Goal: Task Accomplishment & Management: Use online tool/utility

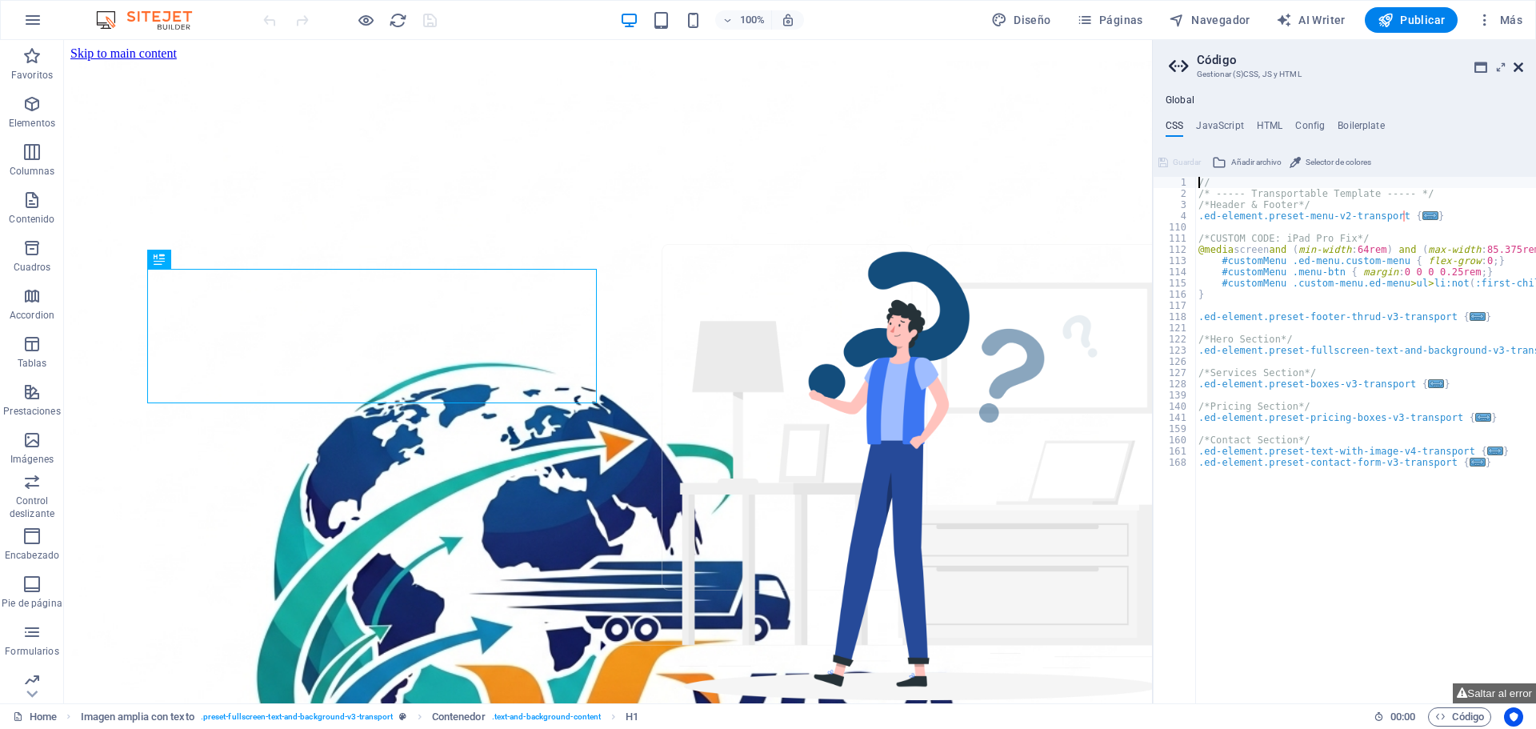
click at [1523, 68] on icon at bounding box center [1519, 67] width 10 height 13
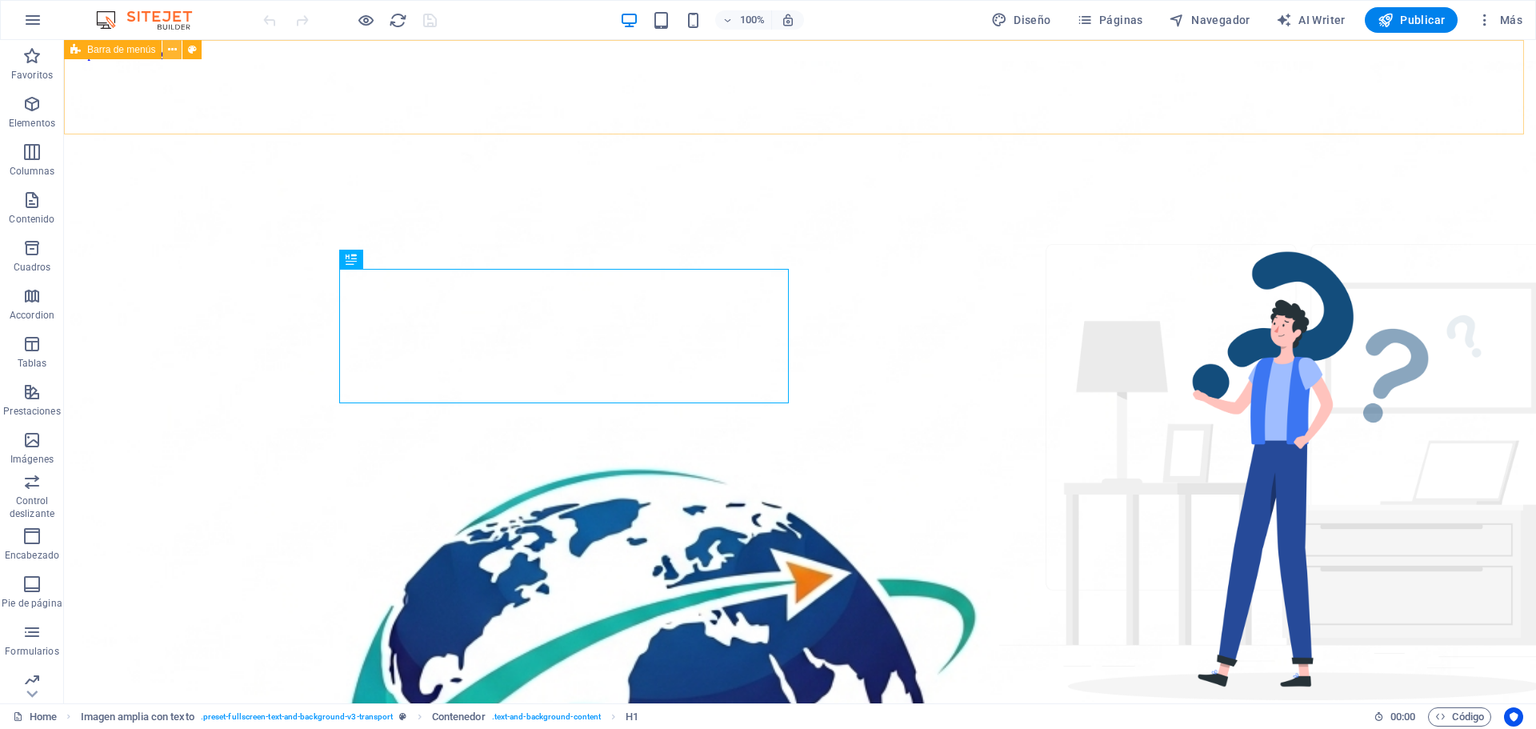
click at [170, 51] on icon at bounding box center [172, 50] width 9 height 17
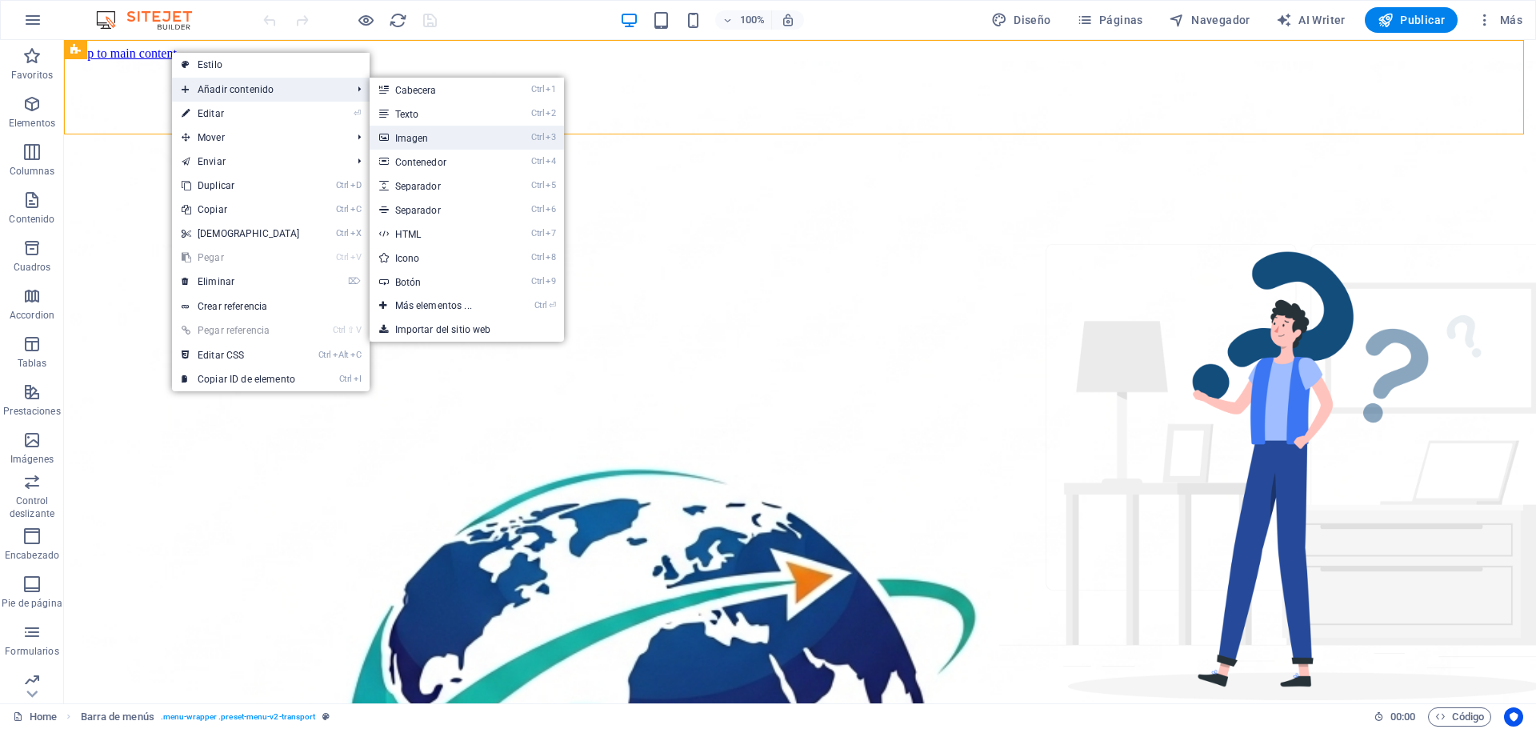
click at [414, 136] on link "Ctrl 3 Imagen" at bounding box center [437, 138] width 134 height 24
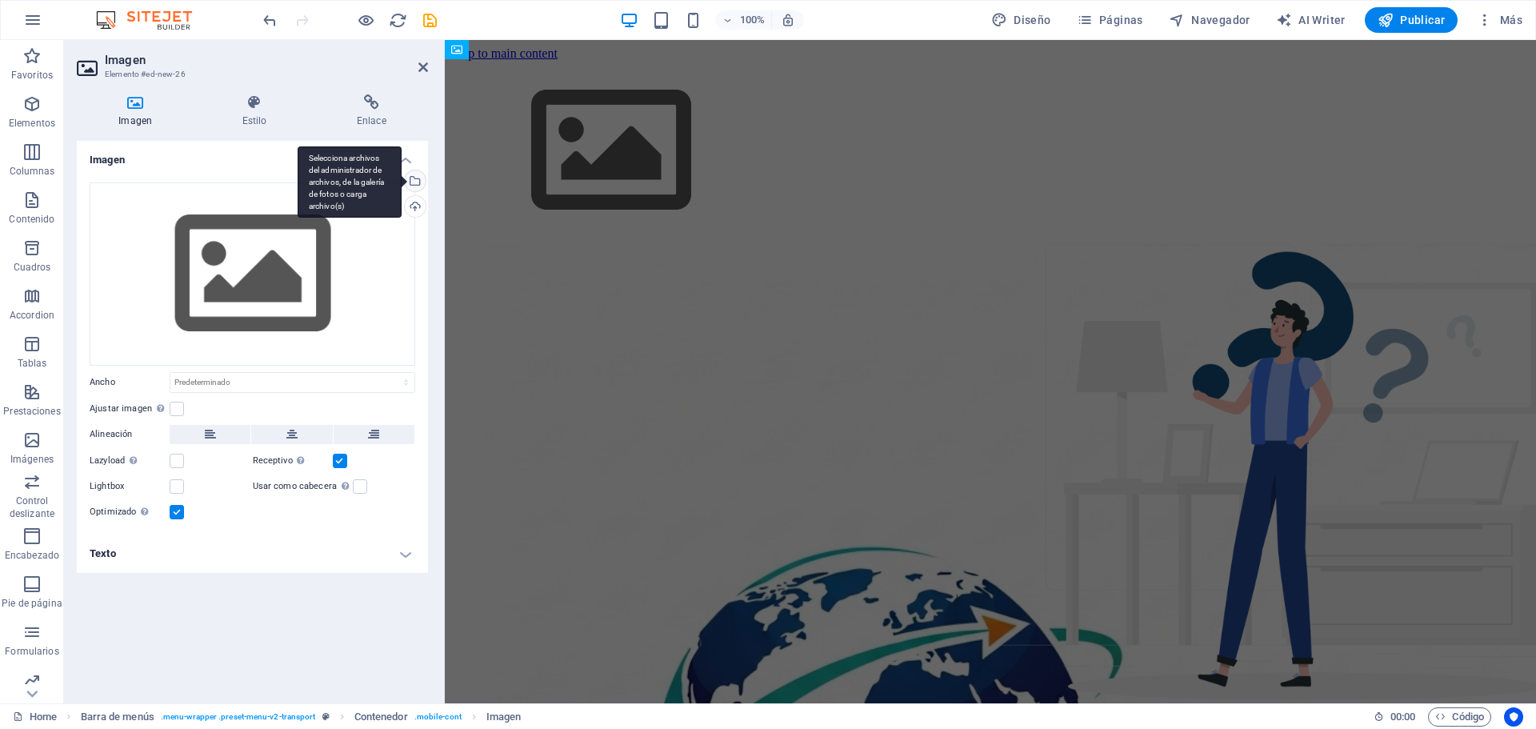
click at [418, 184] on div "Selecciona archivos del administrador de archivos, de la galería de fotos o car…" at bounding box center [414, 182] width 24 height 24
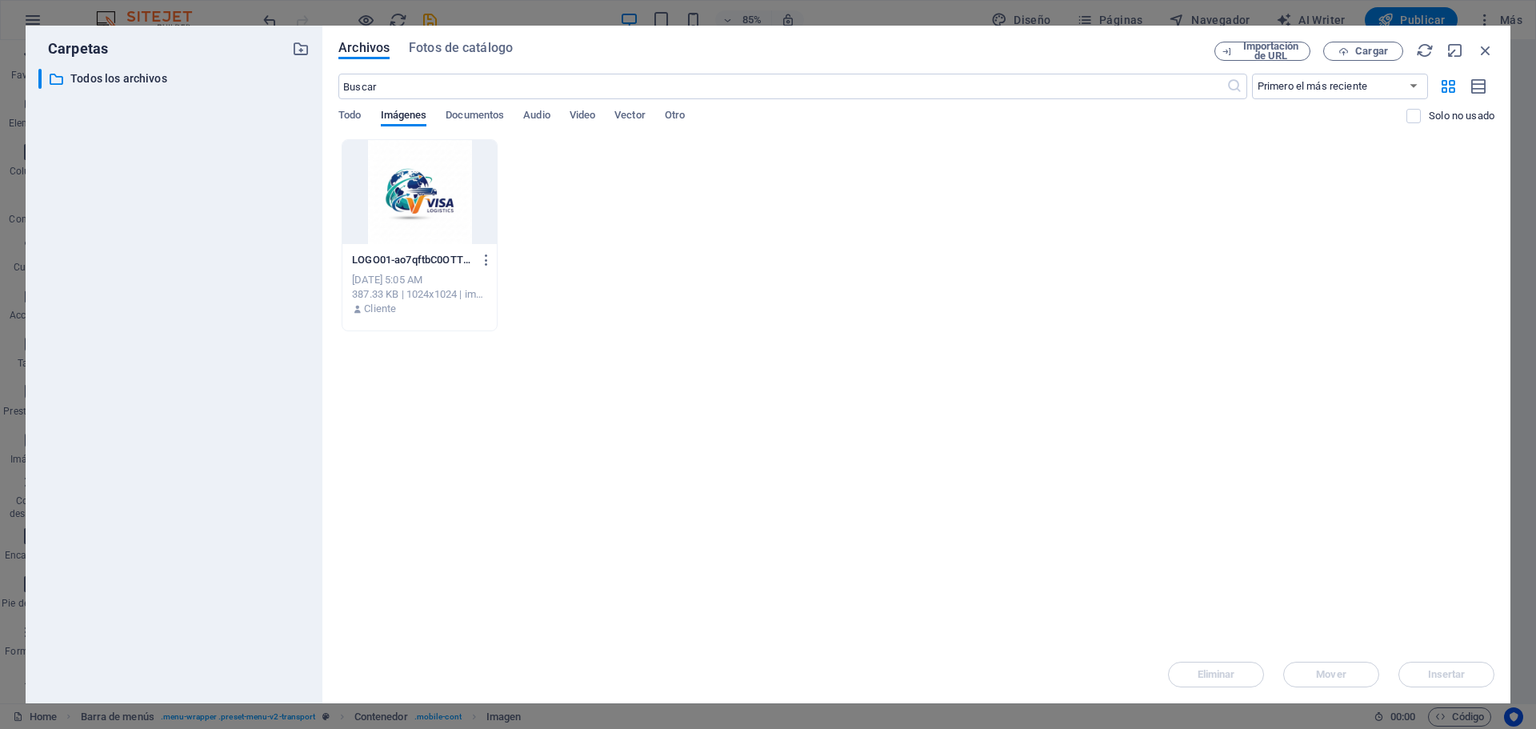
click at [435, 187] on div at bounding box center [420, 192] width 154 height 104
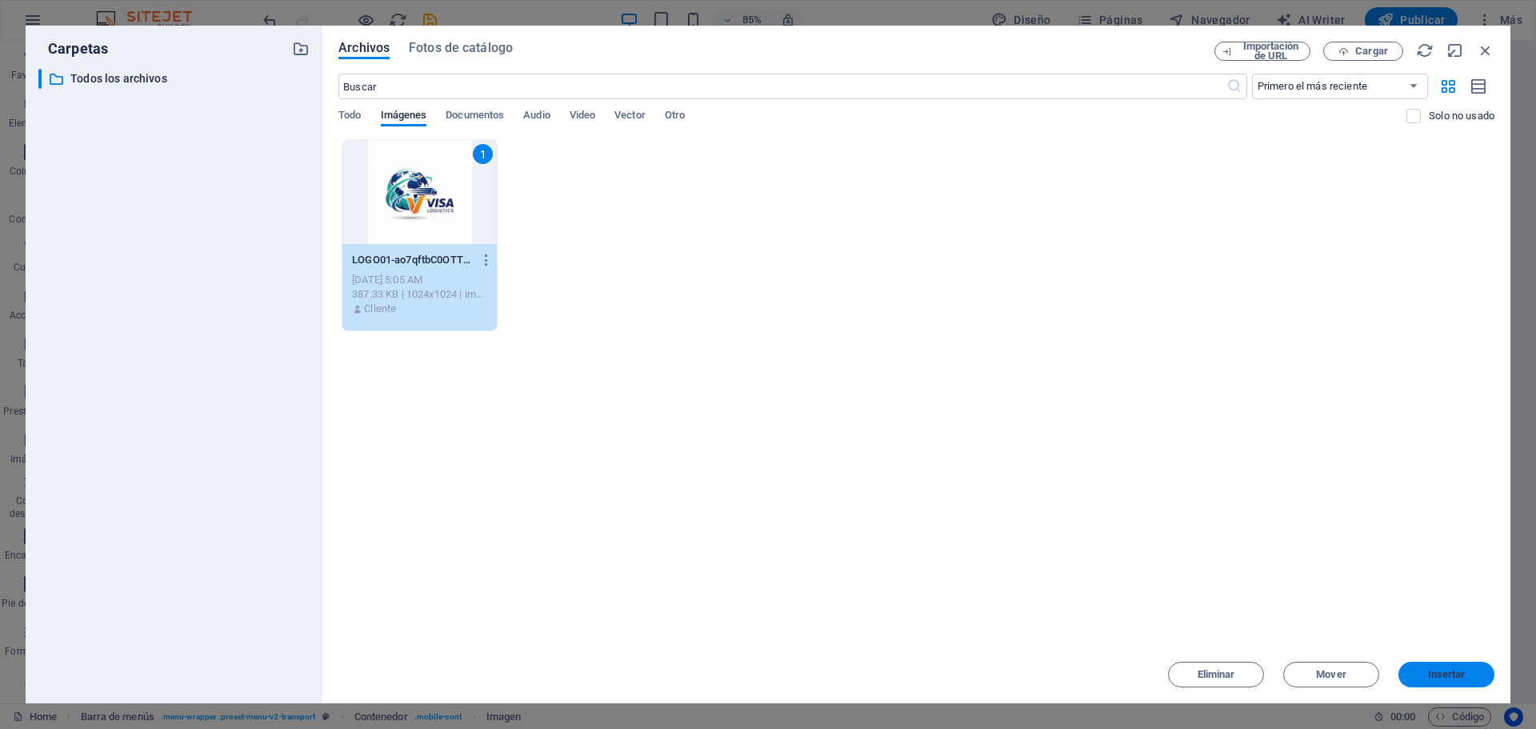
click at [1429, 667] on button "Insertar" at bounding box center [1447, 675] width 96 height 26
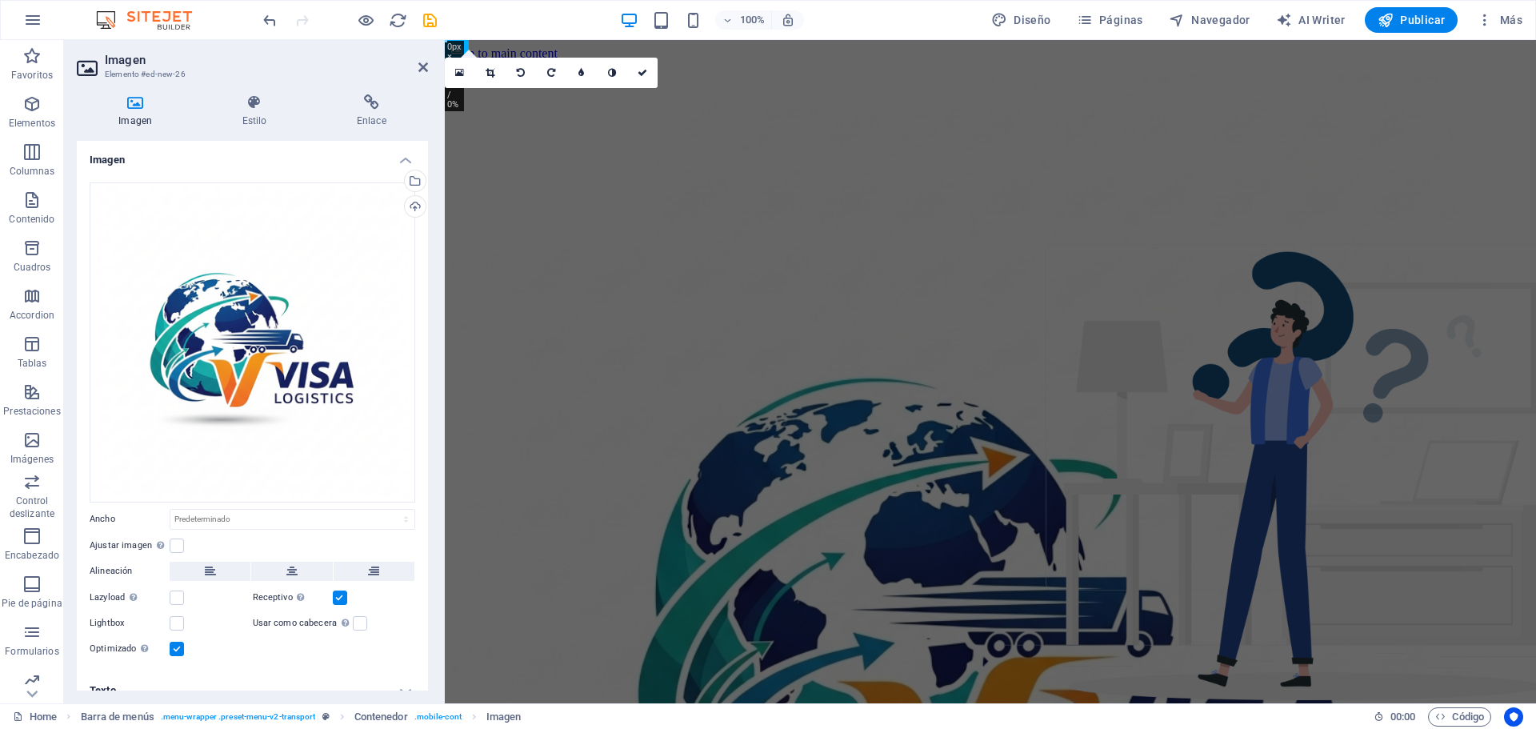
drag, startPoint x: 447, startPoint y: 42, endPoint x: 481, endPoint y: 88, distance: 57.3
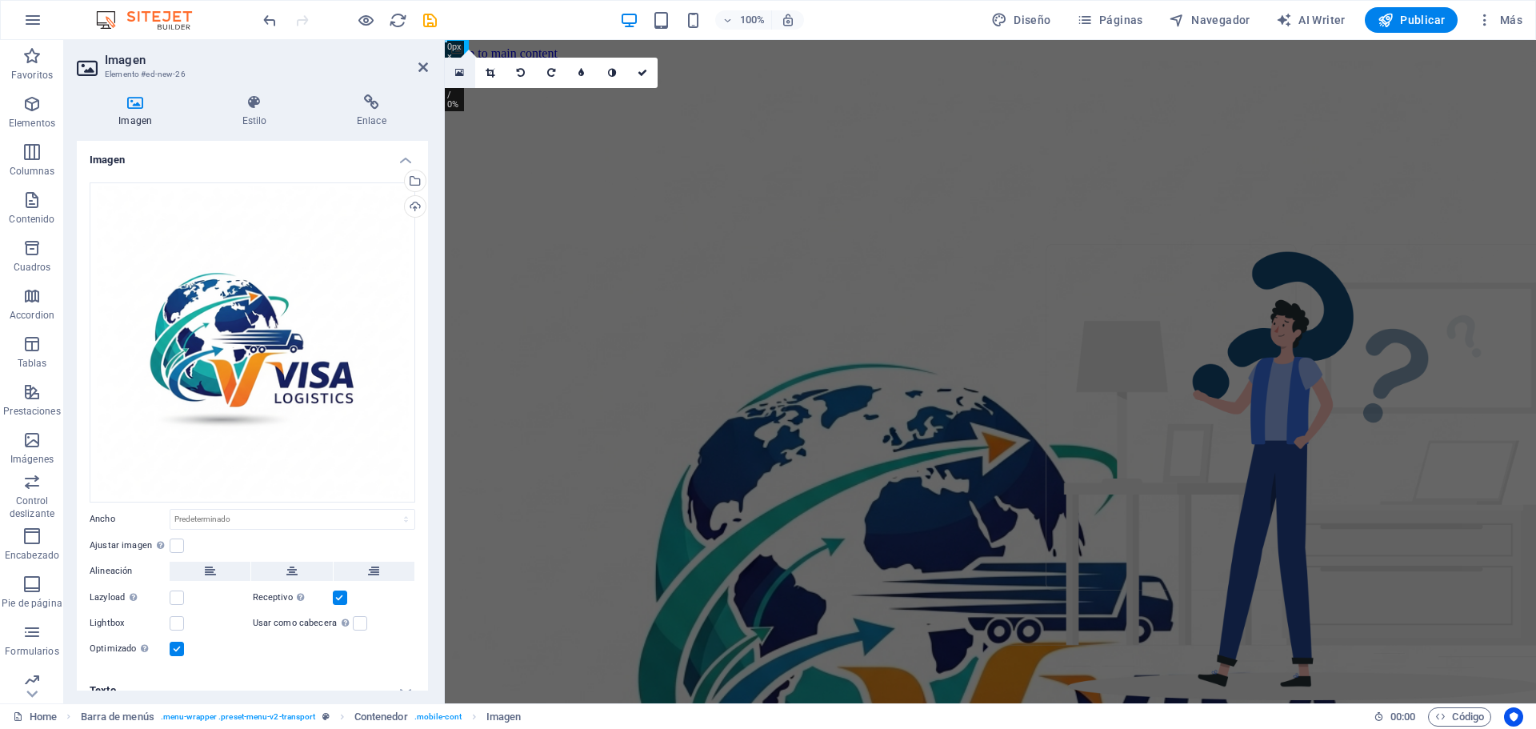
click at [461, 74] on icon at bounding box center [459, 72] width 9 height 11
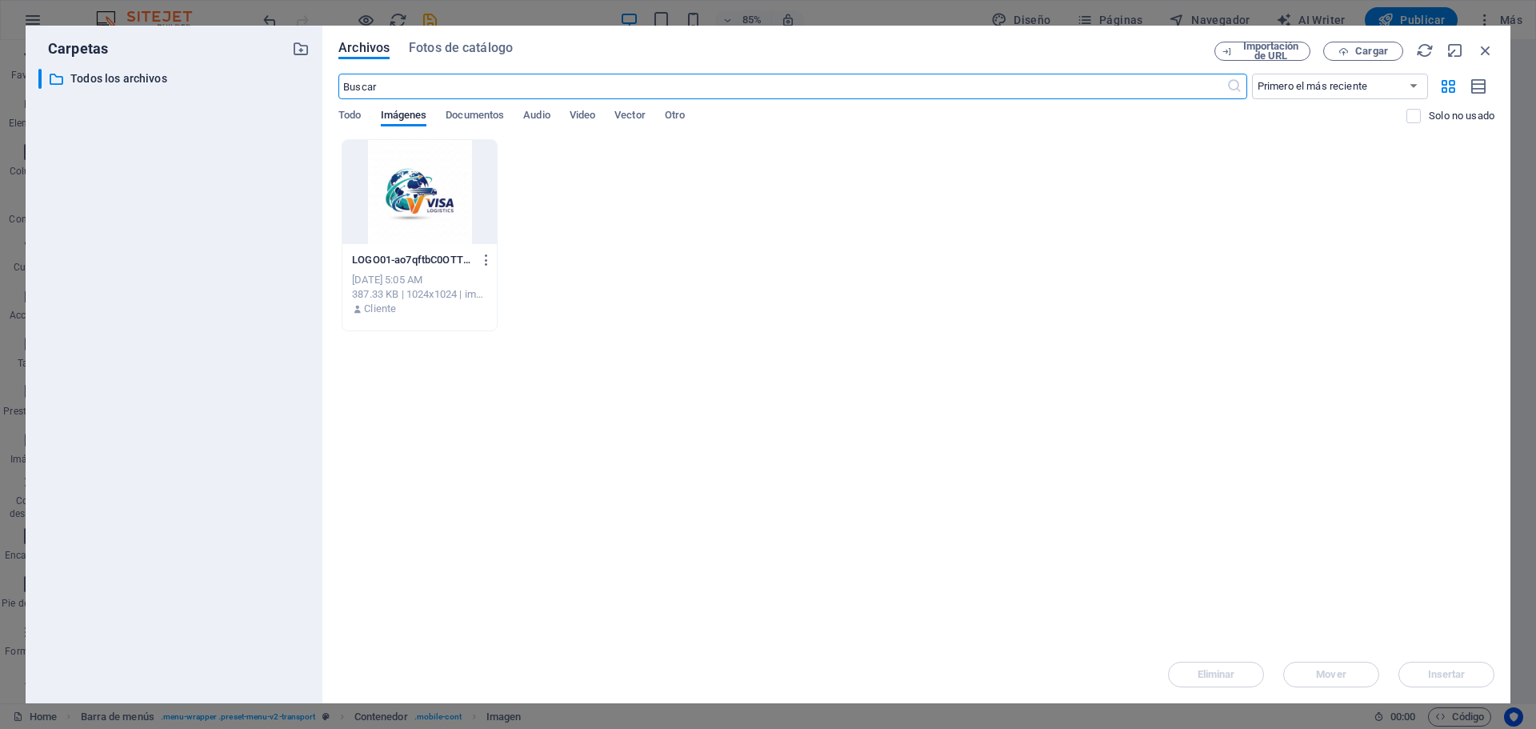
click at [429, 182] on div at bounding box center [420, 192] width 154 height 104
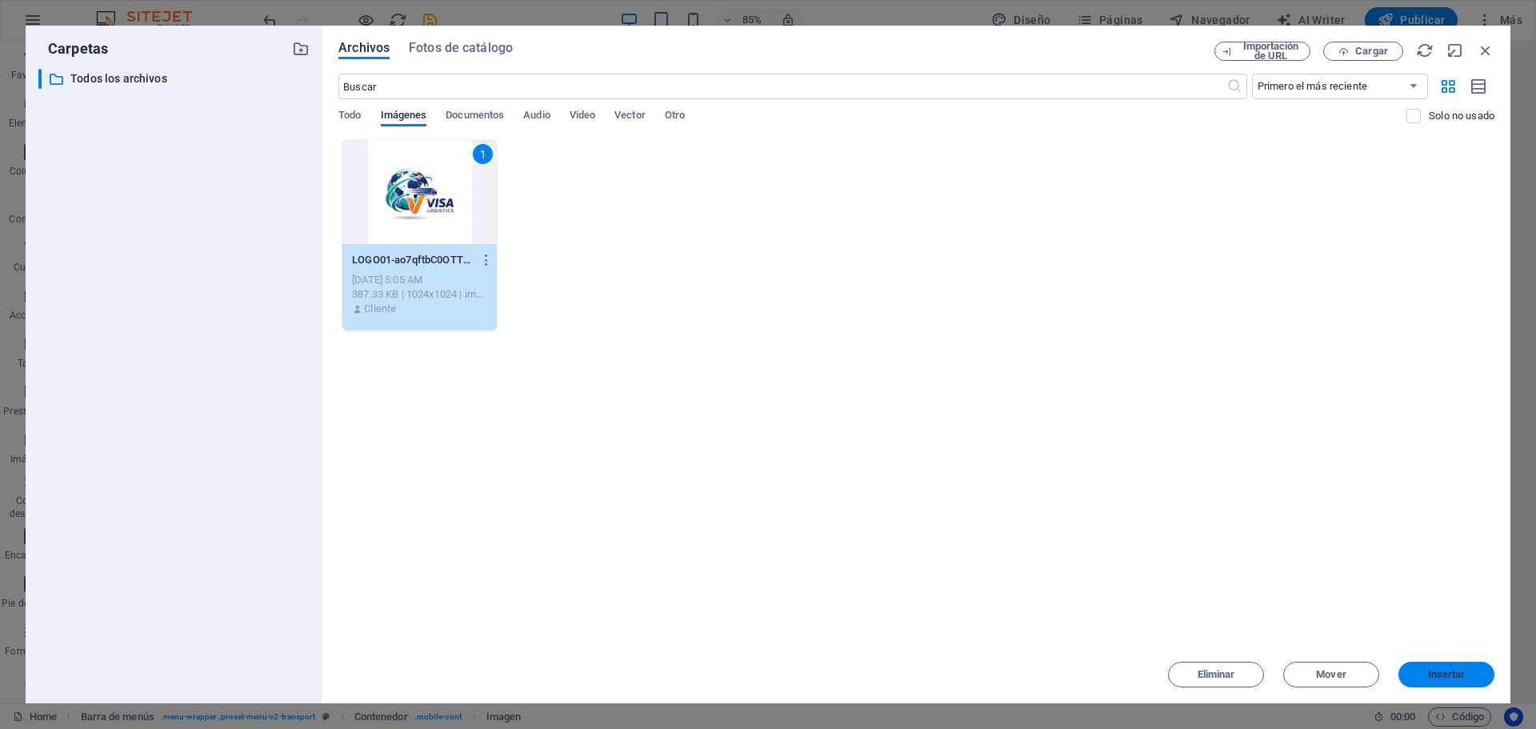
click at [1460, 670] on span "Insertar" at bounding box center [1447, 675] width 38 height 10
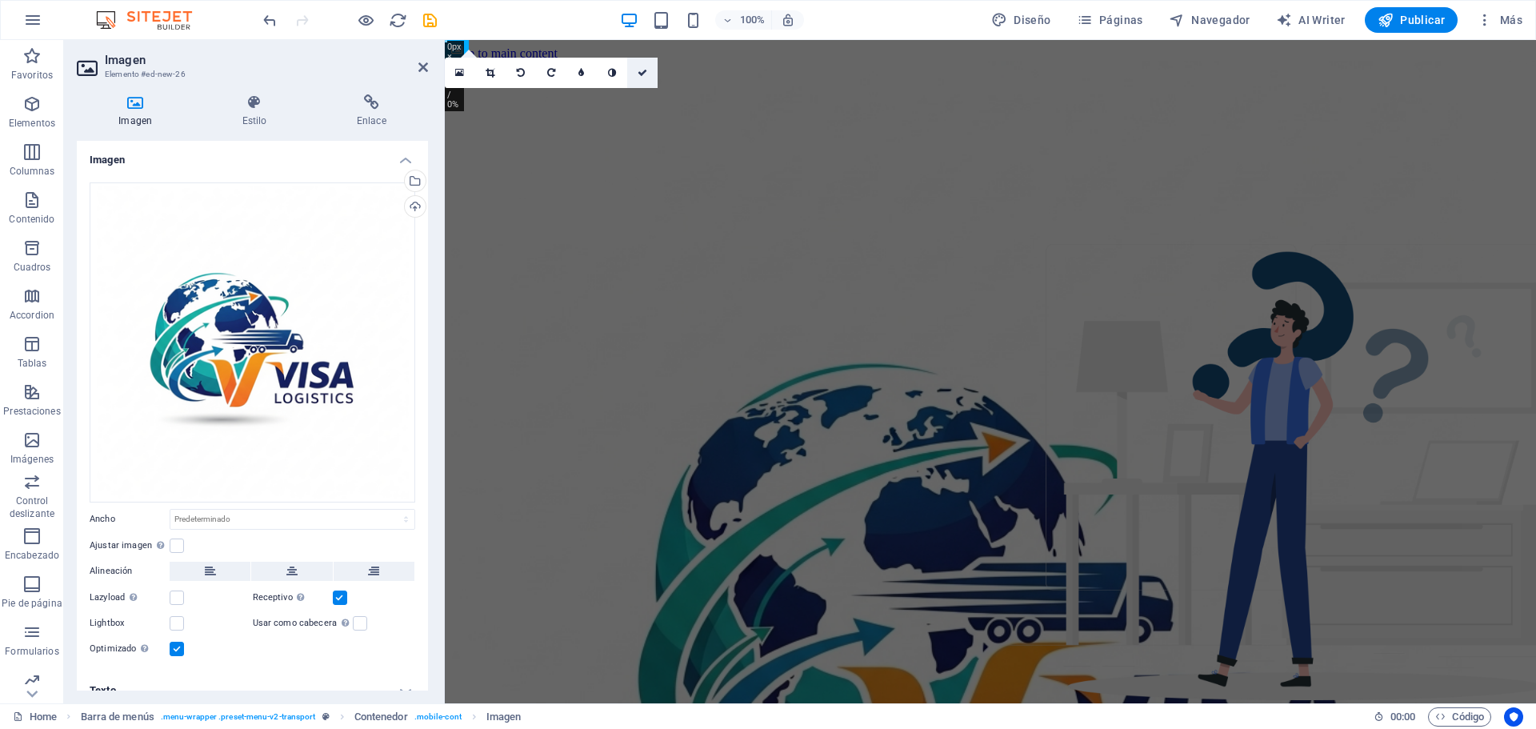
click at [639, 74] on icon at bounding box center [643, 73] width 10 height 10
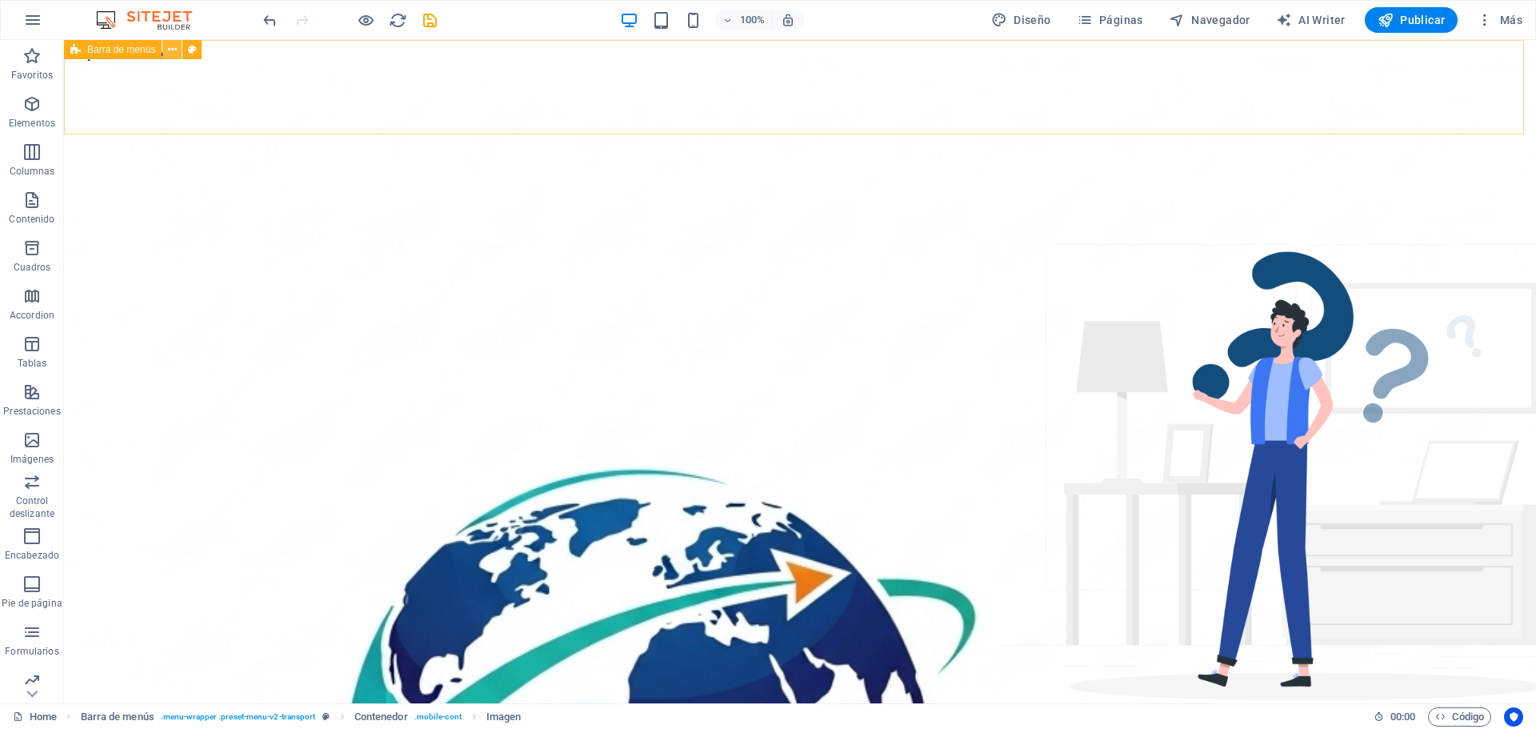
click at [170, 51] on icon at bounding box center [172, 50] width 9 height 17
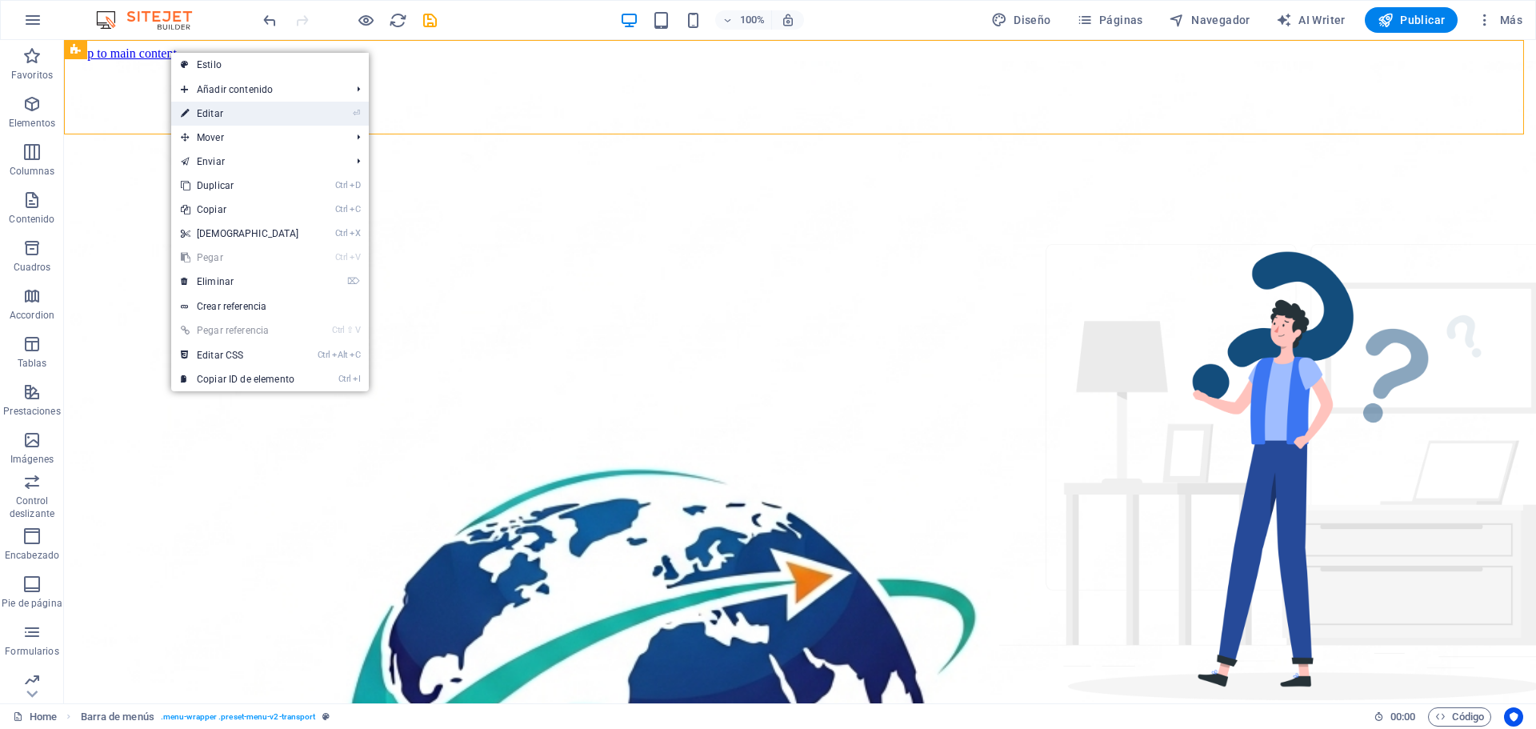
drag, startPoint x: 249, startPoint y: 115, endPoint x: 88, endPoint y: 150, distance: 164.7
click at [249, 115] on link "⏎ Editar" at bounding box center [240, 114] width 138 height 24
select select "header"
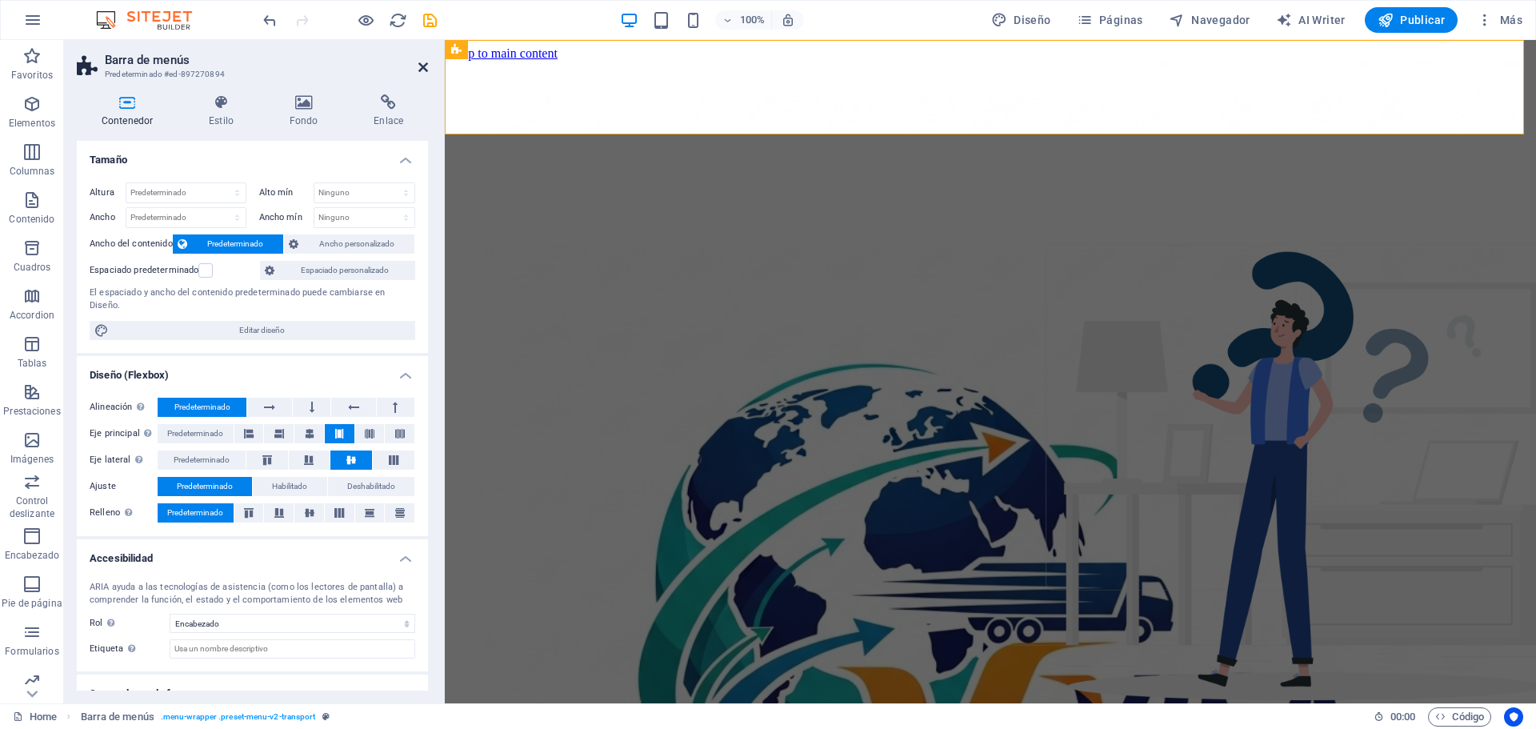
drag, startPoint x: 423, startPoint y: 70, endPoint x: 353, endPoint y: 34, distance: 78.8
click at [423, 70] on icon at bounding box center [424, 67] width 10 height 13
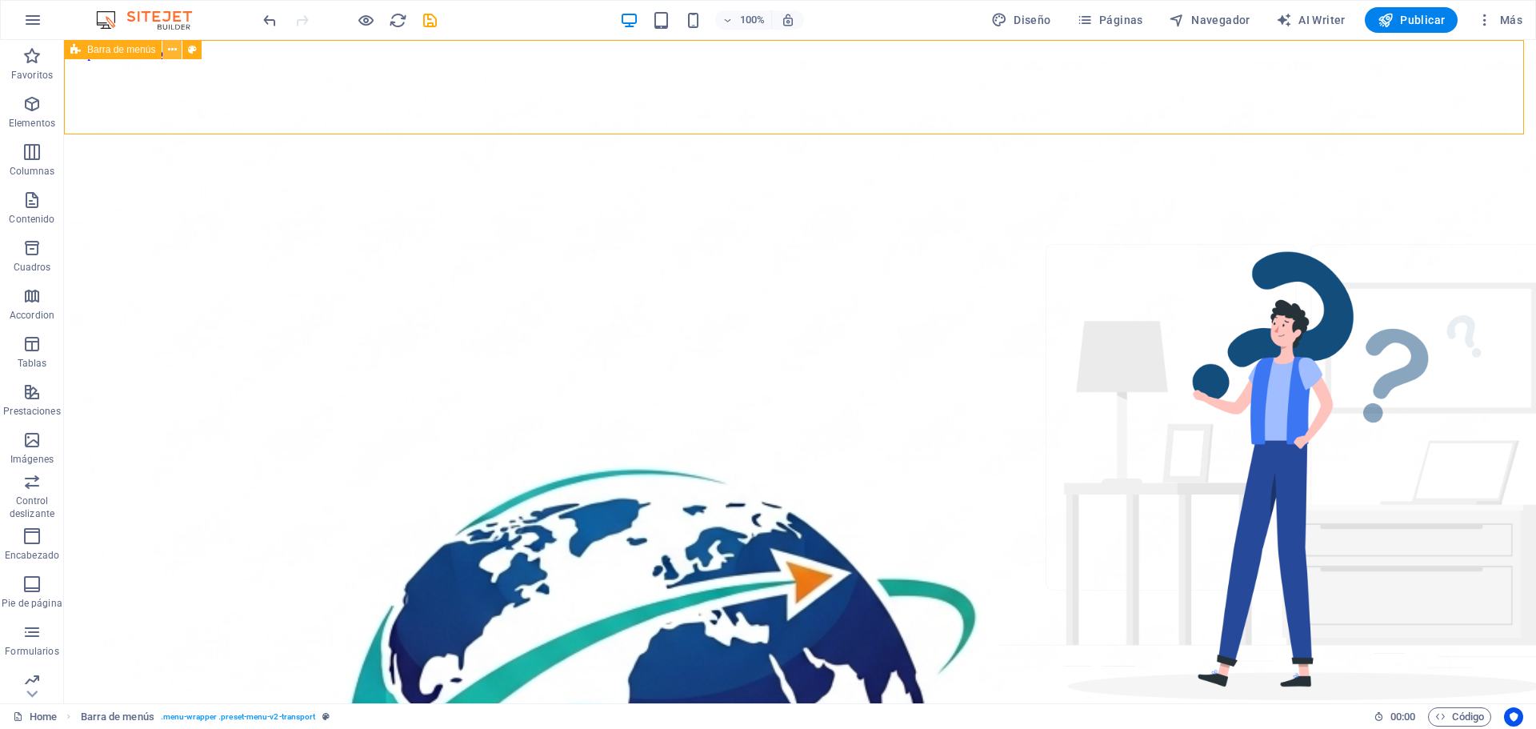
click at [175, 49] on icon at bounding box center [172, 50] width 9 height 17
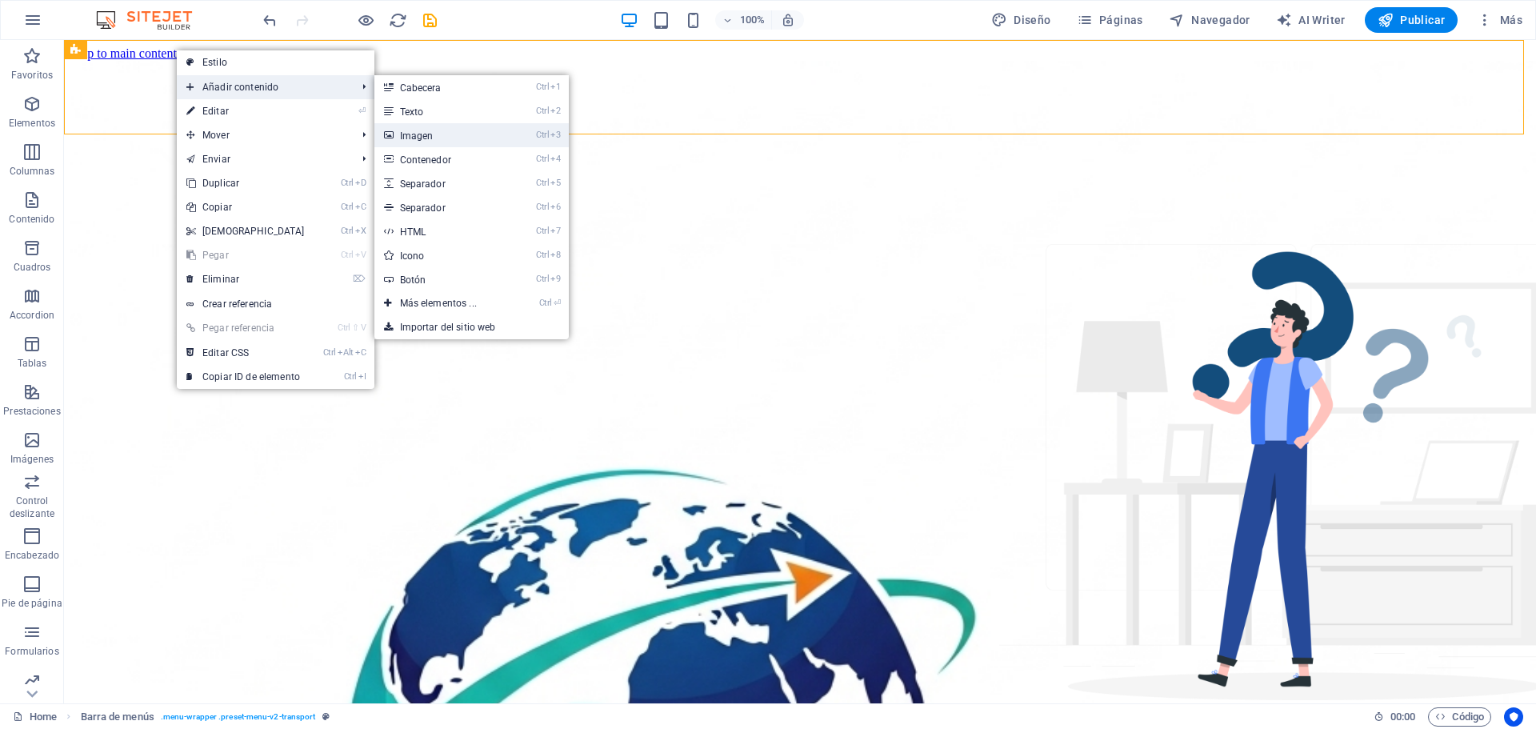
click at [418, 136] on link "Ctrl 3 Imagen" at bounding box center [442, 135] width 134 height 24
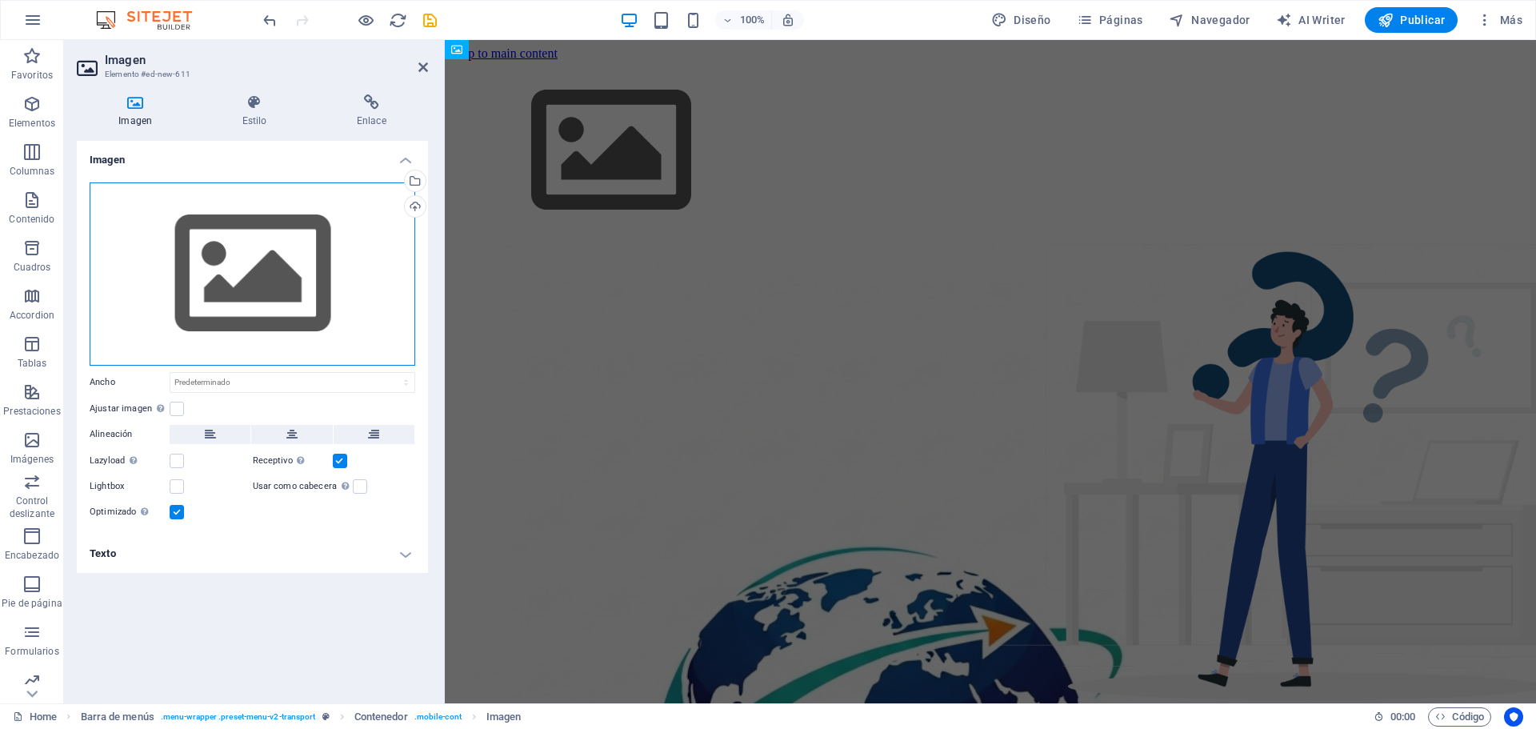
click at [259, 294] on div "Arrastra archivos aquí, haz clic para escoger archivos o selecciona archivos de…" at bounding box center [253, 273] width 326 height 183
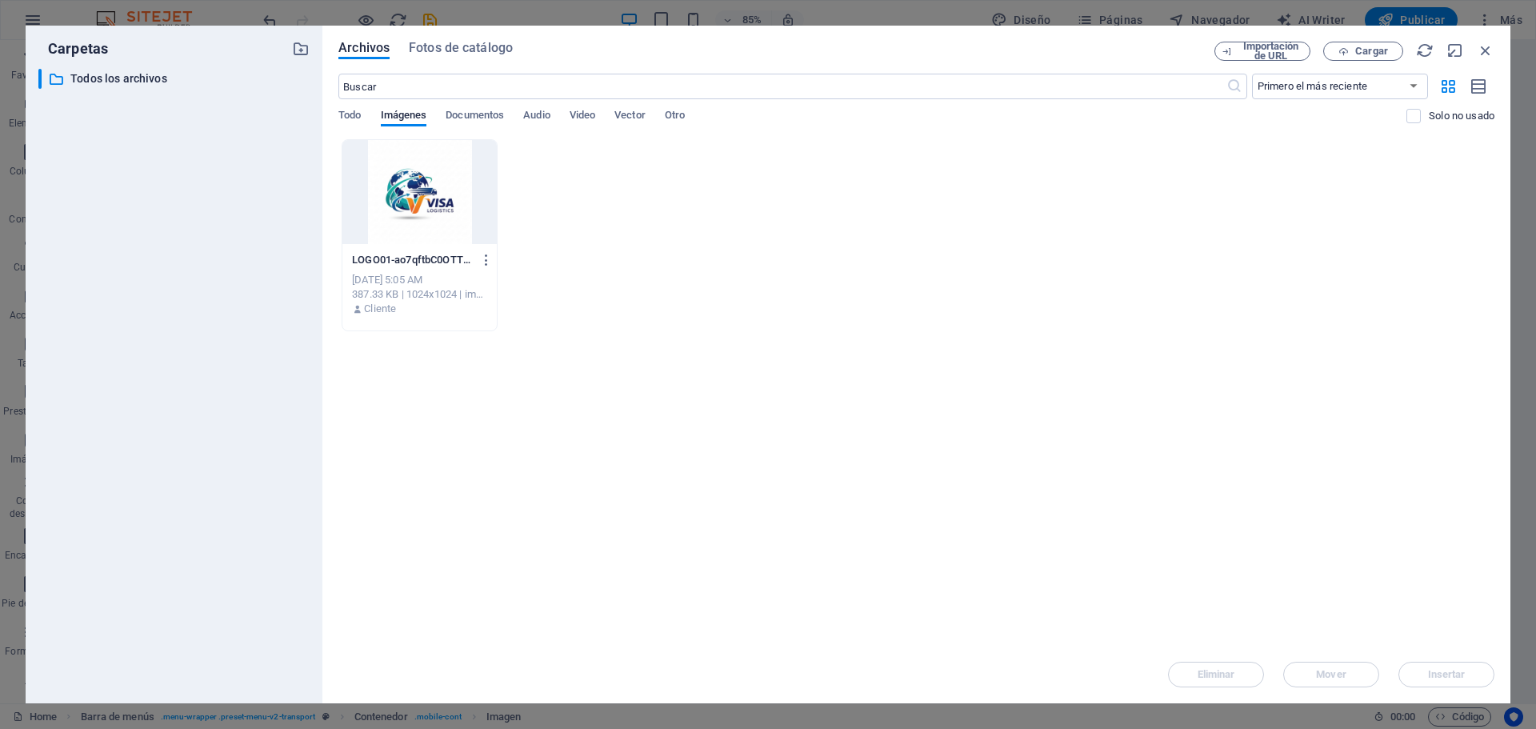
click at [426, 201] on div at bounding box center [420, 192] width 154 height 104
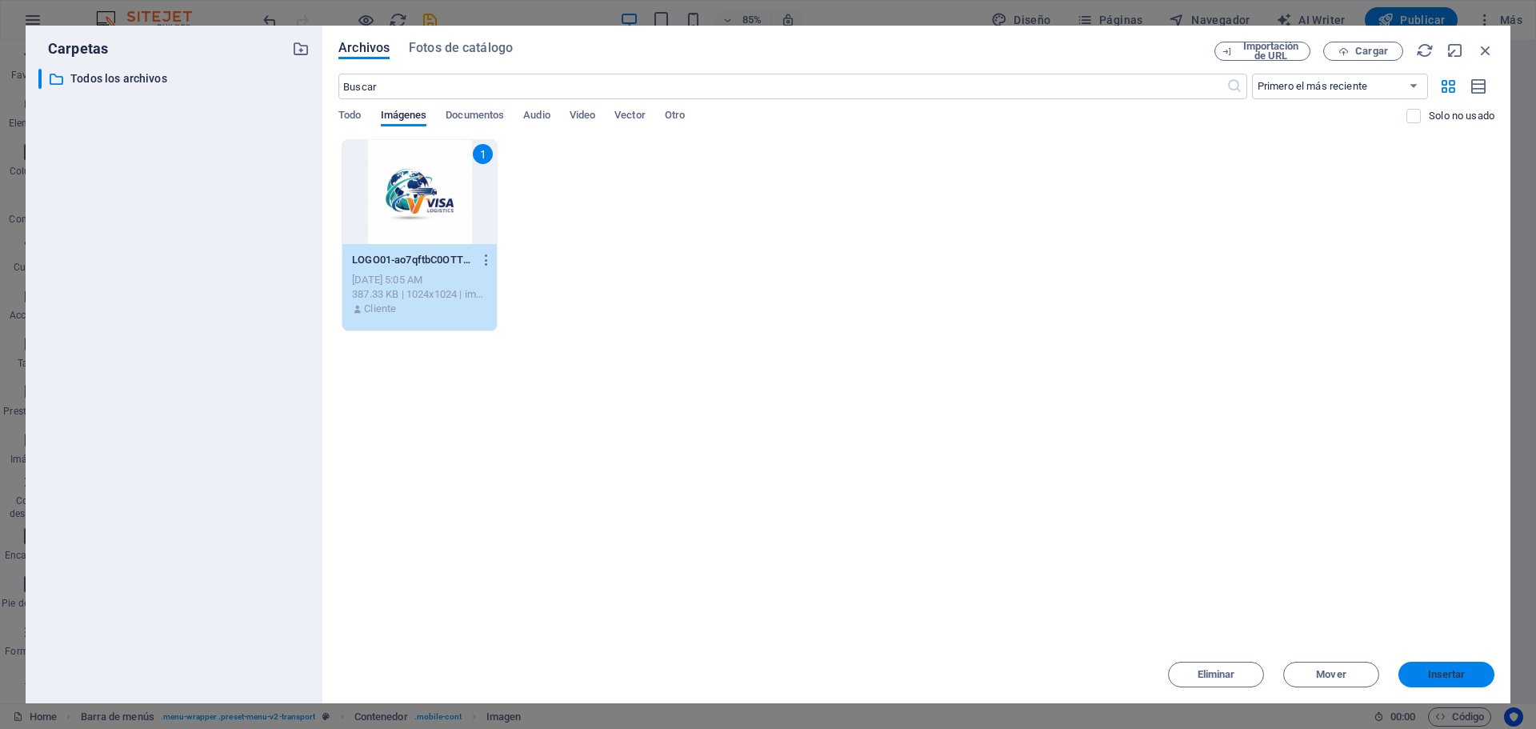
drag, startPoint x: 1442, startPoint y: 682, endPoint x: 865, endPoint y: 587, distance: 584.6
click at [1442, 682] on button "Insertar" at bounding box center [1447, 675] width 96 height 26
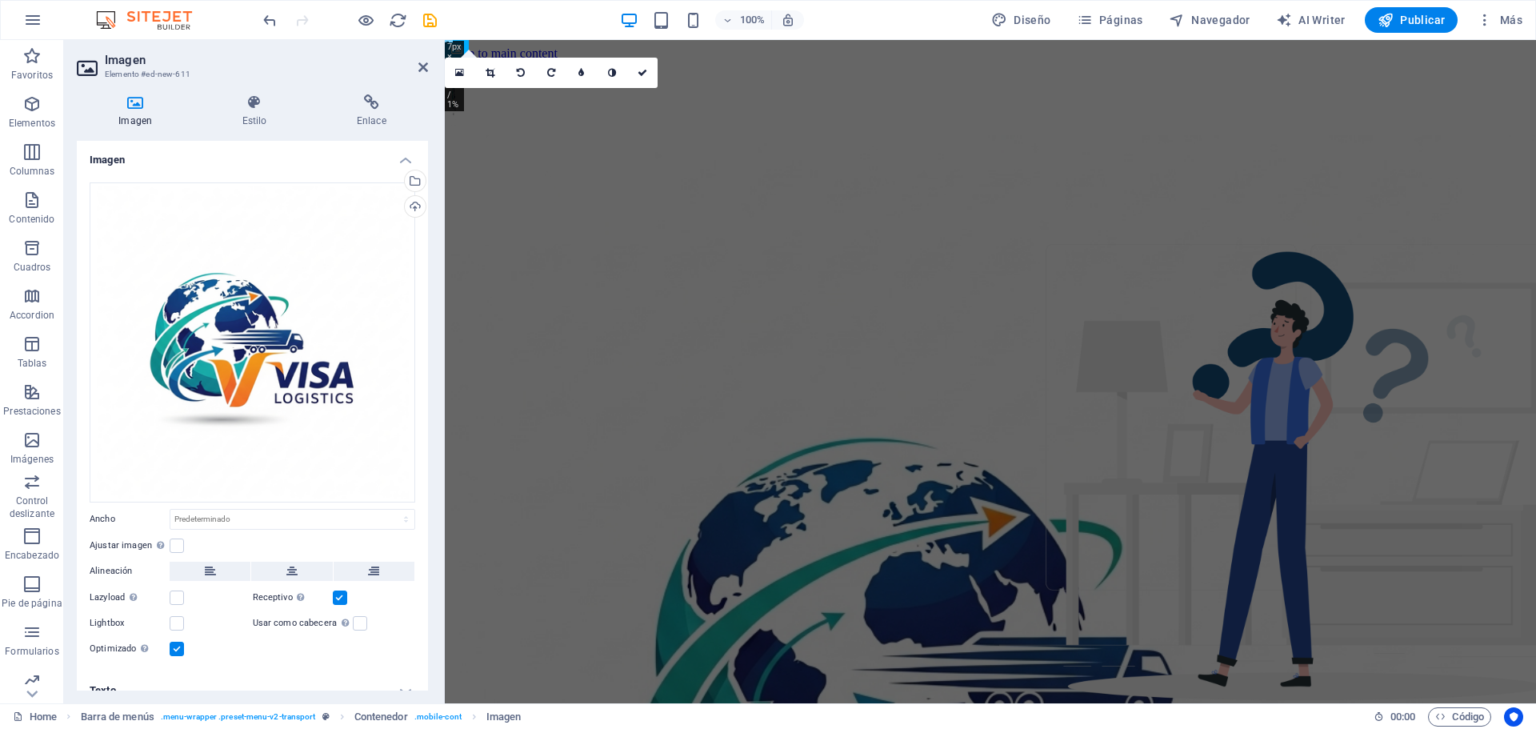
drag, startPoint x: 447, startPoint y: 44, endPoint x: 522, endPoint y: 115, distance: 103.6
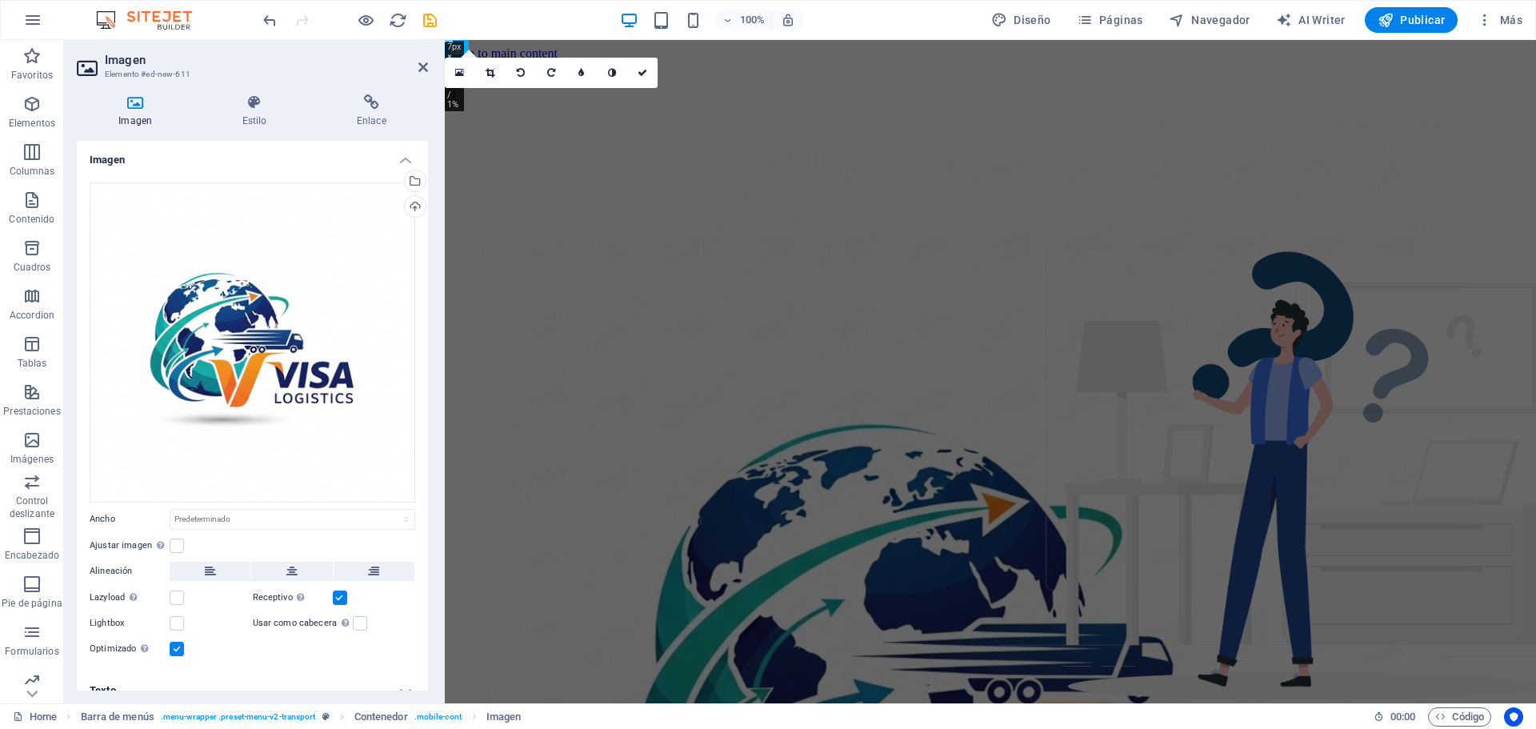
drag, startPoint x: 447, startPoint y: 43, endPoint x: 500, endPoint y: 102, distance: 79.9
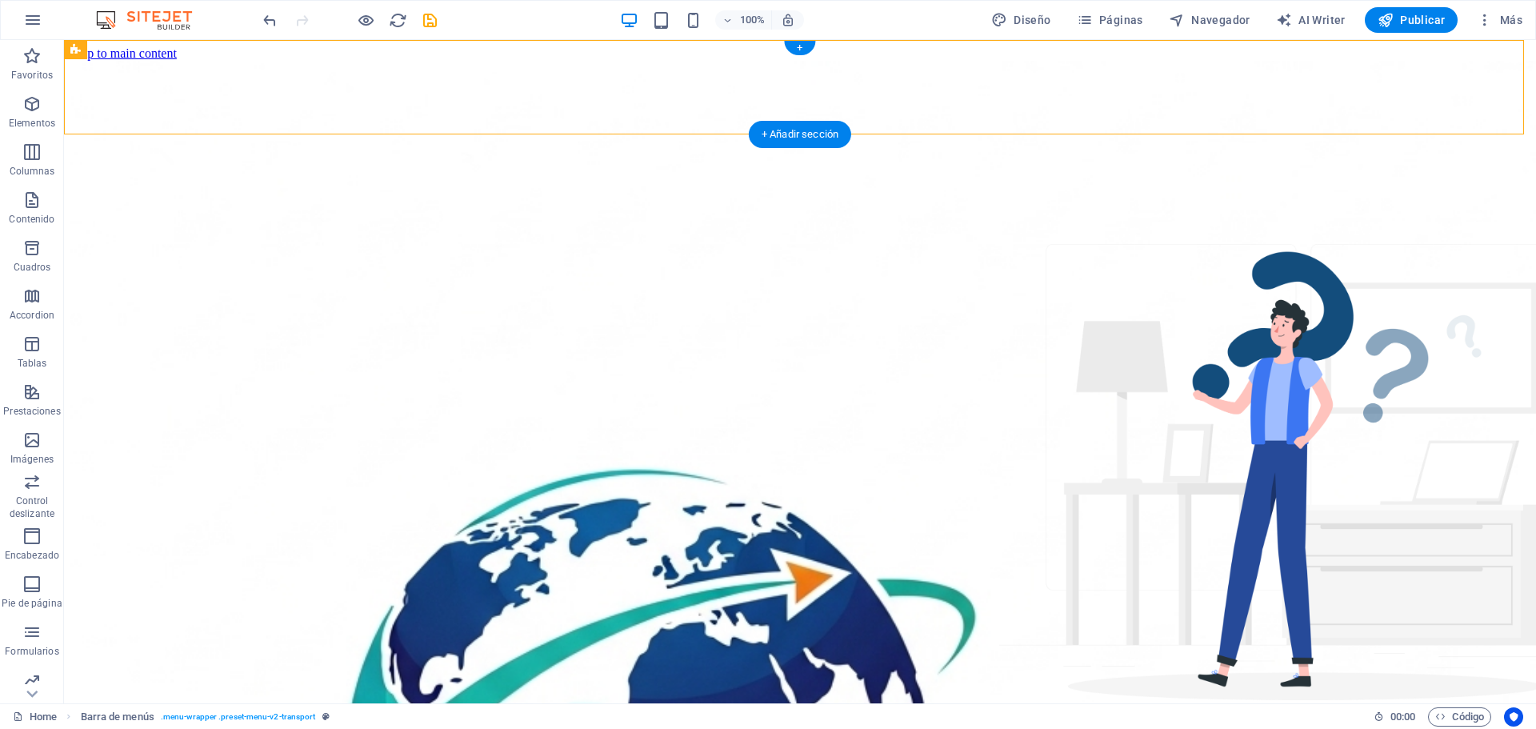
drag, startPoint x: 518, startPoint y: 84, endPoint x: 178, endPoint y: 87, distance: 339.3
select select "header"
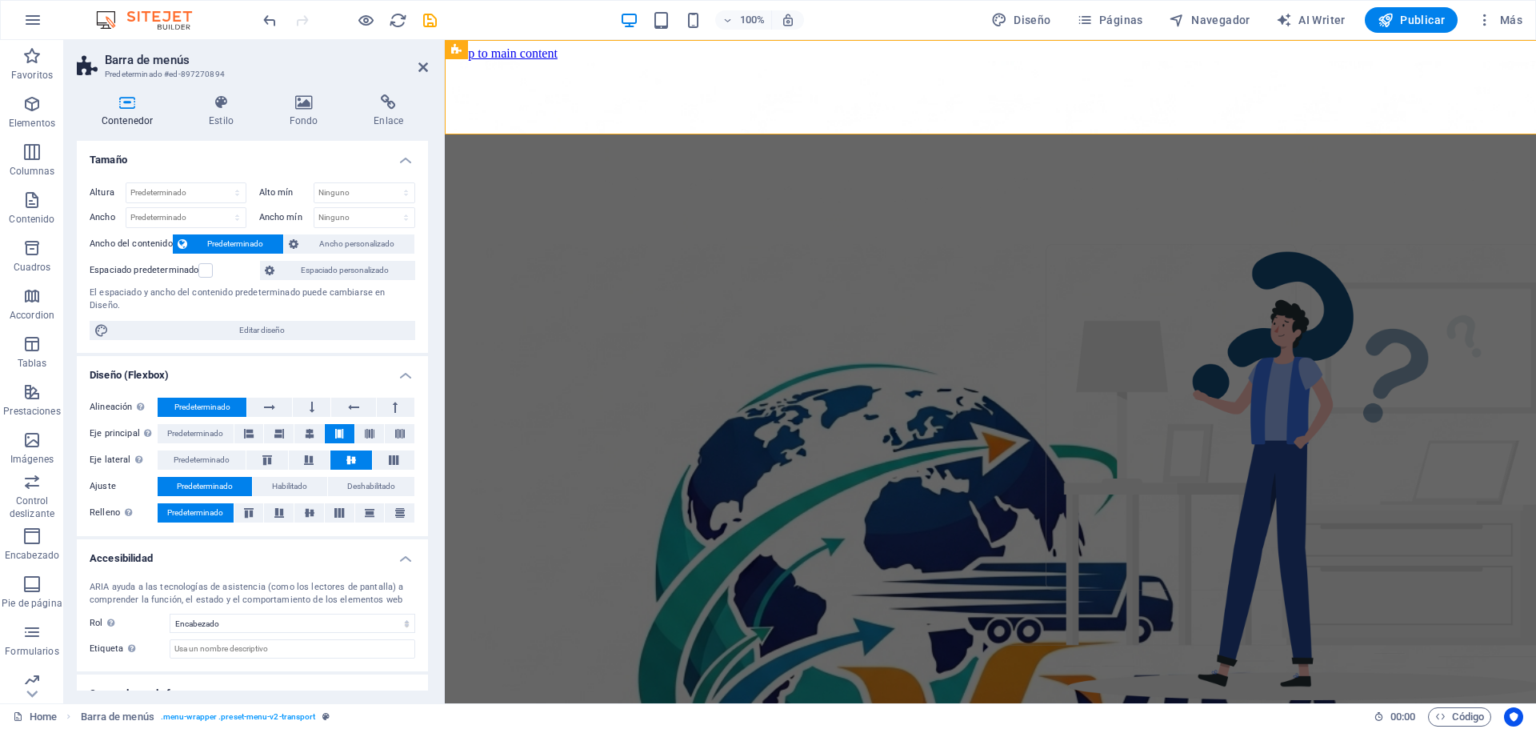
click at [236, 83] on div "Contenedor Estilo Fondo Enlace Tamaño Altura Predeterminado px rem % vh vw Alto…" at bounding box center [252, 393] width 377 height 622
click at [419, 63] on icon at bounding box center [424, 67] width 10 height 13
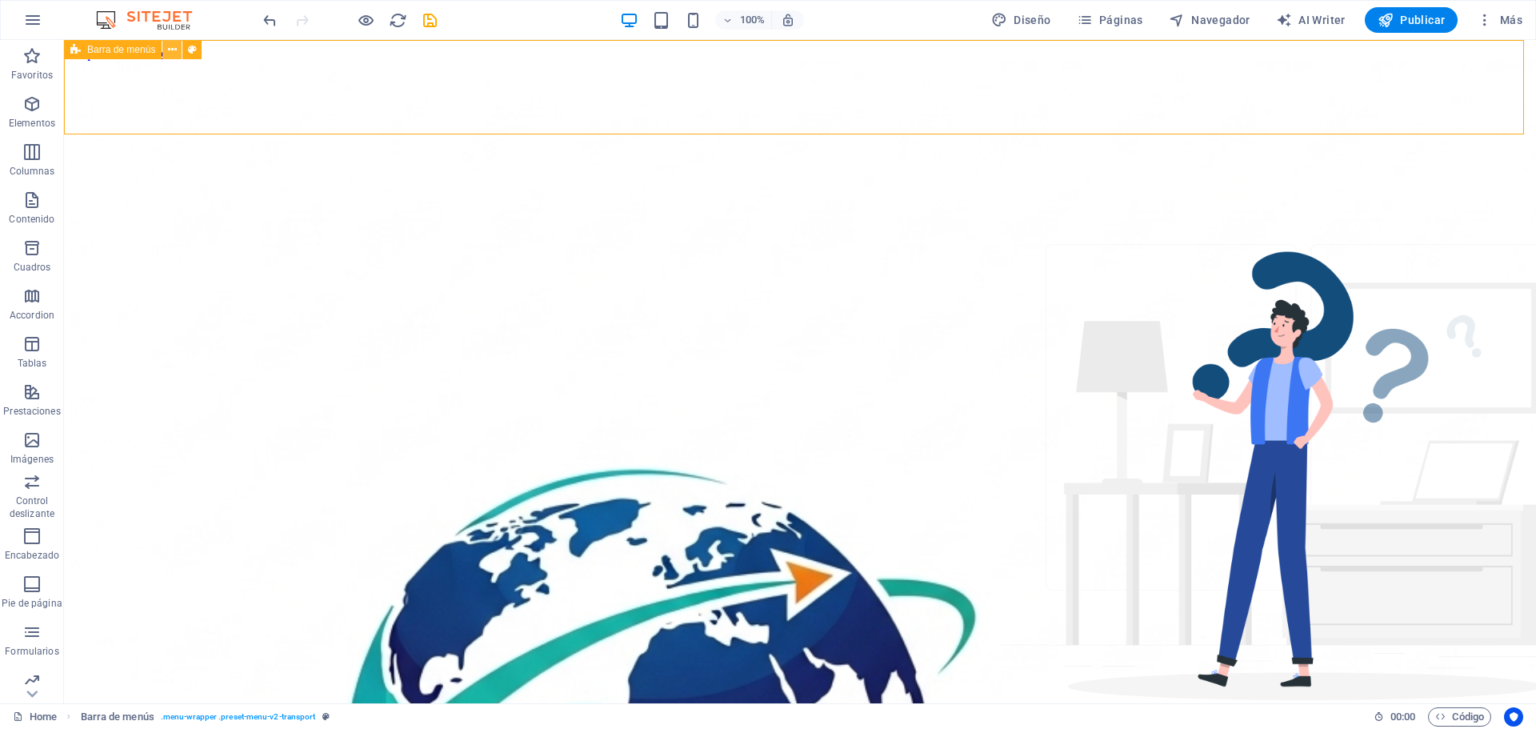
click at [174, 52] on icon at bounding box center [172, 50] width 9 height 17
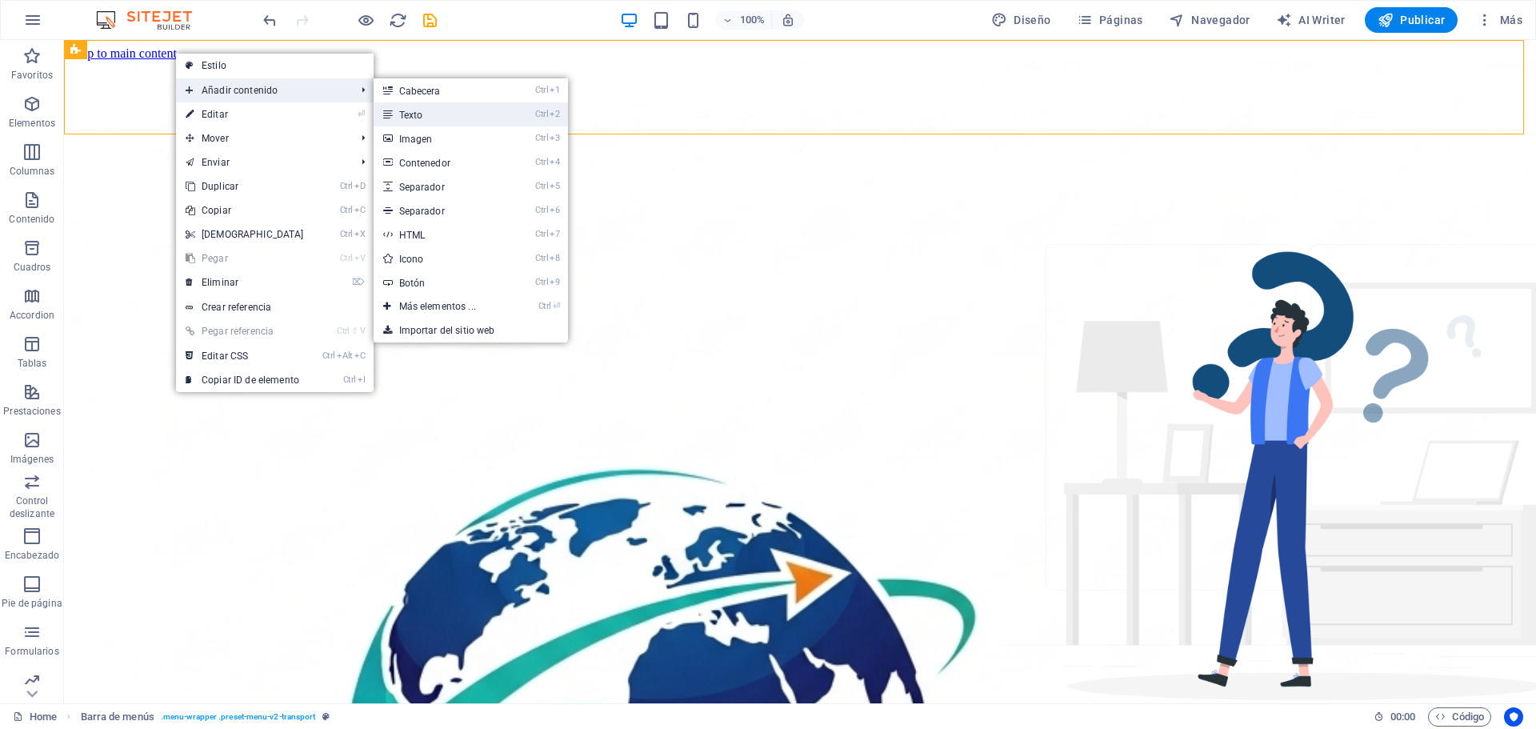
click at [423, 112] on link "Ctrl 2 Texto" at bounding box center [441, 114] width 134 height 24
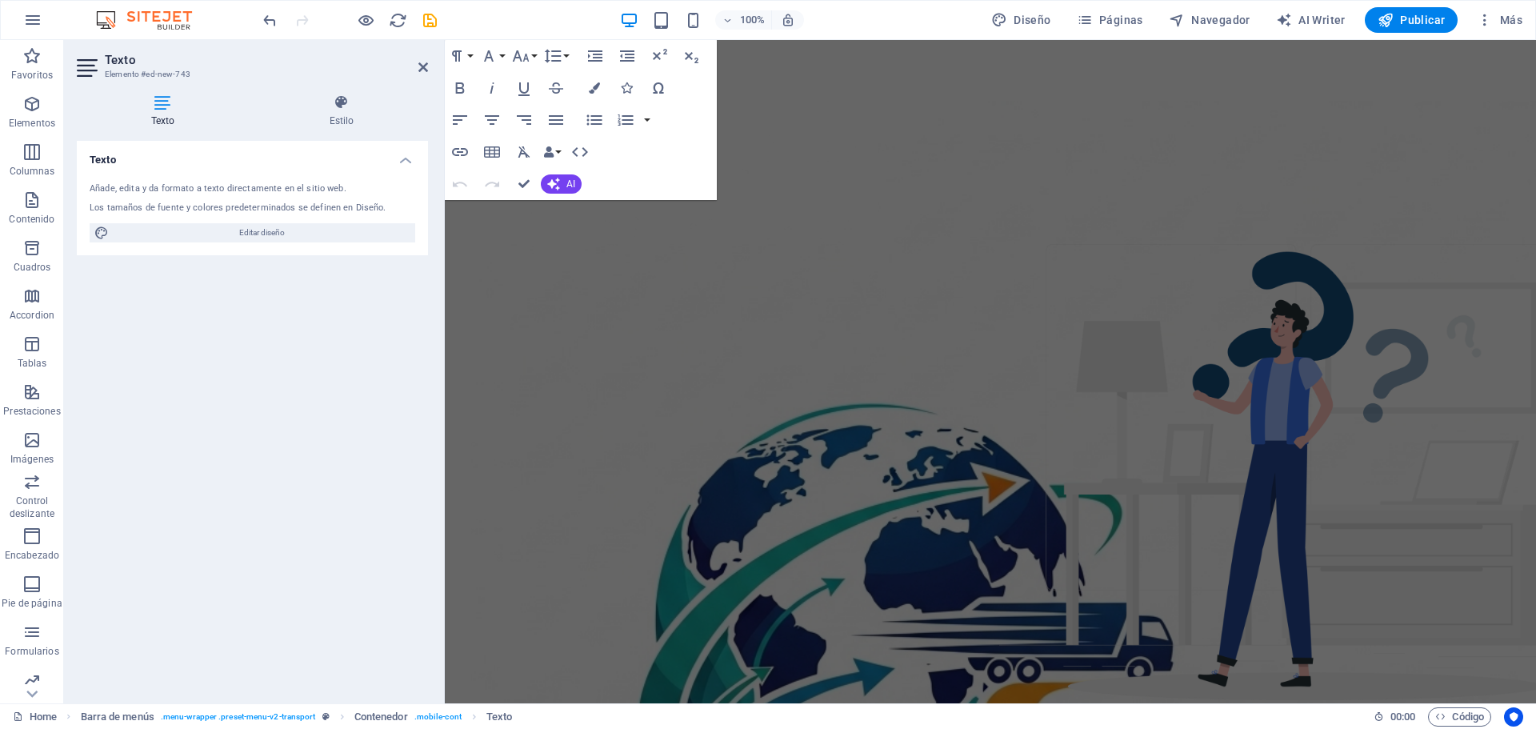
click at [160, 118] on h4 "Texto" at bounding box center [166, 111] width 178 height 34
click at [486, 56] on icon "button" at bounding box center [488, 55] width 19 height 19
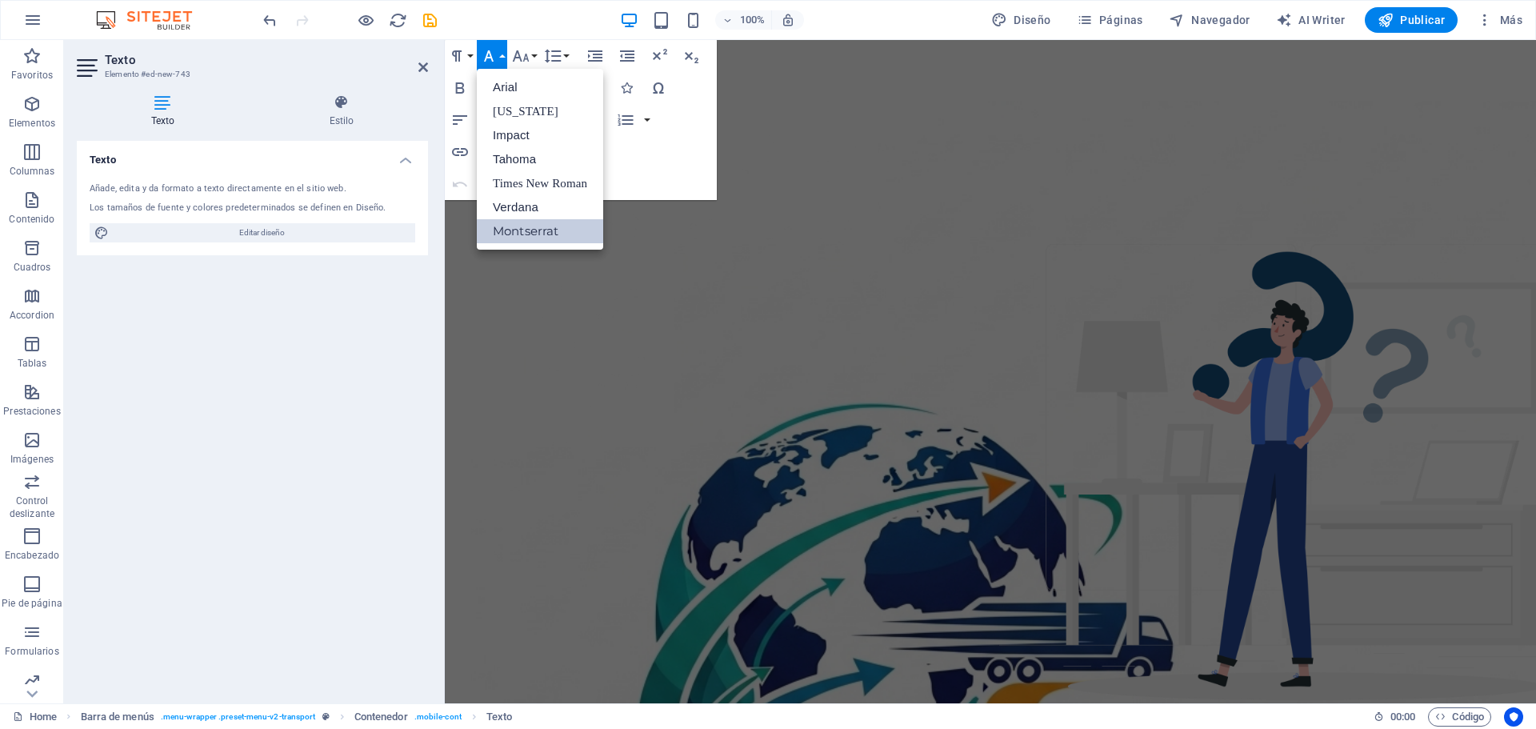
click at [202, 194] on div "Añade, edita y da formato a texto directamente en el sitio web." at bounding box center [253, 189] width 326 height 14
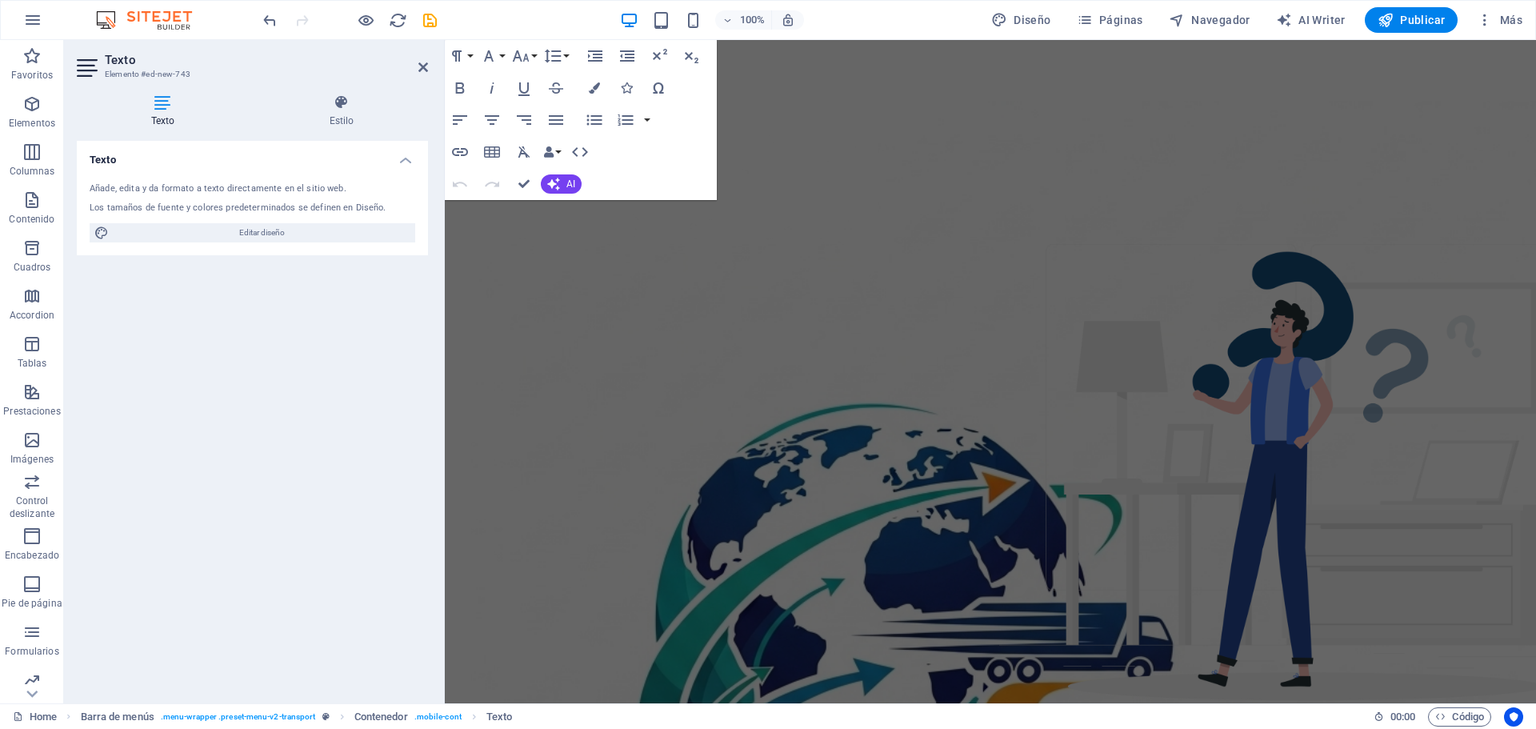
click at [206, 192] on div "Añade, edita y da formato a texto directamente en el sitio web." at bounding box center [253, 189] width 326 height 14
click at [248, 230] on span "Editar diseño" at bounding box center [262, 232] width 297 height 19
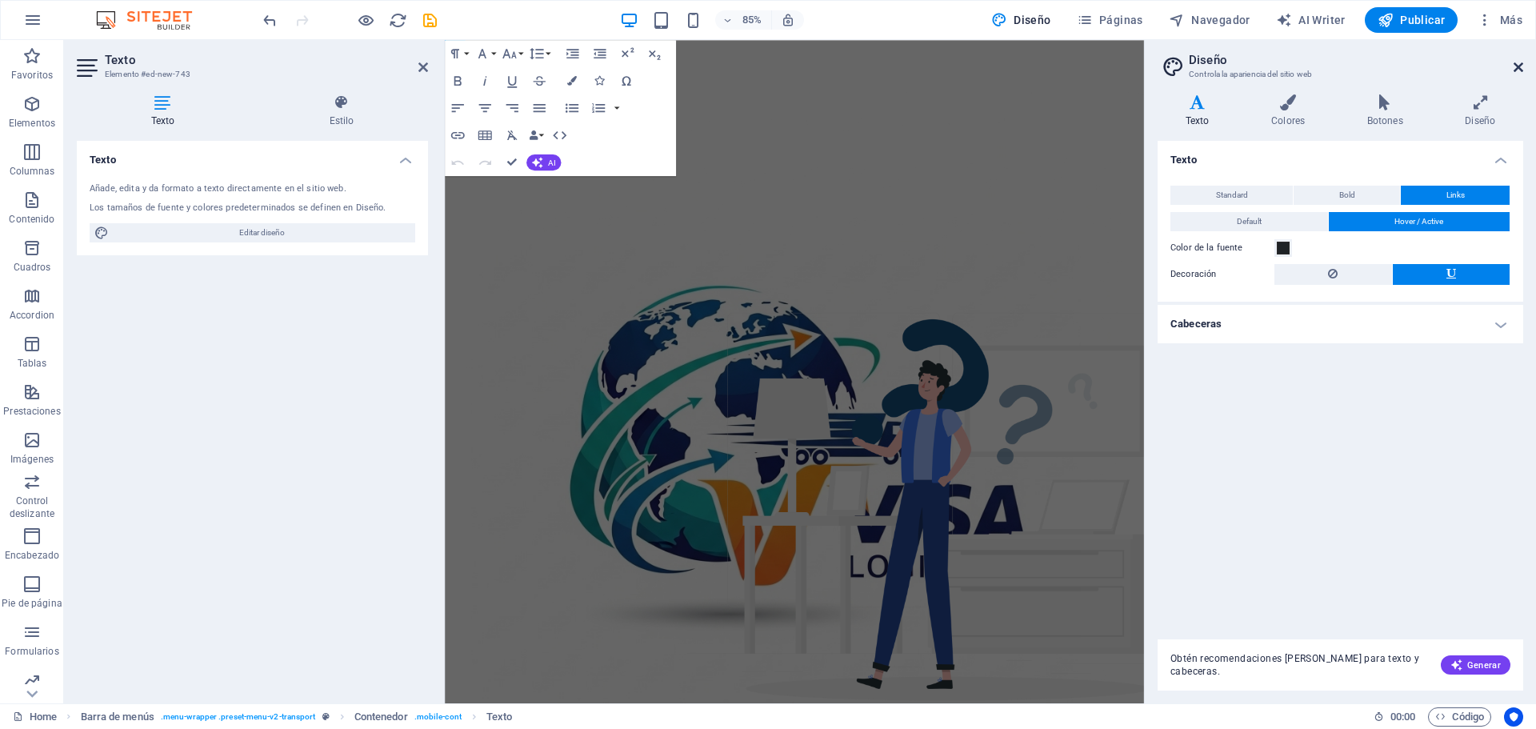
drag, startPoint x: 1516, startPoint y: 68, endPoint x: 945, endPoint y: 51, distance: 570.8
click at [1516, 68] on icon at bounding box center [1519, 67] width 10 height 13
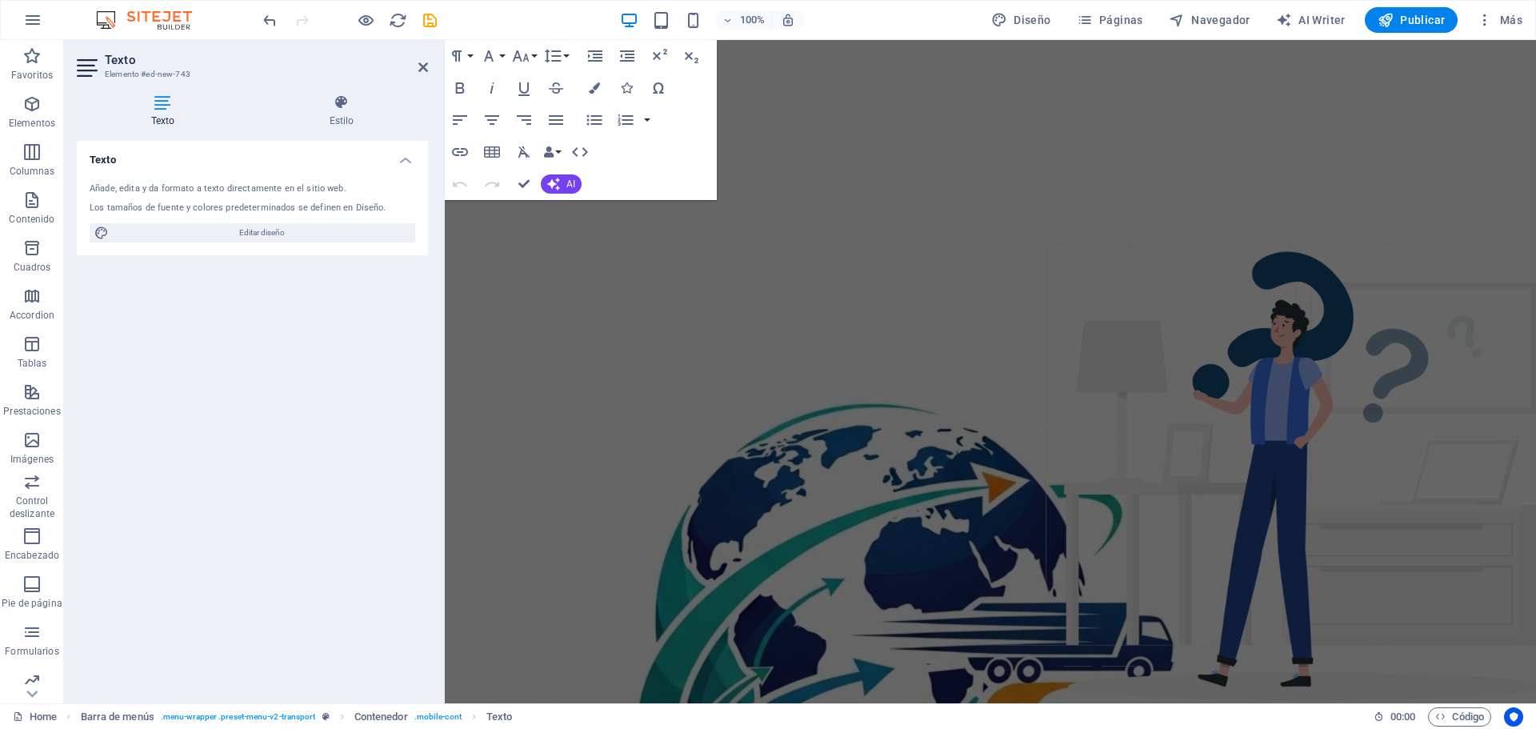
click at [166, 110] on h4 "Texto" at bounding box center [166, 111] width 178 height 34
click at [423, 64] on icon at bounding box center [424, 67] width 10 height 13
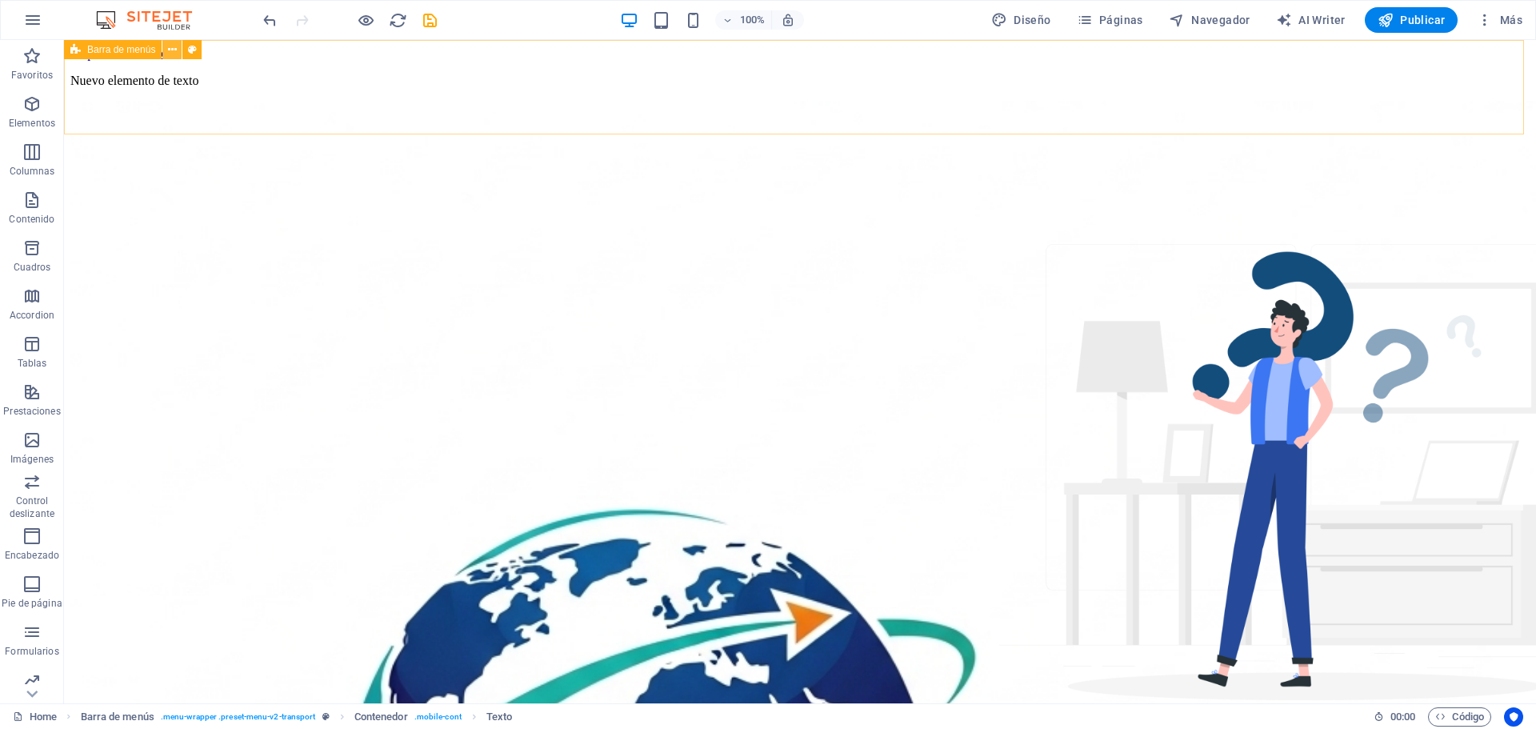
click at [171, 52] on icon at bounding box center [172, 50] width 9 height 17
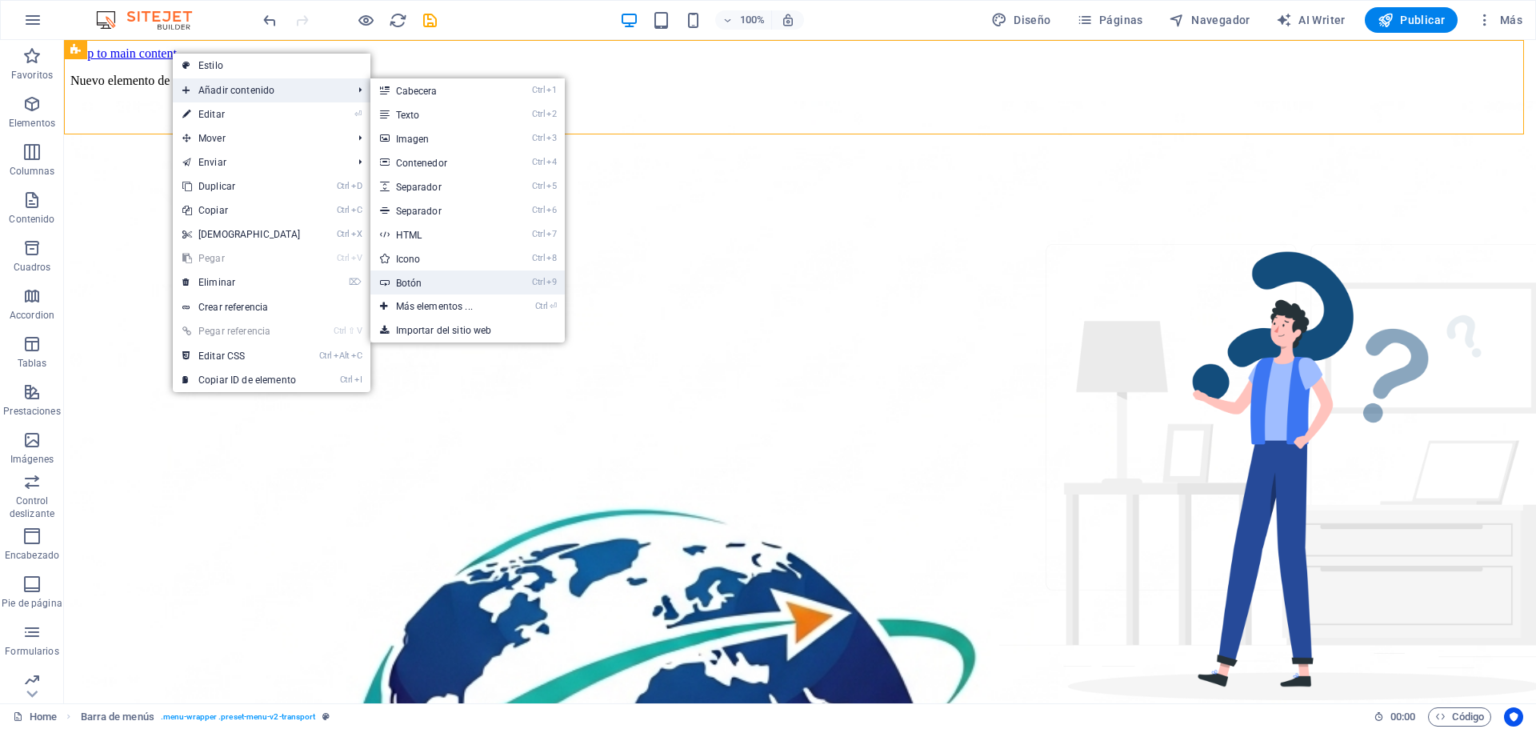
click at [419, 280] on link "Ctrl 9 Botón" at bounding box center [438, 282] width 134 height 24
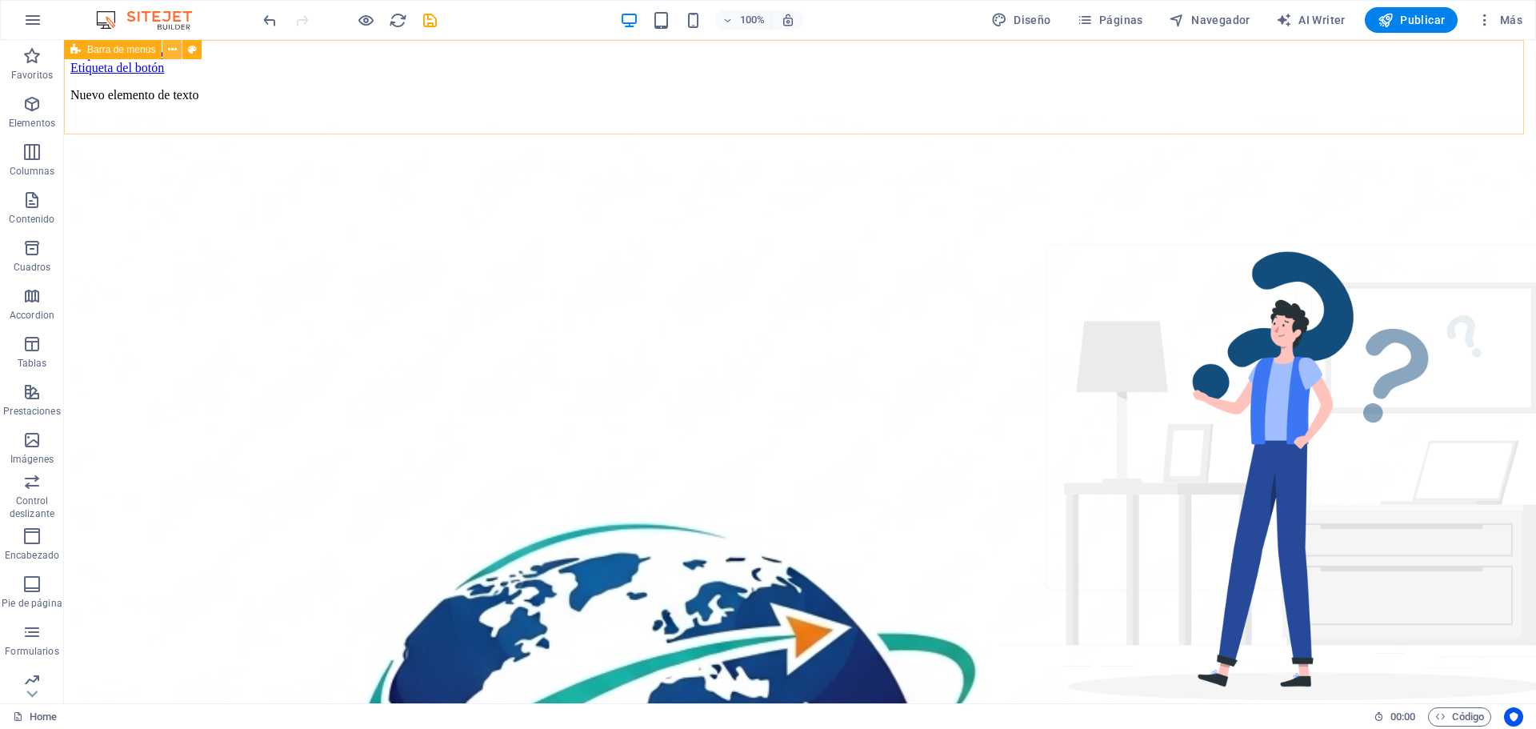
click at [170, 51] on icon at bounding box center [172, 50] width 9 height 17
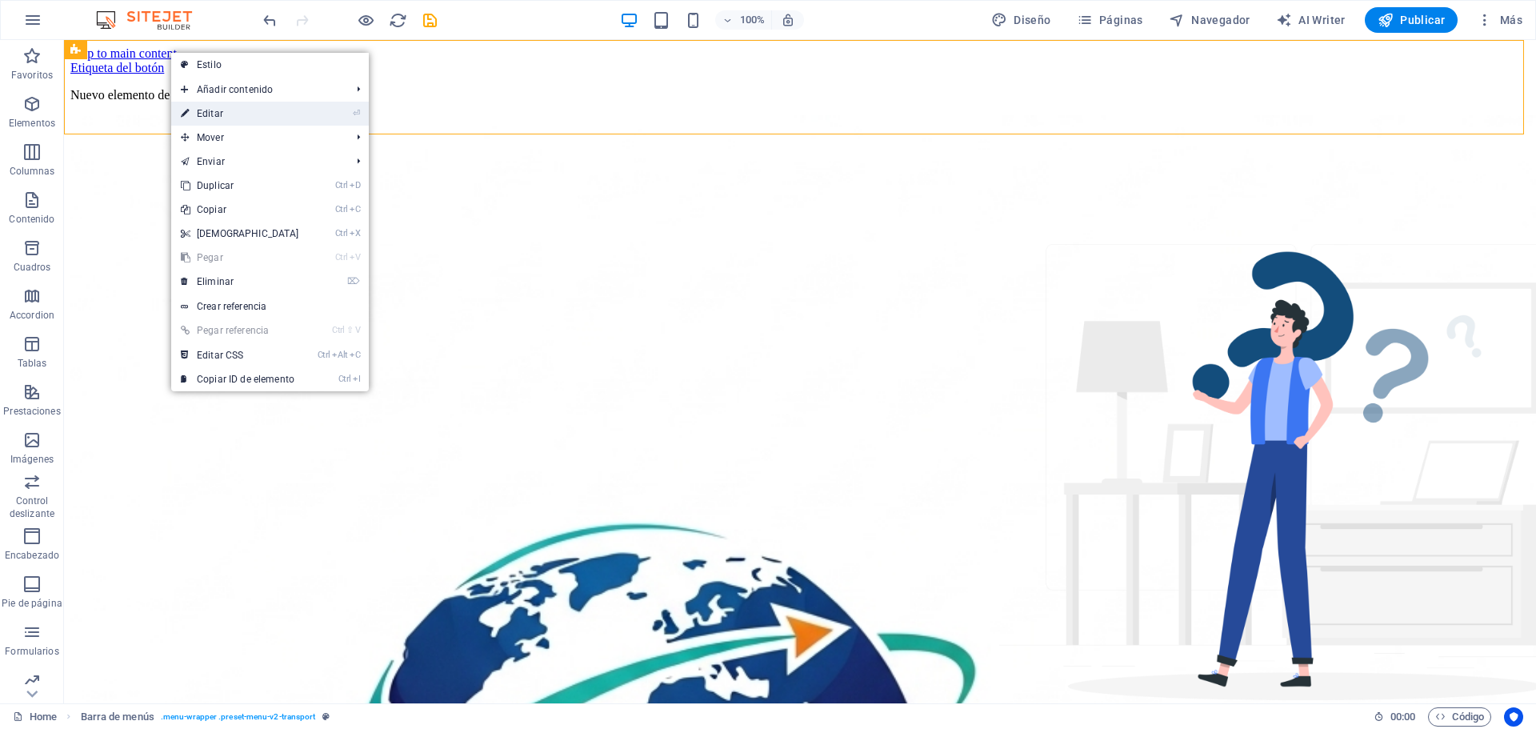
click at [221, 110] on link "⏎ Editar" at bounding box center [240, 114] width 138 height 24
select select "header"
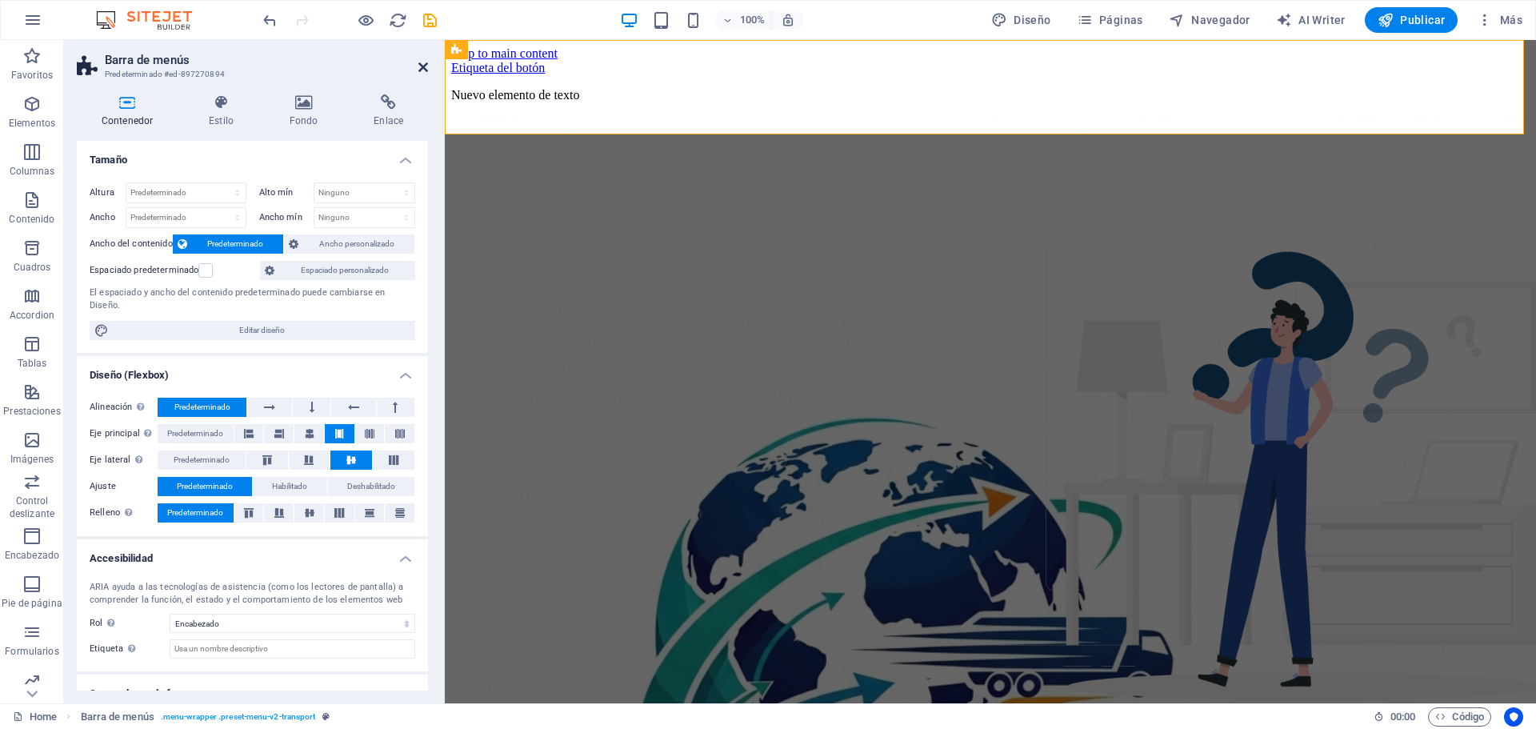
click at [419, 65] on icon at bounding box center [424, 67] width 10 height 13
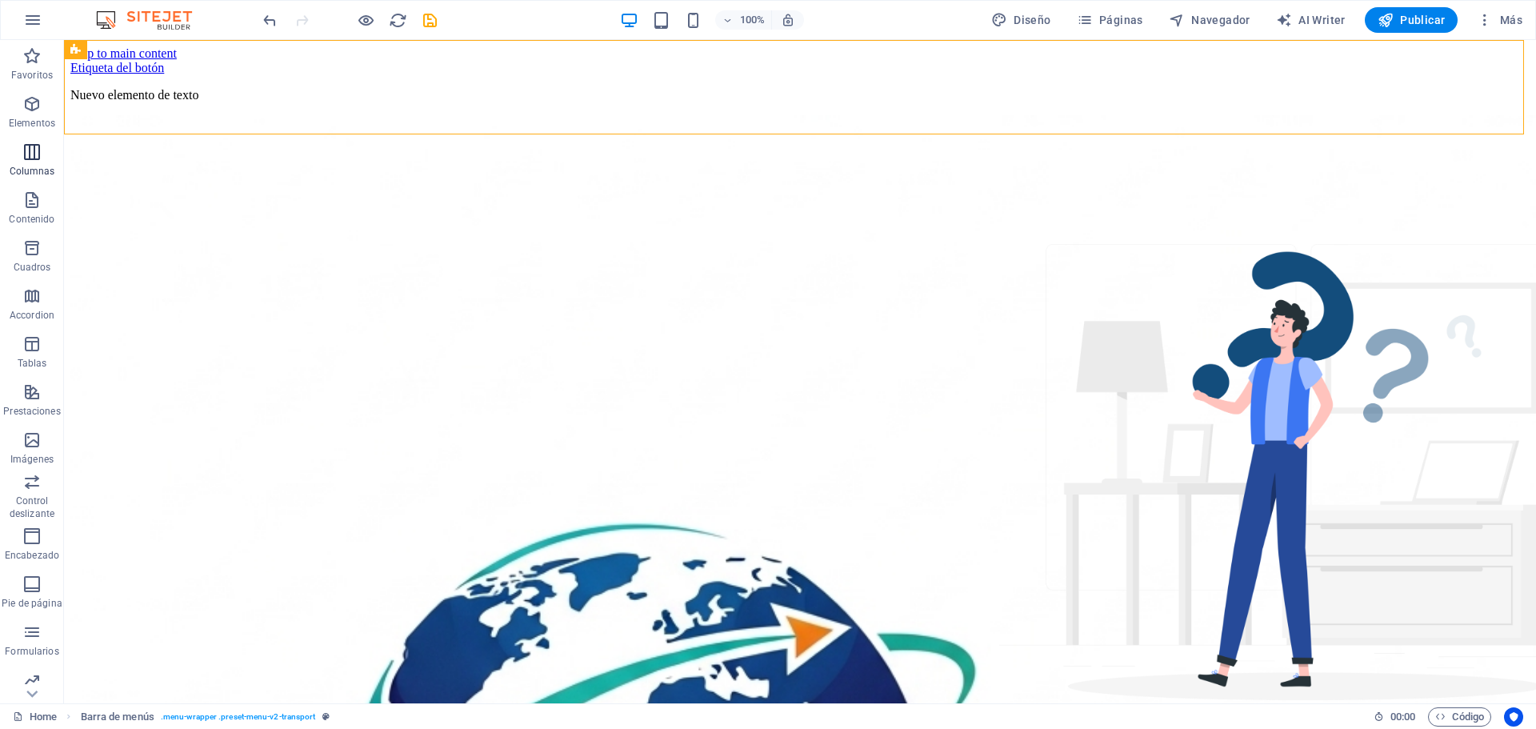
click at [38, 162] on span "Columnas" at bounding box center [32, 161] width 64 height 38
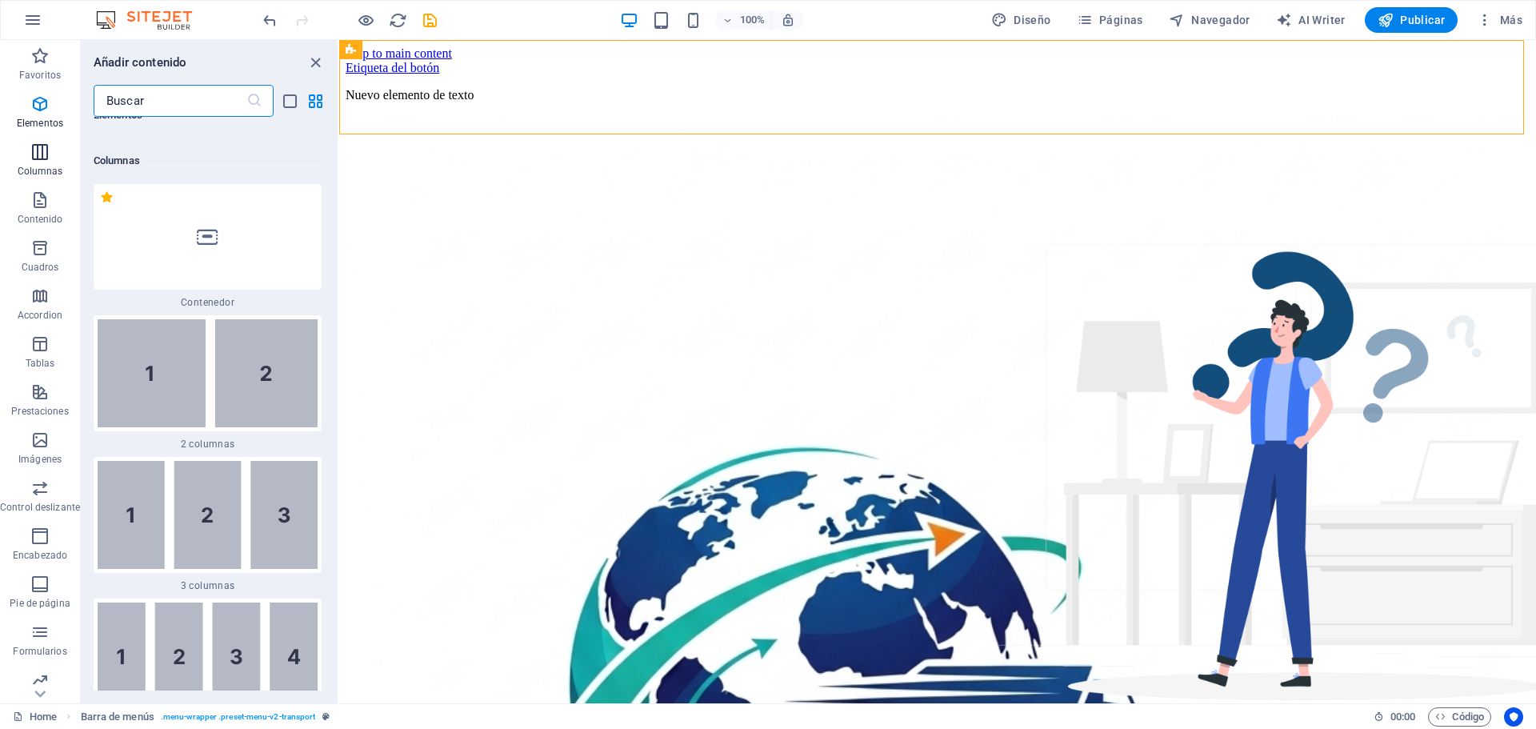
scroll to position [923, 0]
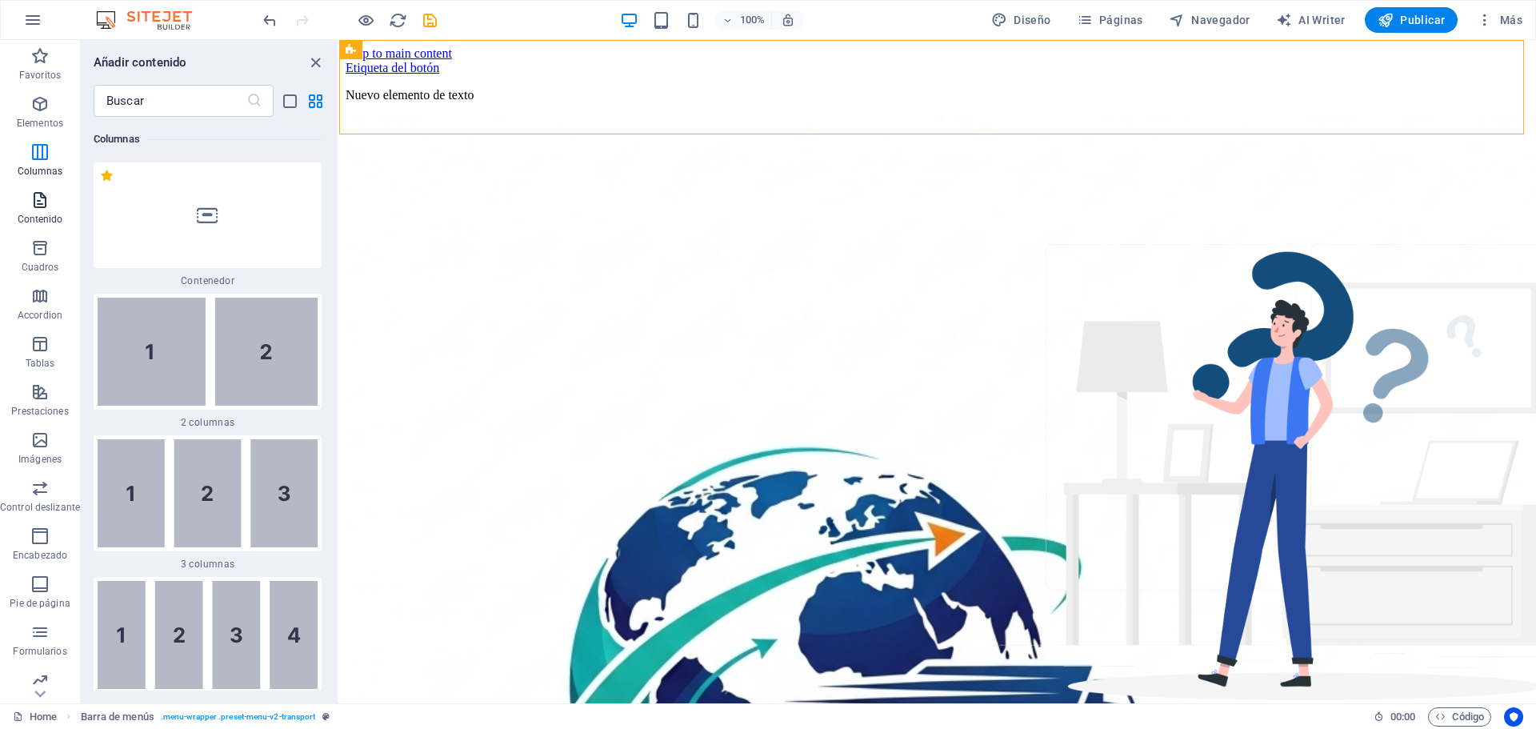
click at [49, 209] on icon "button" at bounding box center [39, 199] width 19 height 19
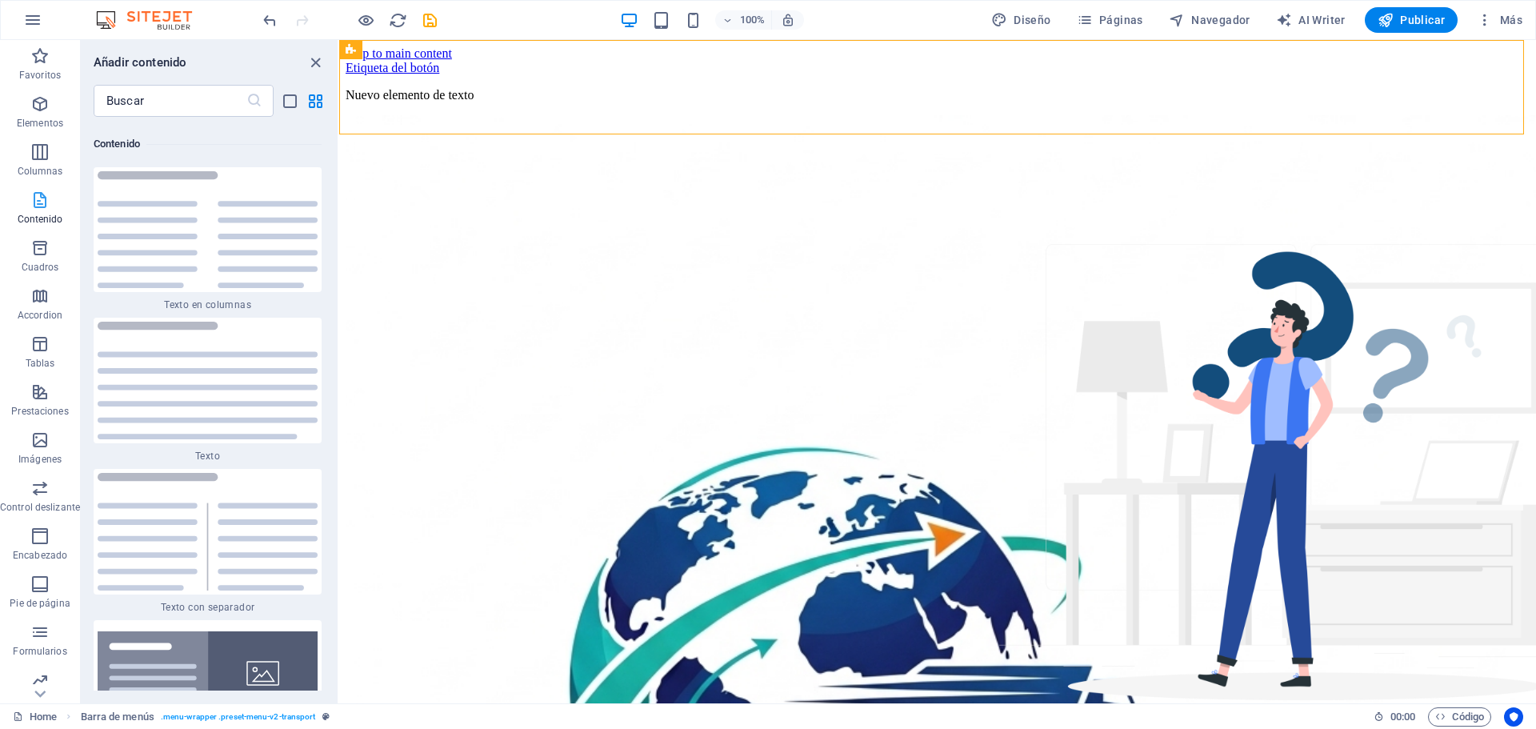
scroll to position [5428, 0]
click at [43, 117] on p "Elementos" at bounding box center [40, 123] width 46 height 13
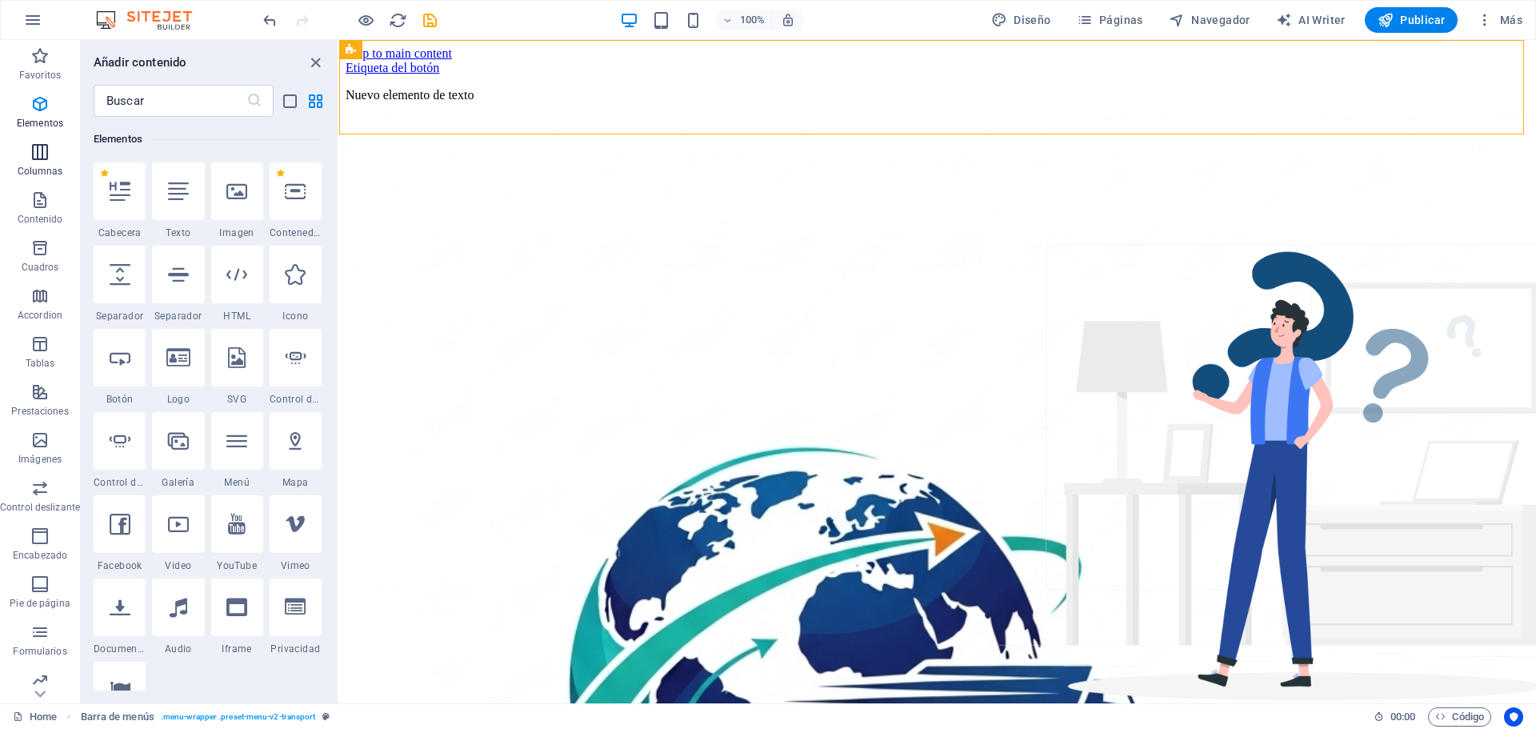
click at [43, 176] on p "Columnas" at bounding box center [41, 171] width 46 height 13
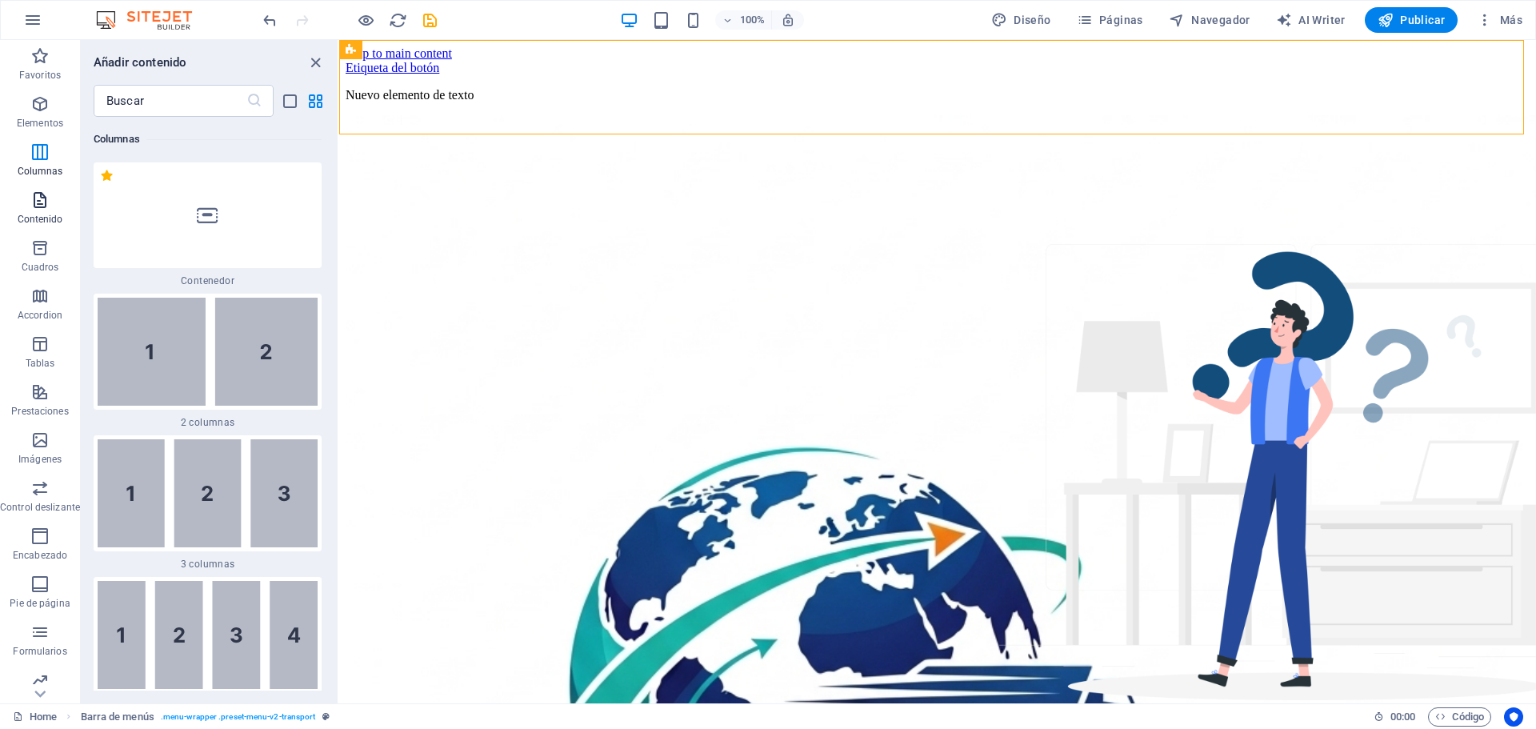
click at [42, 196] on icon "button" at bounding box center [39, 199] width 19 height 19
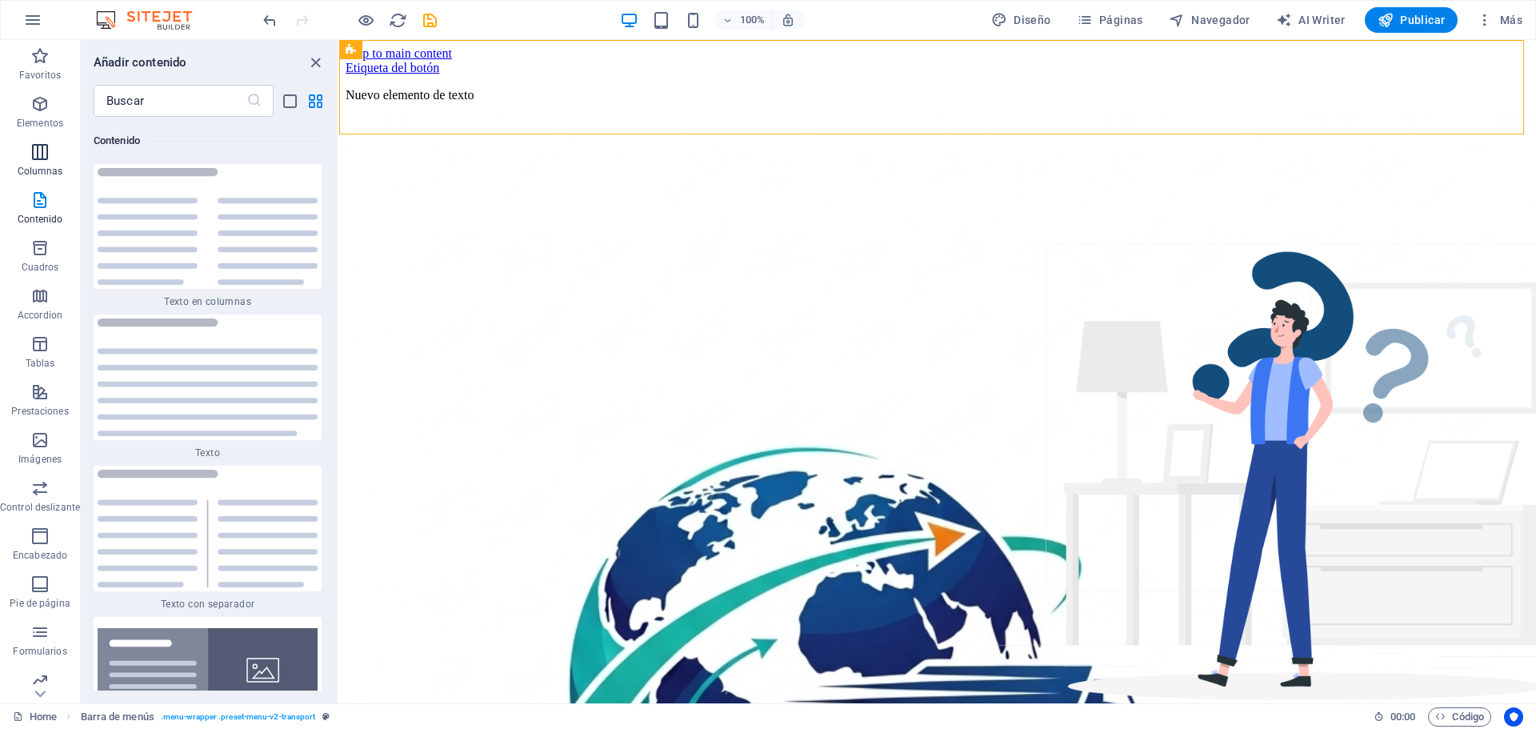
click at [41, 150] on icon "button" at bounding box center [39, 151] width 19 height 19
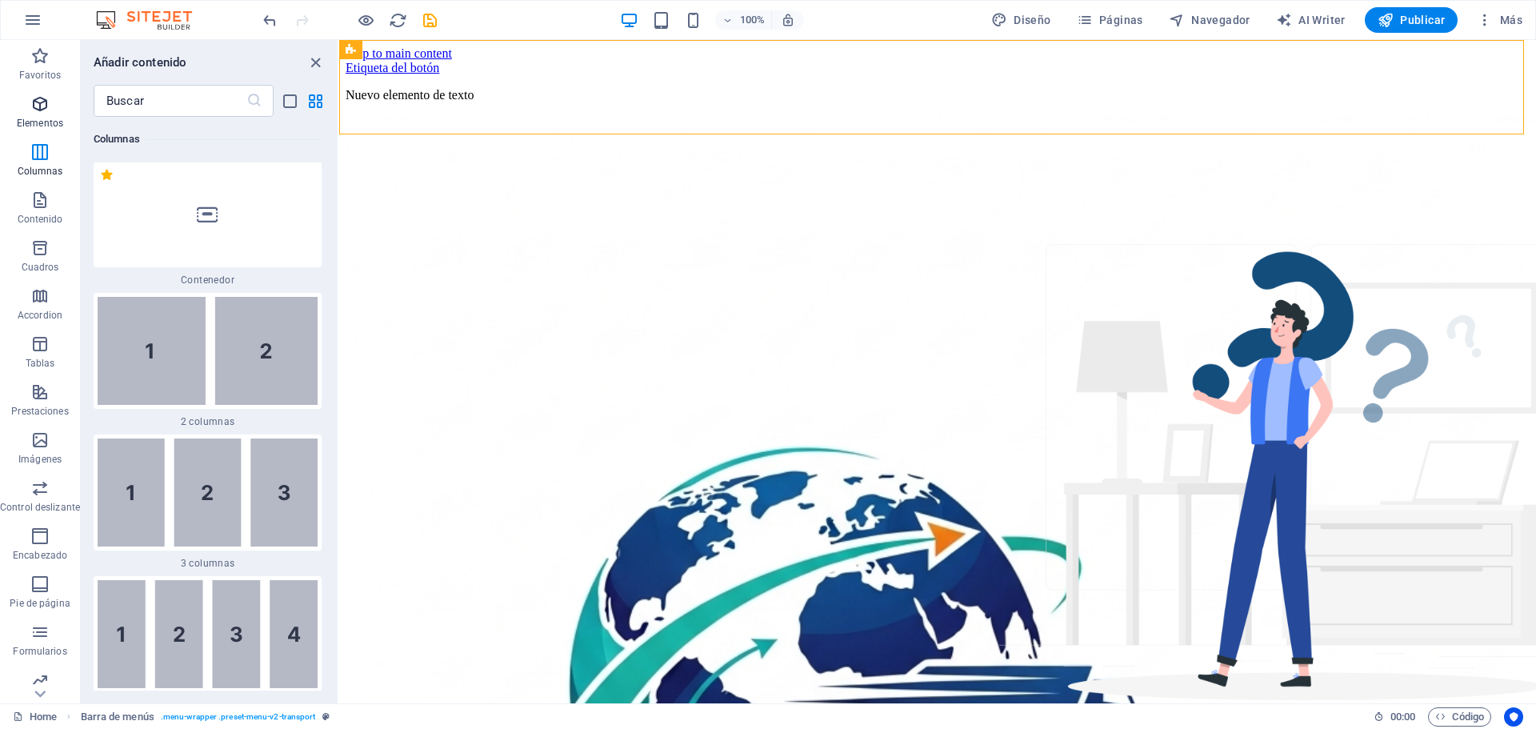
scroll to position [923, 0]
click at [311, 60] on icon "close panel" at bounding box center [315, 63] width 18 height 18
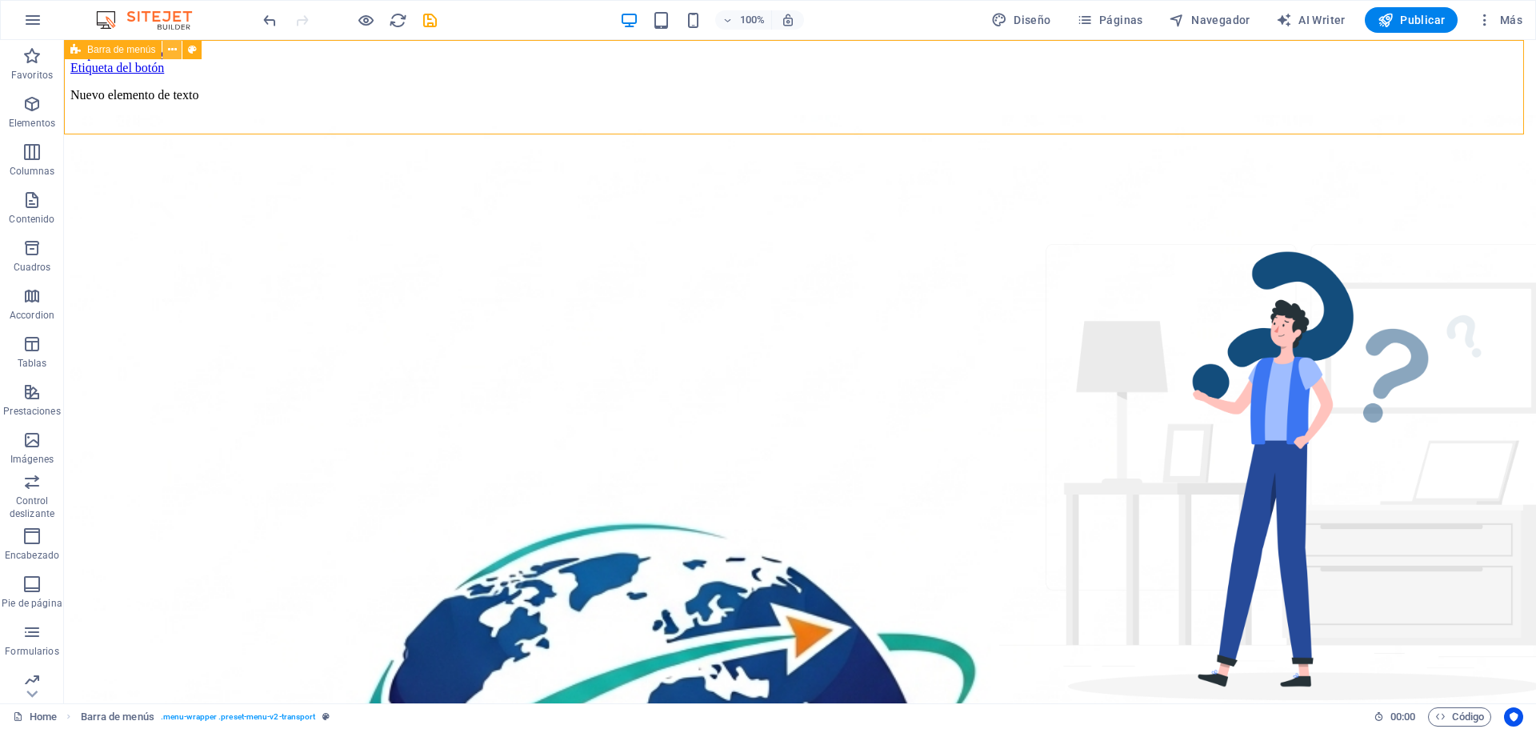
click at [170, 54] on icon at bounding box center [172, 50] width 9 height 17
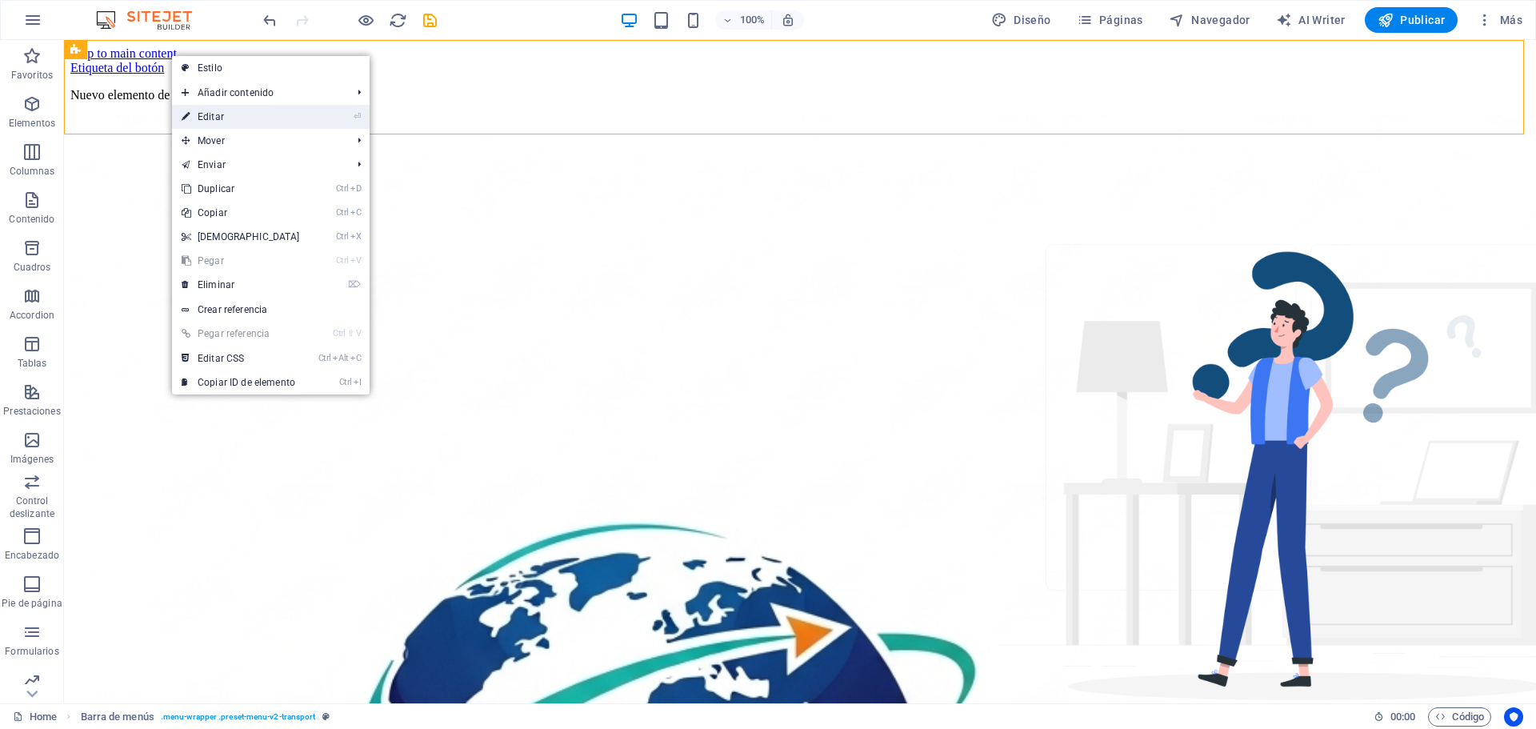
click at [217, 118] on link "⏎ Editar" at bounding box center [241, 117] width 138 height 24
select select "header"
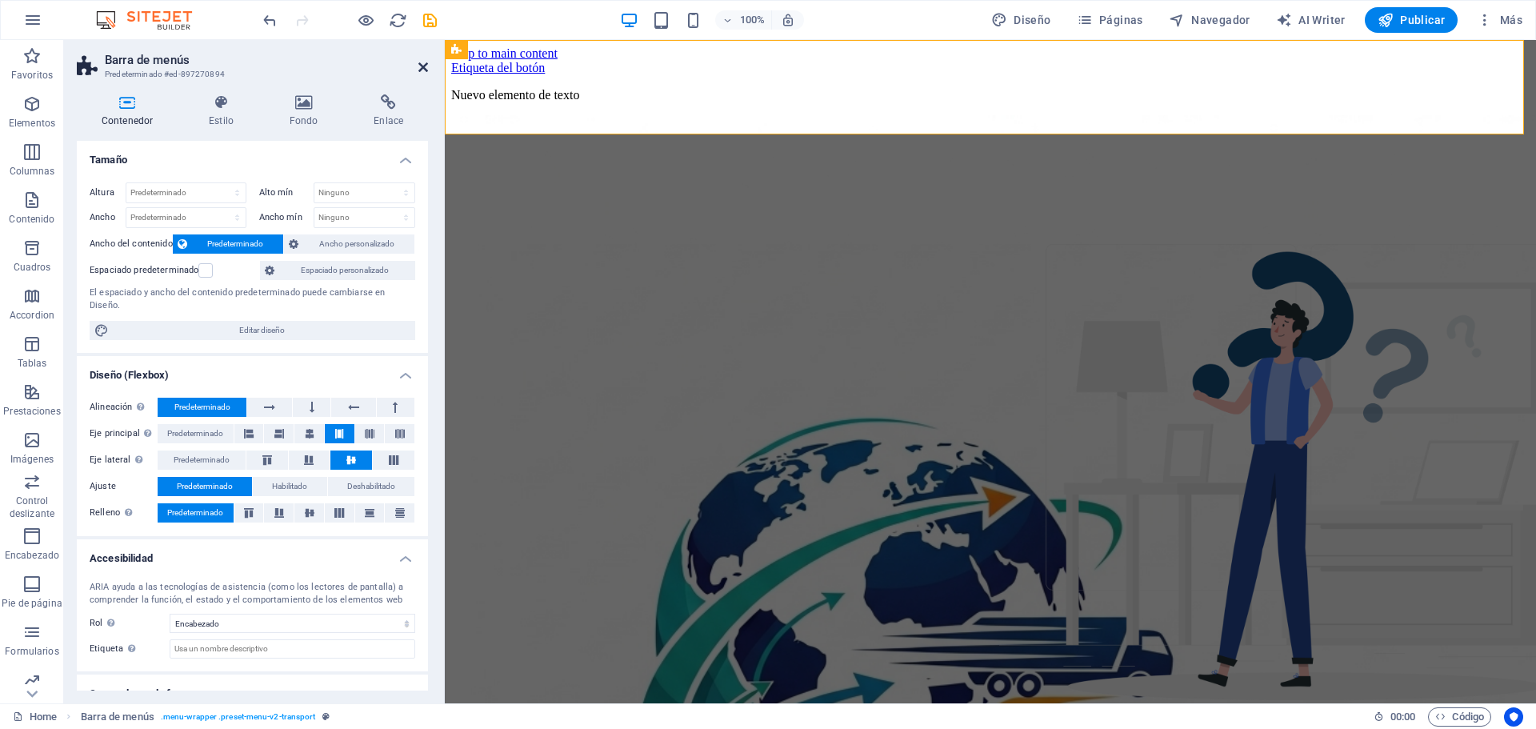
drag, startPoint x: 427, startPoint y: 66, endPoint x: 356, endPoint y: 30, distance: 79.1
click at [427, 66] on icon at bounding box center [424, 67] width 10 height 13
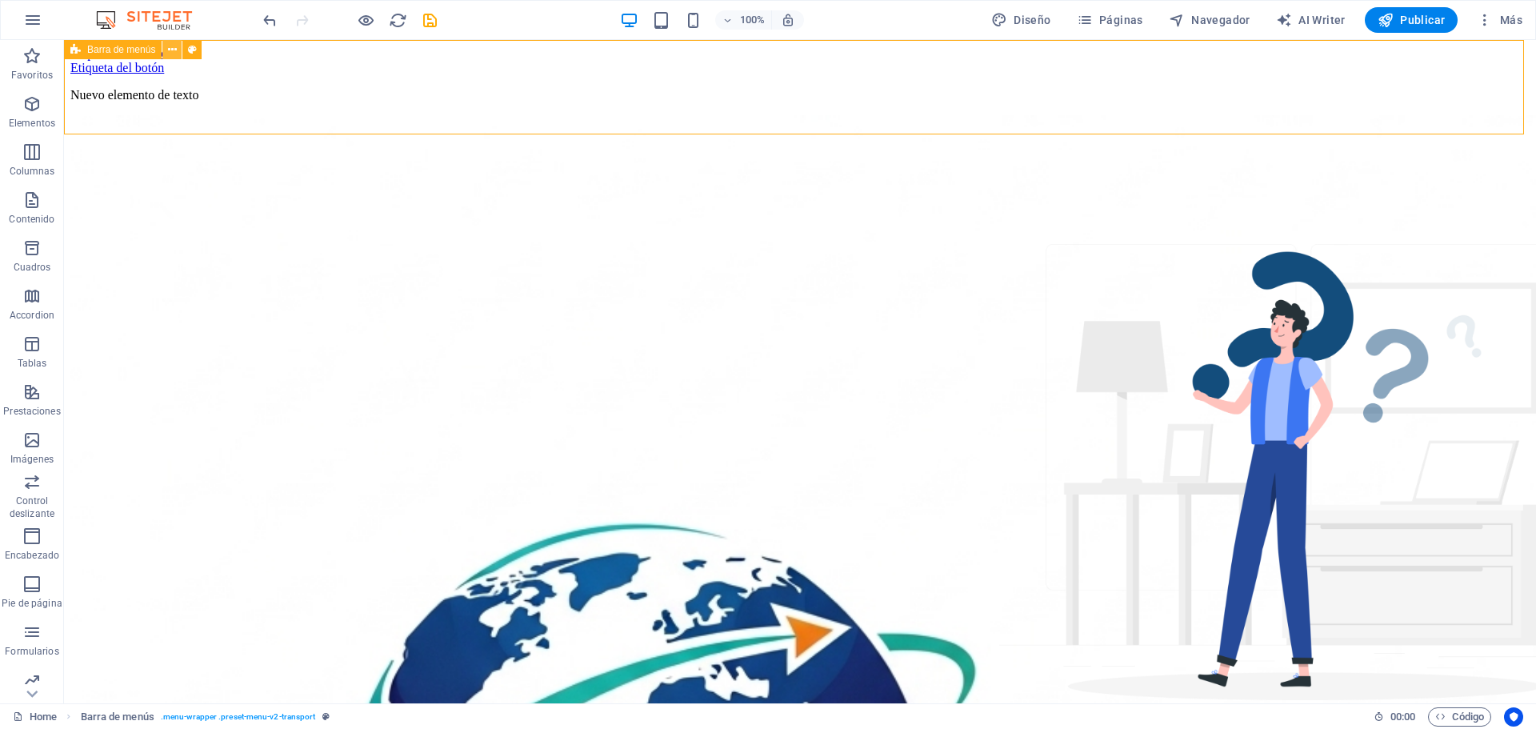
click at [168, 51] on icon at bounding box center [172, 50] width 9 height 17
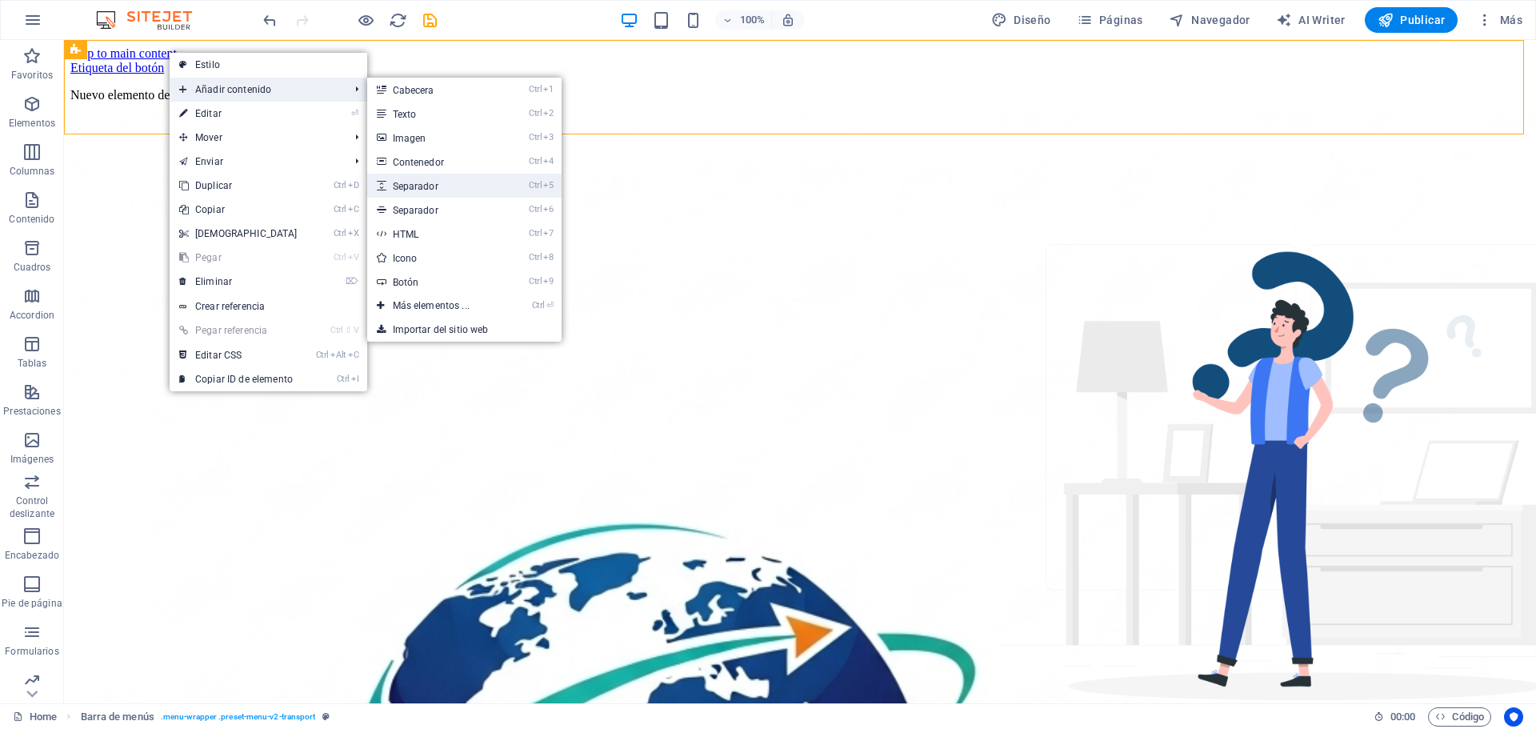
click at [426, 187] on link "Ctrl 5 Separador" at bounding box center [434, 186] width 134 height 24
select select "px"
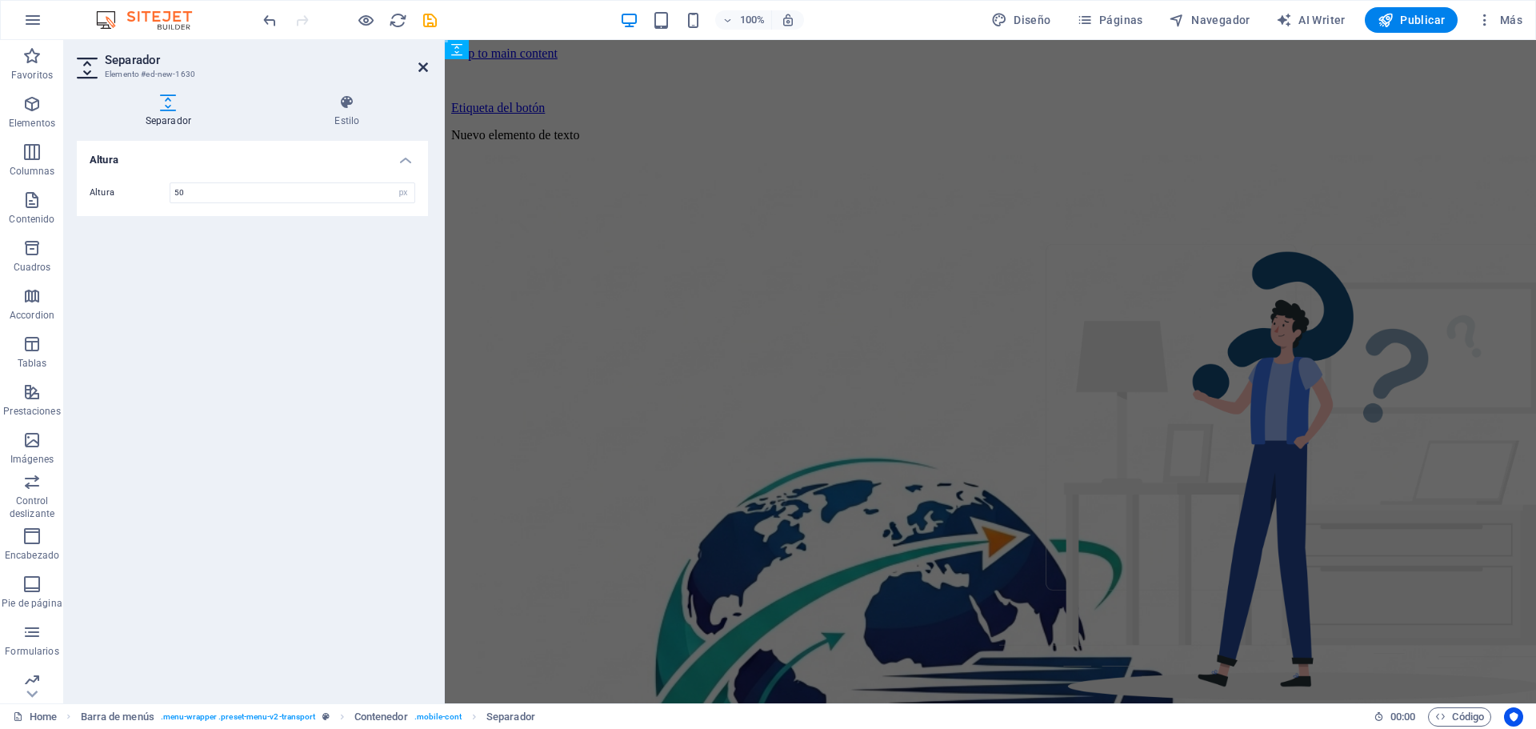
click at [423, 70] on icon at bounding box center [424, 67] width 10 height 13
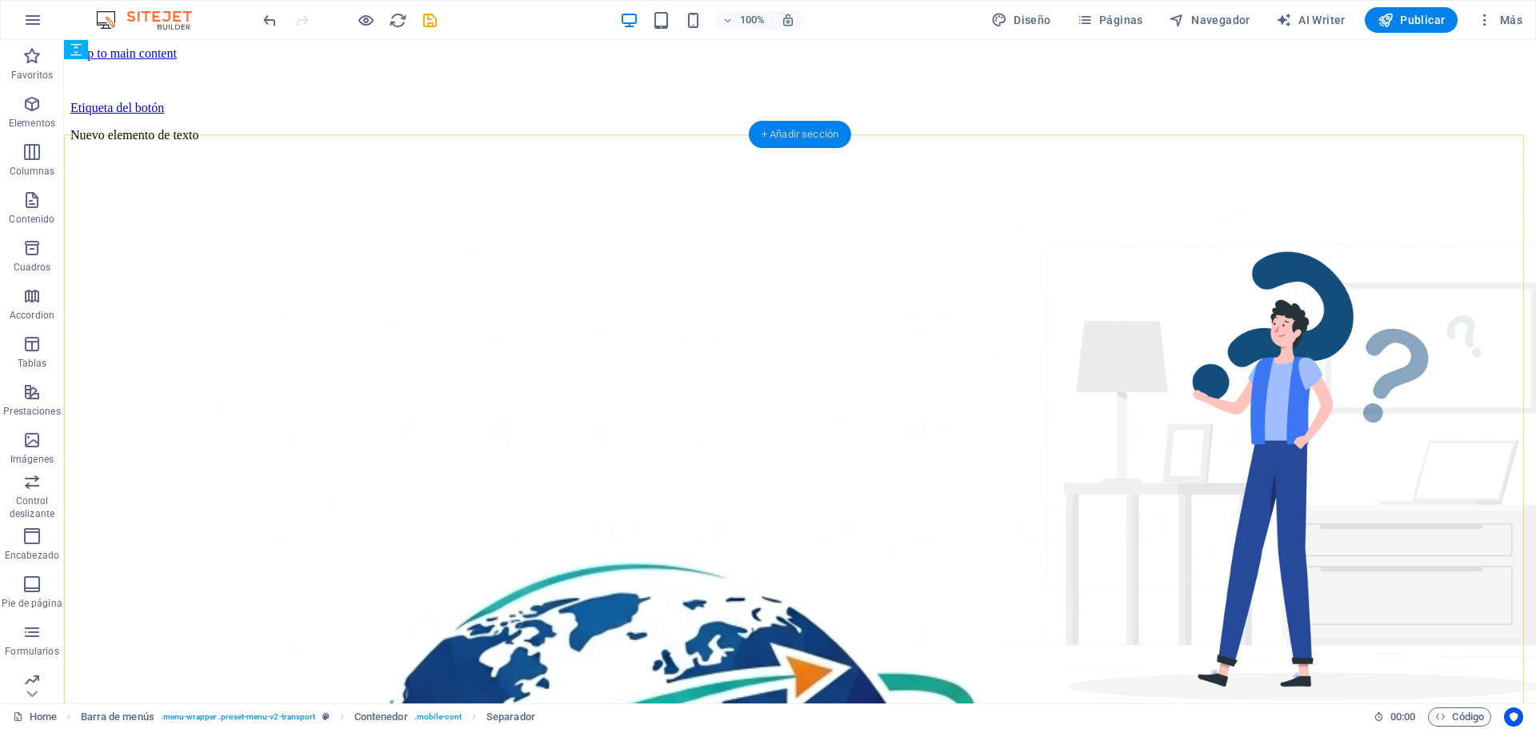
click at [778, 130] on div "+ Añadir sección" at bounding box center [800, 134] width 102 height 27
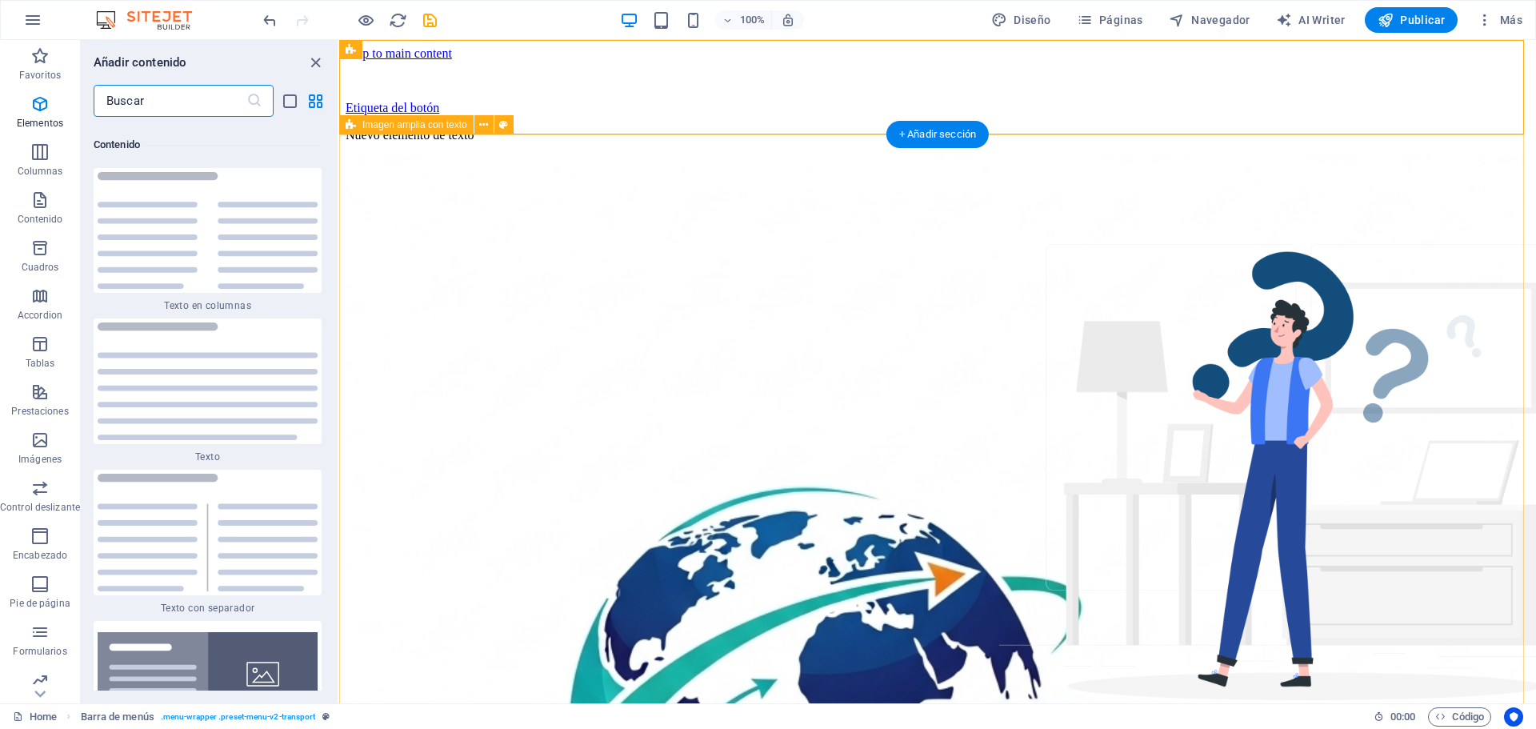
scroll to position [5428, 0]
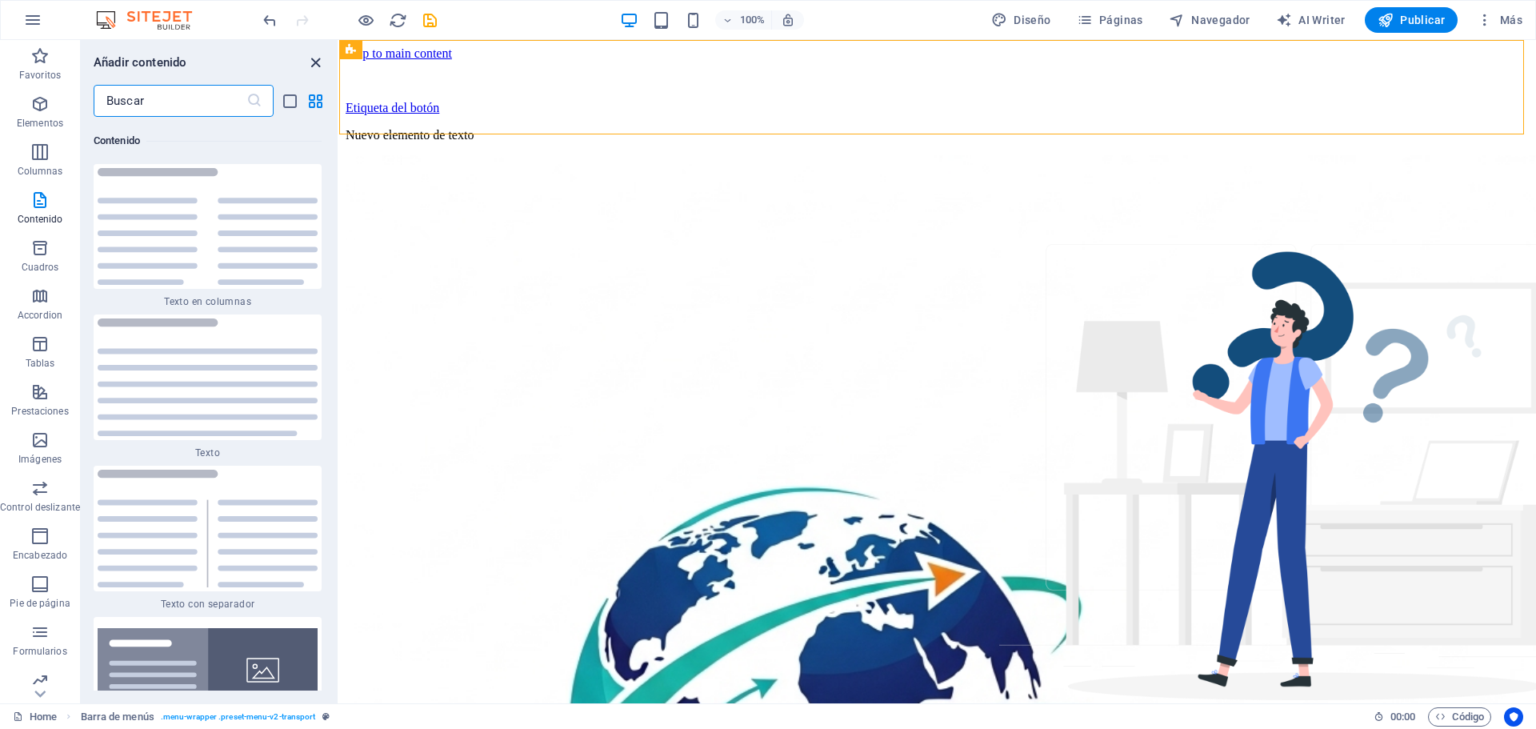
click at [316, 65] on icon "close panel" at bounding box center [315, 63] width 18 height 18
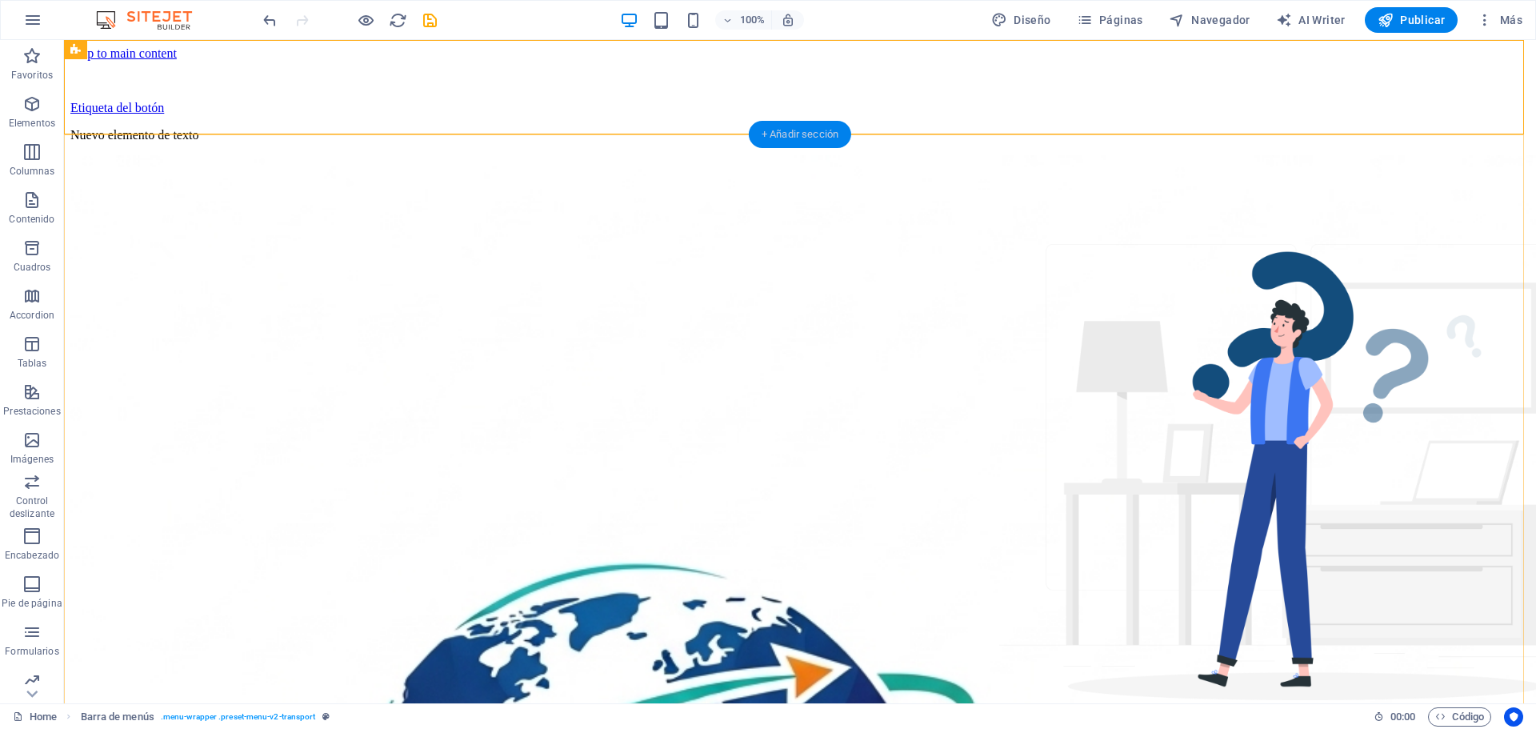
click at [776, 132] on div "+ Añadir sección" at bounding box center [800, 134] width 102 height 27
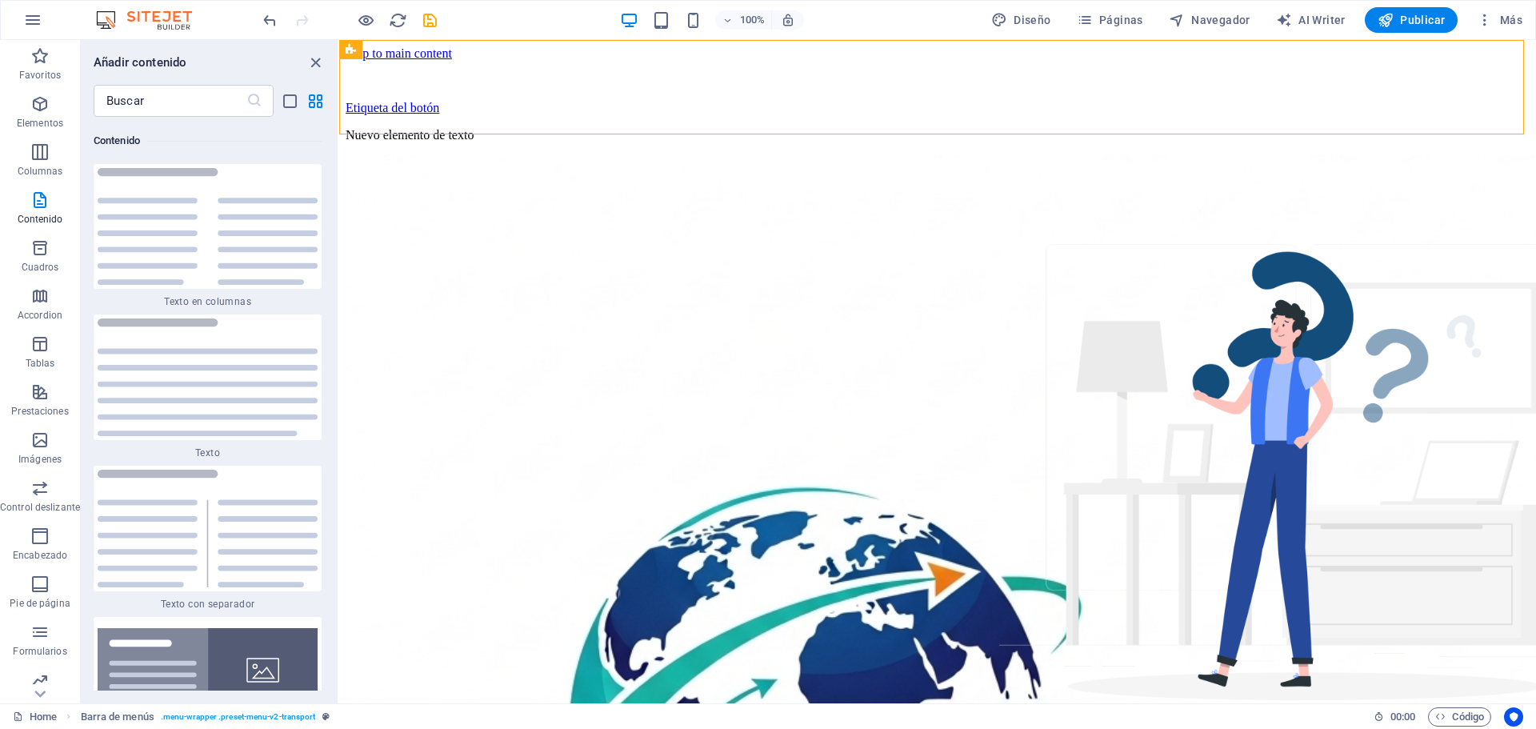
drag, startPoint x: 334, startPoint y: 221, endPoint x: 336, endPoint y: 229, distance: 8.4
click at [337, 240] on div "Favoritos 1 Star Cabecera 1 Star Contenedor Elementos 1 Star Cabecera 1 Star Te…" at bounding box center [209, 404] width 257 height 574
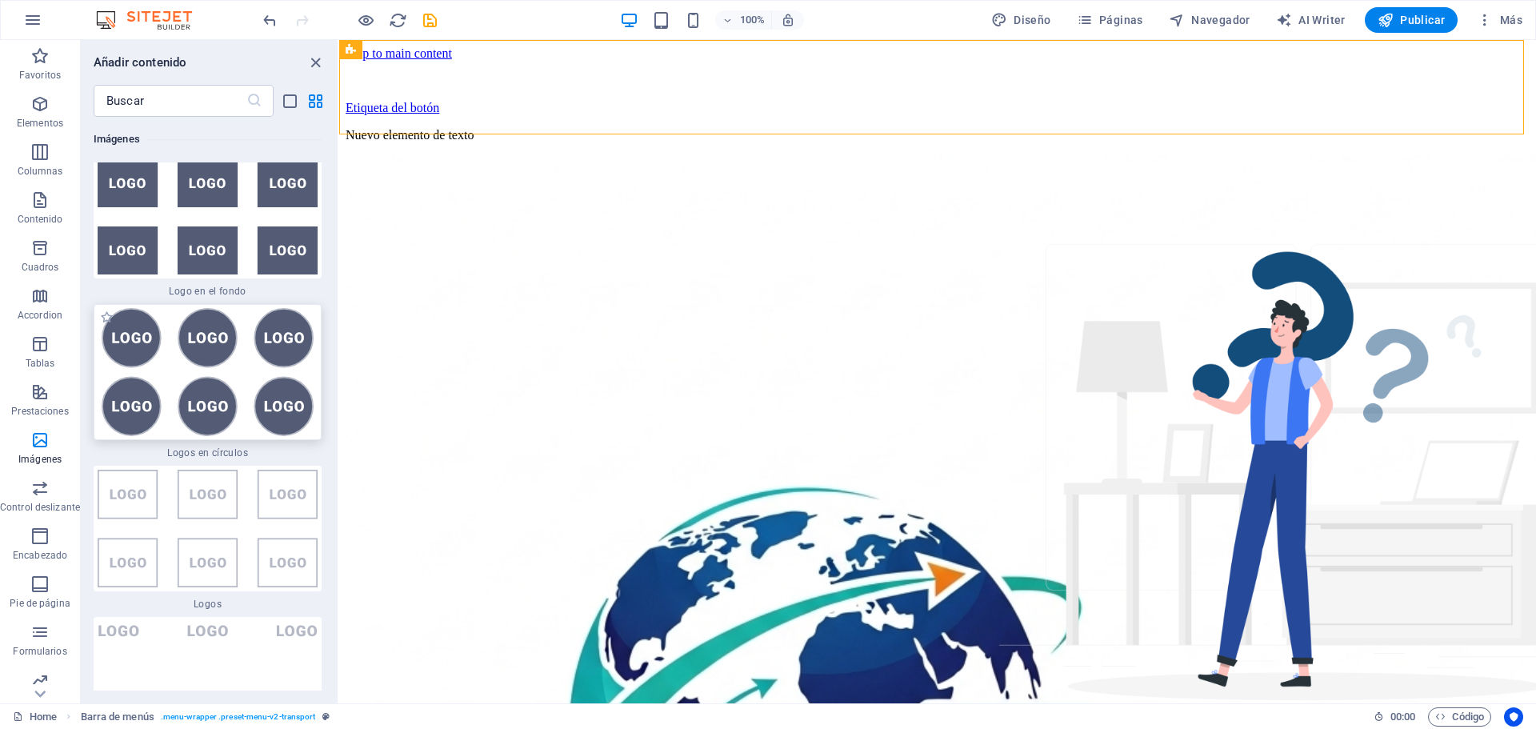
scroll to position [17512, 0]
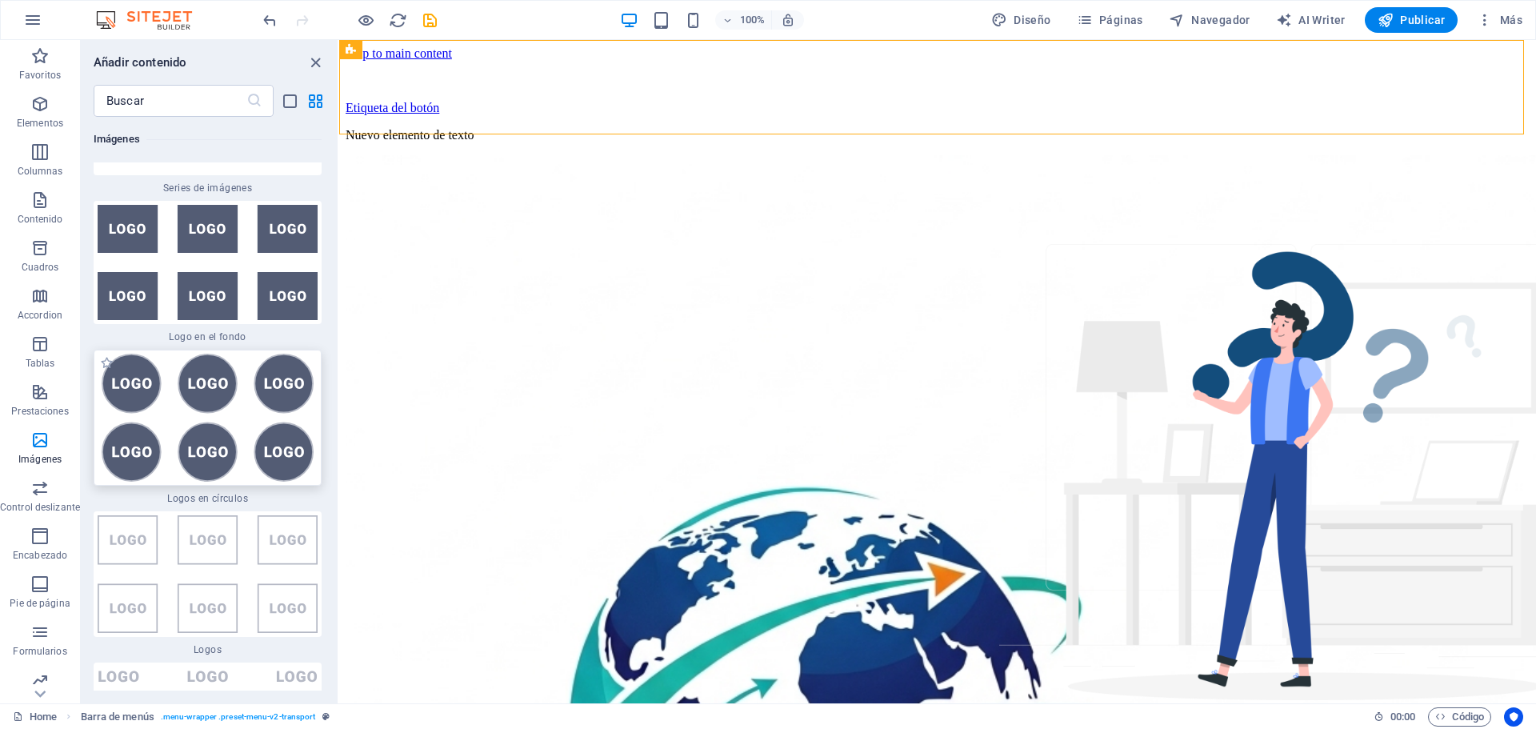
click at [215, 366] on img at bounding box center [208, 418] width 220 height 128
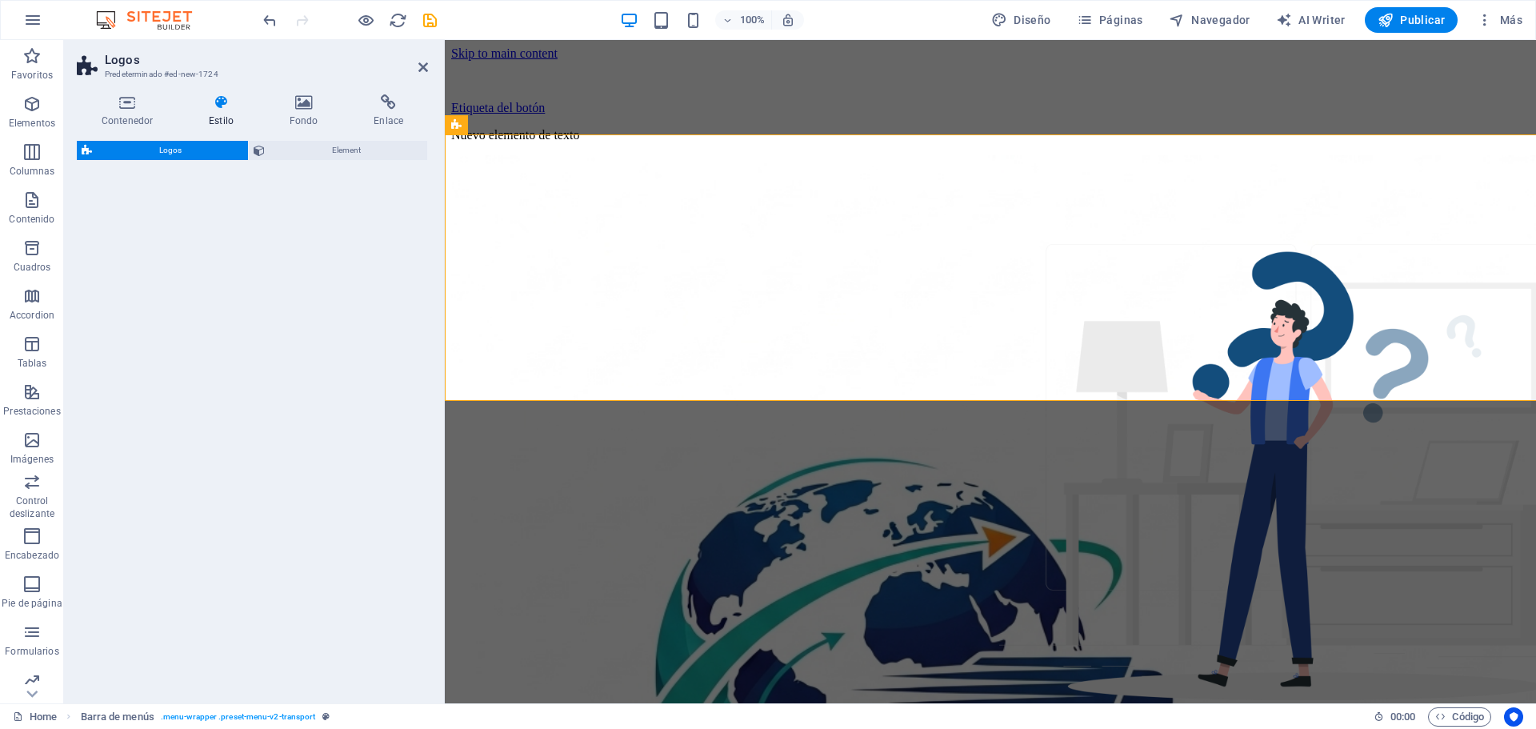
select select "rem"
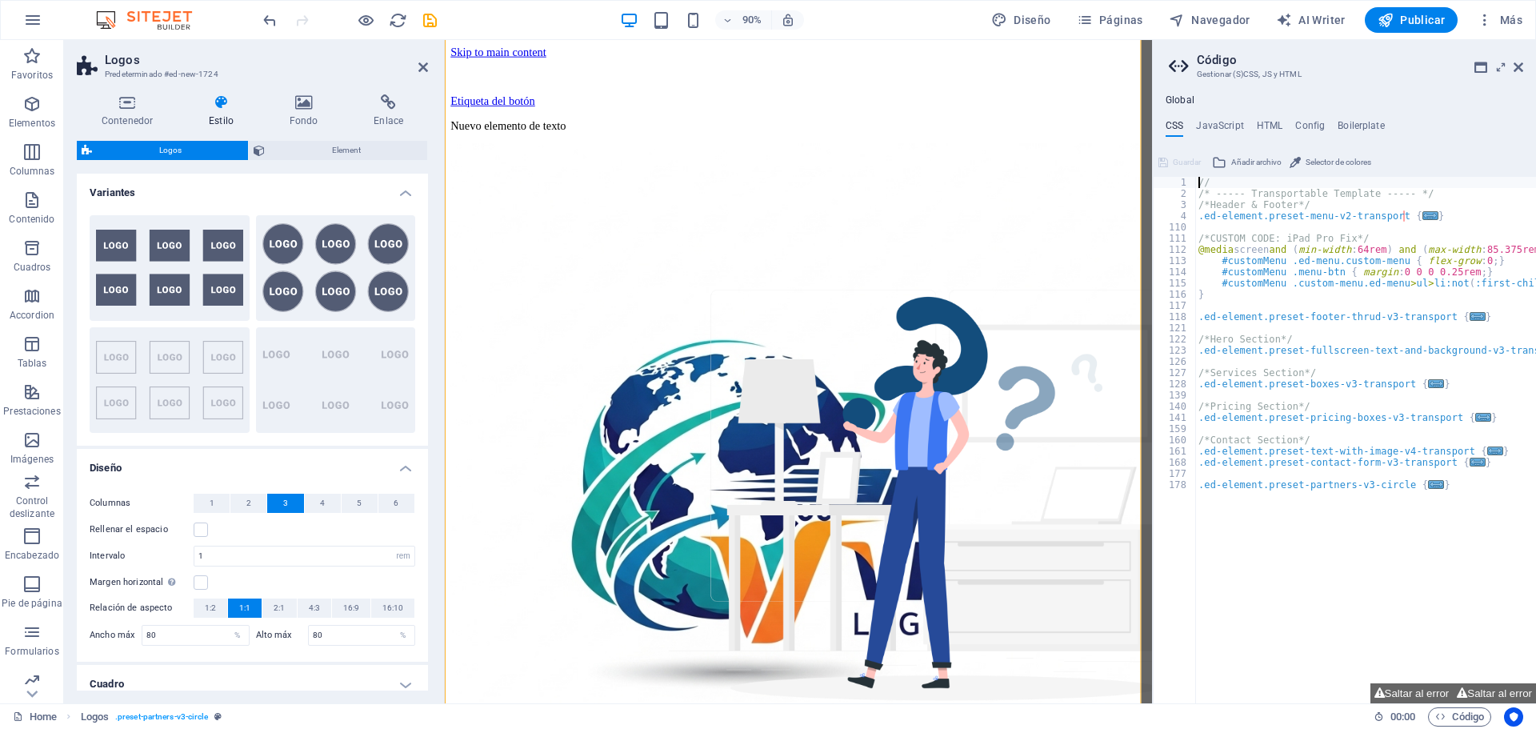
scroll to position [524, 0]
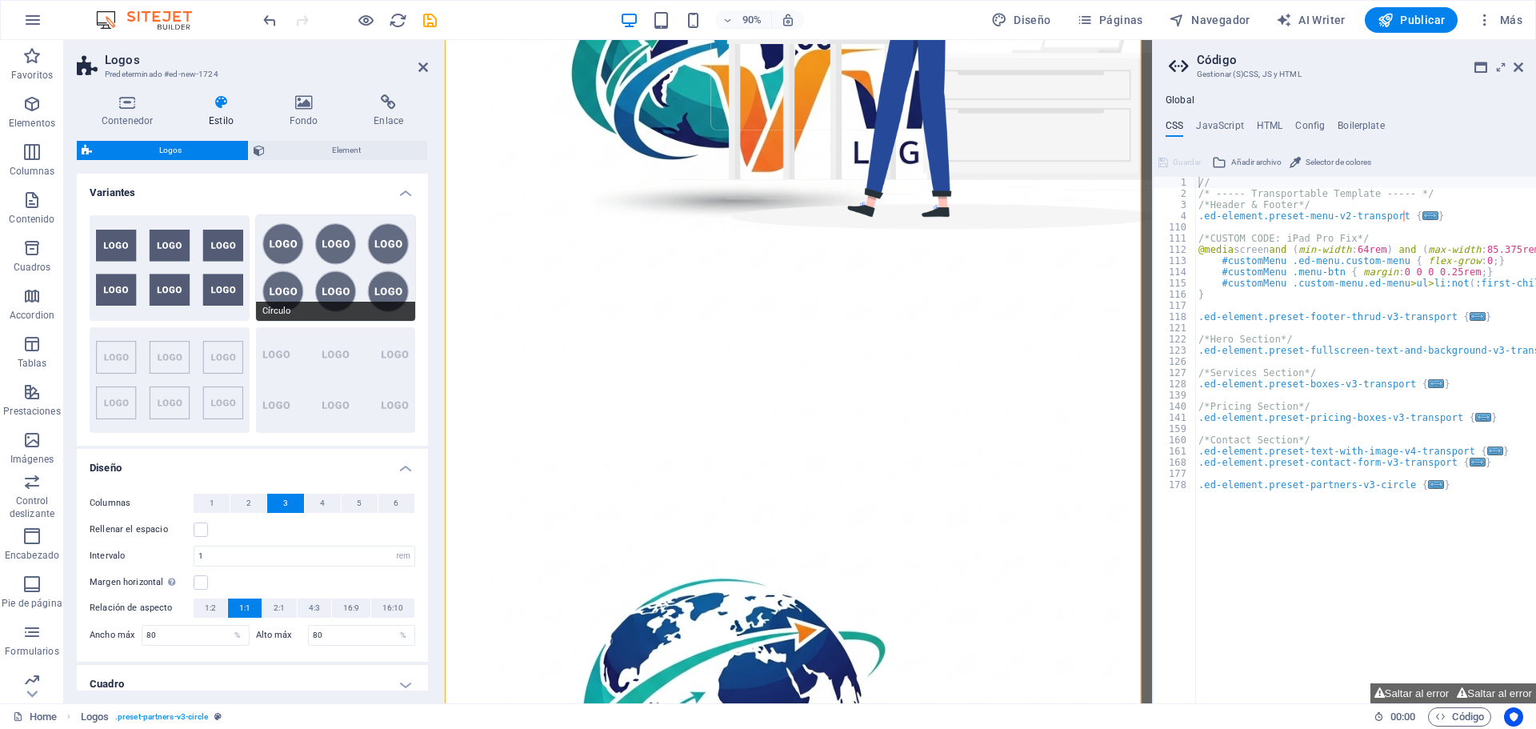
click at [282, 245] on button "Círculo" at bounding box center [336, 268] width 160 height 106
type input "1"
type input "80"
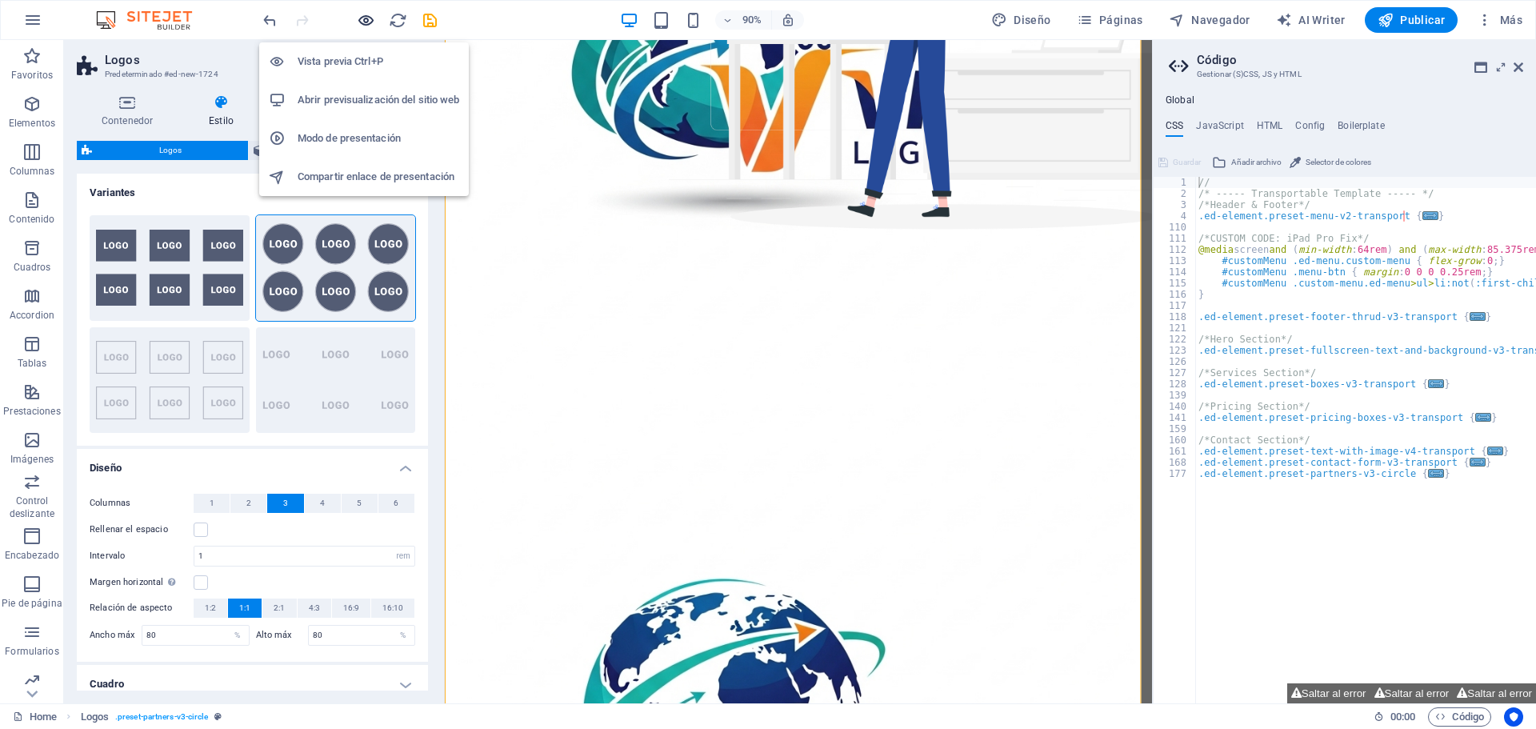
click at [371, 18] on icon "button" at bounding box center [366, 20] width 18 height 18
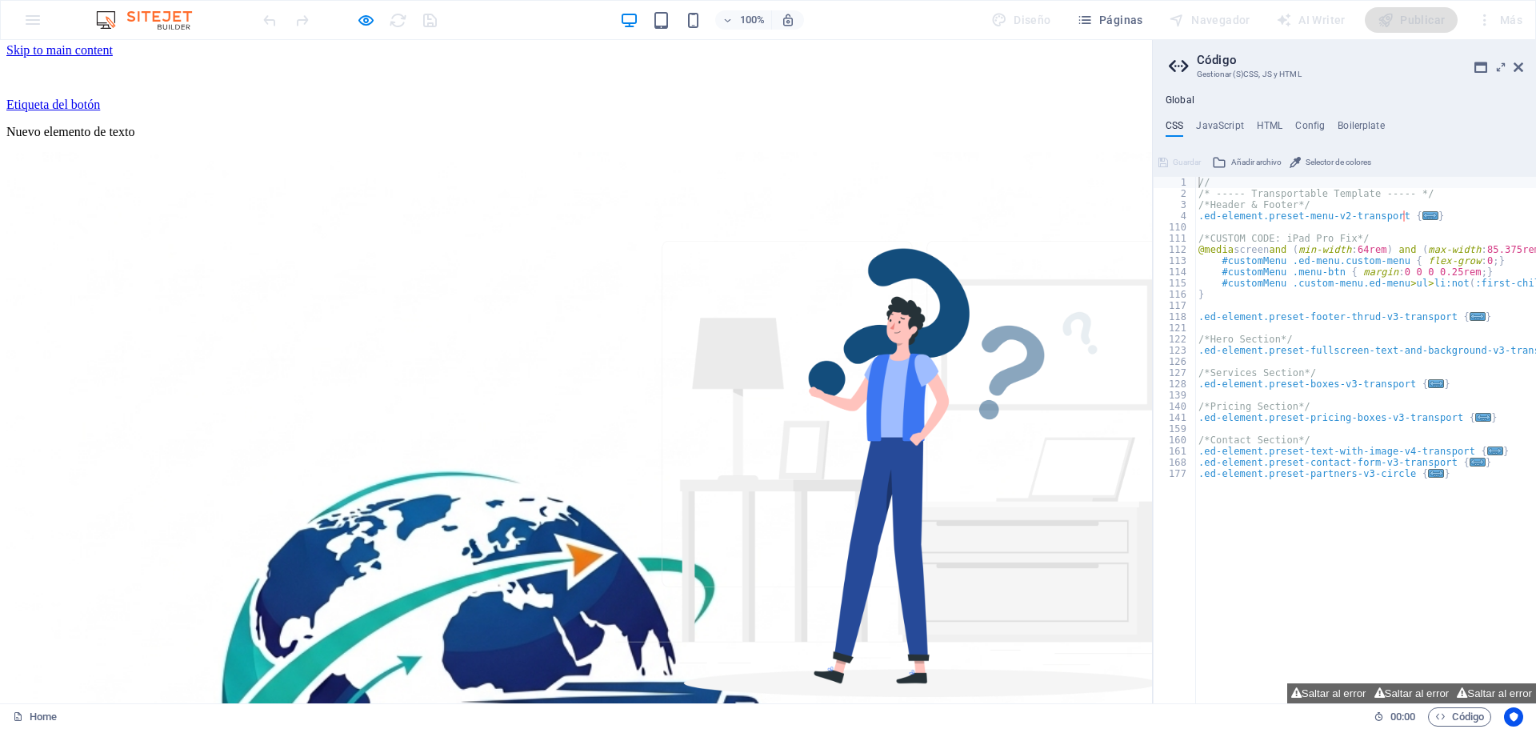
scroll to position [0, 0]
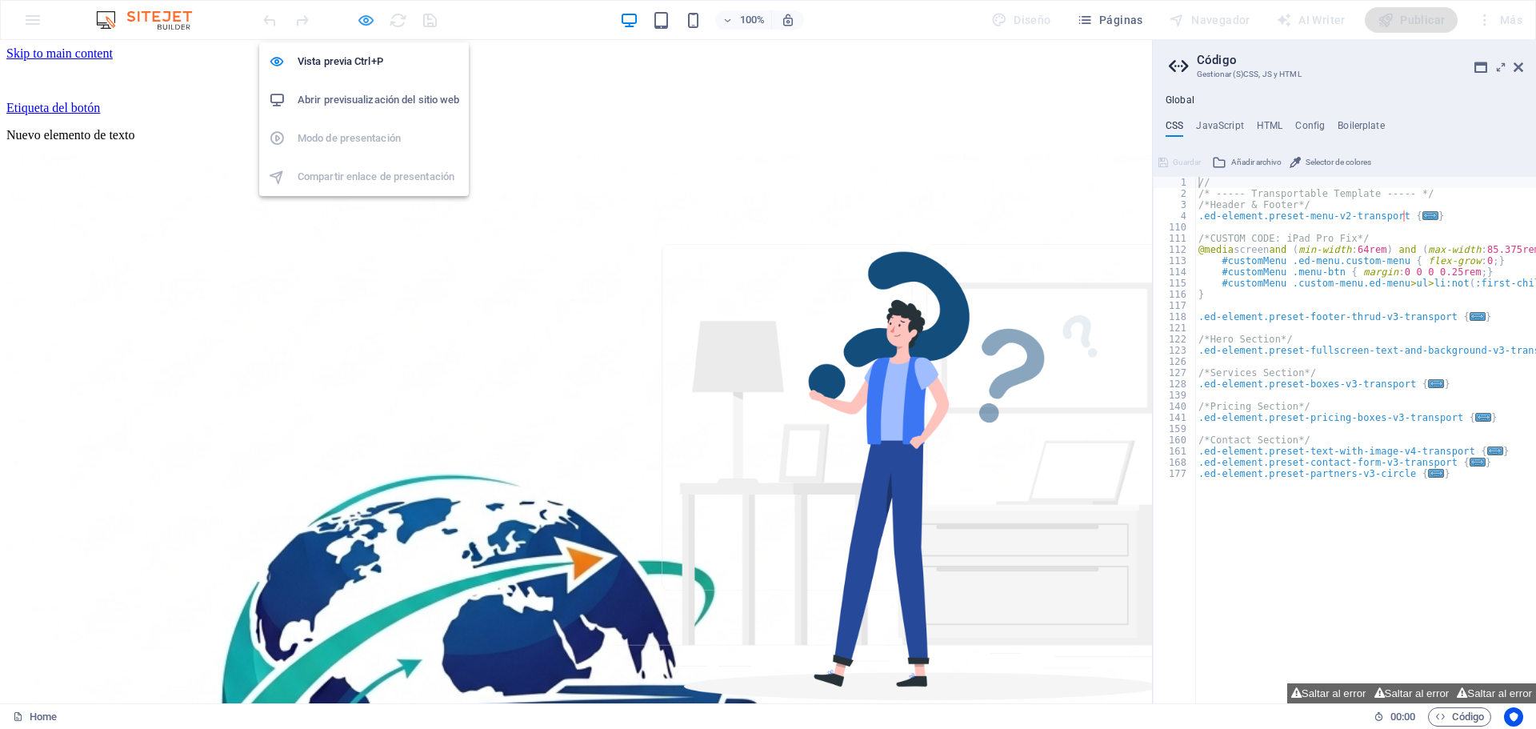
click at [360, 18] on icon "button" at bounding box center [366, 20] width 18 height 18
select select "rem"
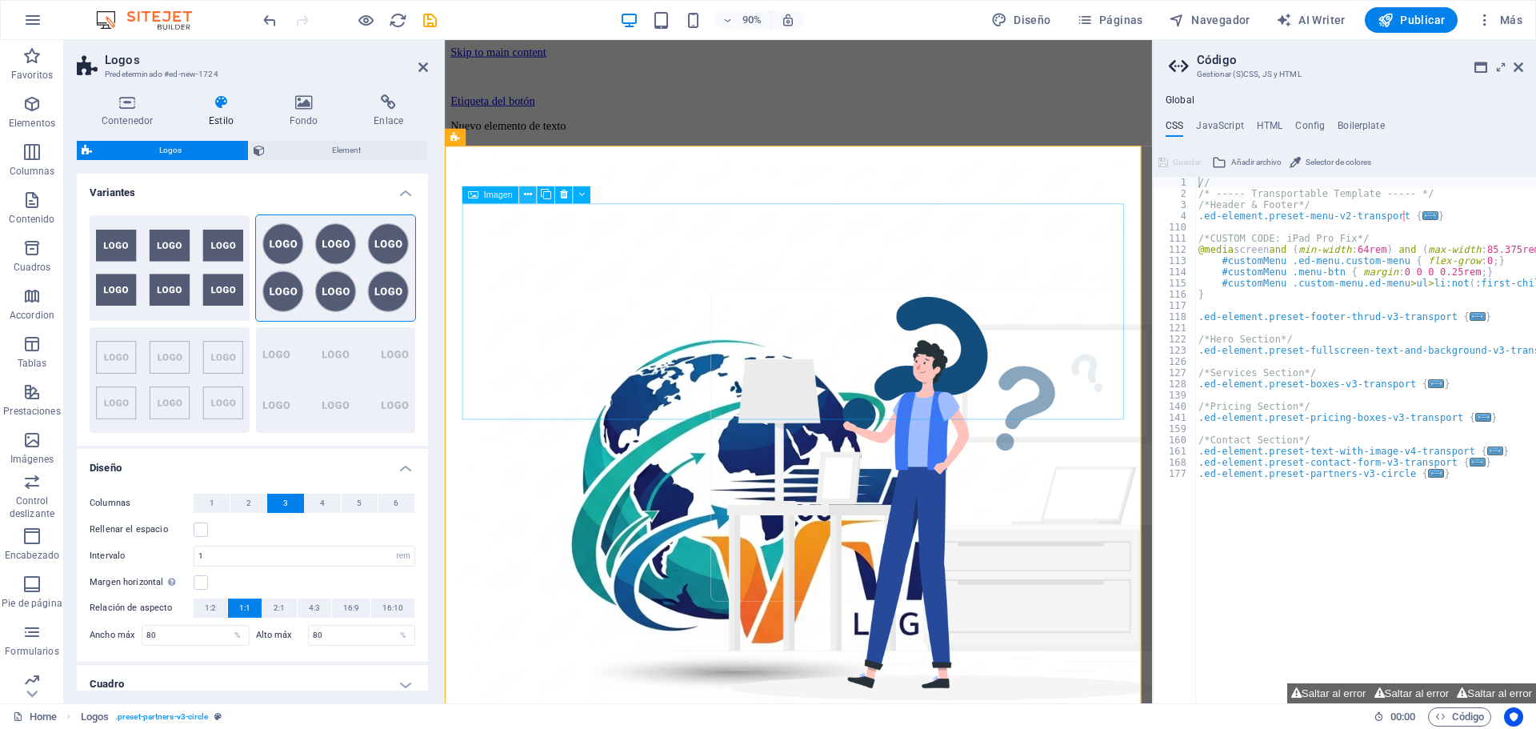
click at [529, 198] on icon at bounding box center [528, 194] width 8 height 15
click at [532, 194] on icon at bounding box center [528, 194] width 8 height 15
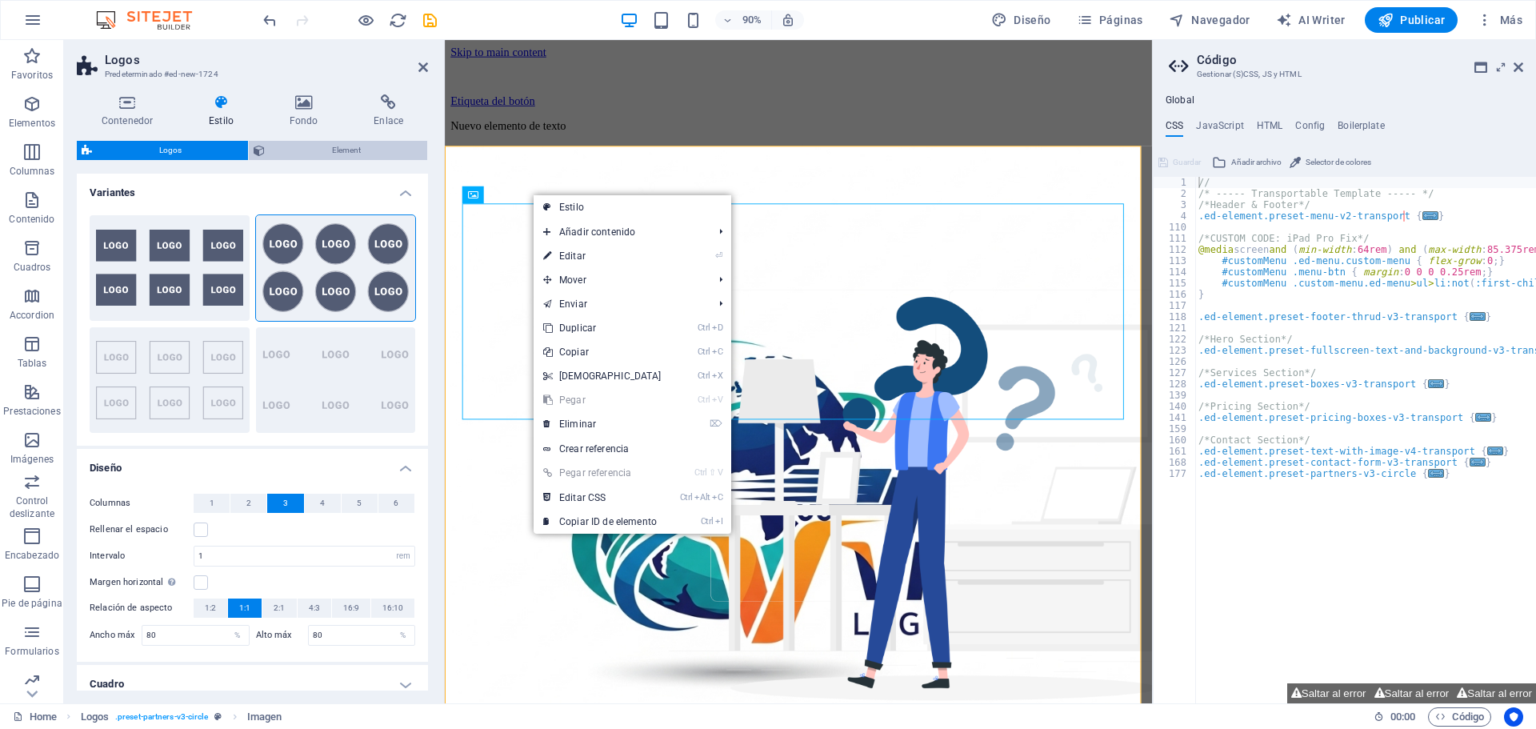
click at [335, 151] on span "Element" at bounding box center [346, 150] width 153 height 19
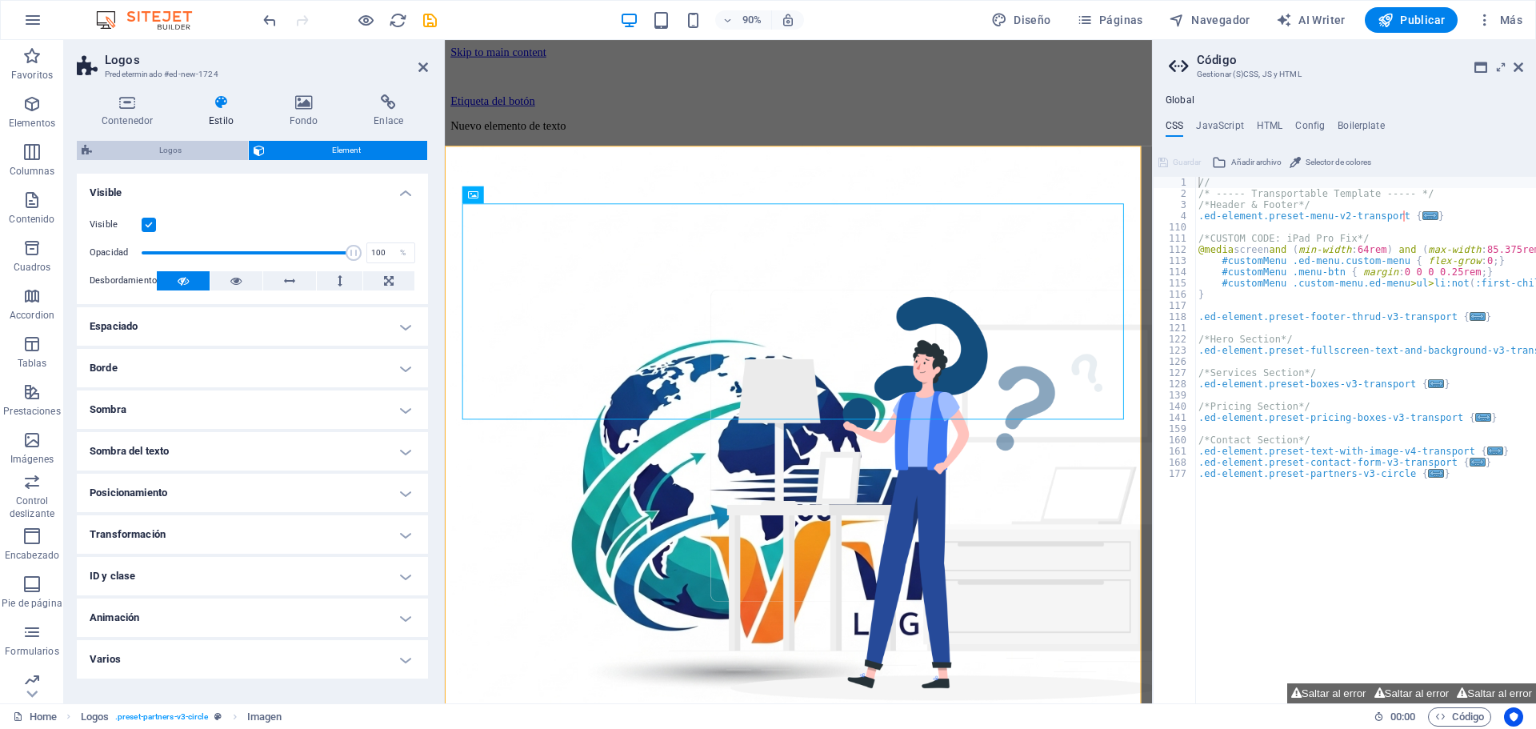
click at [206, 159] on span "Logos" at bounding box center [170, 150] width 146 height 19
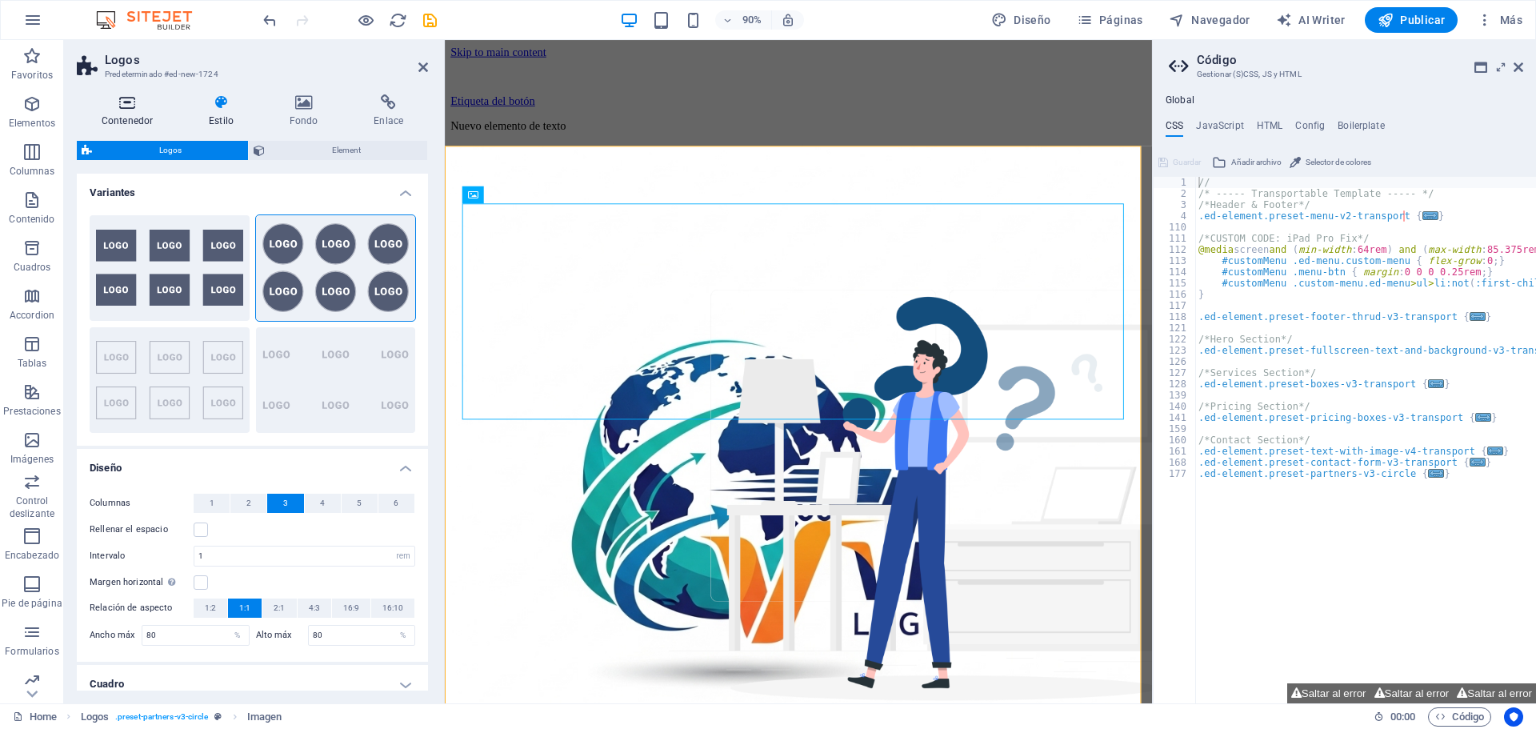
click at [136, 114] on h4 "Contenedor" at bounding box center [130, 111] width 107 height 34
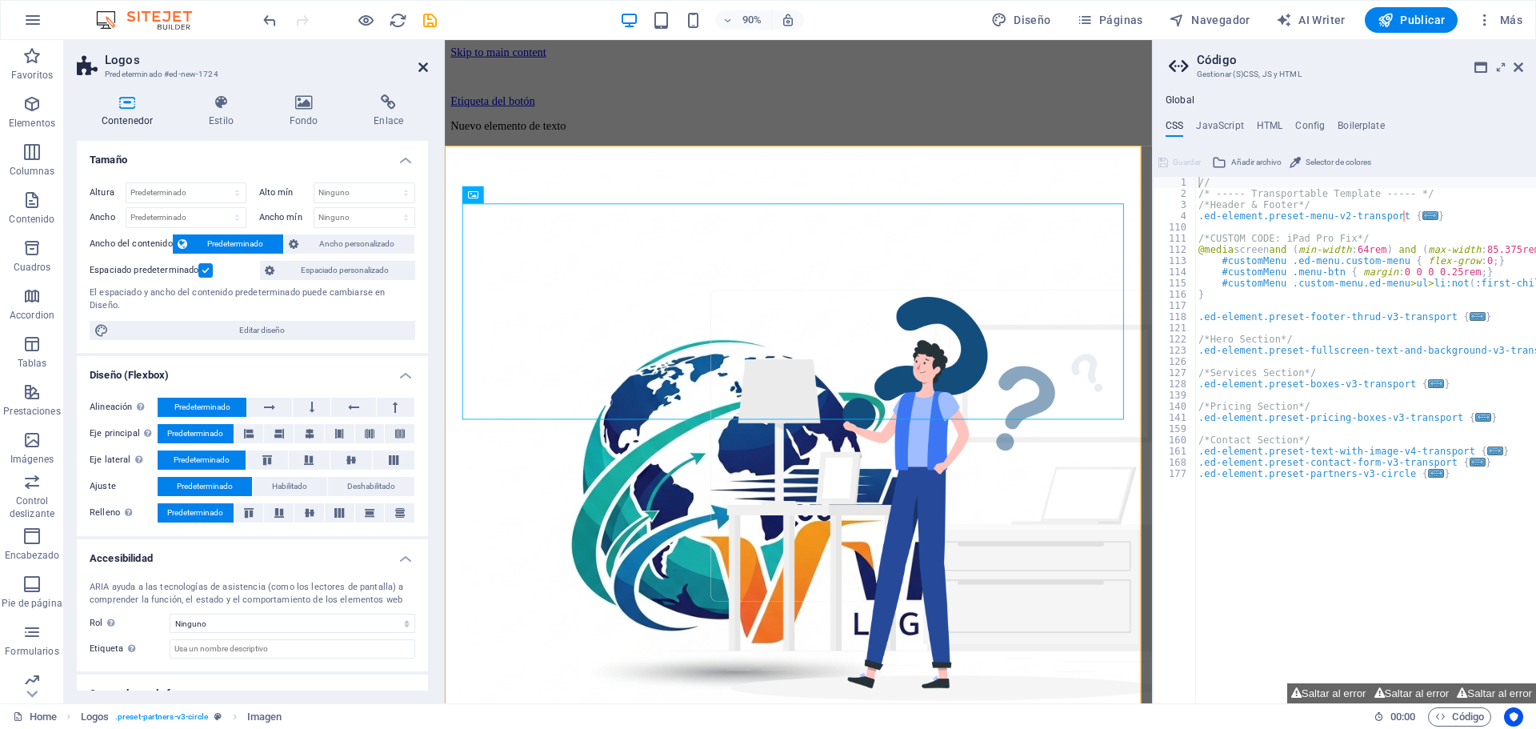
click at [427, 69] on icon at bounding box center [424, 67] width 10 height 13
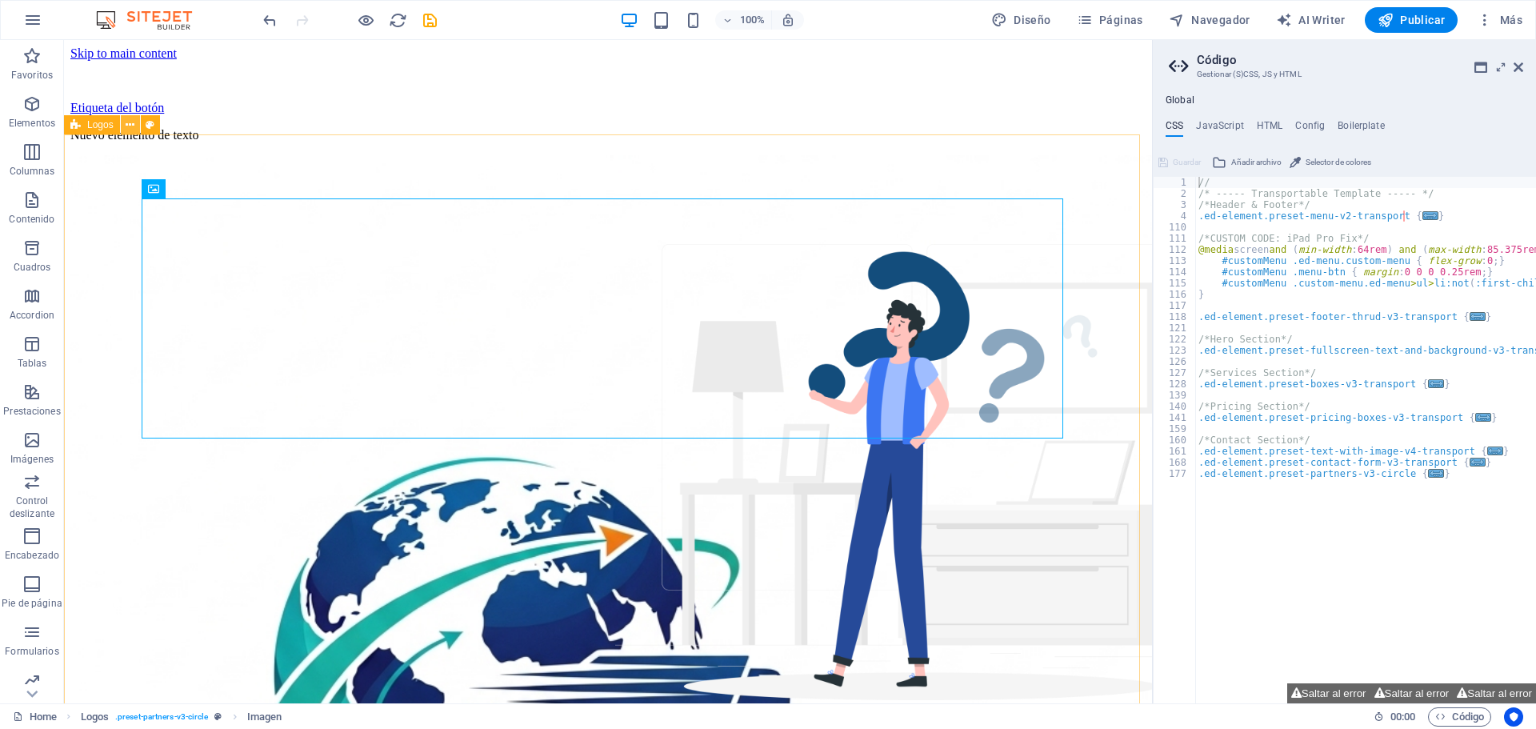
click at [129, 124] on icon at bounding box center [130, 125] width 9 height 17
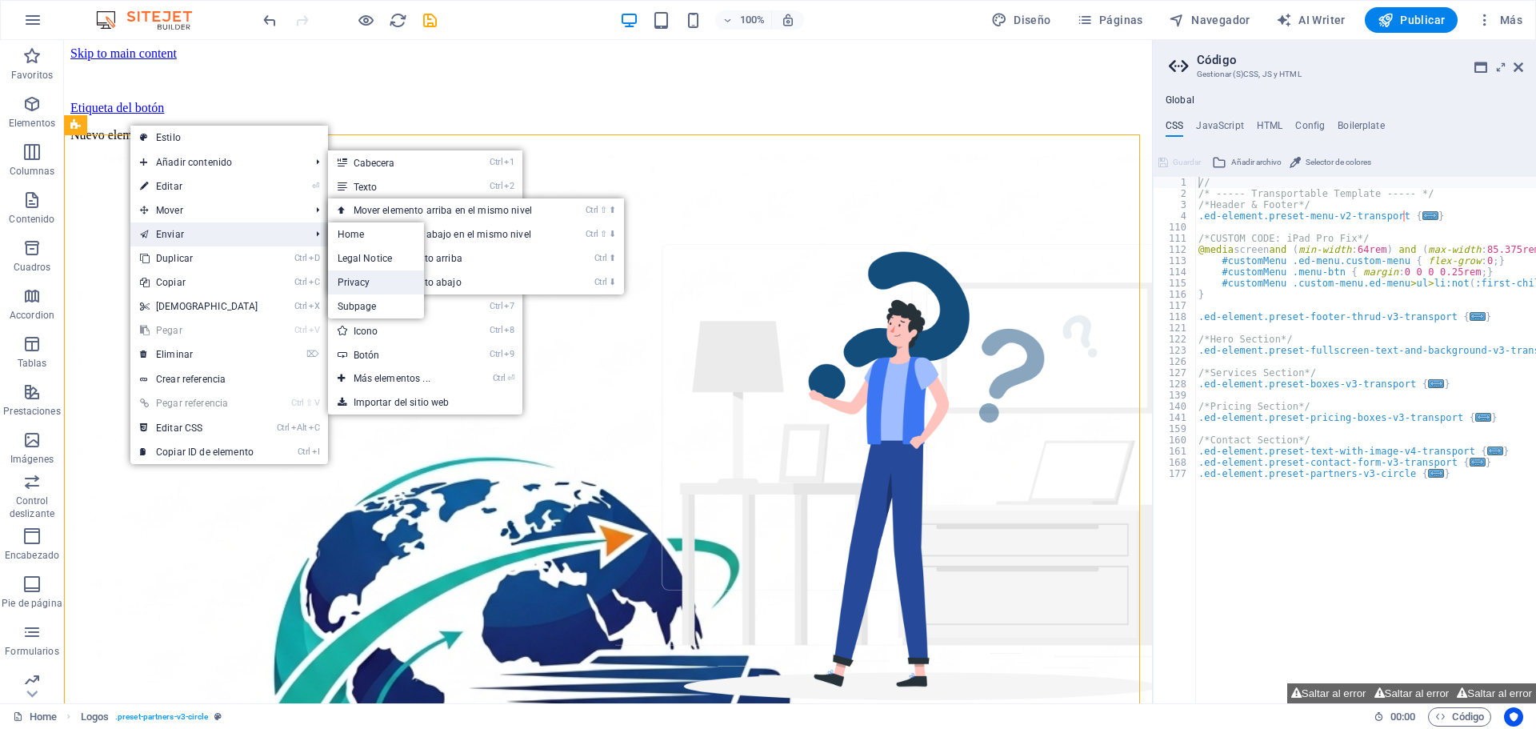
click at [417, 277] on link "Privacy" at bounding box center [376, 282] width 97 height 24
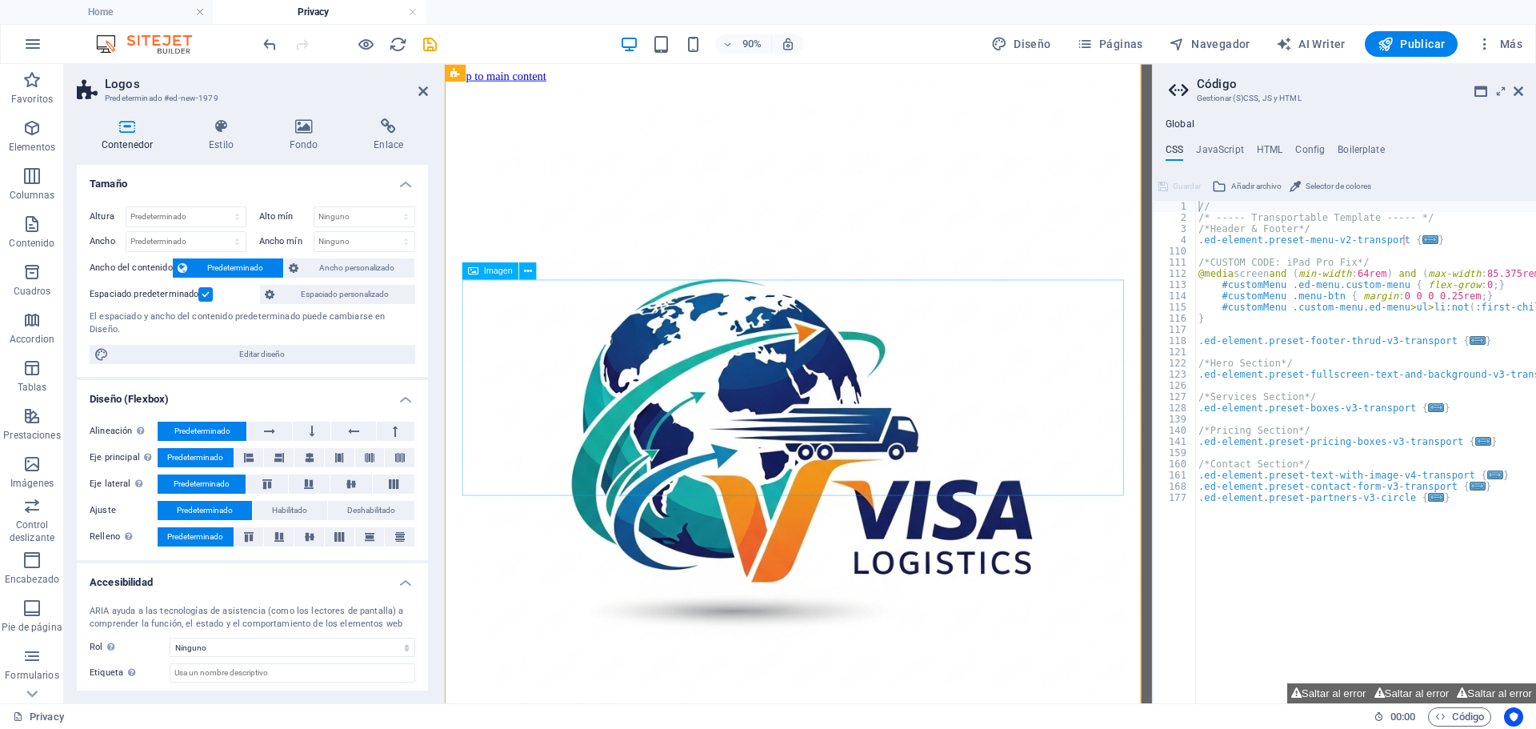
scroll to position [997, 0]
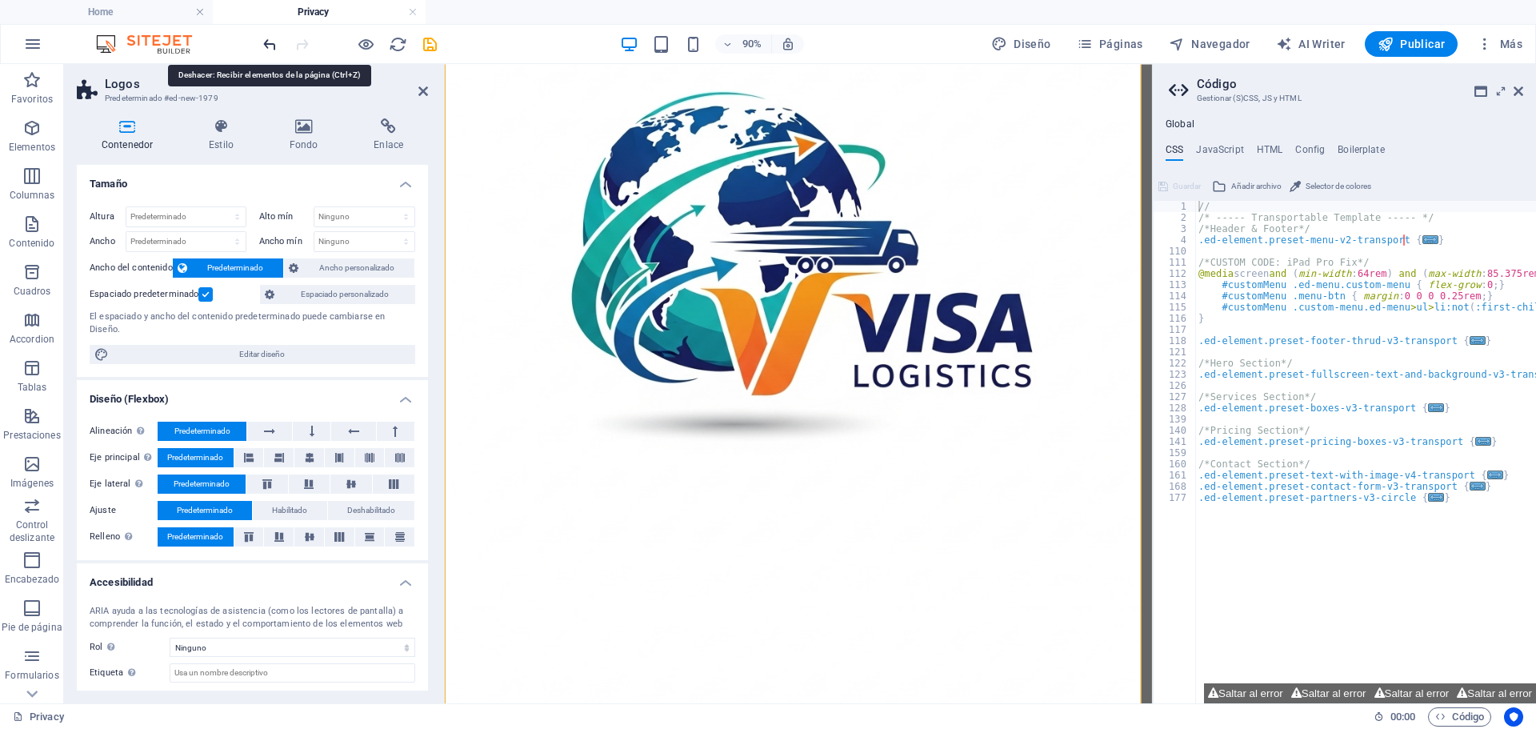
click at [274, 42] on icon "undo" at bounding box center [270, 44] width 18 height 18
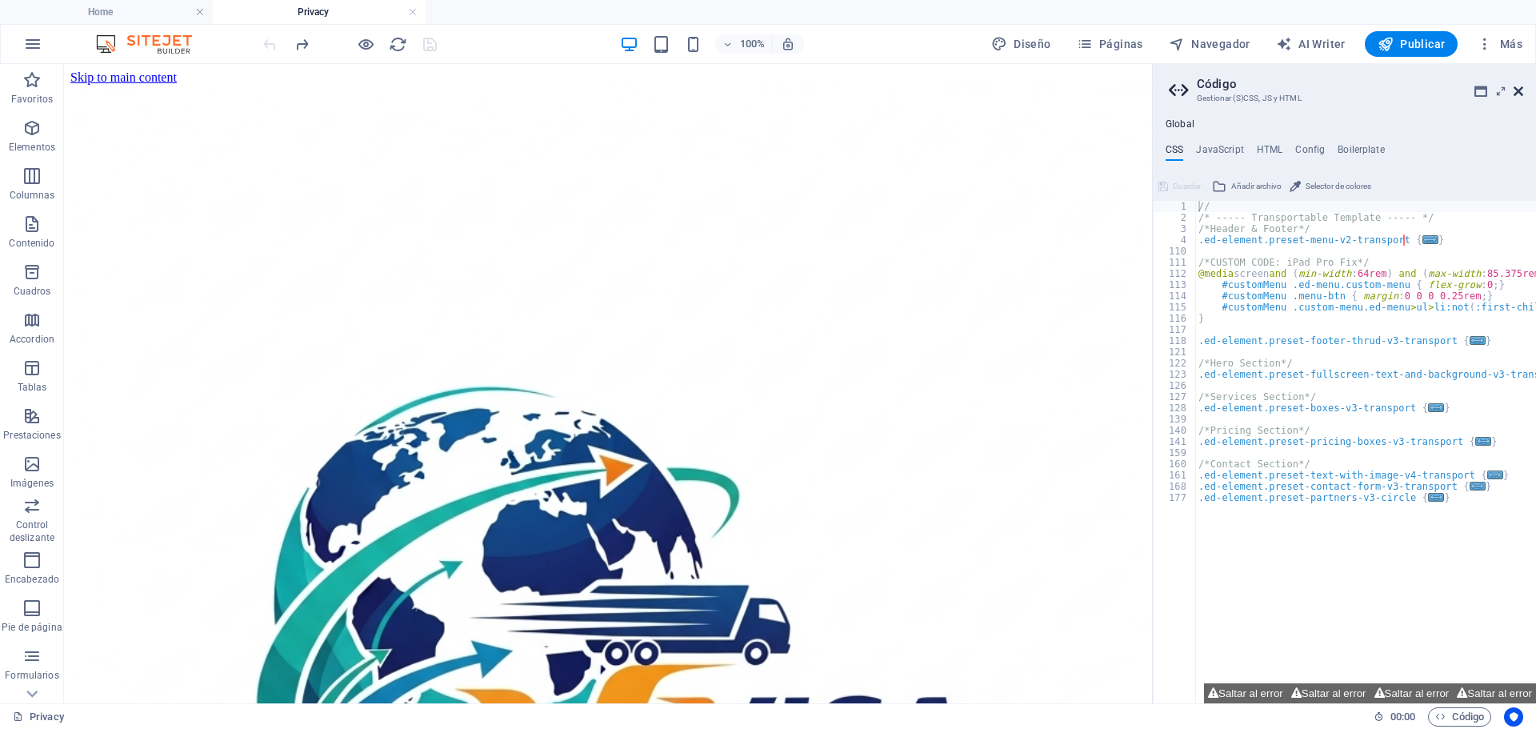
drag, startPoint x: 1519, startPoint y: 92, endPoint x: 1453, endPoint y: 29, distance: 91.1
click at [1519, 92] on icon at bounding box center [1519, 91] width 10 height 13
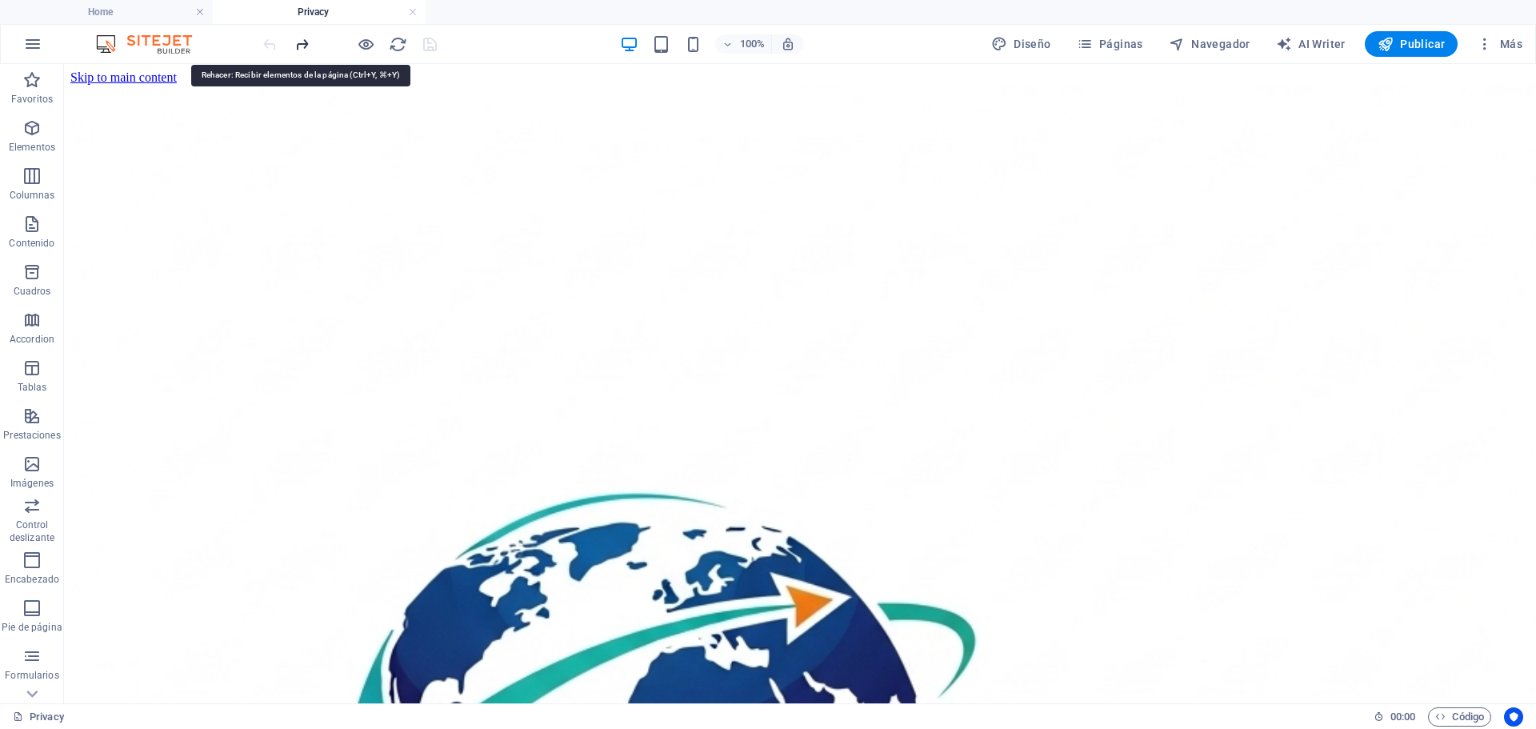
click at [305, 44] on icon "redo" at bounding box center [302, 44] width 18 height 18
click at [271, 45] on icon "undo" at bounding box center [270, 44] width 18 height 18
click at [271, 45] on div at bounding box center [349, 44] width 179 height 26
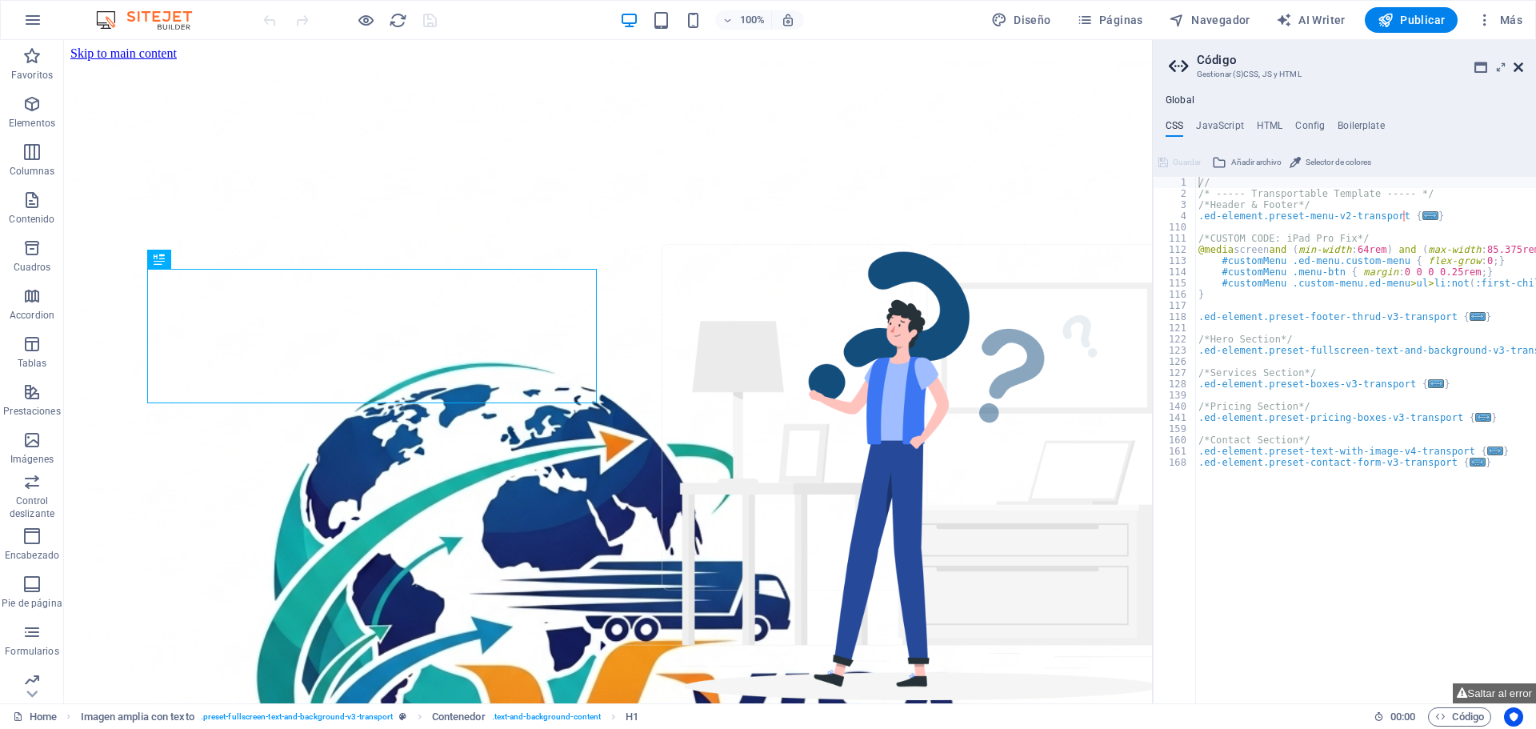
drag, startPoint x: 1520, startPoint y: 66, endPoint x: 1429, endPoint y: 62, distance: 91.3
click at [1520, 66] on icon at bounding box center [1519, 67] width 10 height 13
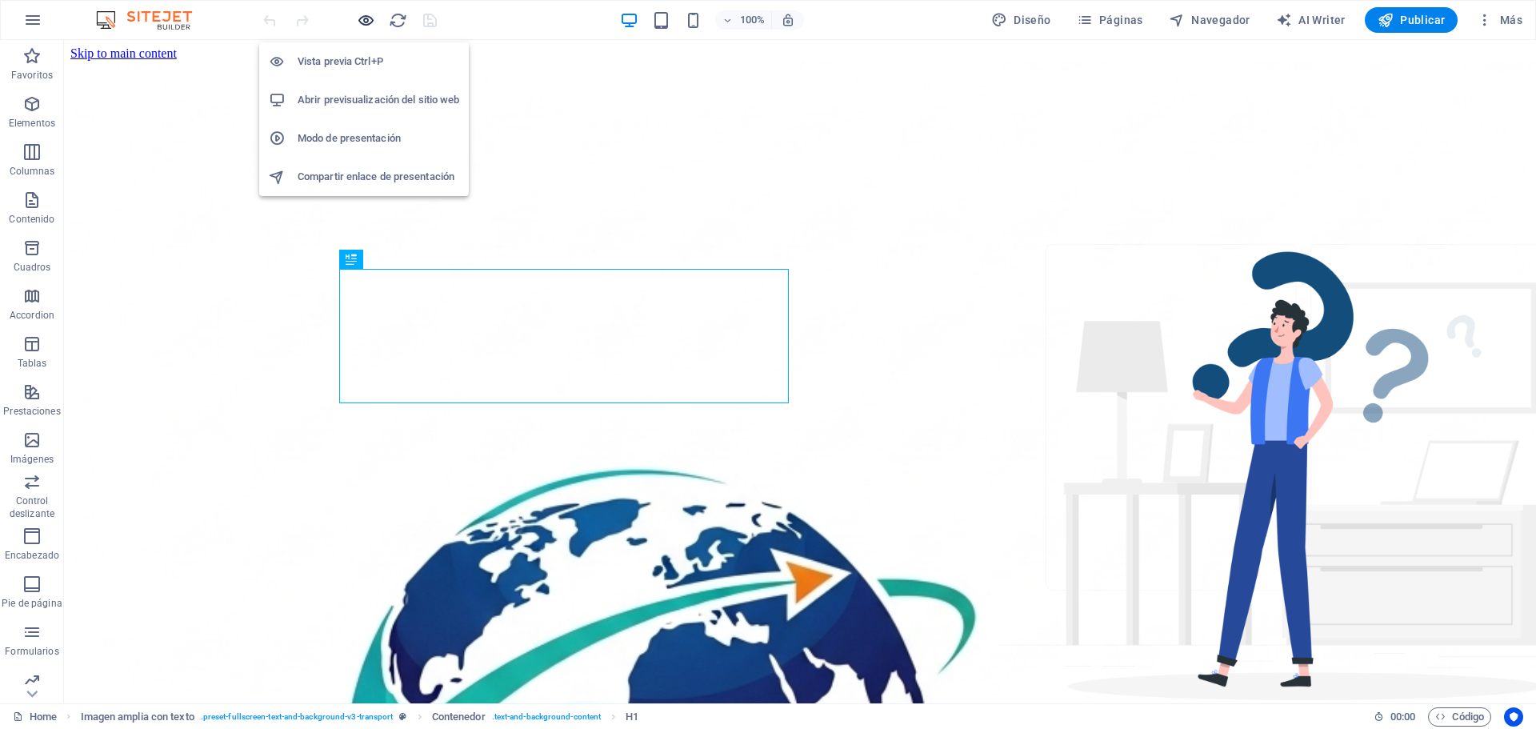
click at [367, 18] on icon "button" at bounding box center [366, 20] width 18 height 18
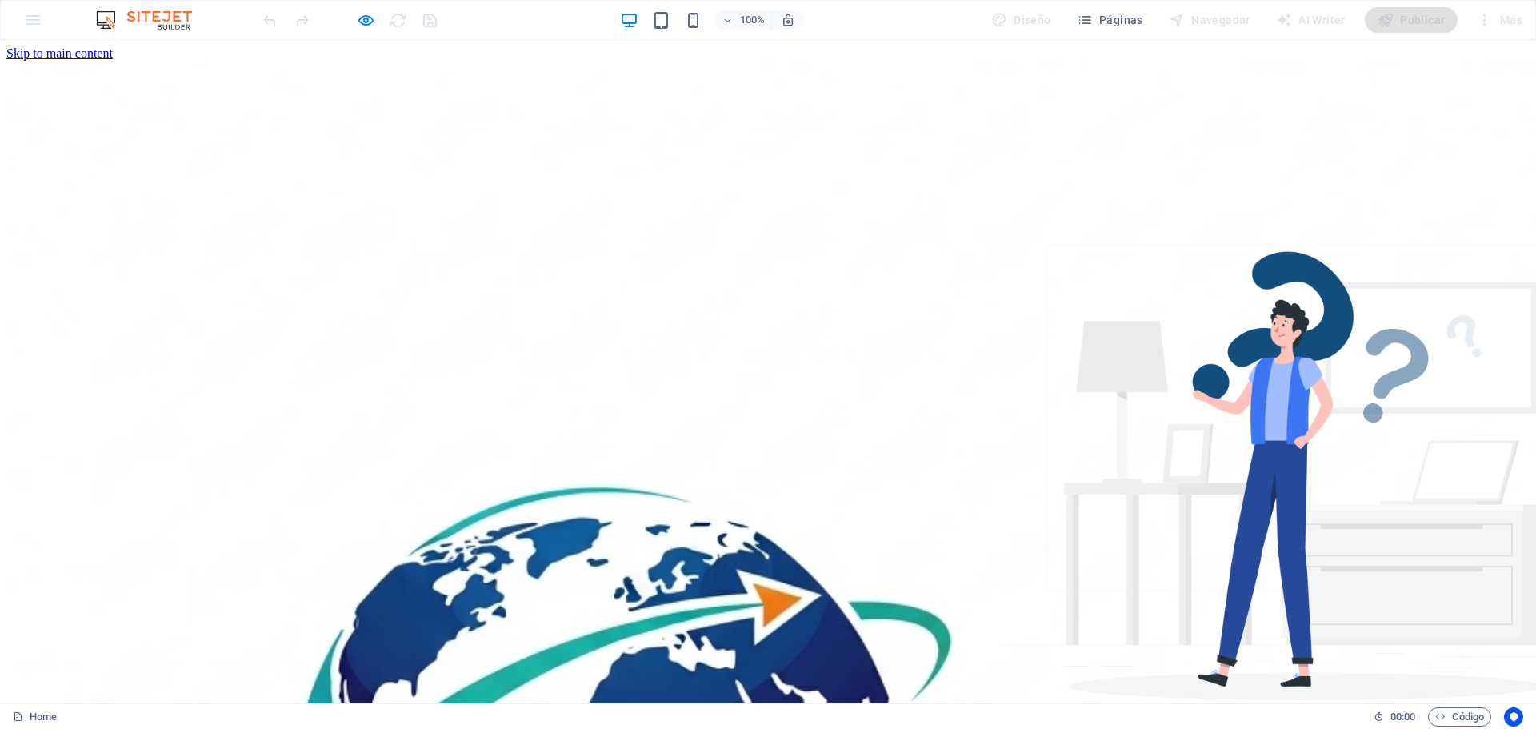
drag, startPoint x: 1532, startPoint y: 87, endPoint x: 1056, endPoint y: 75, distance: 475.5
click at [370, 18] on icon "button" at bounding box center [366, 20] width 18 height 18
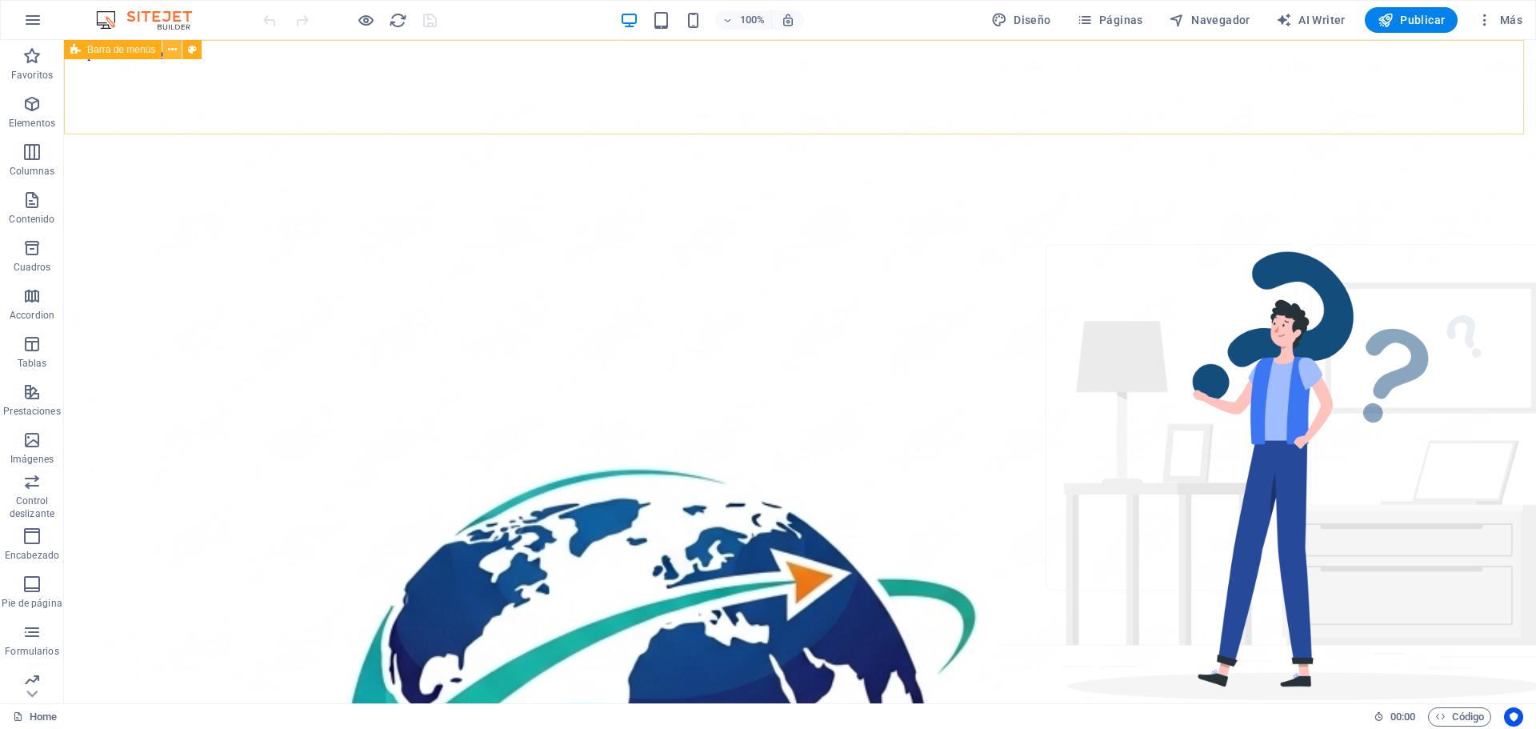
click at [171, 51] on icon at bounding box center [172, 50] width 9 height 17
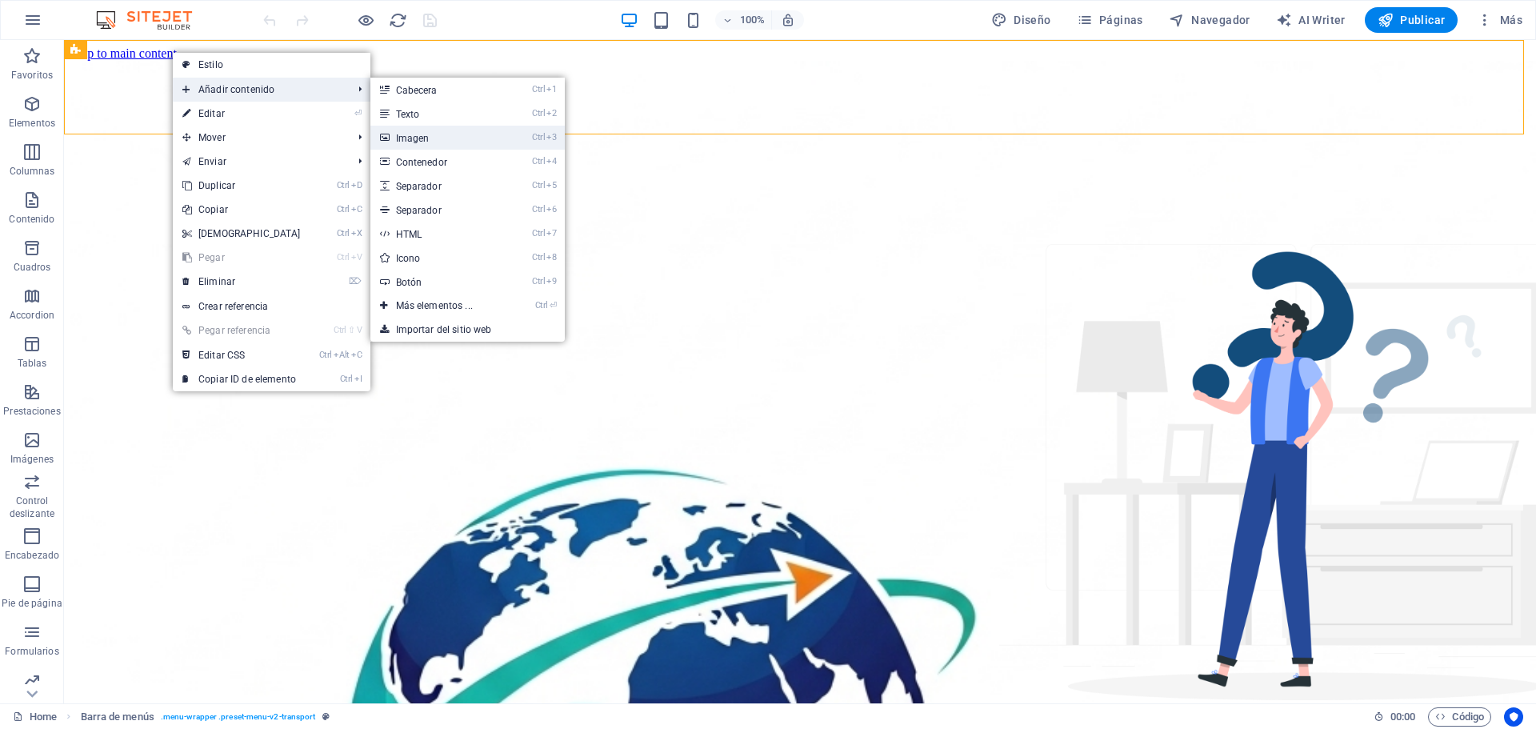
click at [414, 142] on link "Ctrl 3 Imagen" at bounding box center [438, 138] width 134 height 24
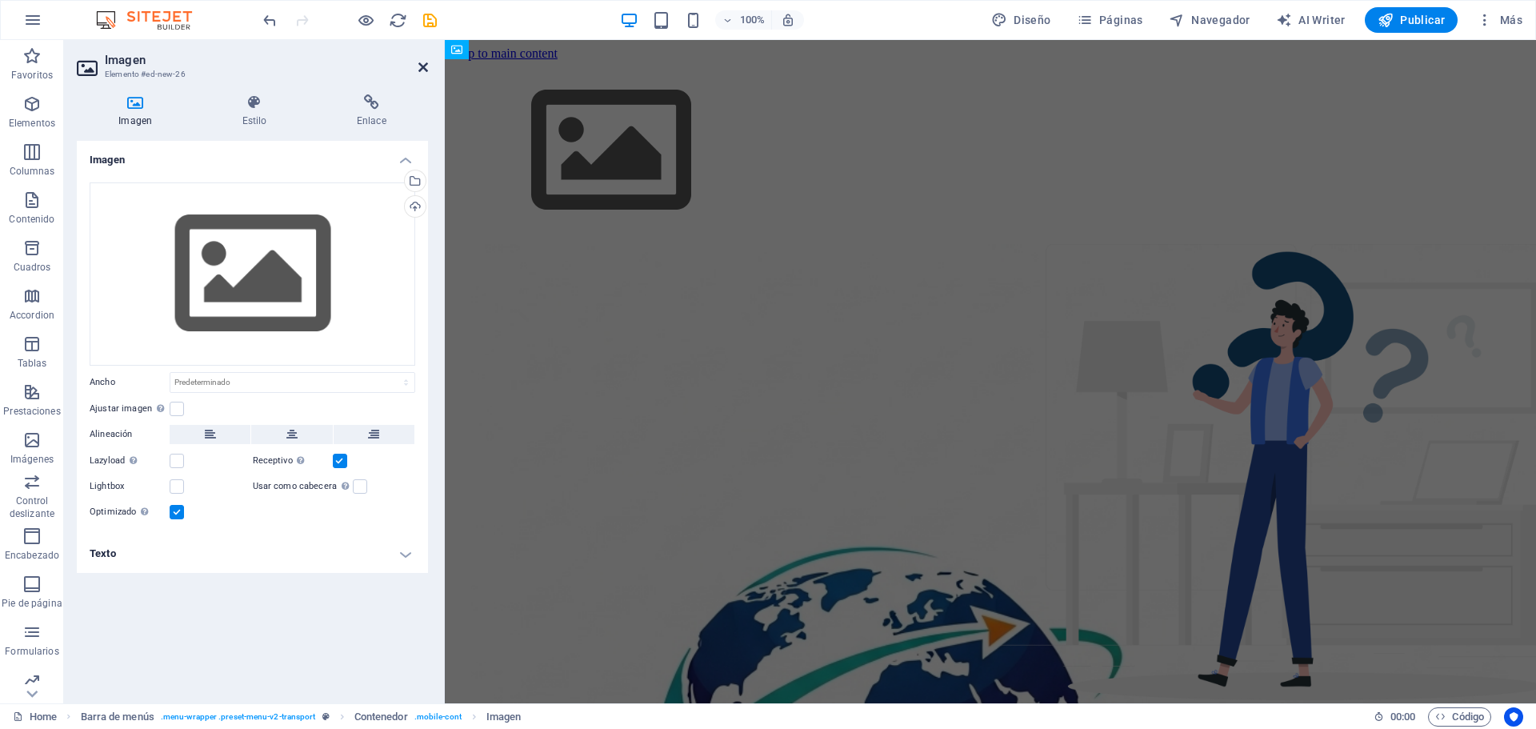
click at [423, 67] on icon at bounding box center [424, 67] width 10 height 13
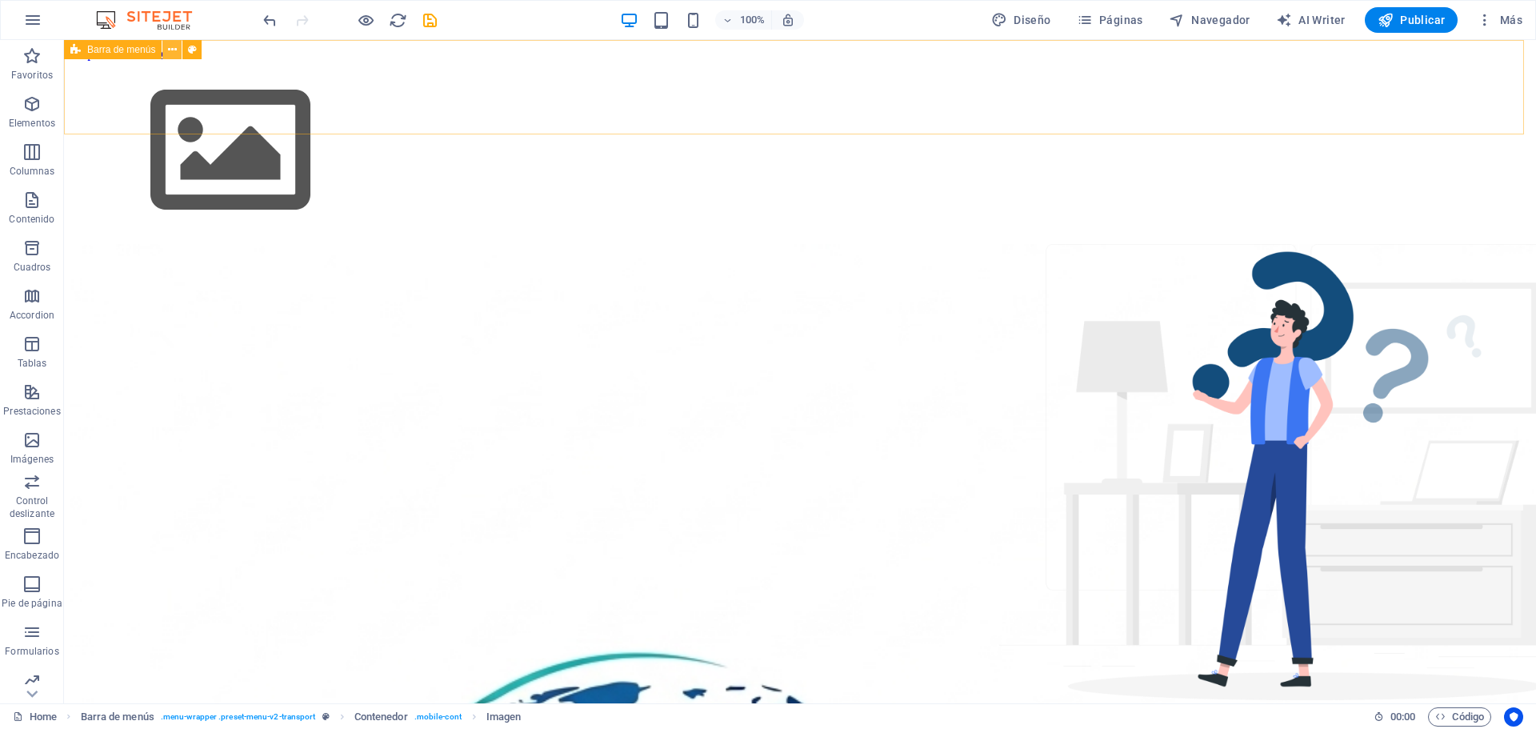
click at [174, 49] on icon at bounding box center [172, 50] width 9 height 17
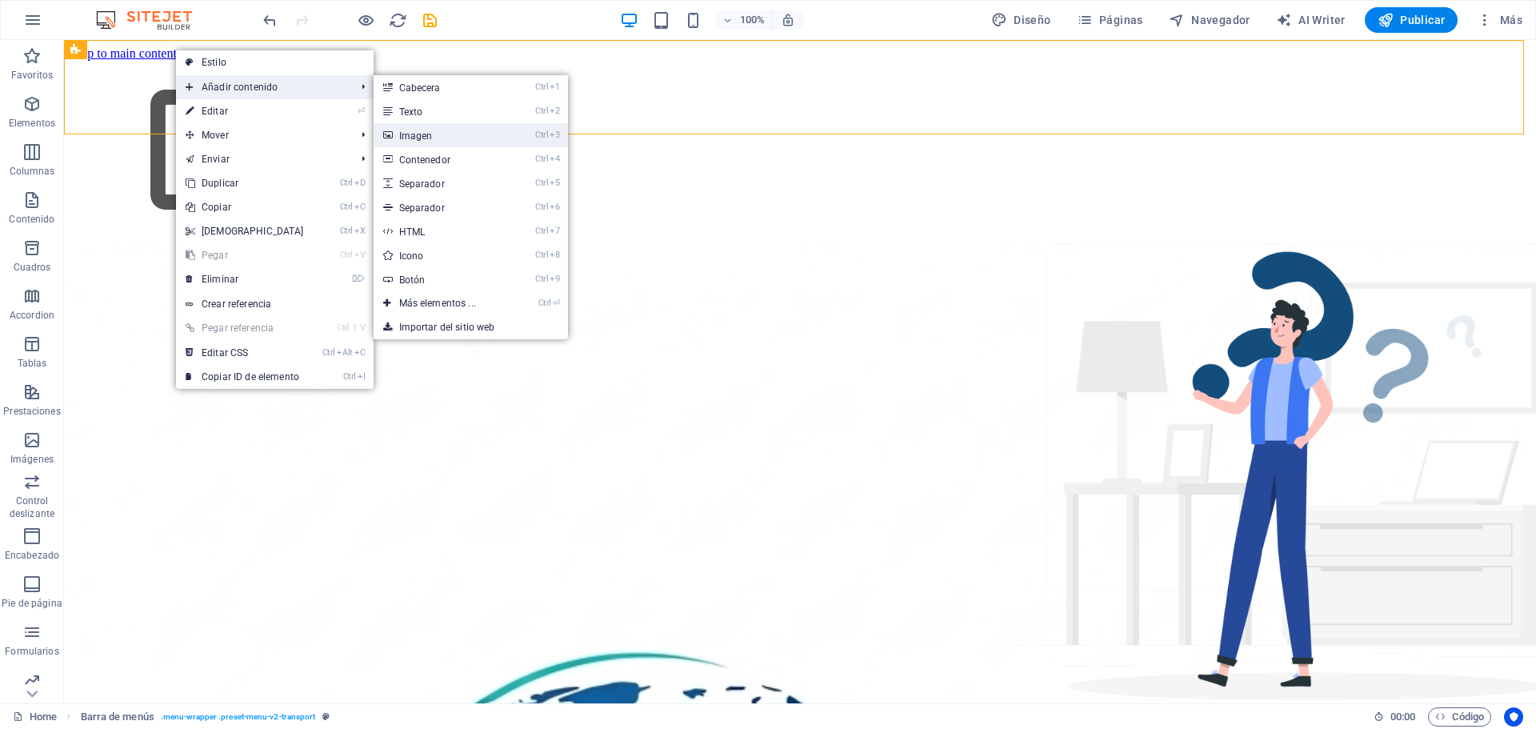
click at [421, 134] on link "Ctrl 3 Imagen" at bounding box center [441, 135] width 134 height 24
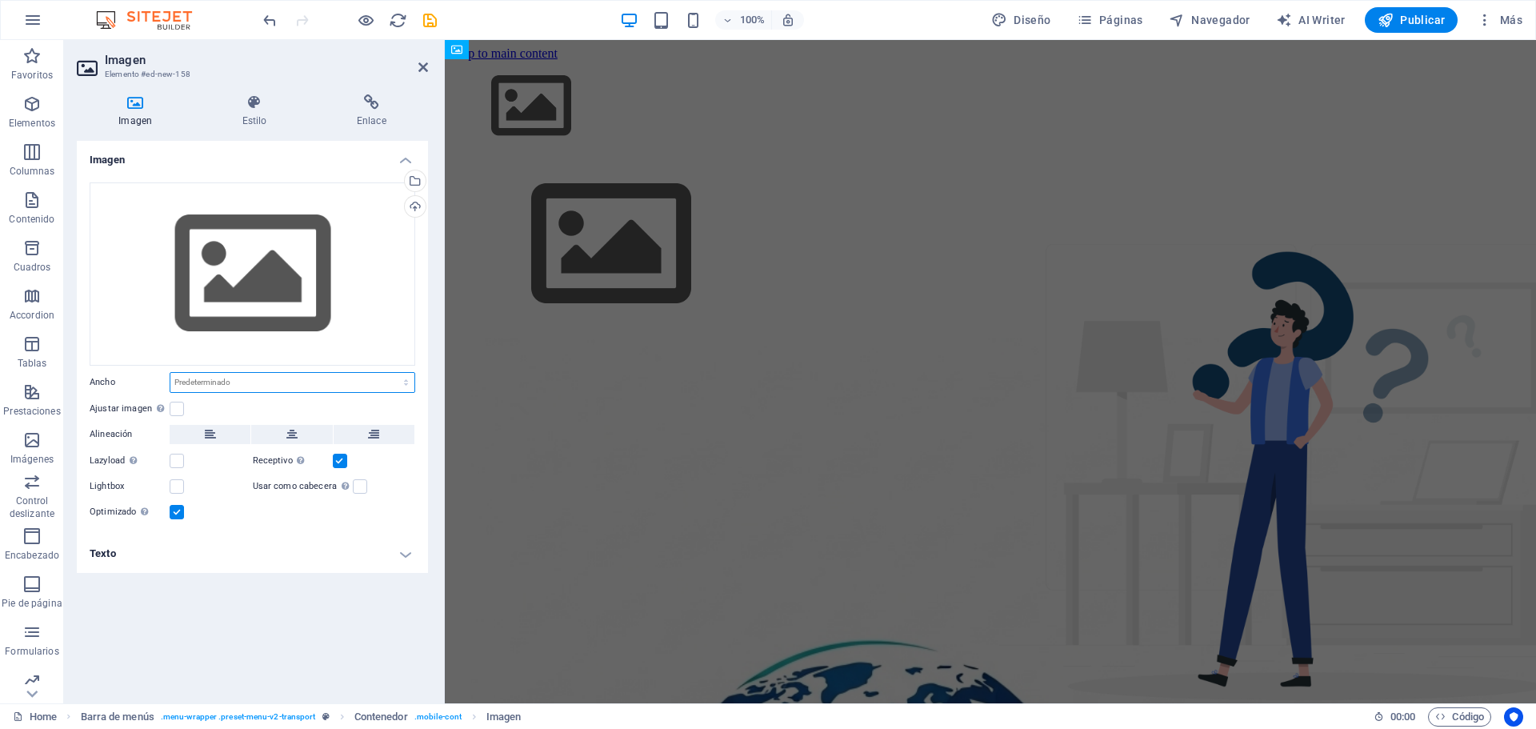
click at [205, 384] on select "Predeterminado automático px rem % em vh vw" at bounding box center [292, 382] width 244 height 19
click at [130, 349] on div "Arrastra archivos aquí, haz clic para escoger archivos o selecciona archivos de…" at bounding box center [253, 273] width 326 height 183
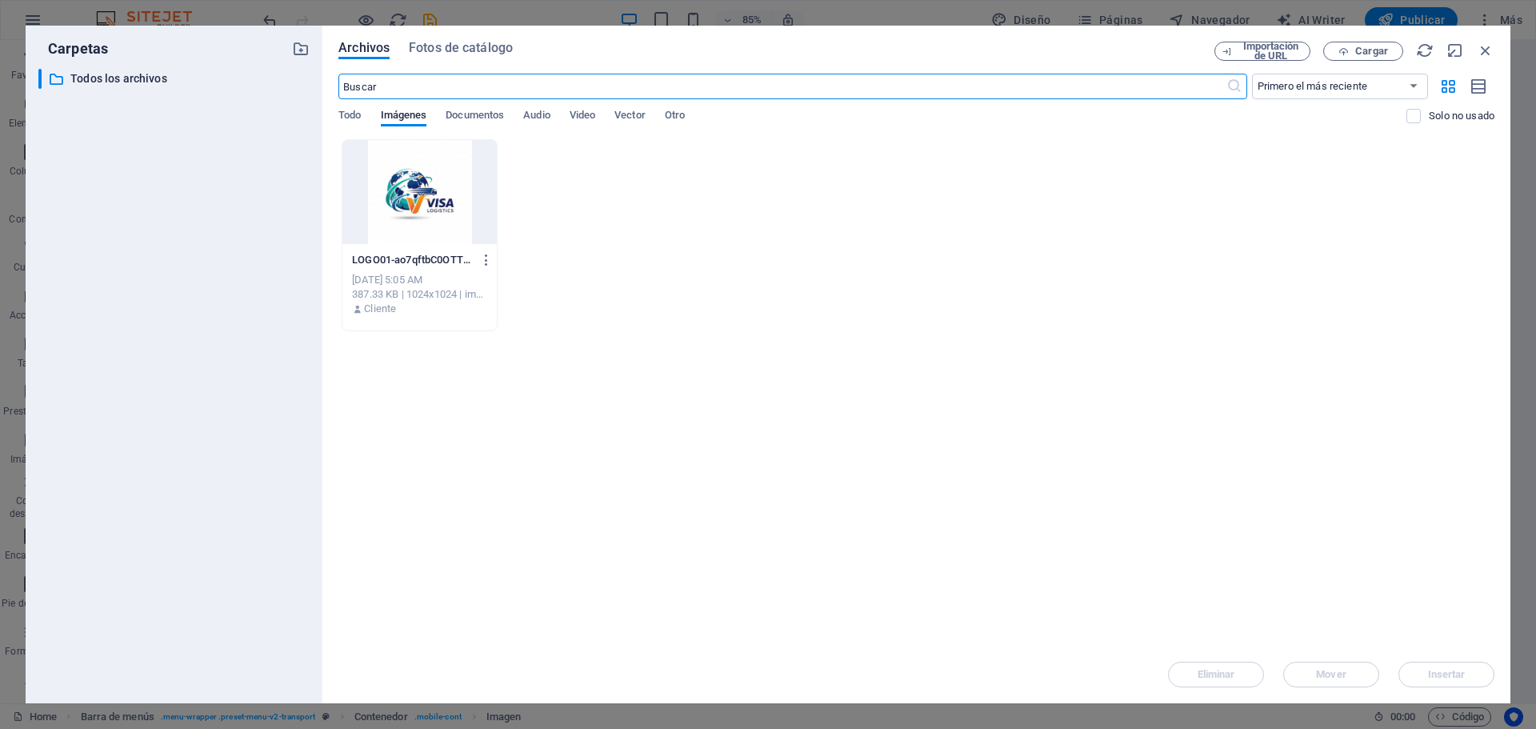
click at [397, 198] on div at bounding box center [420, 192] width 154 height 104
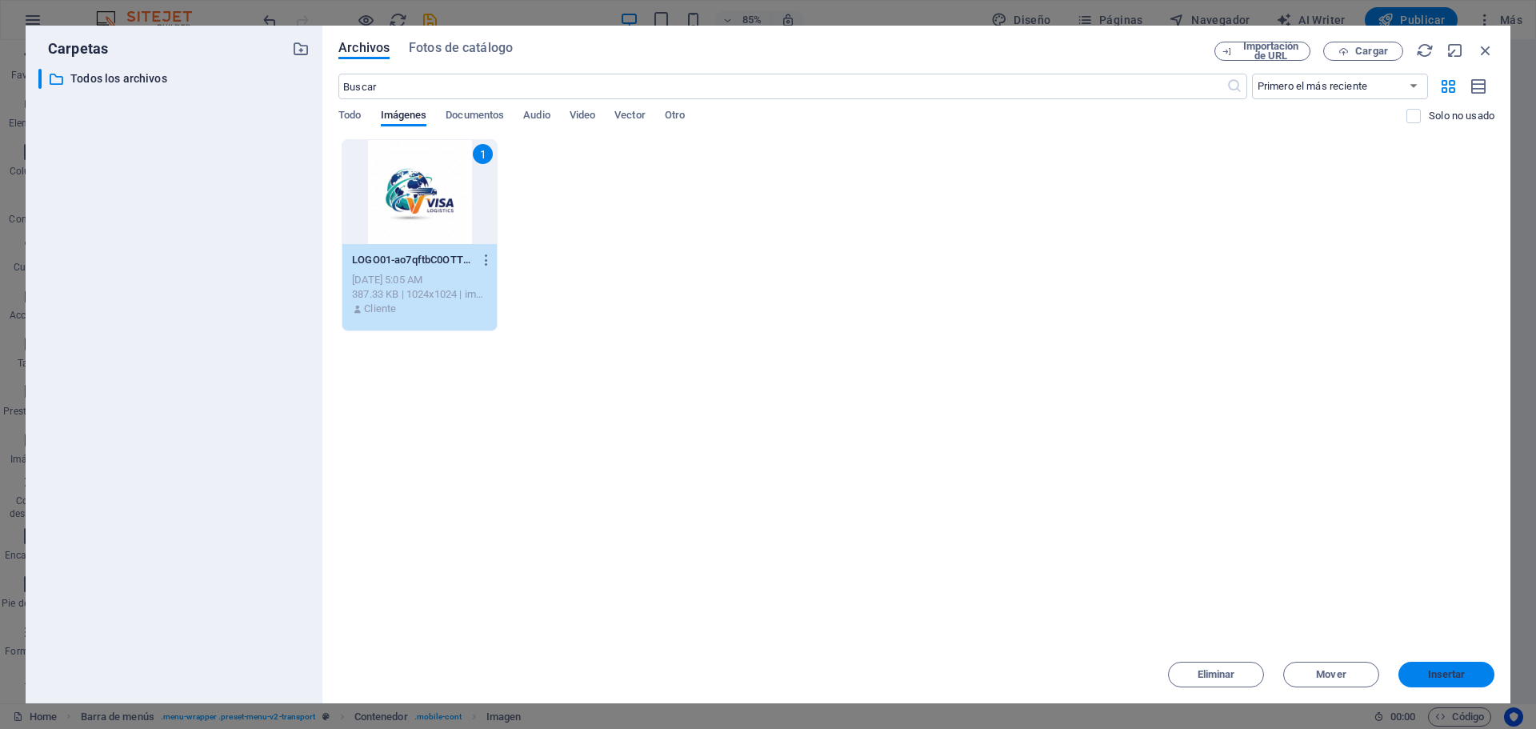
click at [1447, 676] on span "Insertar" at bounding box center [1447, 675] width 38 height 10
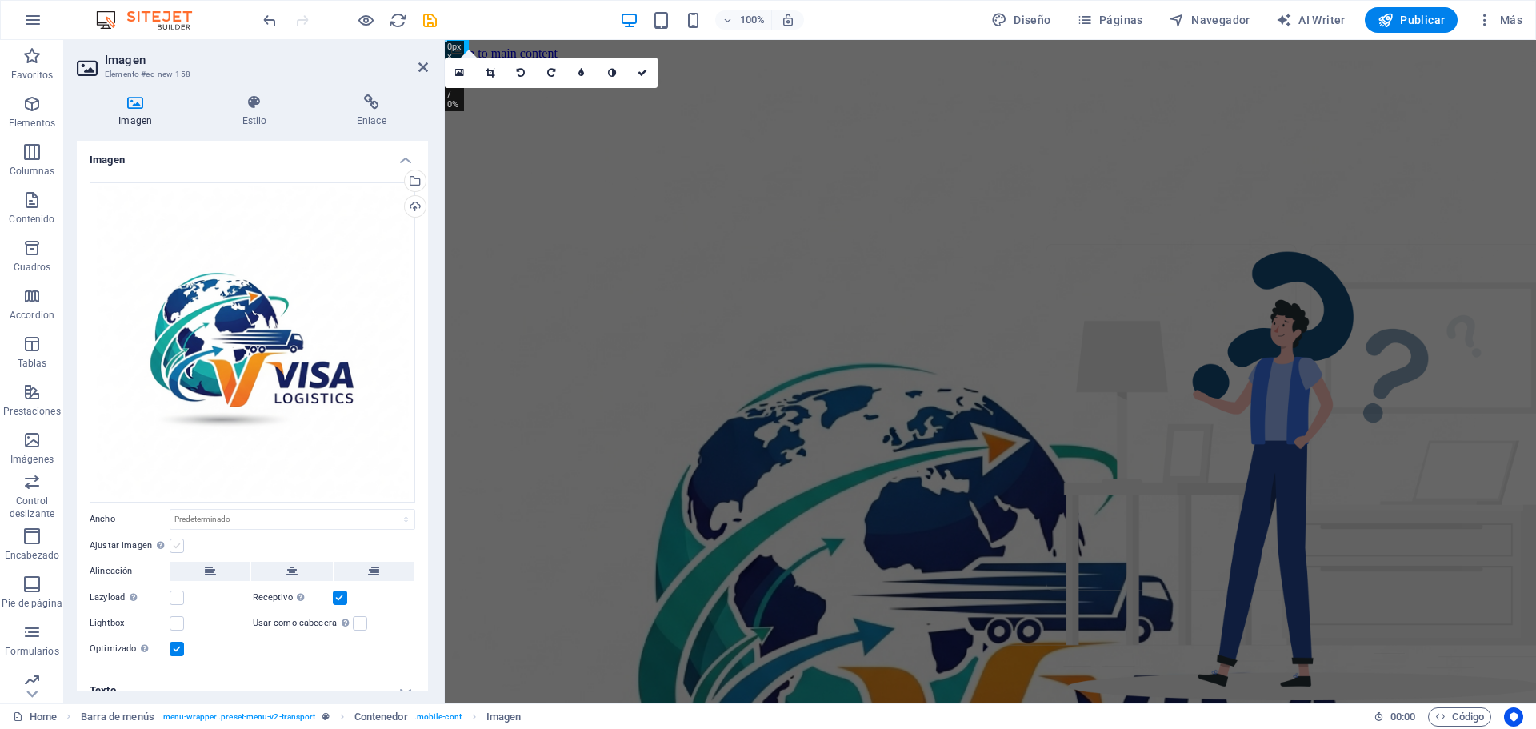
click at [178, 546] on label at bounding box center [177, 546] width 14 height 14
click at [0, 0] on input "Ajustar imagen Ajustar imagen automáticamente a un ancho y alto fijo" at bounding box center [0, 0] width 0 height 0
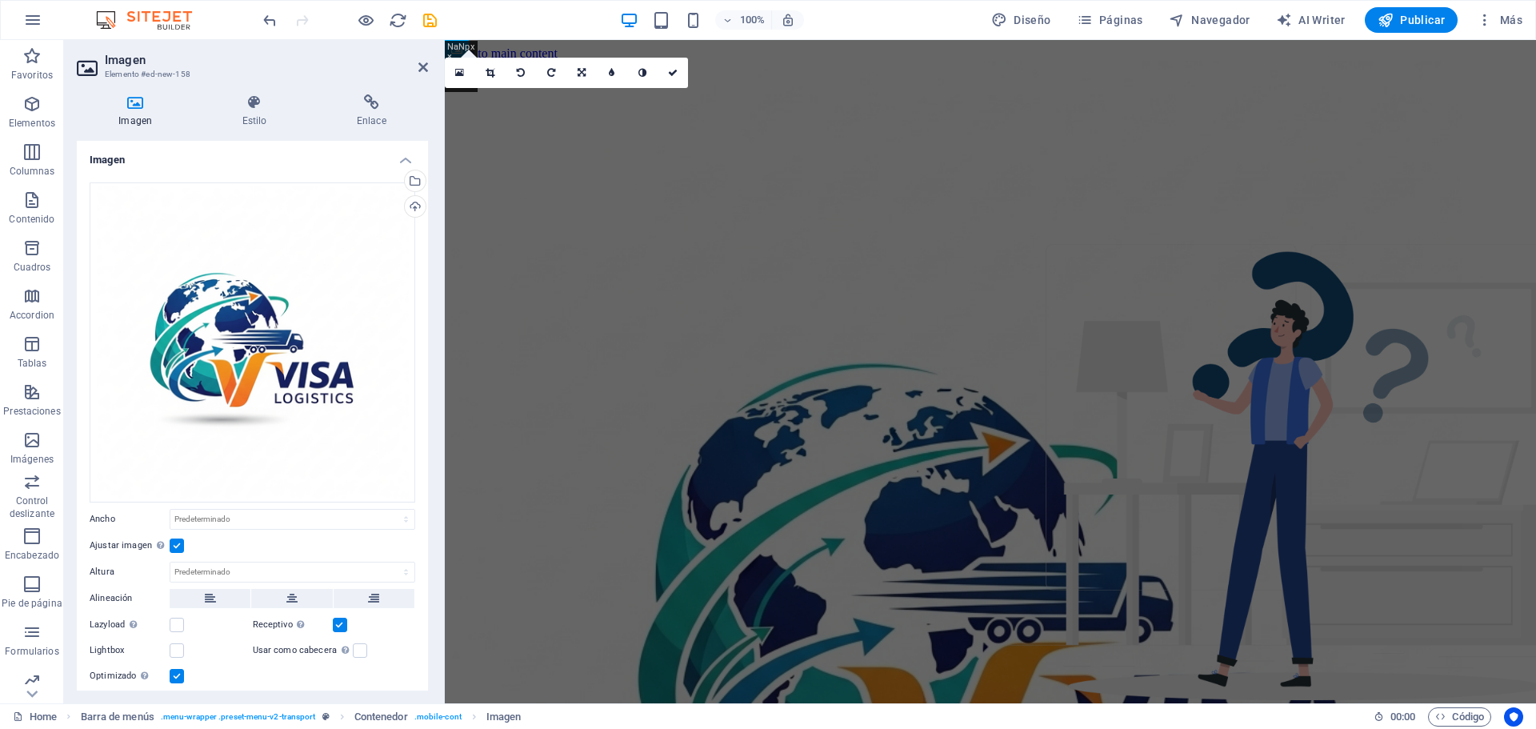
click at [178, 546] on label at bounding box center [177, 546] width 14 height 14
click at [0, 0] on input "Ajustar imagen Ajustar imagen automáticamente a un ancho y alto fijo" at bounding box center [0, 0] width 0 height 0
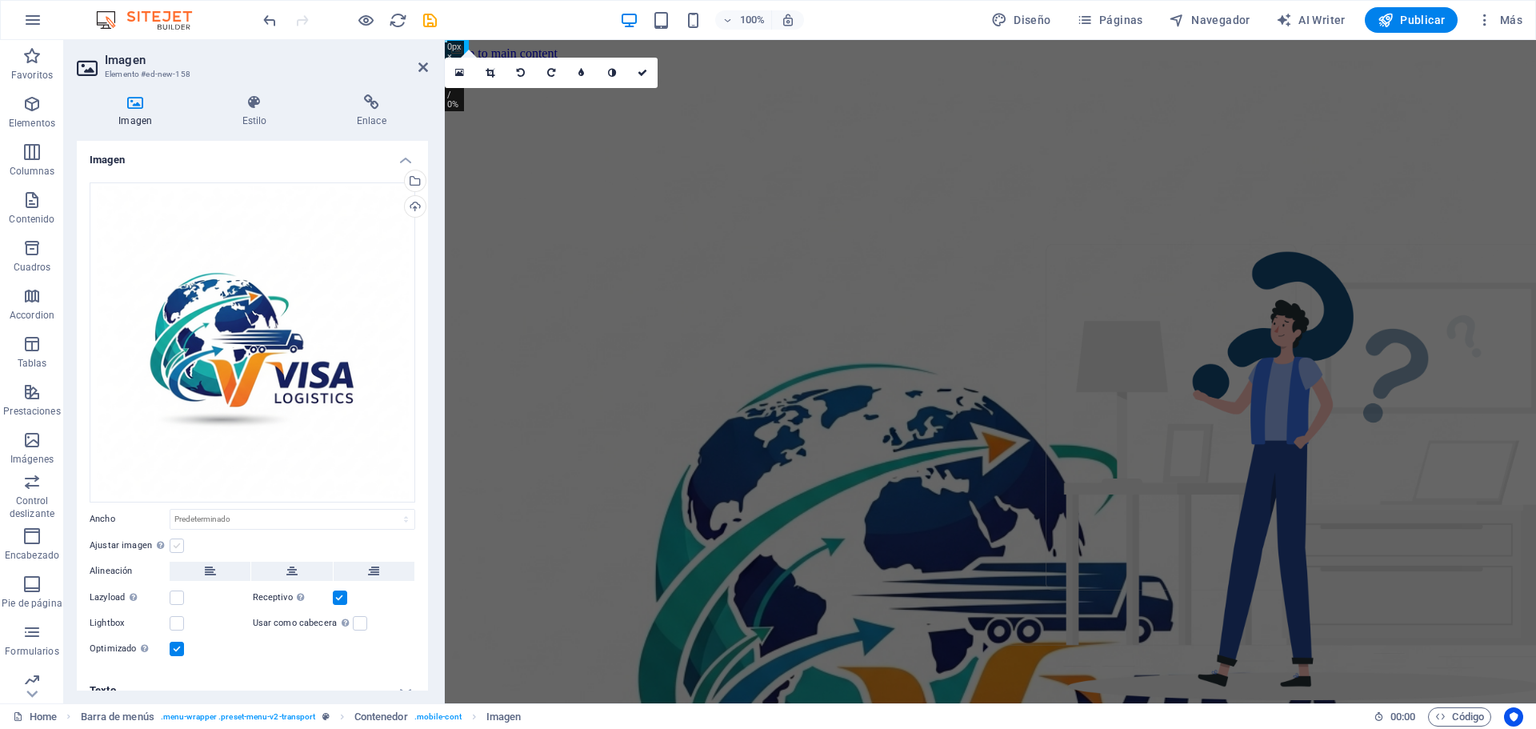
click at [178, 546] on label at bounding box center [177, 546] width 14 height 14
click at [0, 0] on input "Ajustar imagen Ajustar imagen automáticamente a un ancho y alto fijo" at bounding box center [0, 0] width 0 height 0
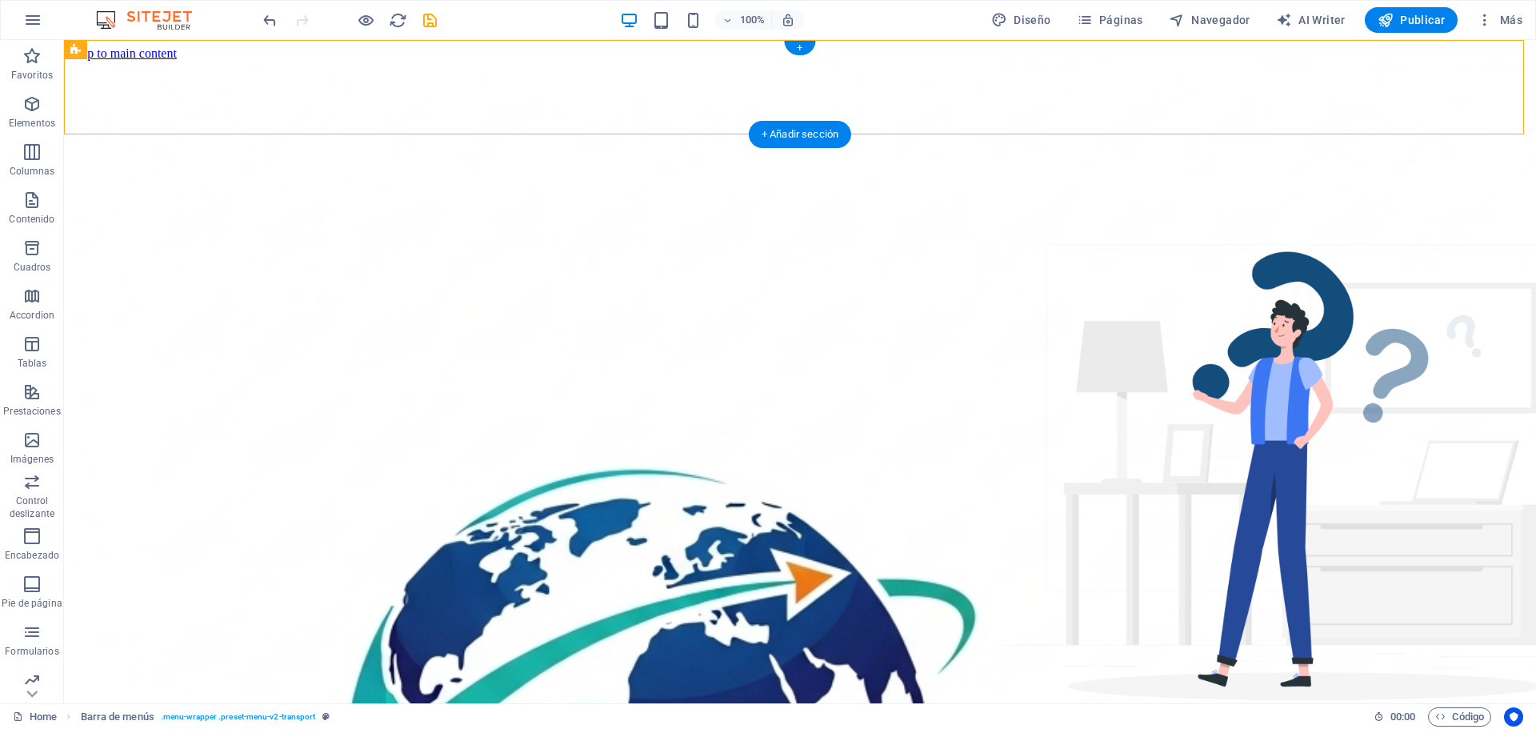
drag, startPoint x: 520, startPoint y: 85, endPoint x: 130, endPoint y: 77, distance: 390.6
select select "header"
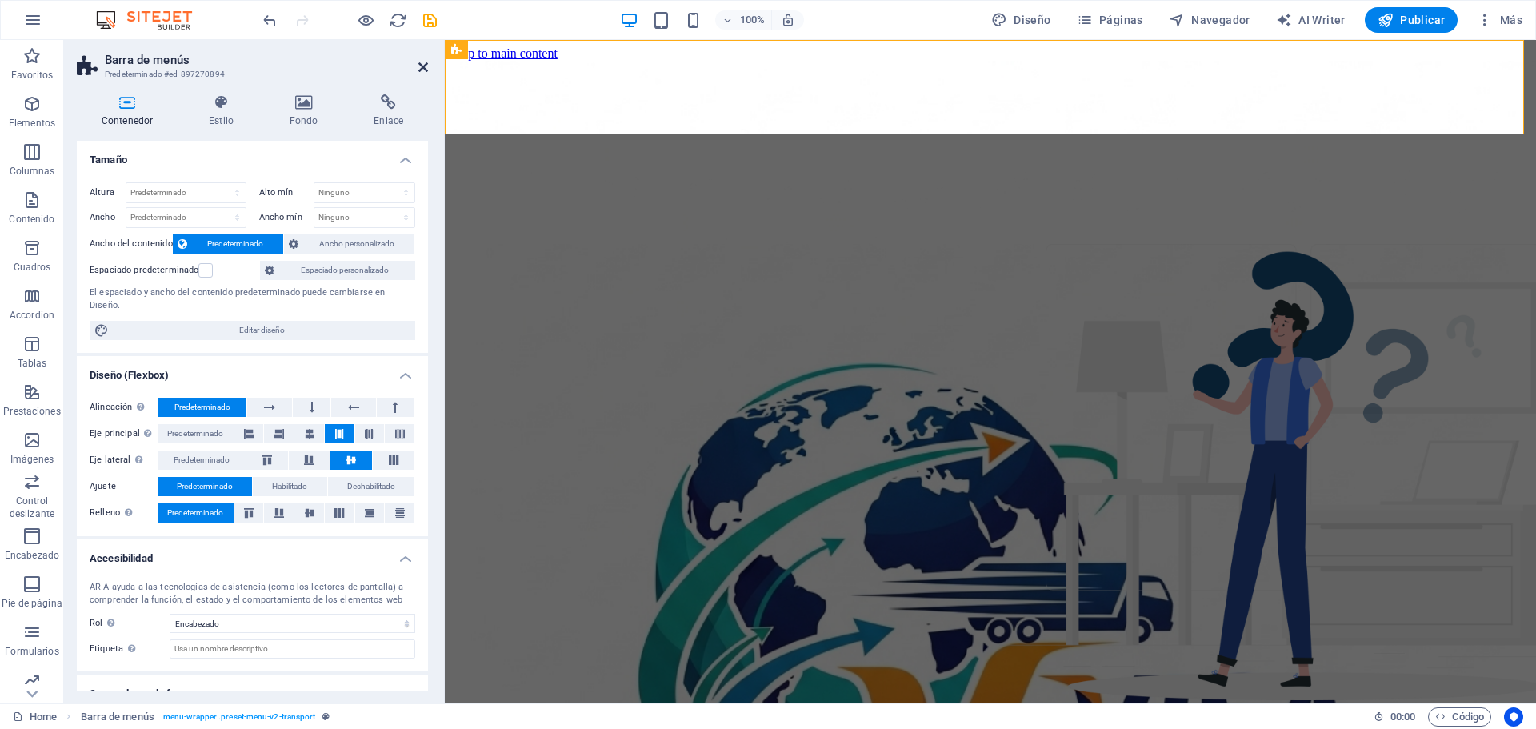
click at [420, 66] on icon at bounding box center [424, 67] width 10 height 13
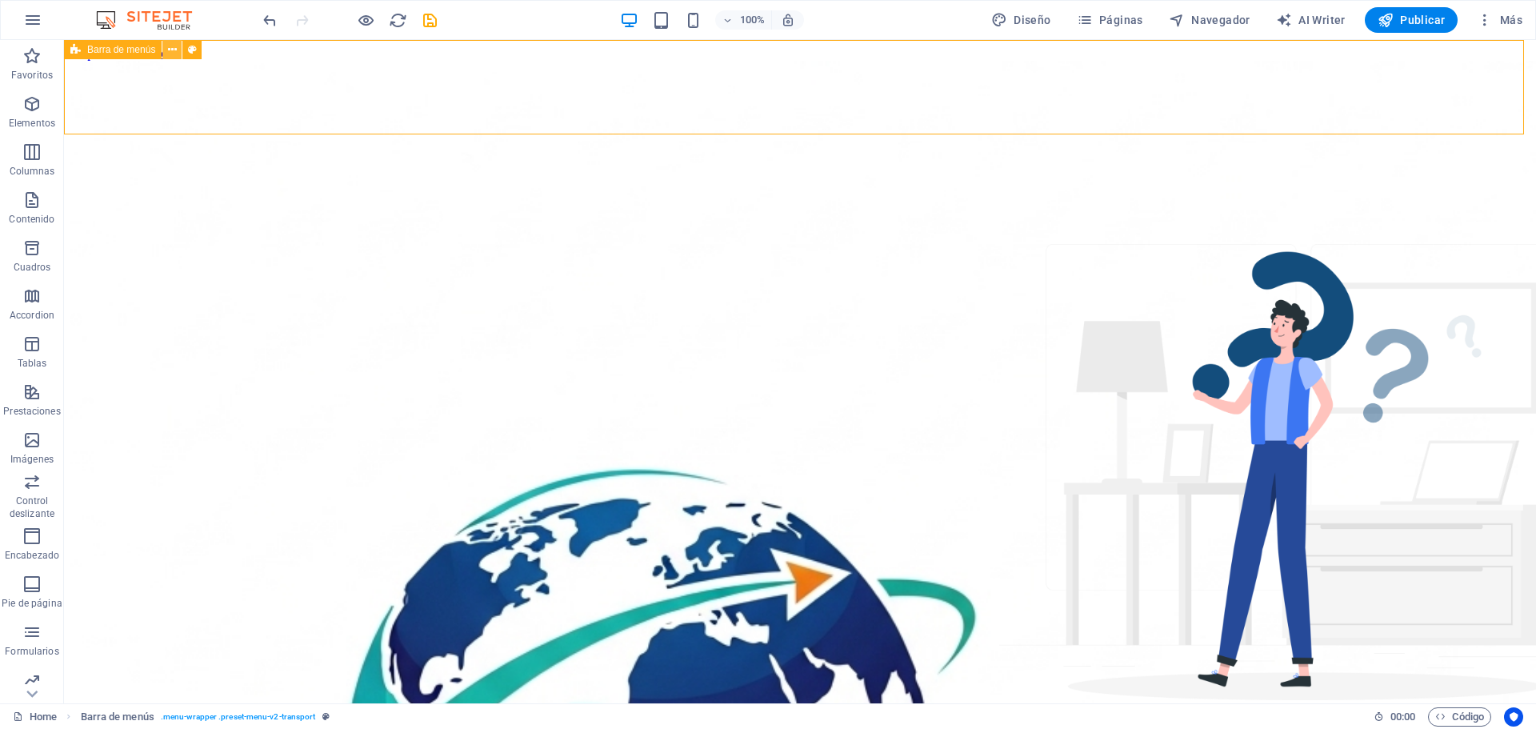
click at [169, 51] on icon at bounding box center [172, 50] width 9 height 17
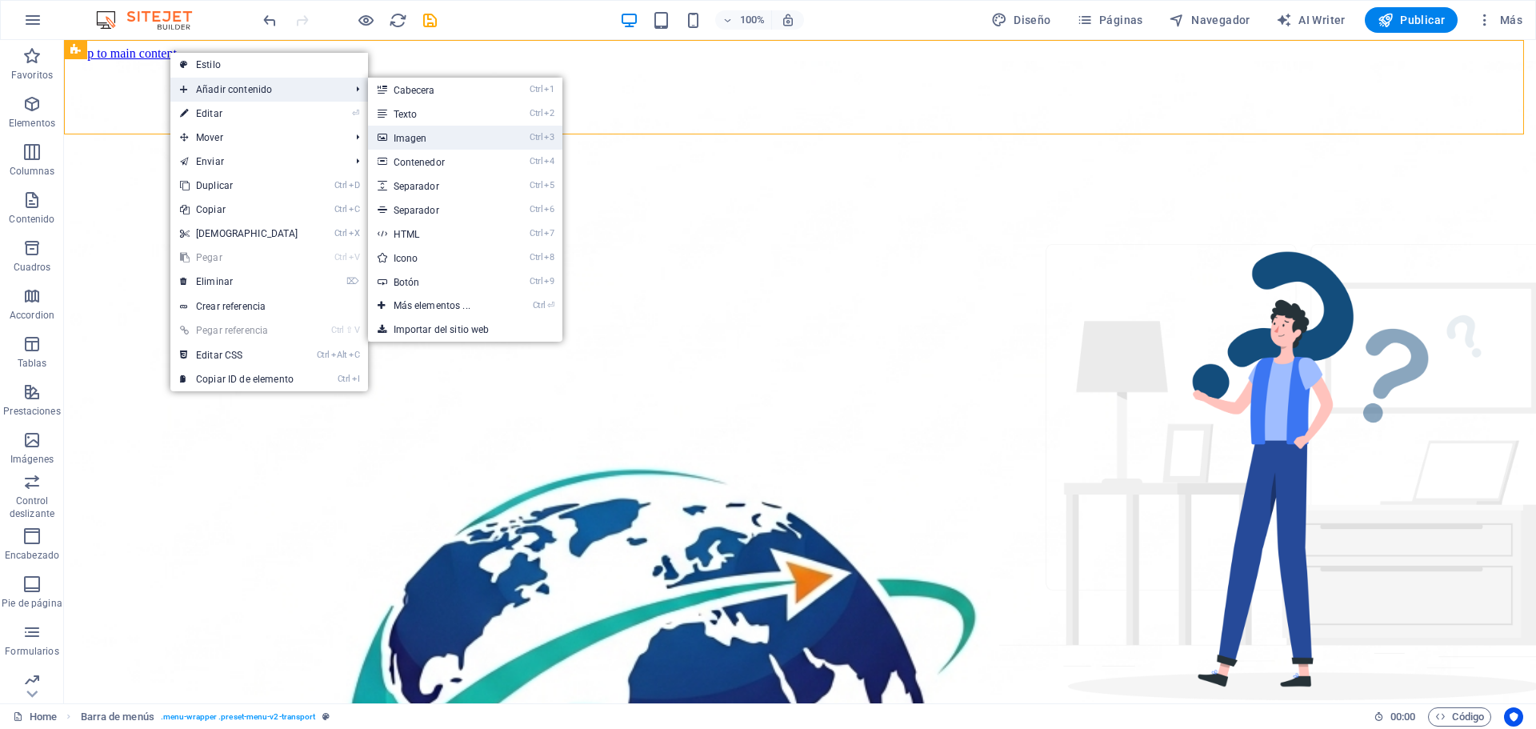
click at [412, 132] on link "Ctrl 3 Imagen" at bounding box center [435, 138] width 134 height 24
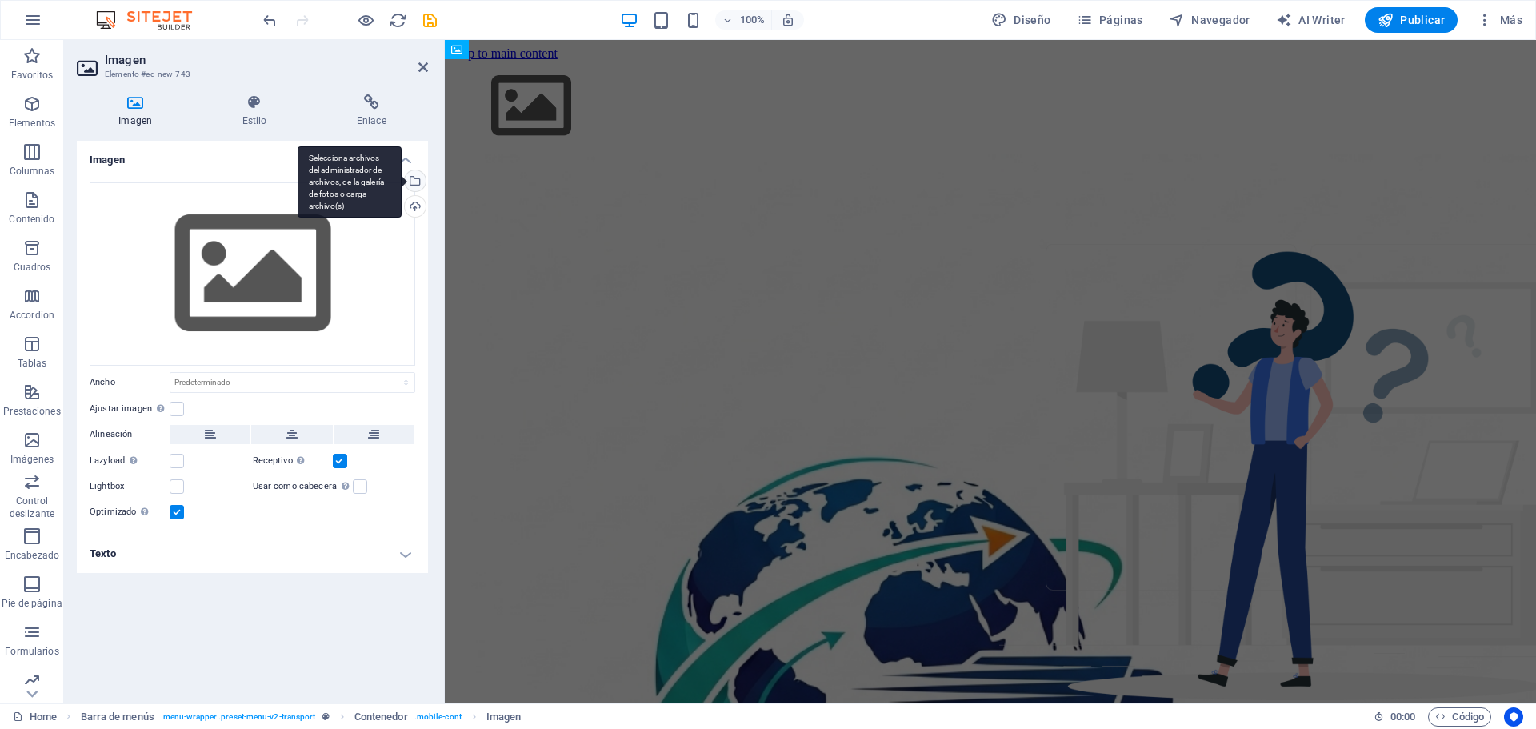
click at [414, 179] on div "Selecciona archivos del administrador de archivos, de la galería de fotos o car…" at bounding box center [414, 182] width 24 height 24
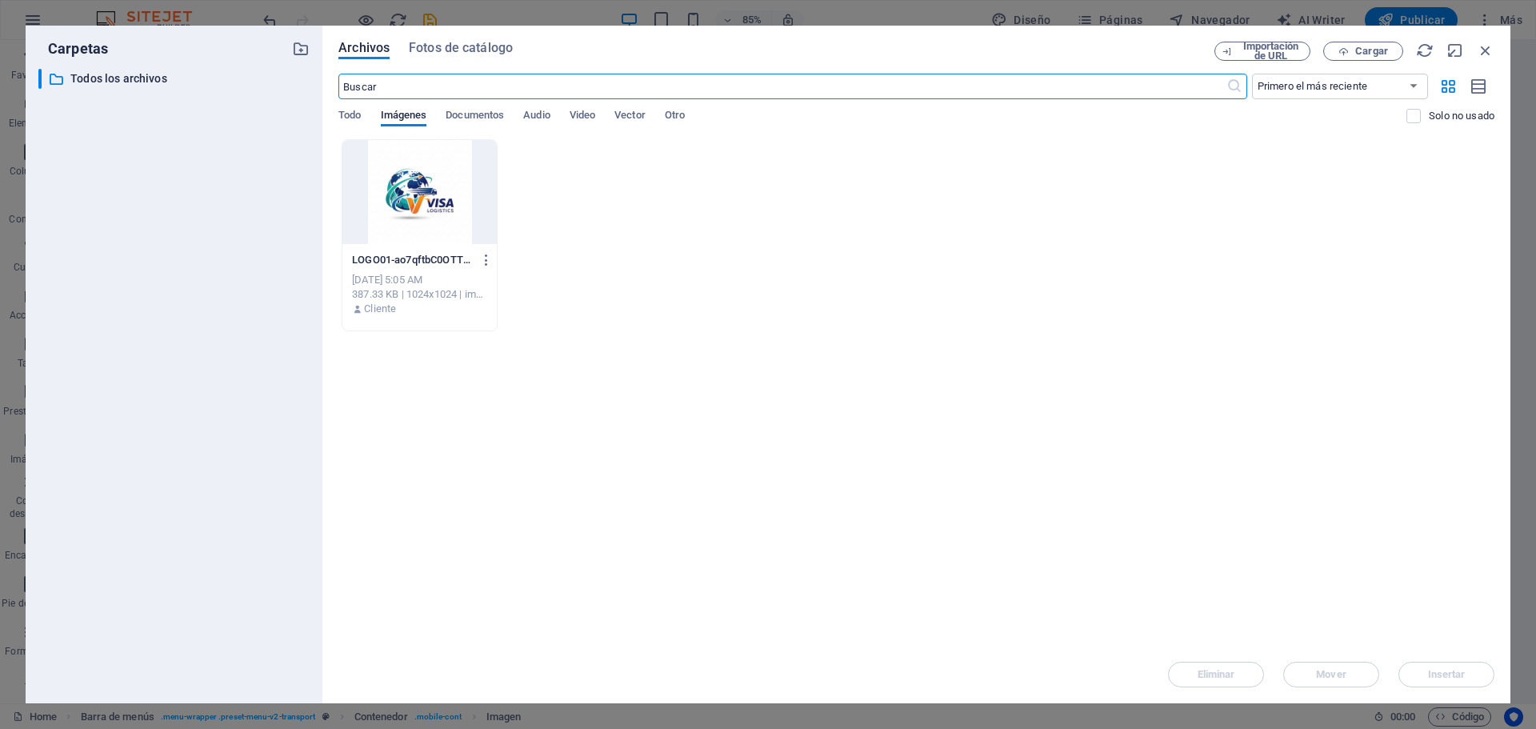
click at [438, 197] on div at bounding box center [420, 192] width 154 height 104
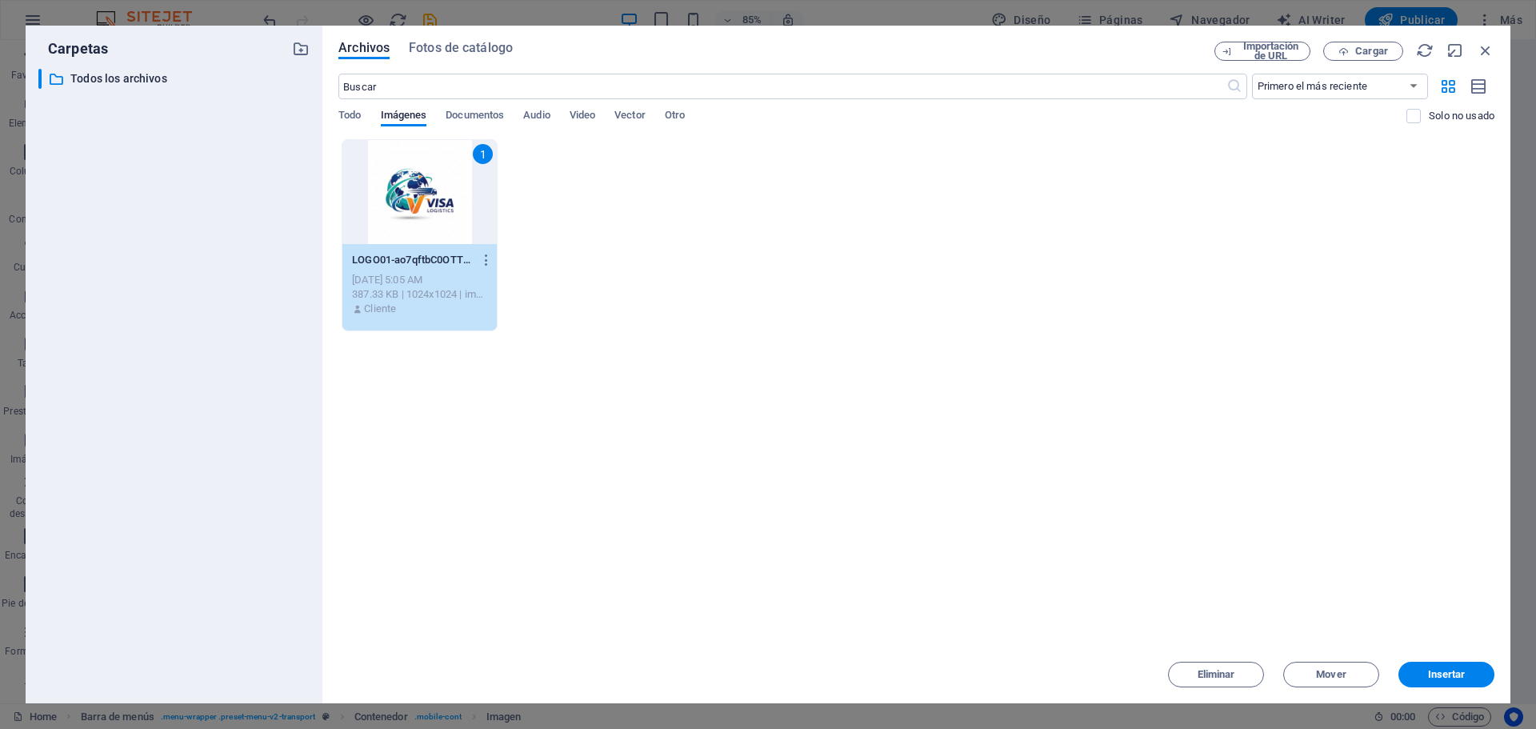
click at [438, 197] on div "1" at bounding box center [420, 192] width 154 height 104
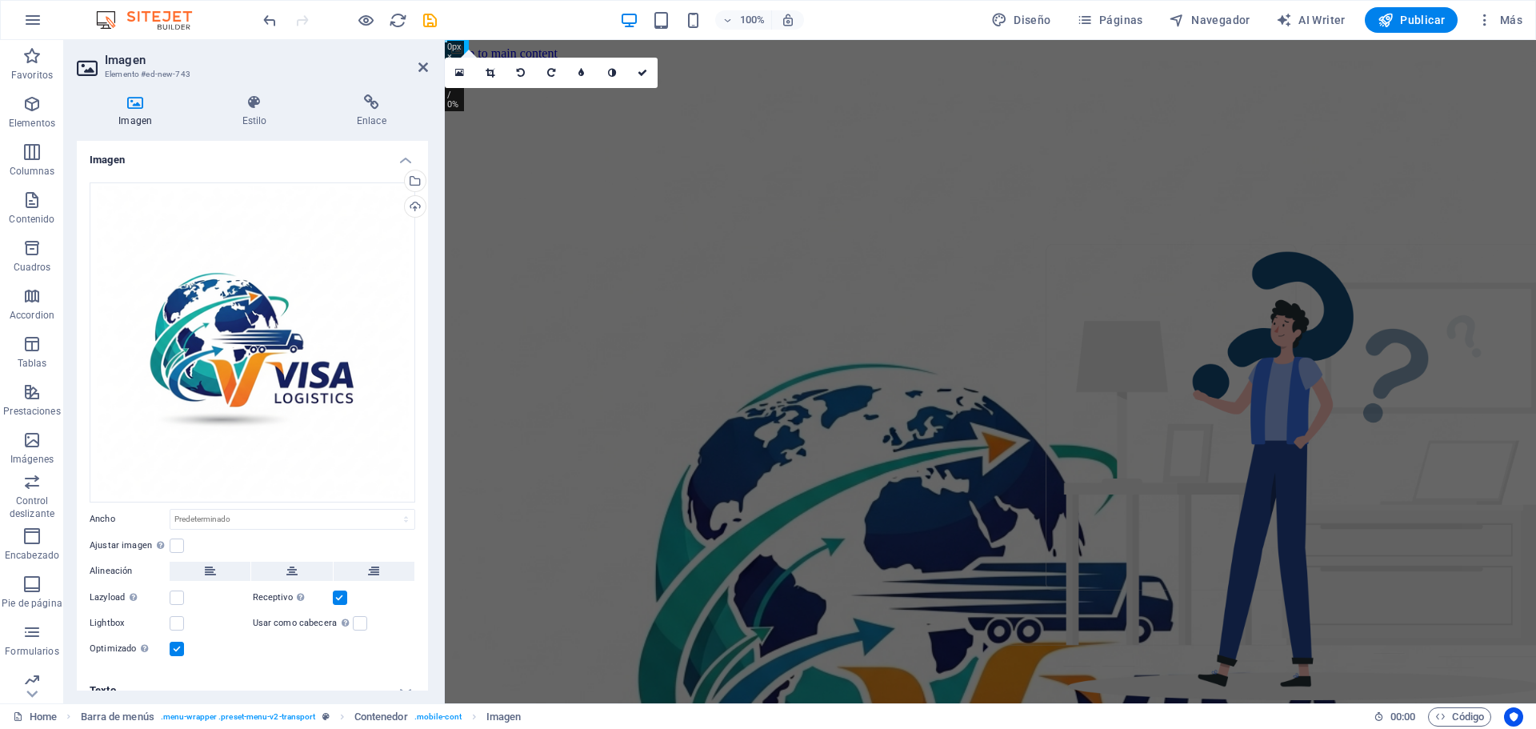
drag, startPoint x: 430, startPoint y: 403, endPoint x: 437, endPoint y: 457, distance: 54.9
click at [437, 457] on div "Imagen Estilo Enlace Imagen Arrastra archivos aquí, haz clic para escoger archi…" at bounding box center [252, 393] width 377 height 622
click at [197, 523] on select "Predeterminado automático px rem % em vh vw" at bounding box center [292, 519] width 244 height 19
select select "%"
click at [389, 510] on select "Predeterminado automático px rem % em vh vw" at bounding box center [292, 519] width 244 height 19
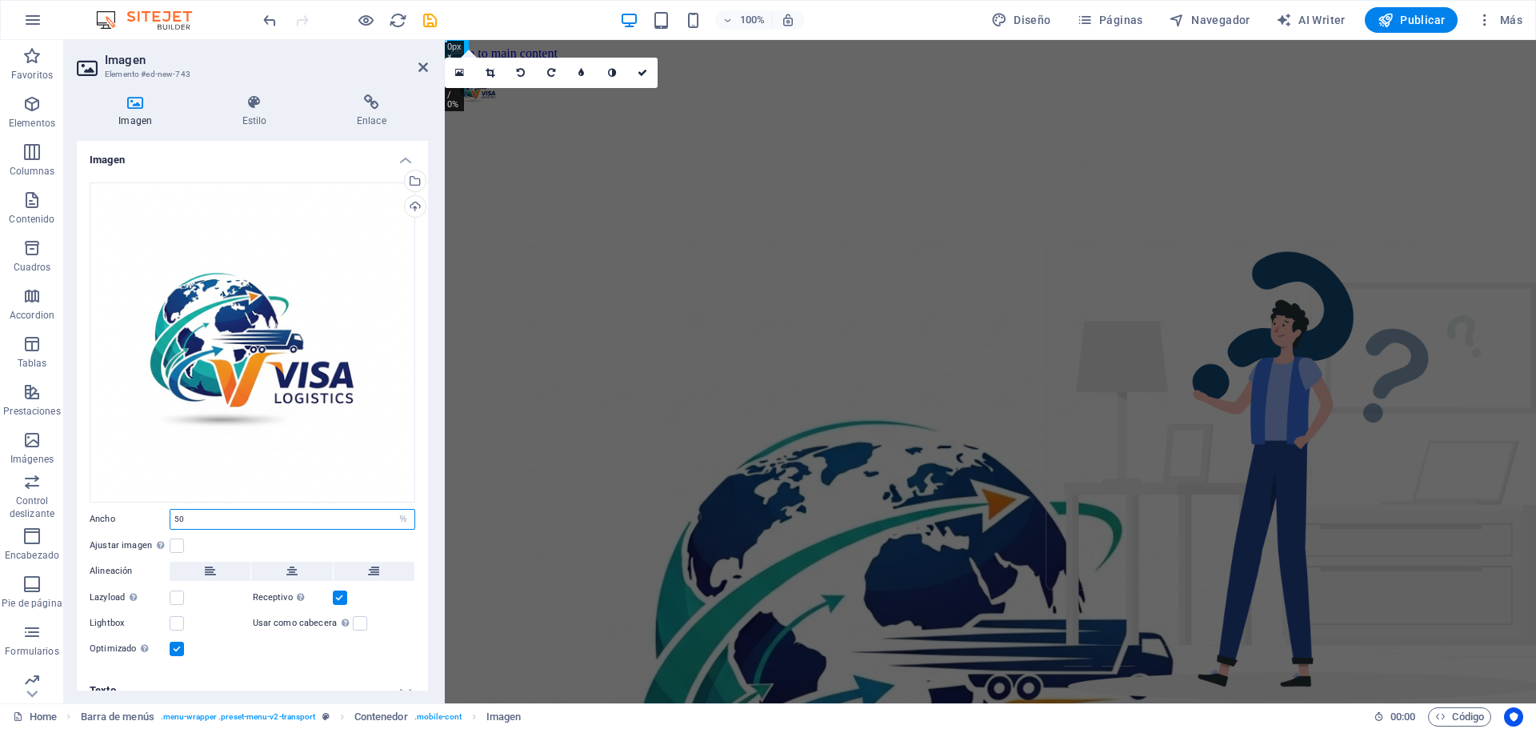
type input "50"
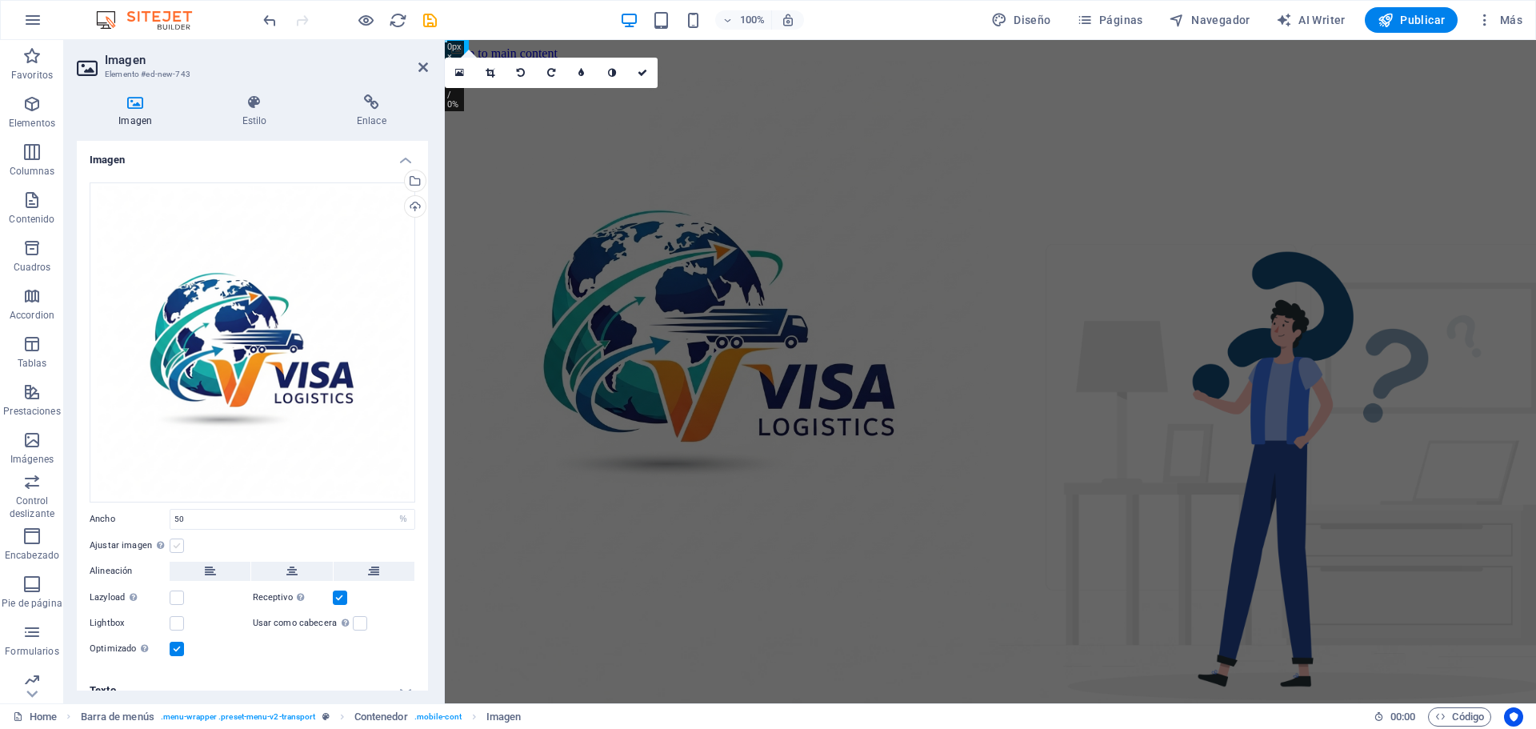
click at [172, 544] on label at bounding box center [177, 546] width 14 height 14
click at [0, 0] on input "Ajustar imagen Ajustar imagen automáticamente a un ancho y alto fijo" at bounding box center [0, 0] width 0 height 0
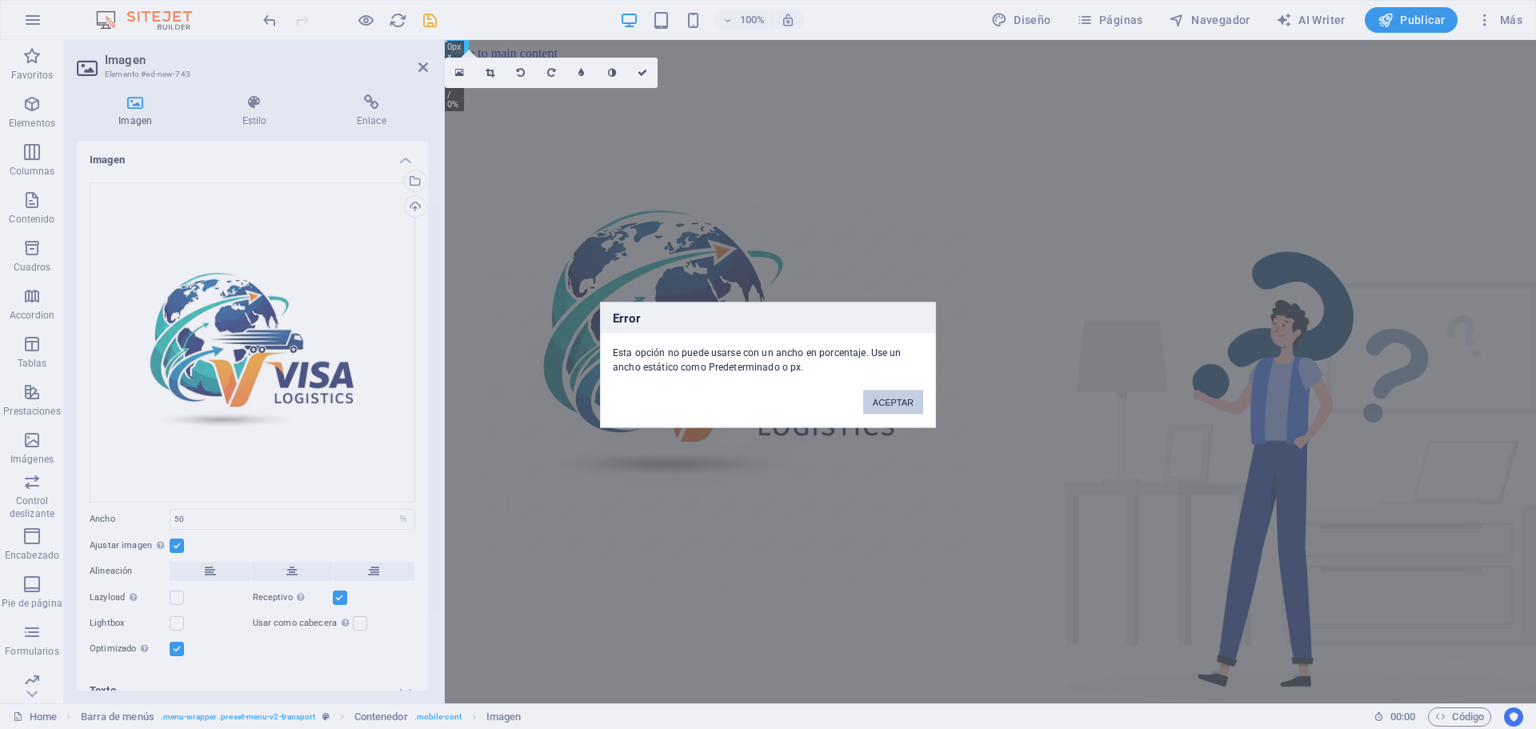
click at [875, 403] on button "ACEPTAR" at bounding box center [893, 402] width 60 height 24
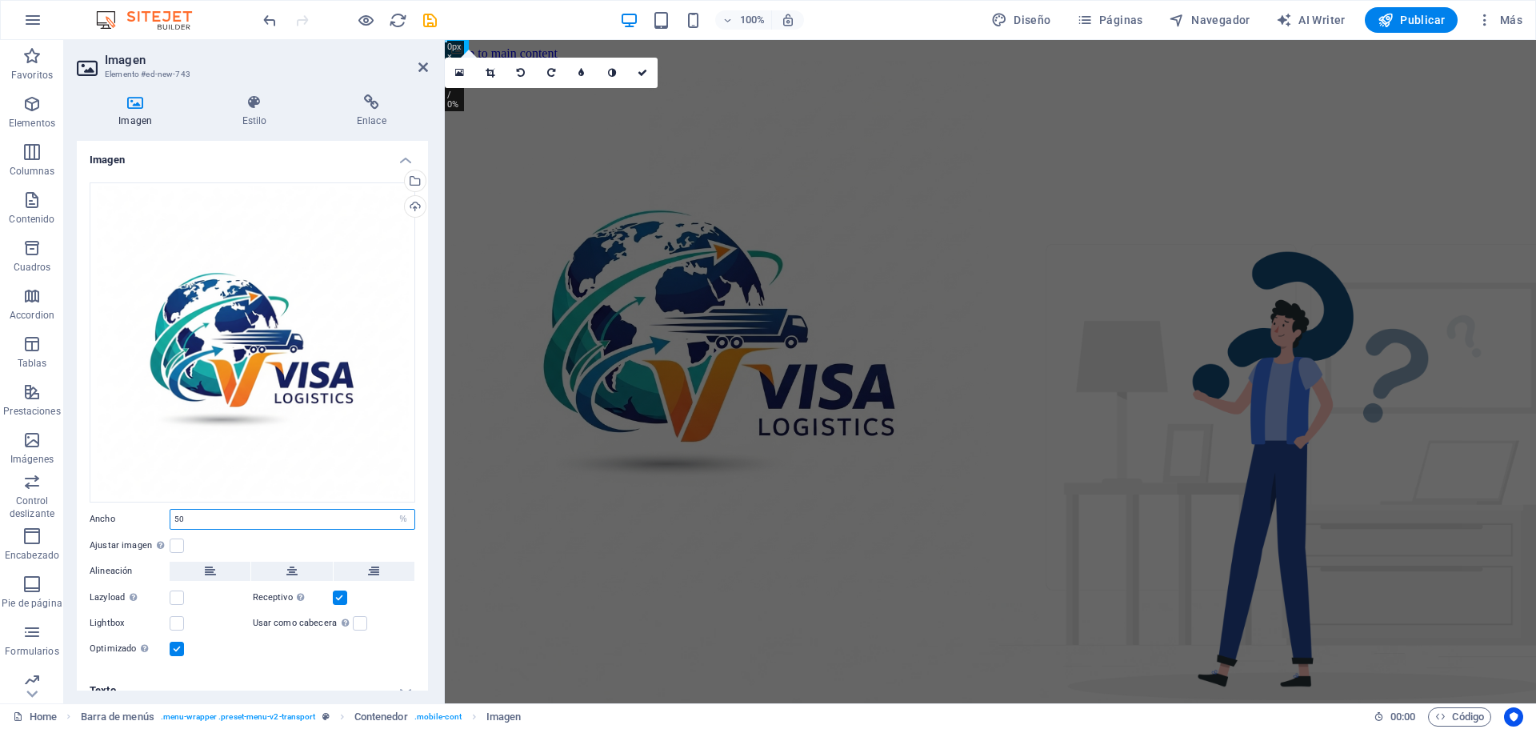
click at [180, 522] on input "50" at bounding box center [292, 519] width 244 height 19
click at [395, 525] on select "Predeterminado automático px rem % em vh vw" at bounding box center [403, 519] width 22 height 19
select select "auto"
click at [392, 510] on select "Predeterminado automático px rem % em vh vw" at bounding box center [403, 519] width 22 height 19
select select "DISABLED_OPTION_VALUE"
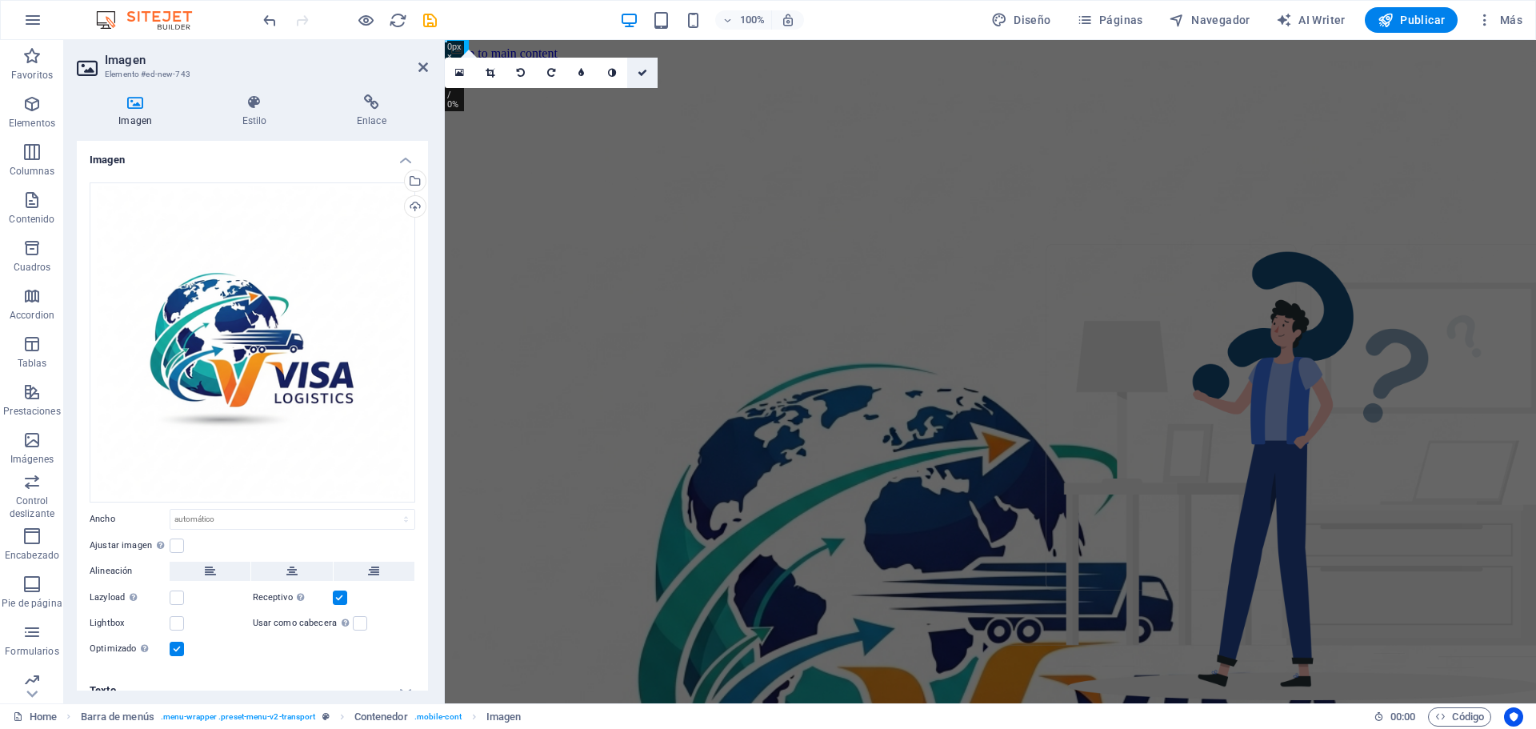
click at [640, 74] on icon at bounding box center [643, 73] width 10 height 10
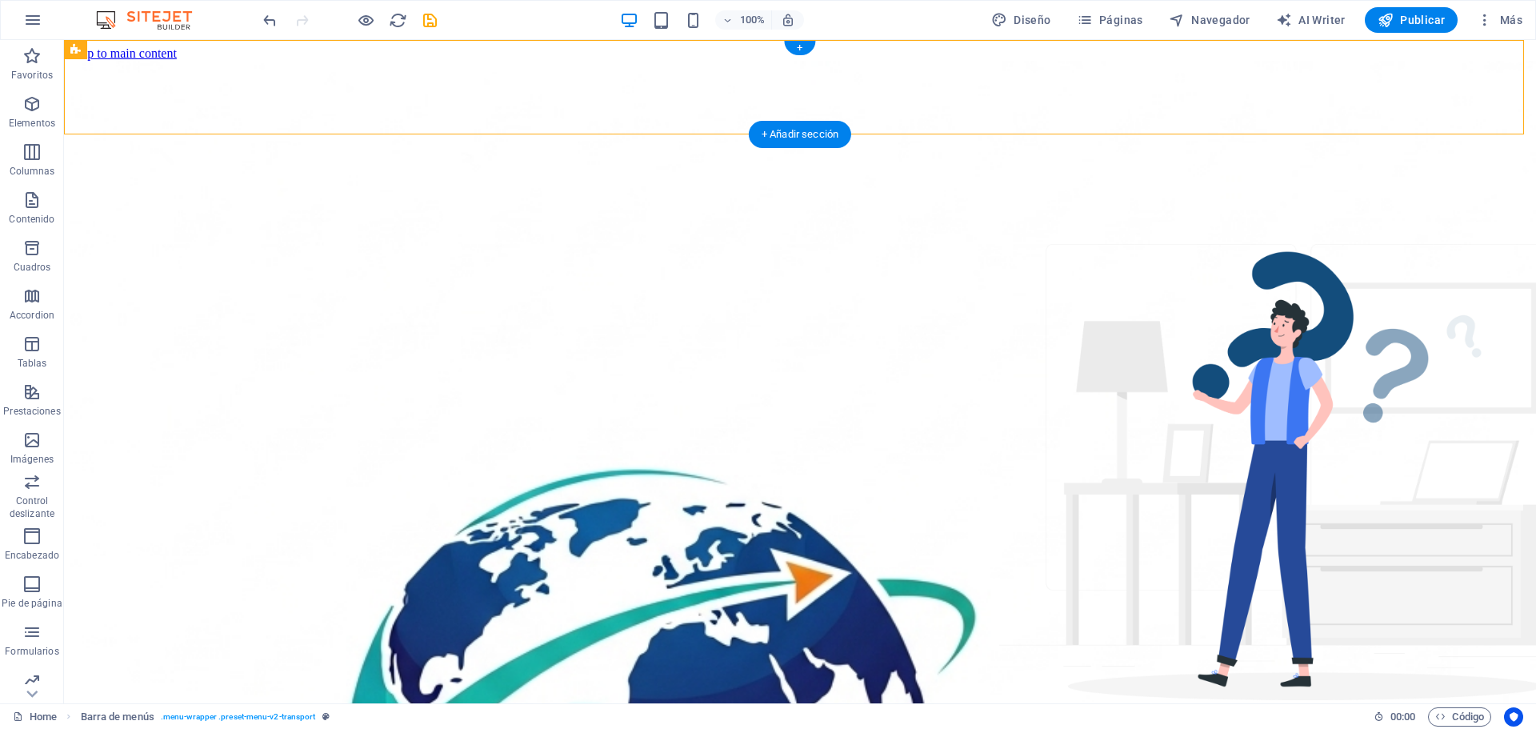
drag, startPoint x: 150, startPoint y: 90, endPoint x: 86, endPoint y: 82, distance: 63.7
drag, startPoint x: 136, startPoint y: 89, endPoint x: 79, endPoint y: 110, distance: 60.8
click at [70, 50] on icon at bounding box center [75, 49] width 10 height 19
select select "header"
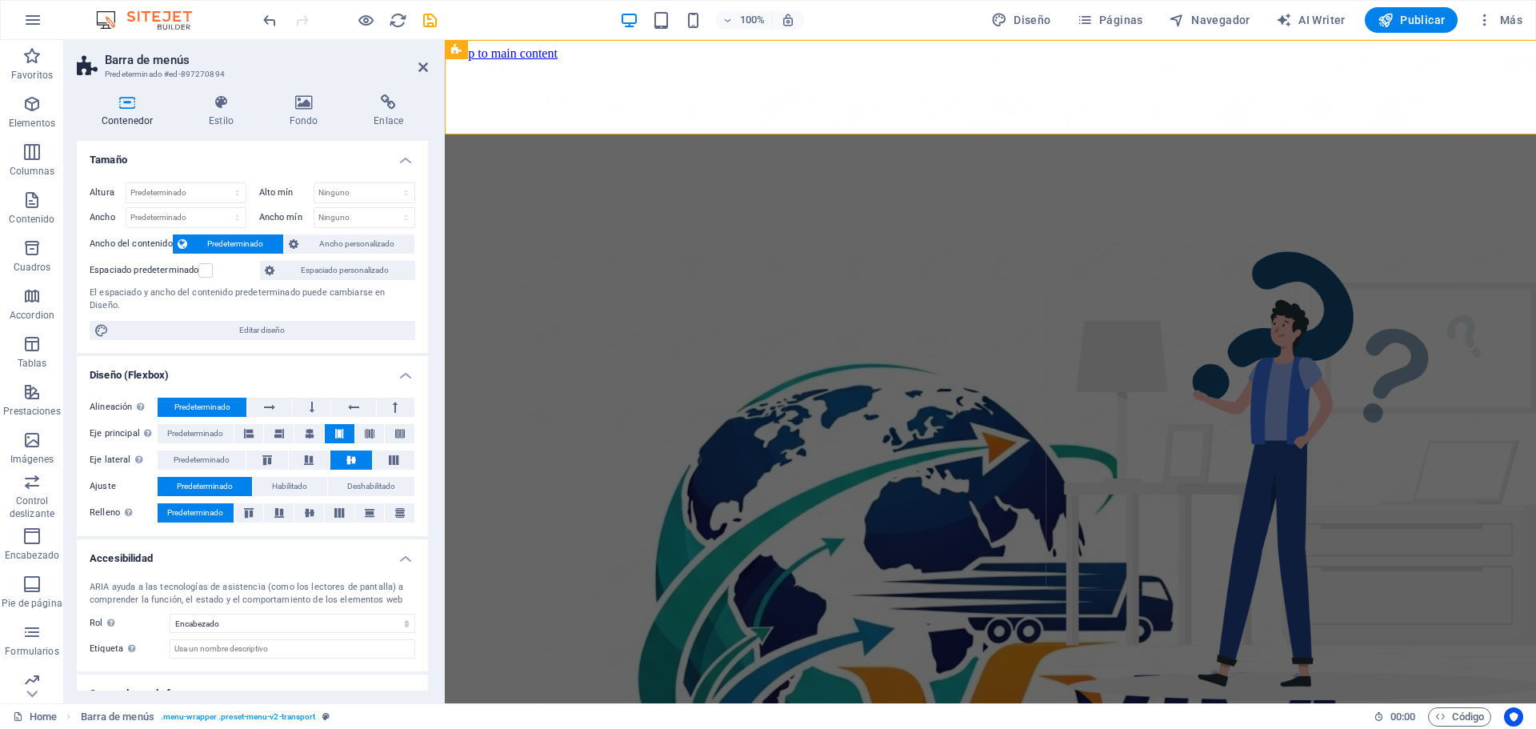
click at [70, 50] on aside "Barra de menús Predeterminado #ed-897270894 Contenedor Estilo Fondo Enlace Tama…" at bounding box center [254, 371] width 381 height 663
drag, startPoint x: 249, startPoint y: 16, endPoint x: 276, endPoint y: 14, distance: 27.3
click at [262, 14] on div "100% Diseño Páginas Navegador AI Writer Publicar Más" at bounding box center [768, 20] width 1535 height 38
click at [275, 15] on icon "undo" at bounding box center [270, 20] width 18 height 18
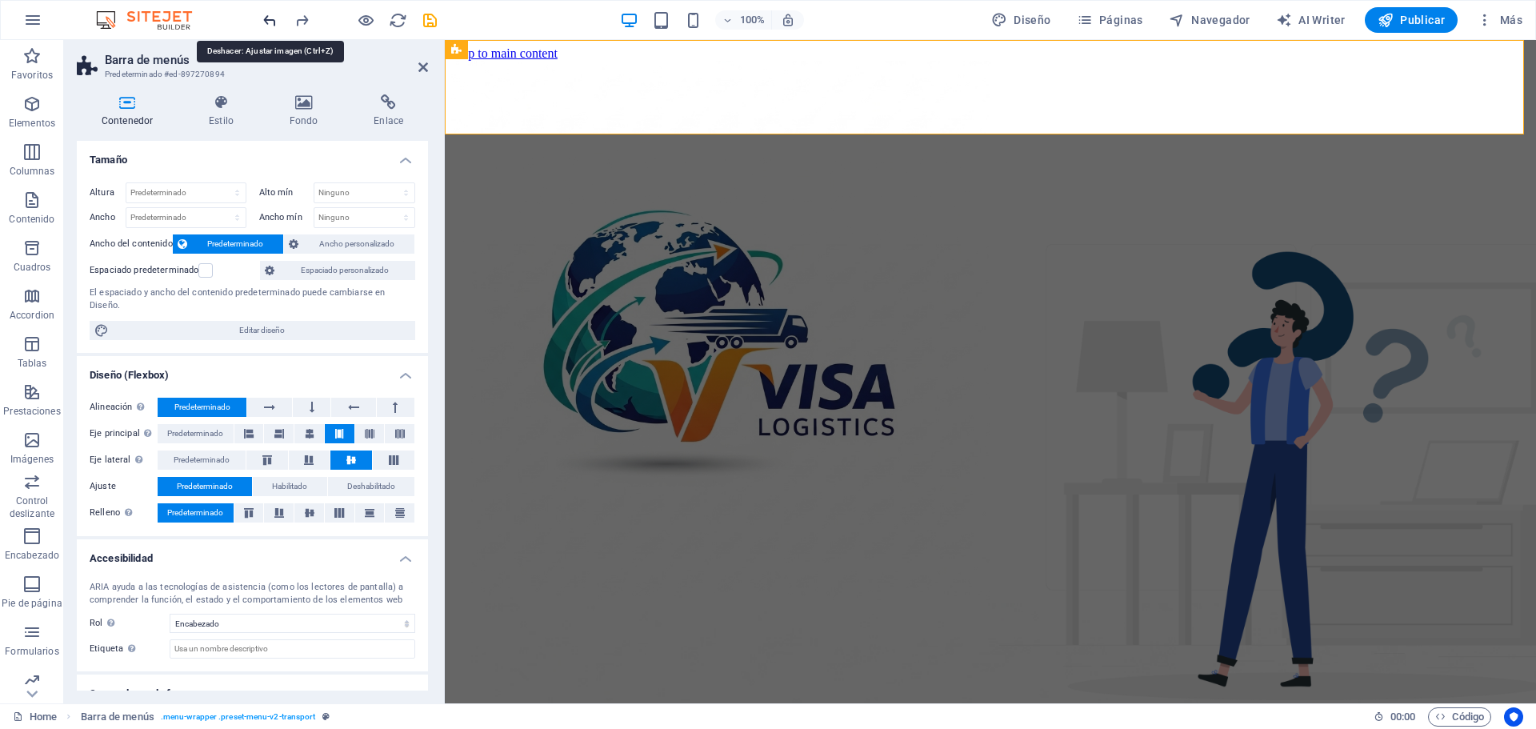
click at [275, 16] on icon "undo" at bounding box center [270, 20] width 18 height 18
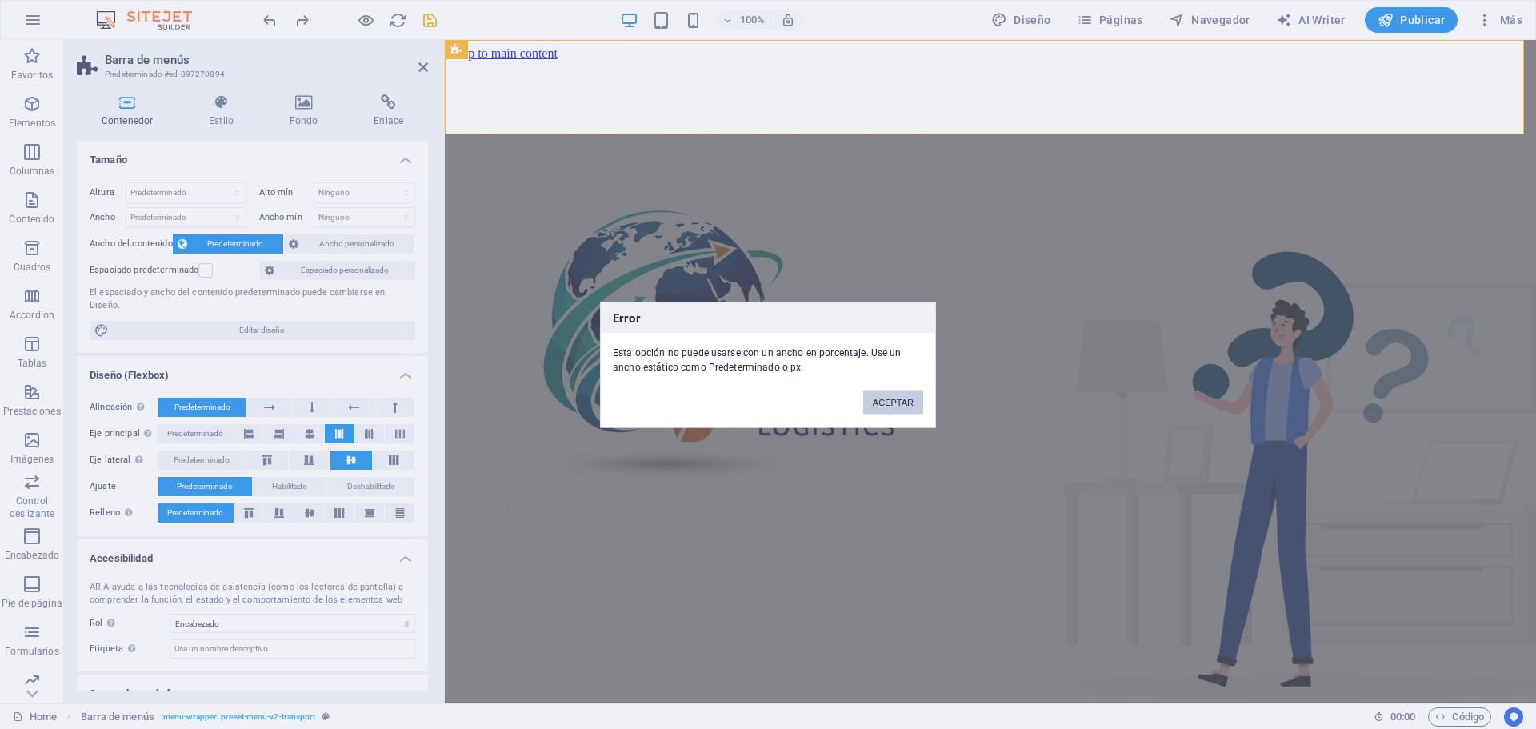
click at [889, 403] on button "ACEPTAR" at bounding box center [893, 402] width 60 height 24
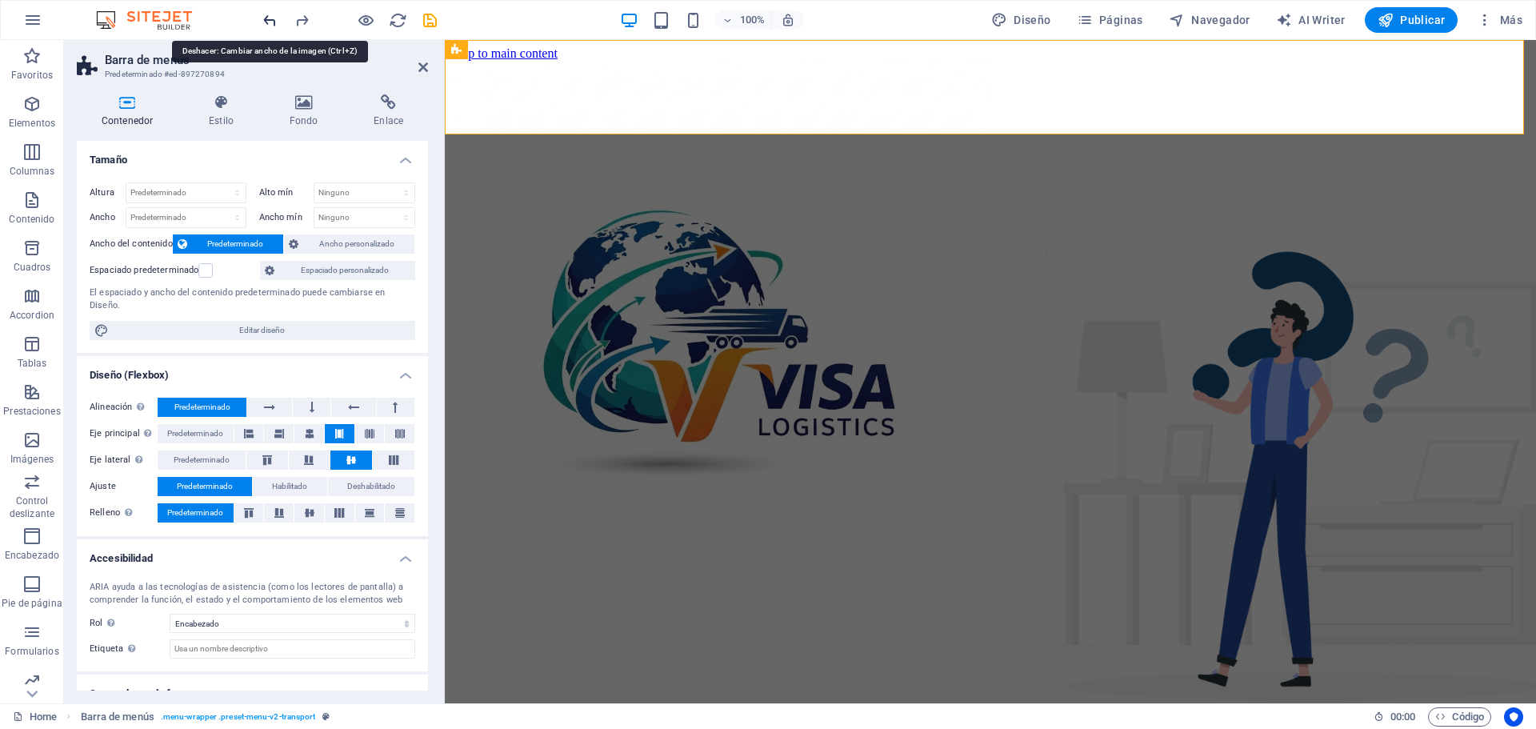
click at [266, 26] on icon "undo" at bounding box center [270, 20] width 18 height 18
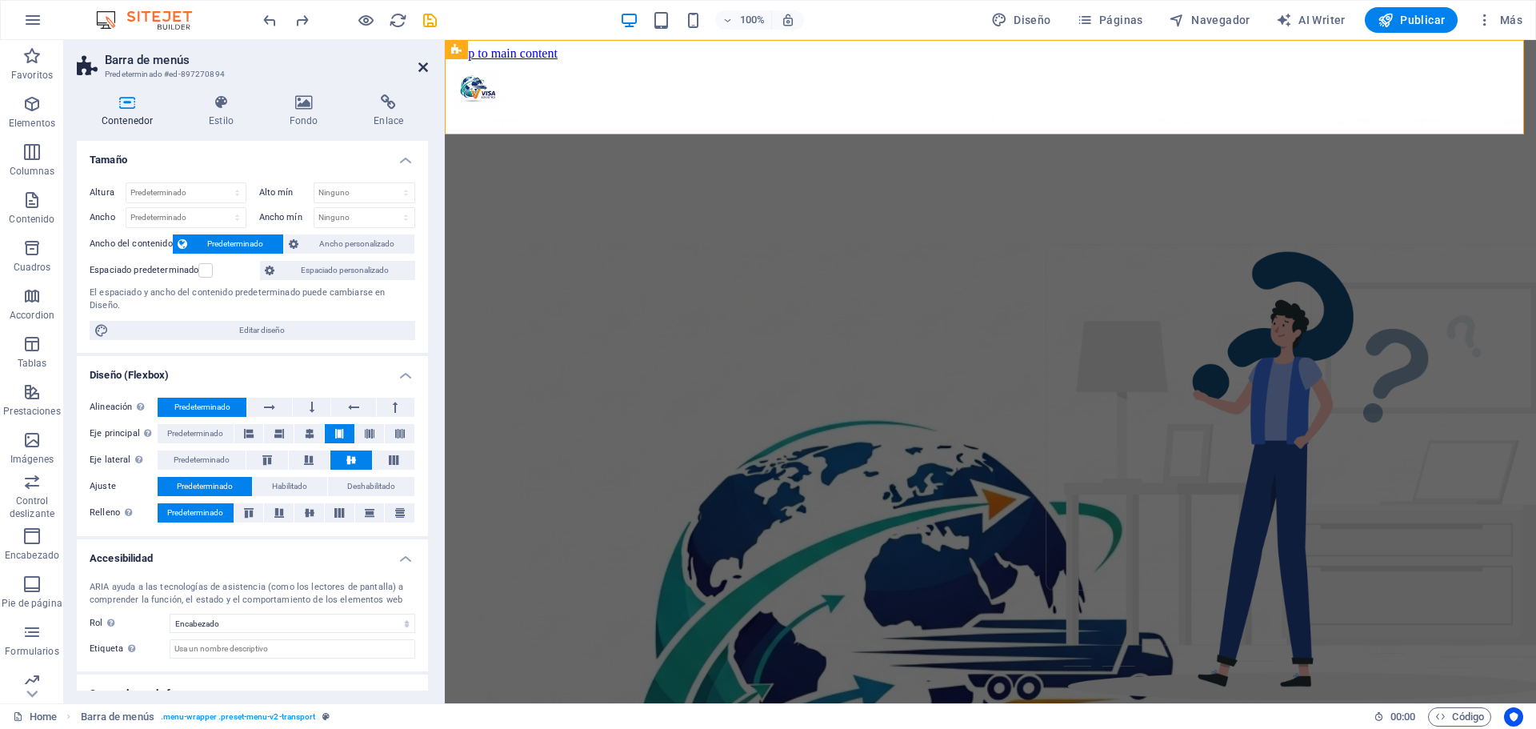
click at [427, 66] on icon at bounding box center [424, 67] width 10 height 13
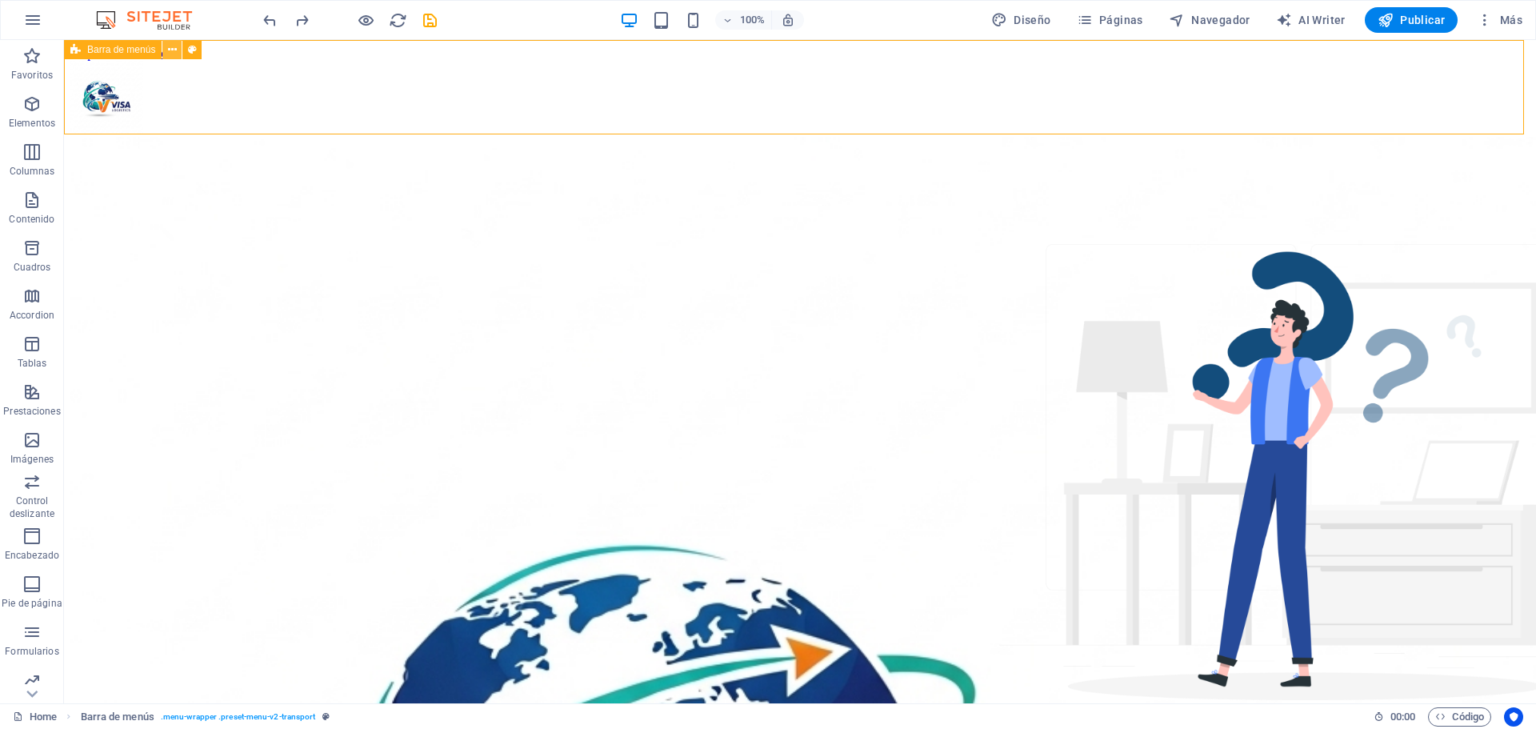
click at [174, 56] on icon at bounding box center [172, 50] width 9 height 17
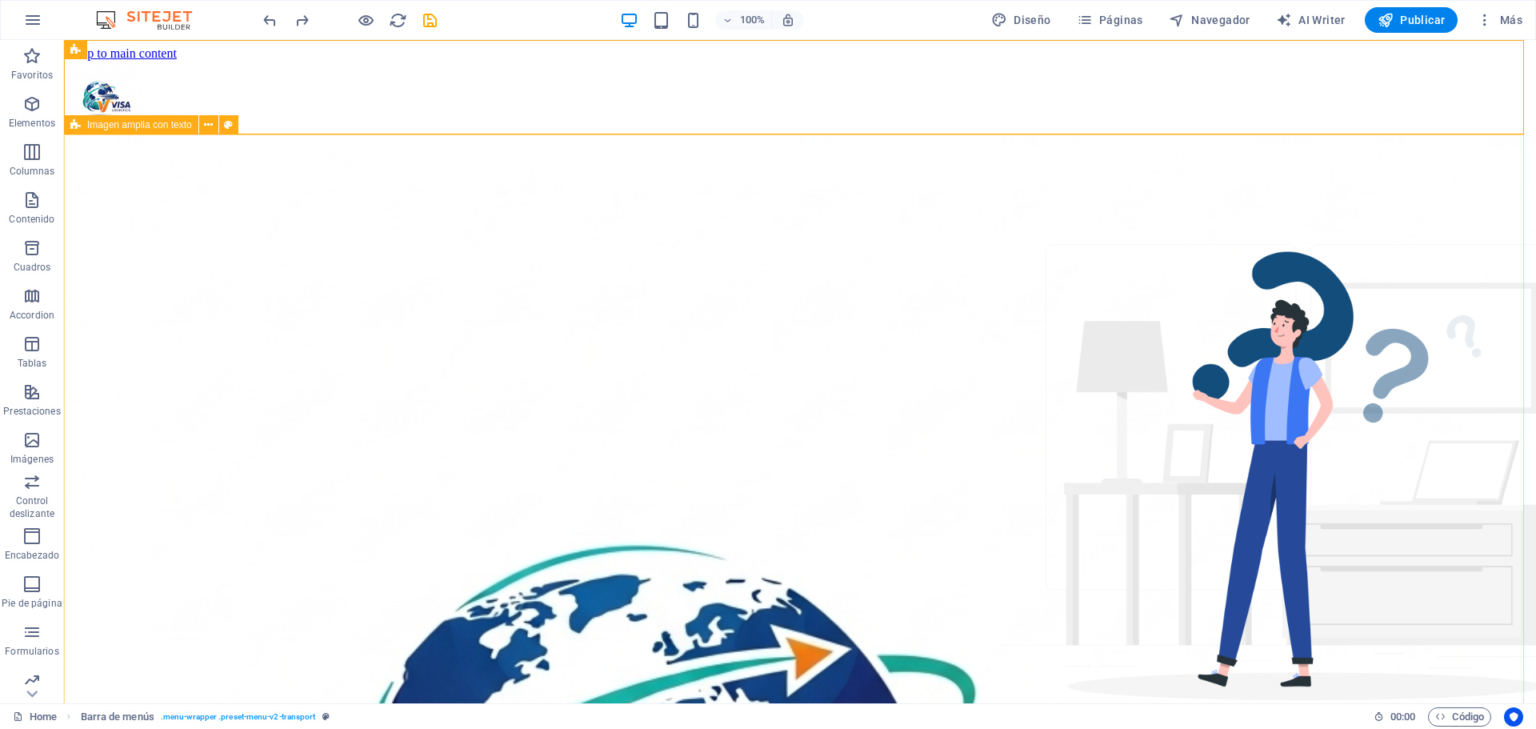
click at [155, 130] on div "Imagen amplia con texto" at bounding box center [131, 124] width 134 height 19
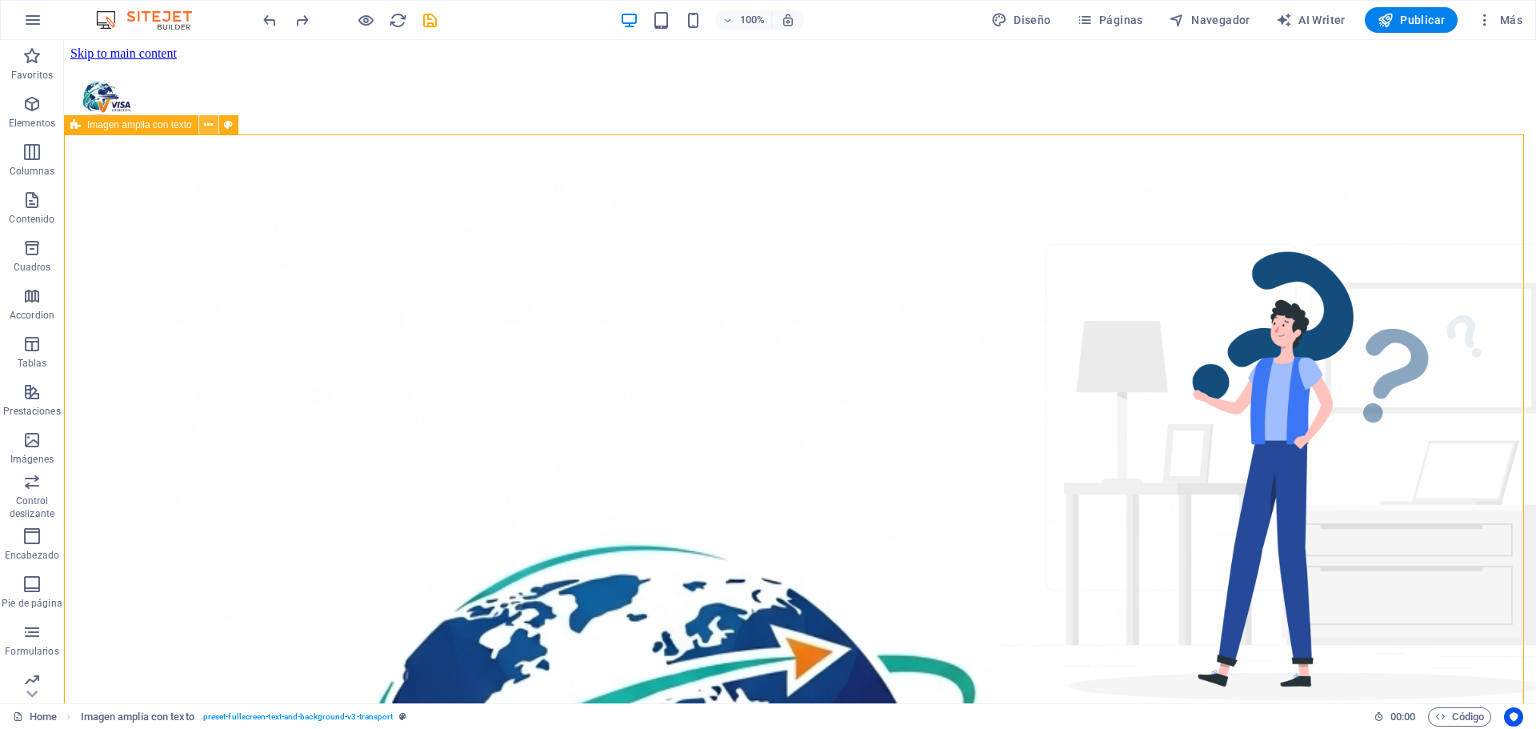
click at [207, 127] on icon at bounding box center [208, 125] width 9 height 17
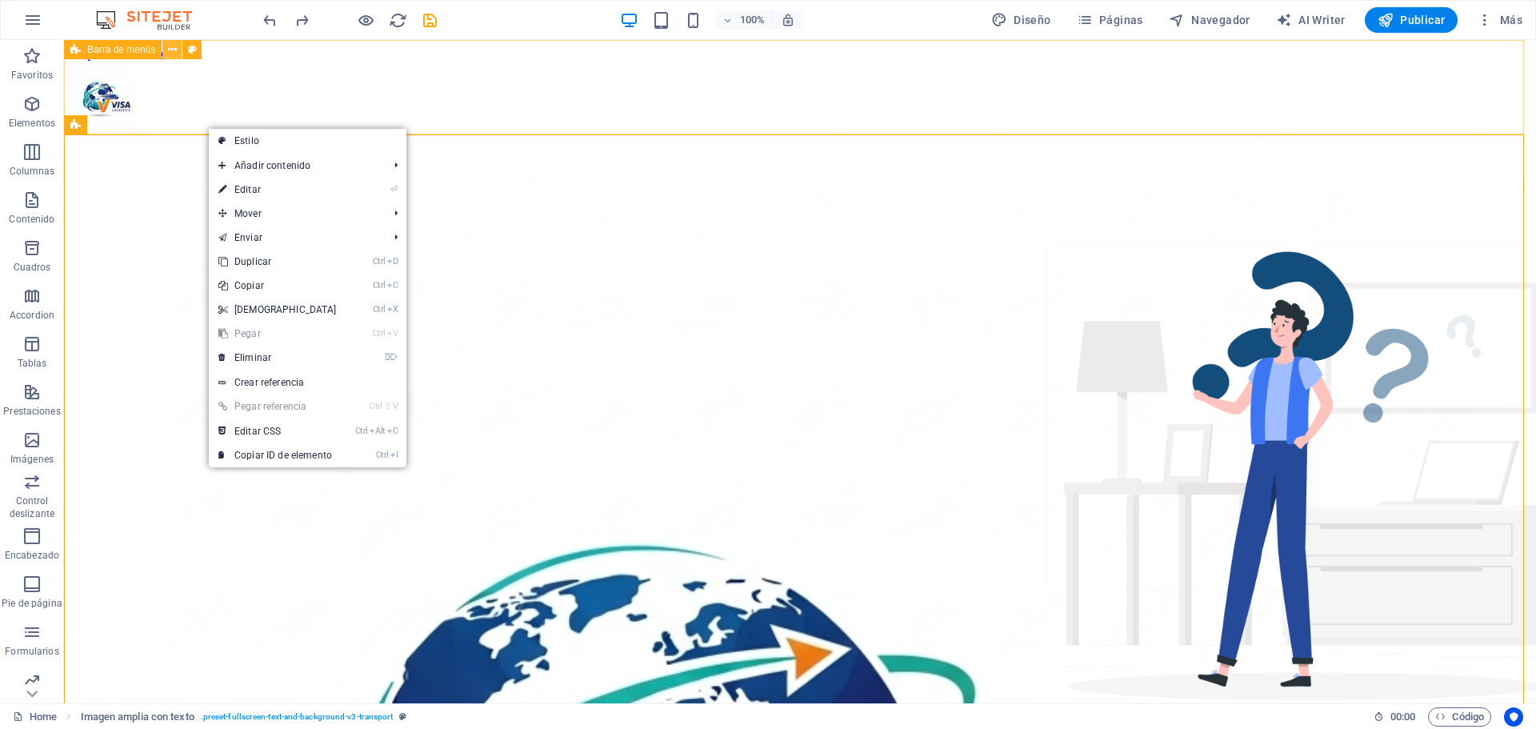
click at [171, 48] on icon at bounding box center [172, 50] width 9 height 17
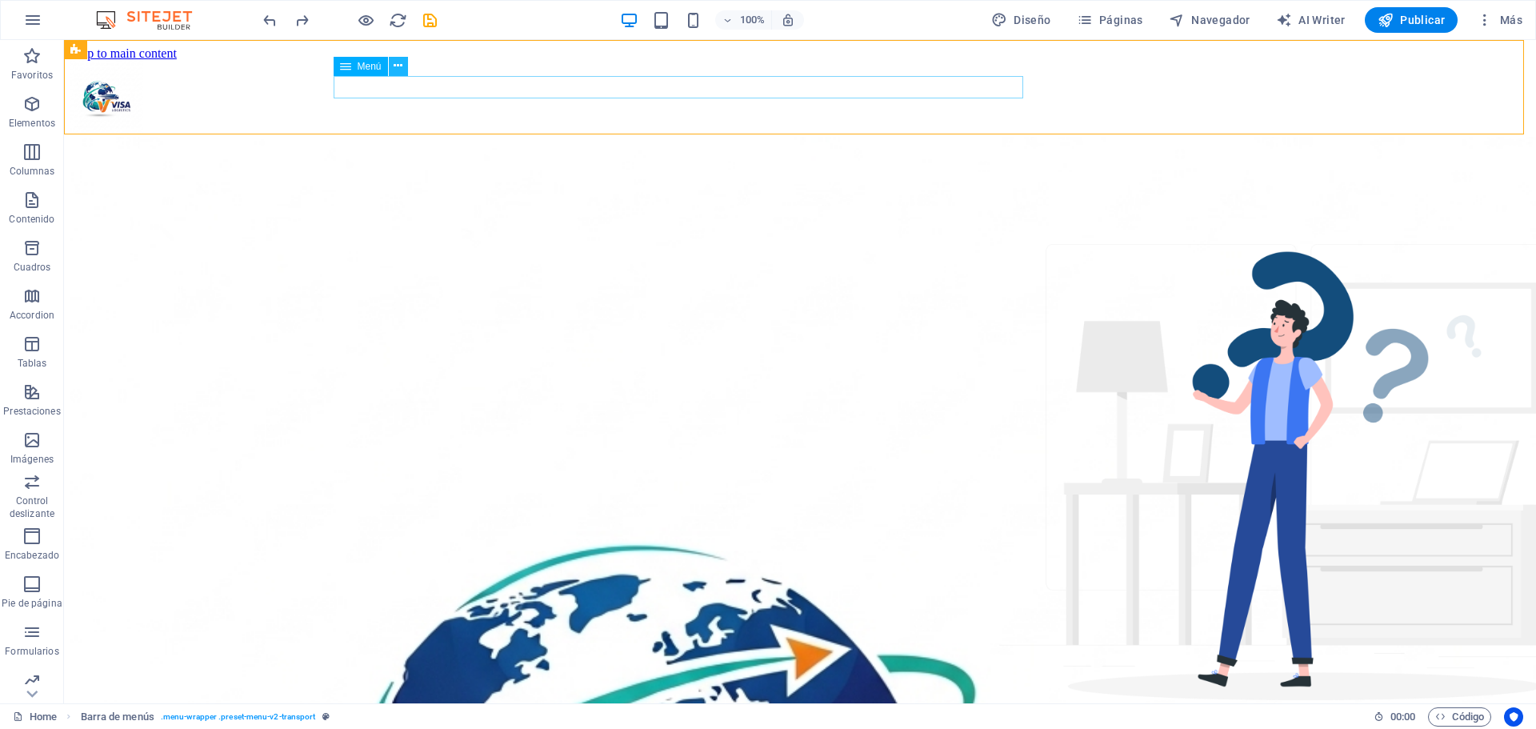
click at [396, 72] on icon at bounding box center [398, 66] width 9 height 17
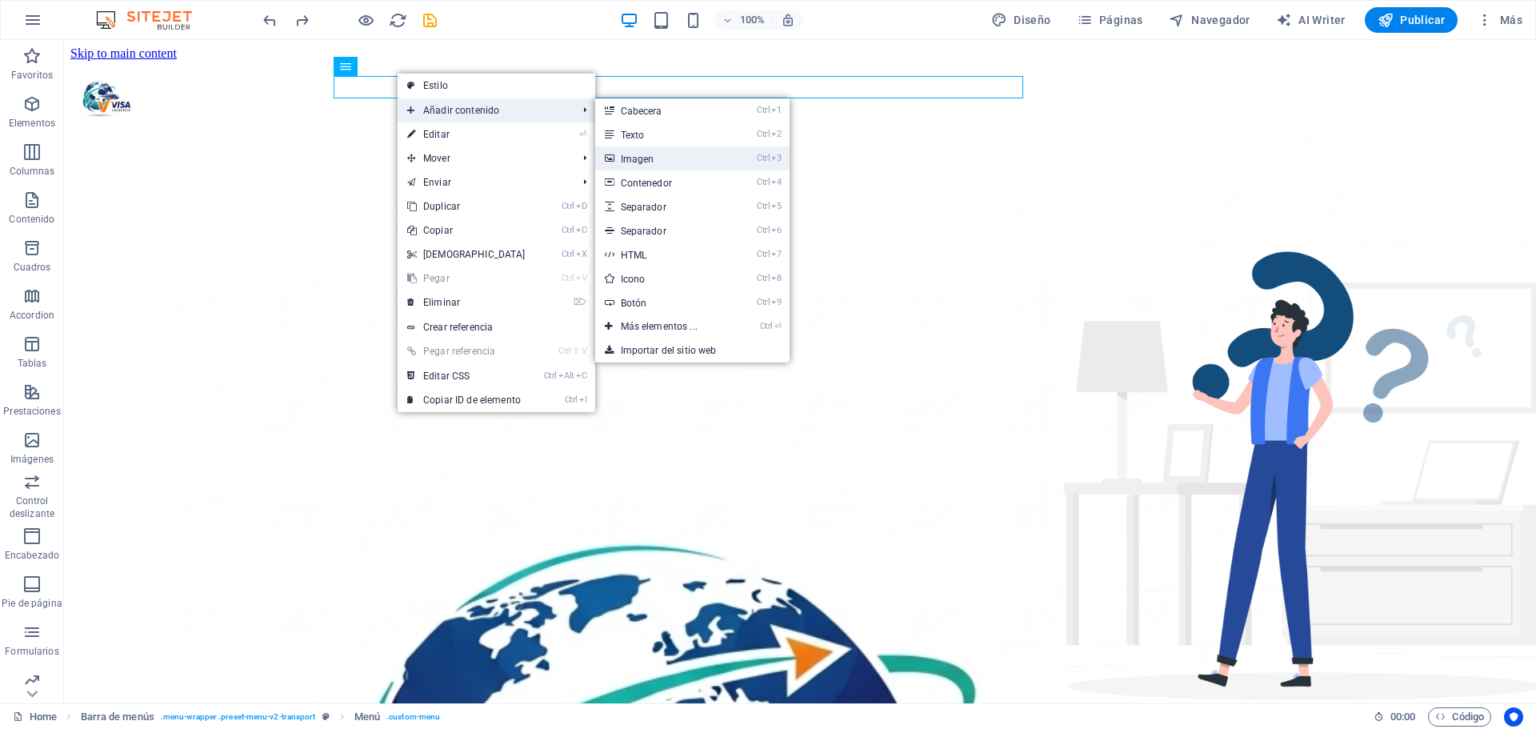
click at [653, 155] on link "Ctrl 3 Imagen" at bounding box center [662, 158] width 134 height 24
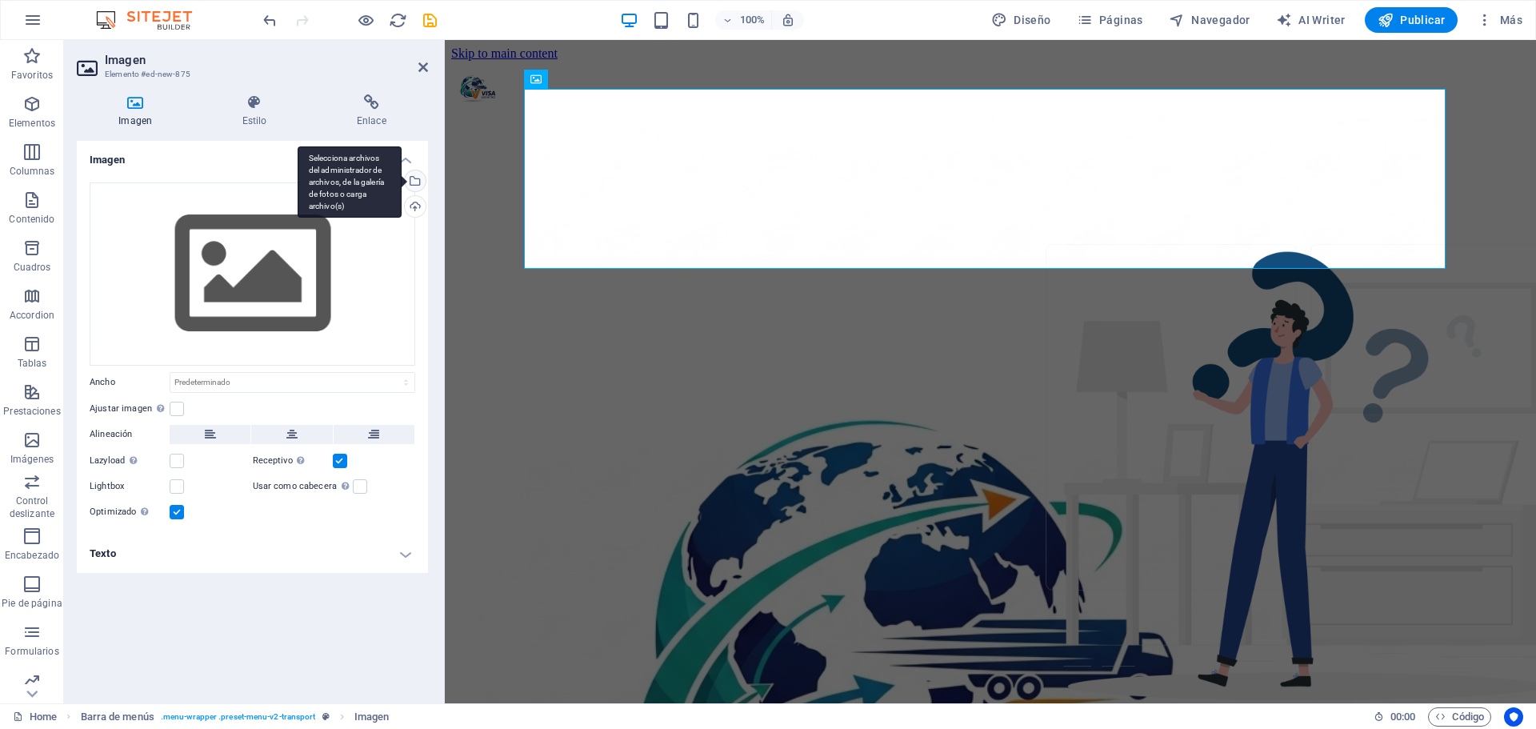
click at [415, 184] on div "Selecciona archivos del administrador de archivos, de la galería de fotos o car…" at bounding box center [414, 182] width 24 height 24
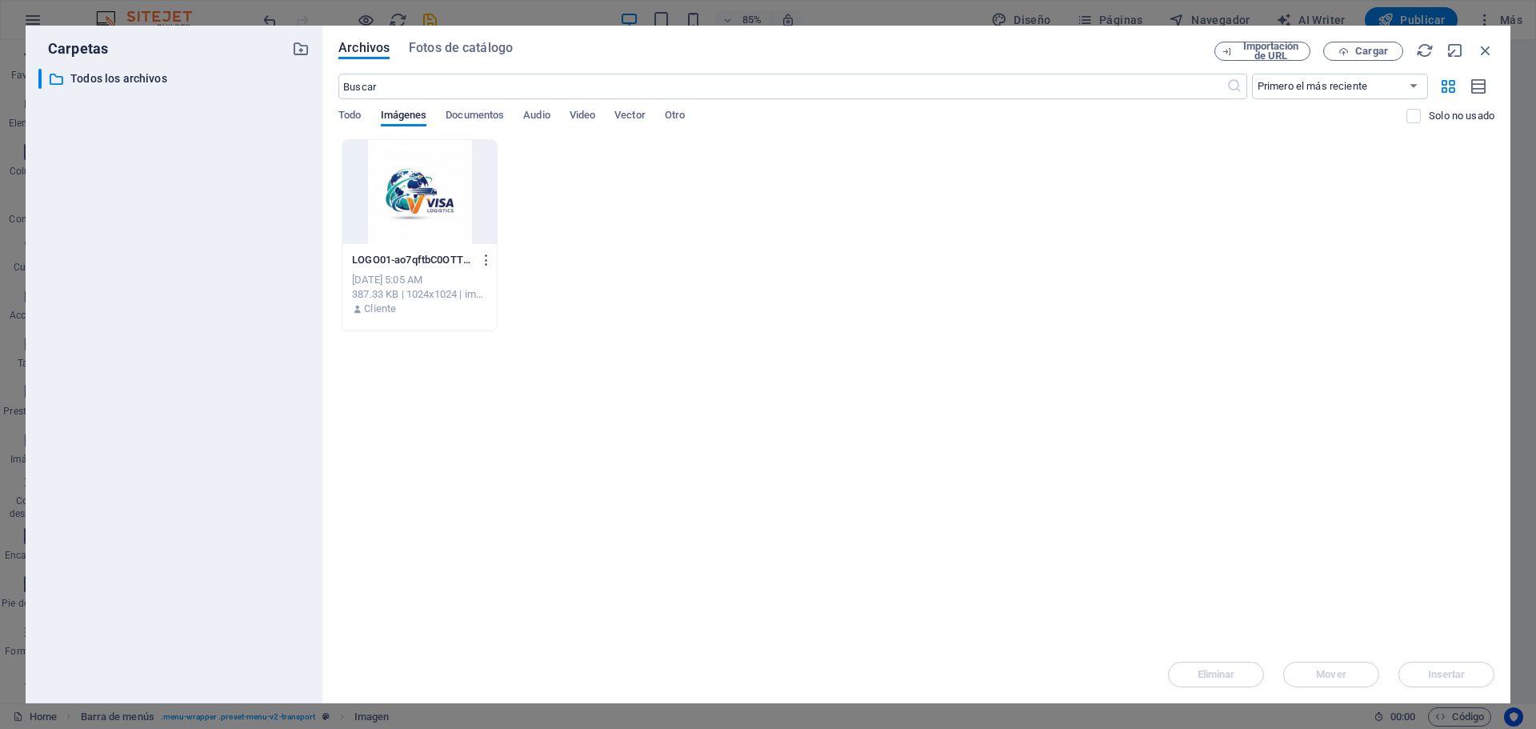
click at [413, 184] on div at bounding box center [420, 192] width 154 height 104
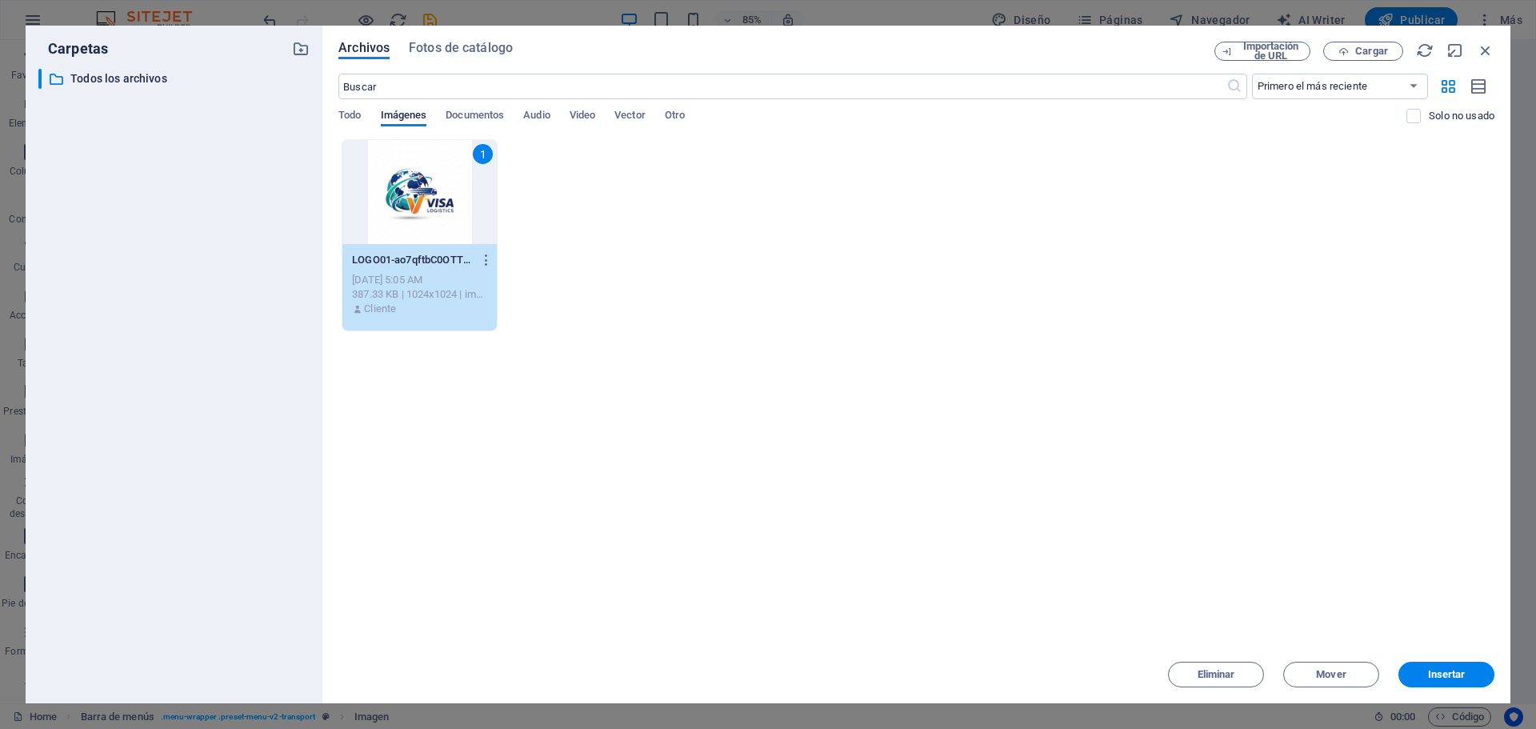
click at [413, 184] on div "1" at bounding box center [420, 192] width 154 height 104
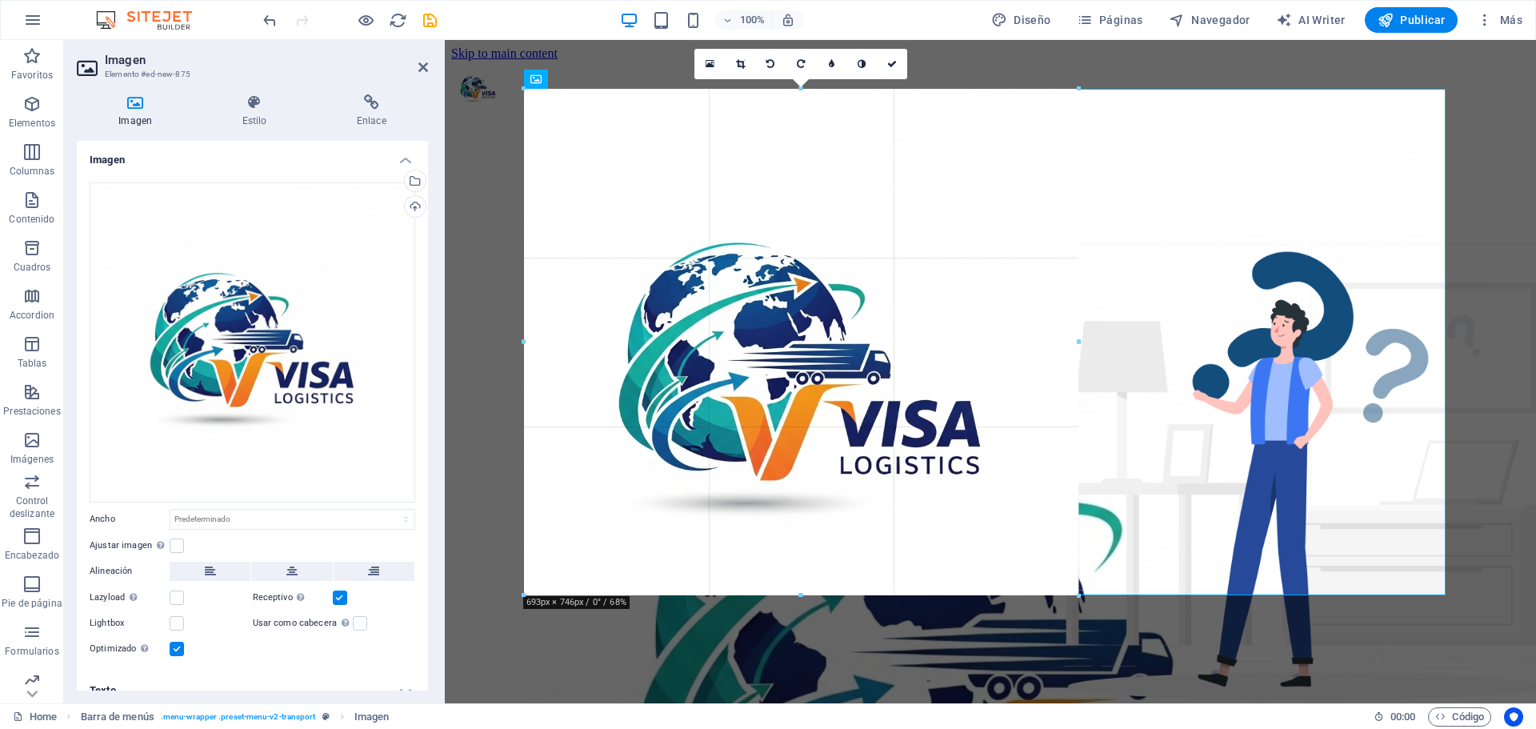
drag, startPoint x: 525, startPoint y: 87, endPoint x: 962, endPoint y: 597, distance: 671.4
type input "605"
select select "px"
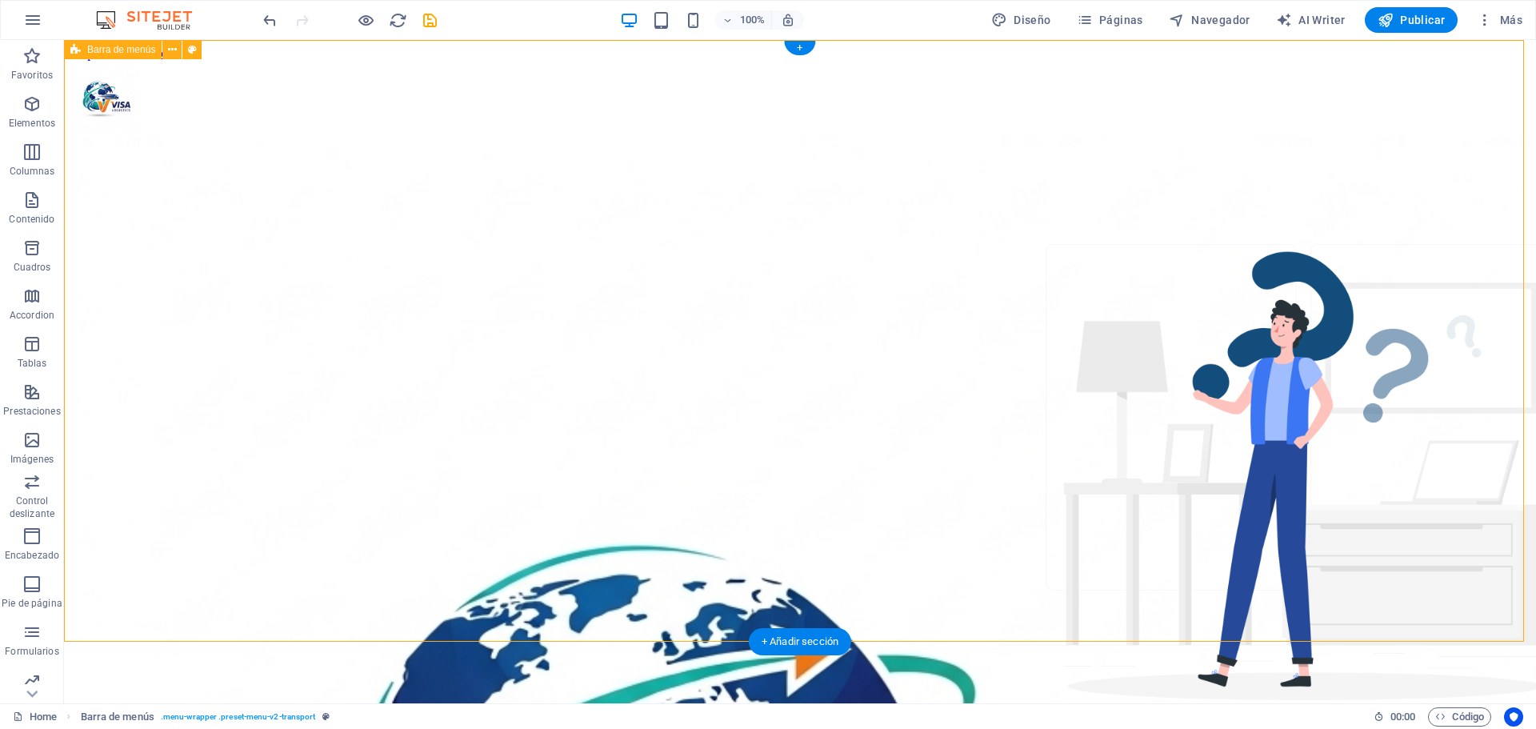
drag, startPoint x: 1075, startPoint y: 633, endPoint x: 963, endPoint y: 531, distance: 151.8
select select "px"
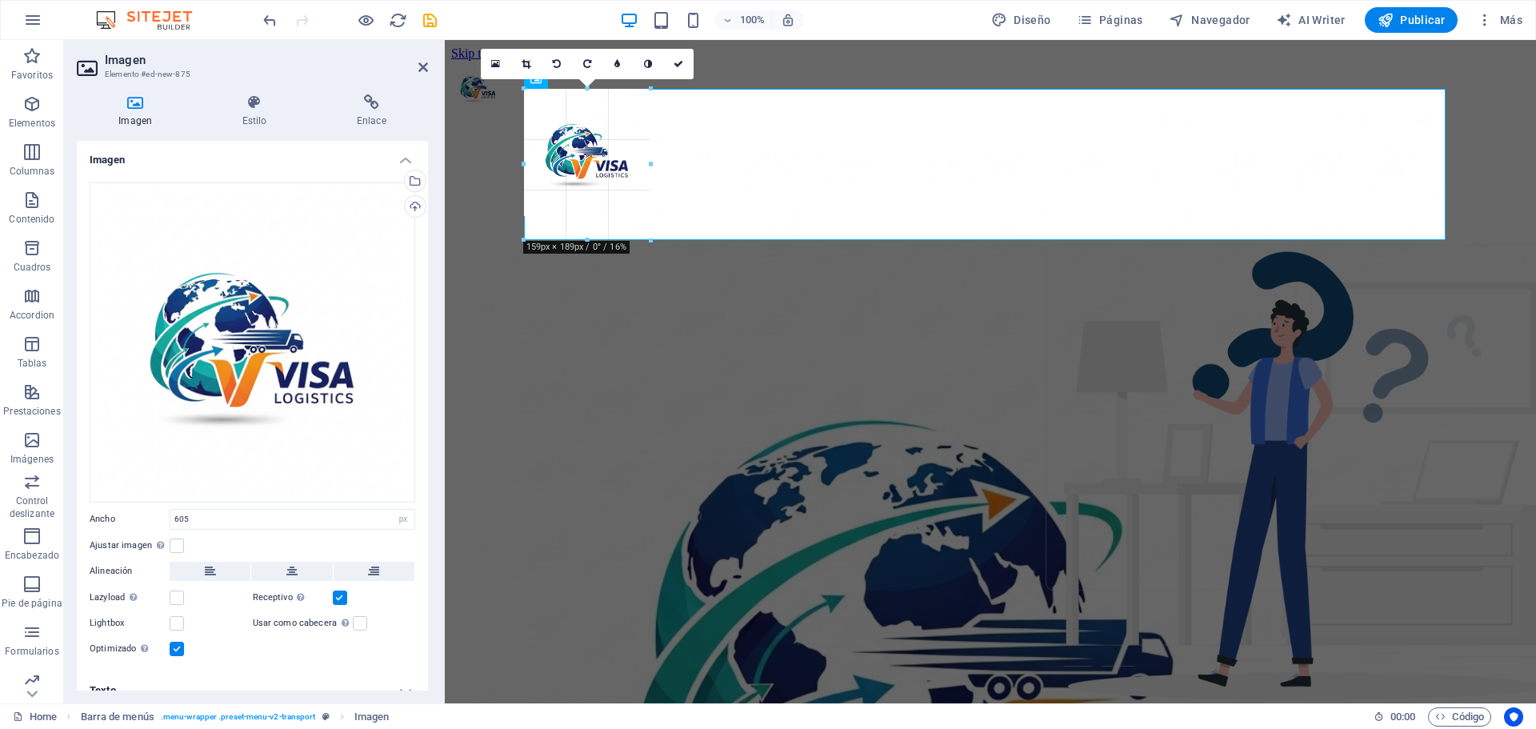
drag, startPoint x: 1008, startPoint y: 571, endPoint x: 648, endPoint y: 184, distance: 528.9
type input "158"
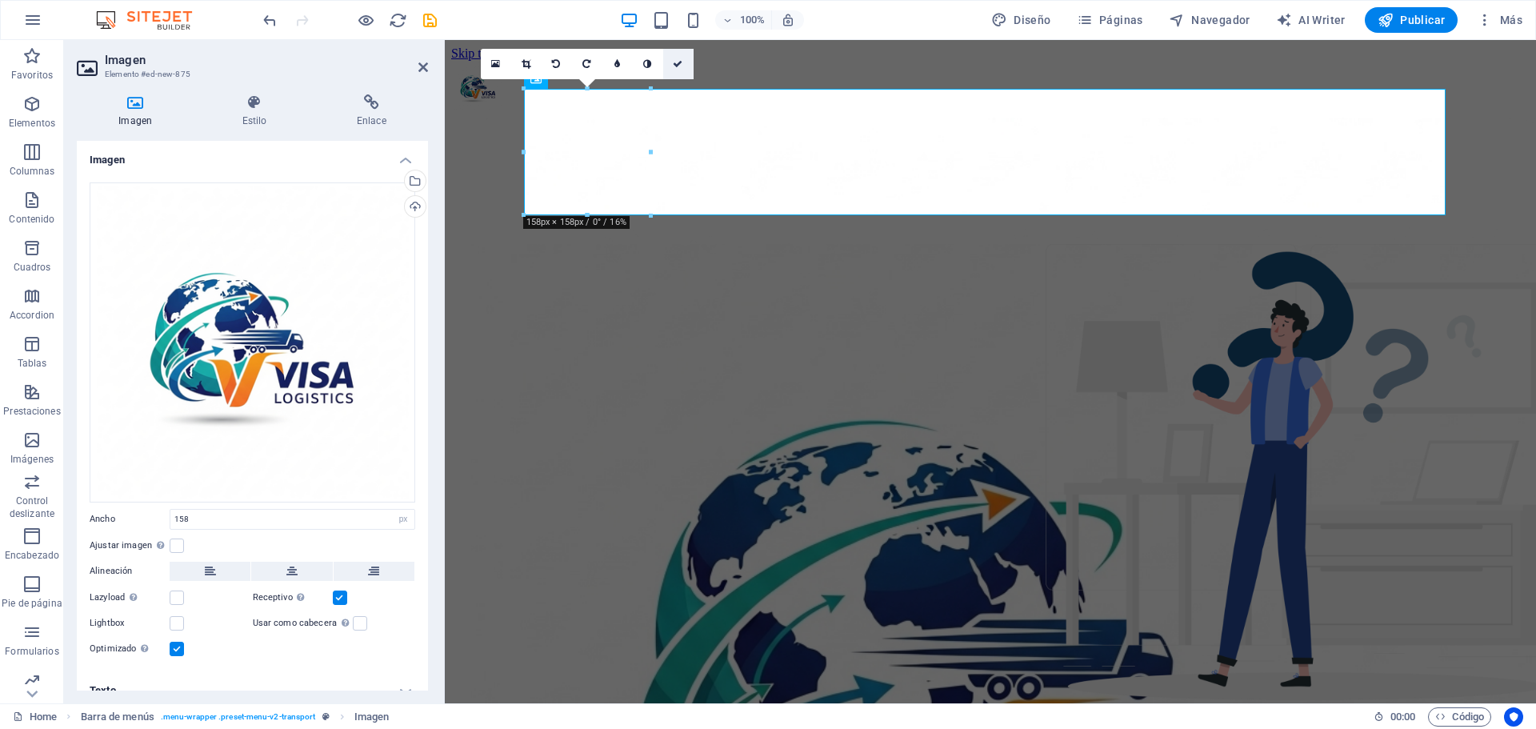
click at [677, 66] on icon at bounding box center [678, 64] width 10 height 10
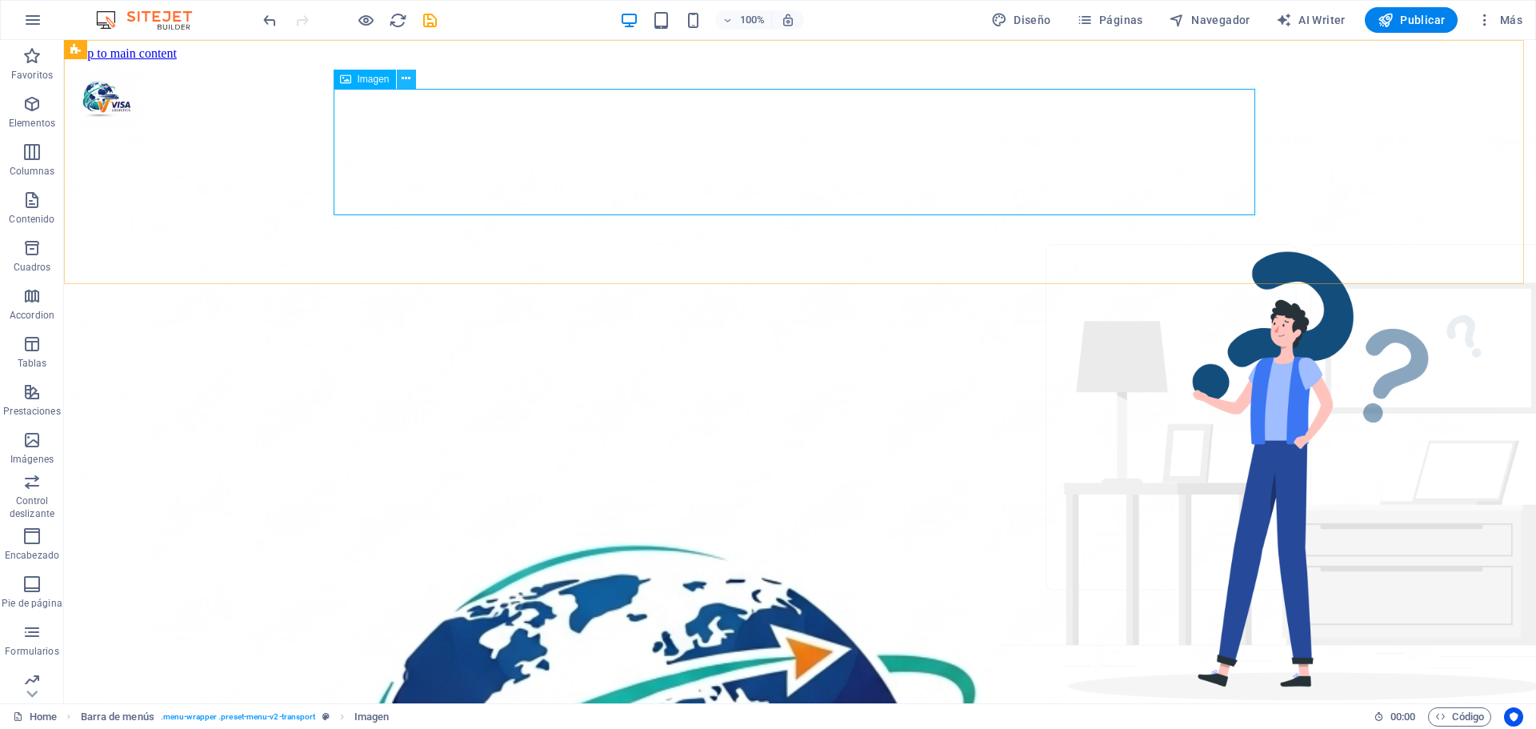
click at [404, 80] on icon at bounding box center [406, 78] width 9 height 17
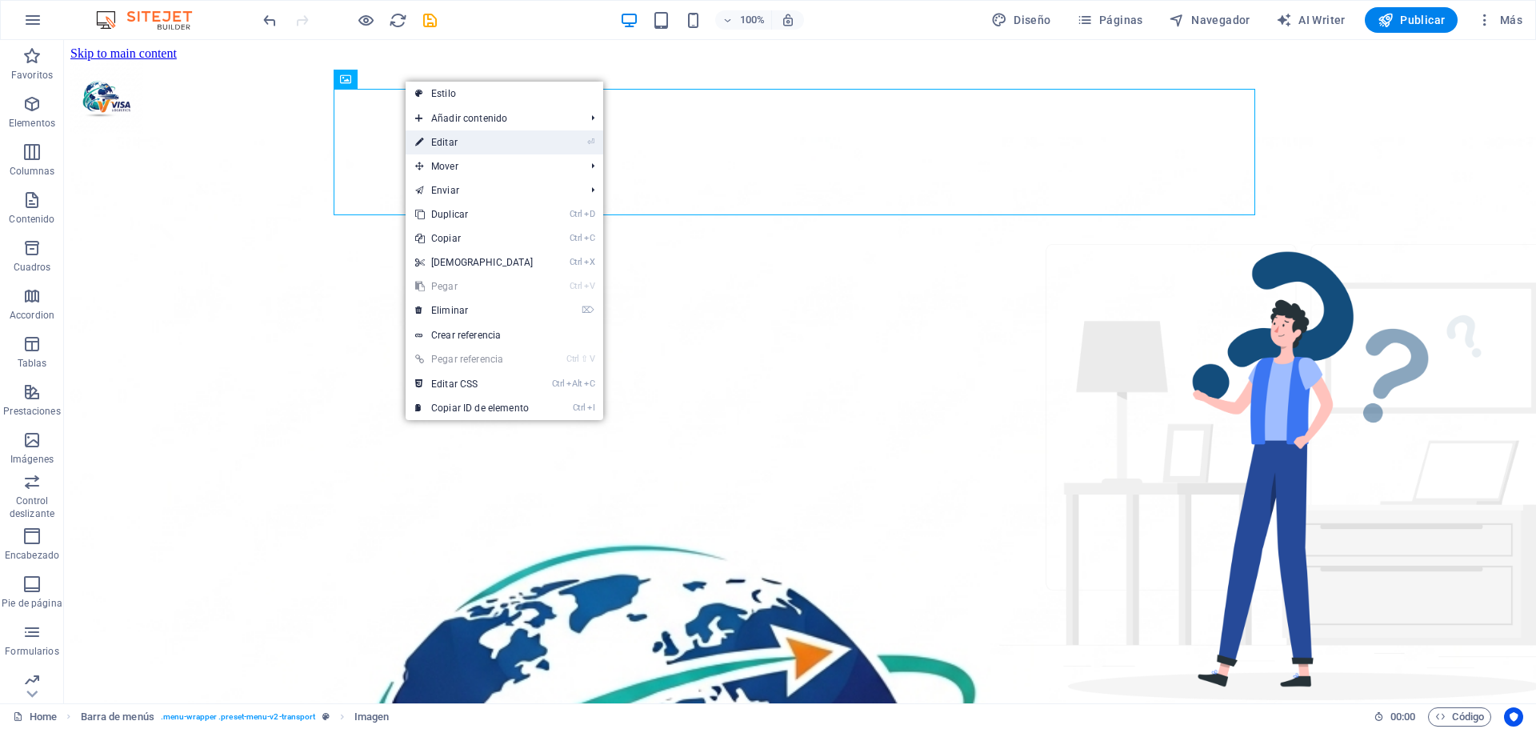
click at [446, 145] on link "⏎ Editar" at bounding box center [475, 142] width 138 height 24
select select "px"
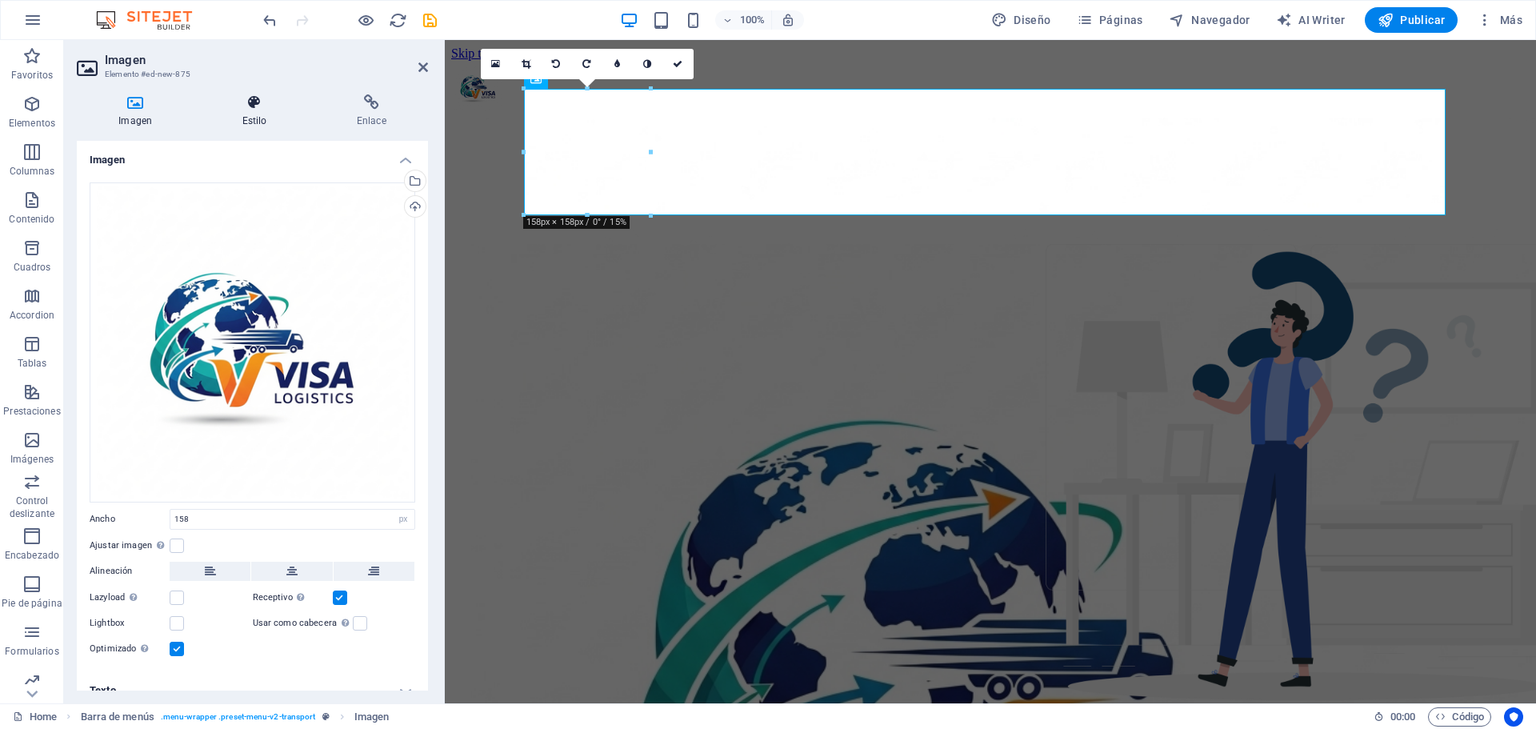
click at [247, 106] on icon at bounding box center [254, 102] width 108 height 16
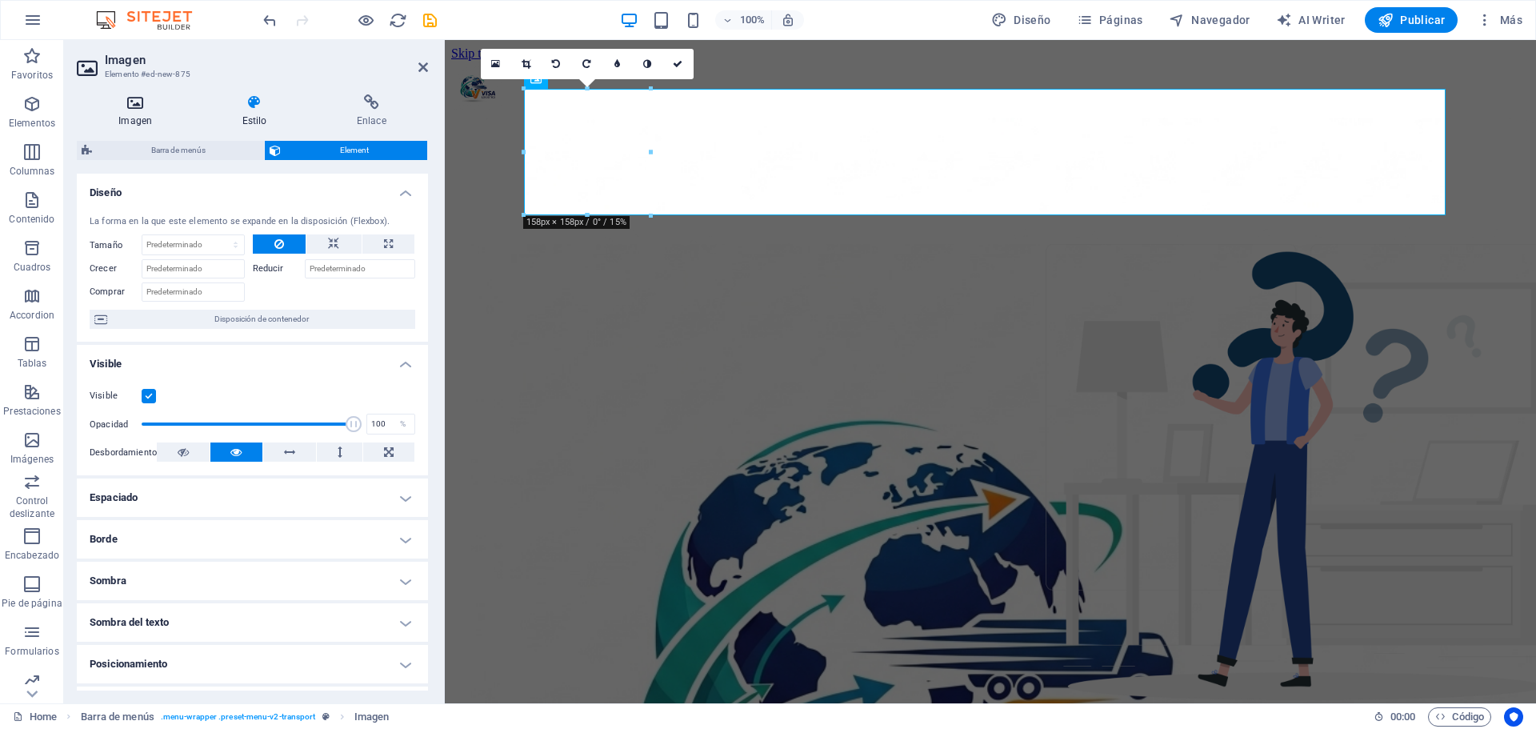
click at [132, 102] on icon at bounding box center [135, 102] width 117 height 16
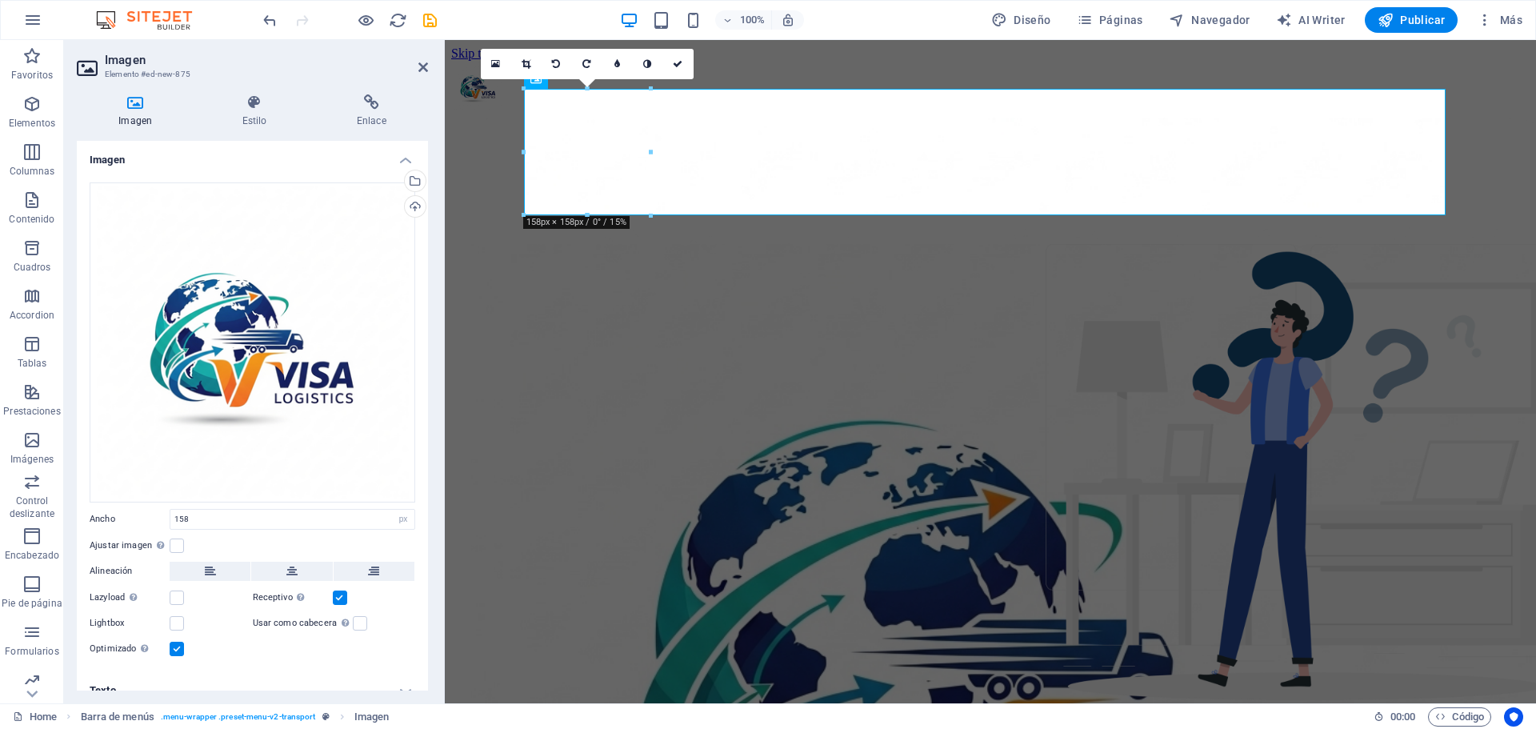
scroll to position [19, 0]
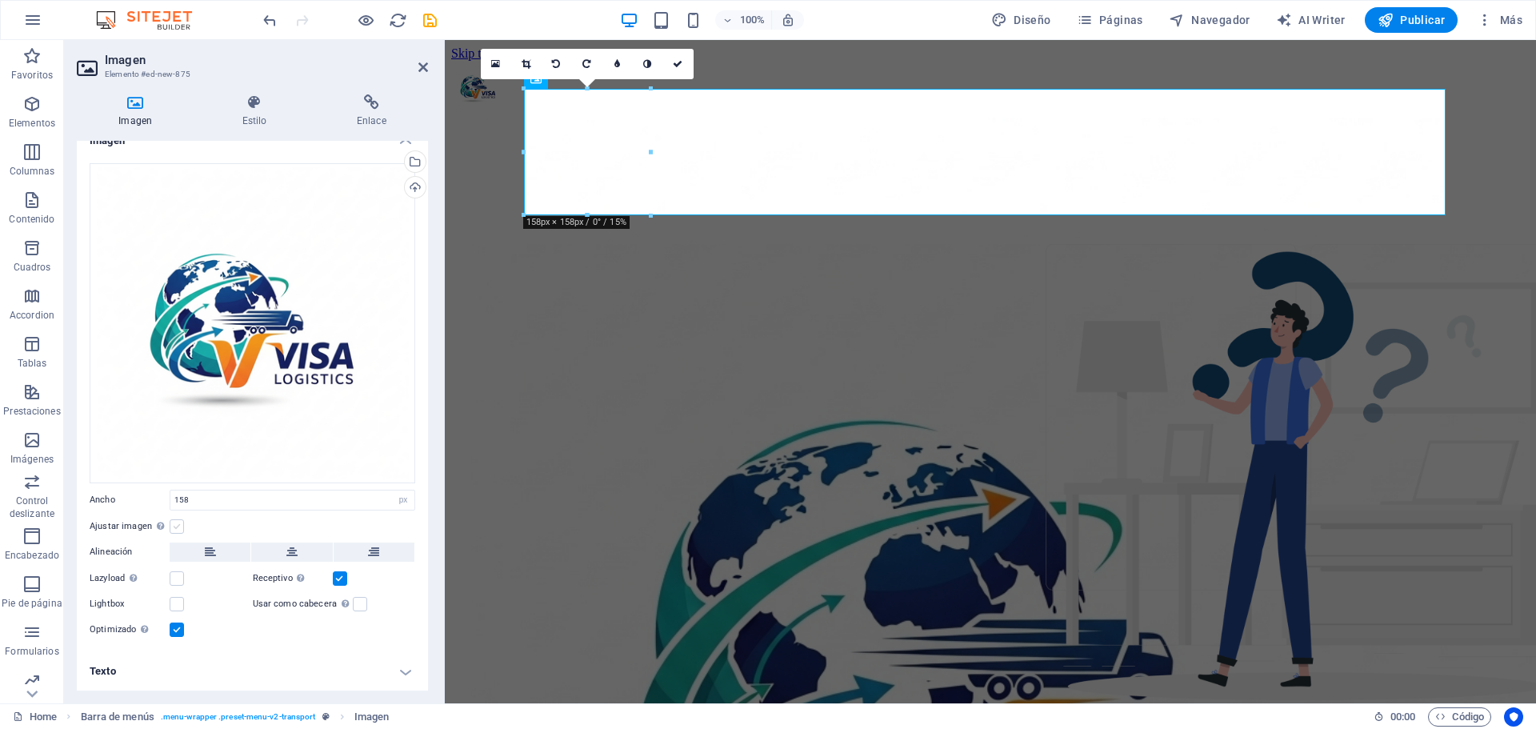
click at [176, 524] on label at bounding box center [177, 526] width 14 height 14
click at [0, 0] on input "Ajustar imagen Ajustar imagen automáticamente a un ancho y alto fijo" at bounding box center [0, 0] width 0 height 0
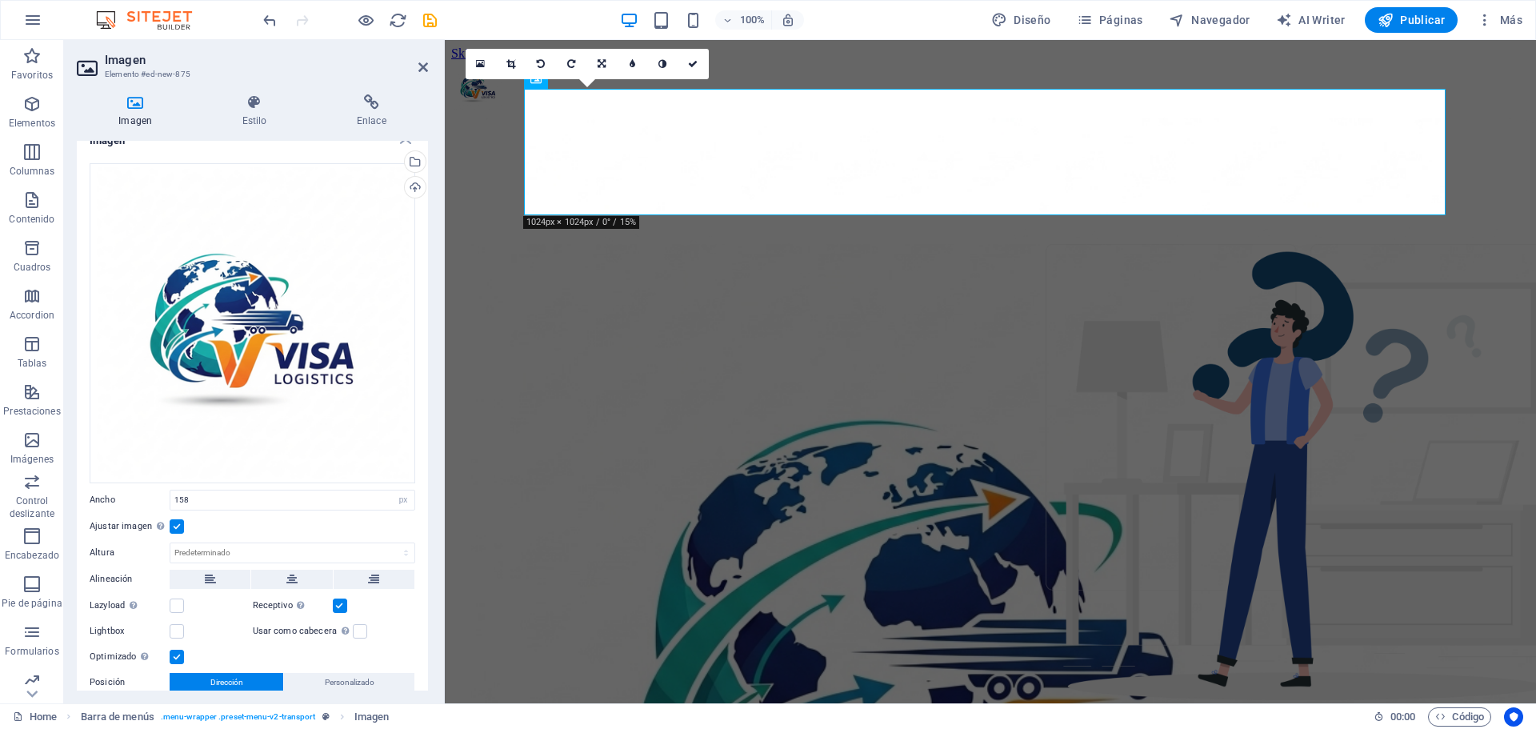
click at [176, 524] on label at bounding box center [177, 526] width 14 height 14
click at [0, 0] on input "Ajustar imagen Ajustar imagen automáticamente a un ancho y alto fijo" at bounding box center [0, 0] width 0 height 0
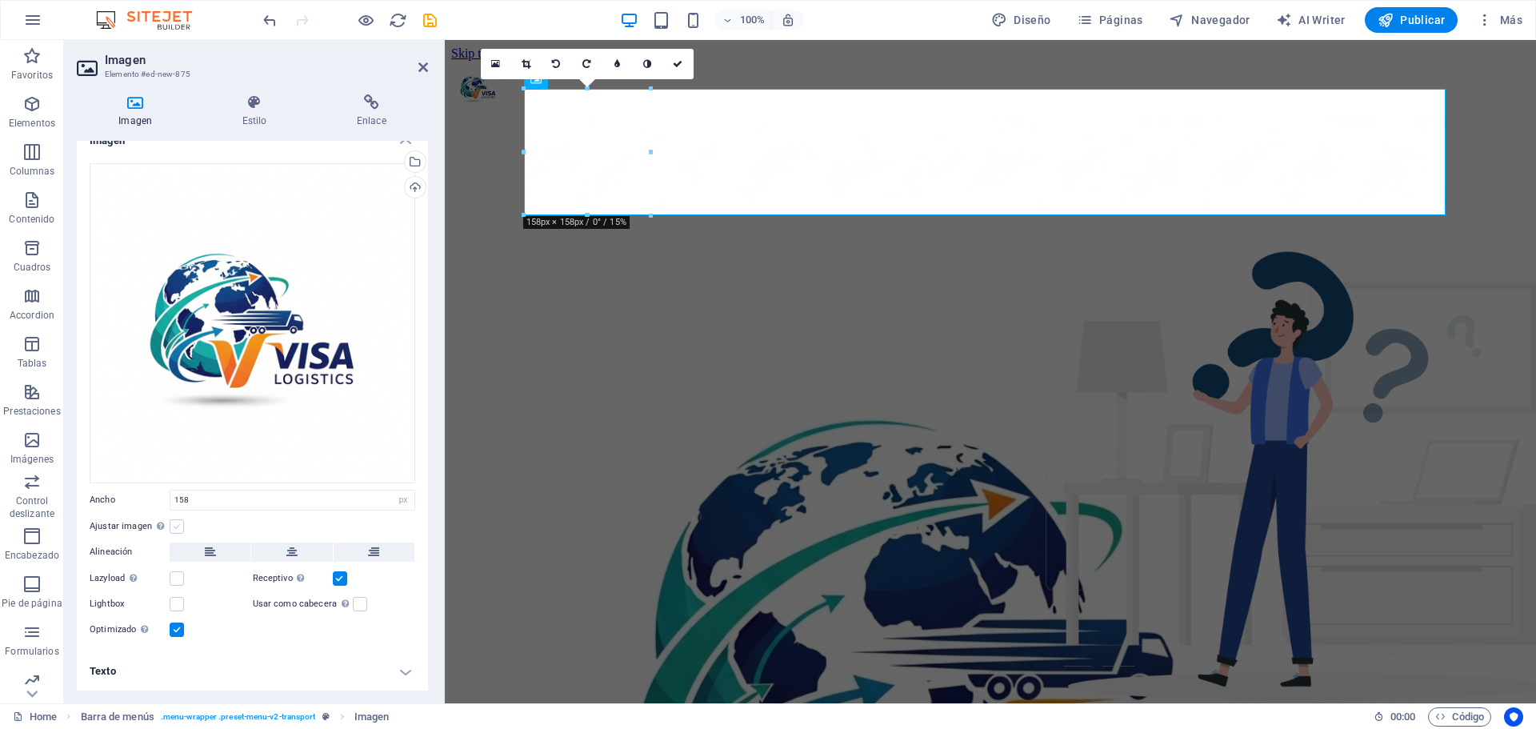
click at [176, 524] on label at bounding box center [177, 526] width 14 height 14
click at [0, 0] on input "Ajustar imagen Ajustar imagen automáticamente a un ancho y alto fijo" at bounding box center [0, 0] width 0 height 0
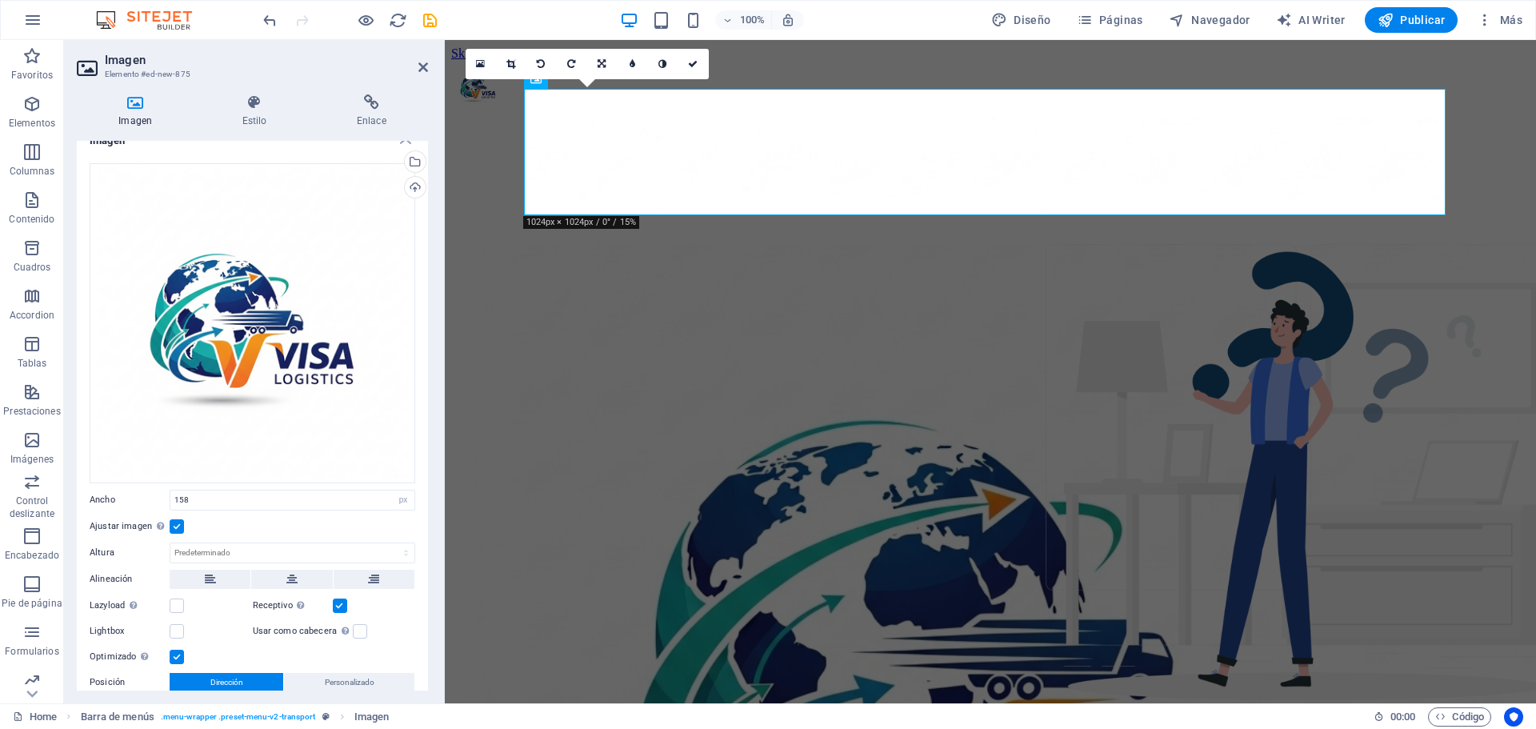
click at [176, 524] on label at bounding box center [177, 526] width 14 height 14
click at [0, 0] on input "Ajustar imagen Ajustar imagen automáticamente a un ancho y alto fijo" at bounding box center [0, 0] width 0 height 0
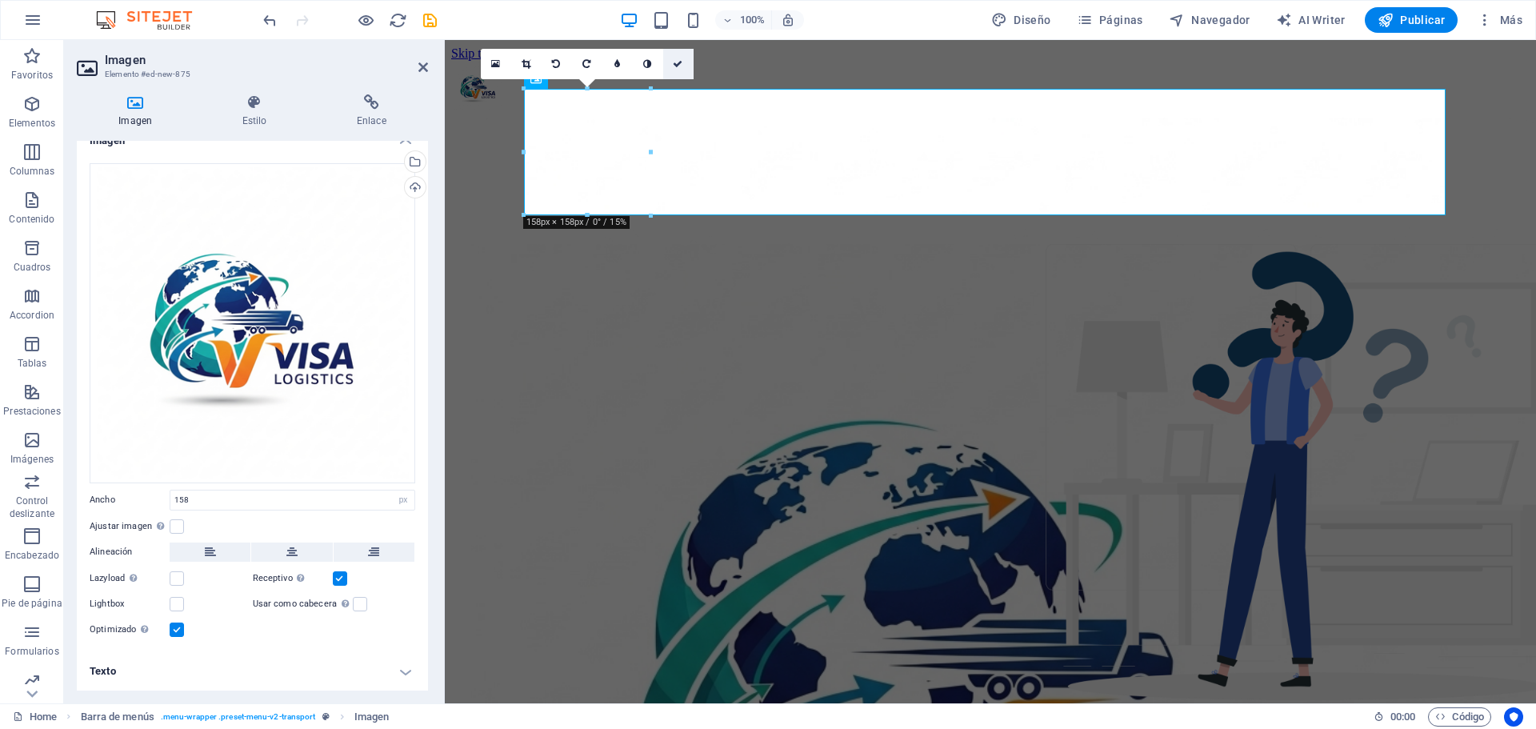
drag, startPoint x: 678, startPoint y: 64, endPoint x: 614, endPoint y: 31, distance: 71.9
click at [678, 64] on icon at bounding box center [678, 64] width 10 height 10
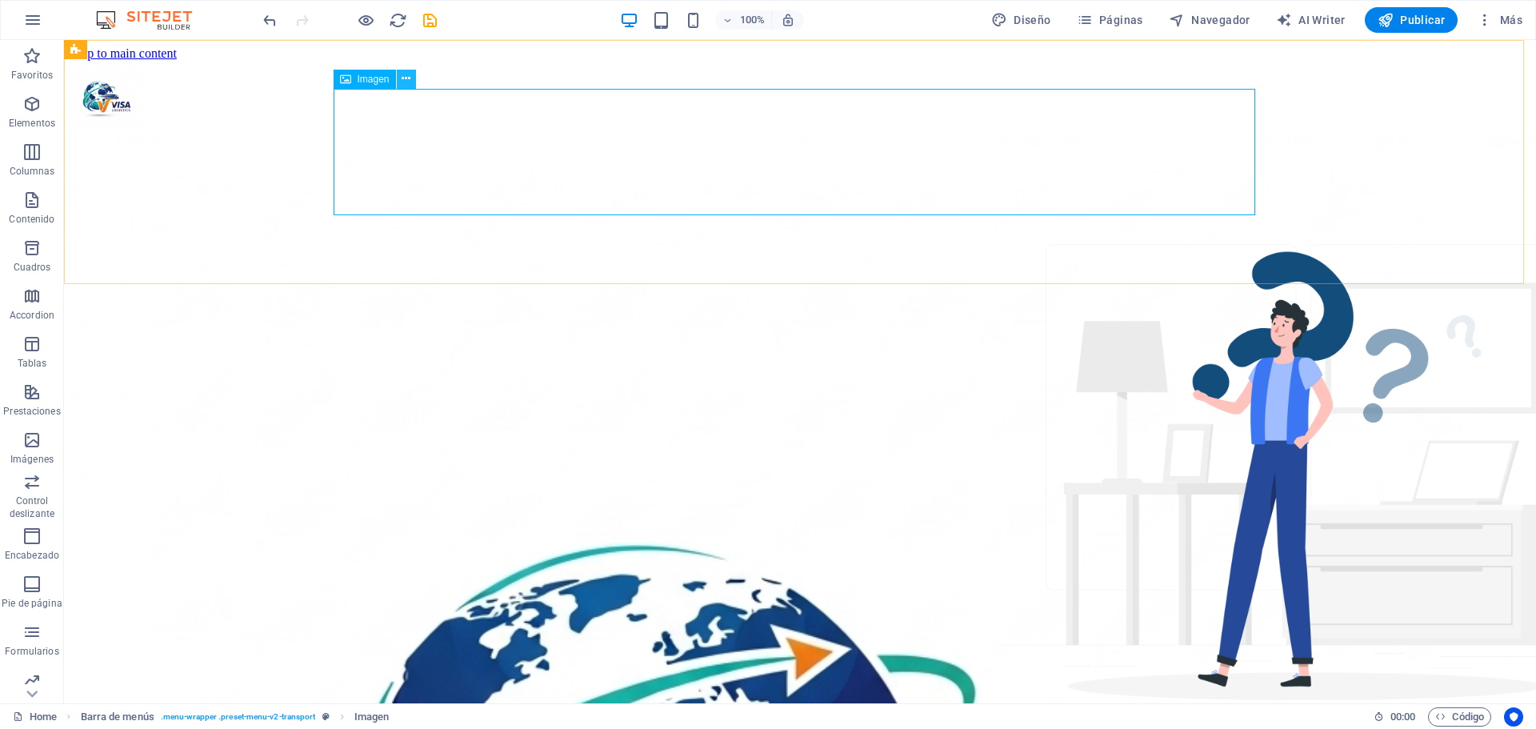
click at [408, 79] on icon at bounding box center [406, 78] width 9 height 17
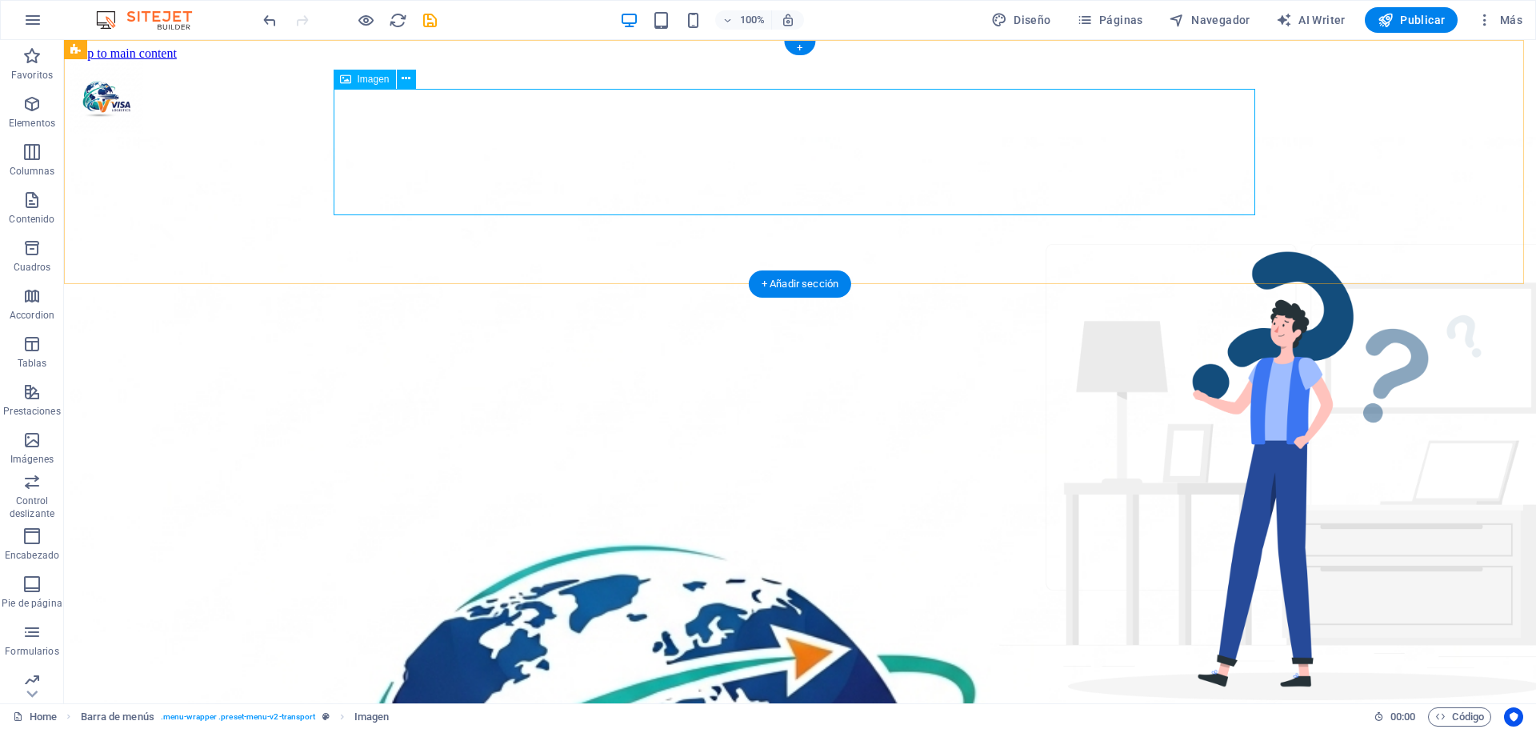
select select "px"
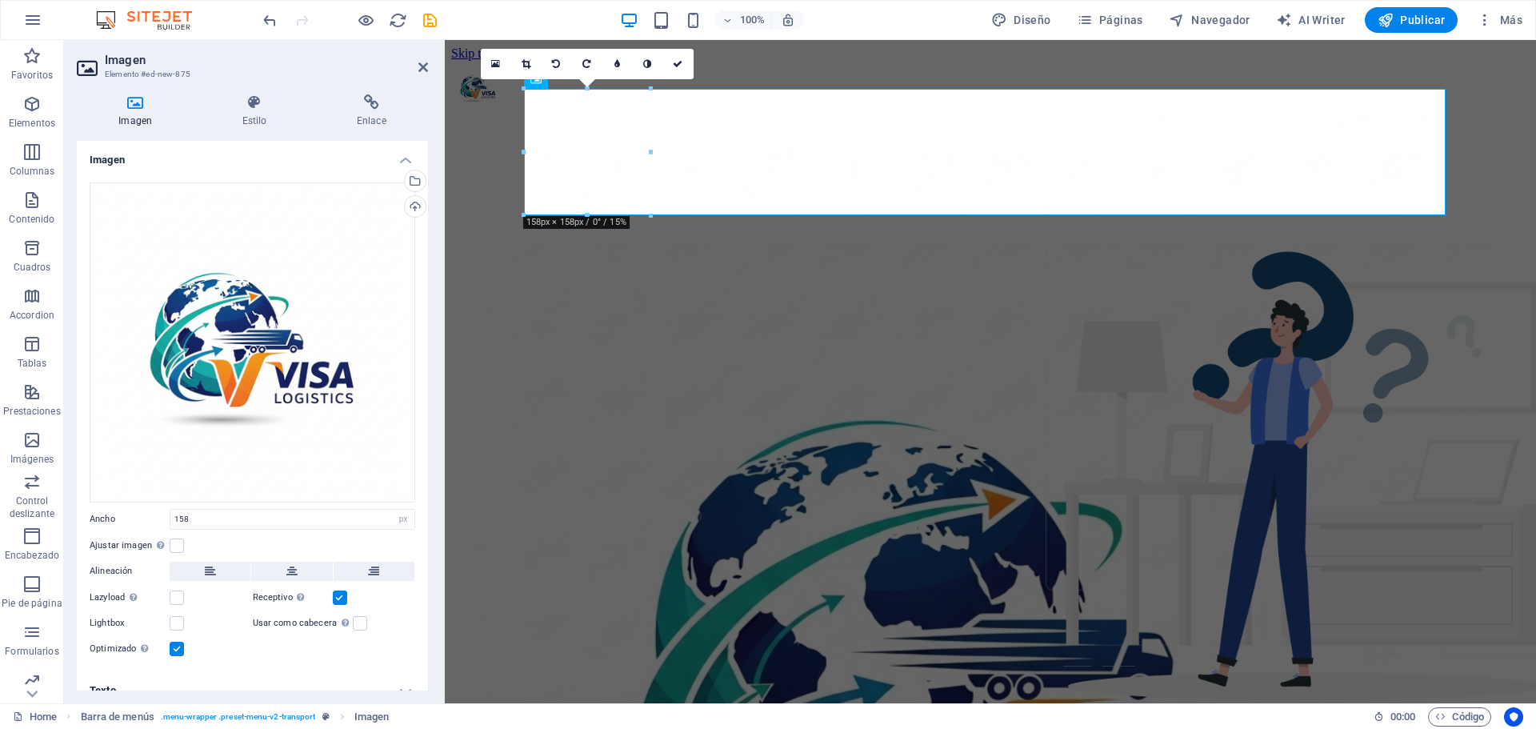
drag, startPoint x: 438, startPoint y: 393, endPoint x: 439, endPoint y: 407, distance: 14.5
click at [439, 407] on div "Imagen Estilo Enlace Imagen Arrastra archivos aquí, haz clic para escoger archi…" at bounding box center [252, 393] width 377 height 622
click at [372, 519] on input "158" at bounding box center [292, 519] width 244 height 19
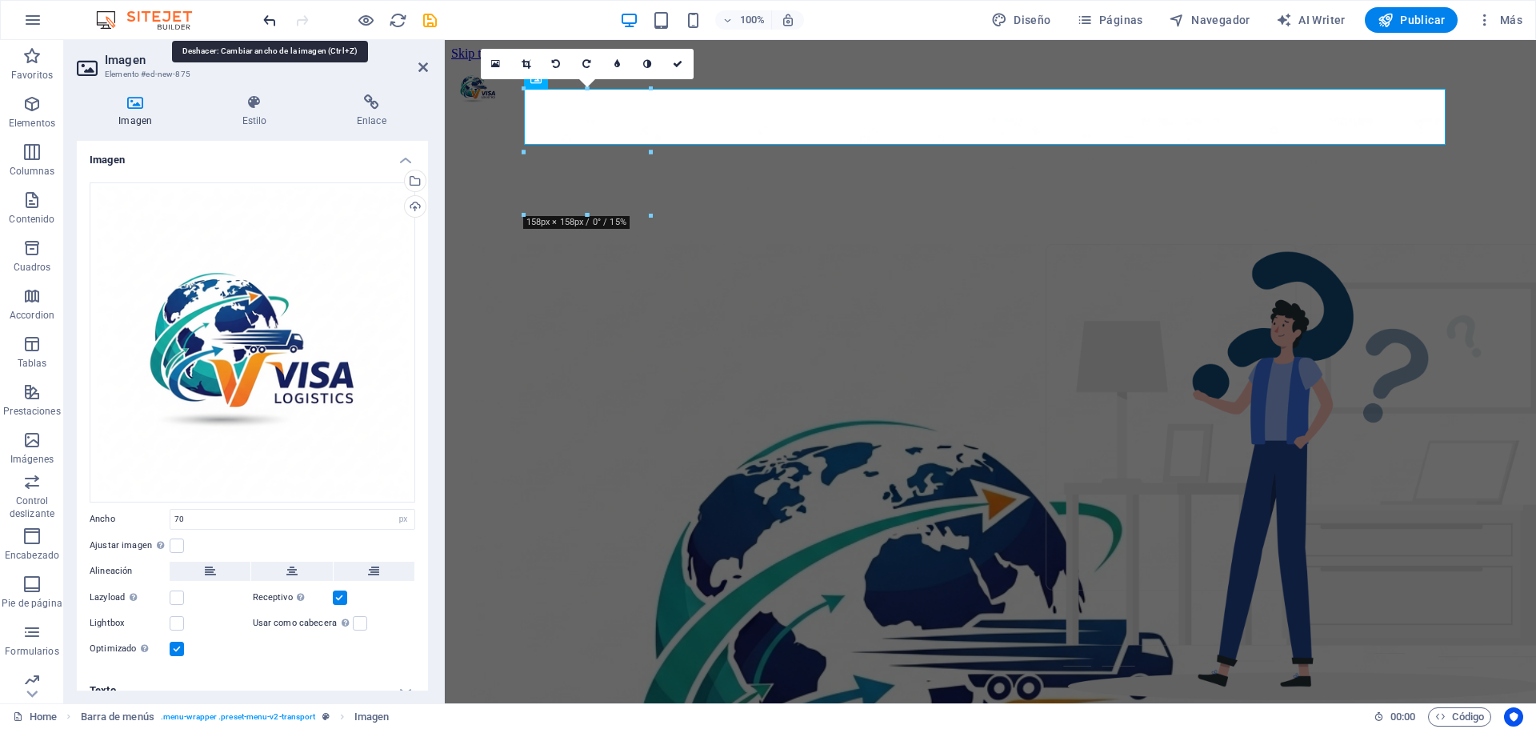
click at [275, 21] on icon "undo" at bounding box center [270, 20] width 18 height 18
type input "158"
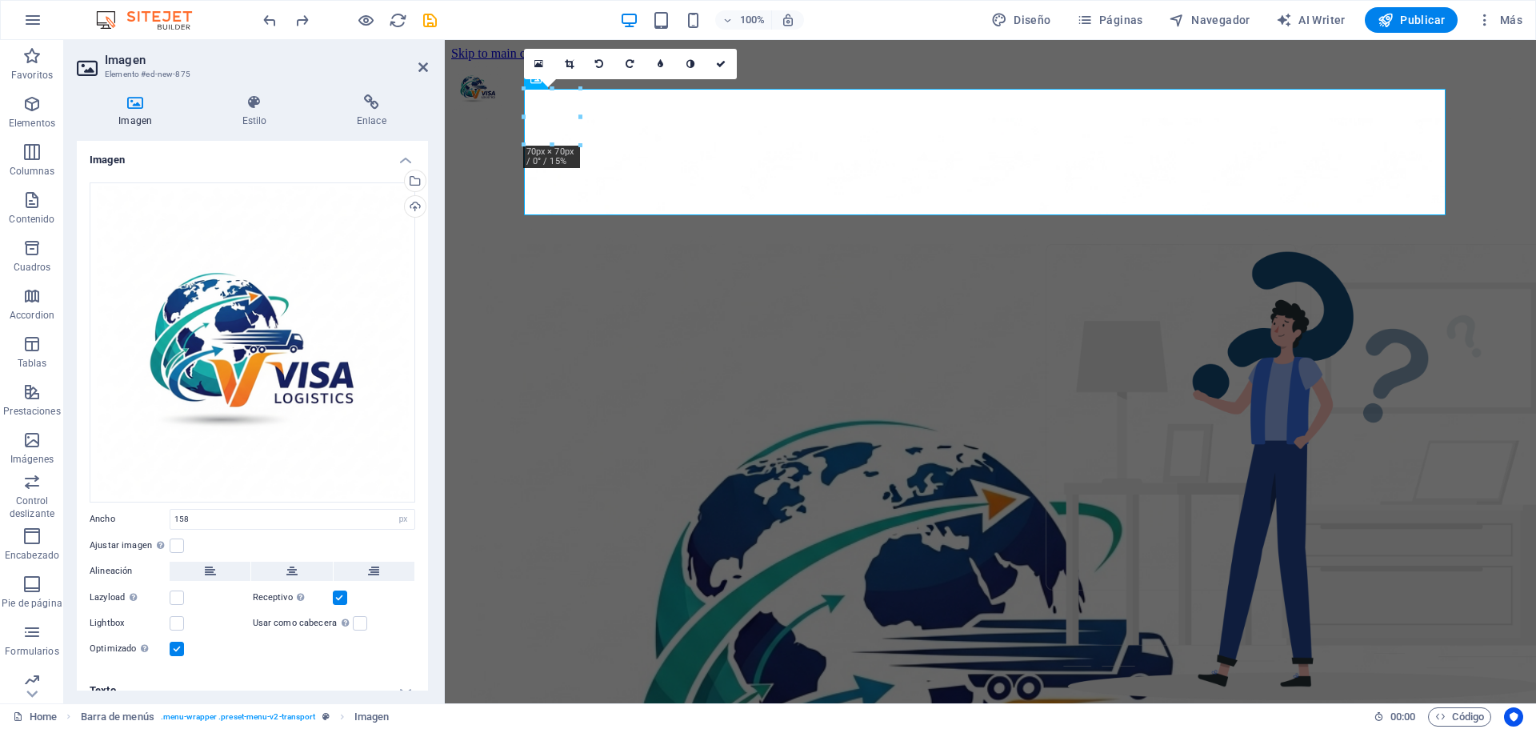
drag, startPoint x: 424, startPoint y: 470, endPoint x: 431, endPoint y: 505, distance: 35.8
click at [431, 505] on div "Imagen Estilo Enlace Imagen Arrastra archivos aquí, haz clic para escoger archi…" at bounding box center [252, 393] width 377 height 622
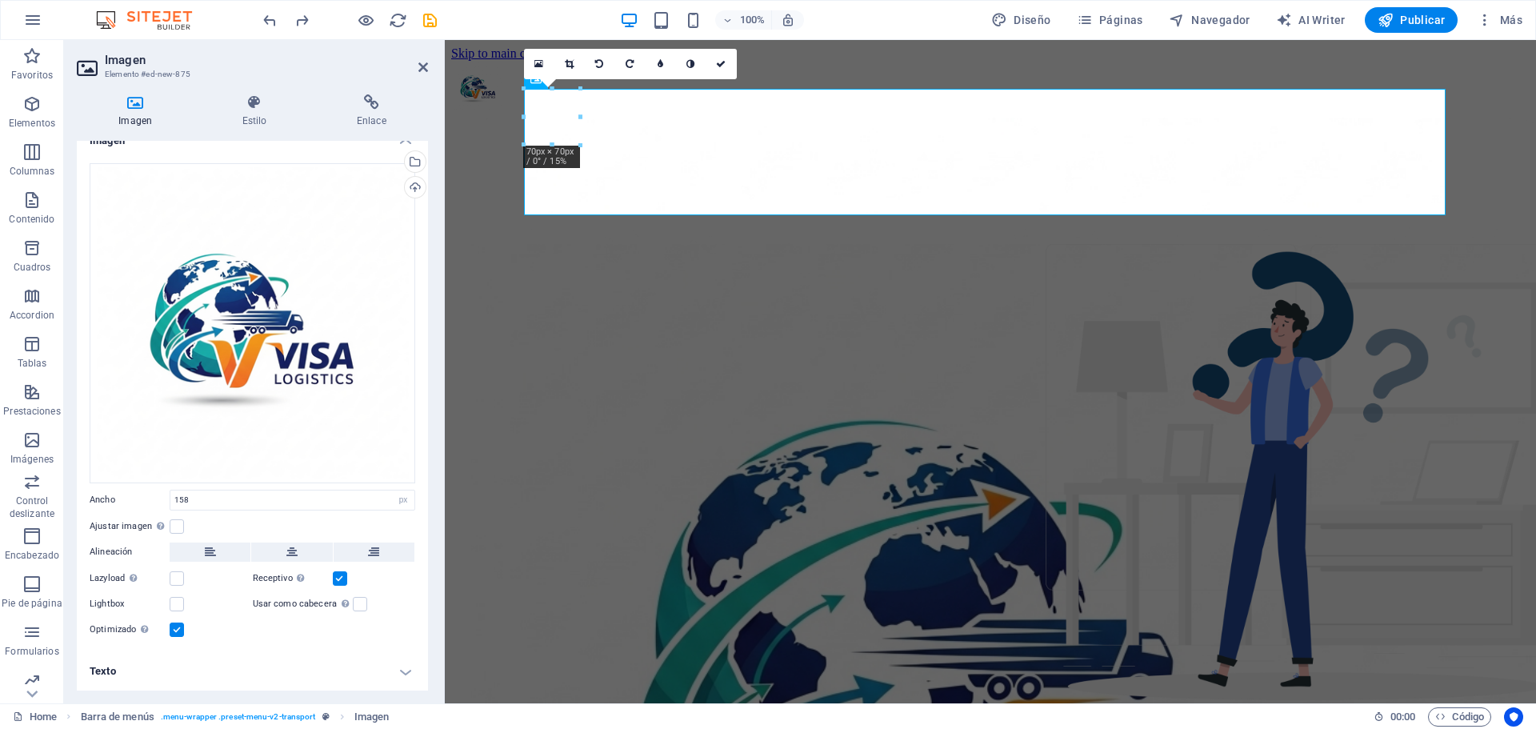
scroll to position [0, 0]
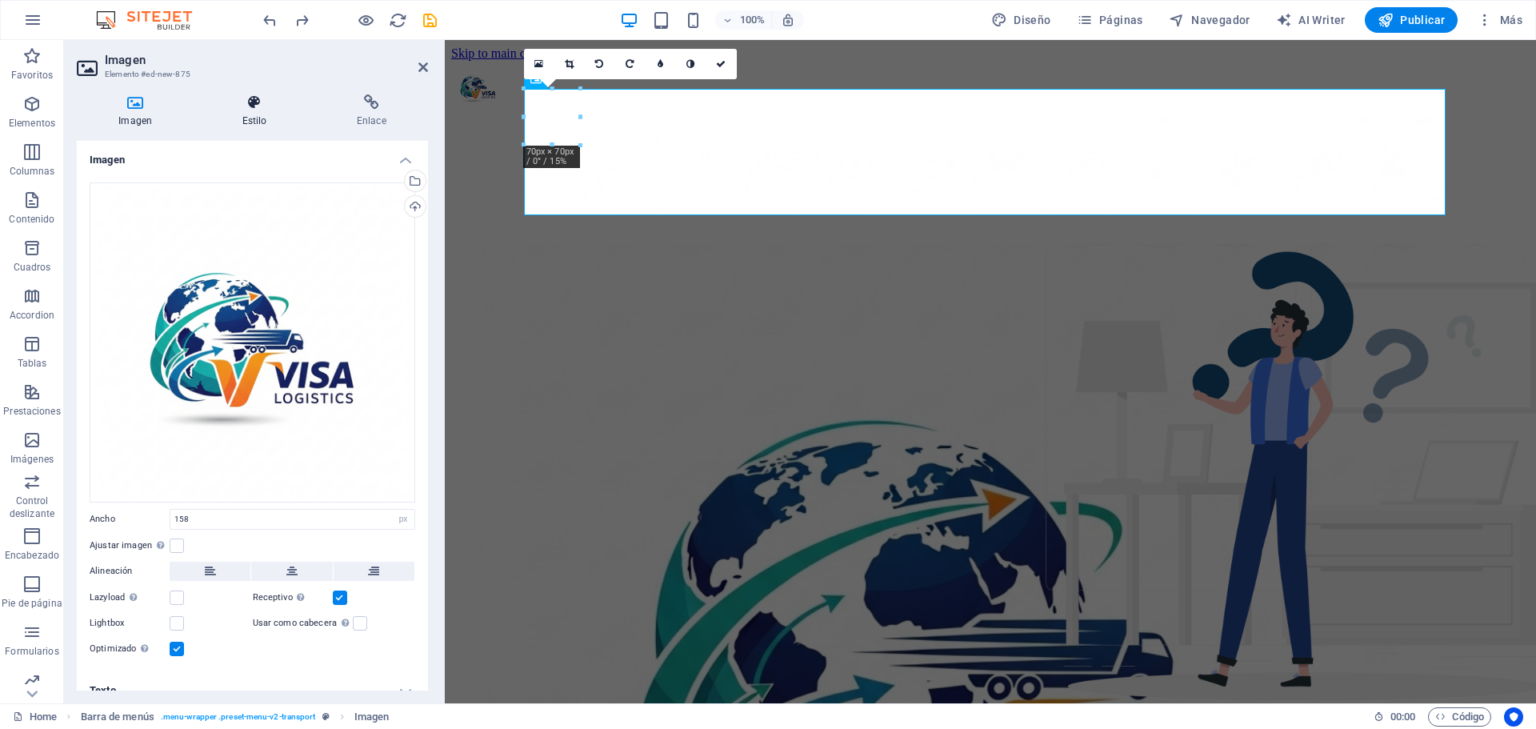
click at [256, 114] on h4 "Estilo" at bounding box center [257, 111] width 114 height 34
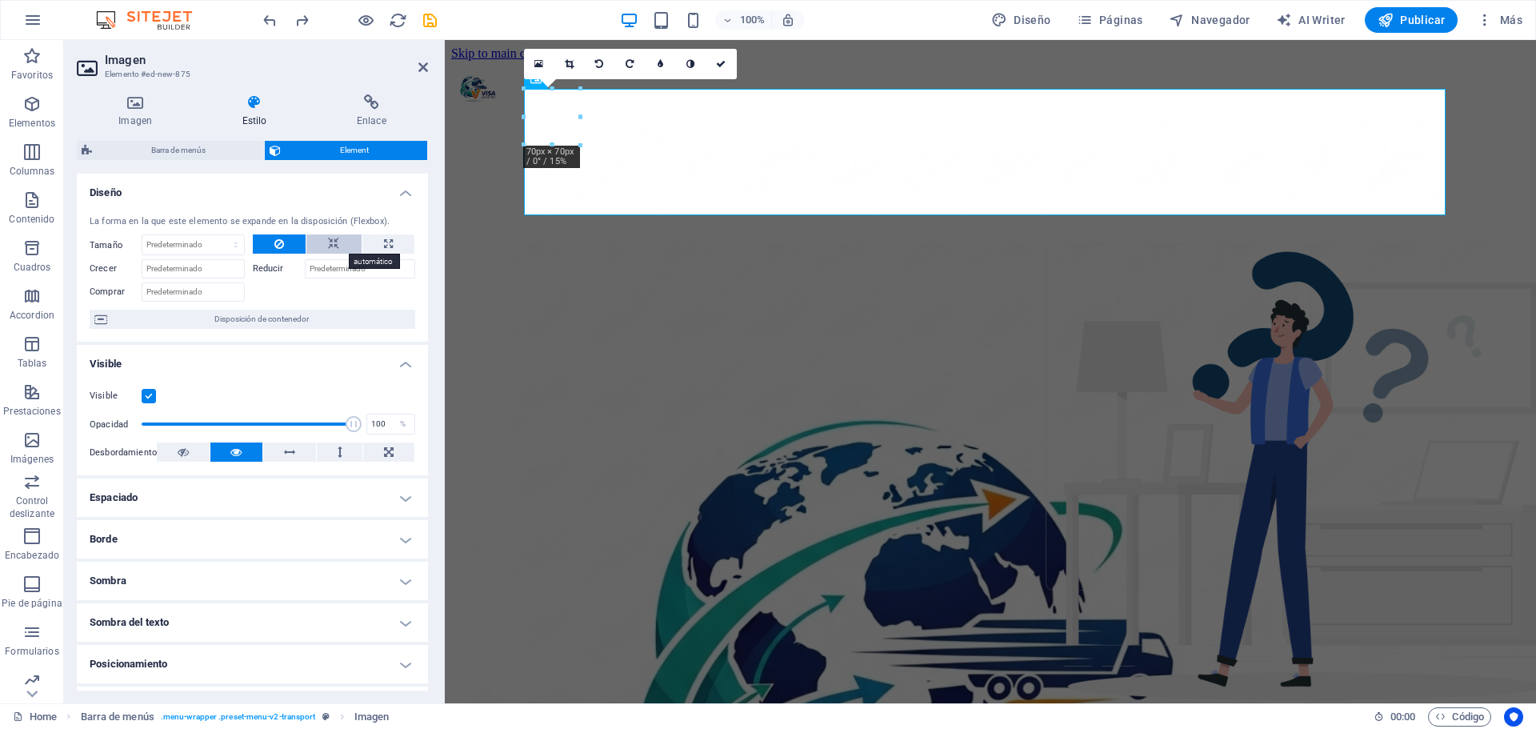
click at [322, 244] on button at bounding box center [333, 243] width 55 height 19
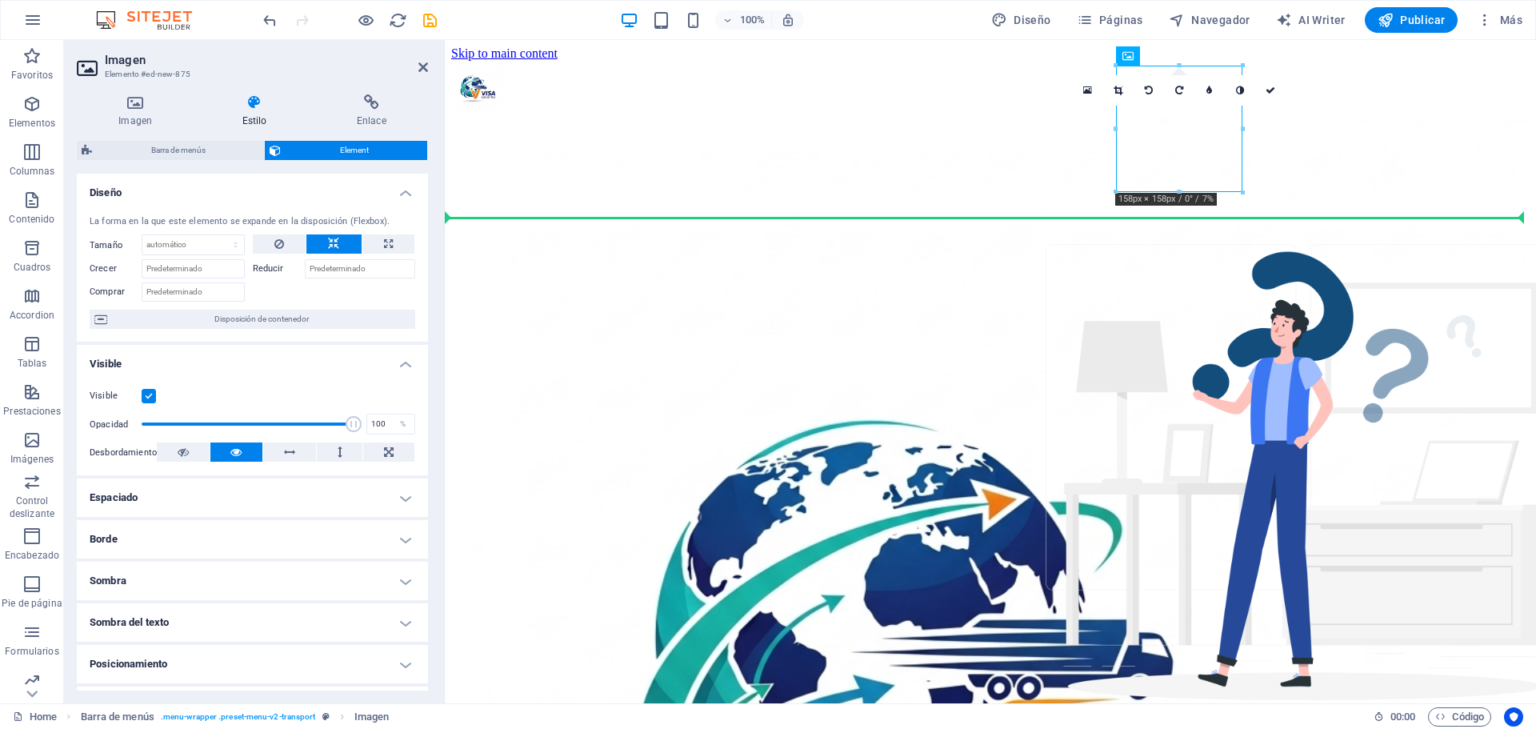
drag, startPoint x: 1147, startPoint y: 158, endPoint x: 1110, endPoint y: 157, distance: 36.8
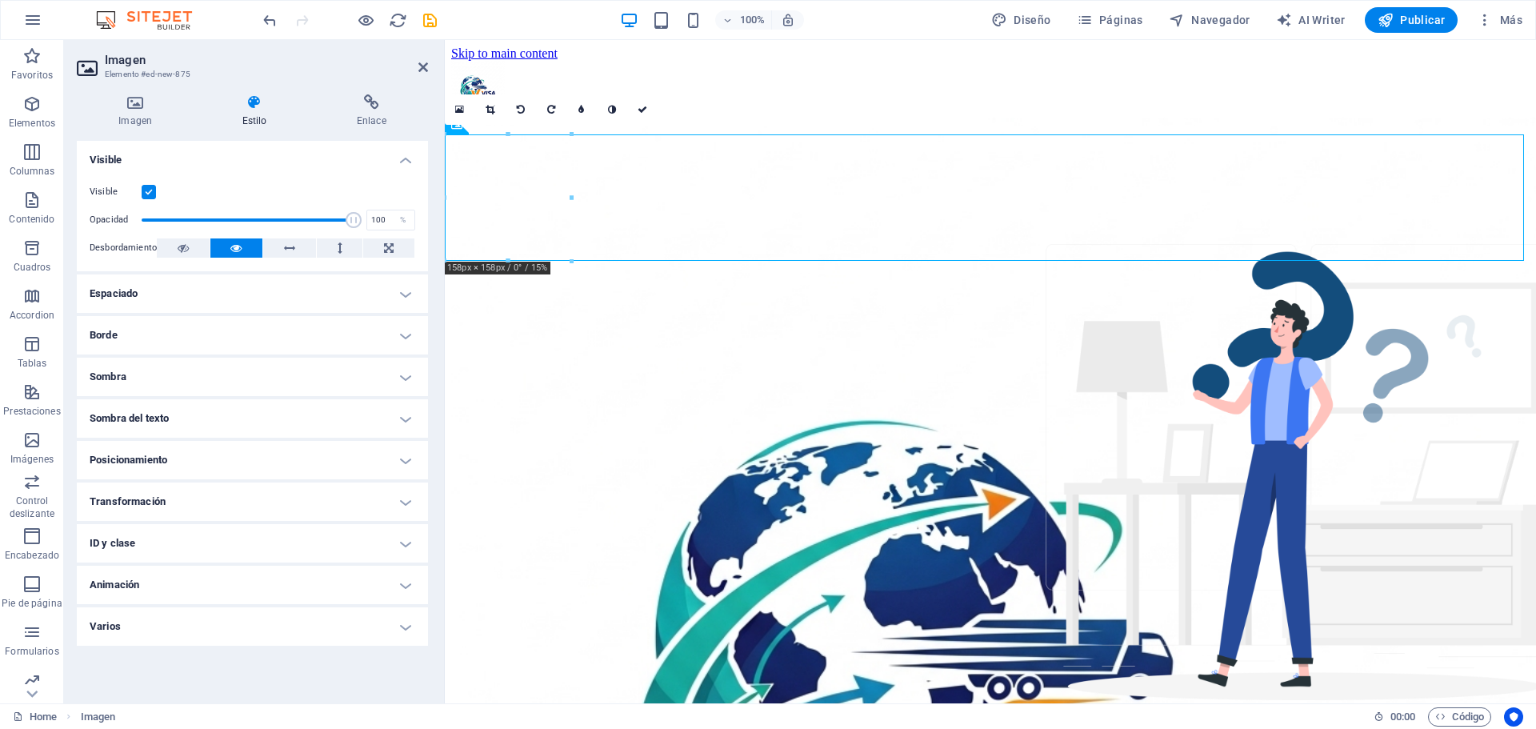
click at [262, 106] on icon at bounding box center [254, 102] width 108 height 16
click at [254, 105] on icon at bounding box center [254, 102] width 108 height 16
click at [129, 101] on icon at bounding box center [135, 102] width 117 height 16
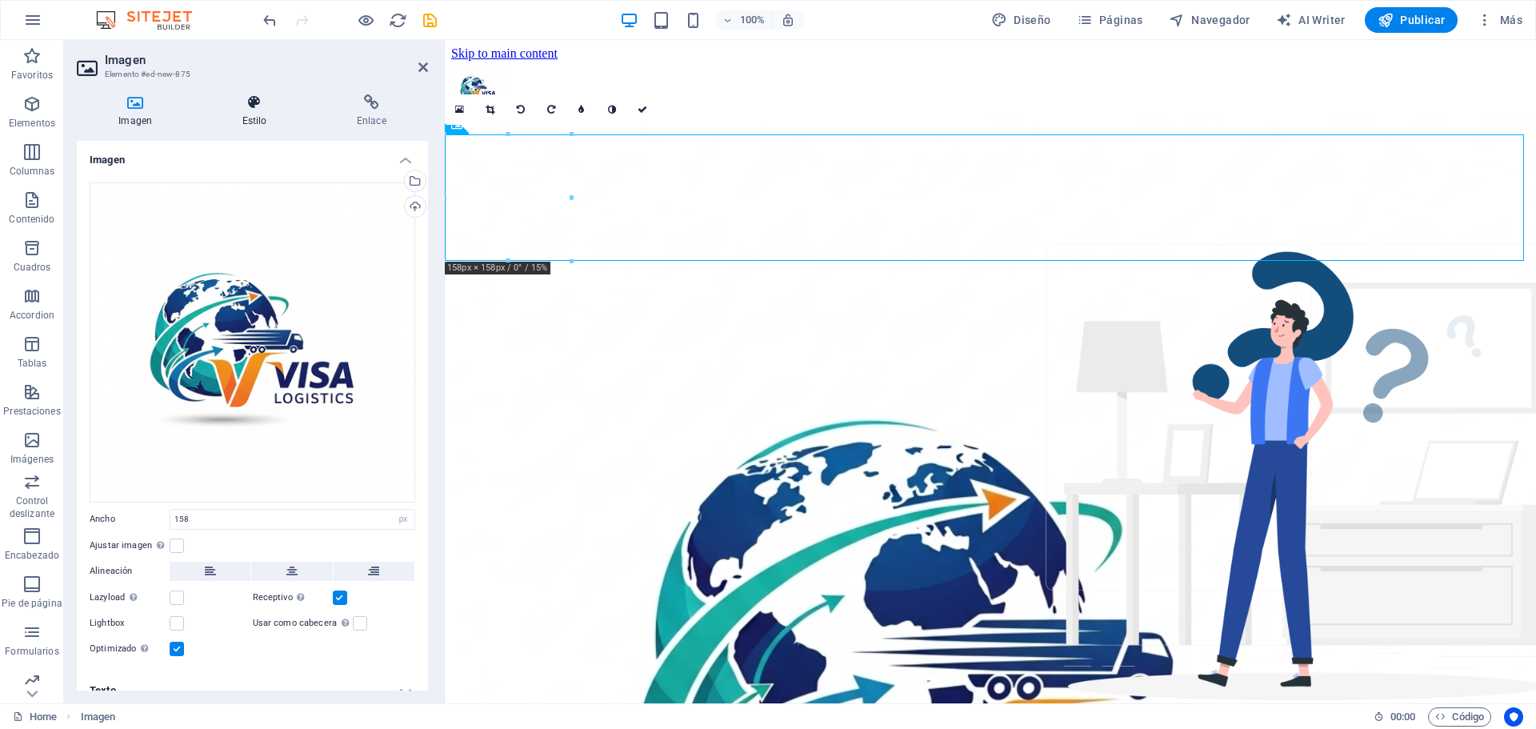
click at [250, 114] on h4 "Estilo" at bounding box center [257, 111] width 114 height 34
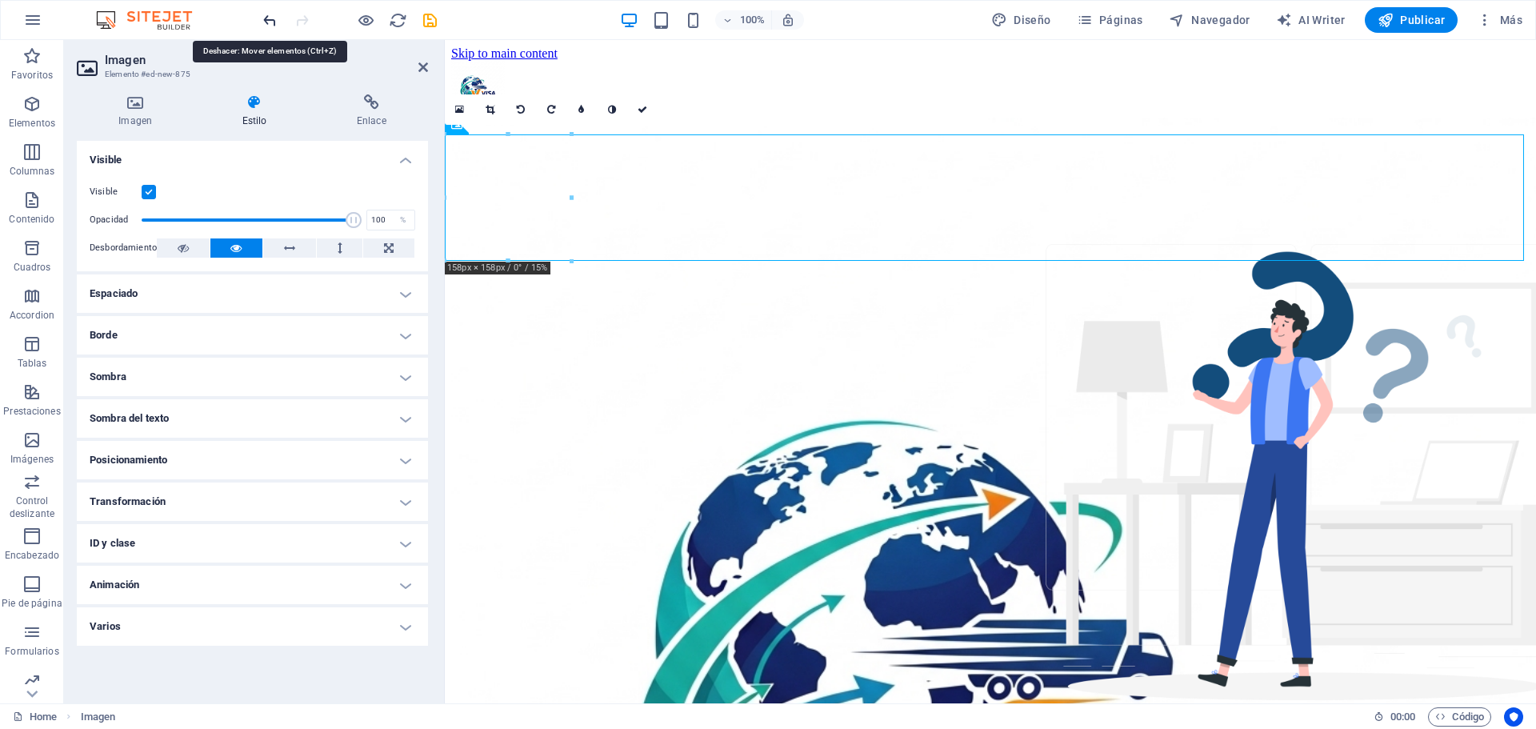
click at [269, 22] on icon "undo" at bounding box center [270, 20] width 18 height 18
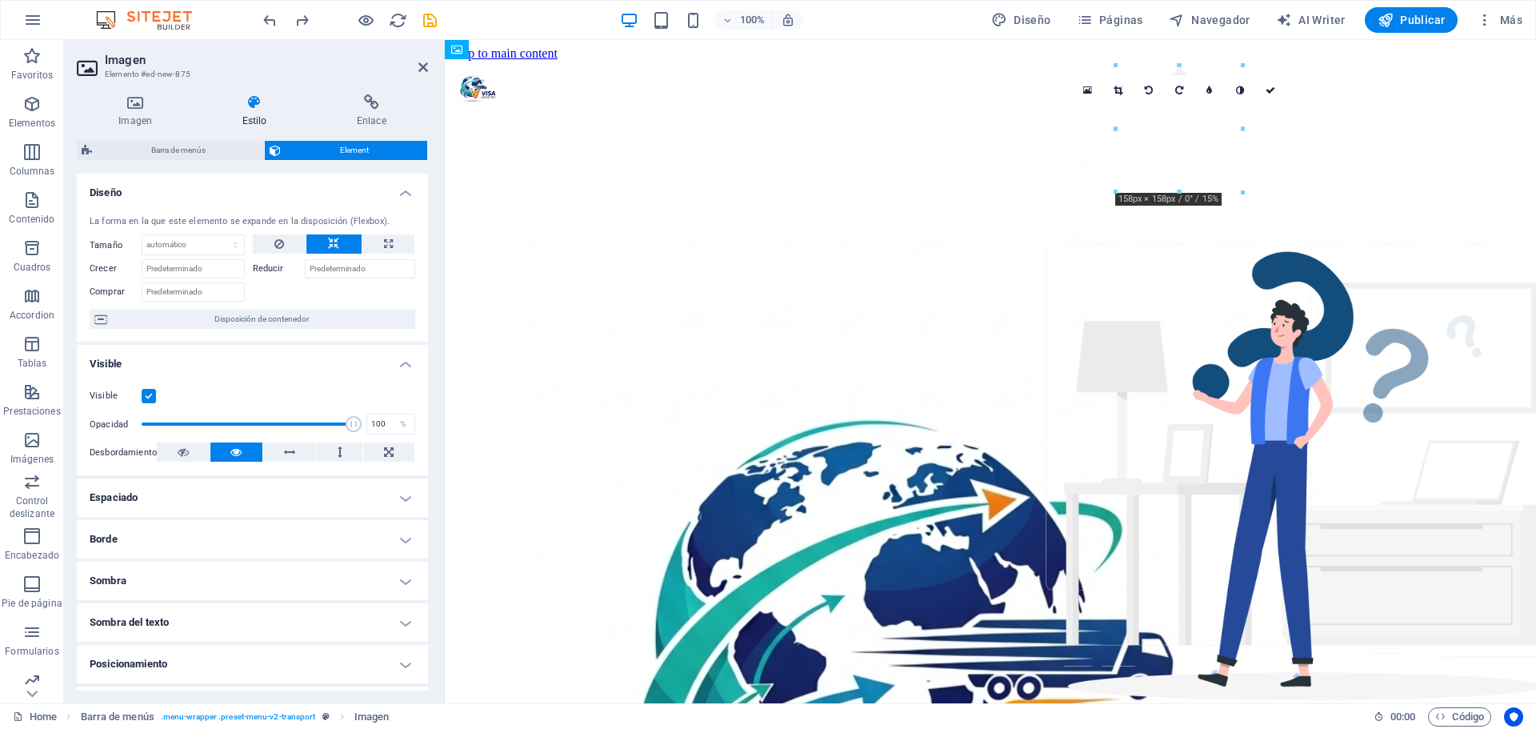
drag, startPoint x: 1592, startPoint y: 95, endPoint x: 531, endPoint y: 125, distance: 1060.7
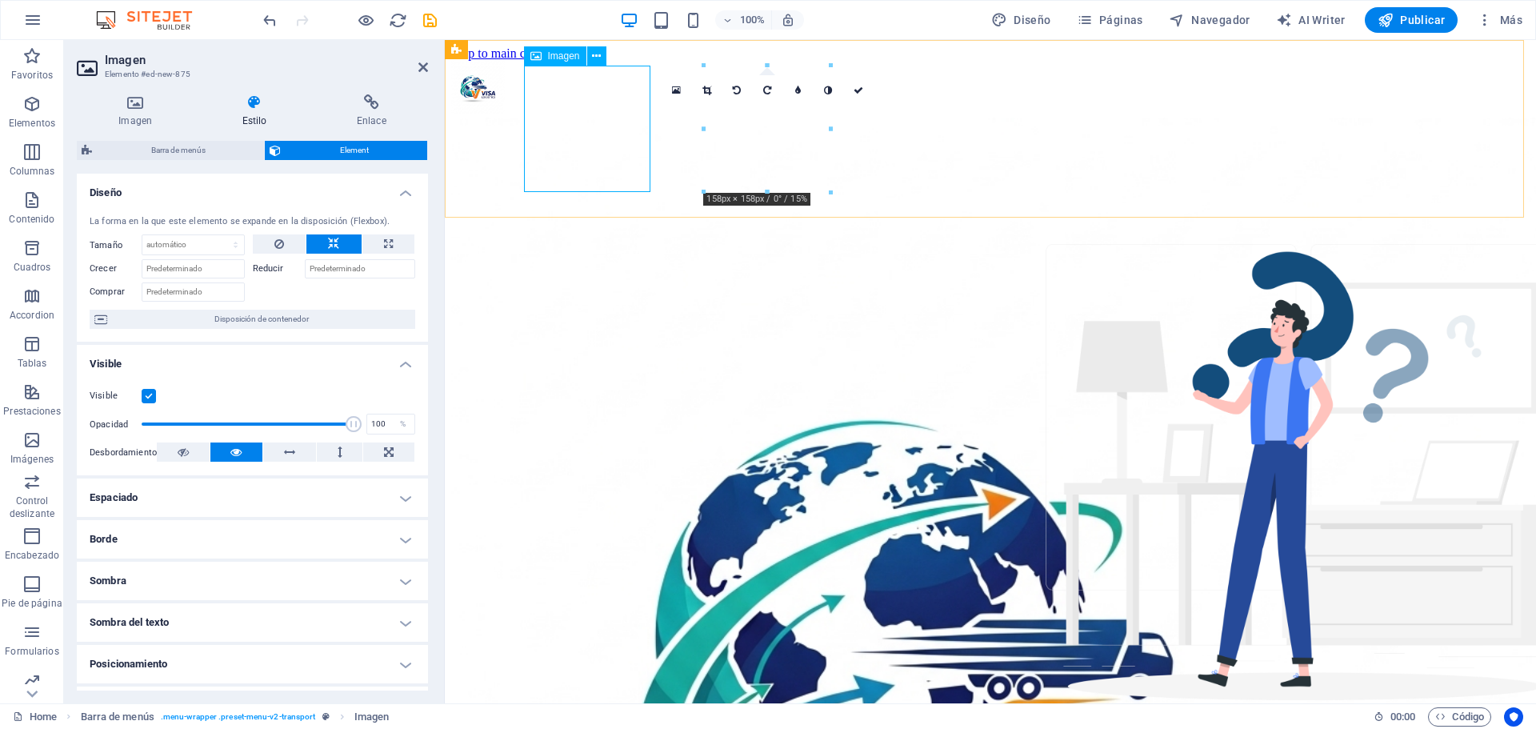
click at [395, 242] on button at bounding box center [389, 243] width 53 height 19
type input "100"
select select "%"
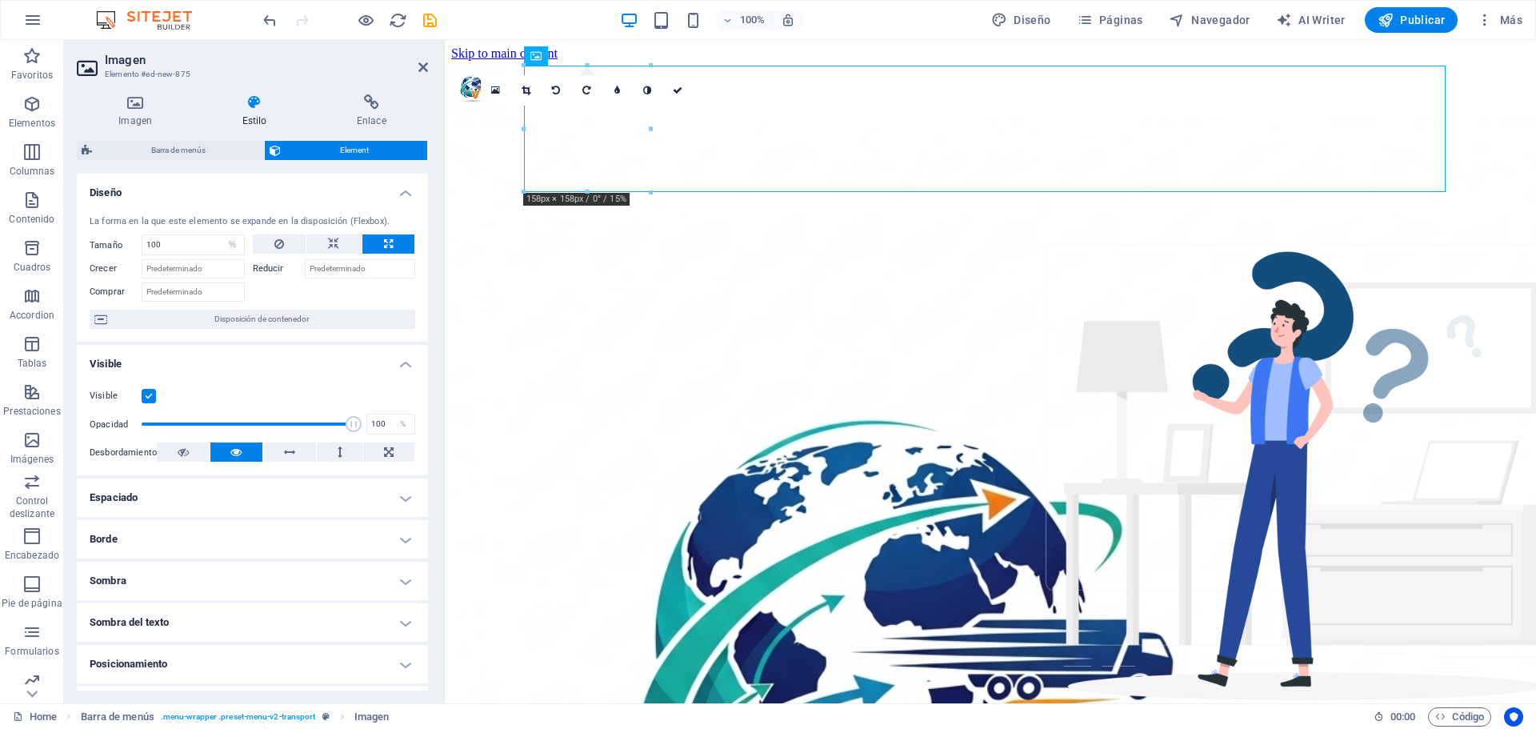
click at [395, 242] on button at bounding box center [389, 243] width 53 height 19
click at [333, 242] on icon at bounding box center [333, 243] width 11 height 19
select select "DISABLED_OPTION_VALUE"
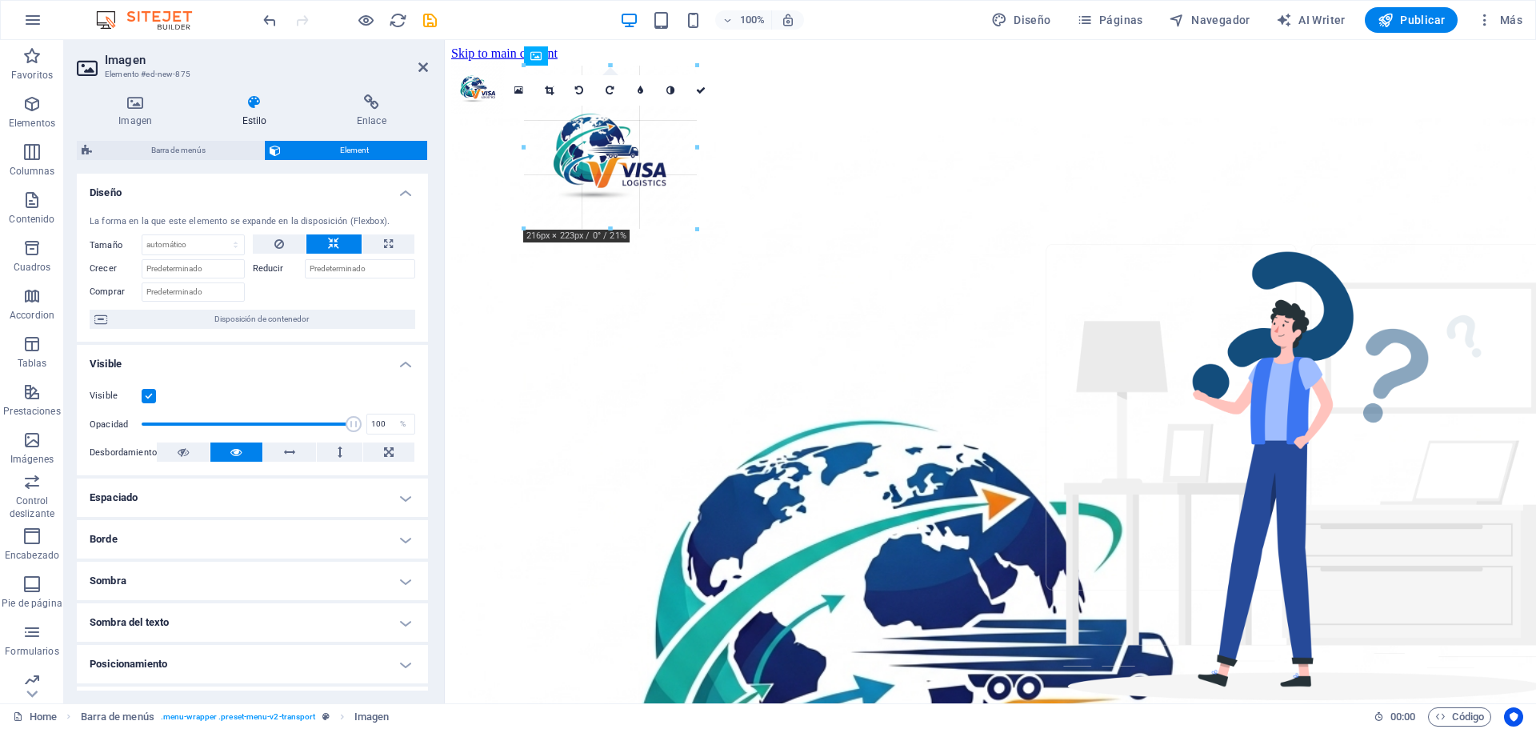
drag, startPoint x: 652, startPoint y: 193, endPoint x: 684, endPoint y: 189, distance: 32.3
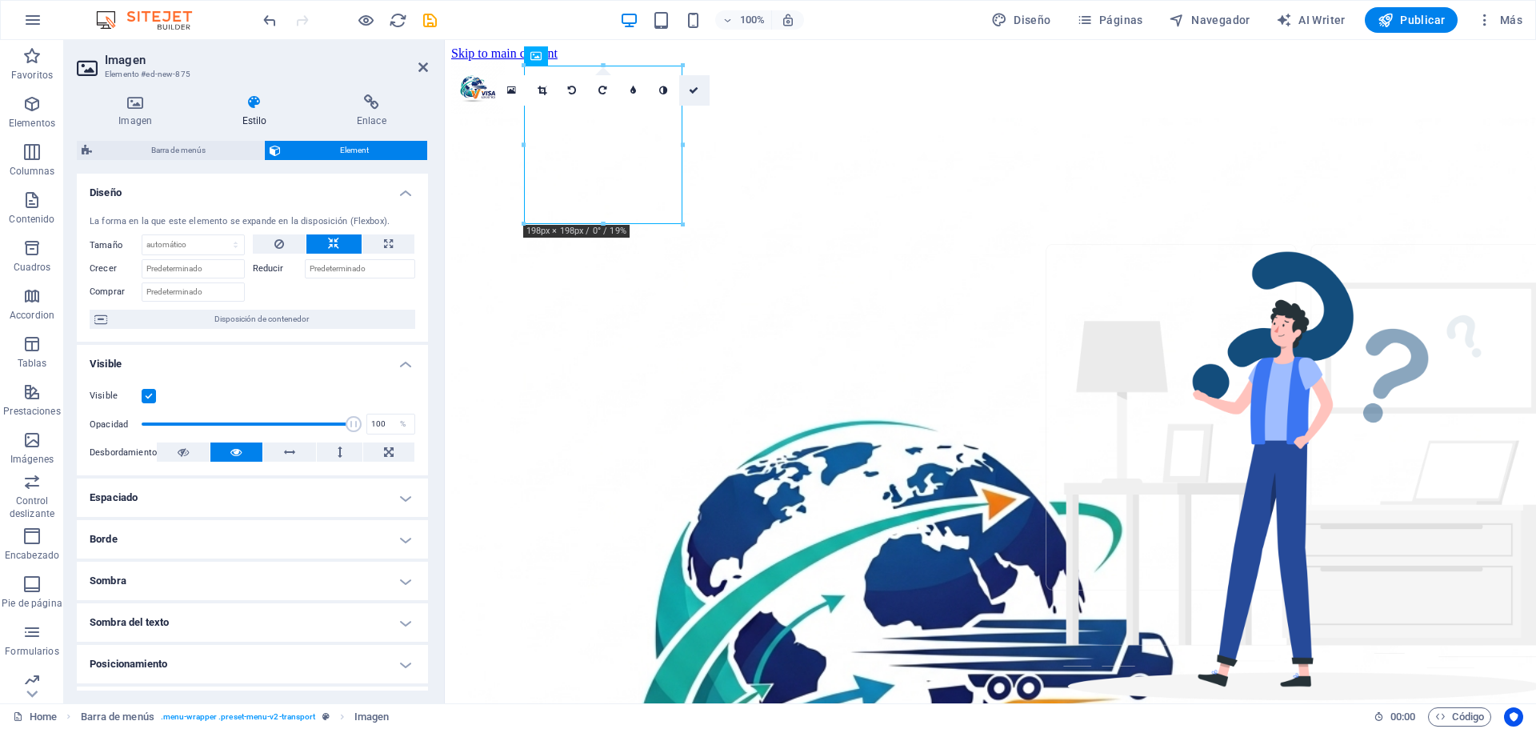
click at [691, 89] on icon at bounding box center [694, 91] width 10 height 10
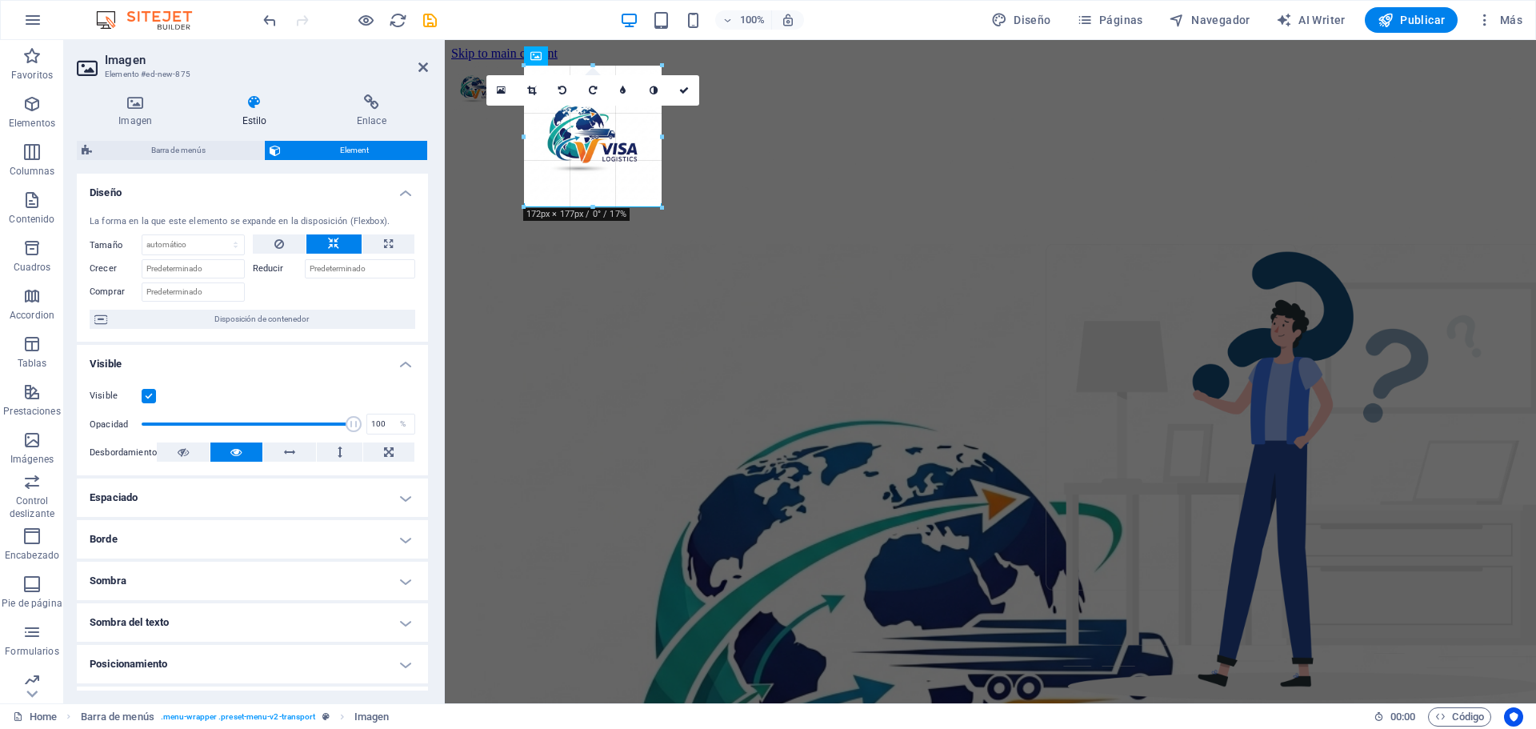
drag, startPoint x: 682, startPoint y: 225, endPoint x: 656, endPoint y: 188, distance: 44.8
click at [683, 87] on icon at bounding box center [684, 91] width 10 height 10
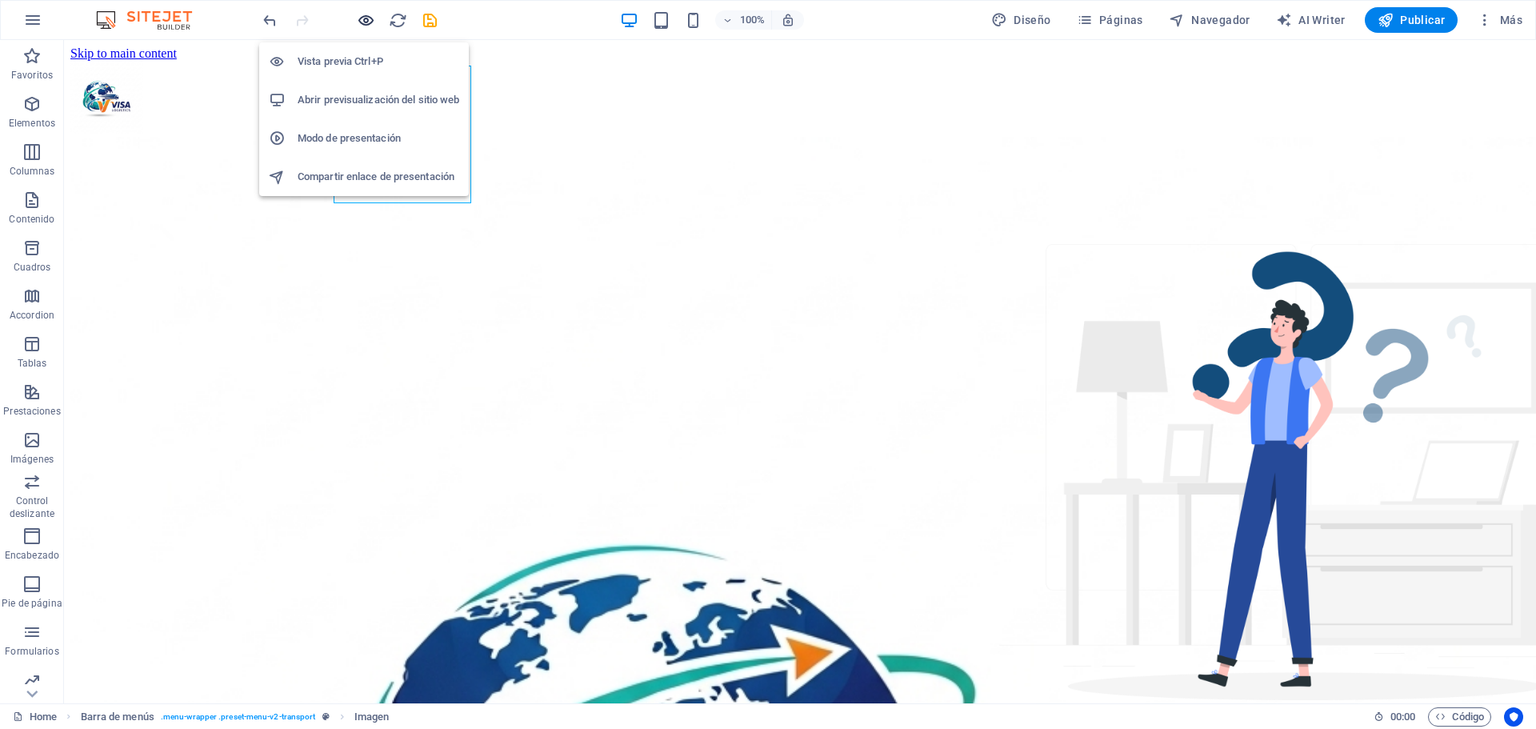
click at [357, 25] on icon "button" at bounding box center [366, 20] width 18 height 18
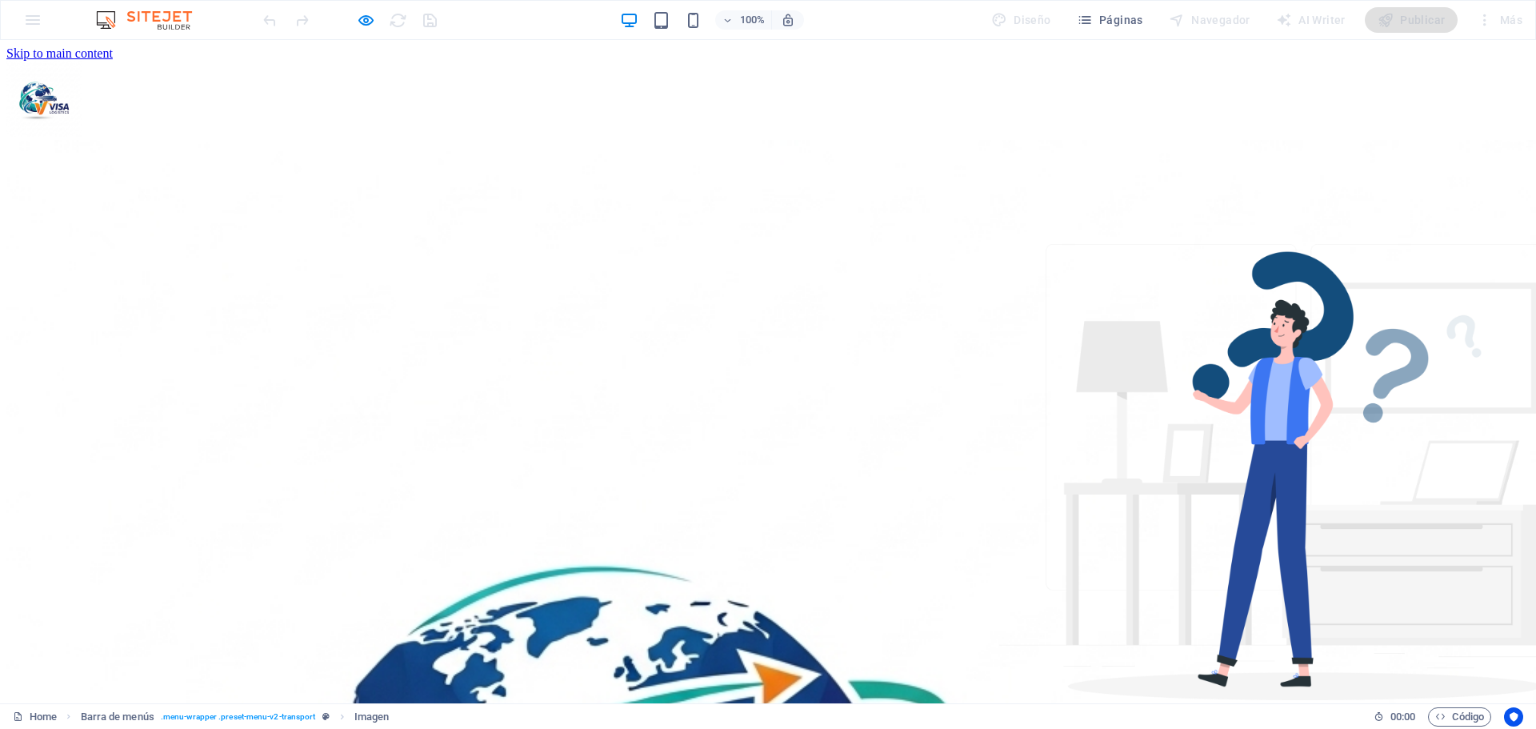
drag, startPoint x: 1532, startPoint y: 107, endPoint x: 1337, endPoint y: 75, distance: 197.9
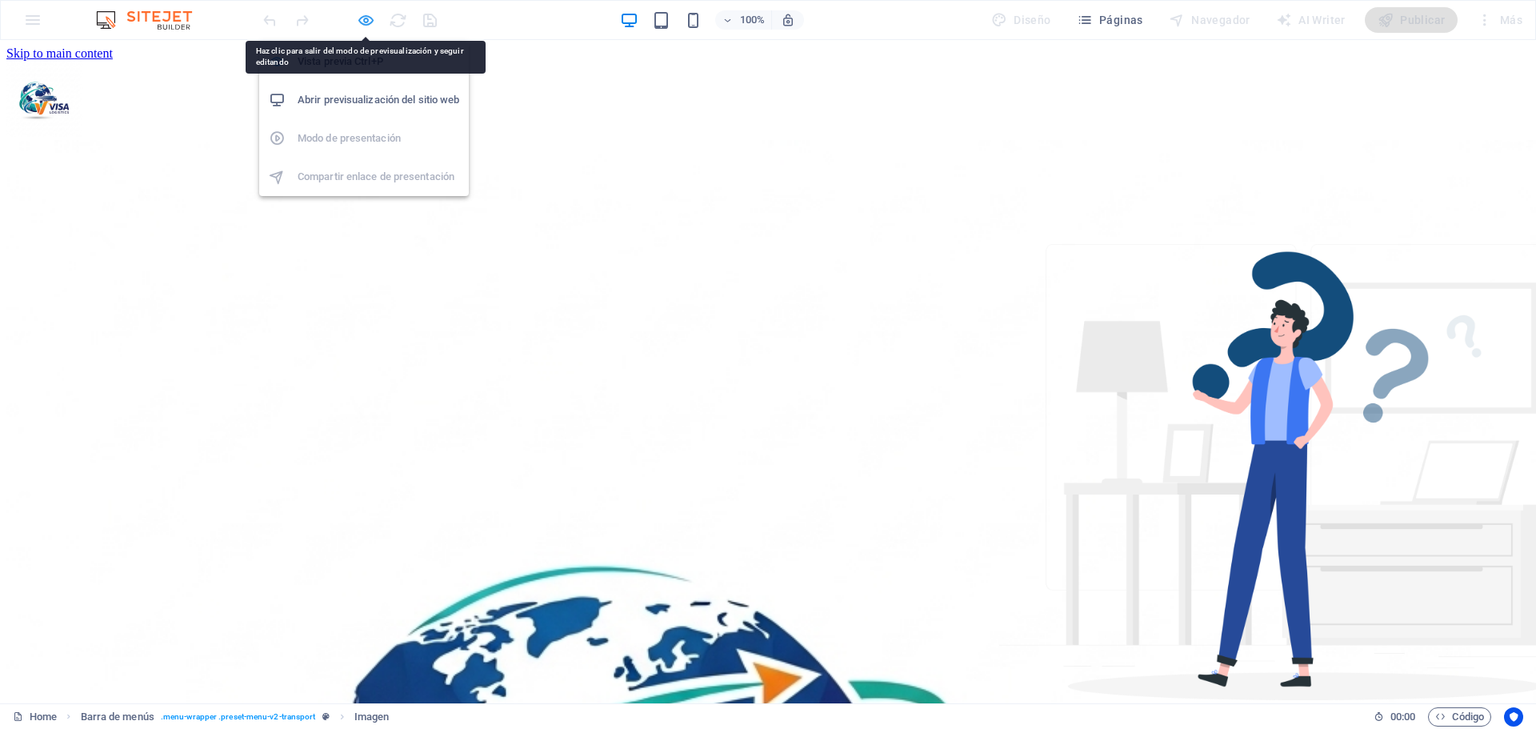
click at [367, 26] on icon "button" at bounding box center [366, 20] width 18 height 18
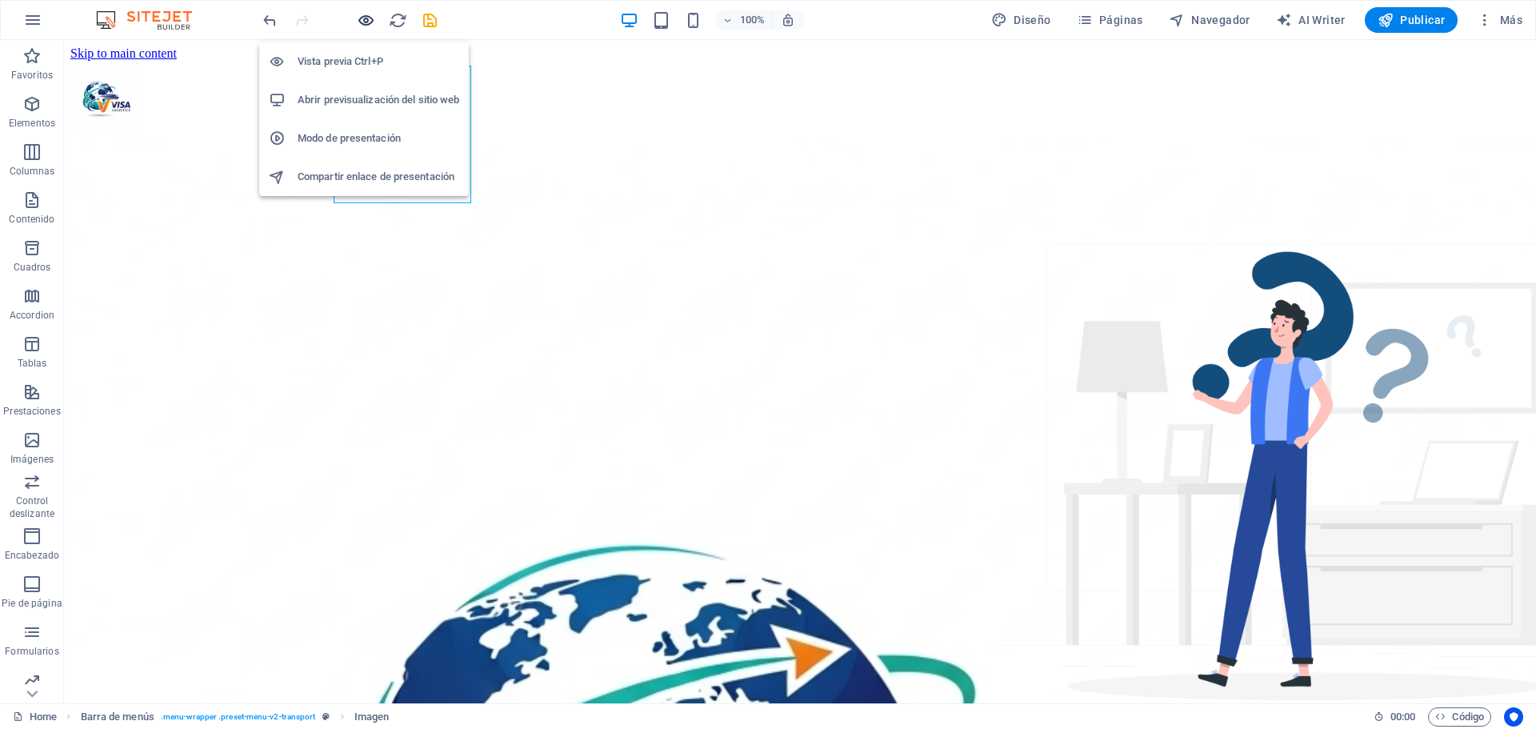
click at [359, 20] on icon "button" at bounding box center [366, 20] width 18 height 18
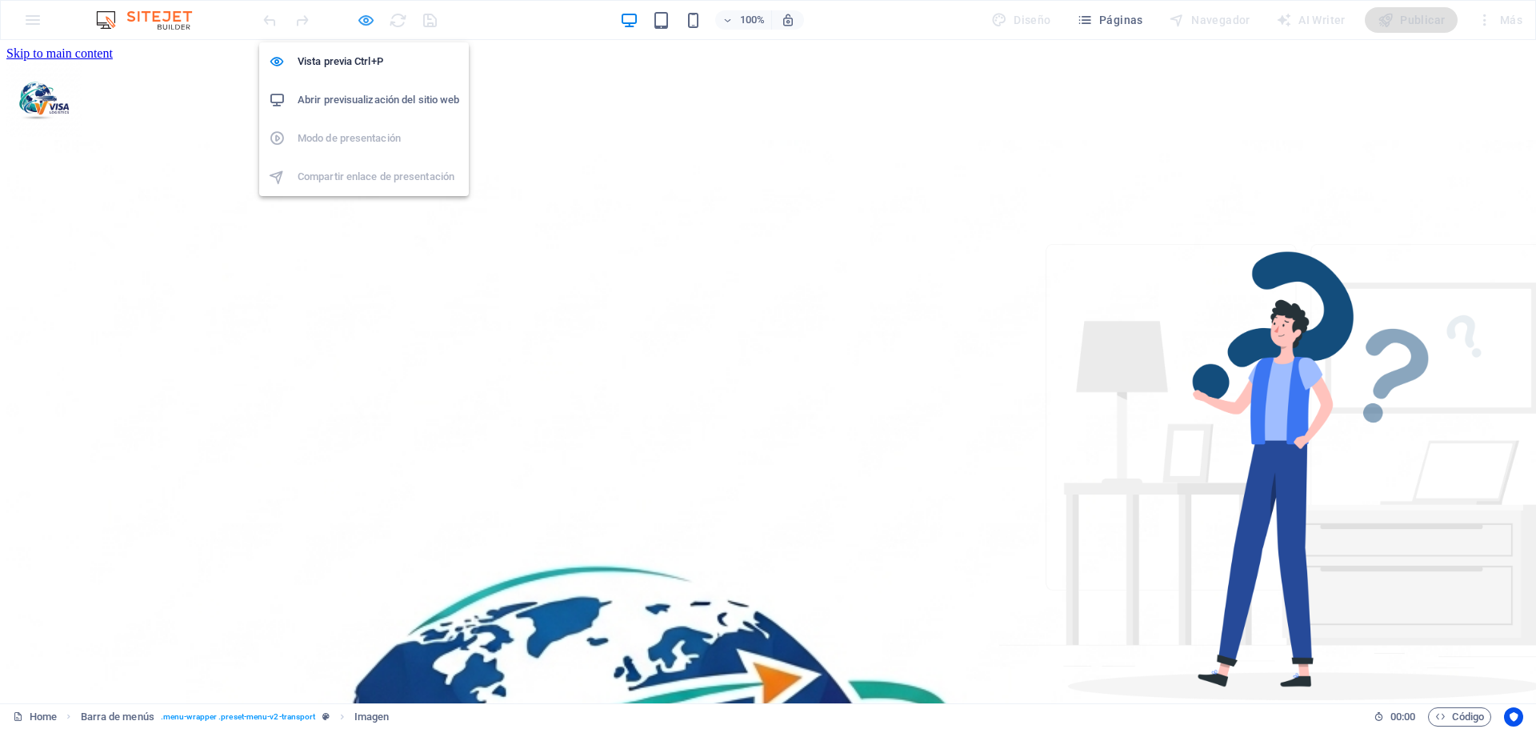
click at [371, 20] on icon "button" at bounding box center [366, 20] width 18 height 18
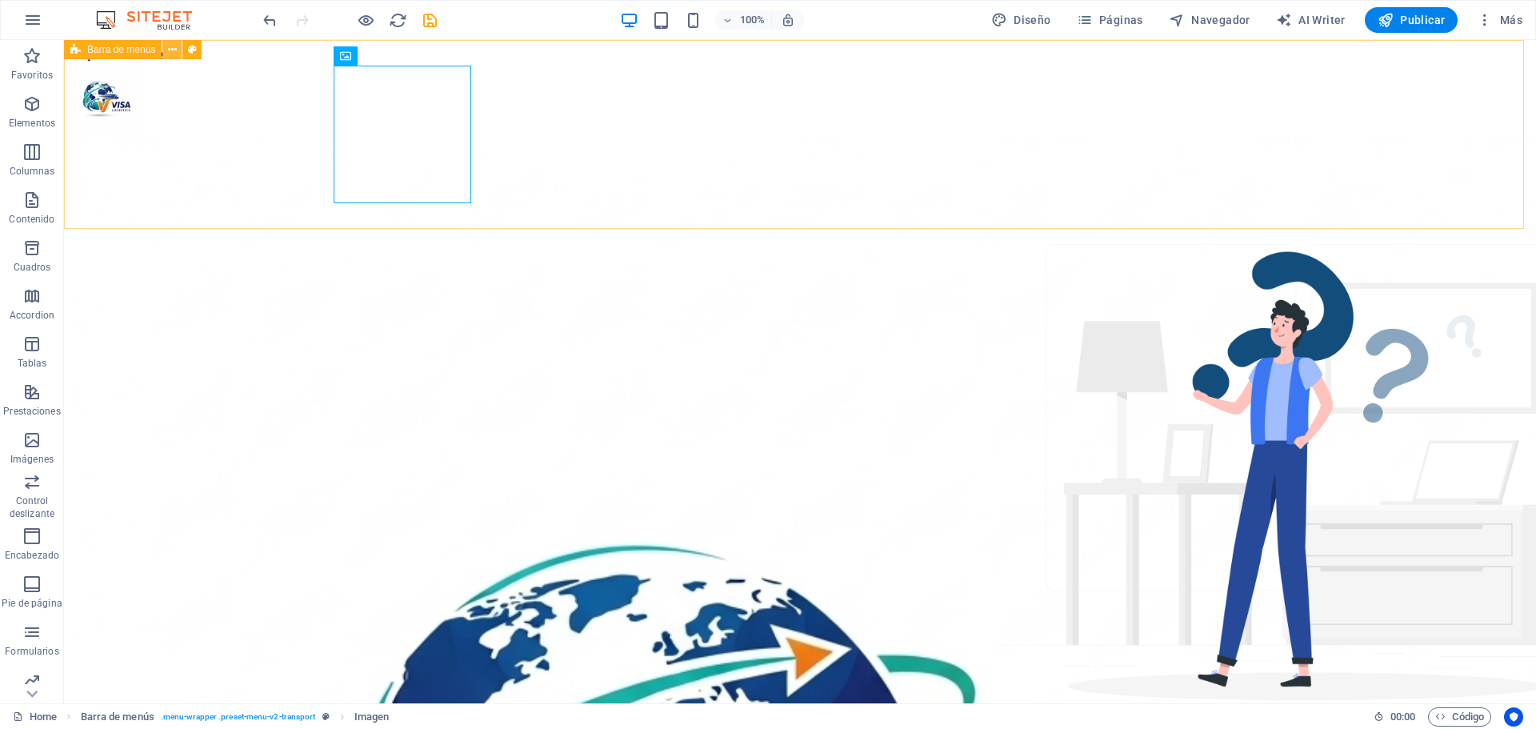
click at [173, 53] on icon at bounding box center [172, 50] width 9 height 17
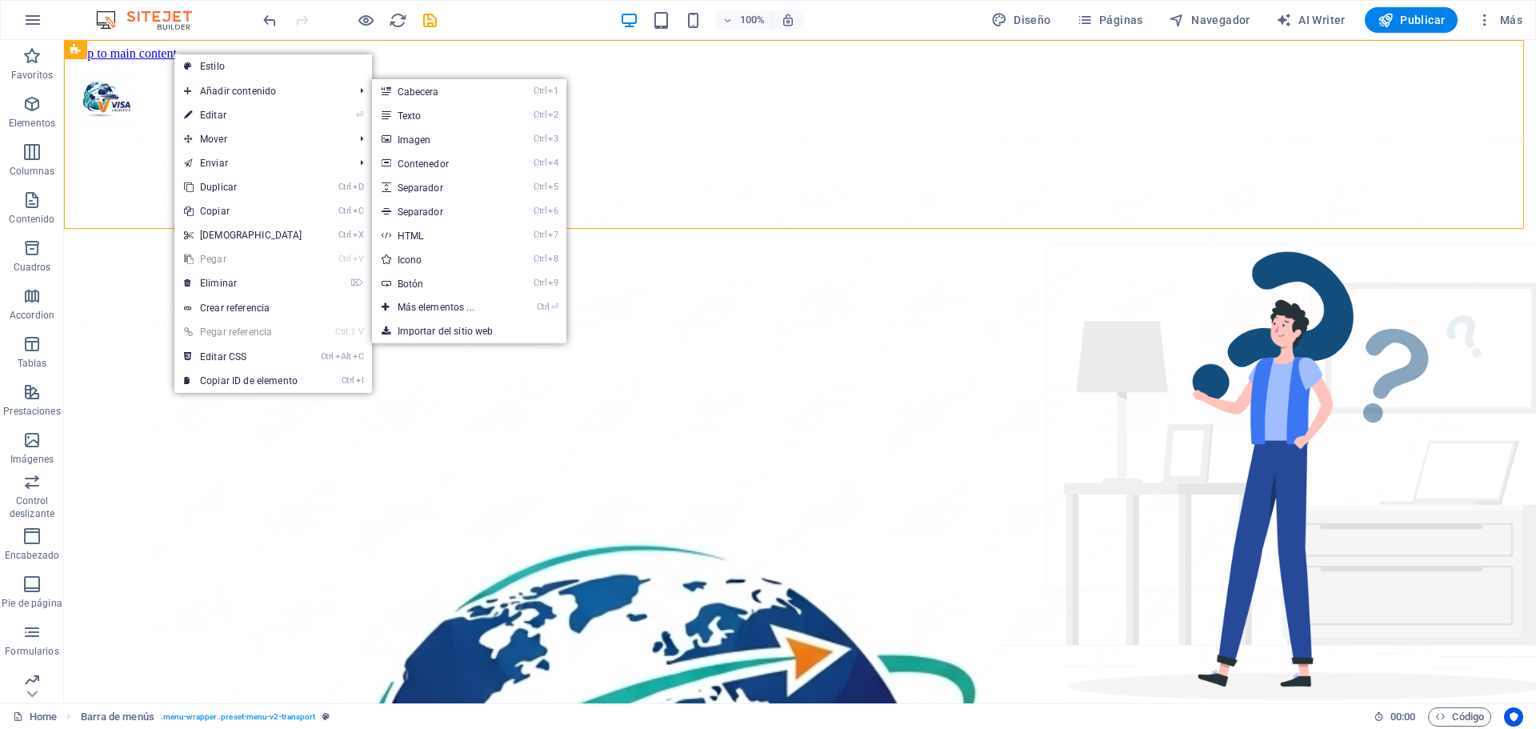
click at [425, 142] on link "Ctrl 3 Imagen" at bounding box center [439, 139] width 134 height 24
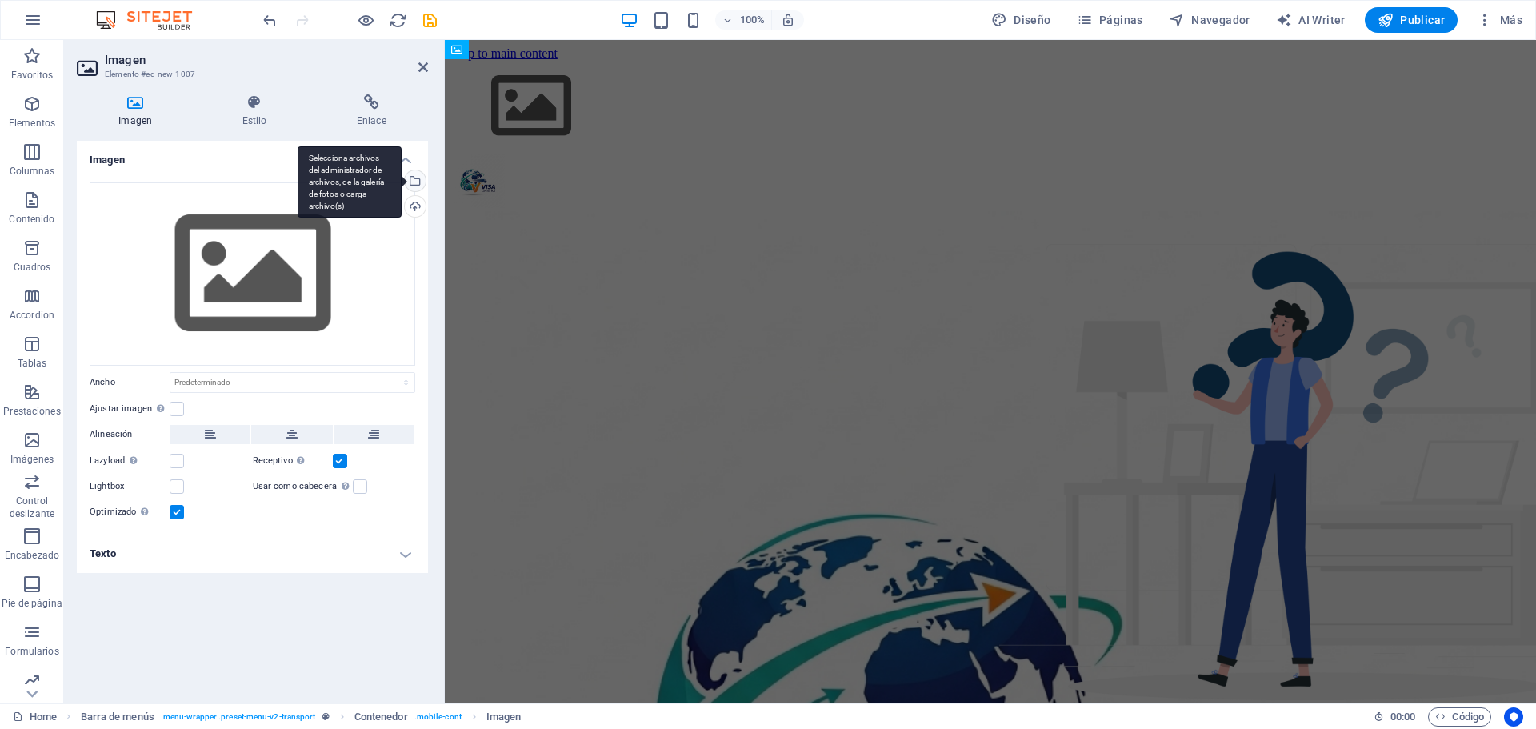
click at [402, 186] on div "Selecciona archivos del administrador de archivos, de la galería de fotos o car…" at bounding box center [350, 182] width 104 height 72
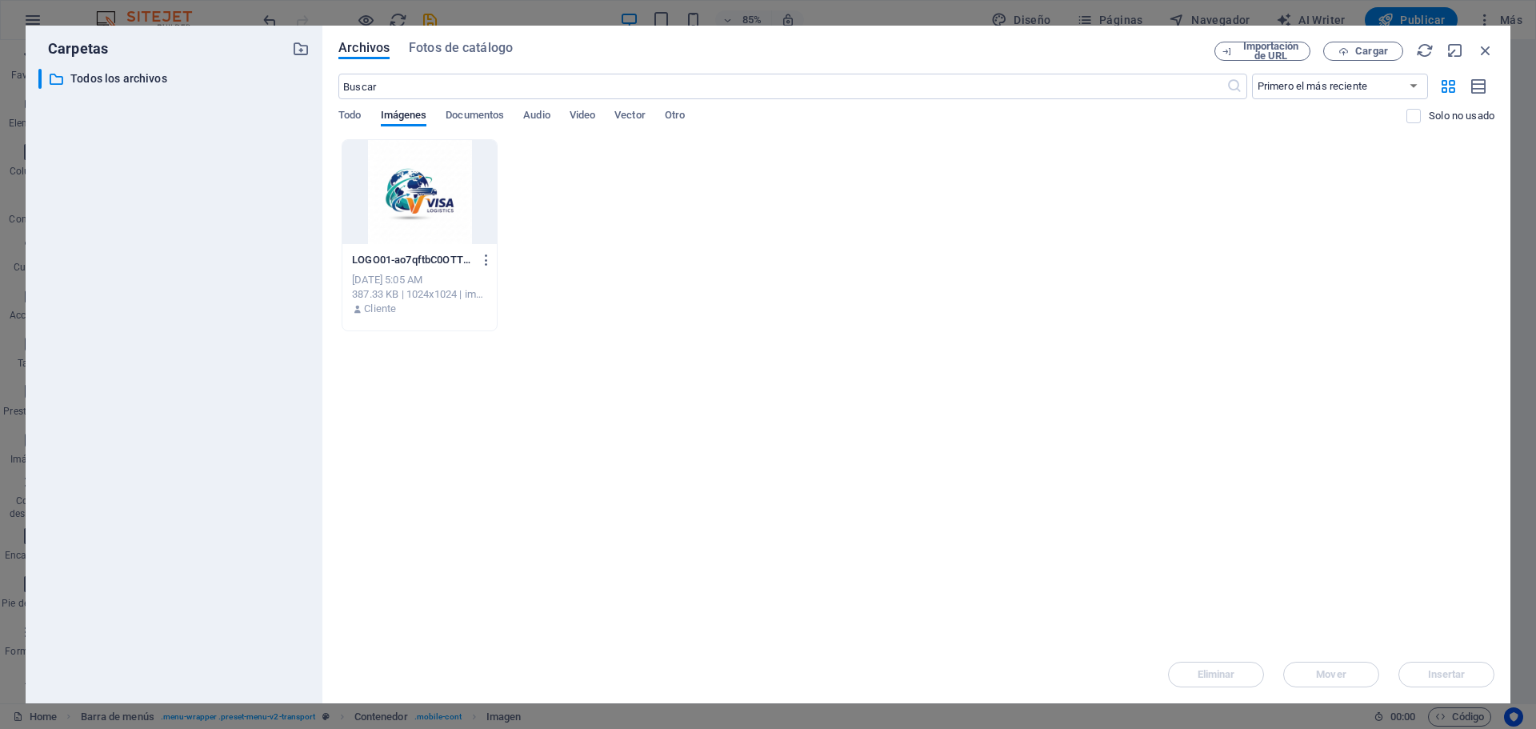
click at [438, 203] on div at bounding box center [420, 192] width 154 height 104
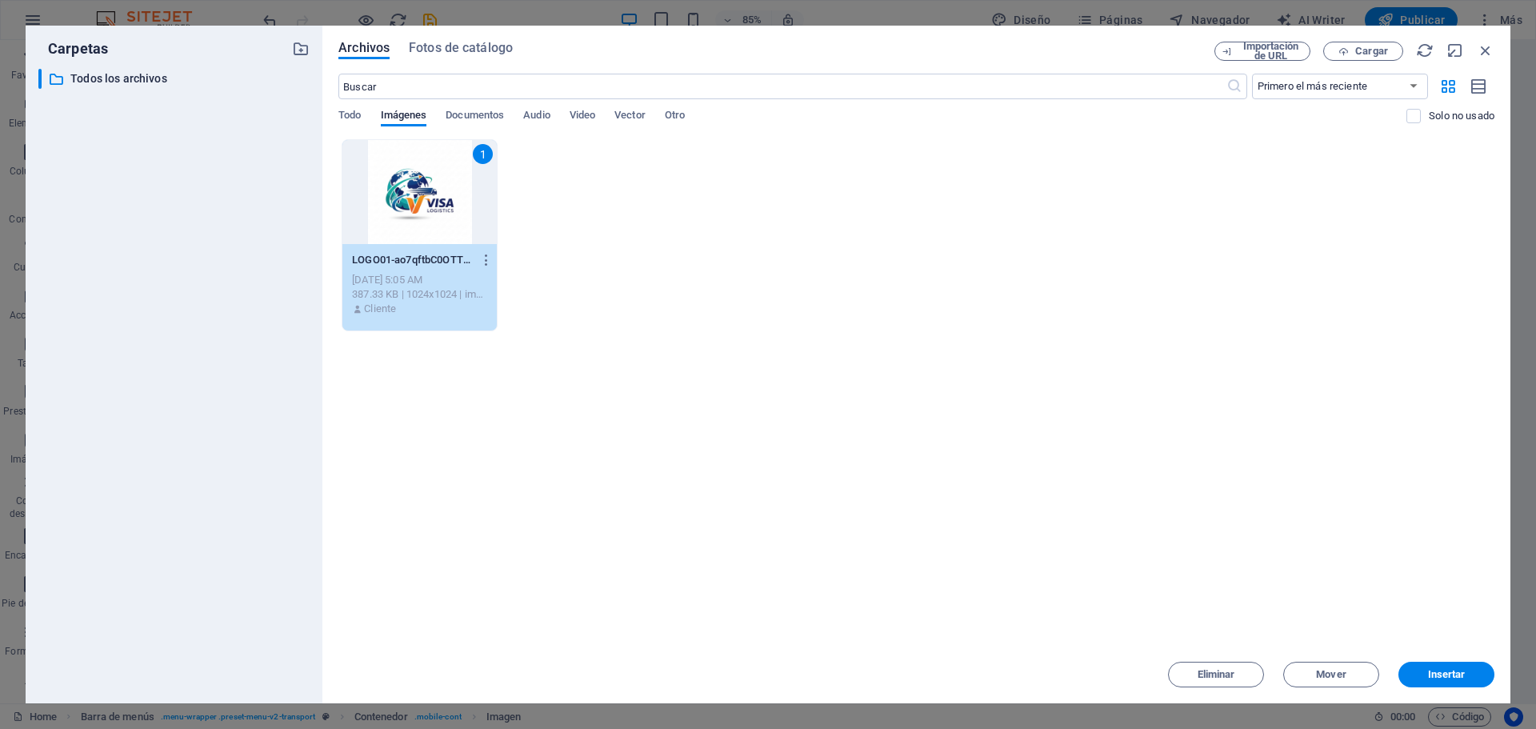
click at [438, 203] on div "1" at bounding box center [420, 192] width 154 height 104
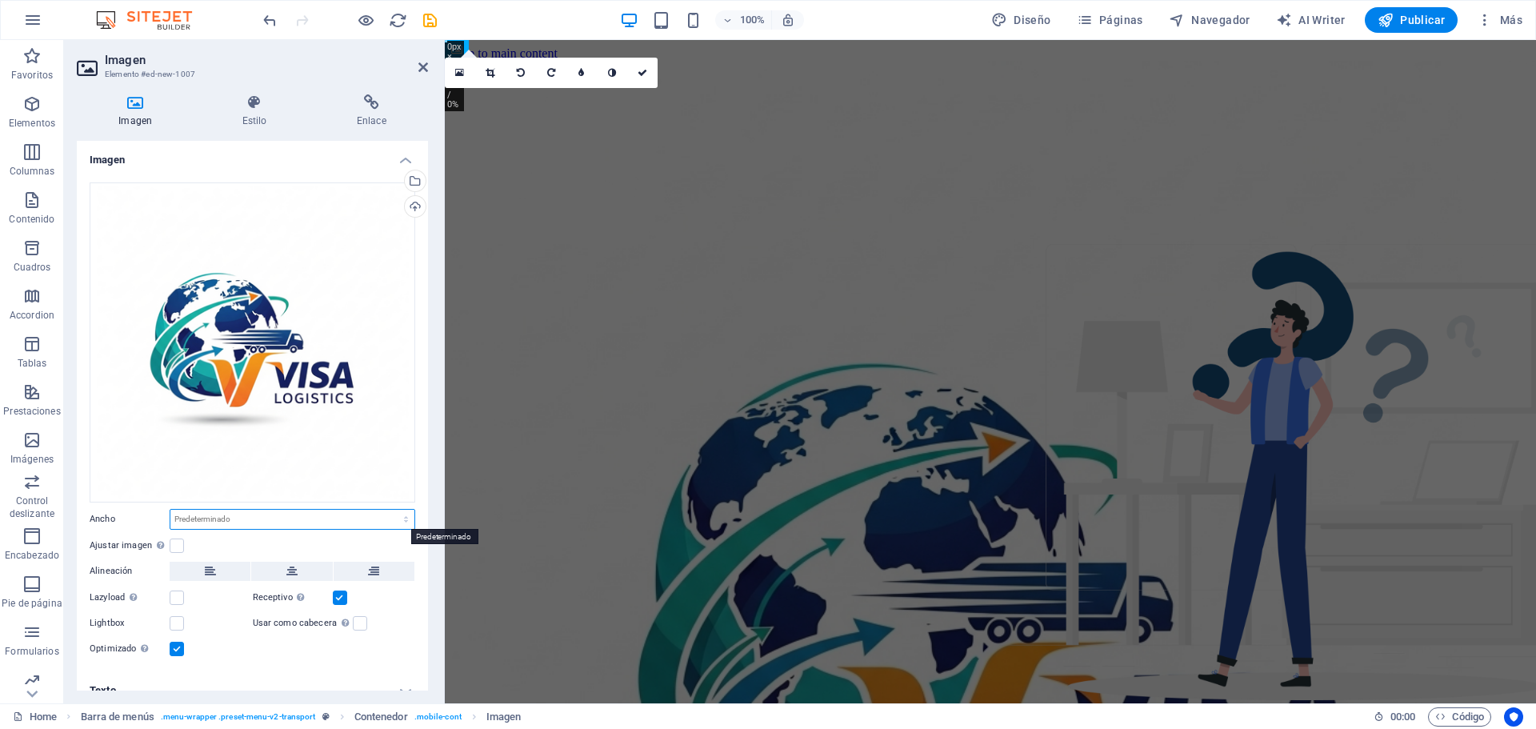
click at [268, 516] on select "Predeterminado automático px rem % em vh vw" at bounding box center [292, 519] width 244 height 19
click at [170, 510] on select "Predeterminado automático px rem % em vh vw" at bounding box center [292, 519] width 244 height 19
select select "DISABLED_OPTION_VALUE"
drag, startPoint x: 424, startPoint y: 266, endPoint x: 430, endPoint y: 309, distance: 42.8
click at [430, 309] on div "Imagen Estilo Enlace Imagen Arrastra archivos aquí, haz clic para escoger archi…" at bounding box center [252, 393] width 377 height 622
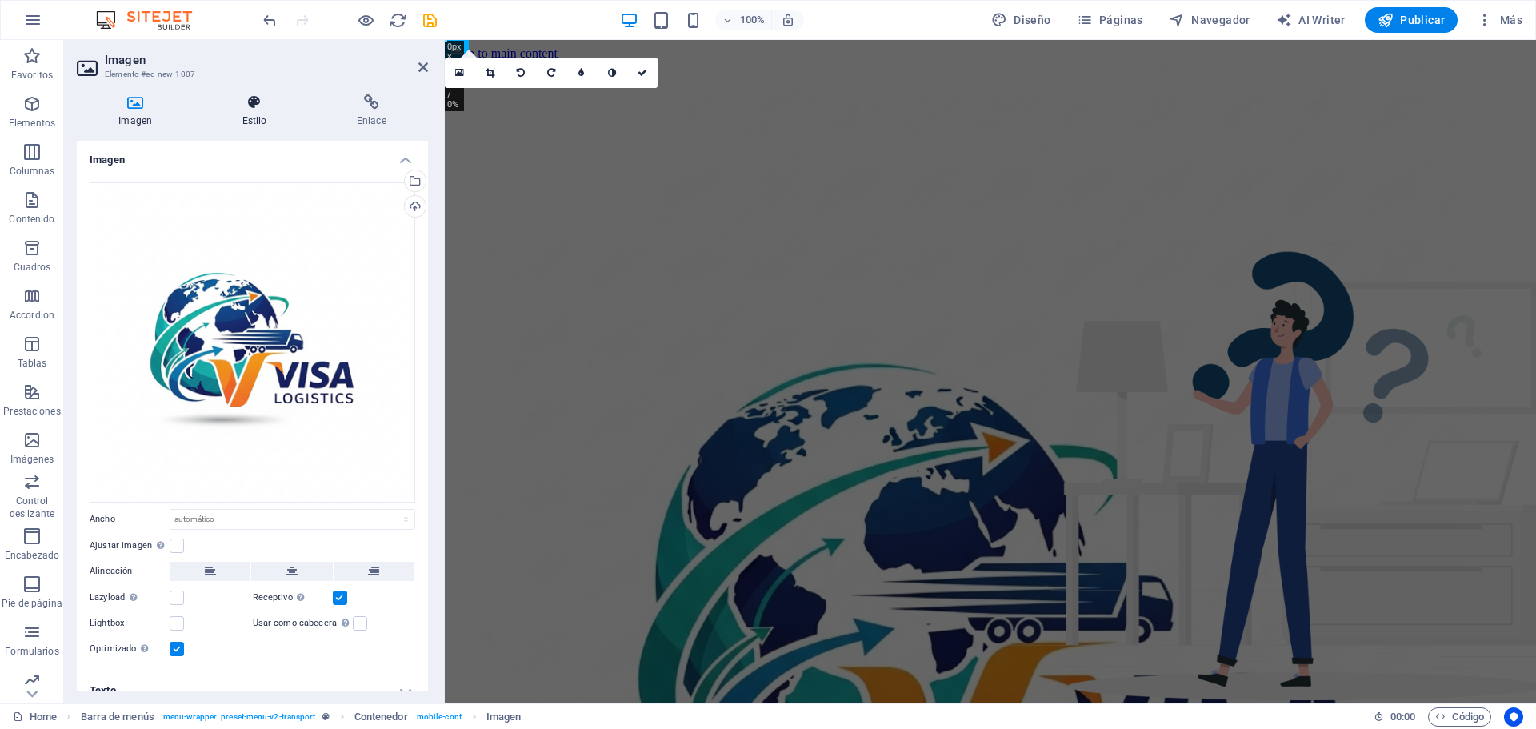
click at [254, 116] on h4 "Estilo" at bounding box center [257, 111] width 114 height 34
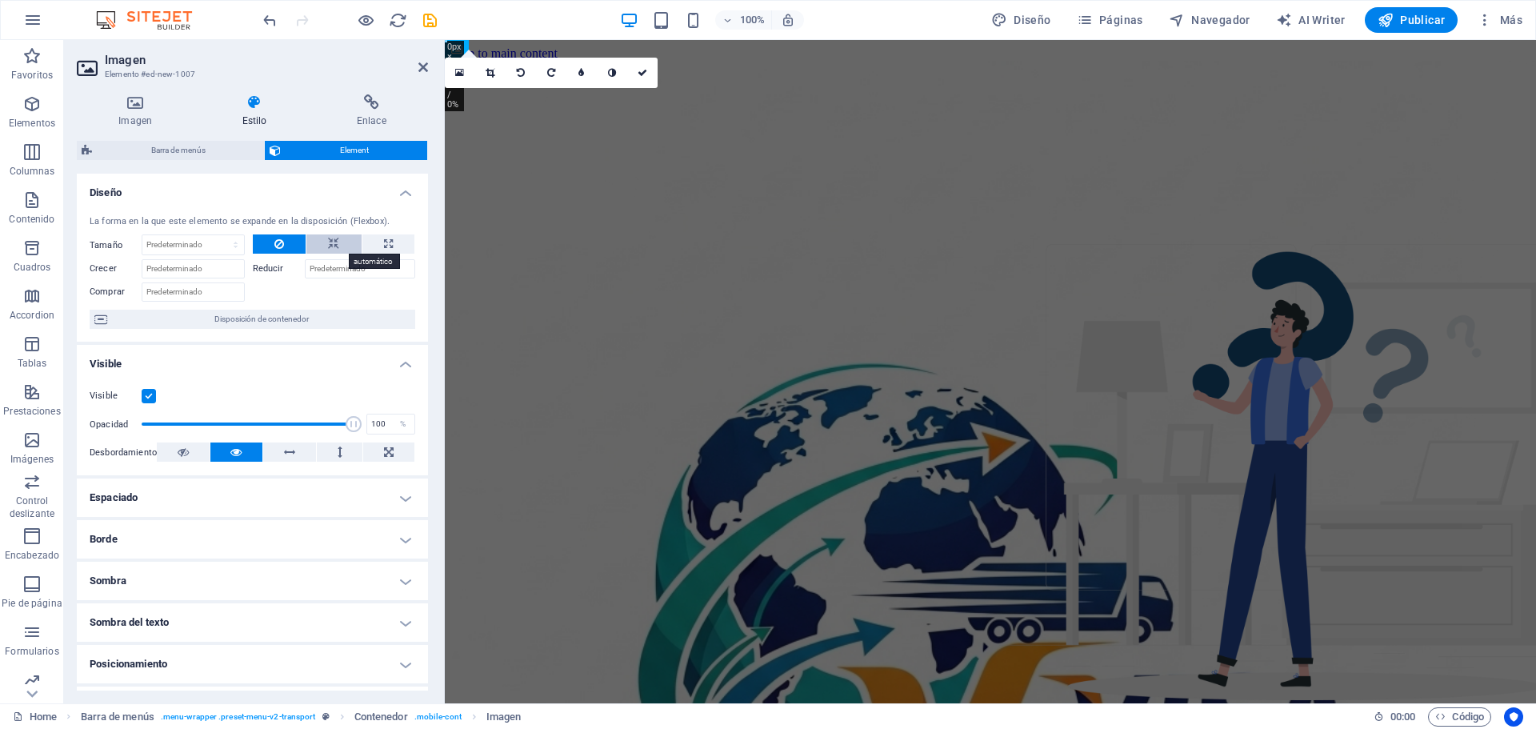
click at [334, 245] on icon at bounding box center [333, 243] width 11 height 19
click at [384, 247] on icon at bounding box center [388, 243] width 9 height 19
type input "100"
select select "%"
click at [330, 241] on icon at bounding box center [333, 243] width 11 height 19
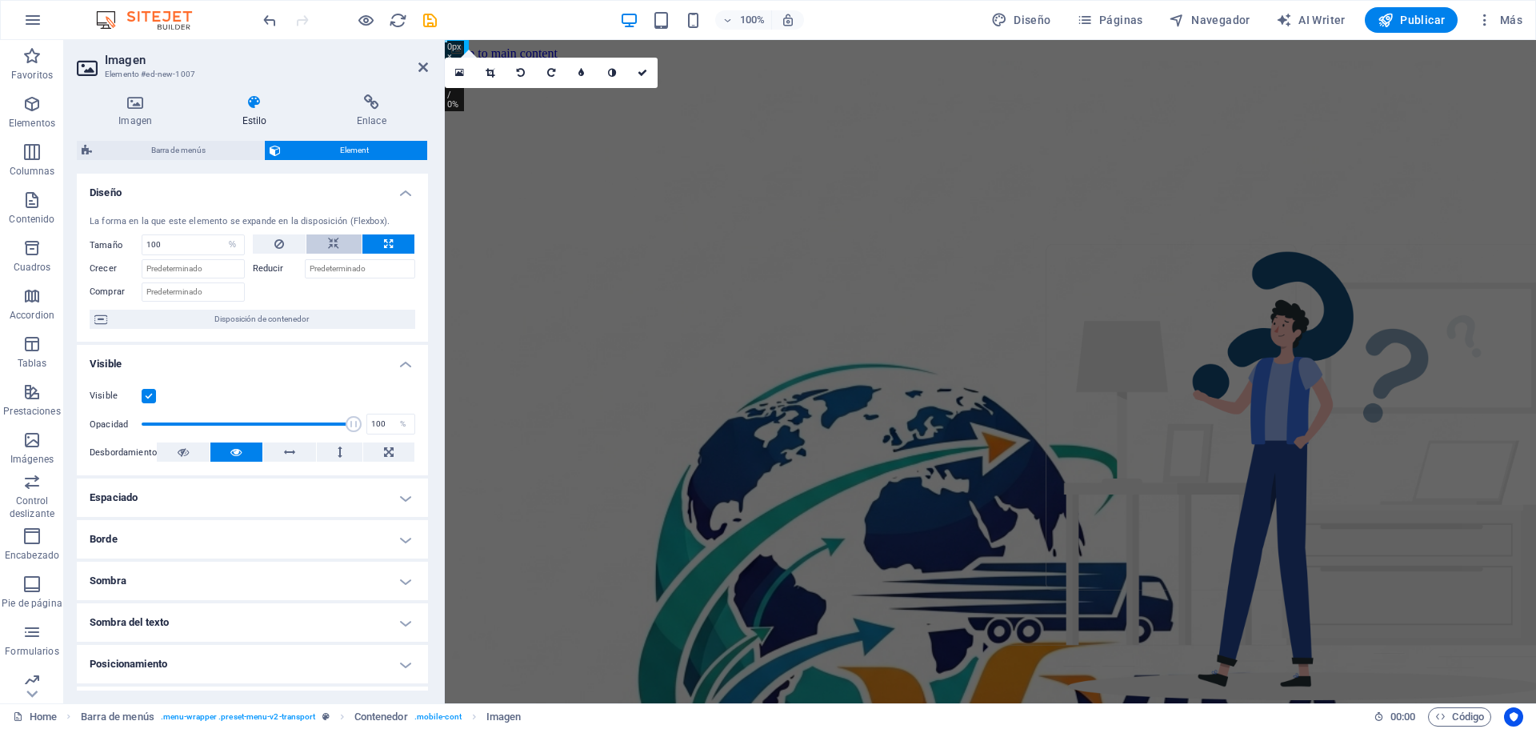
select select "DISABLED_OPTION_VALUE"
click at [330, 241] on icon at bounding box center [333, 243] width 11 height 19
click at [289, 245] on button at bounding box center [280, 243] width 54 height 19
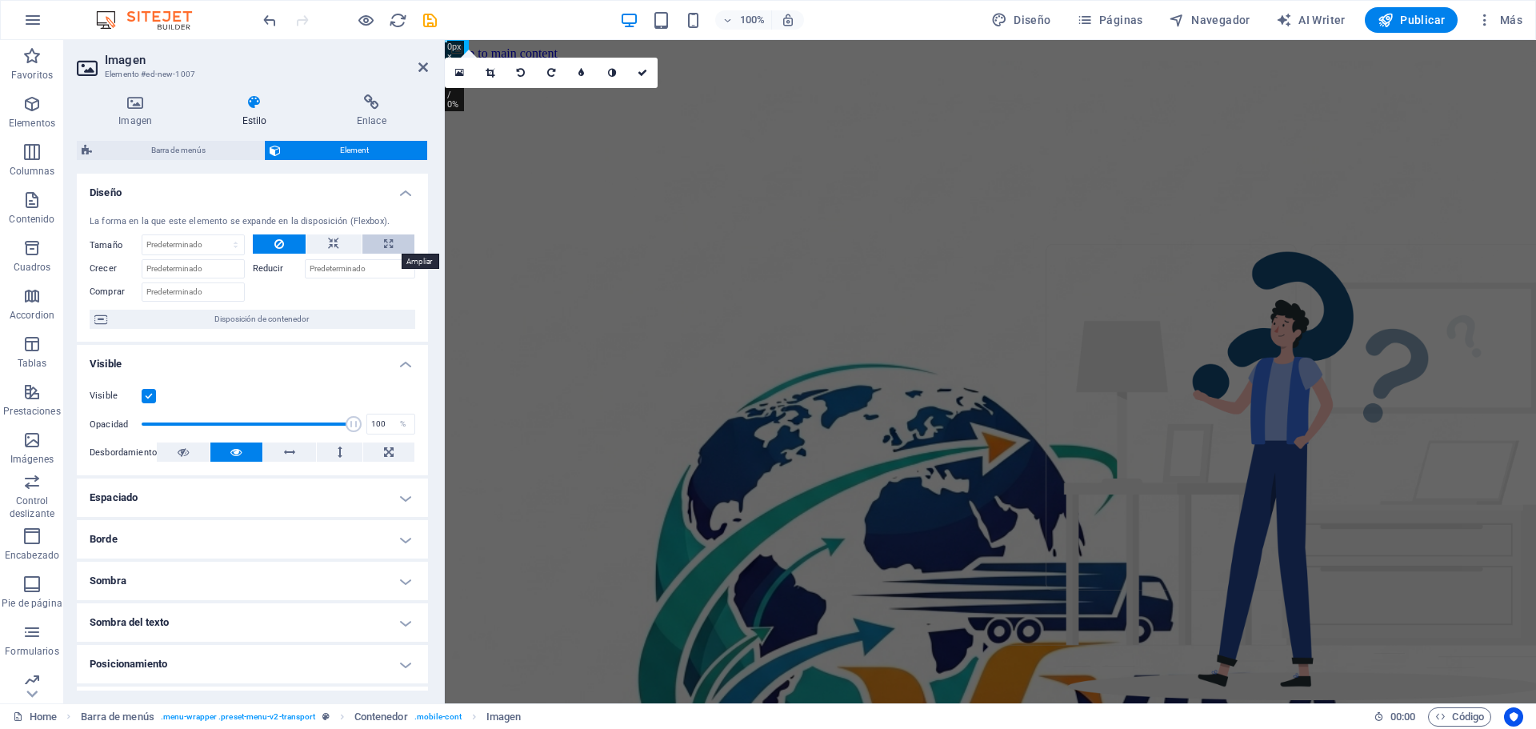
click at [385, 246] on icon at bounding box center [388, 243] width 9 height 19
type input "100"
select select "%"
click at [385, 246] on icon at bounding box center [388, 243] width 9 height 19
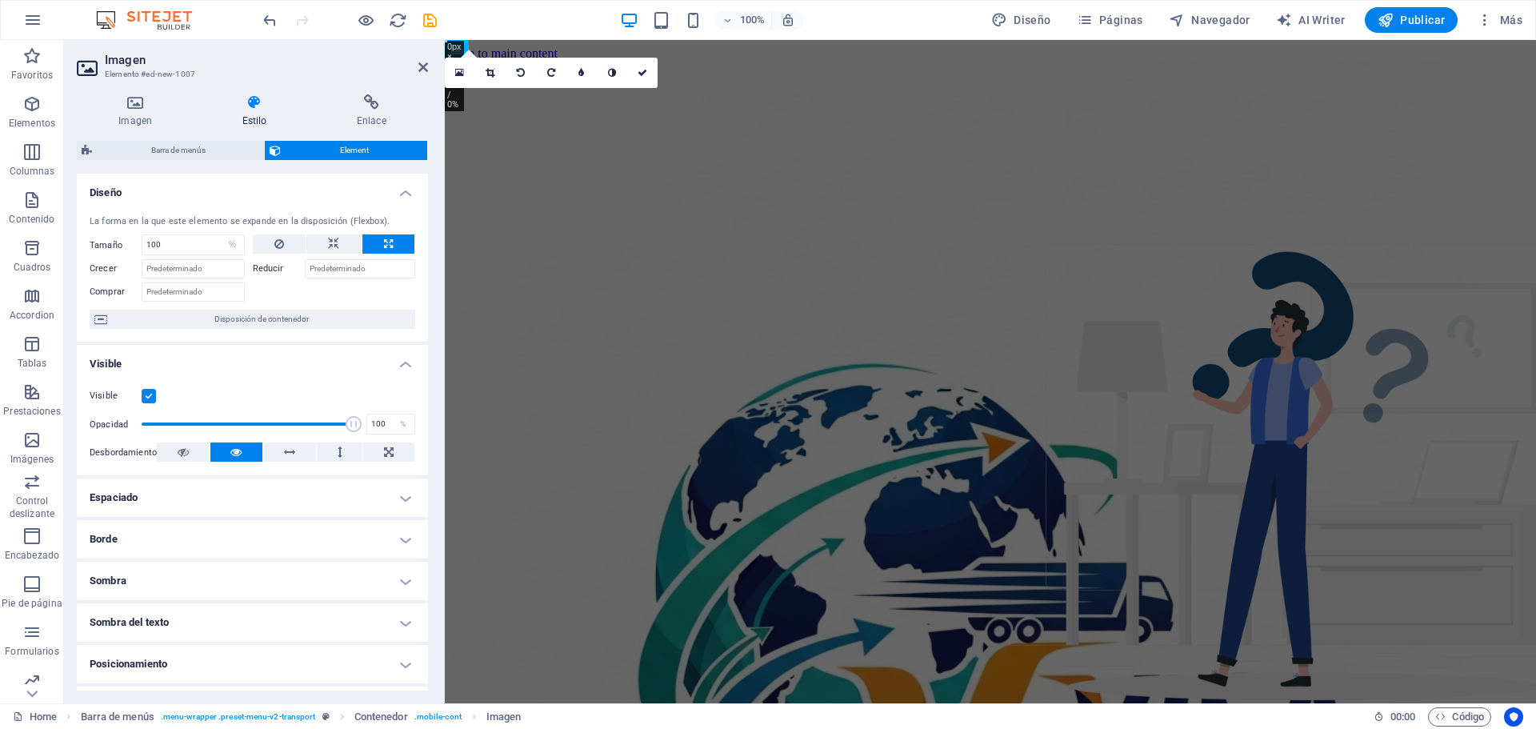
click at [385, 246] on icon at bounding box center [388, 243] width 9 height 19
click at [326, 233] on div "La forma en la que este elemento se expande en la disposición (Flexbox). Tamaño…" at bounding box center [252, 272] width 351 height 140
click at [328, 238] on icon at bounding box center [333, 243] width 11 height 19
select select "DISABLED_OPTION_VALUE"
click at [286, 243] on button at bounding box center [280, 243] width 54 height 19
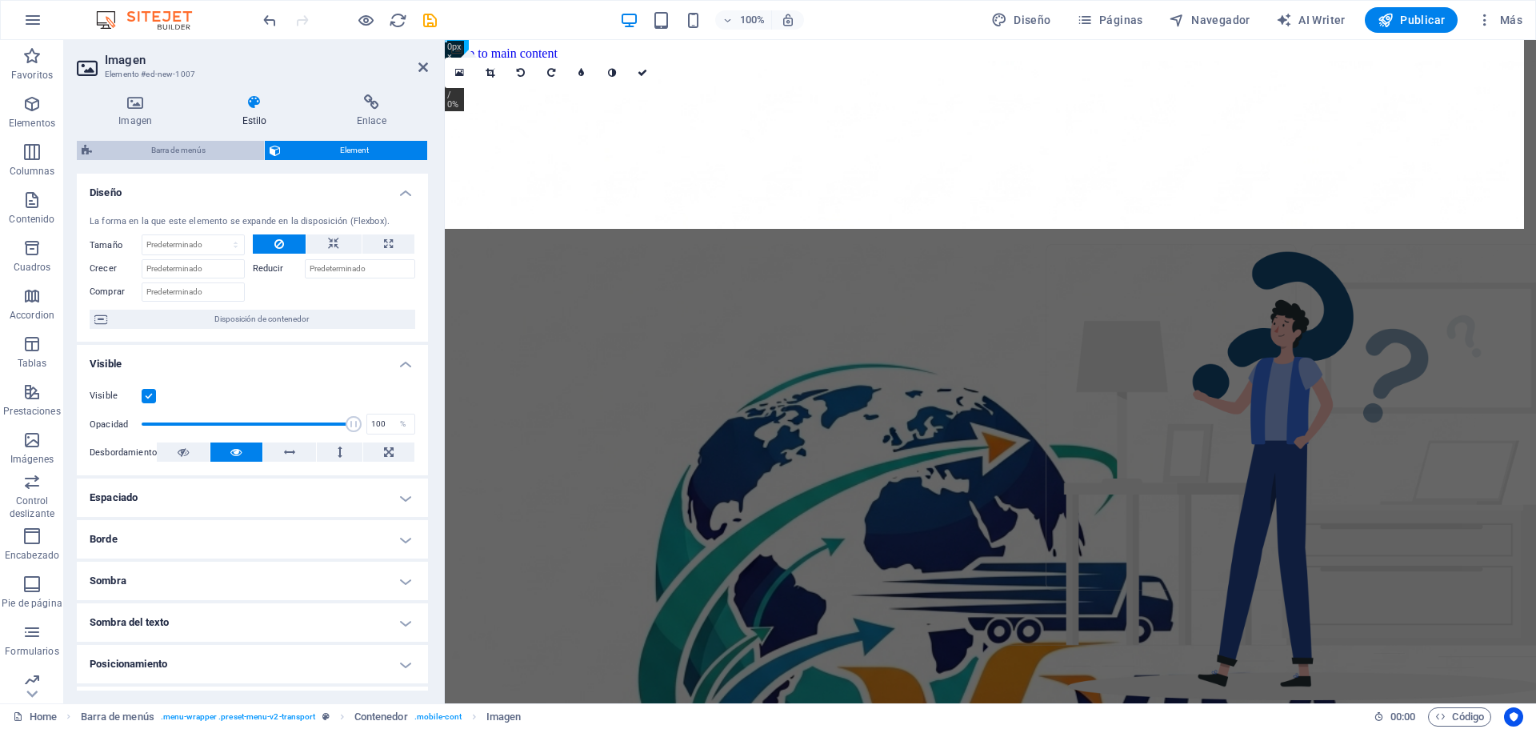
click at [162, 147] on span "Barra de menús" at bounding box center [178, 150] width 162 height 19
select select "rem"
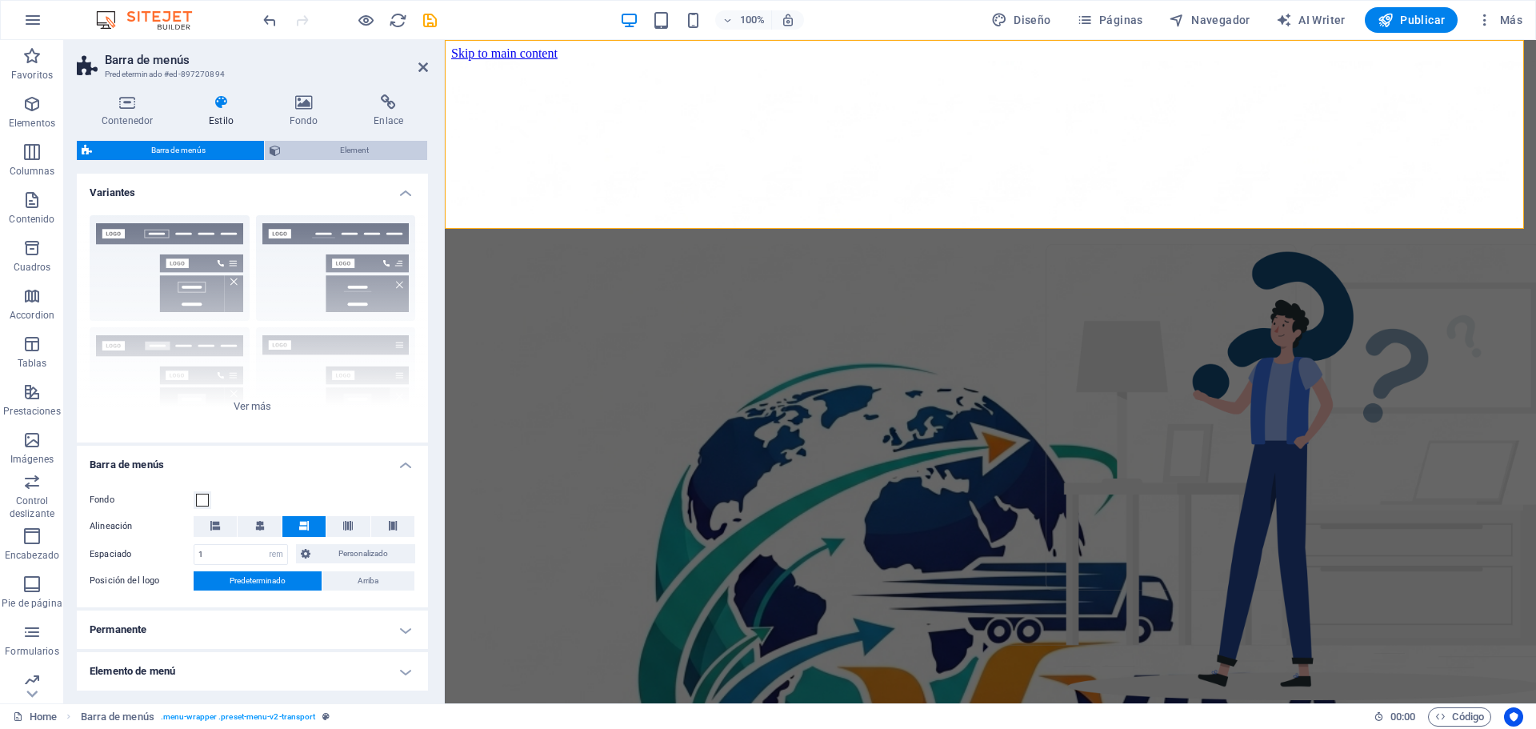
click at [320, 154] on span "Element" at bounding box center [354, 150] width 137 height 19
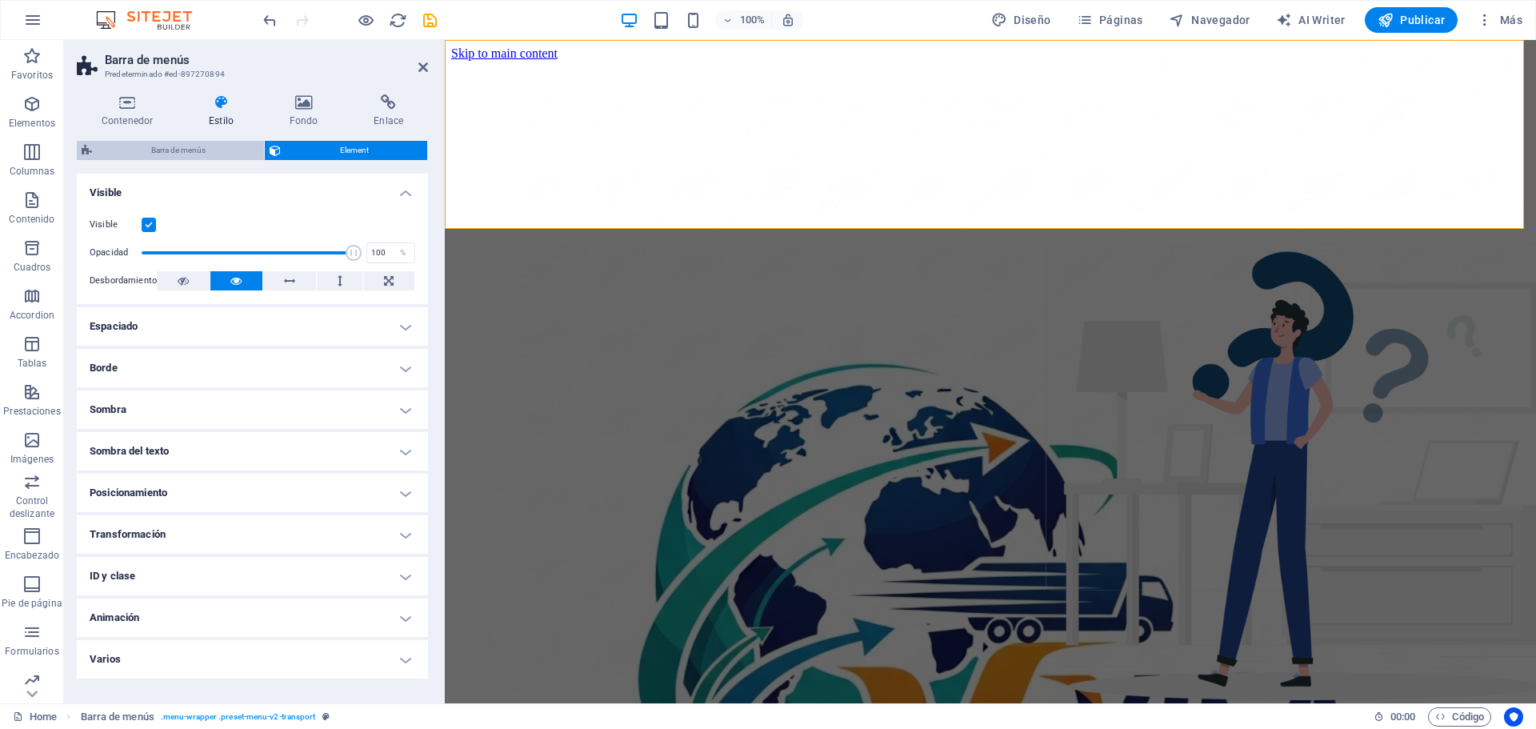
click at [211, 150] on span "Barra de menús" at bounding box center [178, 150] width 162 height 19
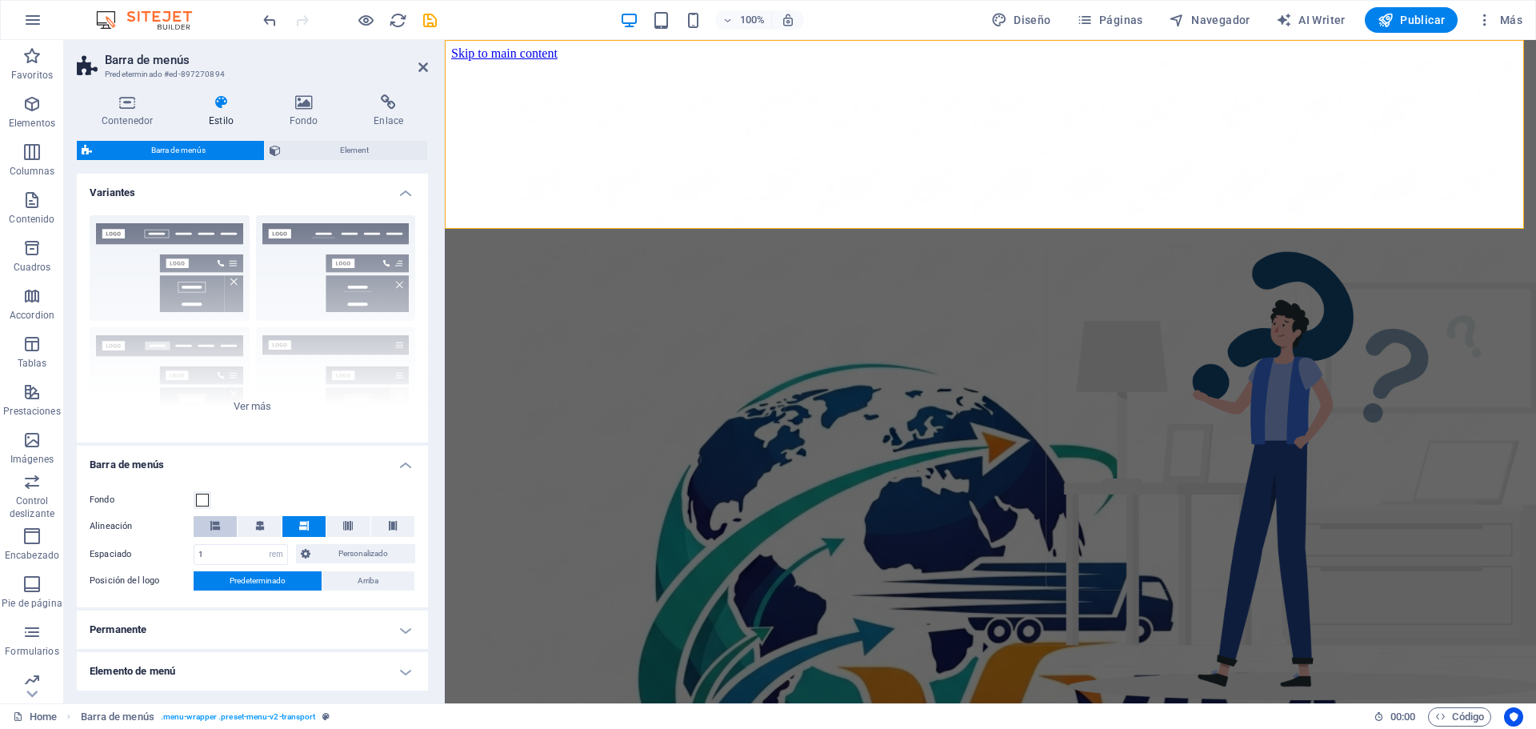
click at [213, 524] on icon at bounding box center [215, 526] width 10 height 10
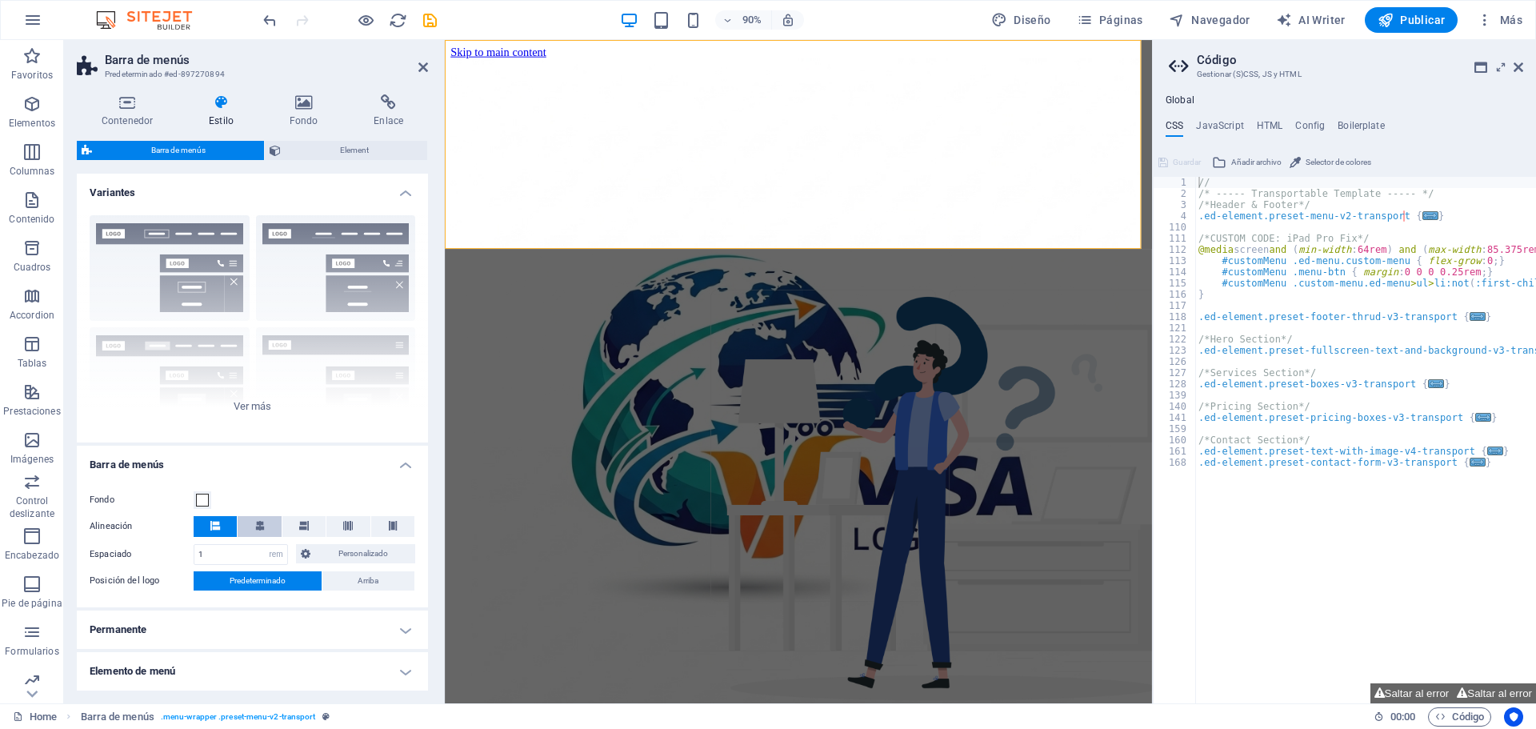
click at [256, 526] on icon at bounding box center [260, 526] width 10 height 10
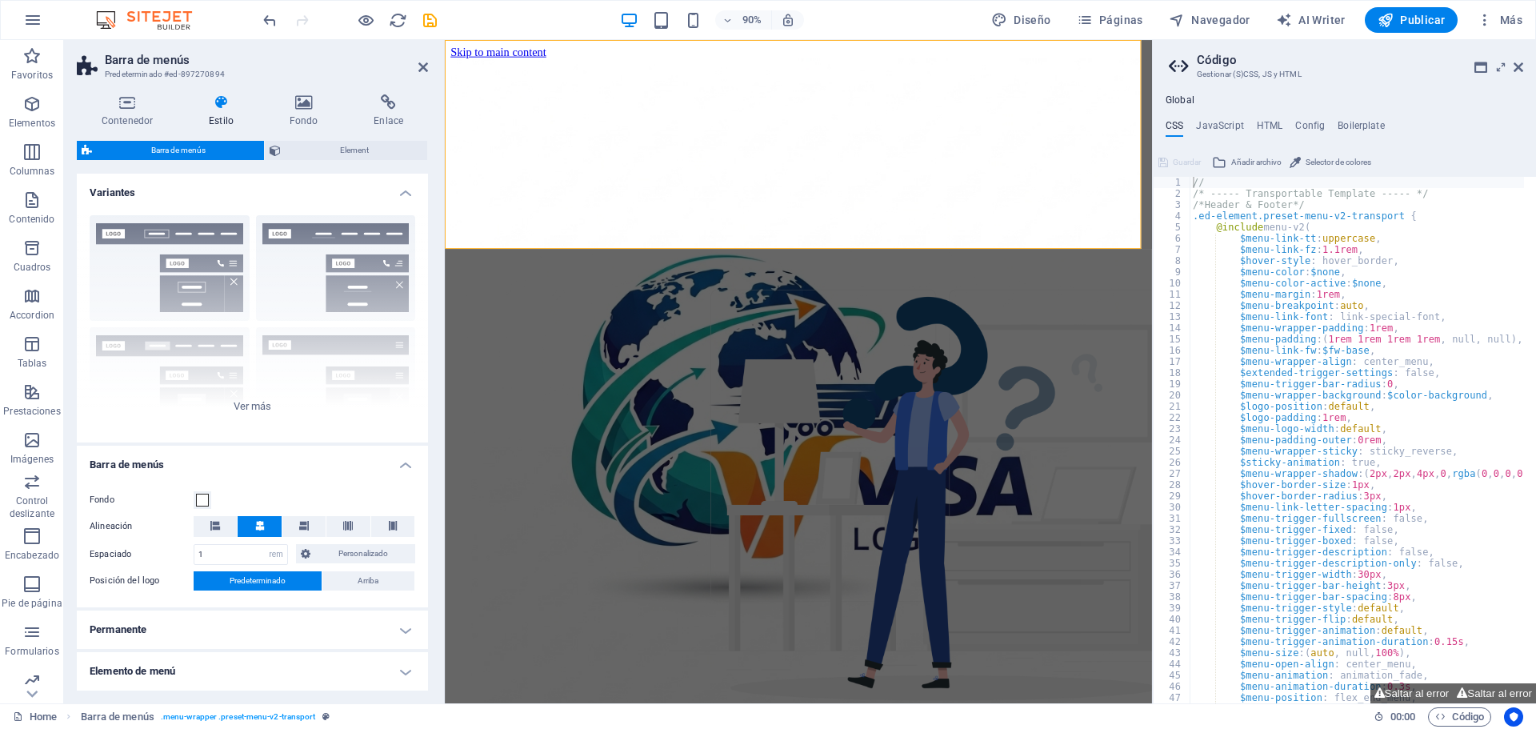
click at [257, 526] on icon at bounding box center [260, 526] width 10 height 10
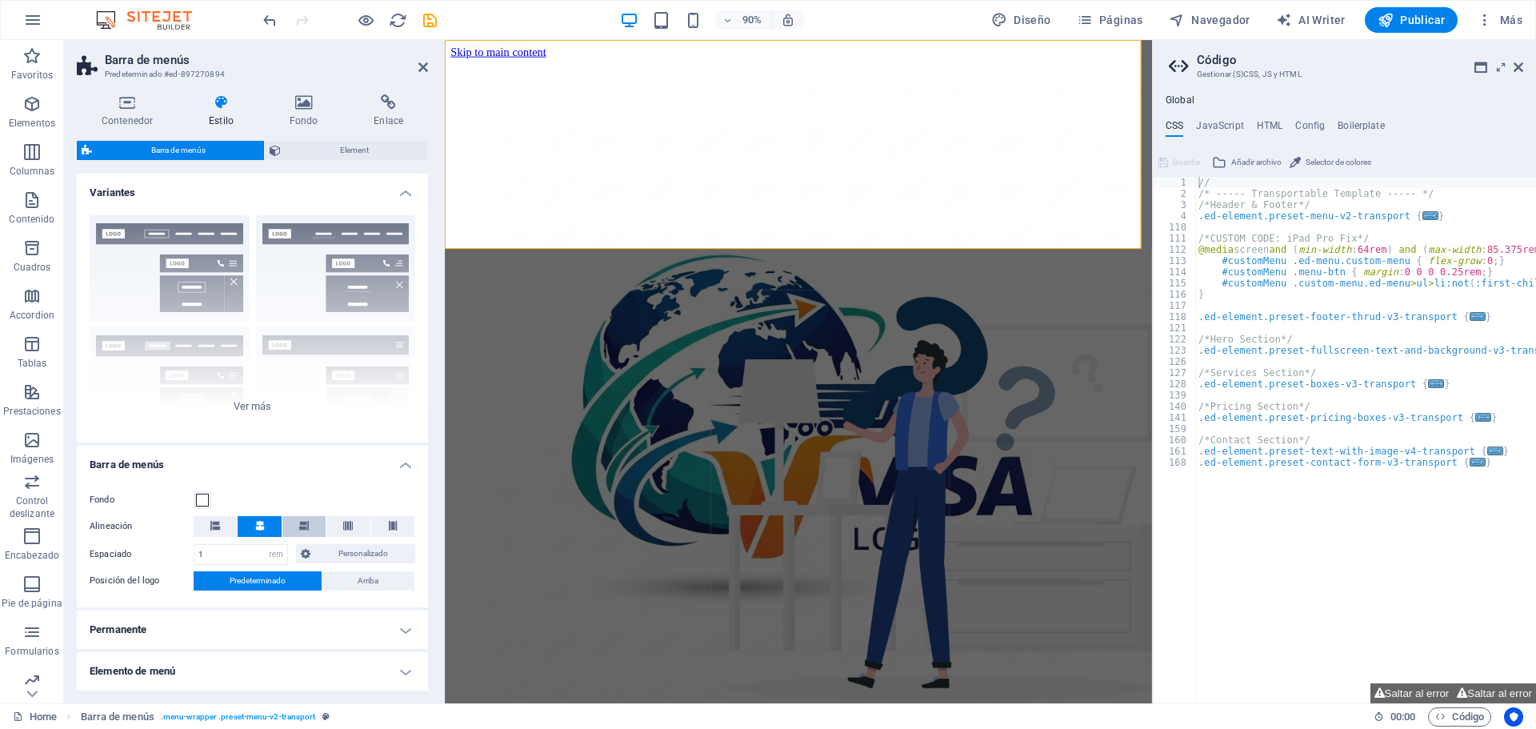
click at [315, 528] on button at bounding box center [303, 526] width 43 height 21
click at [351, 531] on button at bounding box center [347, 526] width 43 height 21
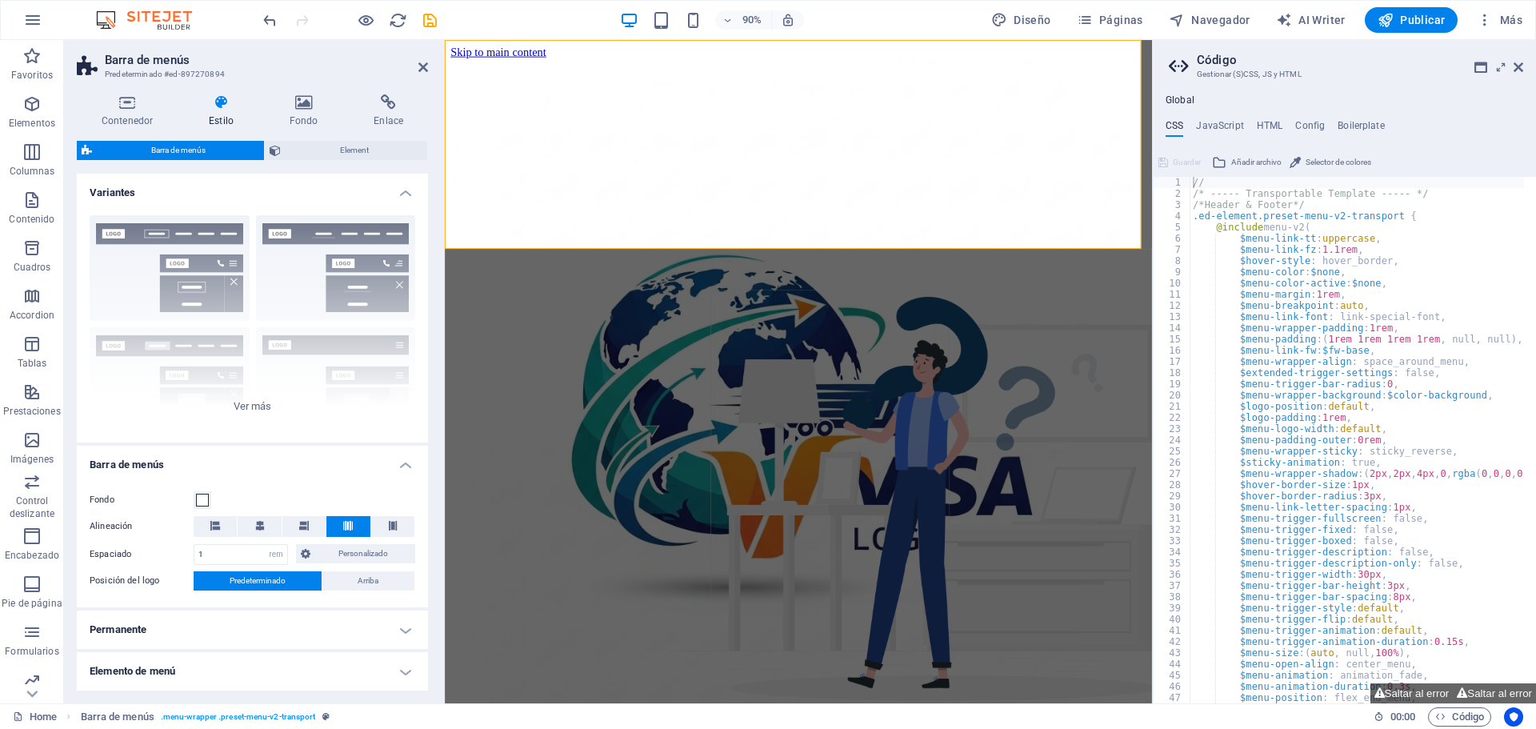
click at [351, 531] on button at bounding box center [347, 526] width 43 height 21
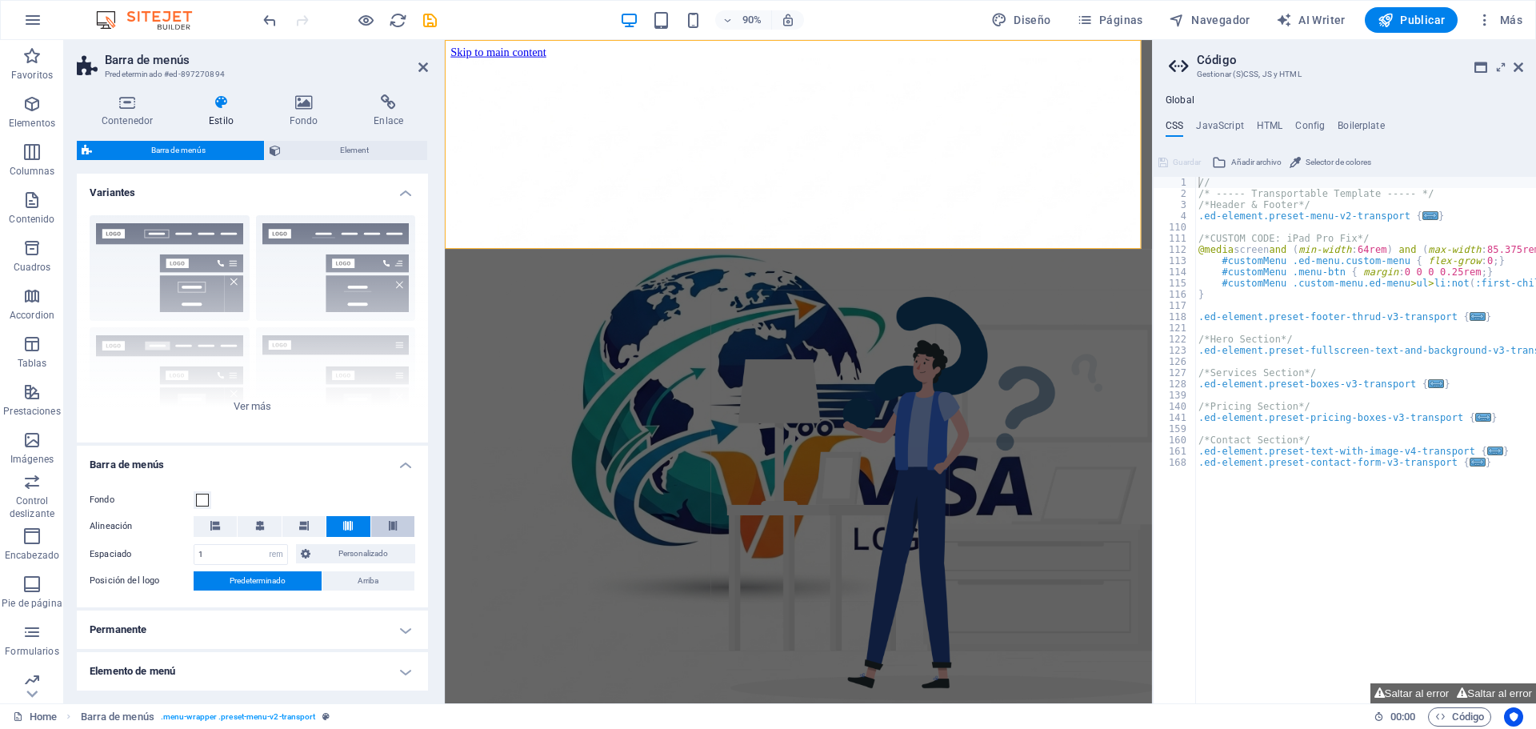
click at [391, 525] on icon at bounding box center [393, 526] width 10 height 10
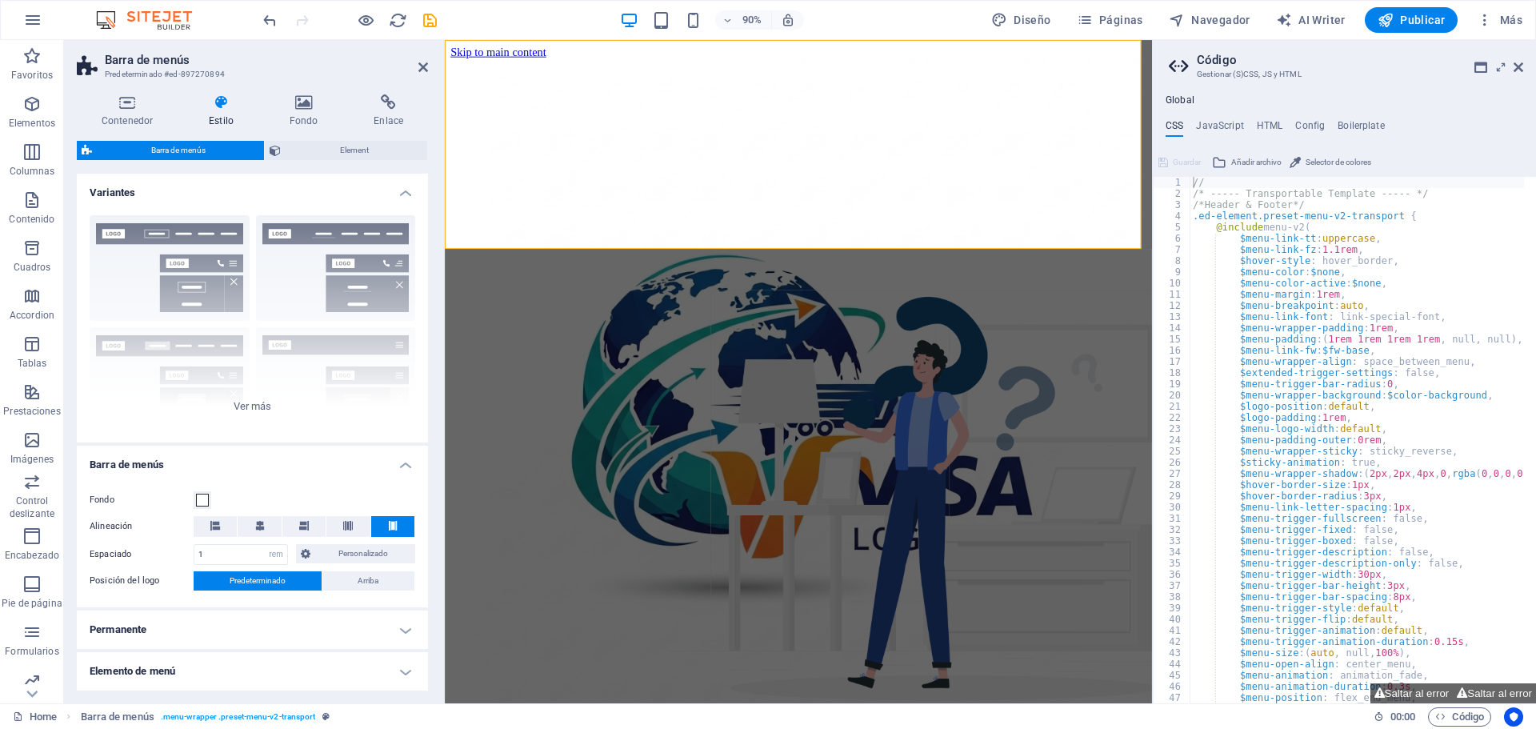
click at [391, 525] on icon at bounding box center [393, 526] width 10 height 10
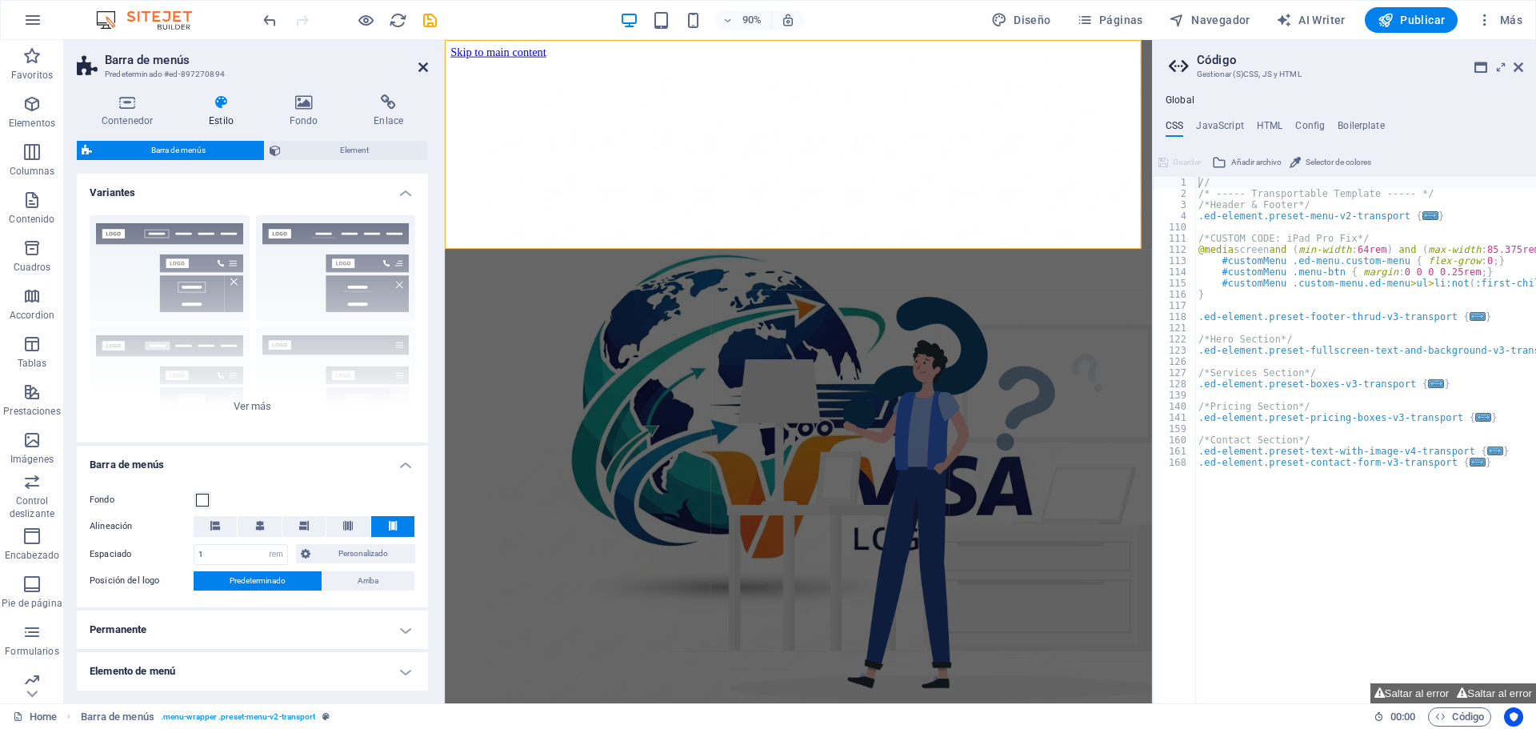
click at [423, 66] on icon at bounding box center [424, 67] width 10 height 13
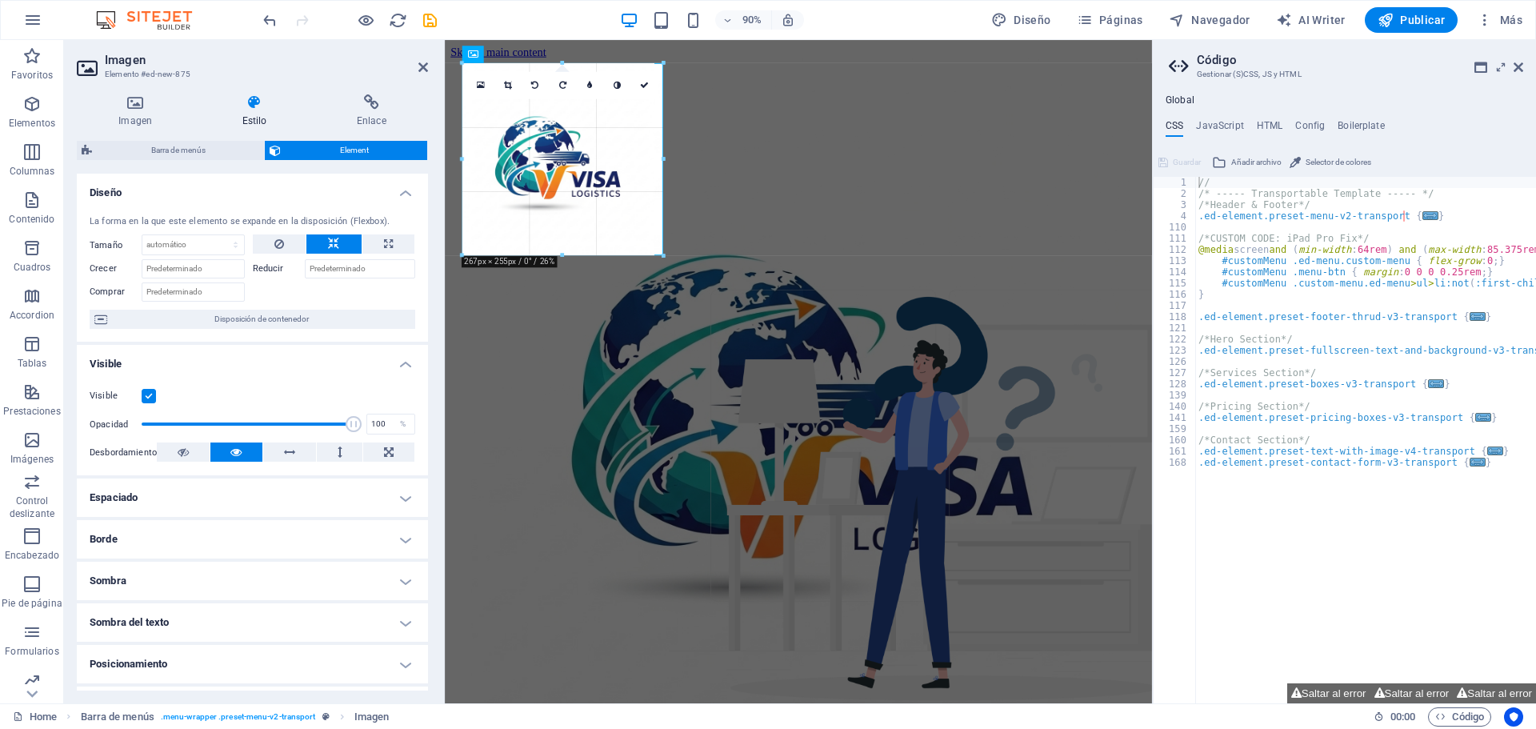
drag, startPoint x: 586, startPoint y: 188, endPoint x: 166, endPoint y: 217, distance: 420.3
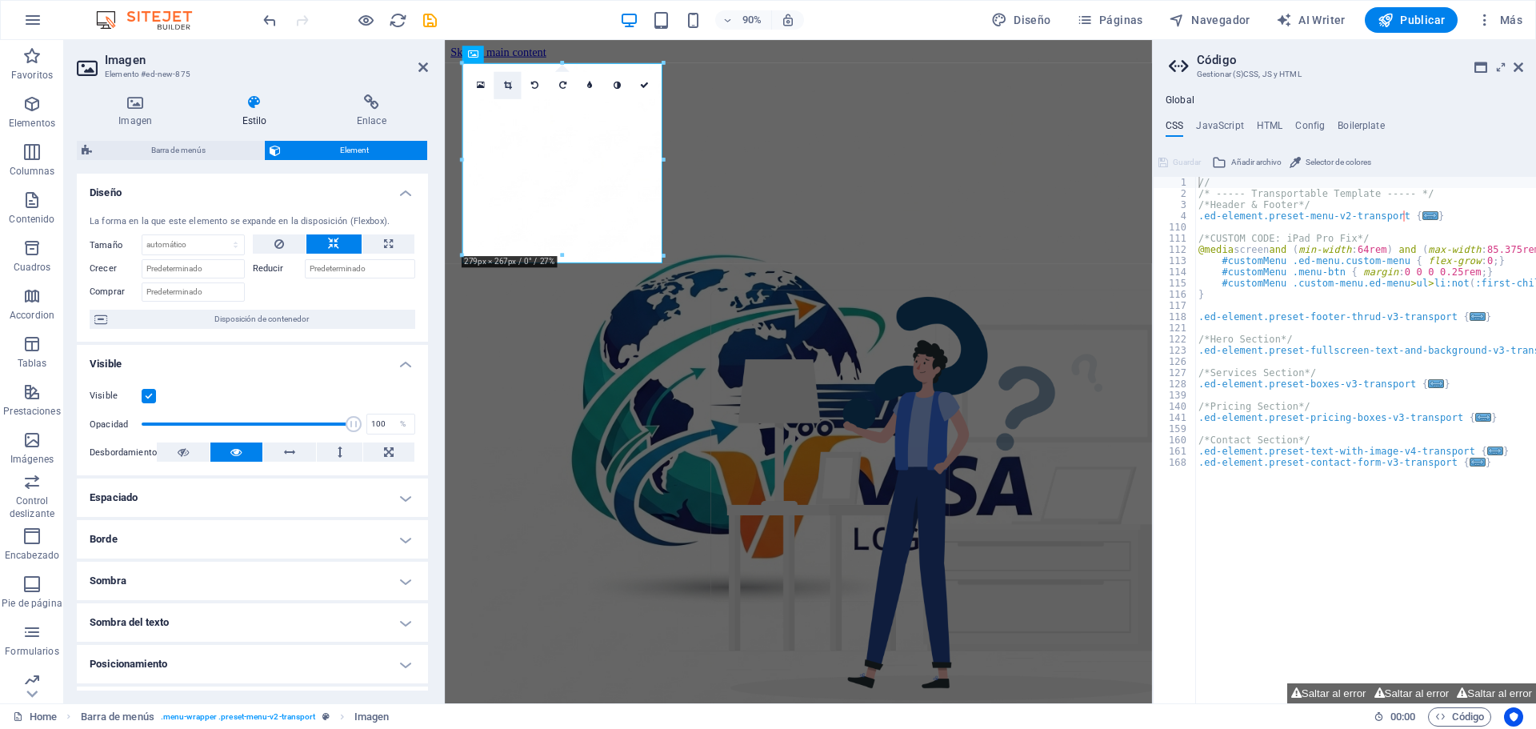
click at [508, 85] on icon at bounding box center [508, 85] width 8 height 9
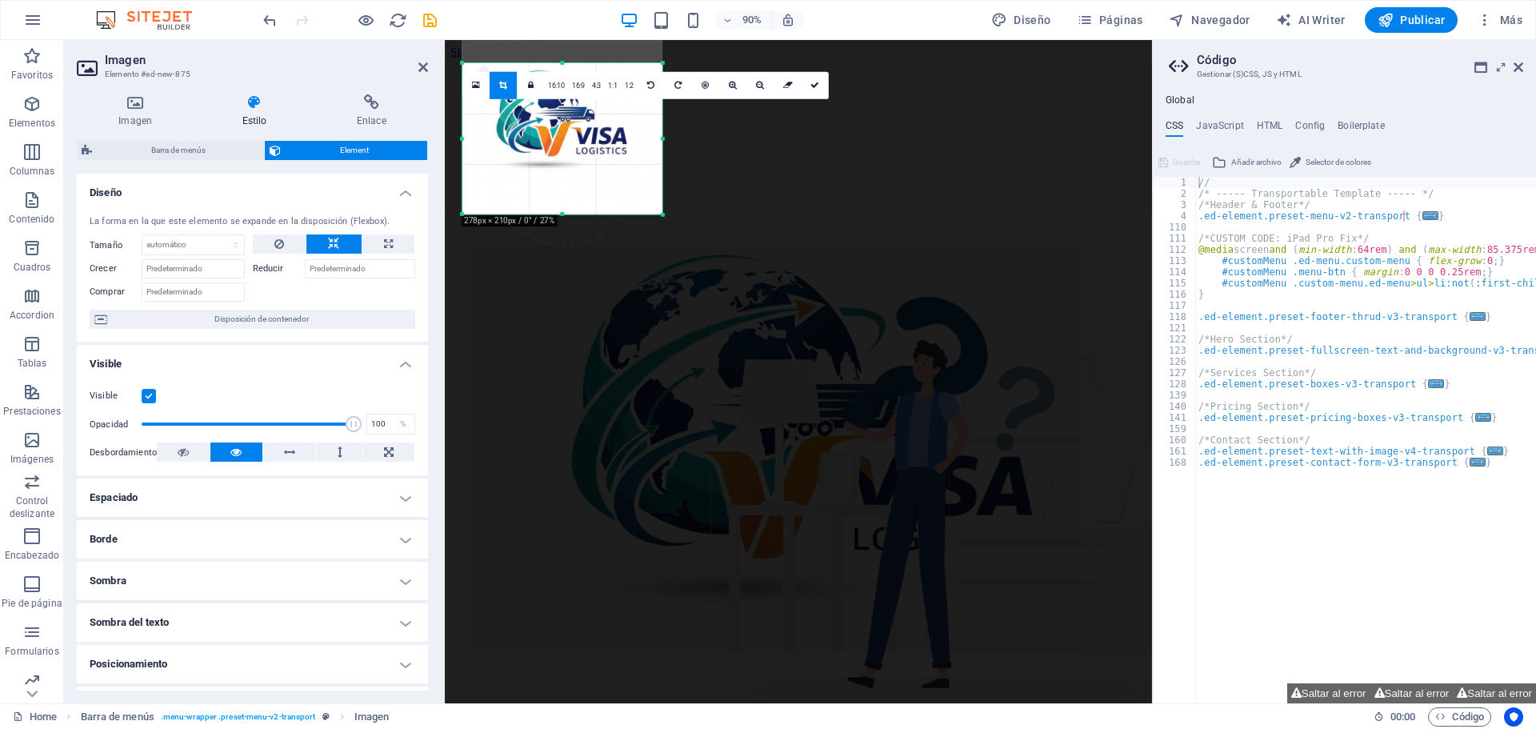
drag, startPoint x: 563, startPoint y: 63, endPoint x: 565, endPoint y: 117, distance: 53.6
click at [565, 117] on div "180 170 160 150 140 130 120 110 100 90 80 70 60 50 40 30 20 10 0 -10 -20 -30 -4…" at bounding box center [563, 138] width 200 height 151
click at [656, 138] on div at bounding box center [563, 121] width 200 height 200
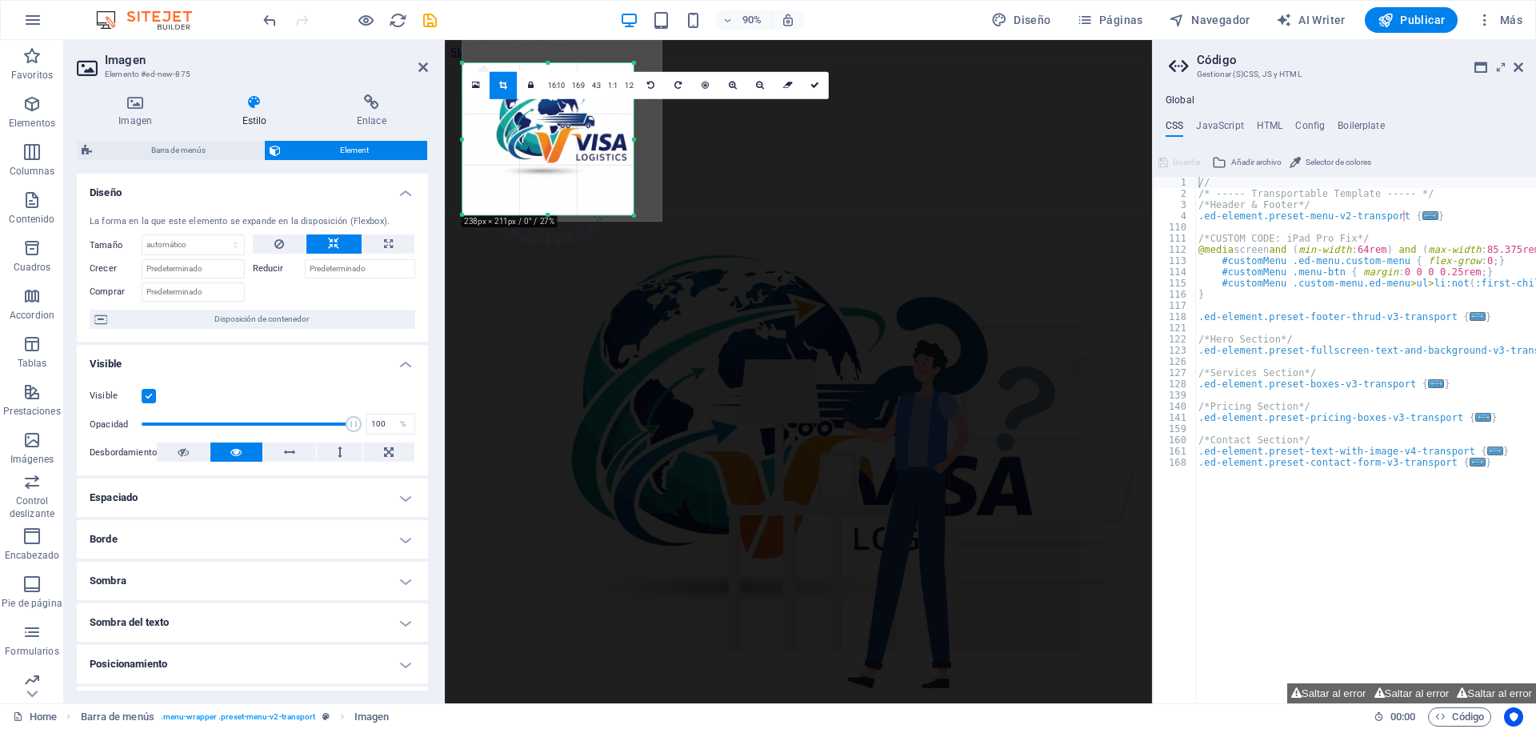
drag, startPoint x: 661, startPoint y: 142, endPoint x: 629, endPoint y: 142, distance: 32.0
click at [629, 142] on div "180 170 160 150 140 130 120 110 100 90 80 70 60 50 40 30 20 10 0 -10 -20 -30 -4…" at bounding box center [548, 139] width 171 height 152
drag, startPoint x: 550, startPoint y: 215, endPoint x: 546, endPoint y: 168, distance: 47.4
click at [546, 168] on div "180 170 160 150 140 130 120 110 100 90 80 70 60 50 40 30 20 10 0 -10 -20 -30 -4…" at bounding box center [548, 118] width 171 height 110
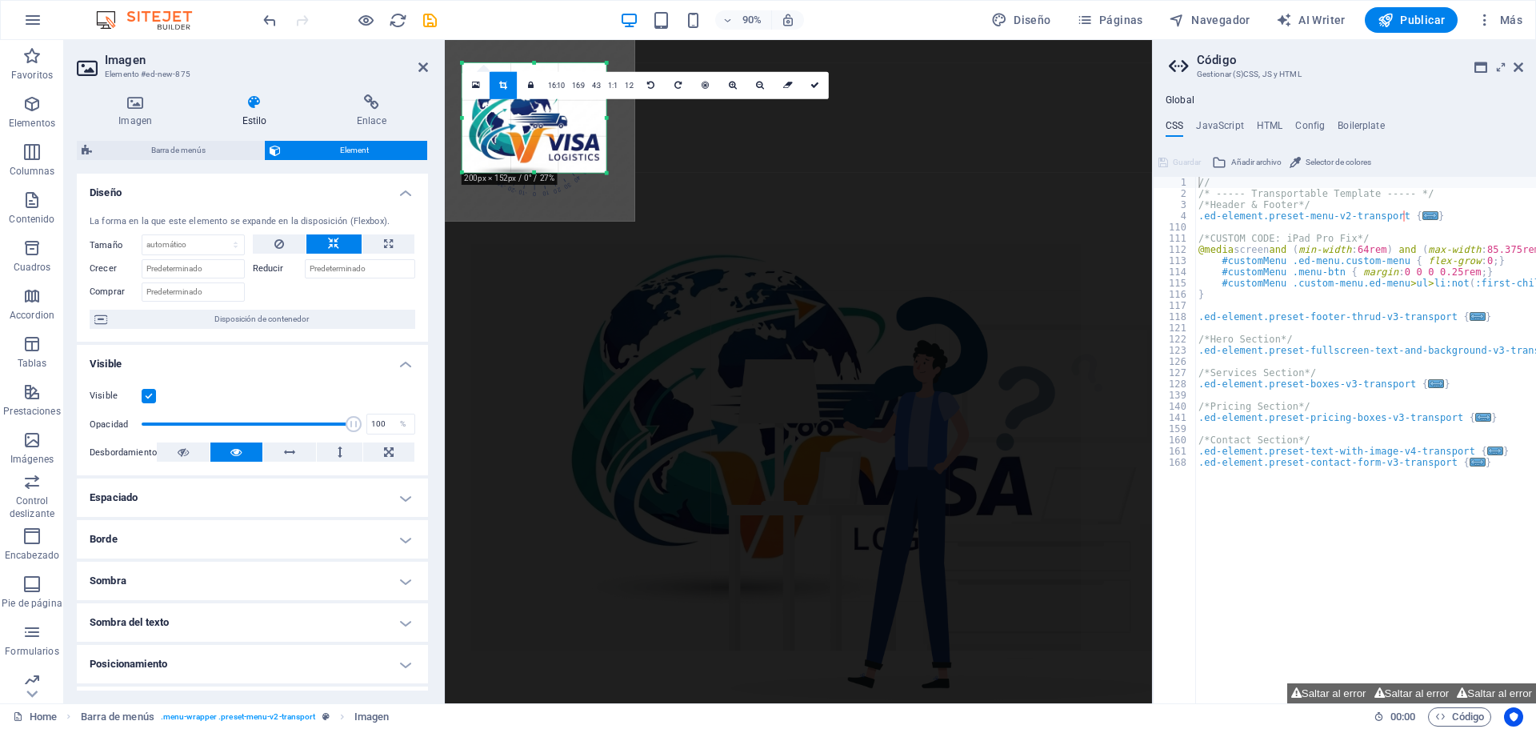
drag, startPoint x: 463, startPoint y: 117, endPoint x: 494, endPoint y: 122, distance: 30.8
click at [494, 122] on div "180 170 160 150 140 130 120 110 100 90 80 70 60 50 40 30 20 10 0 -10 -20 -30 -4…" at bounding box center [535, 118] width 144 height 110
click at [812, 85] on icon at bounding box center [815, 85] width 9 height 9
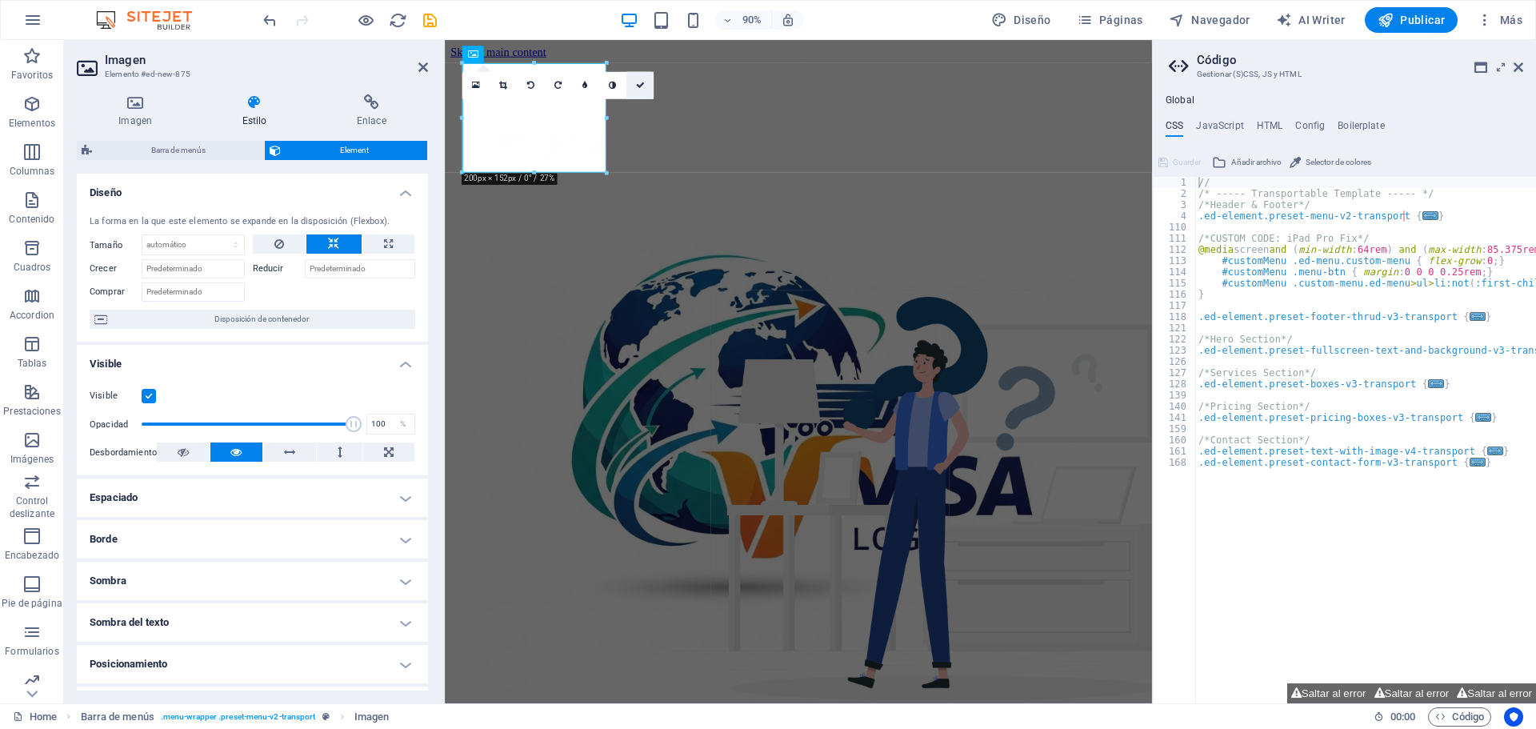
click at [642, 87] on icon at bounding box center [639, 85] width 9 height 9
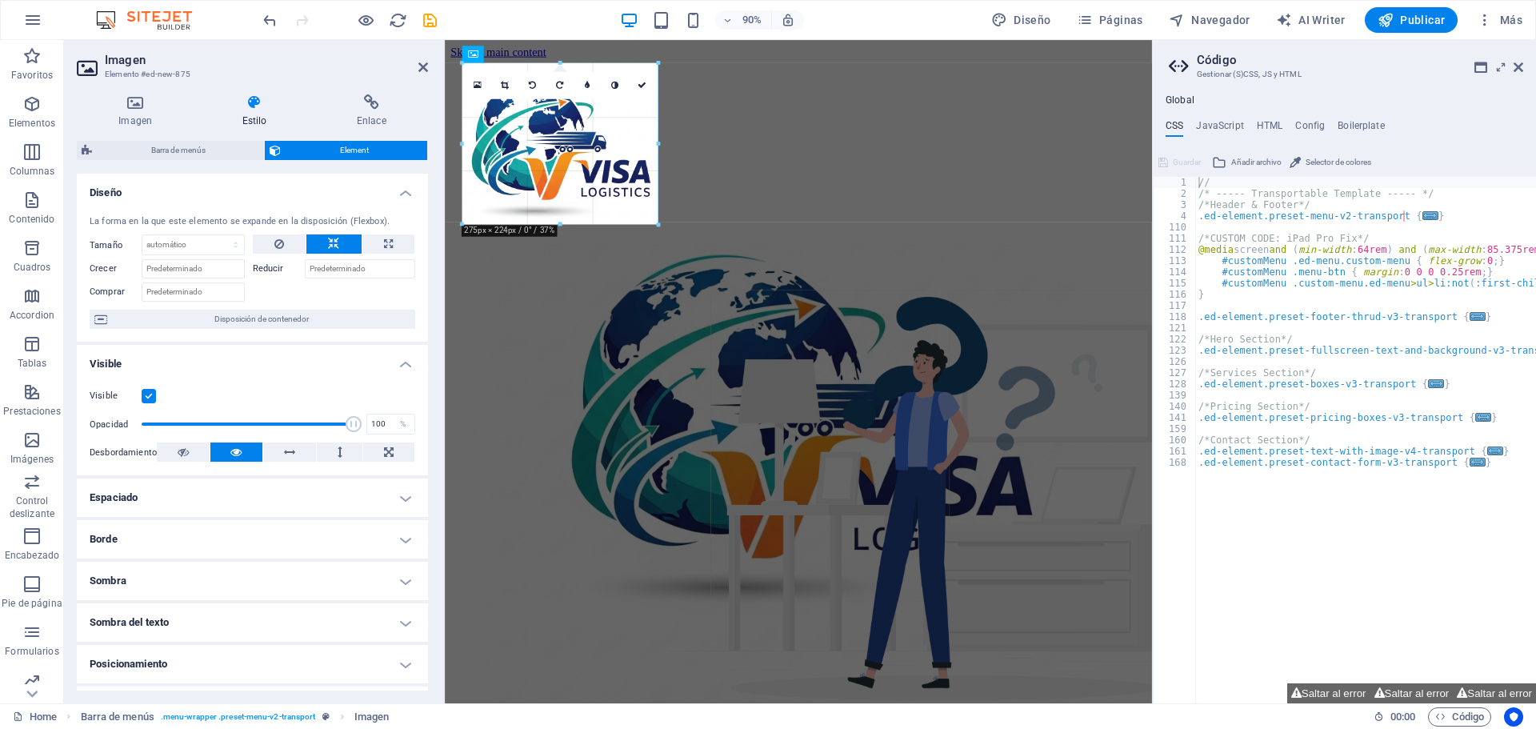
drag, startPoint x: 606, startPoint y: 173, endPoint x: 559, endPoint y: 228, distance: 72.6
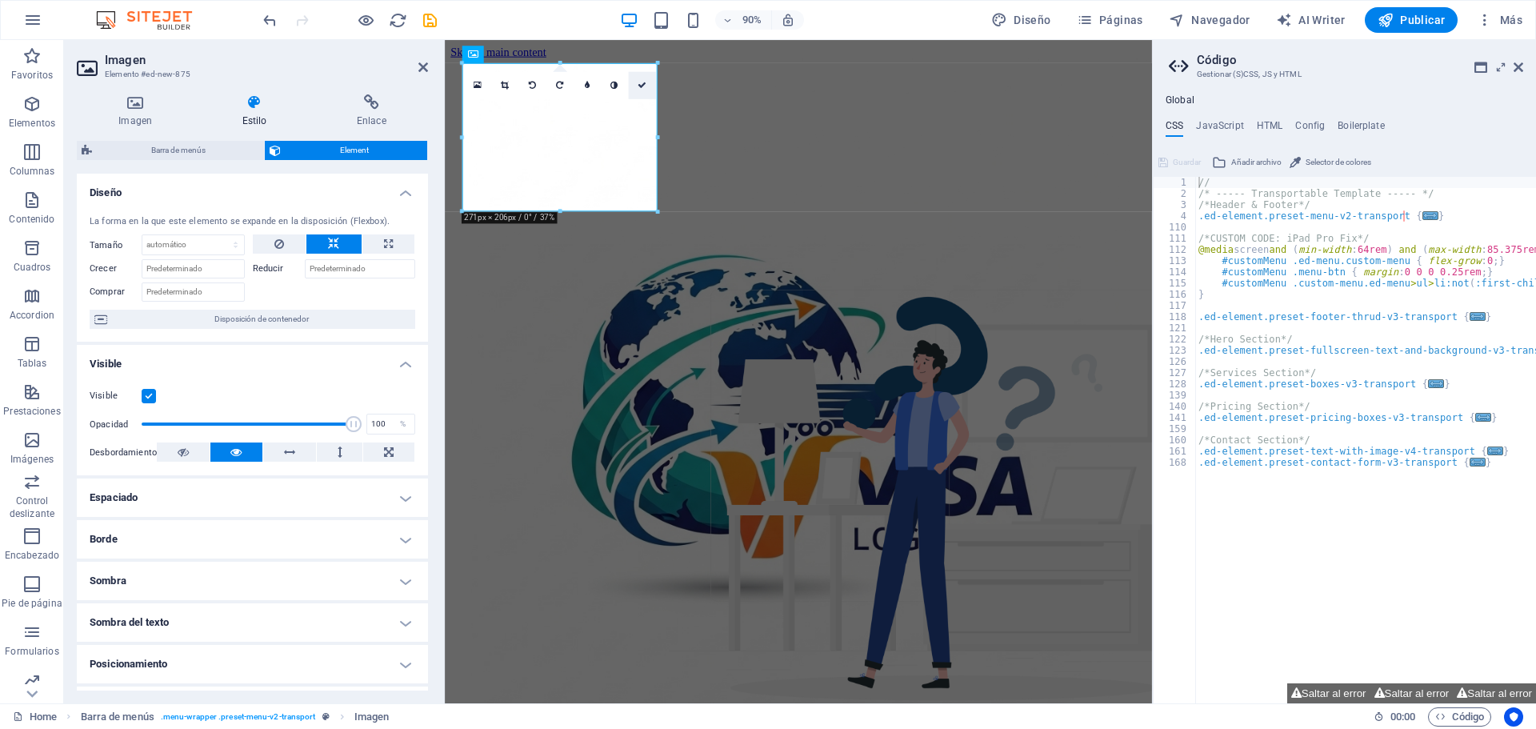
click at [646, 83] on icon at bounding box center [642, 85] width 9 height 9
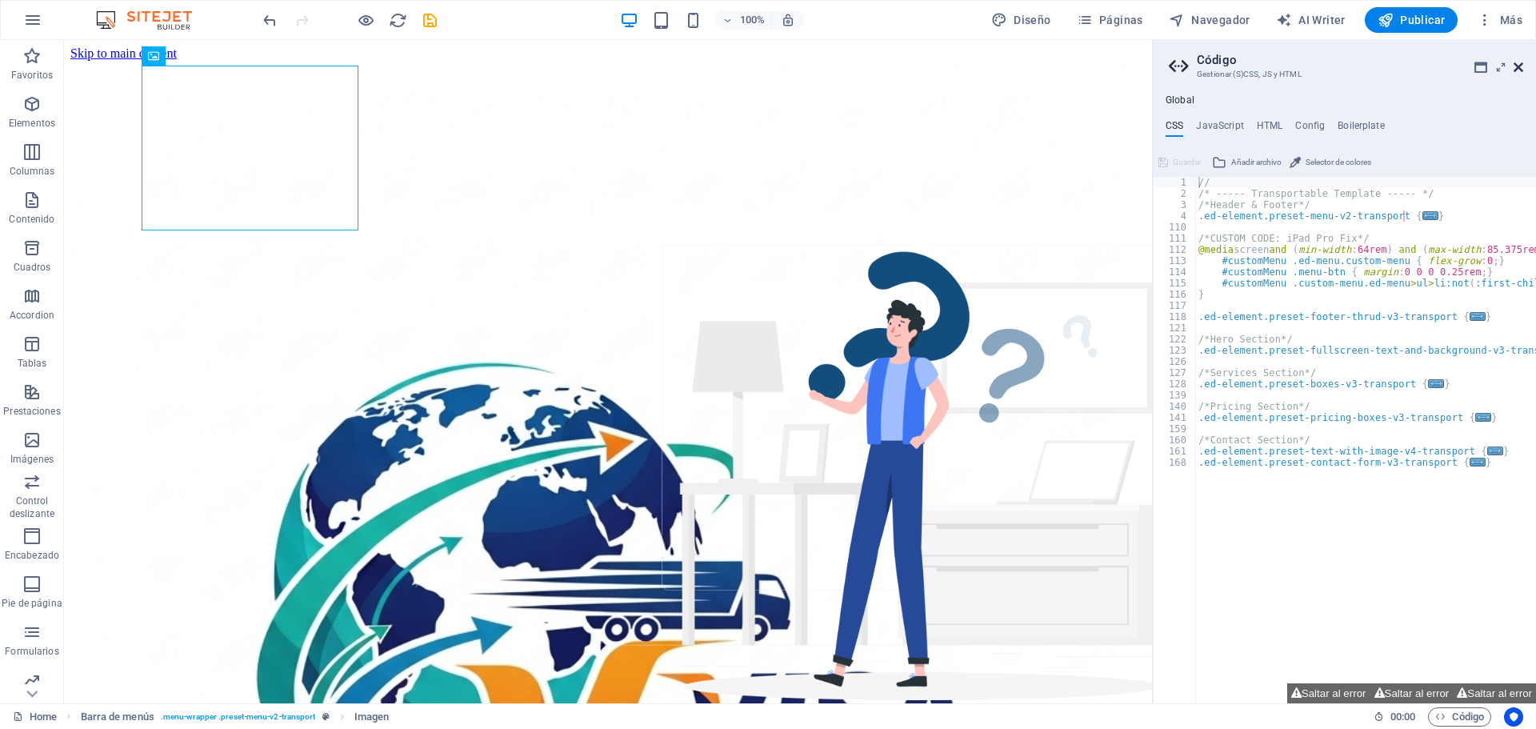
click at [1519, 68] on icon at bounding box center [1519, 67] width 10 height 13
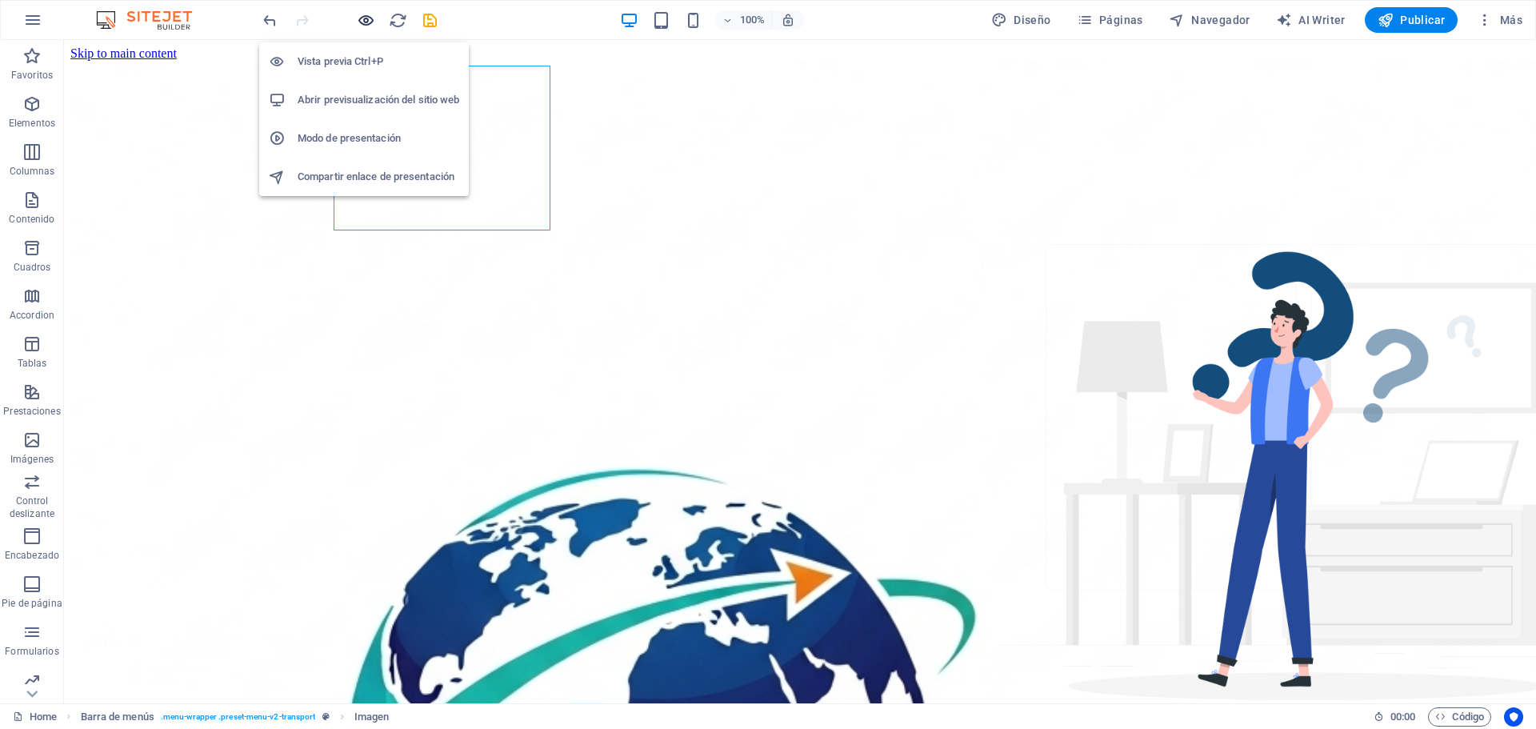
click at [360, 22] on icon "button" at bounding box center [366, 20] width 18 height 18
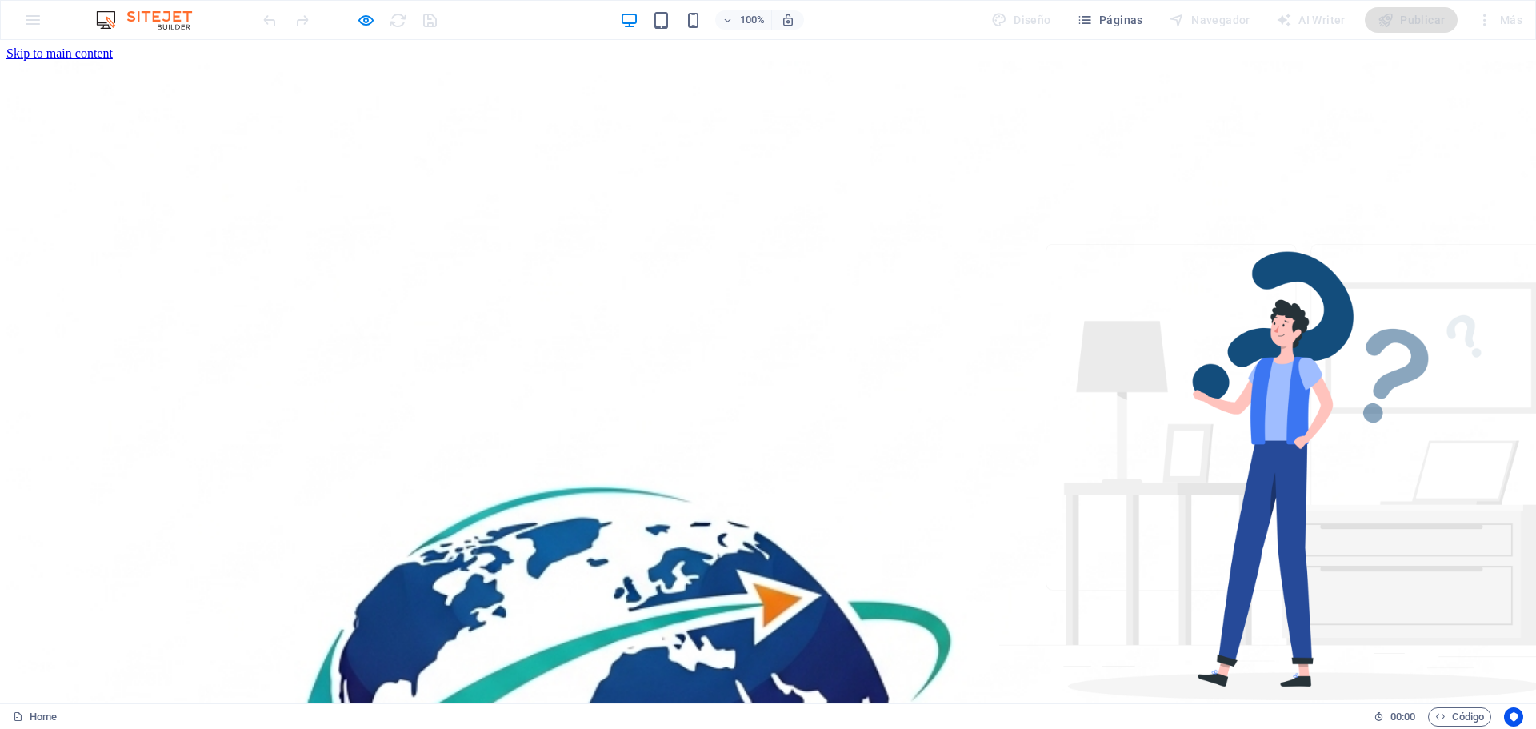
drag, startPoint x: 1528, startPoint y: 94, endPoint x: 1535, endPoint y: 66, distance: 28.0
click at [367, 20] on icon "button" at bounding box center [366, 20] width 18 height 18
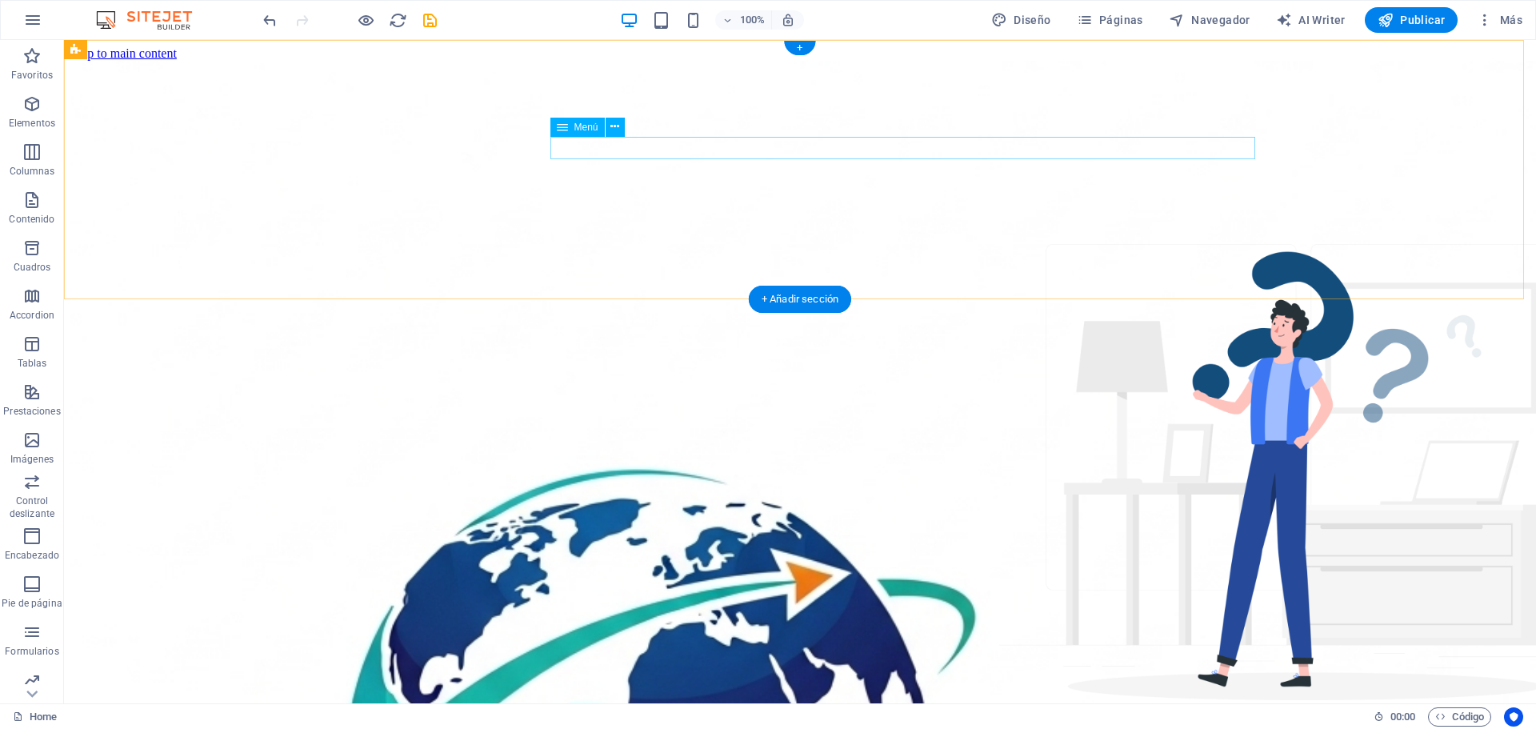
click at [620, 126] on button at bounding box center [615, 127] width 19 height 19
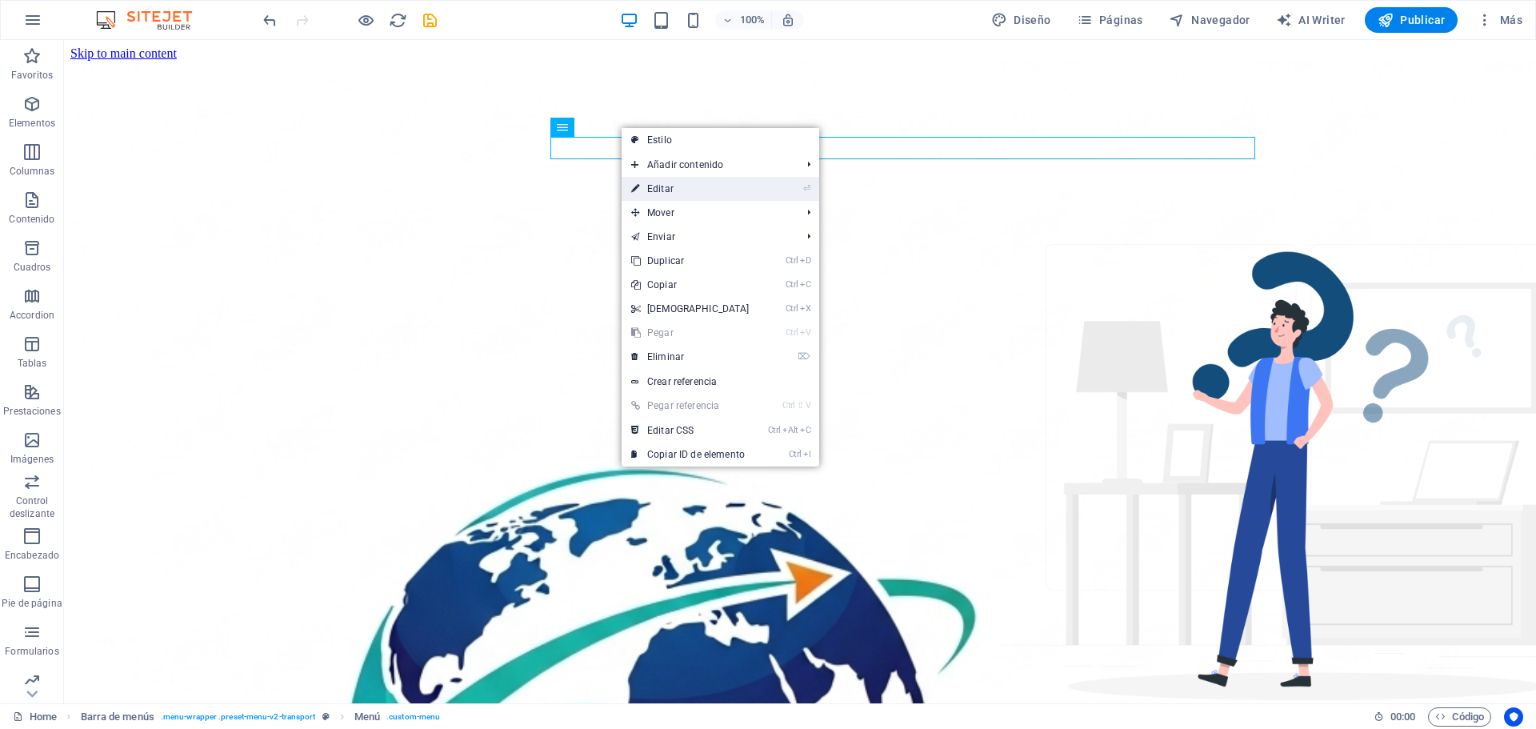
click at [652, 190] on link "⏎ Editar" at bounding box center [691, 189] width 138 height 24
select select
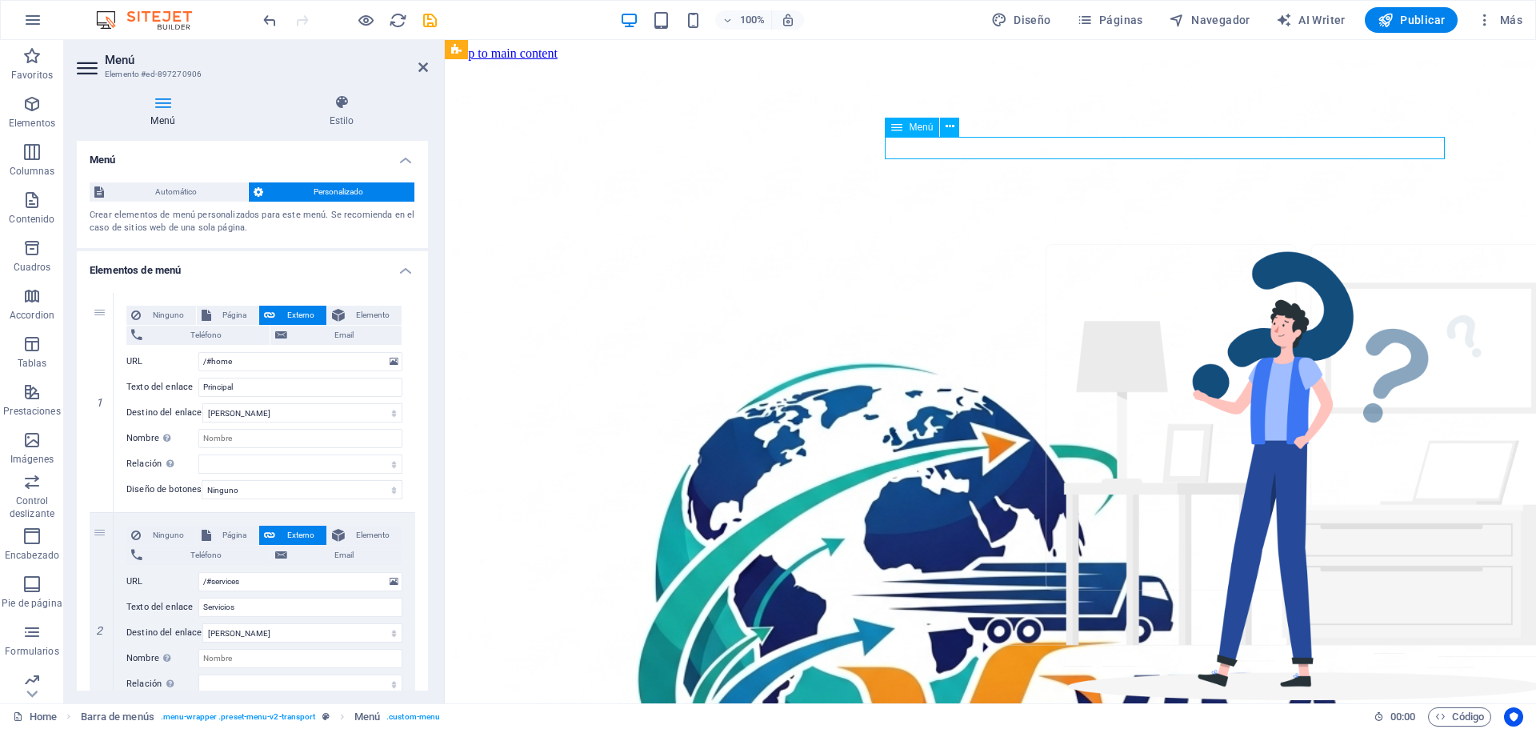
drag, startPoint x: 996, startPoint y: 140, endPoint x: 963, endPoint y: 138, distance: 32.8
drag, startPoint x: 975, startPoint y: 137, endPoint x: 921, endPoint y: 142, distance: 53.9
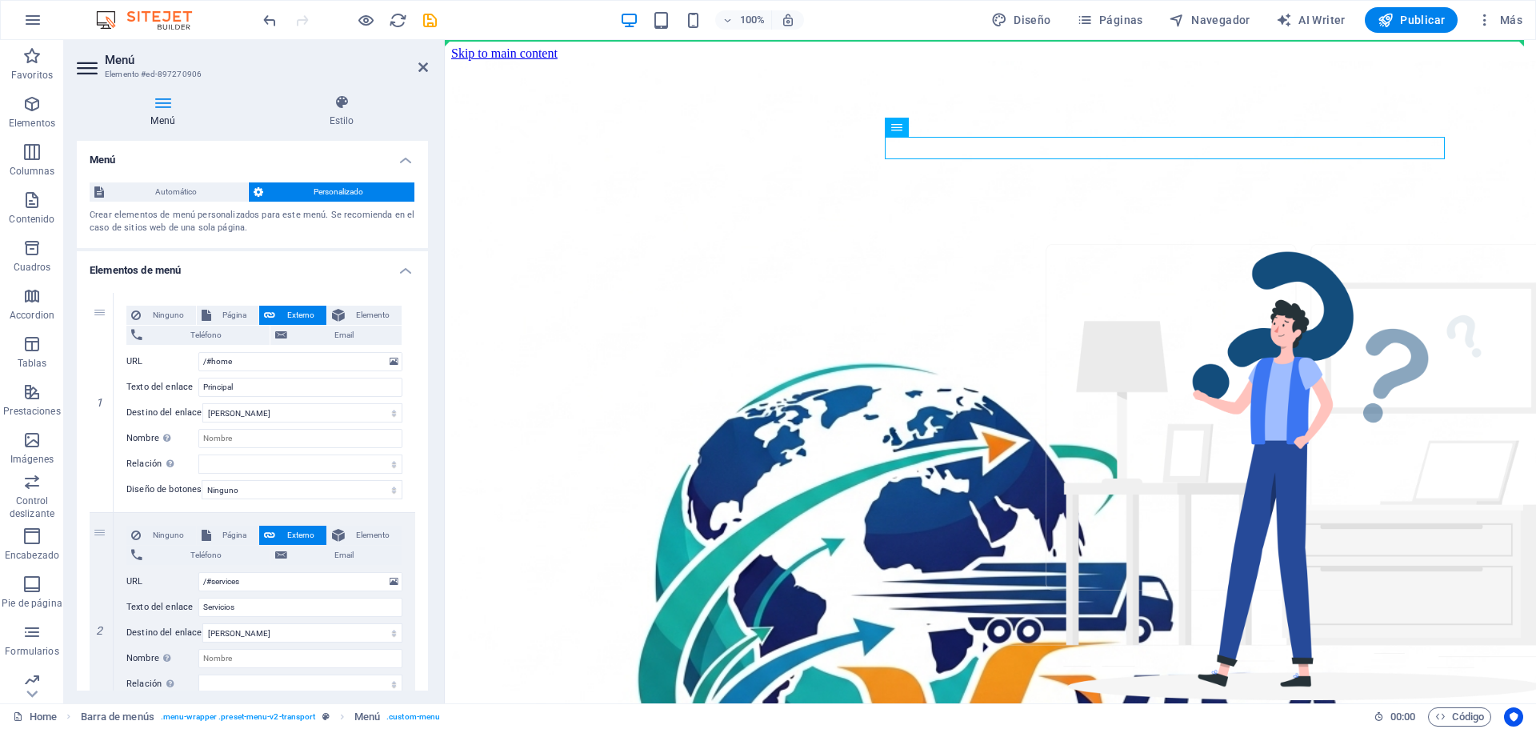
drag, startPoint x: 1368, startPoint y: 168, endPoint x: 755, endPoint y: 131, distance: 614.1
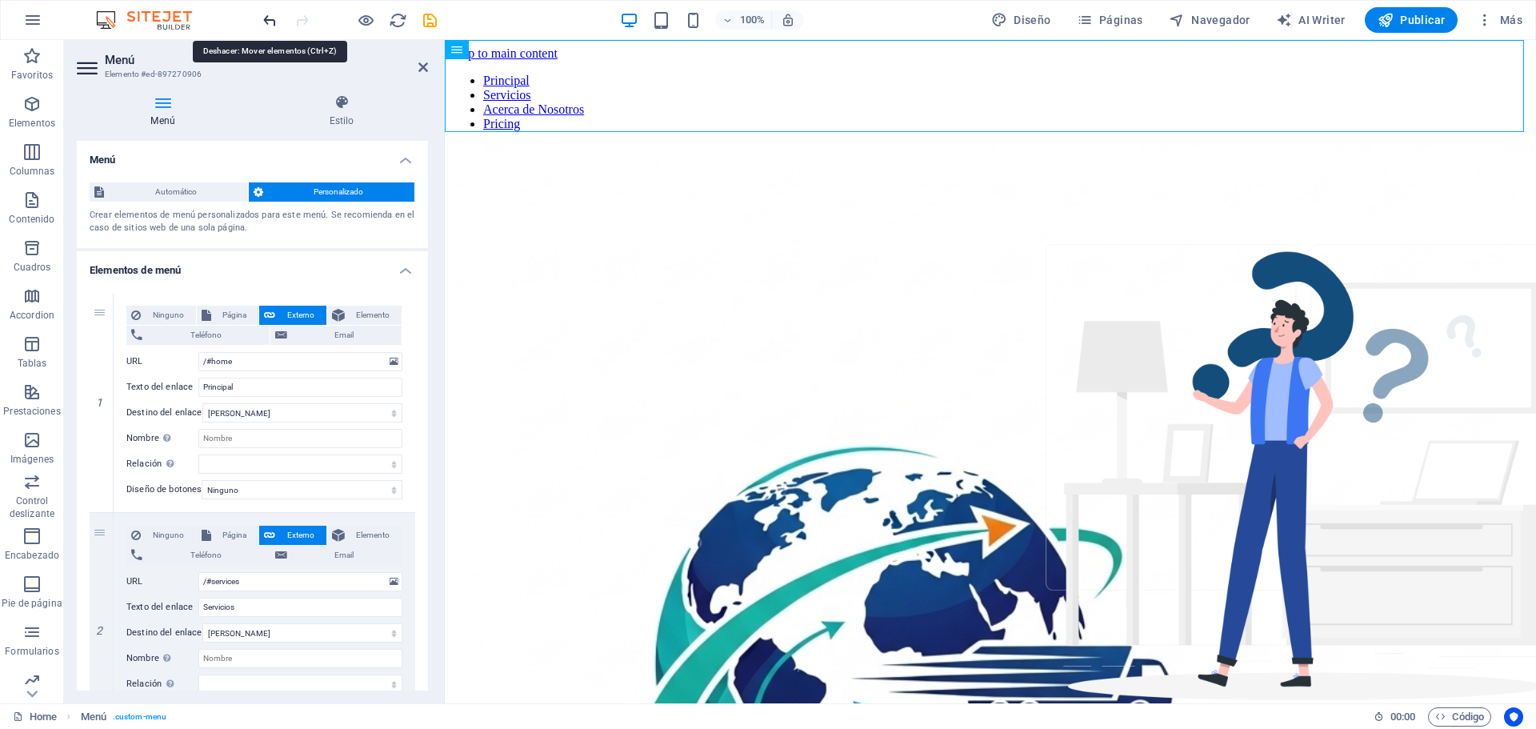
click at [263, 15] on icon "undo" at bounding box center [270, 20] width 18 height 18
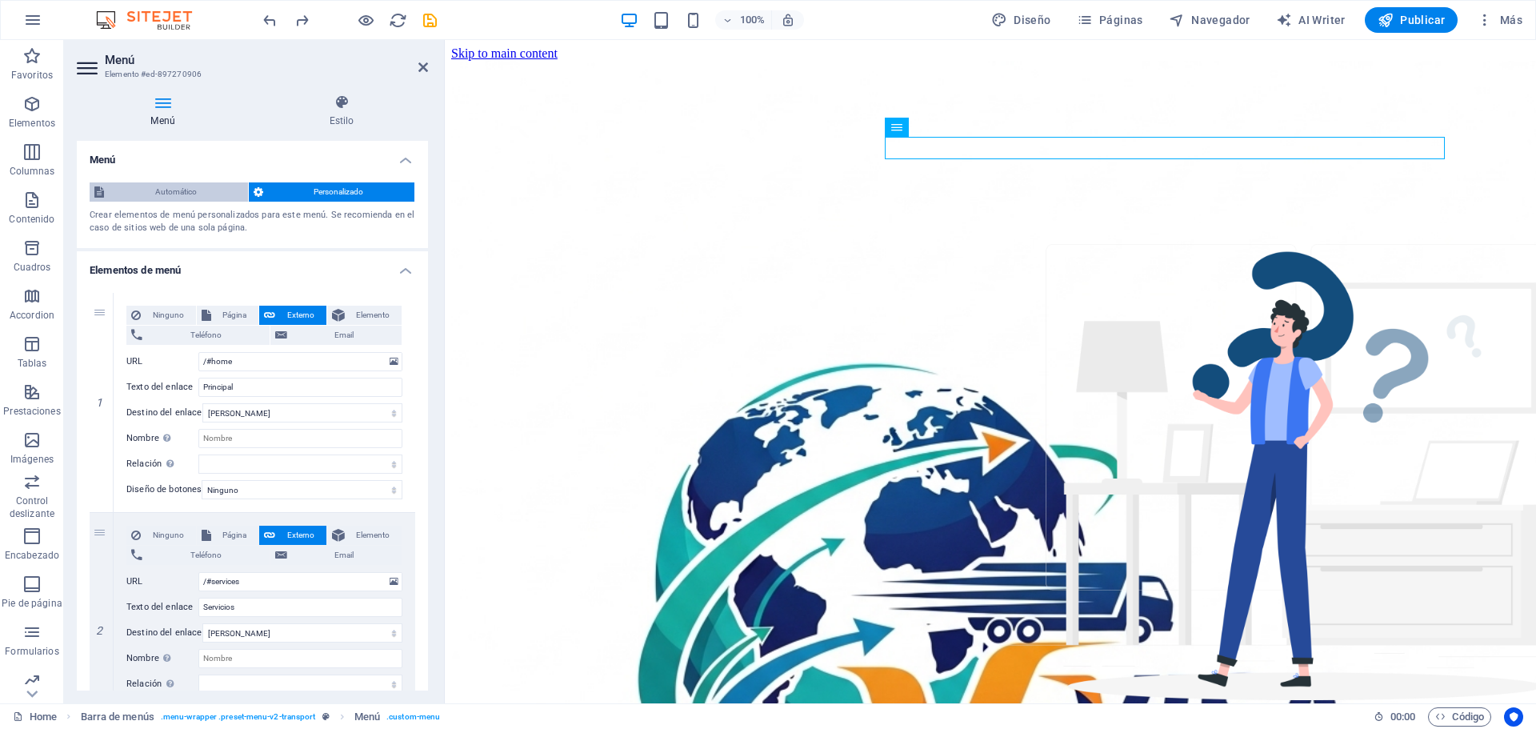
click at [214, 190] on span "Automático" at bounding box center [176, 191] width 134 height 19
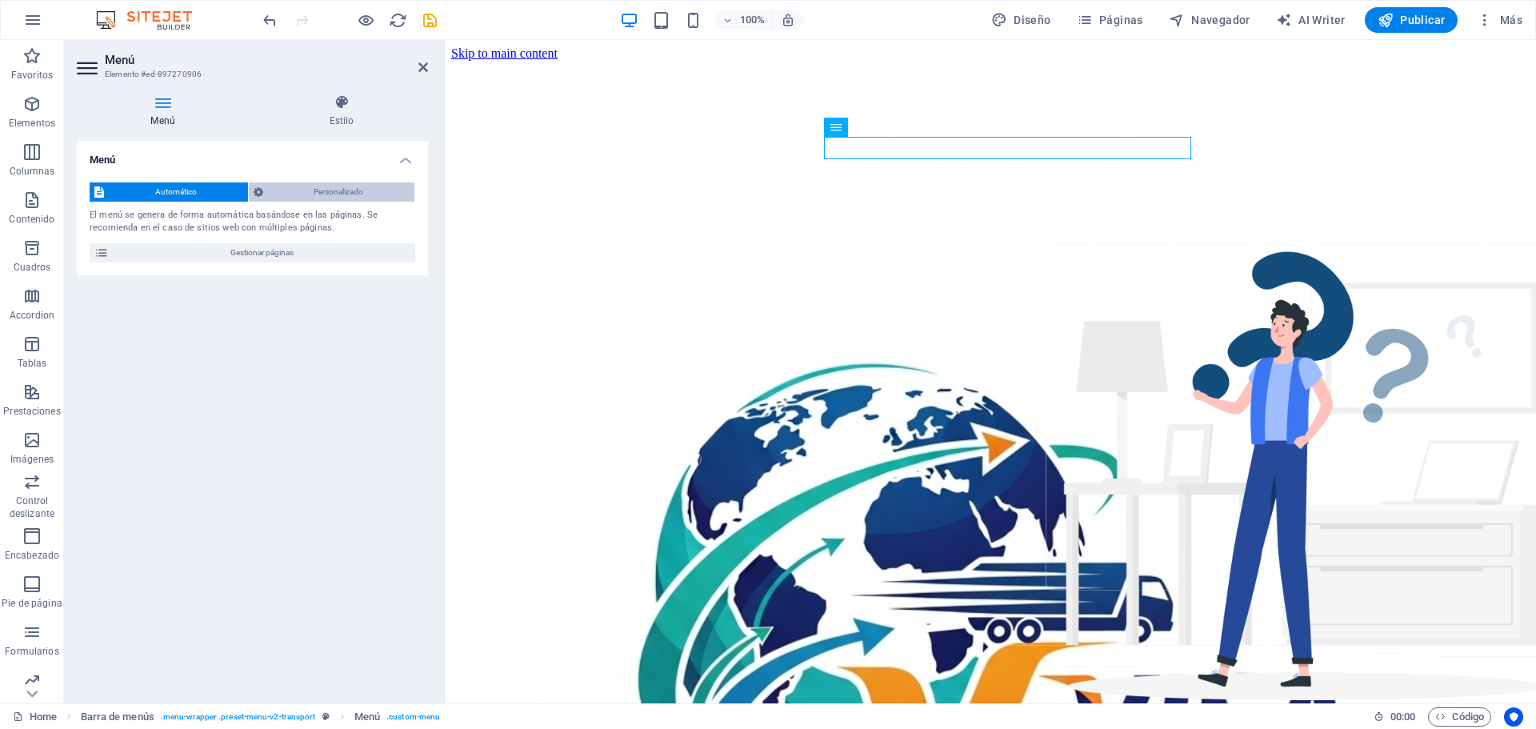
click at [302, 196] on span "Personalizado" at bounding box center [339, 191] width 142 height 19
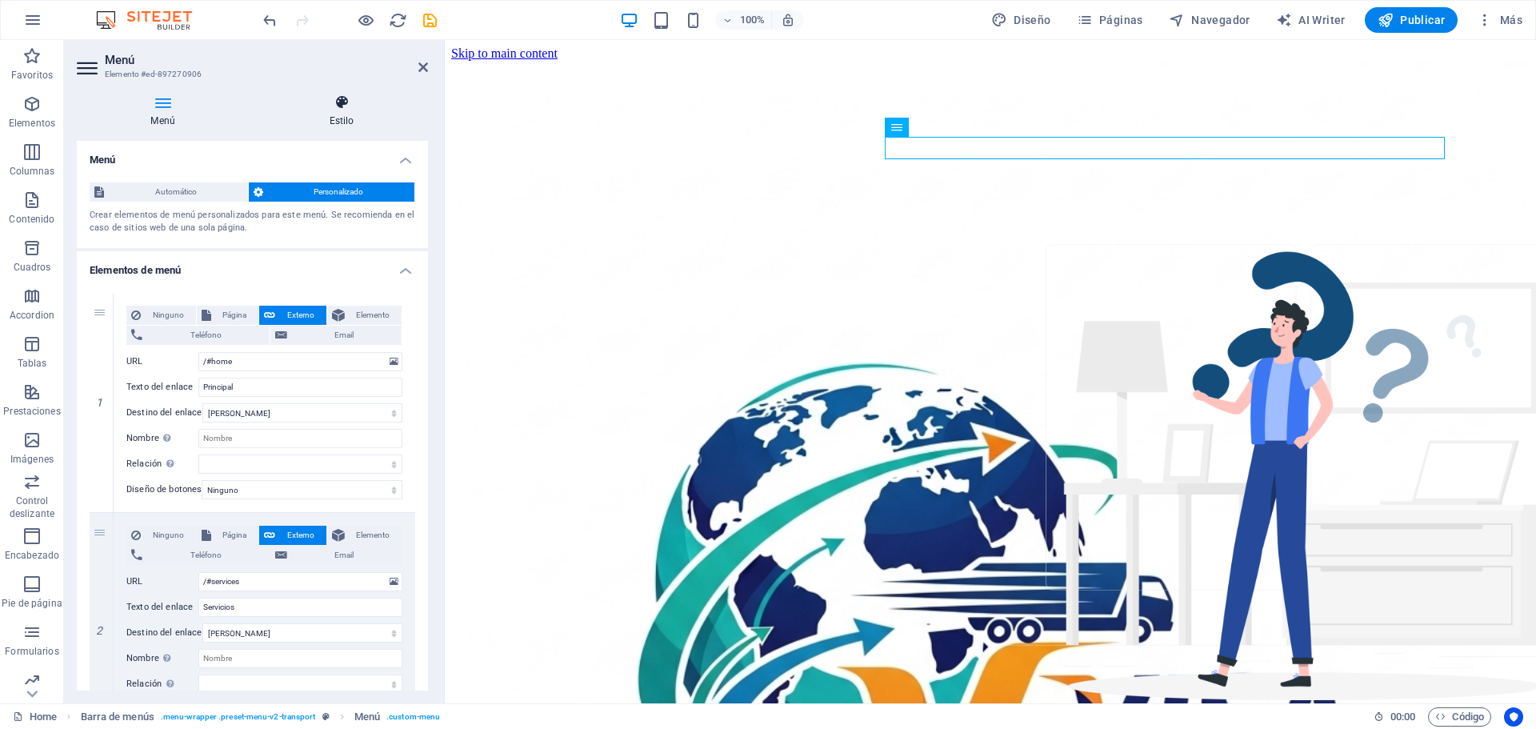
click at [332, 102] on icon at bounding box center [341, 102] width 173 height 16
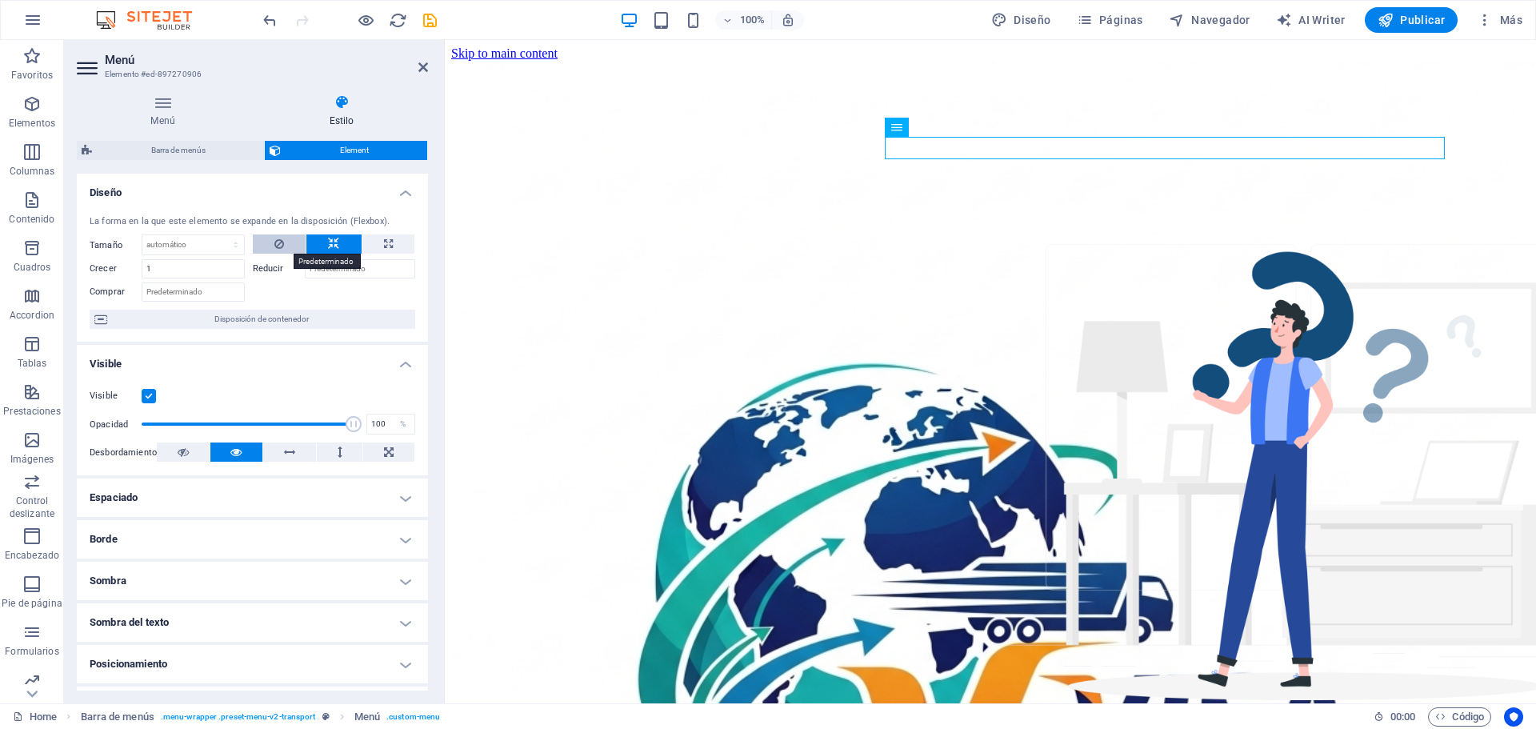
click at [274, 242] on icon at bounding box center [279, 243] width 10 height 19
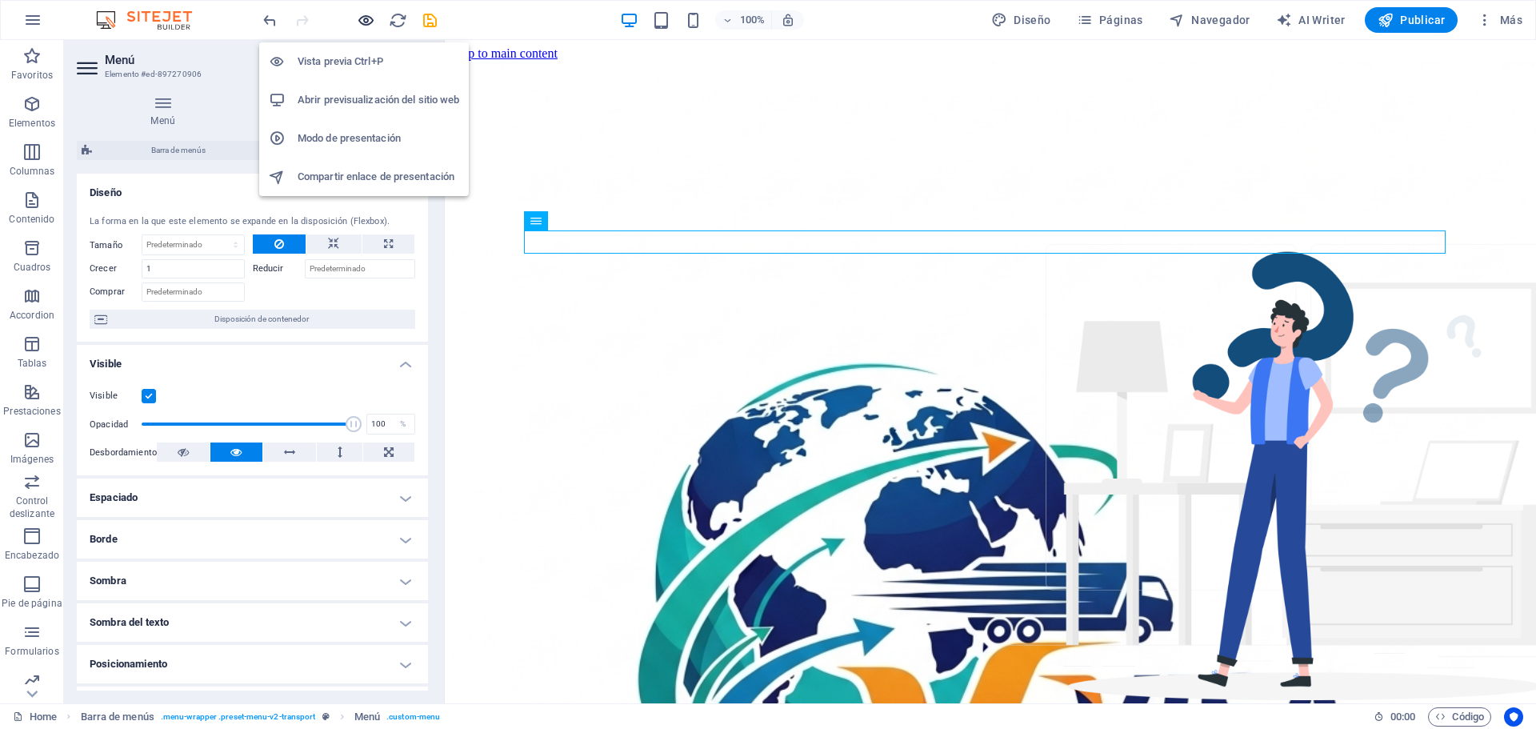
click at [371, 21] on icon "button" at bounding box center [366, 20] width 18 height 18
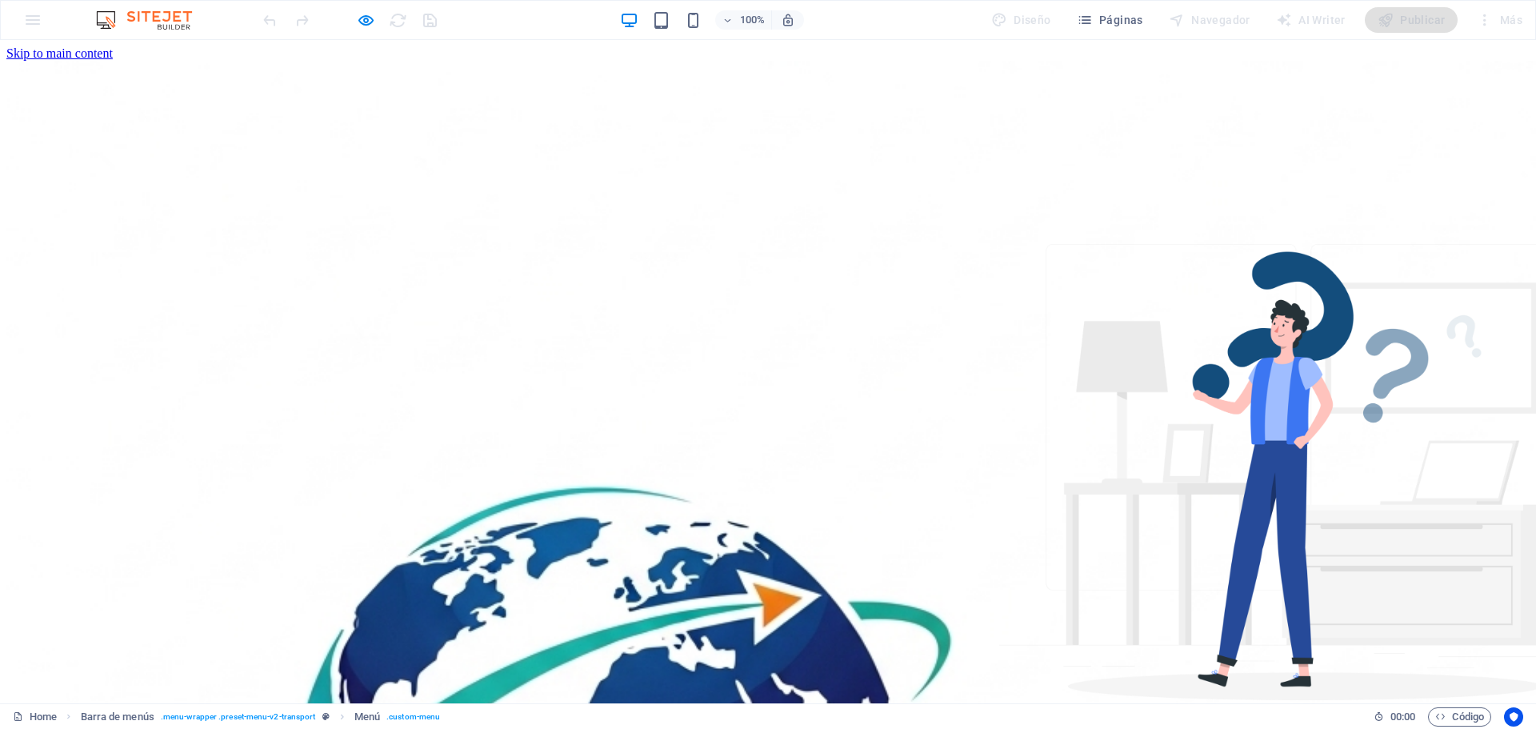
click at [376, 18] on div at bounding box center [349, 20] width 179 height 26
click at [371, 17] on icon "button" at bounding box center [366, 20] width 18 height 18
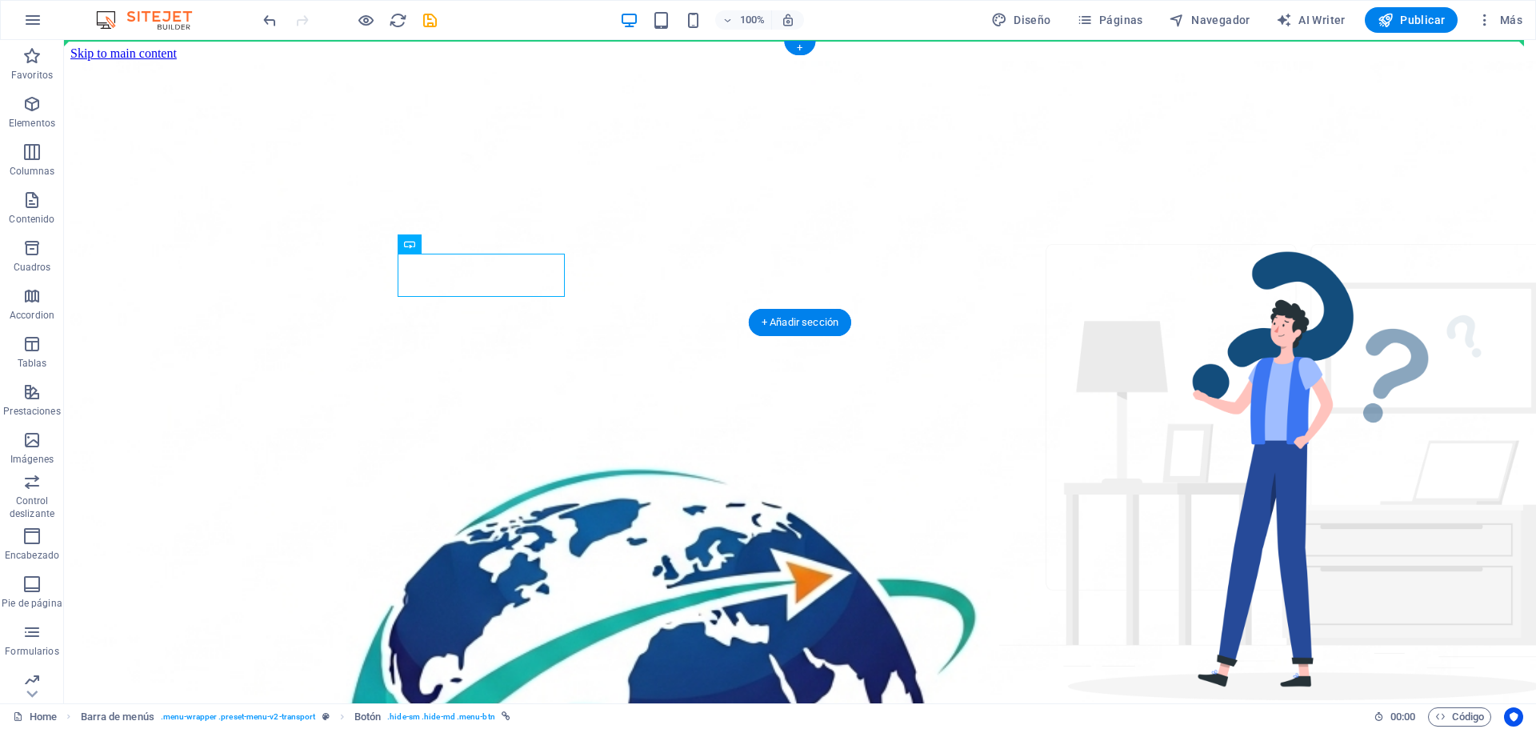
drag, startPoint x: 245, startPoint y: 270, endPoint x: 1184, endPoint y: 175, distance: 944.3
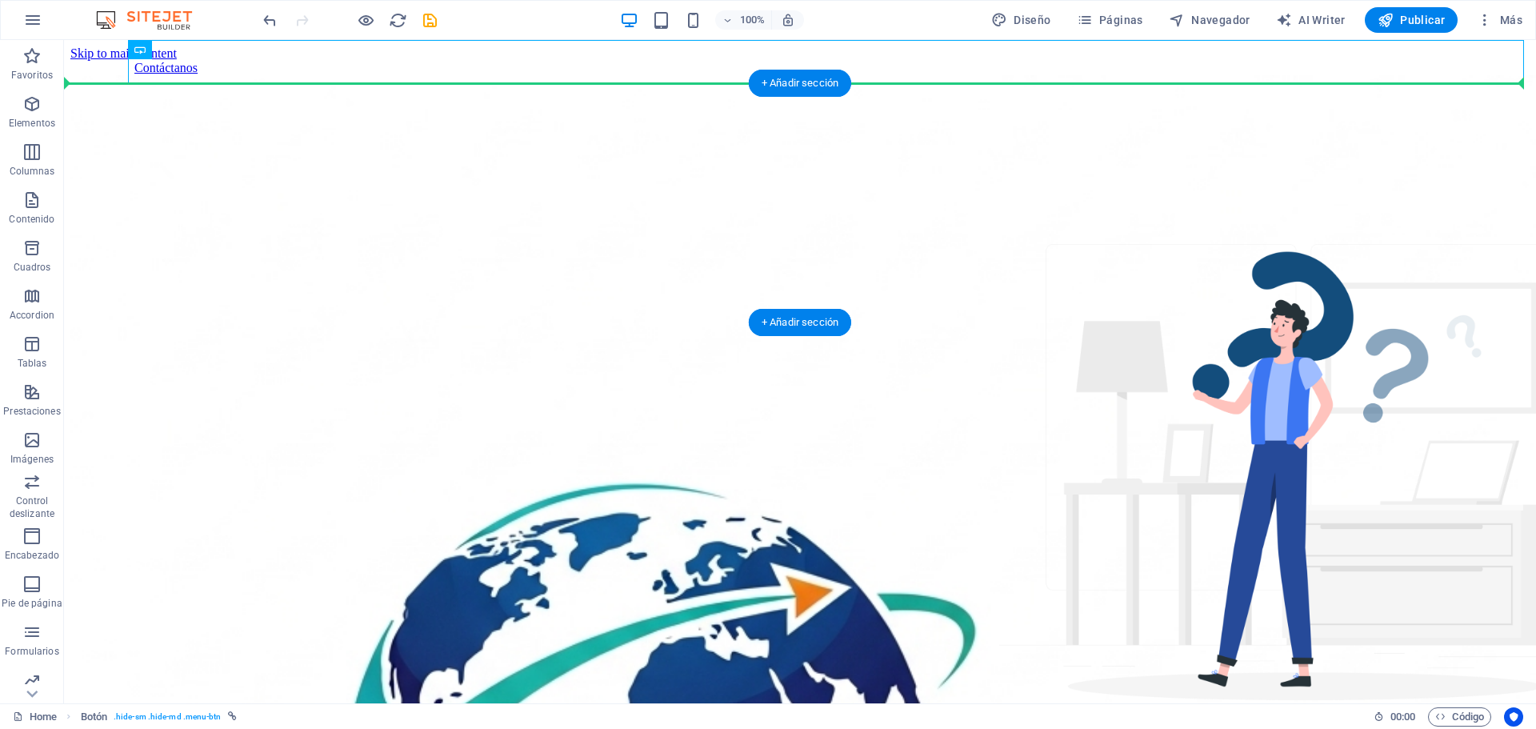
drag, startPoint x: 249, startPoint y: 66, endPoint x: 1066, endPoint y: 186, distance: 825.8
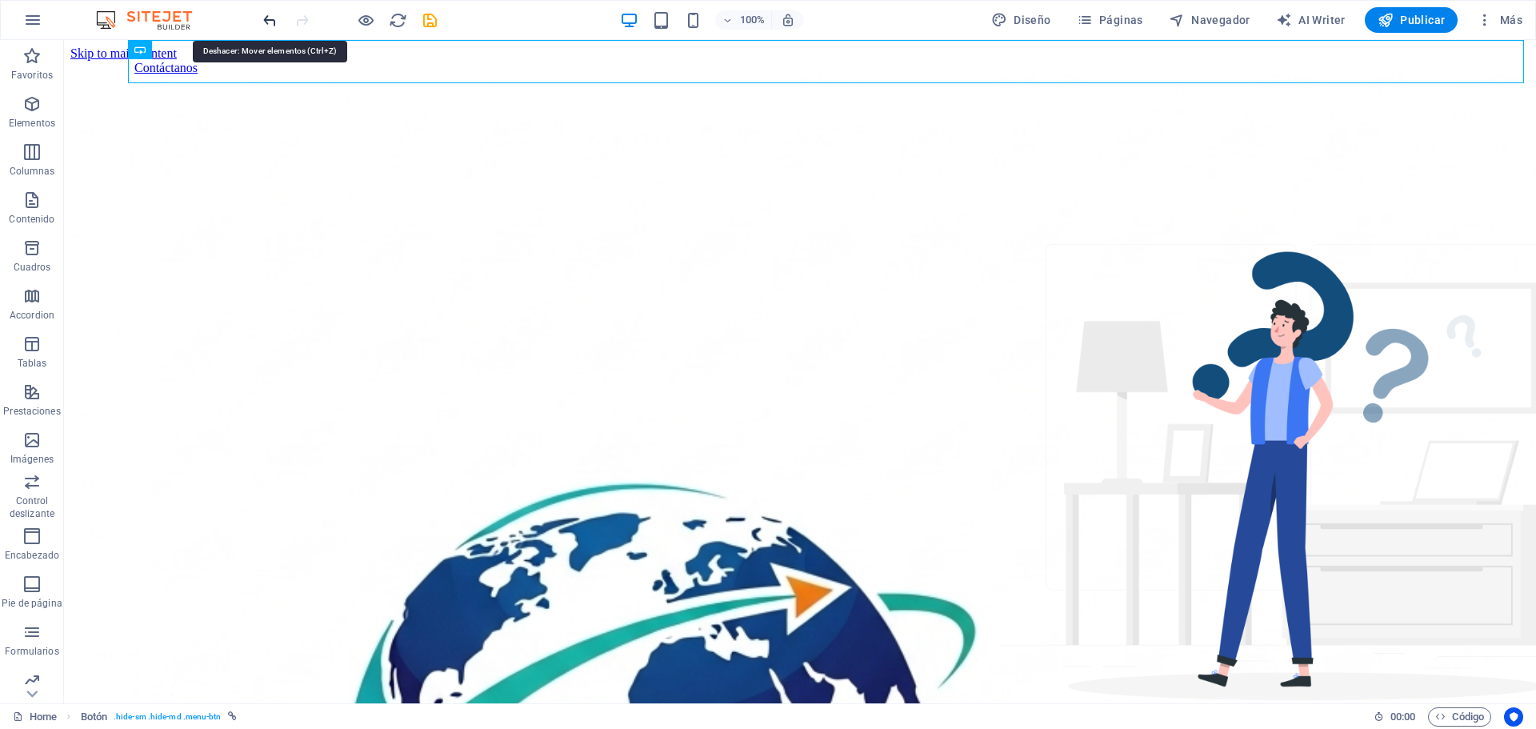
click at [268, 18] on icon "undo" at bounding box center [270, 20] width 18 height 18
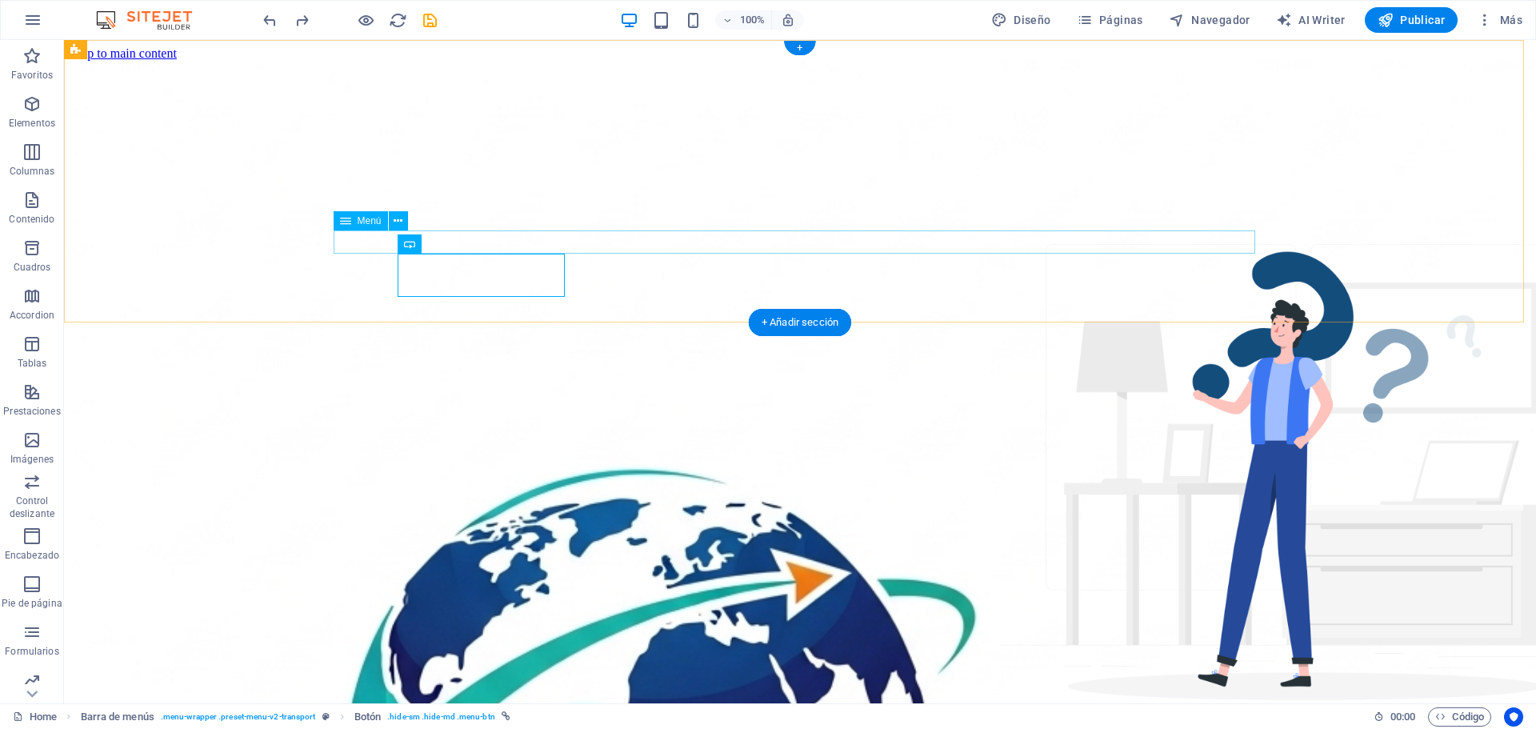
click at [399, 221] on icon at bounding box center [398, 221] width 9 height 17
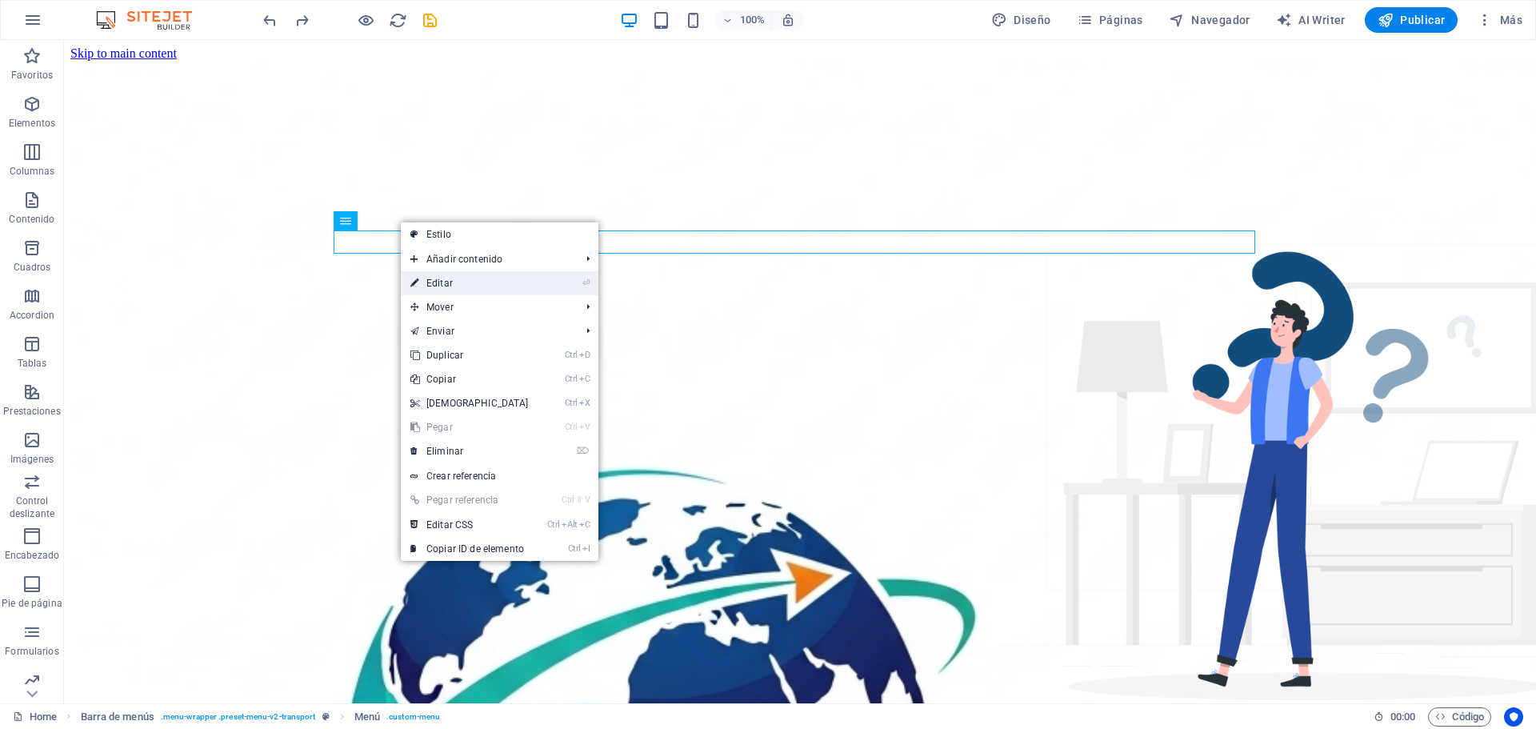
click at [475, 282] on link "⏎ Editar" at bounding box center [470, 283] width 138 height 24
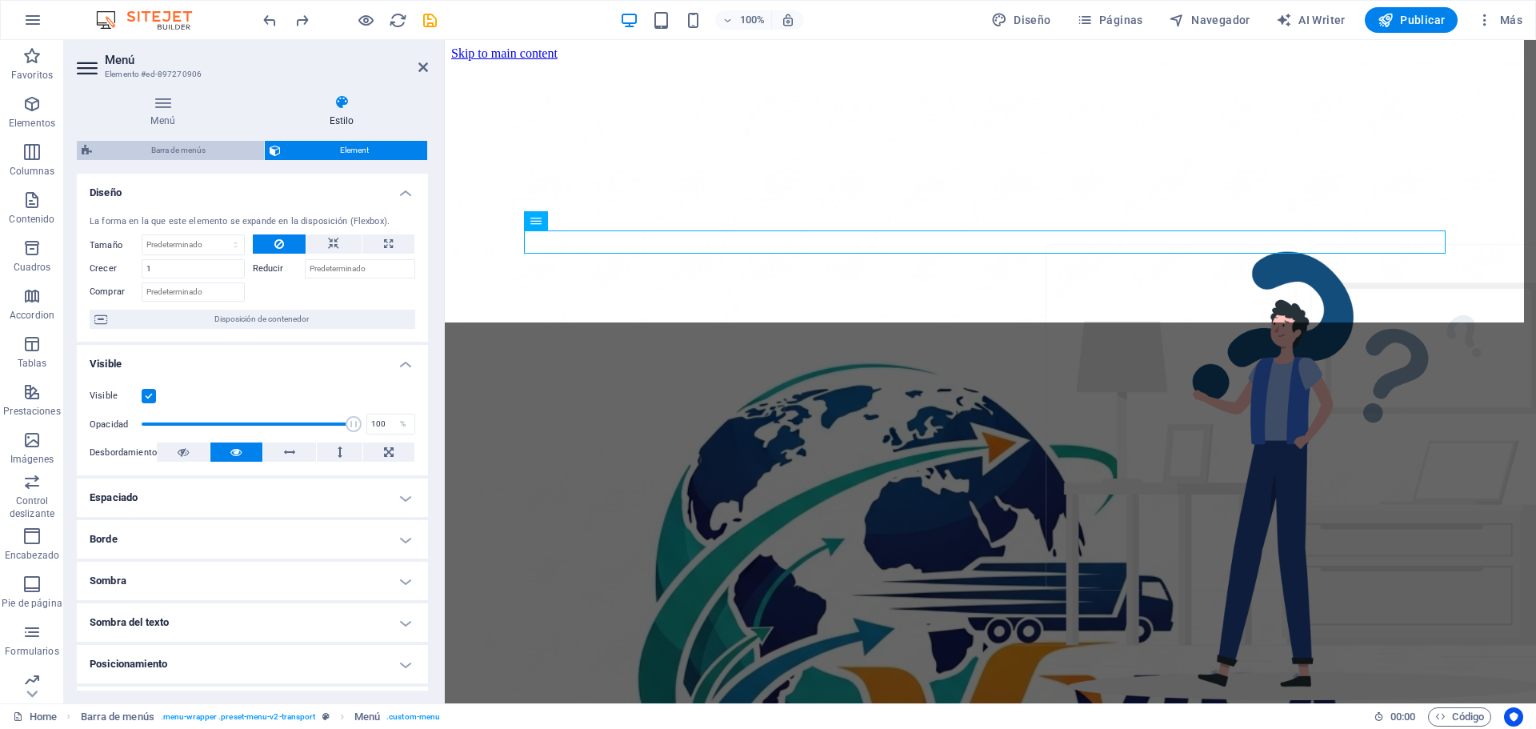
click at [166, 151] on span "Barra de menús" at bounding box center [178, 150] width 162 height 19
select select "header"
select select "rem"
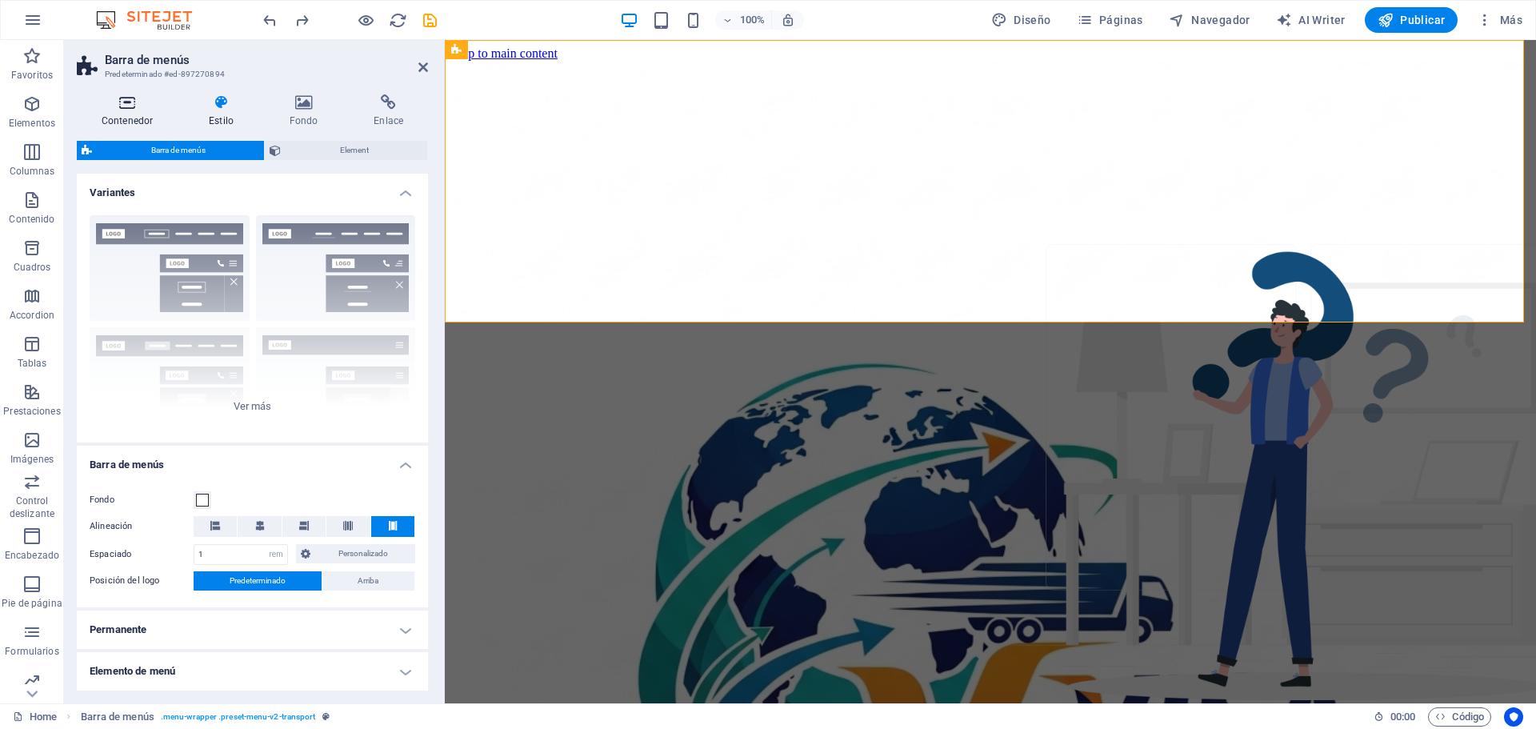
click at [133, 116] on h4 "Contenedor" at bounding box center [130, 111] width 107 height 34
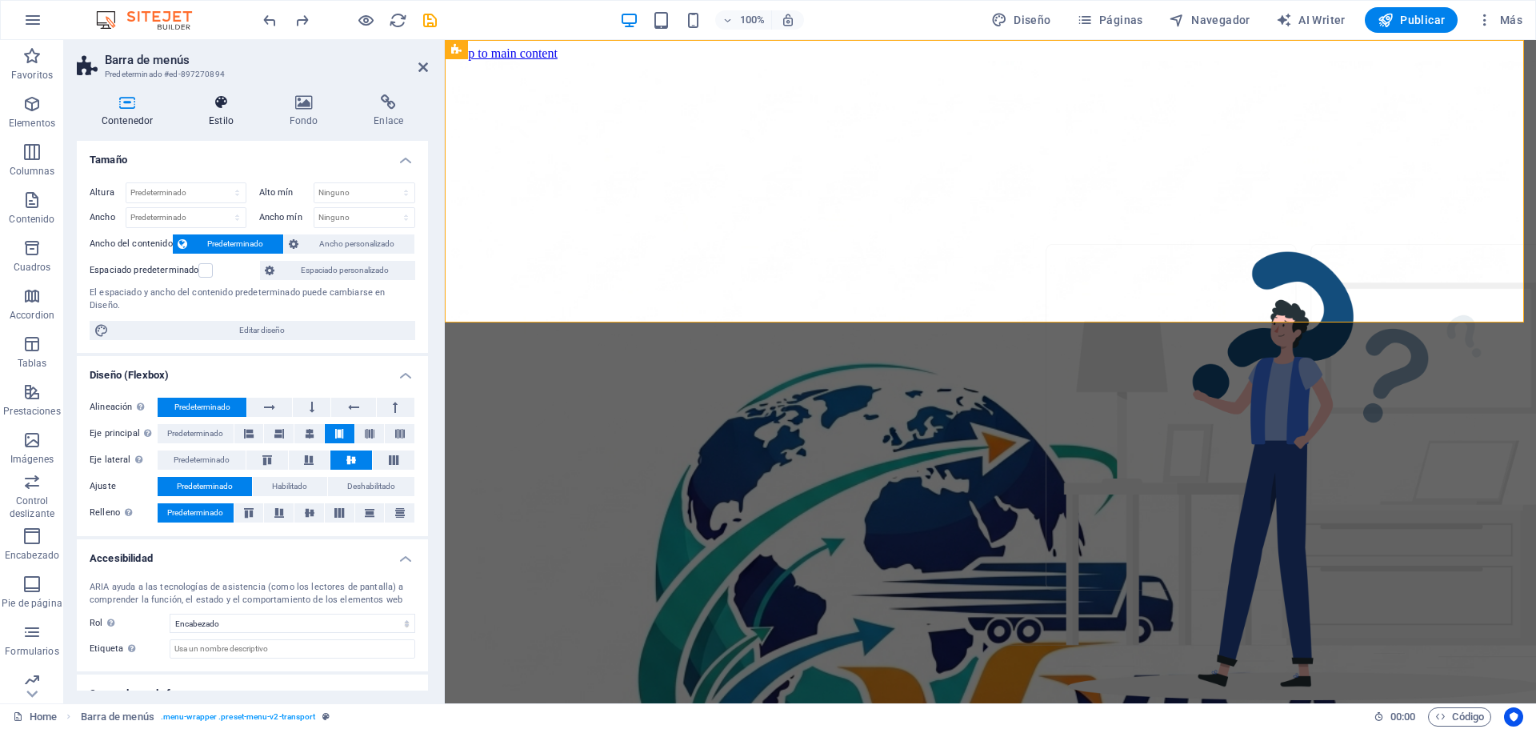
drag, startPoint x: 225, startPoint y: 114, endPoint x: 219, endPoint y: 104, distance: 11.8
click at [223, 110] on h4 "Estilo" at bounding box center [224, 111] width 81 height 34
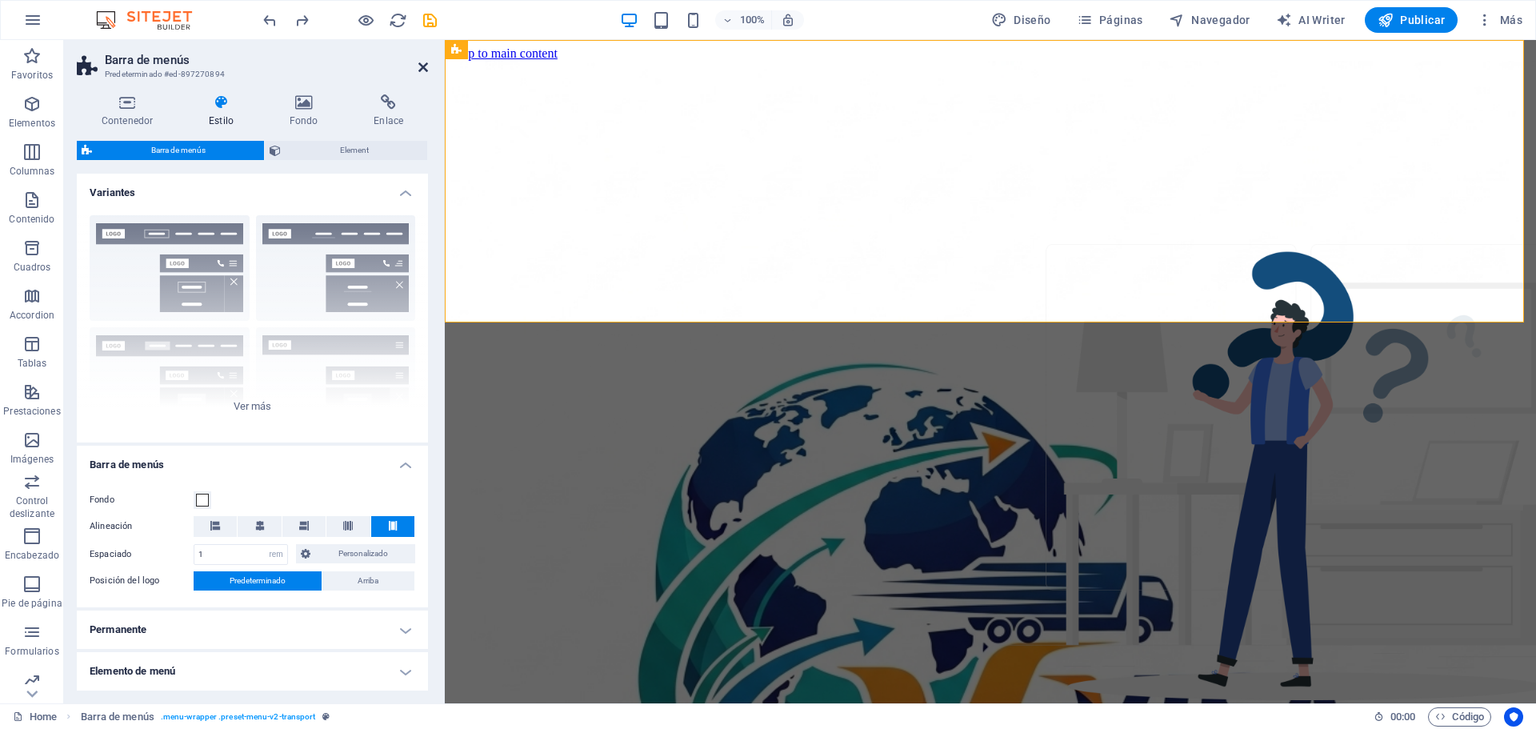
click at [424, 70] on icon at bounding box center [424, 67] width 10 height 13
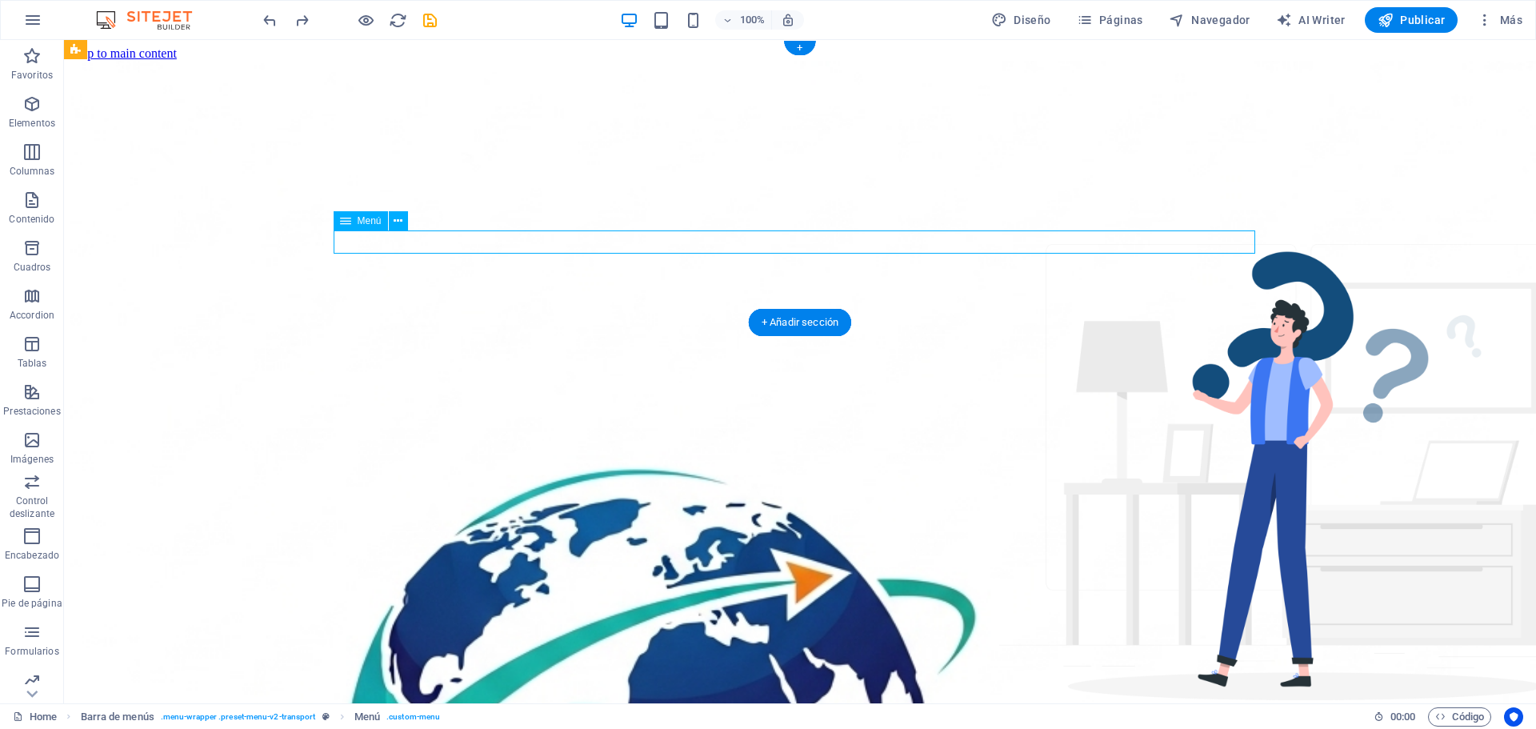
drag, startPoint x: 1200, startPoint y: 239, endPoint x: 819, endPoint y: 239, distance: 380.1
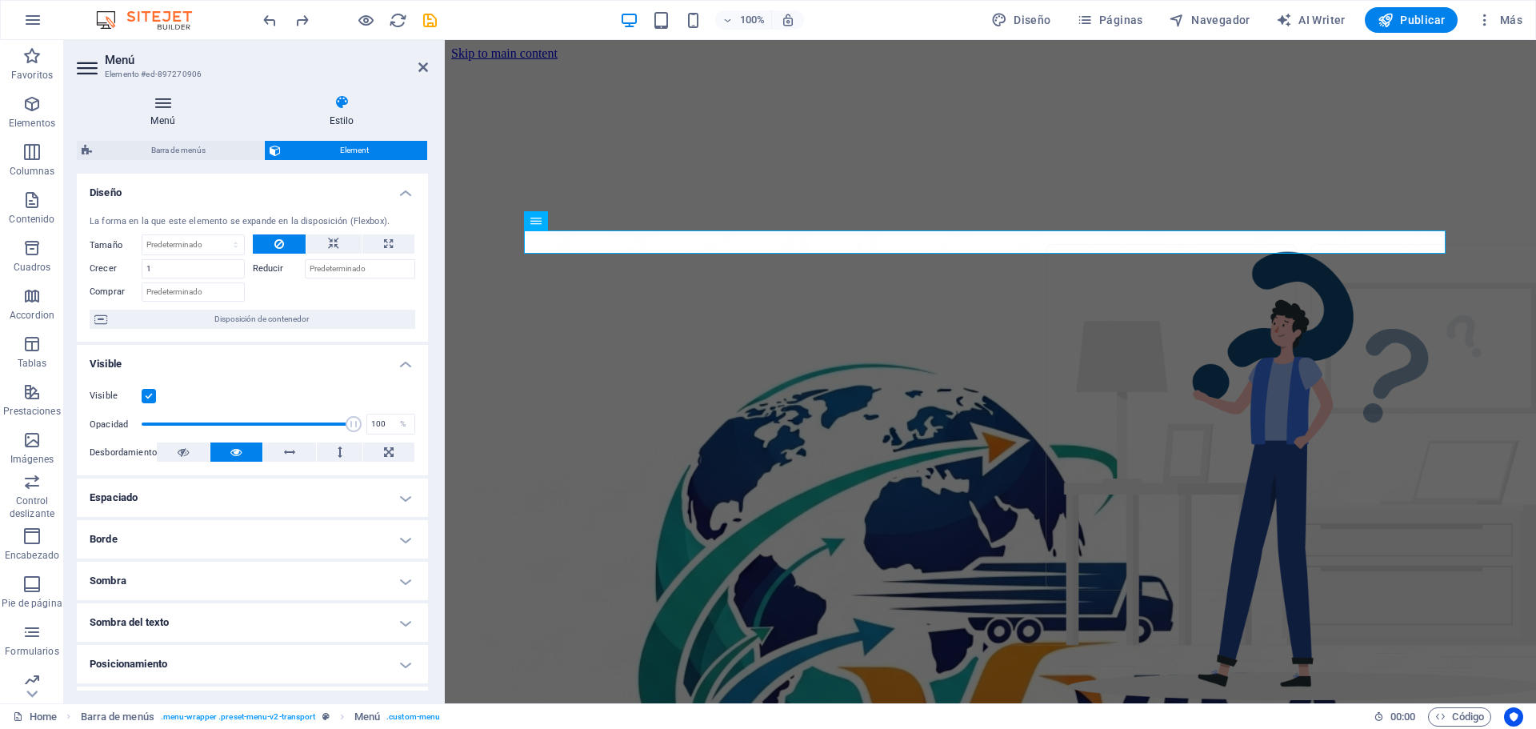
click at [162, 118] on h4 "Menú" at bounding box center [166, 111] width 178 height 34
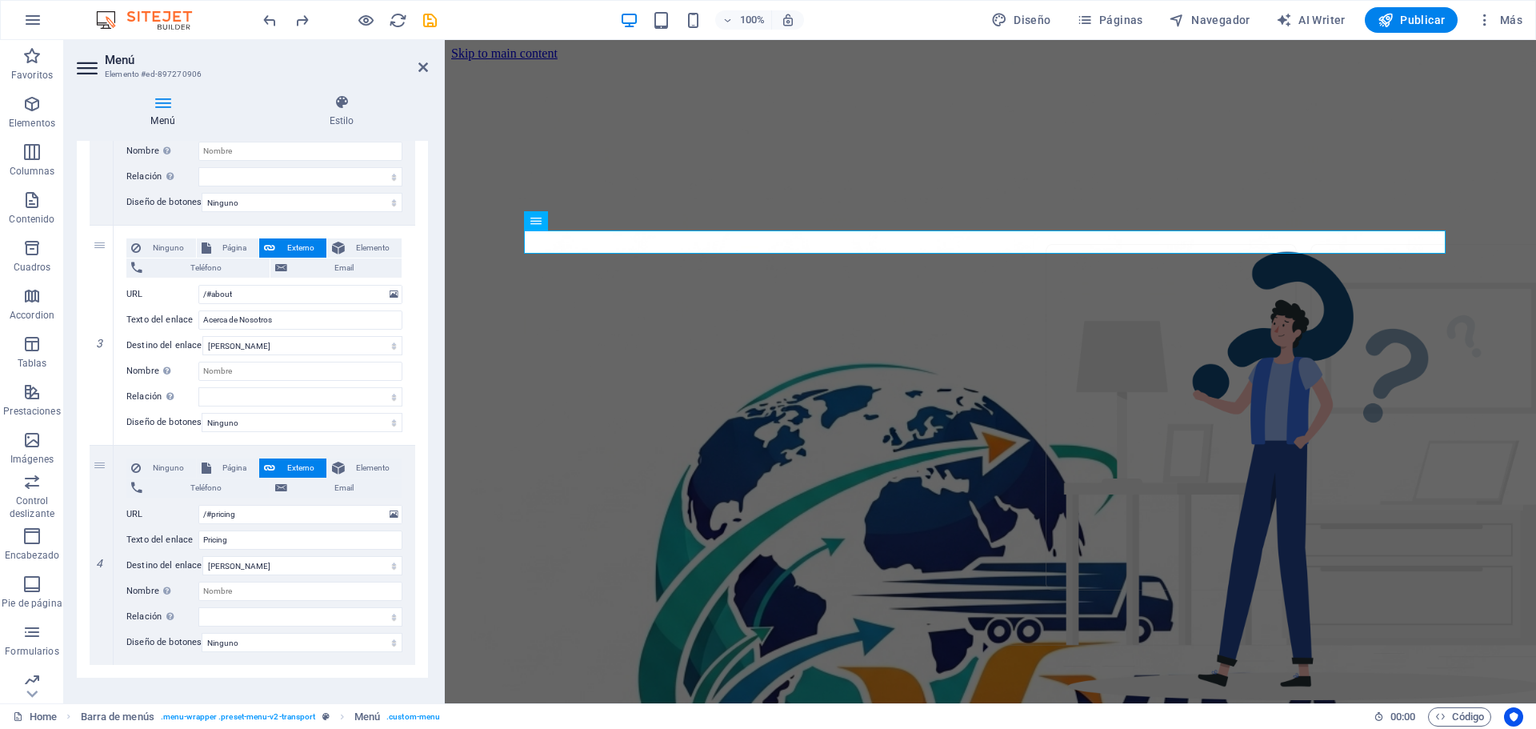
scroll to position [537, 0]
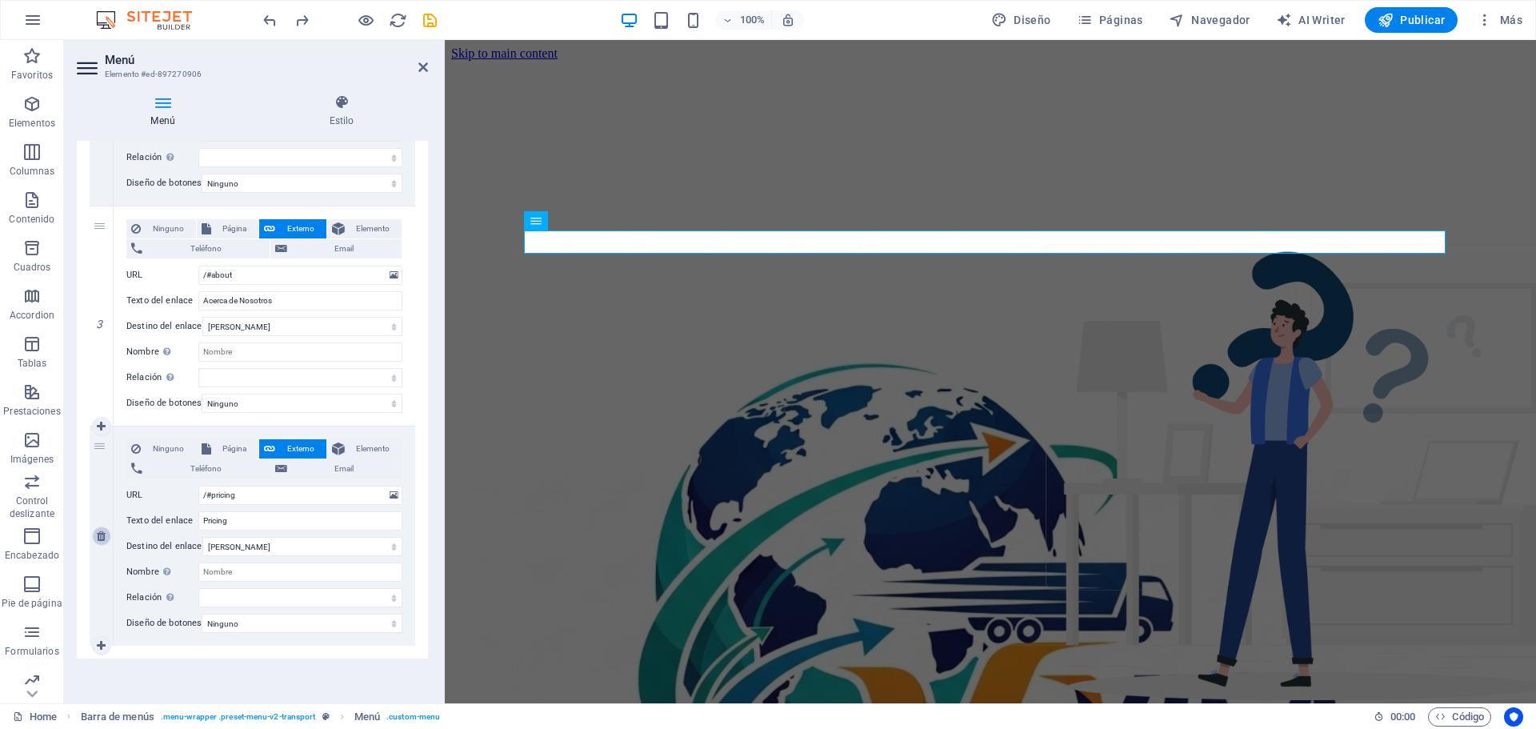
click at [104, 531] on icon at bounding box center [101, 536] width 9 height 11
select select
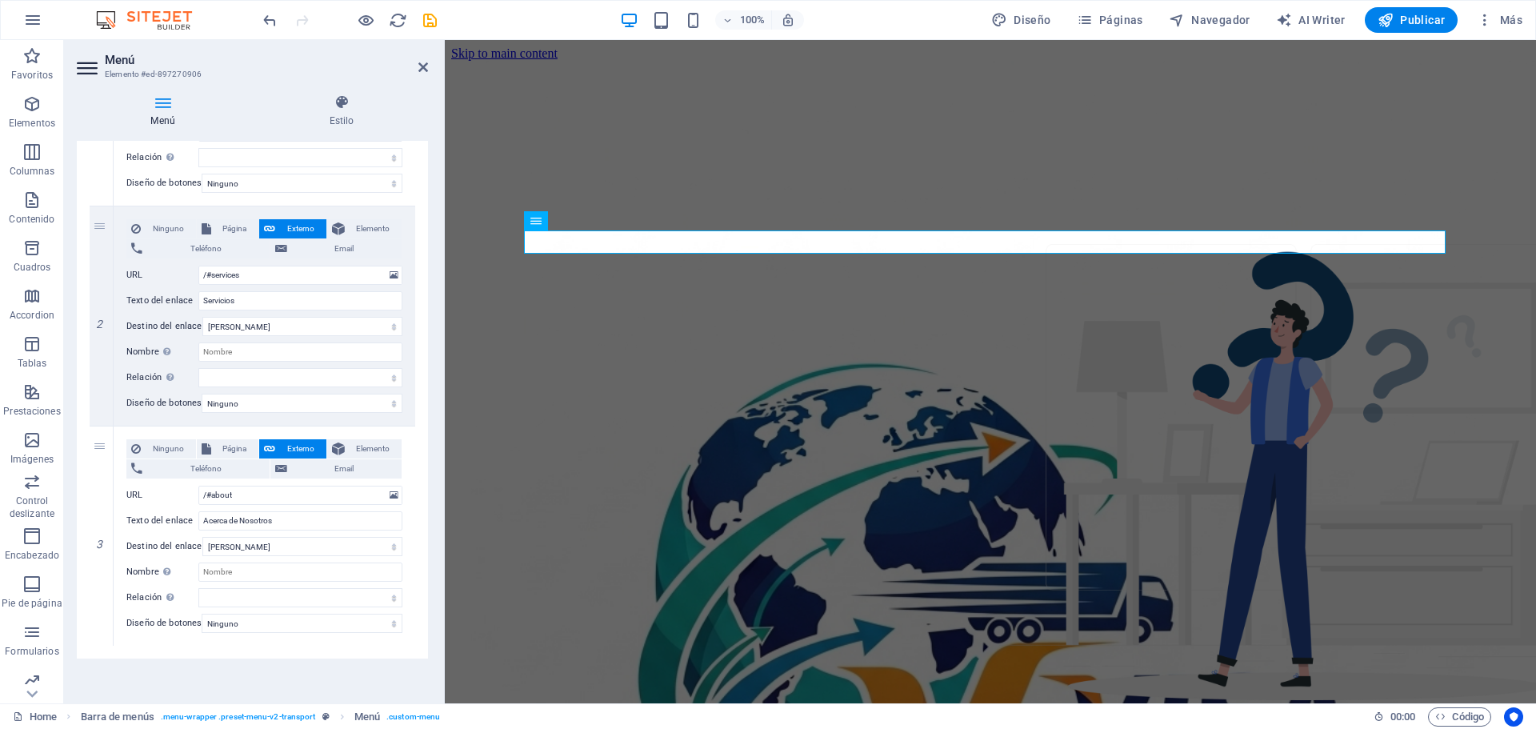
scroll to position [317, 0]
click at [272, 26] on icon "undo" at bounding box center [270, 20] width 18 height 18
select select
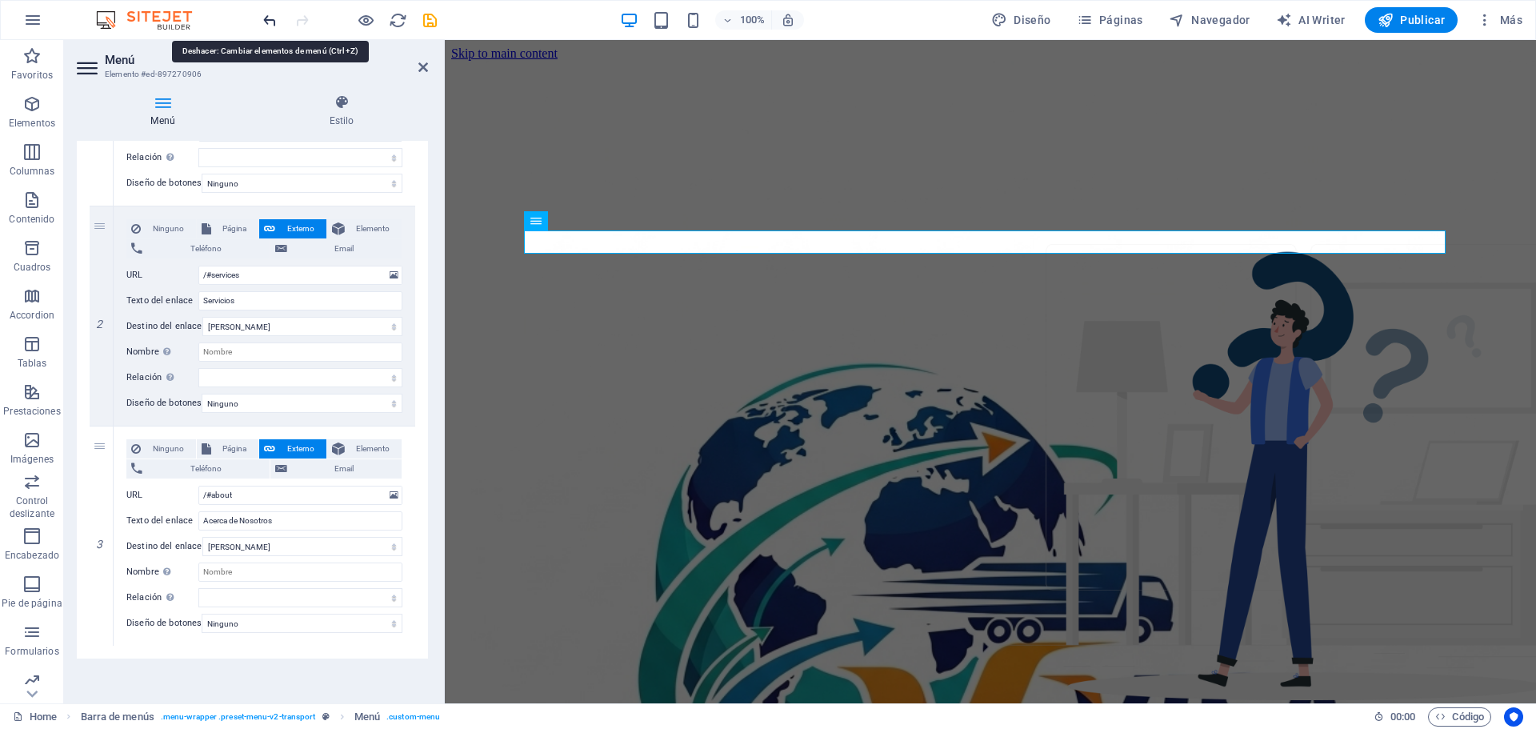
select select
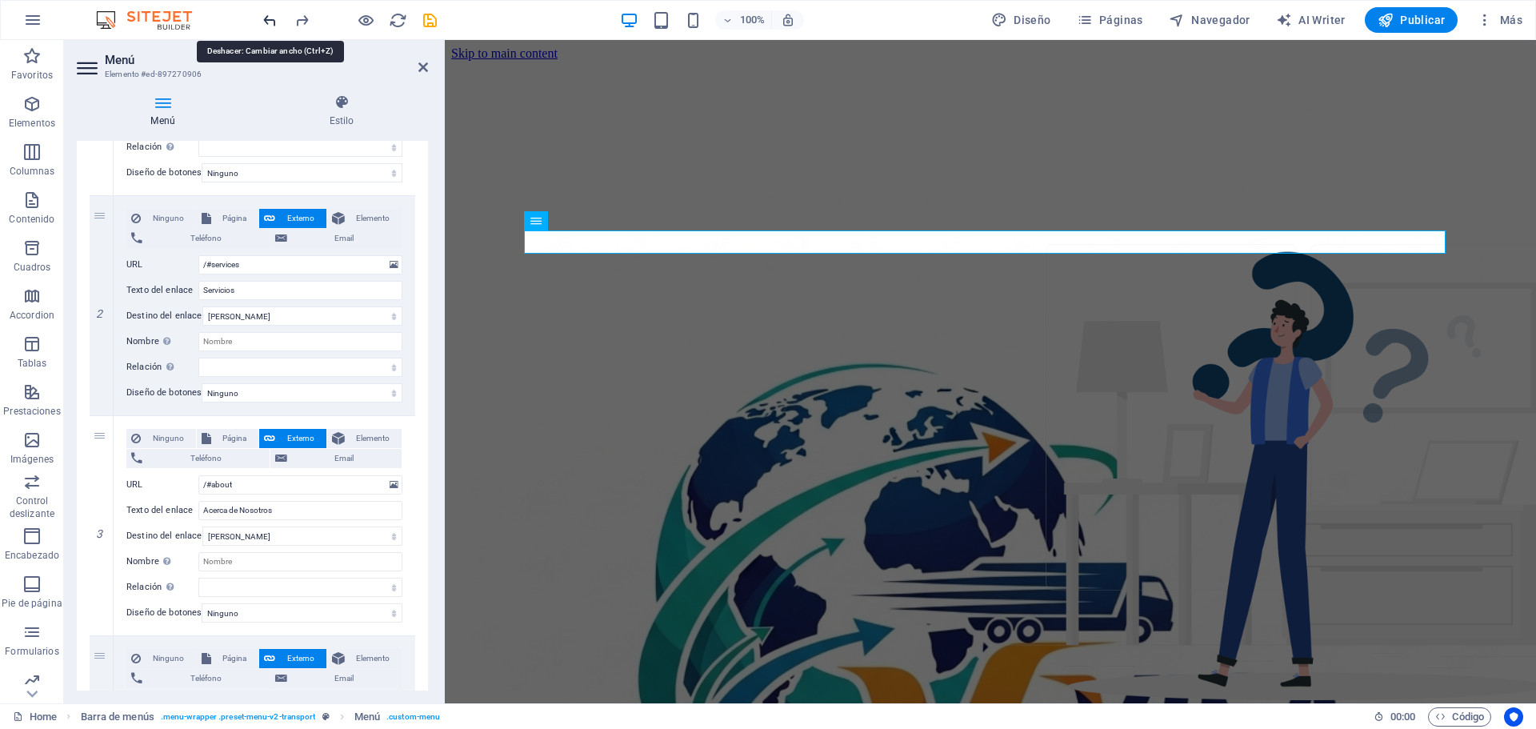
scroll to position [537, 0]
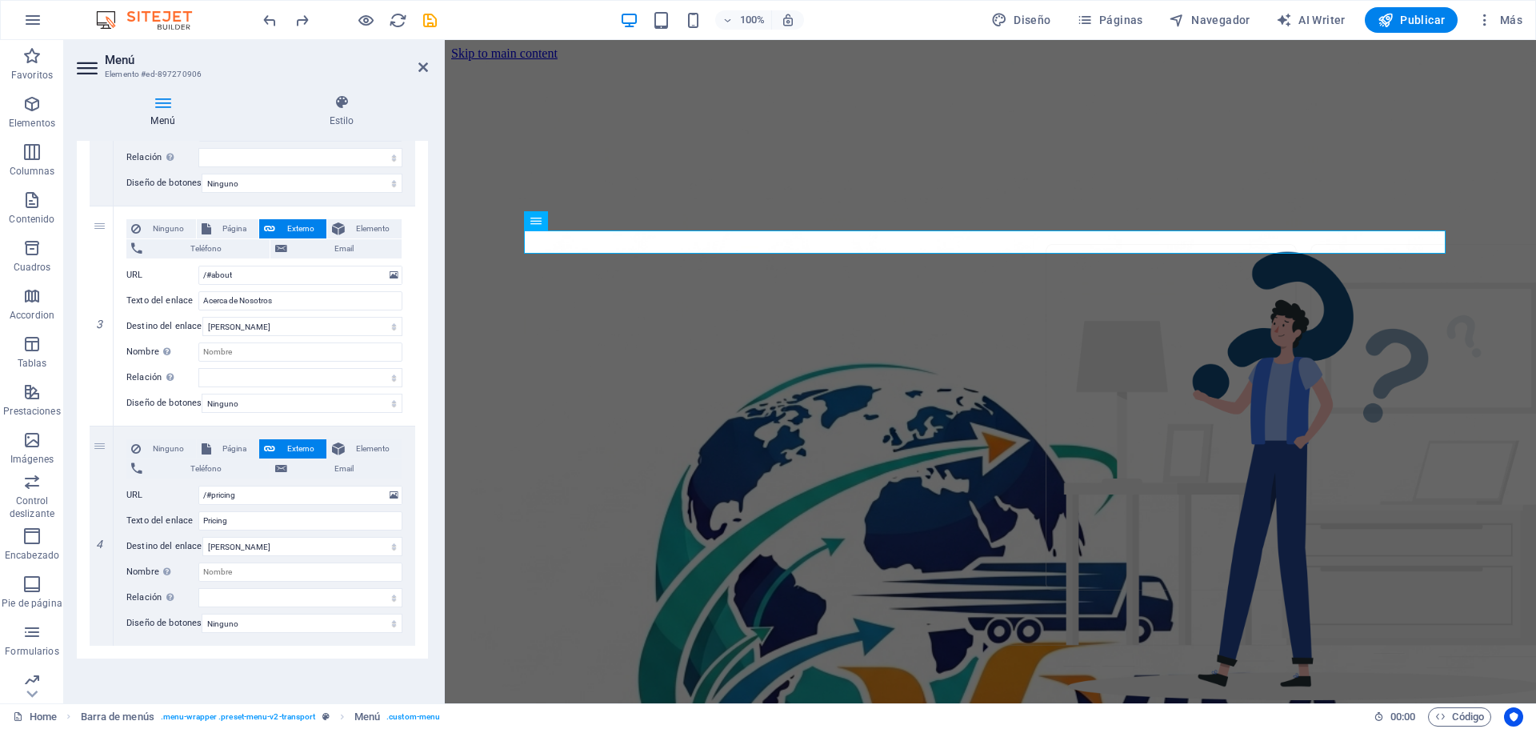
click at [419, 60] on h2 "Menú" at bounding box center [266, 60] width 323 height 14
click at [423, 70] on icon at bounding box center [424, 67] width 10 height 13
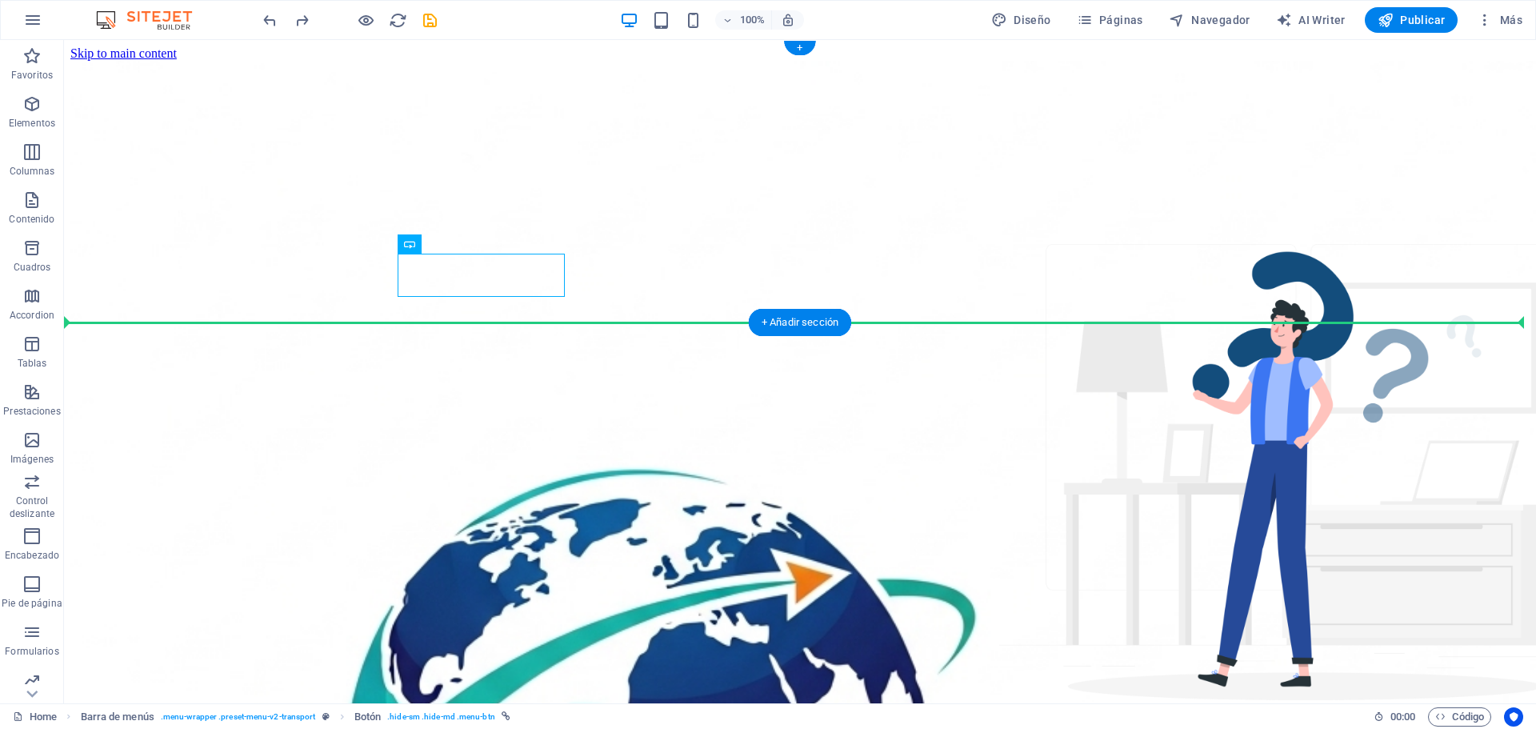
drag, startPoint x: 495, startPoint y: 282, endPoint x: 1220, endPoint y: 278, distance: 725.0
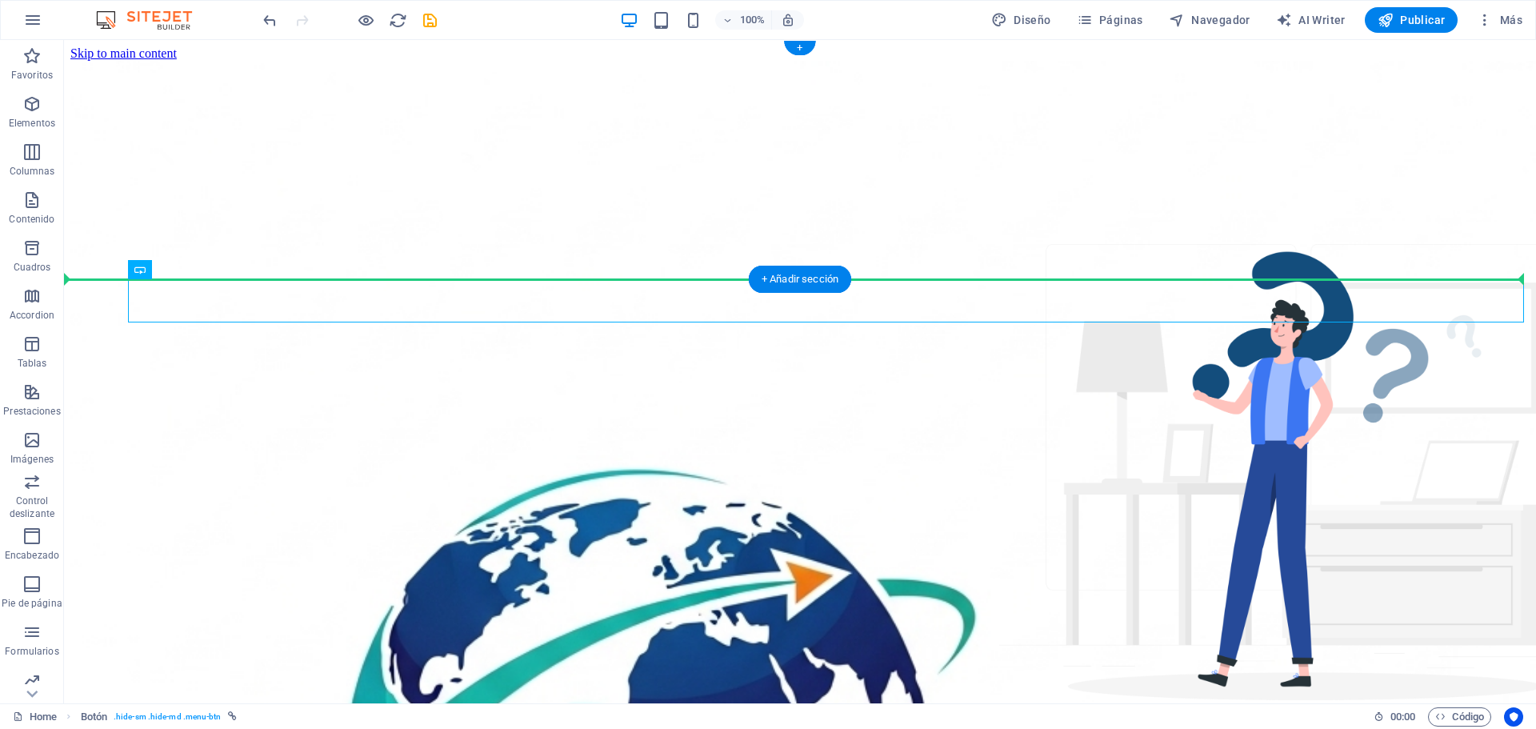
drag, startPoint x: 237, startPoint y: 311, endPoint x: 1300, endPoint y: 229, distance: 1066.7
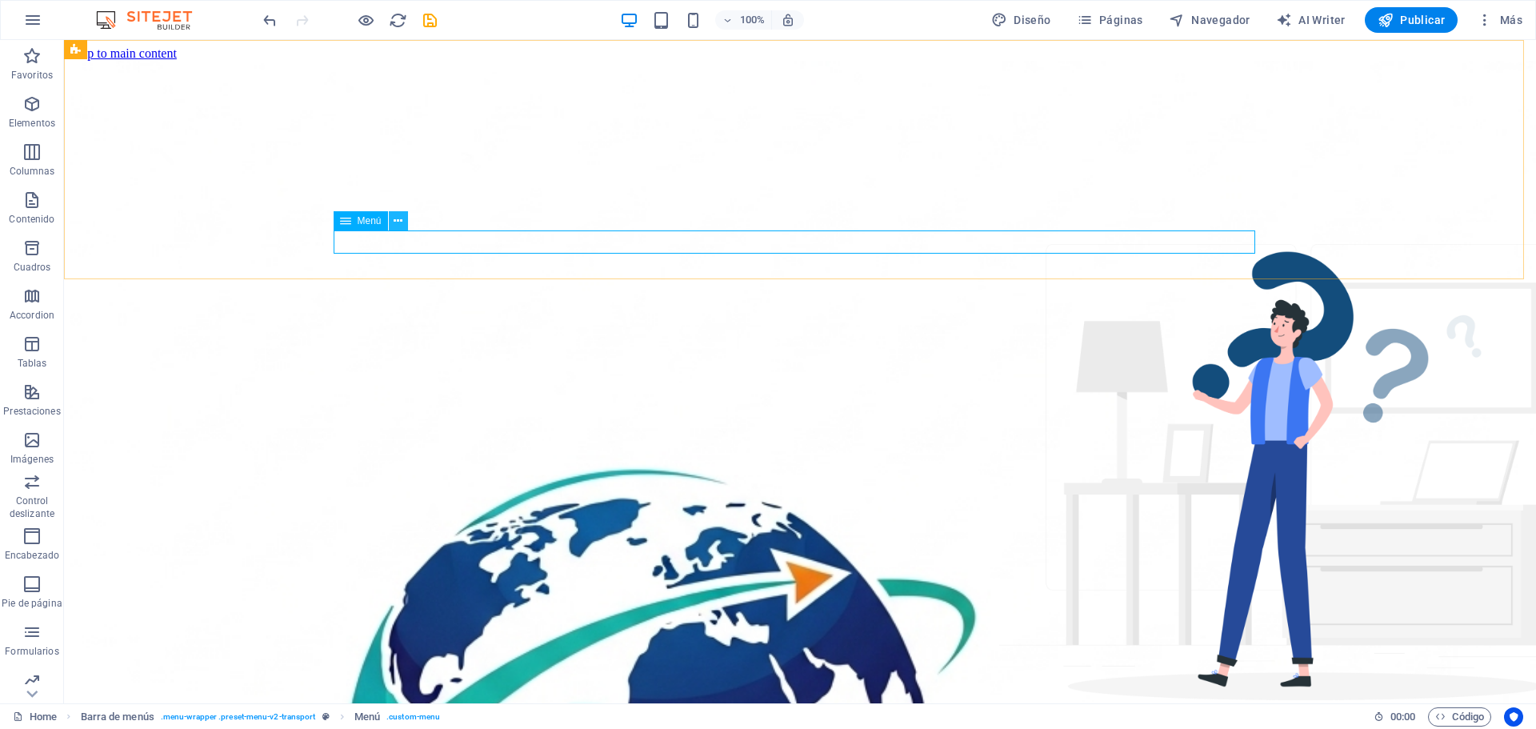
click at [395, 221] on icon at bounding box center [398, 221] width 9 height 17
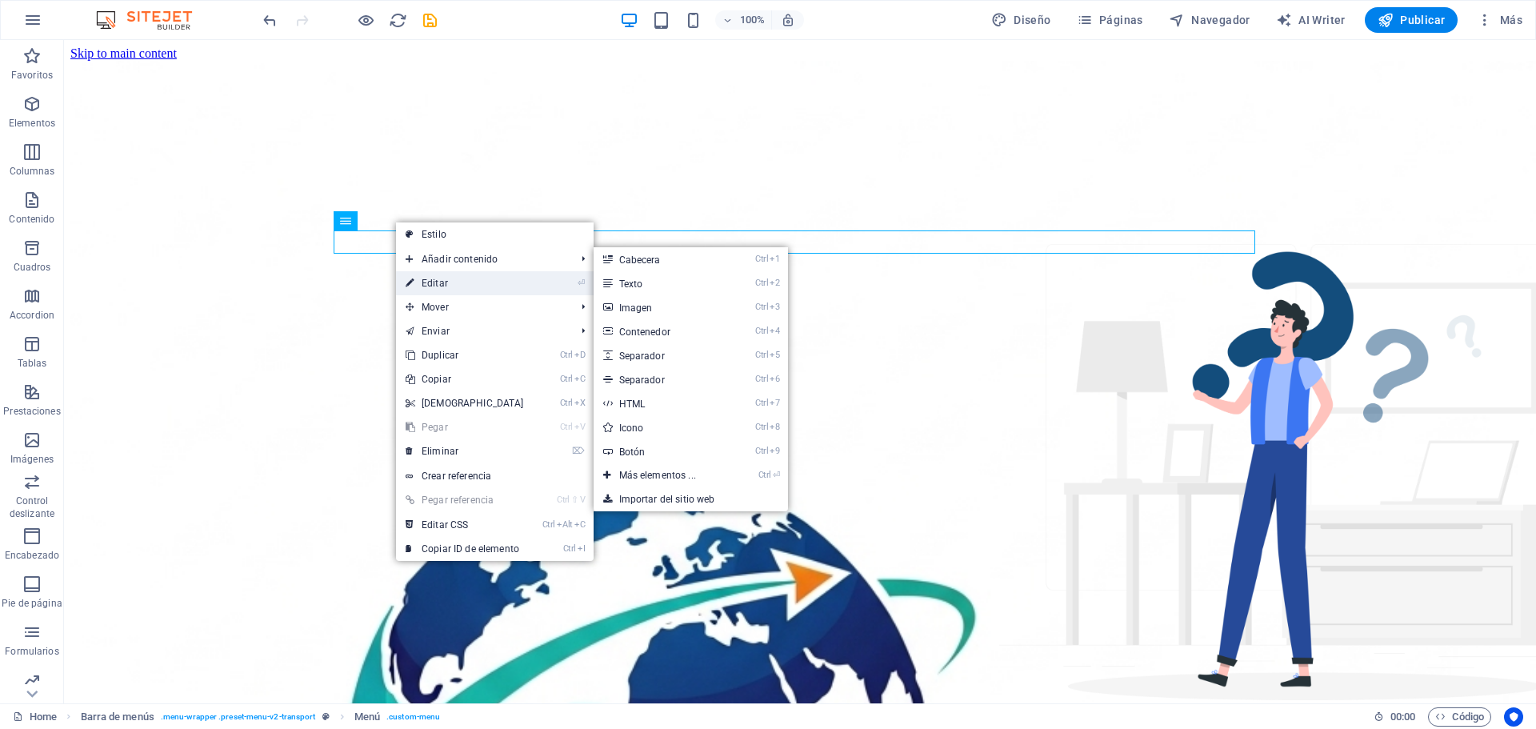
click at [432, 277] on link "⏎ Editar" at bounding box center [465, 283] width 138 height 24
select select
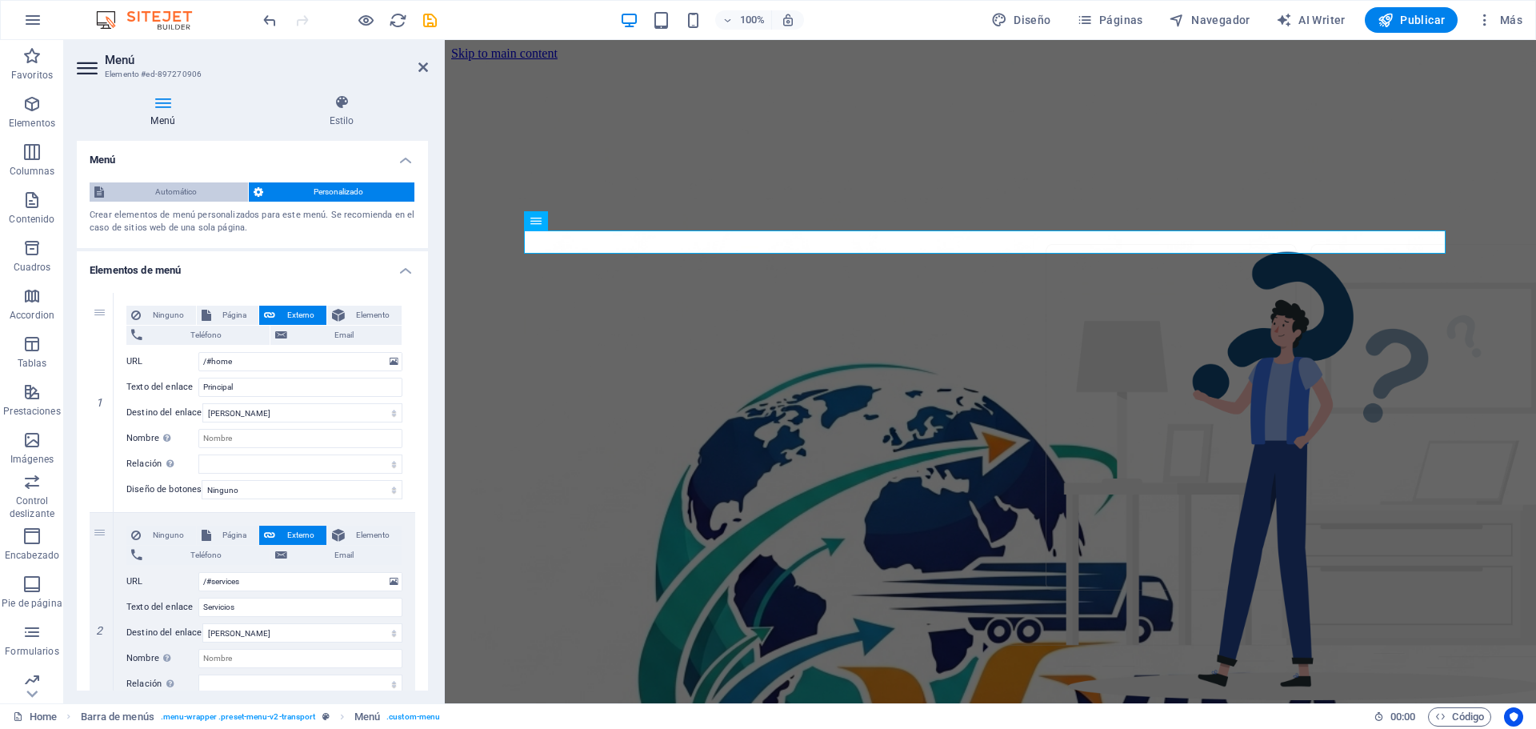
click at [183, 194] on span "Automático" at bounding box center [176, 191] width 134 height 19
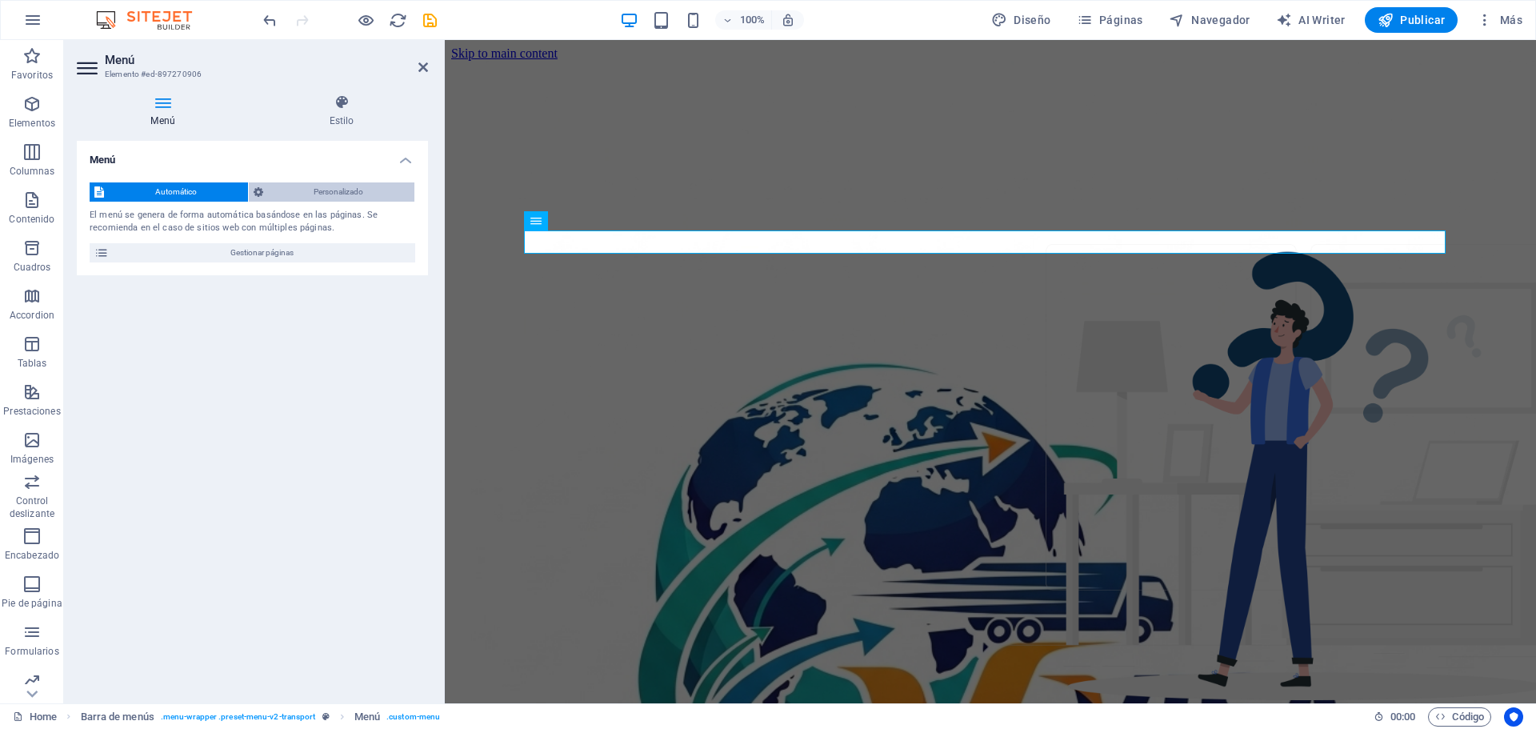
click at [310, 183] on span "Personalizado" at bounding box center [339, 191] width 142 height 19
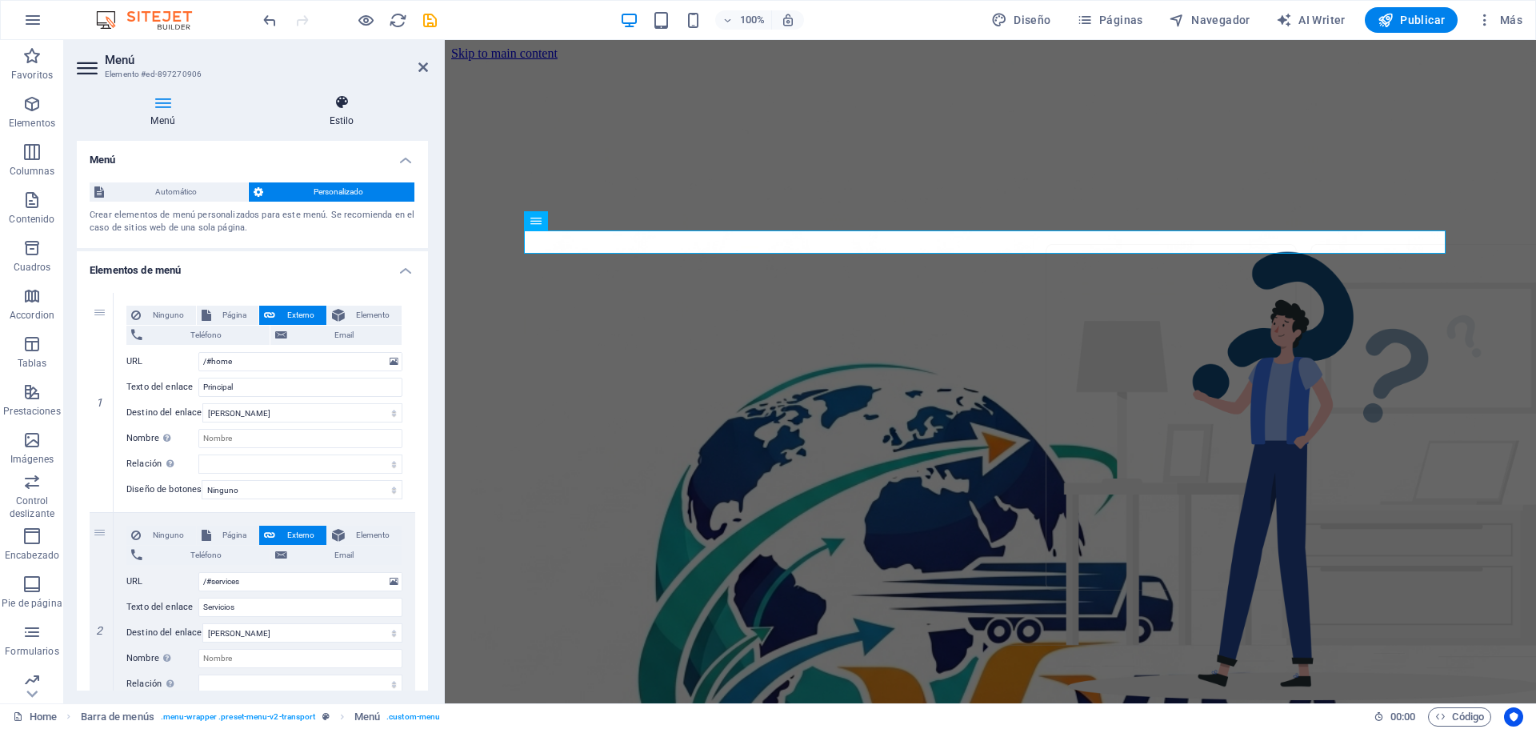
click at [344, 123] on h4 "Estilo" at bounding box center [341, 111] width 173 height 34
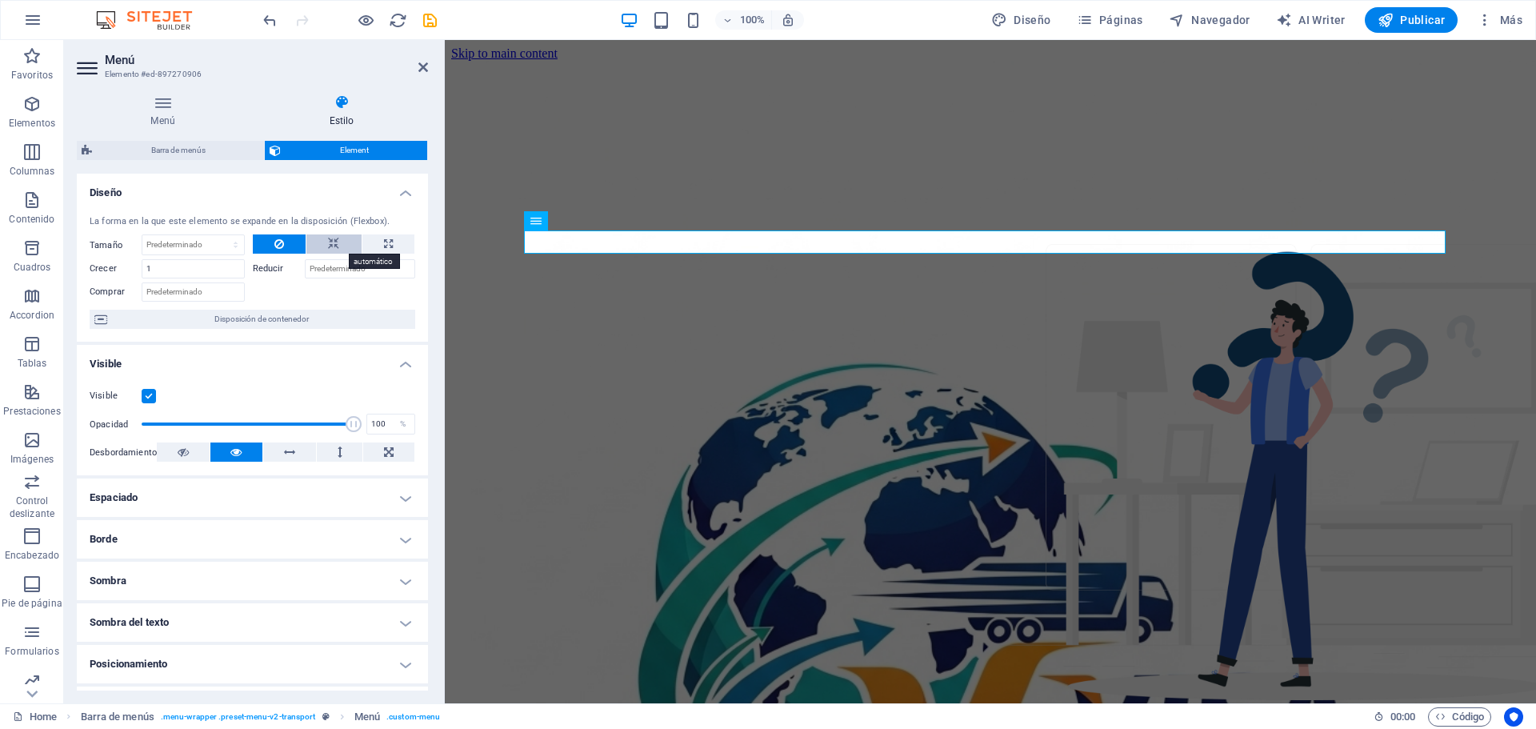
click at [330, 242] on icon at bounding box center [333, 243] width 11 height 19
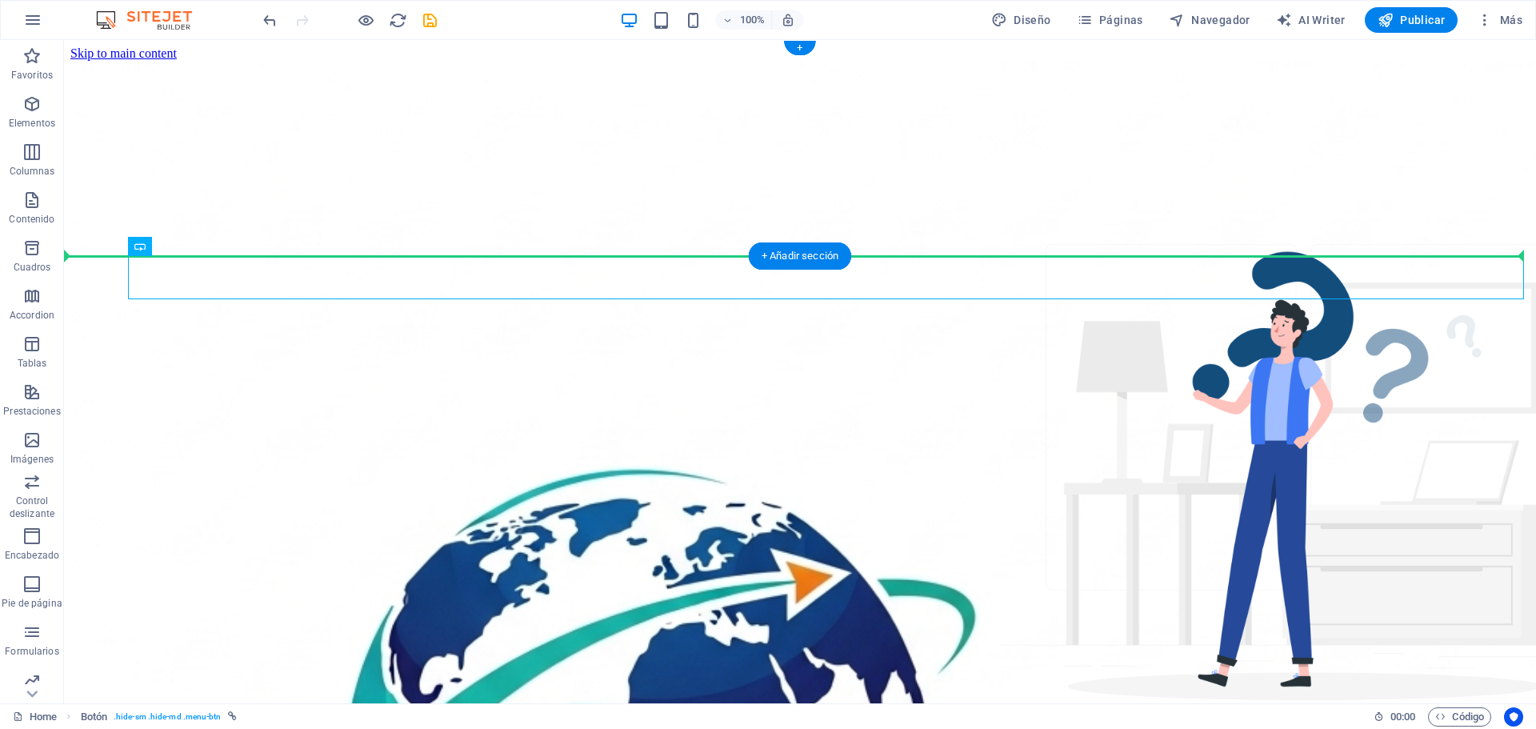
drag, startPoint x: 219, startPoint y: 264, endPoint x: 1009, endPoint y: 186, distance: 793.7
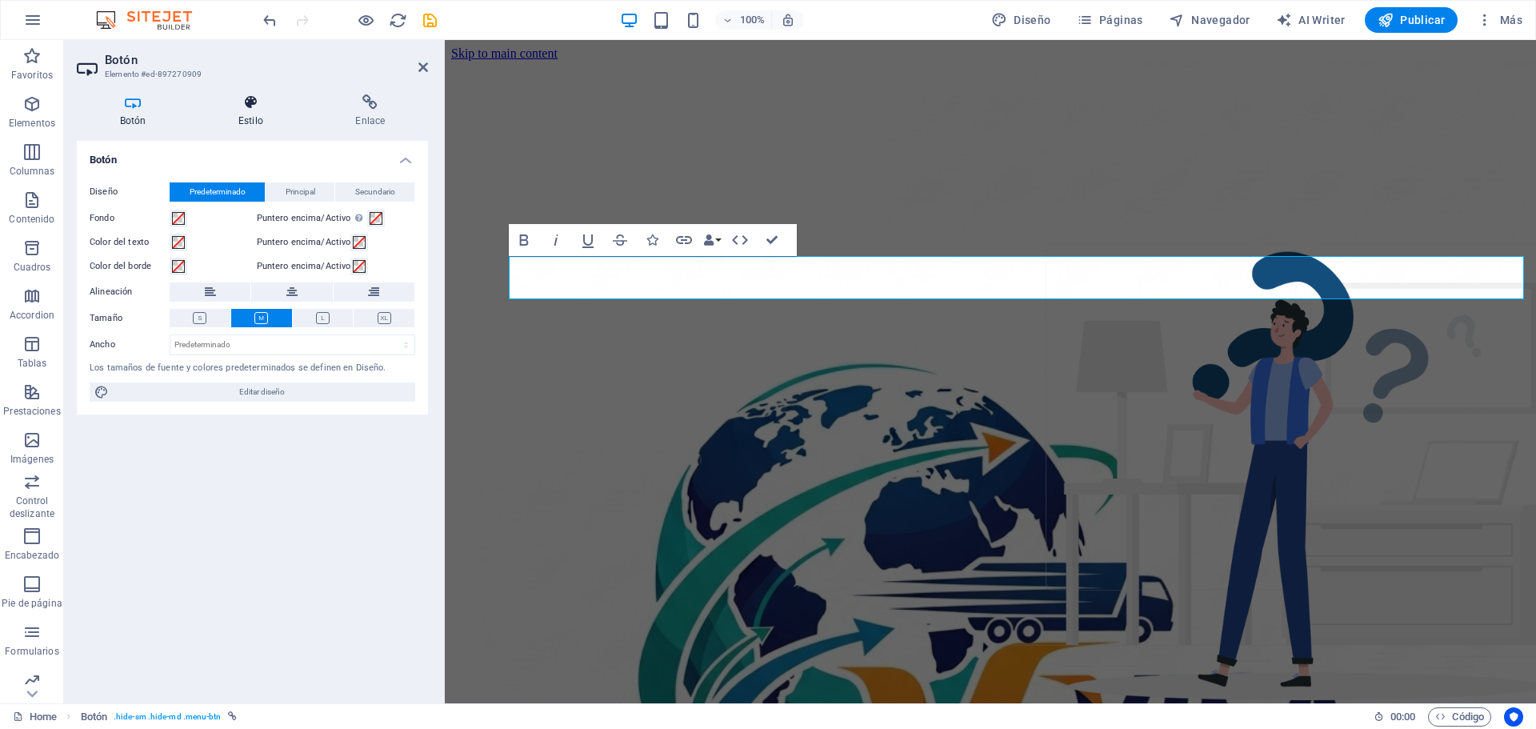
click at [258, 125] on h4 "Estilo" at bounding box center [253, 111] width 117 height 34
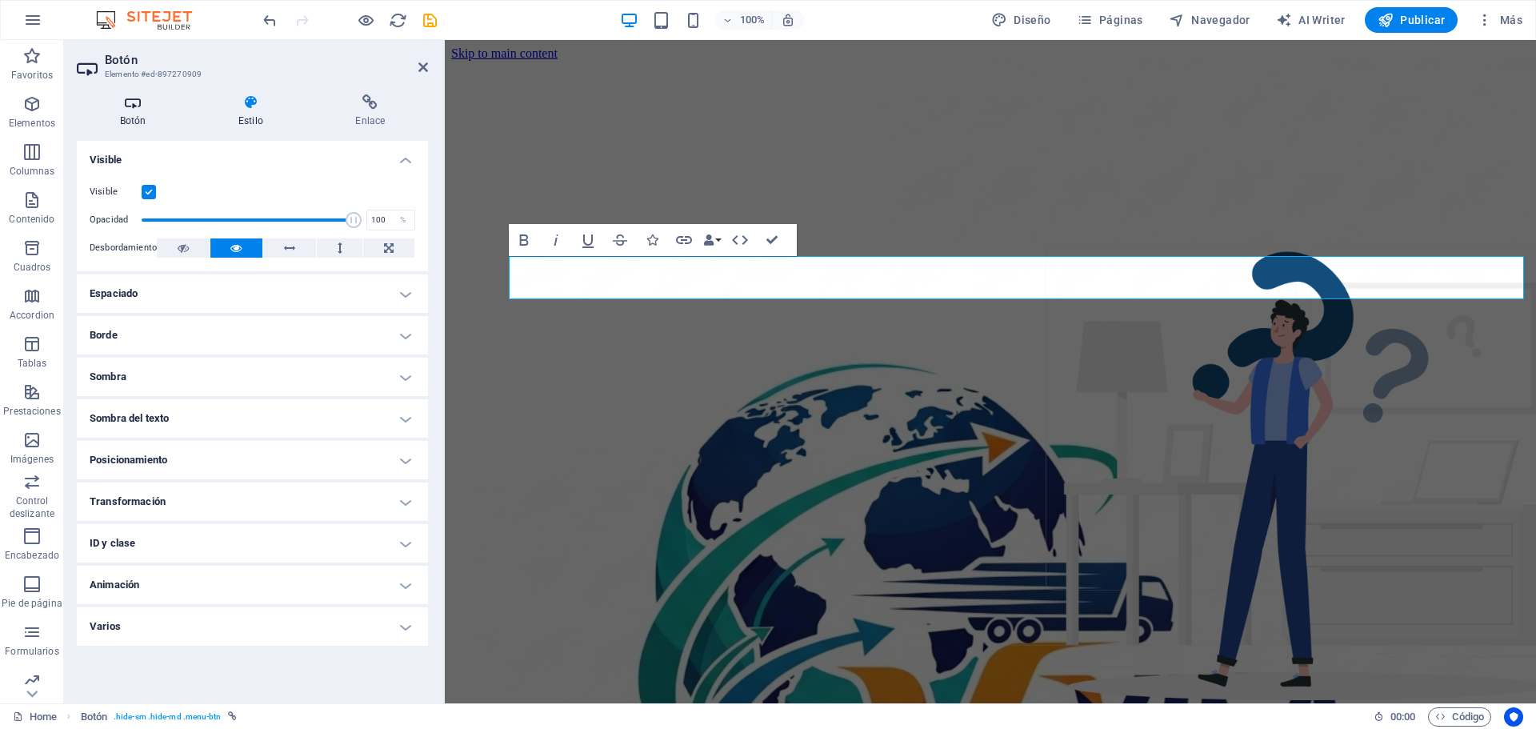
click at [117, 106] on icon at bounding box center [133, 102] width 112 height 16
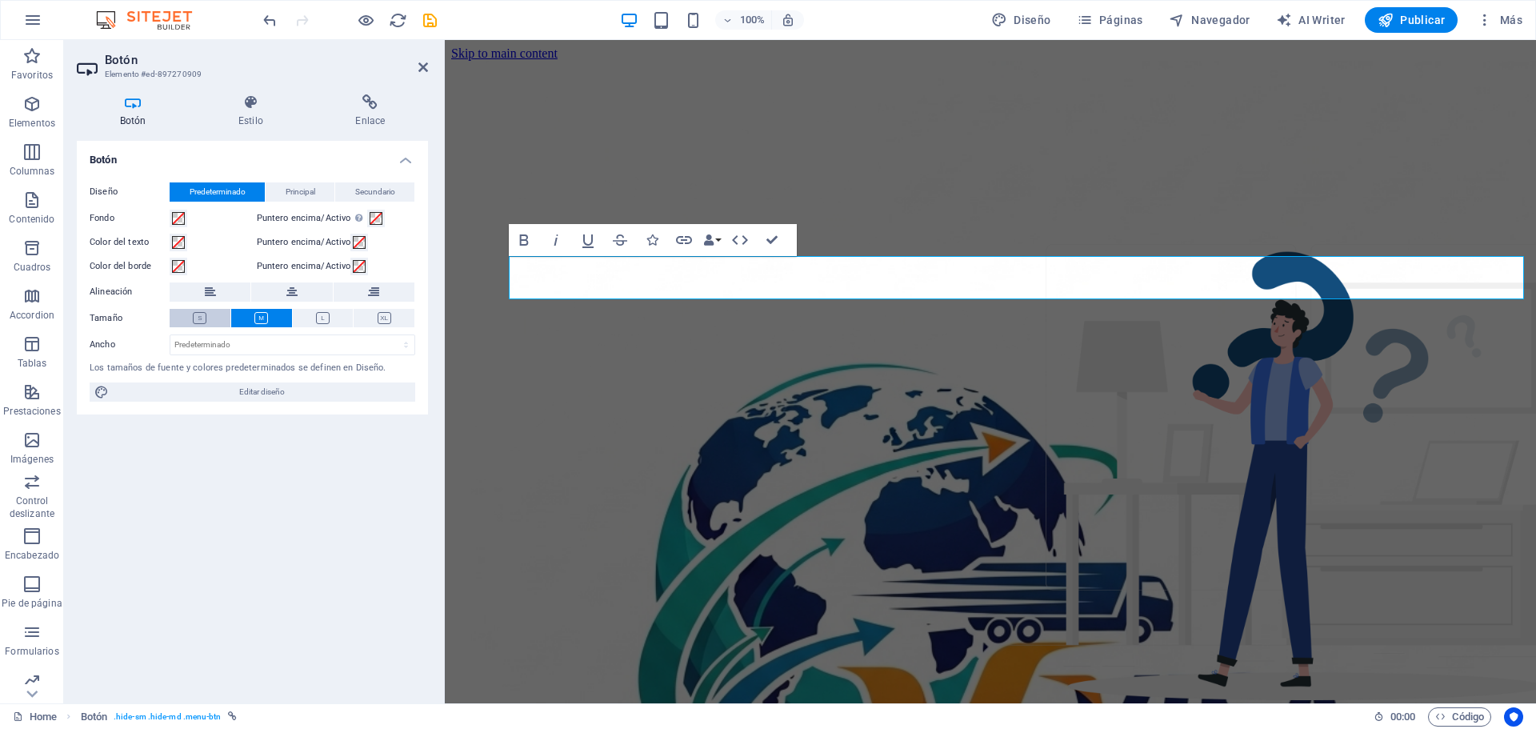
click at [203, 318] on icon at bounding box center [200, 318] width 14 height 12
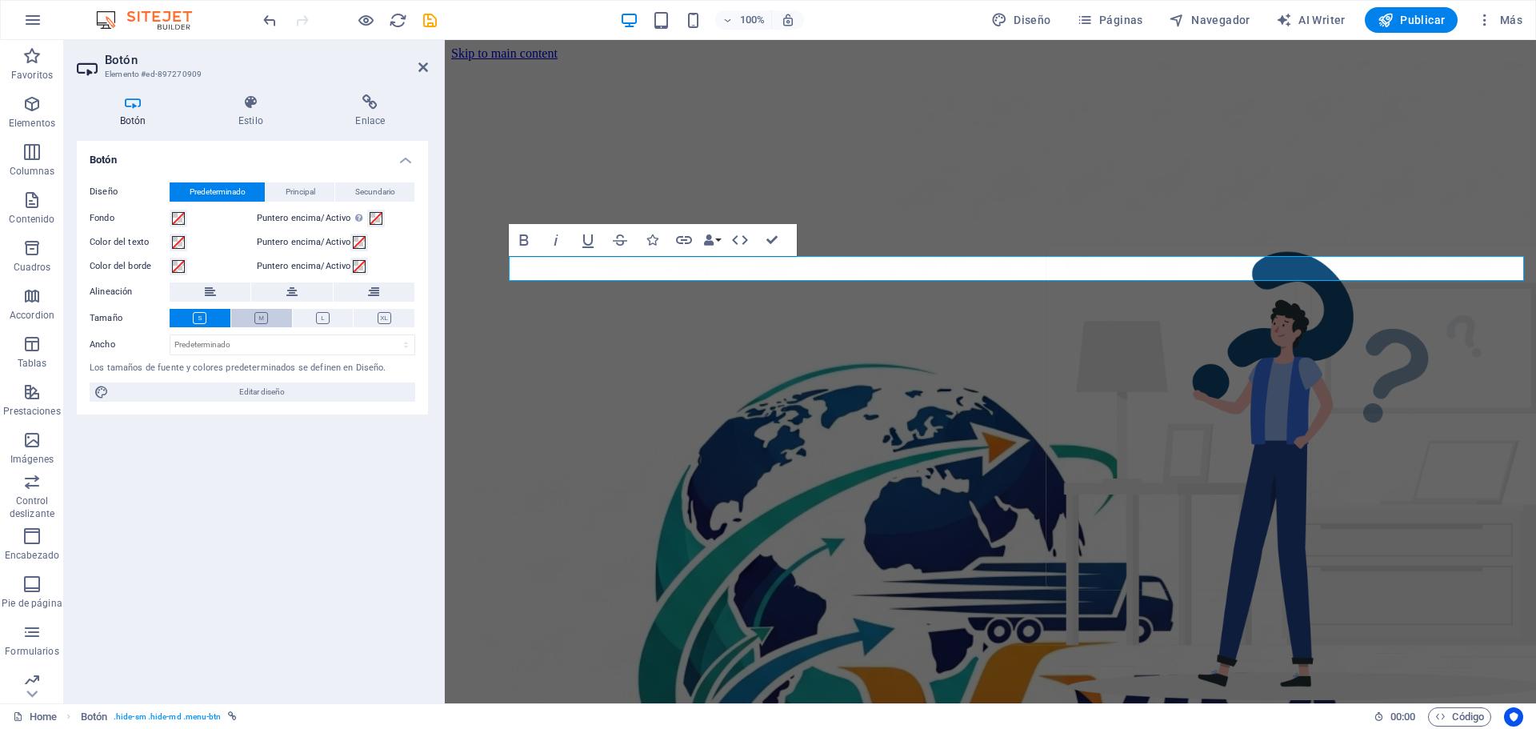
click at [258, 316] on icon at bounding box center [261, 318] width 14 height 12
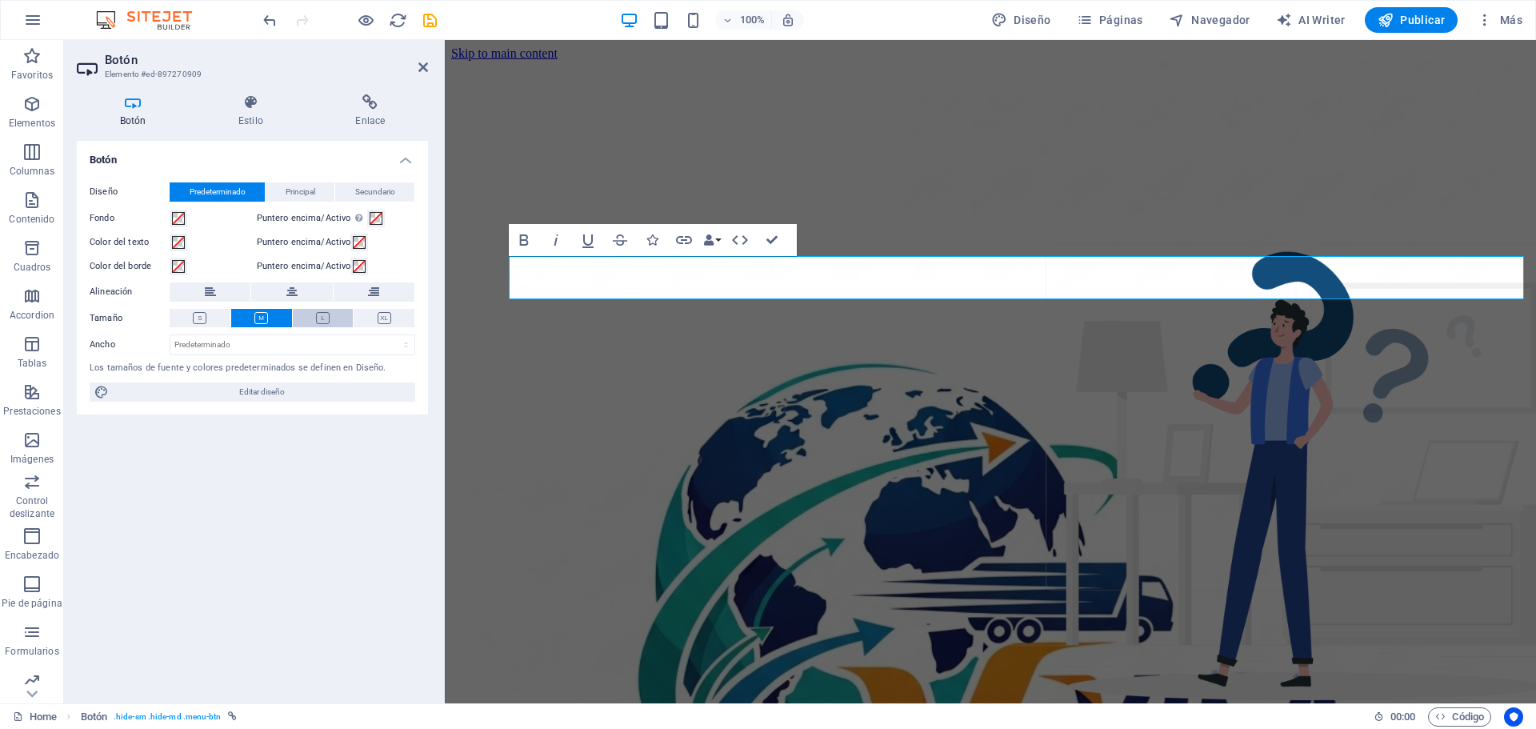
click at [322, 322] on icon at bounding box center [323, 318] width 14 height 12
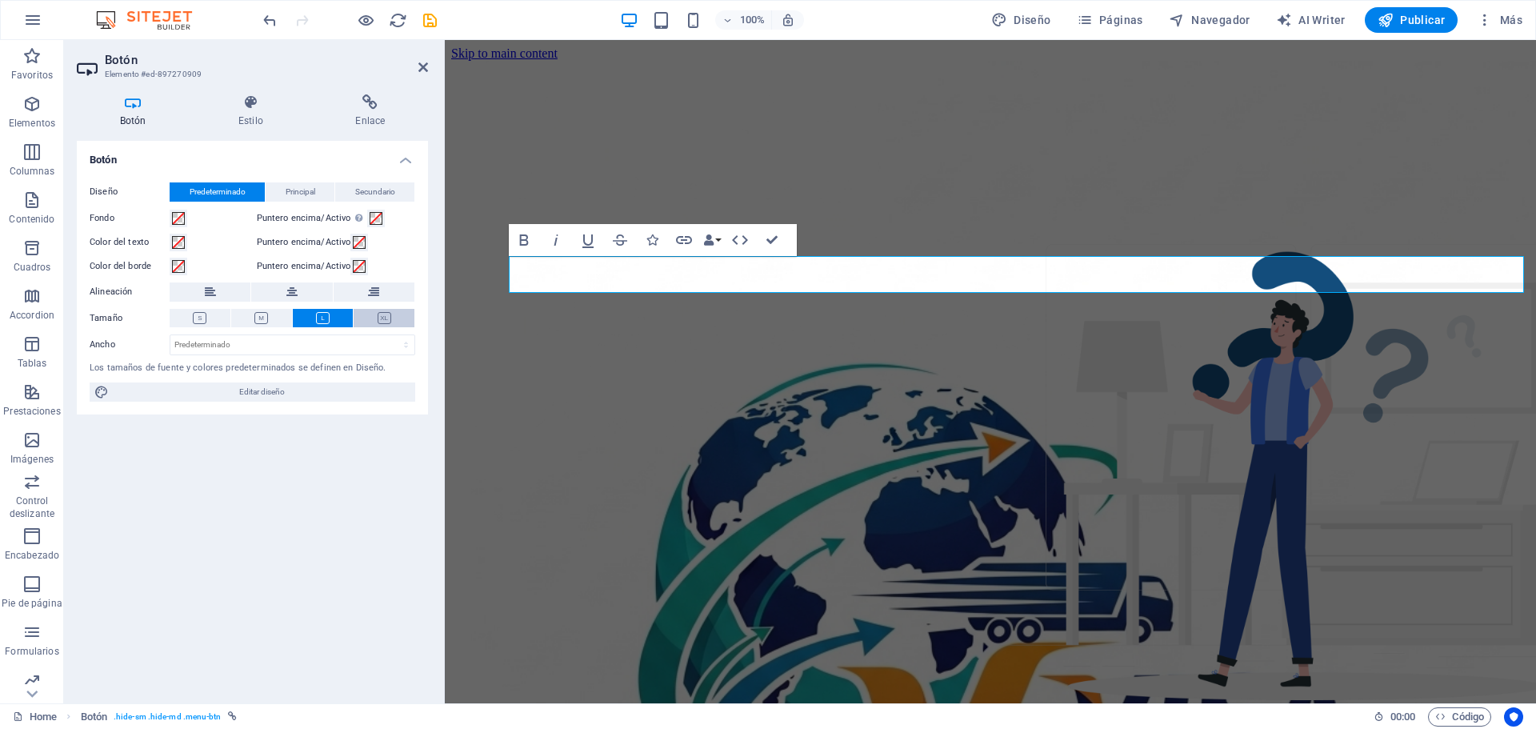
click at [382, 315] on icon at bounding box center [385, 318] width 14 height 12
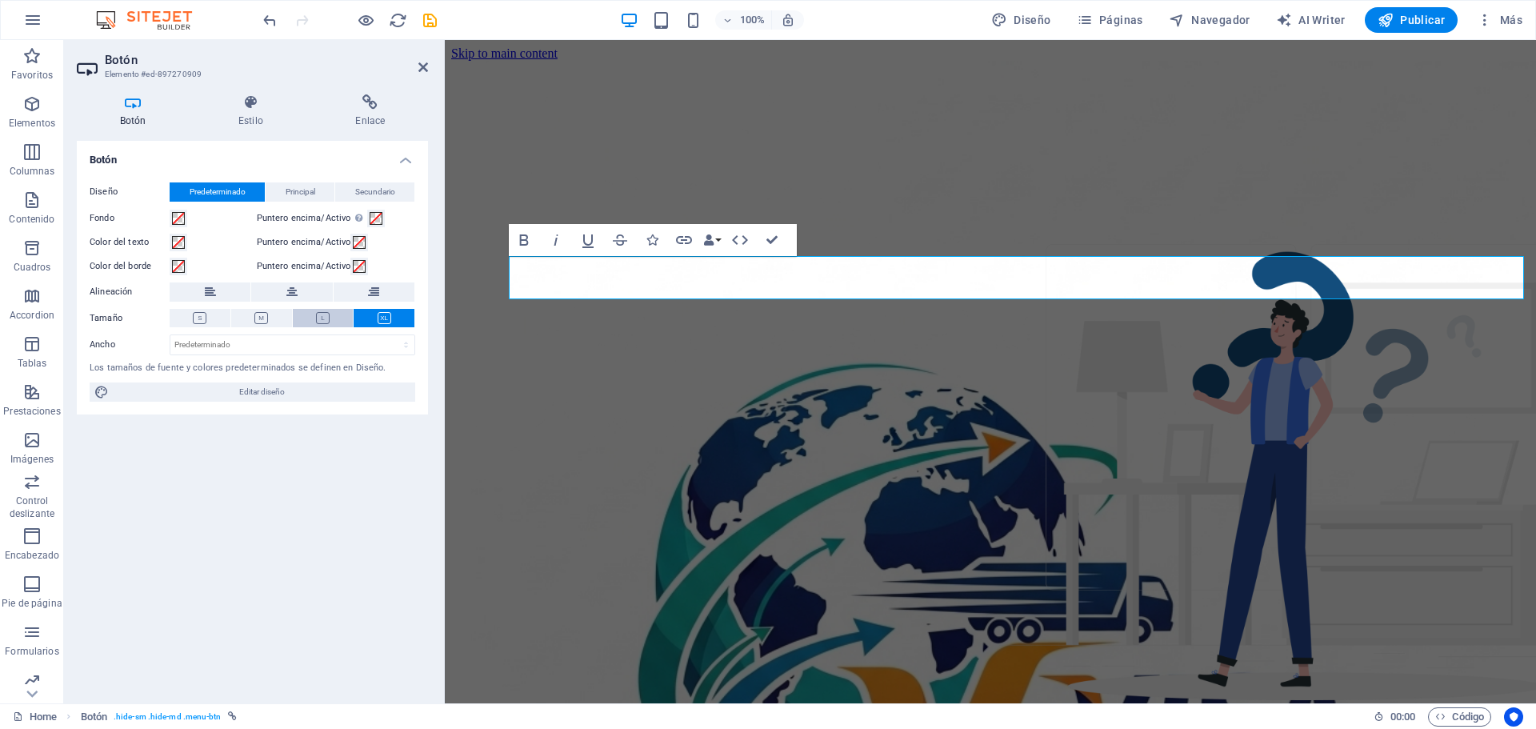
click at [325, 319] on icon at bounding box center [323, 318] width 14 height 12
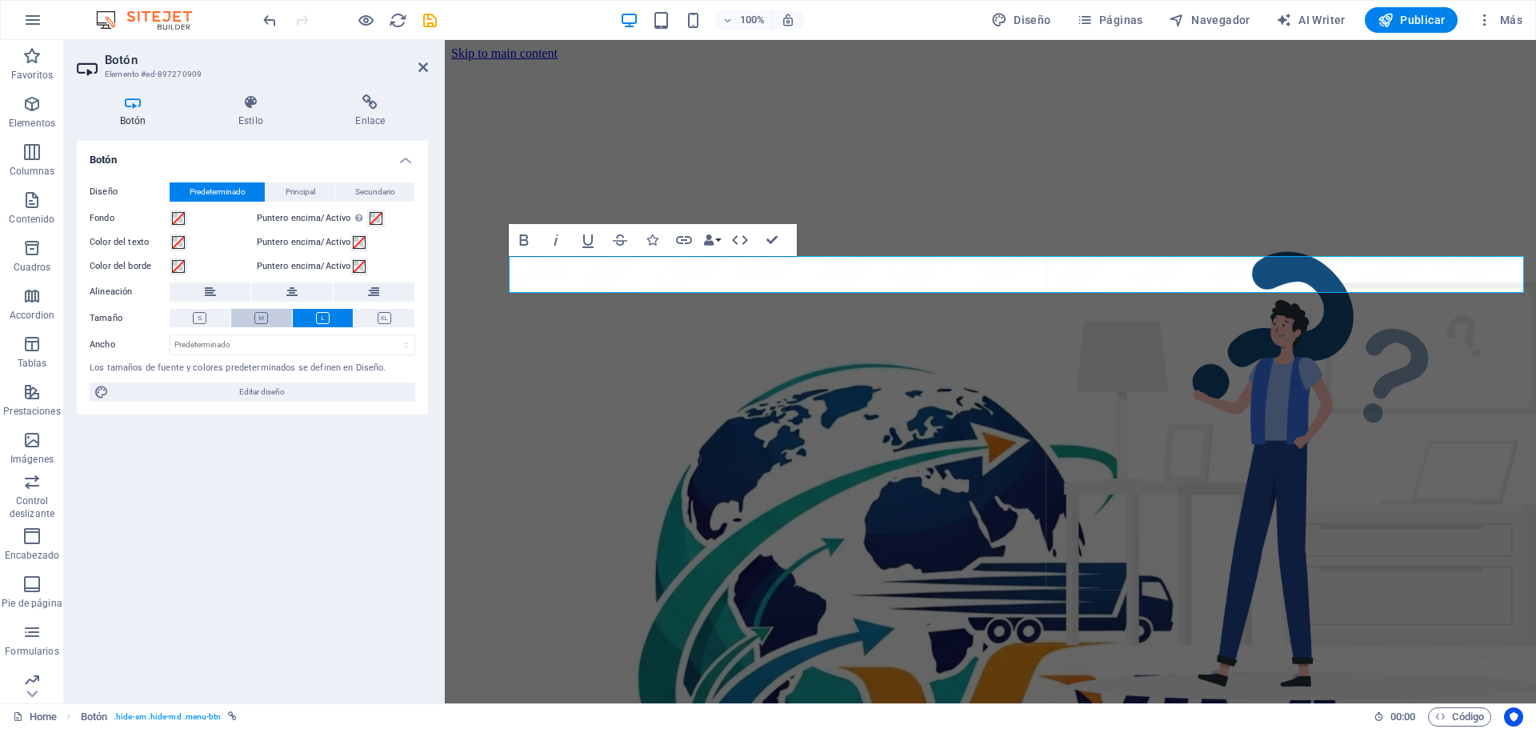
click at [262, 312] on icon at bounding box center [261, 318] width 14 height 12
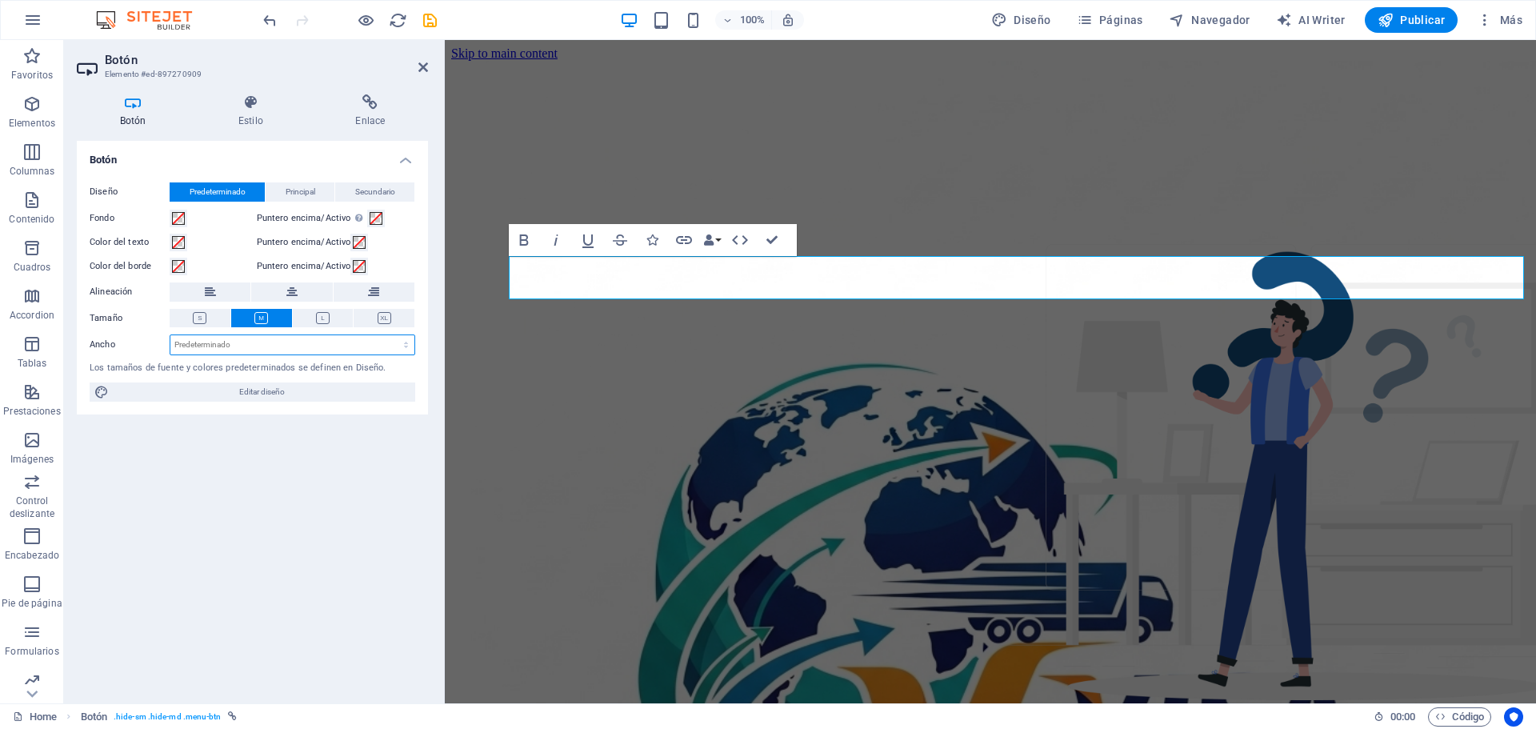
click at [234, 340] on select "Predeterminado px rem % em vh vw" at bounding box center [292, 344] width 244 height 19
select select "px"
click at [392, 335] on select "Predeterminado px rem % em vh vw" at bounding box center [292, 344] width 244 height 19
type input "120"
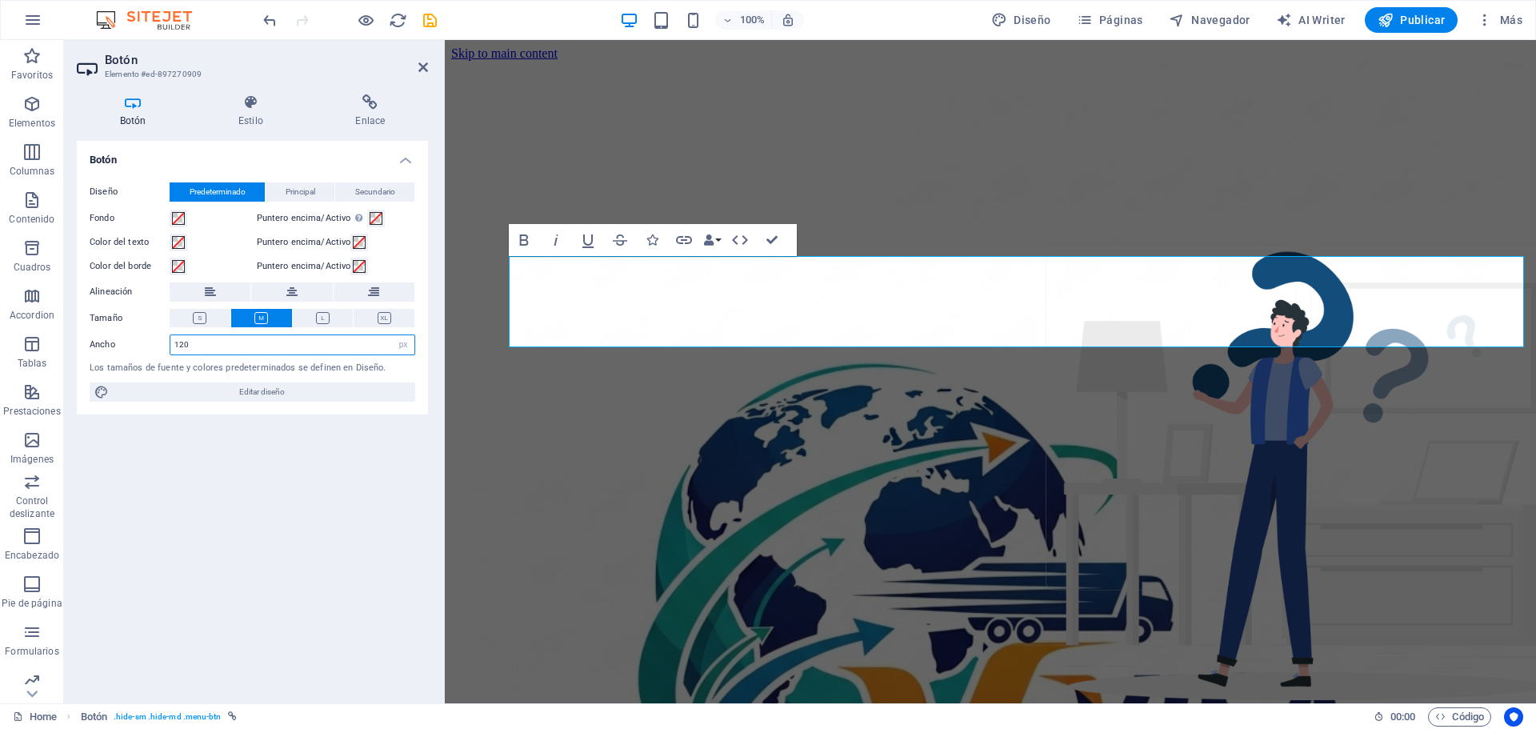
click at [324, 343] on input "120" at bounding box center [292, 344] width 244 height 19
click at [405, 347] on select "Predeterminado px rem % em vh vw" at bounding box center [403, 344] width 22 height 19
select select "default"
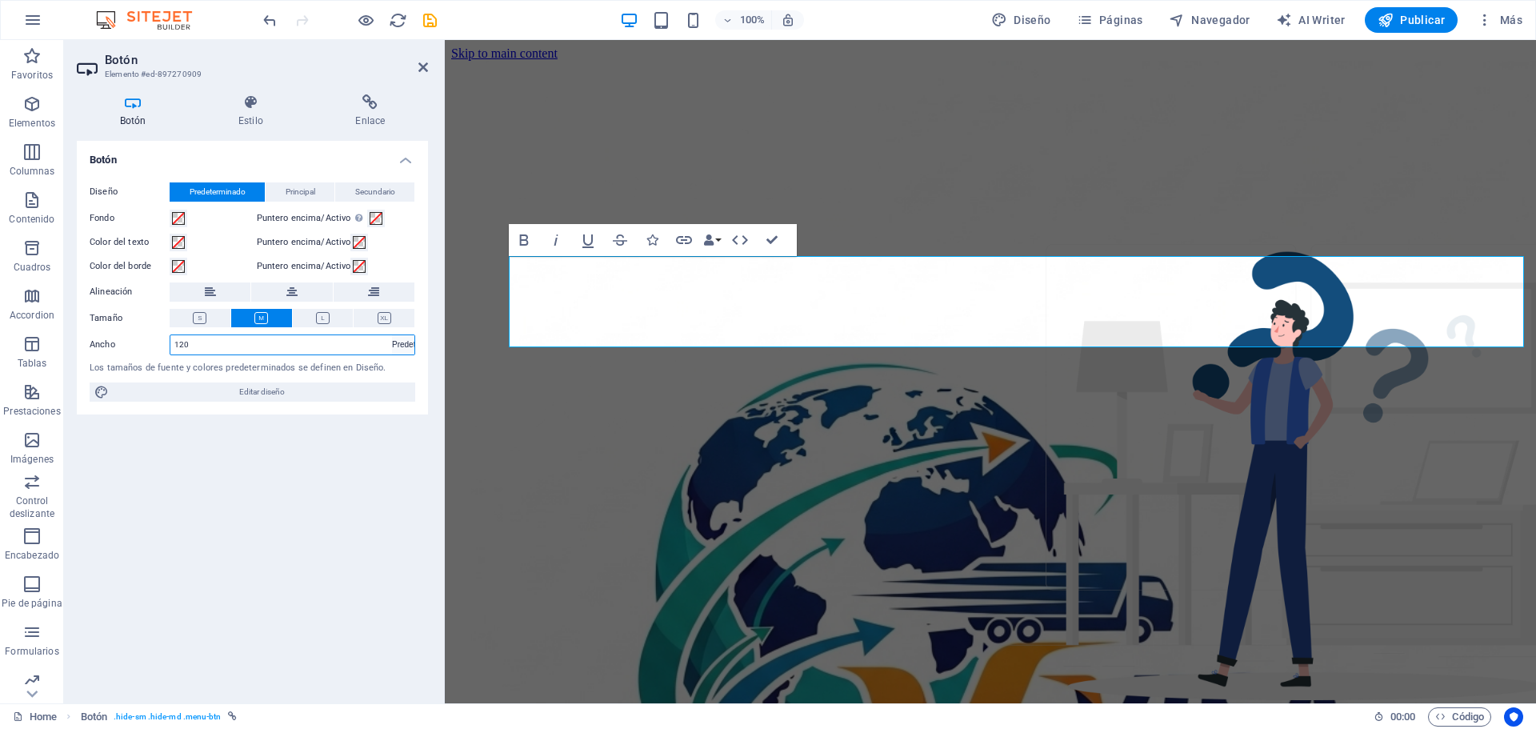
click at [392, 335] on select "Predeterminado px rem % em vh vw" at bounding box center [403, 344] width 22 height 19
select select "DISABLED_OPTION_VALUE"
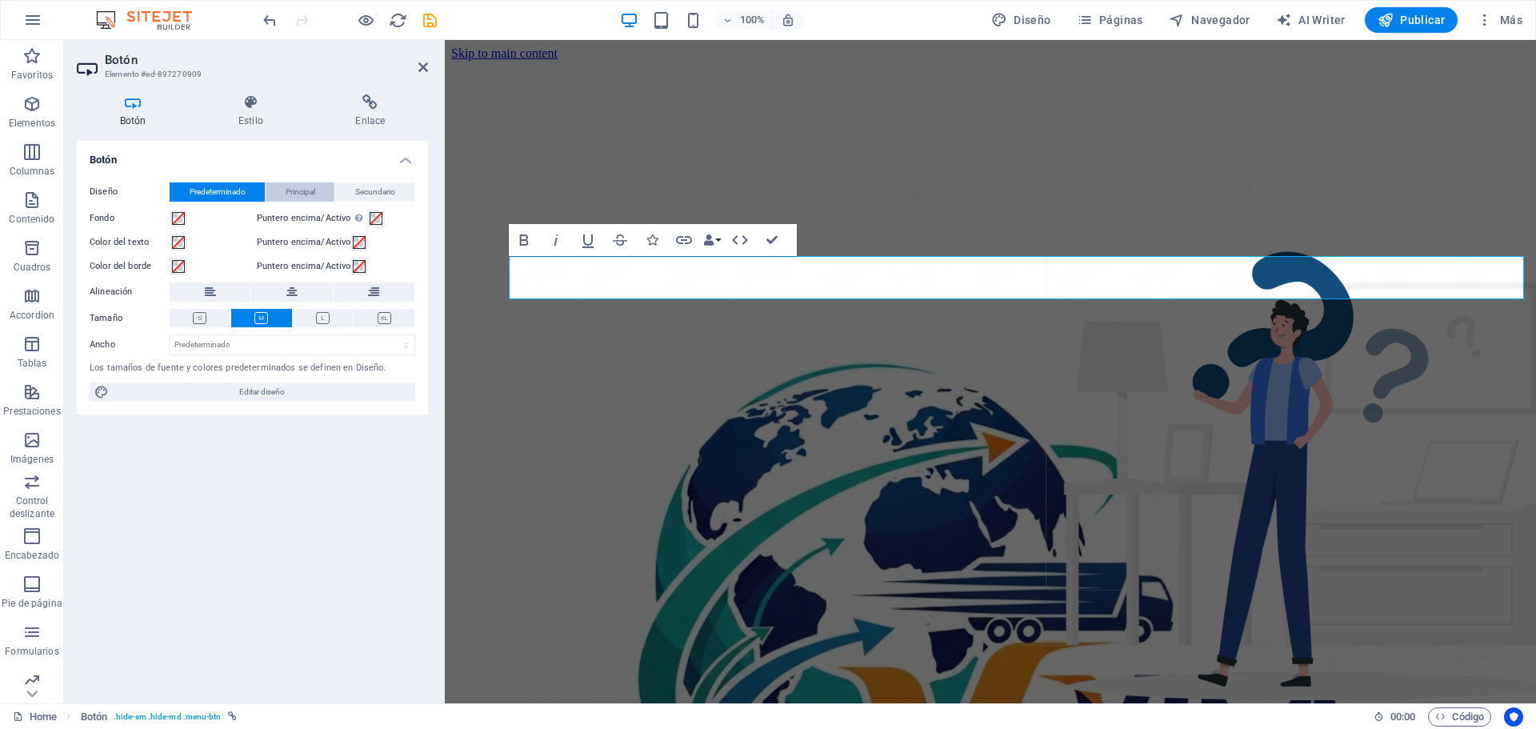
click at [298, 191] on span "Principal" at bounding box center [301, 191] width 30 height 19
click at [363, 190] on span "Secundario" at bounding box center [375, 191] width 40 height 19
click at [237, 181] on div "Diseño Predeterminado Principal Secundario Fondo Puntero encima/Activo [MEDICAL…" at bounding box center [252, 293] width 351 height 246
click at [222, 198] on span "Predeterminado" at bounding box center [218, 191] width 56 height 19
click at [210, 348] on select "Predeterminado px rem % em vh vw" at bounding box center [292, 344] width 244 height 19
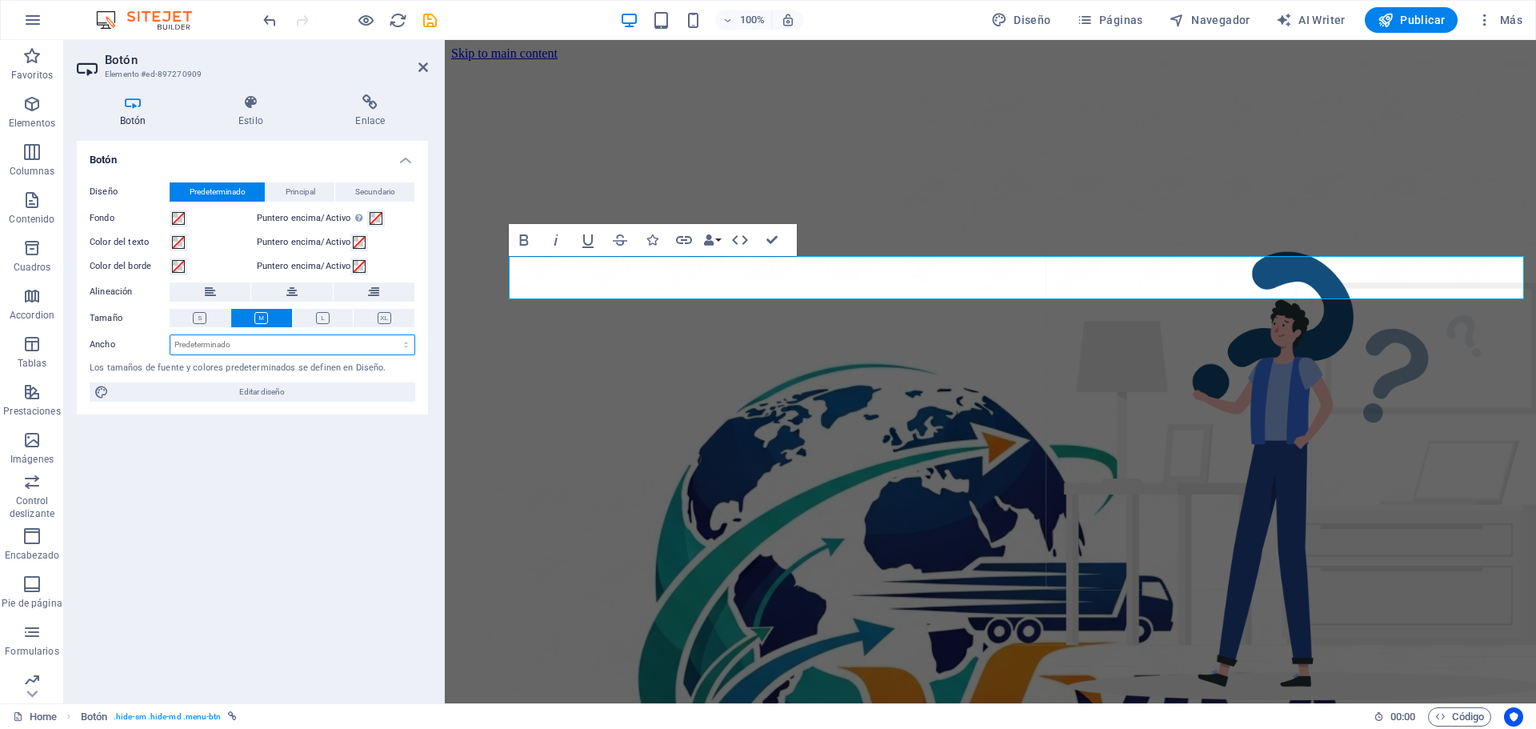
click at [210, 348] on select "Predeterminado px rem % em vh vw" at bounding box center [292, 344] width 244 height 19
click at [266, 119] on h4 "Estilo" at bounding box center [253, 111] width 117 height 34
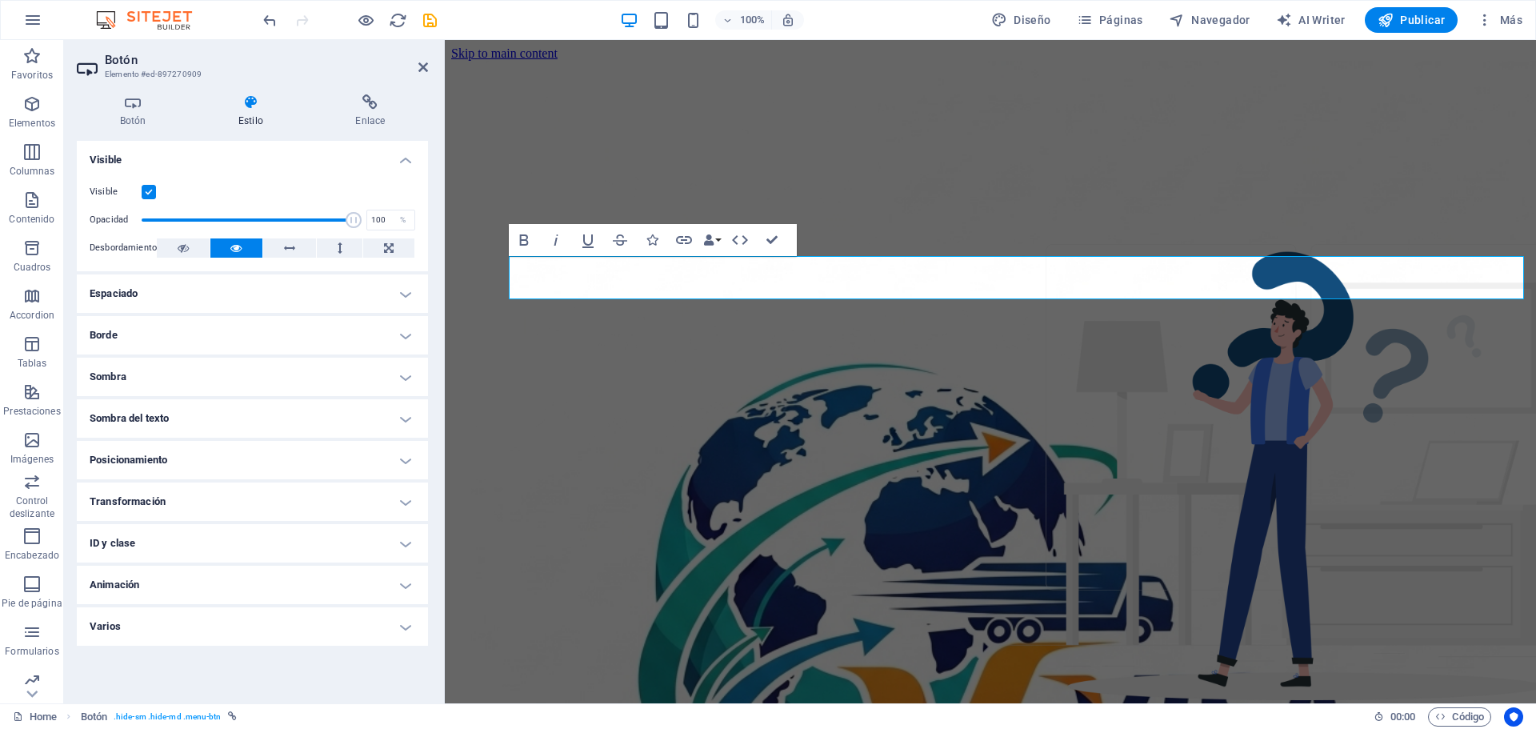
click at [411, 463] on h4 "Posicionamiento" at bounding box center [252, 460] width 351 height 38
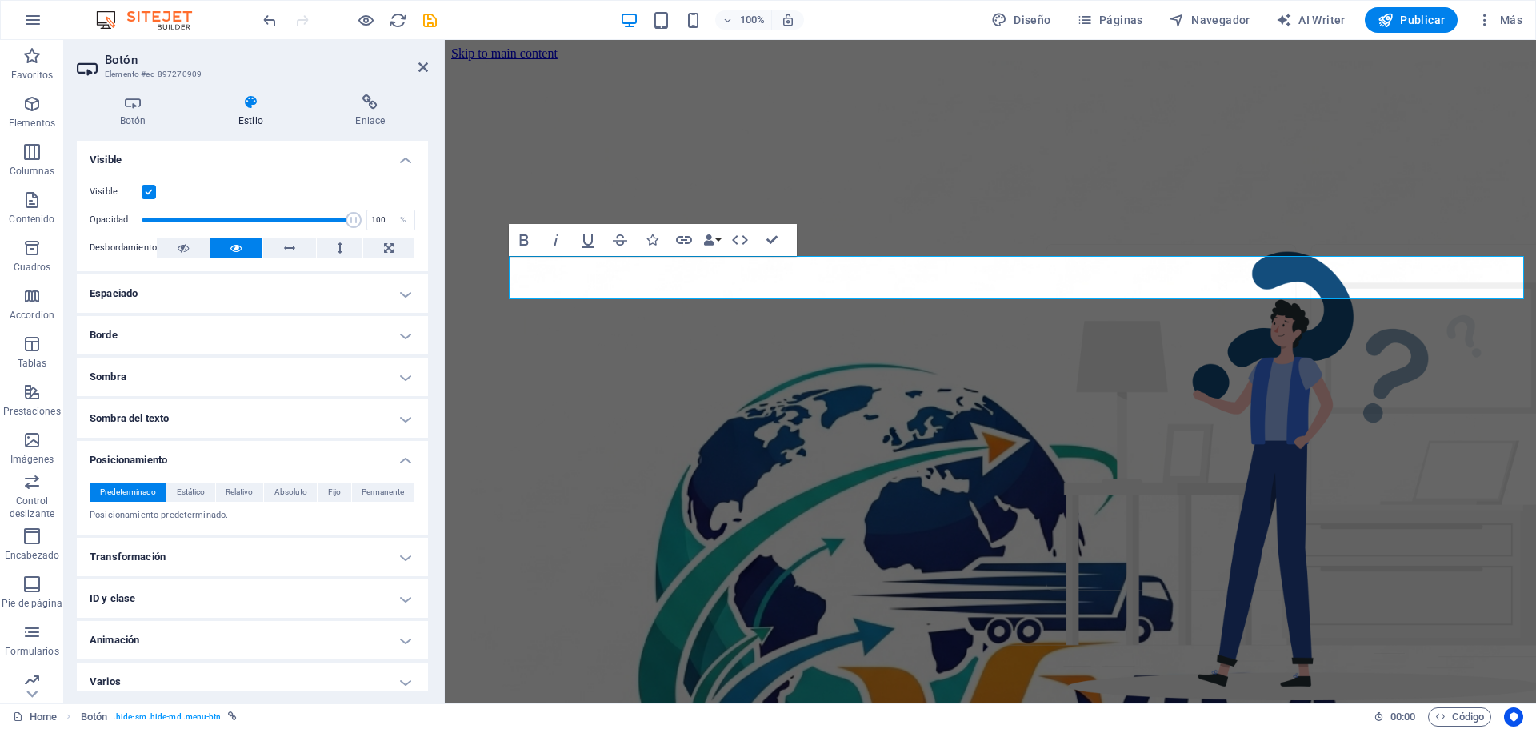
click at [410, 464] on h4 "Posicionamiento" at bounding box center [252, 455] width 351 height 29
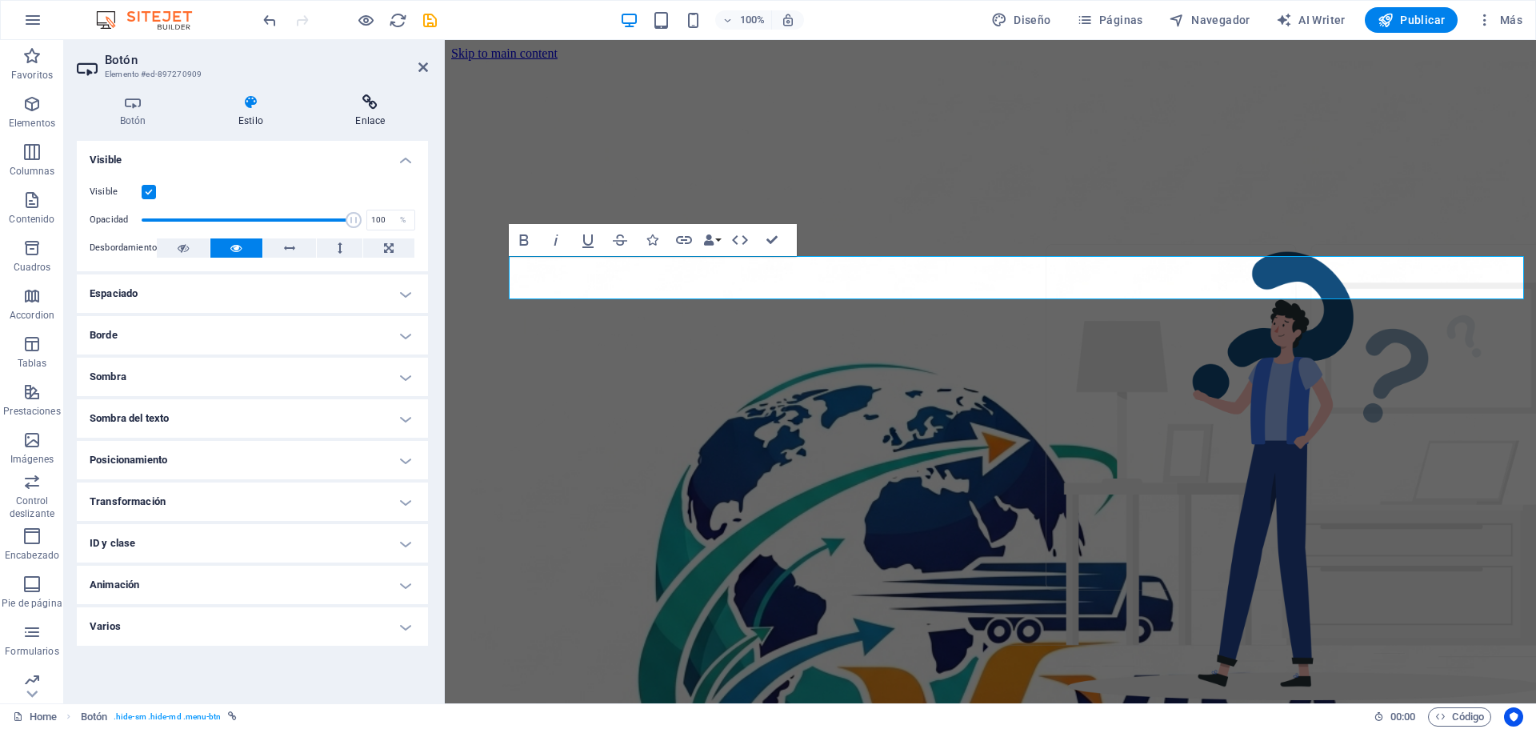
click at [374, 116] on h4 "Enlace" at bounding box center [370, 111] width 115 height 34
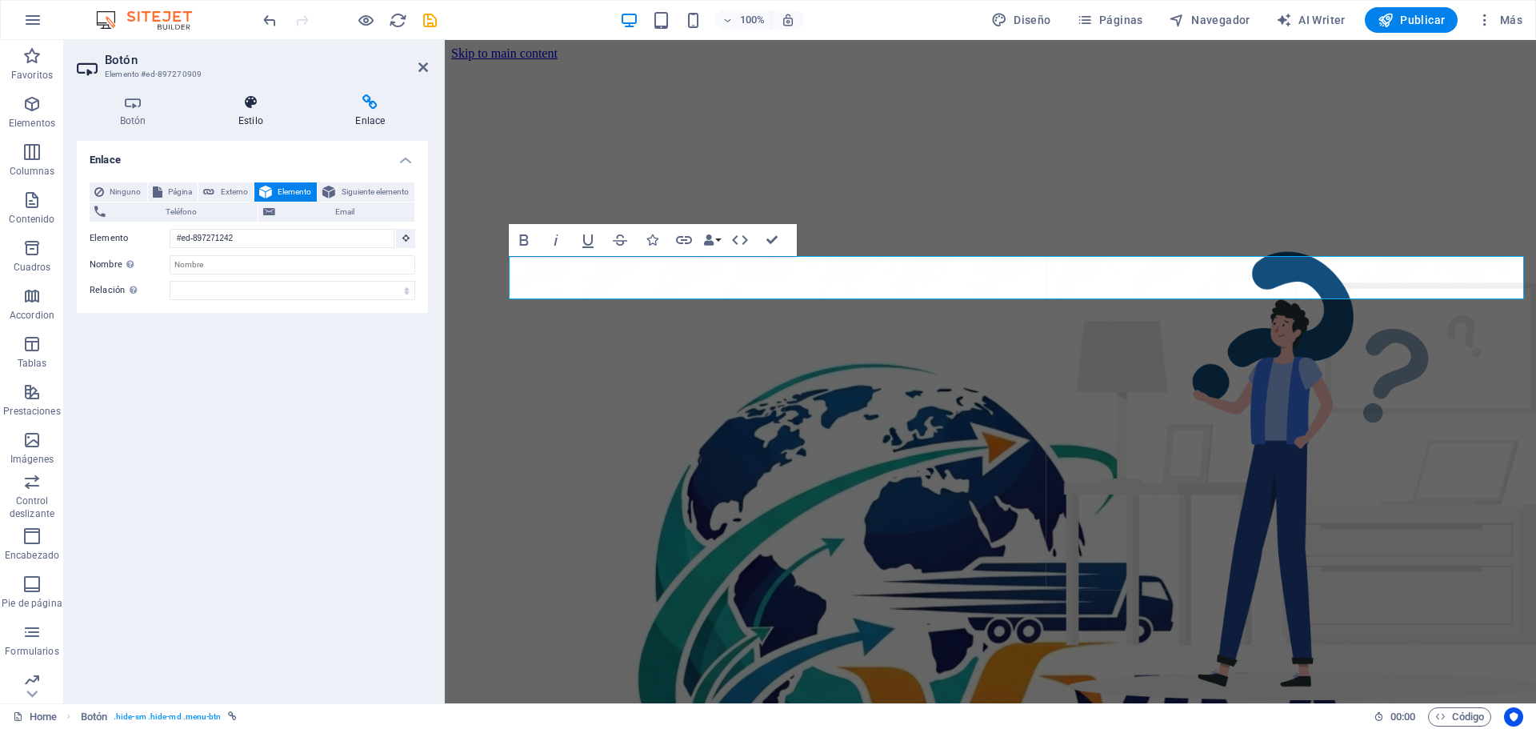
click at [254, 114] on h4 "Estilo" at bounding box center [253, 111] width 117 height 34
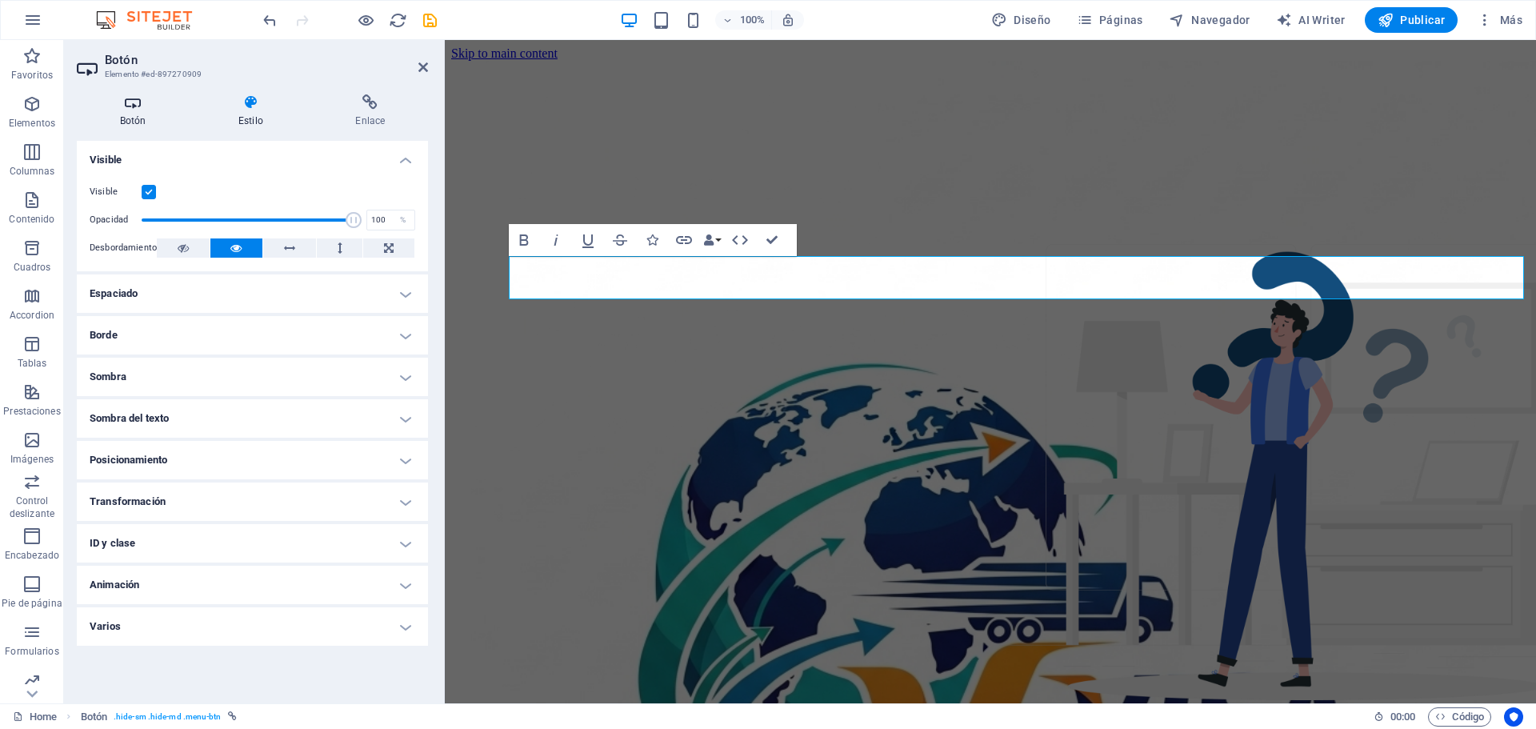
click at [134, 117] on h4 "Botón" at bounding box center [136, 111] width 118 height 34
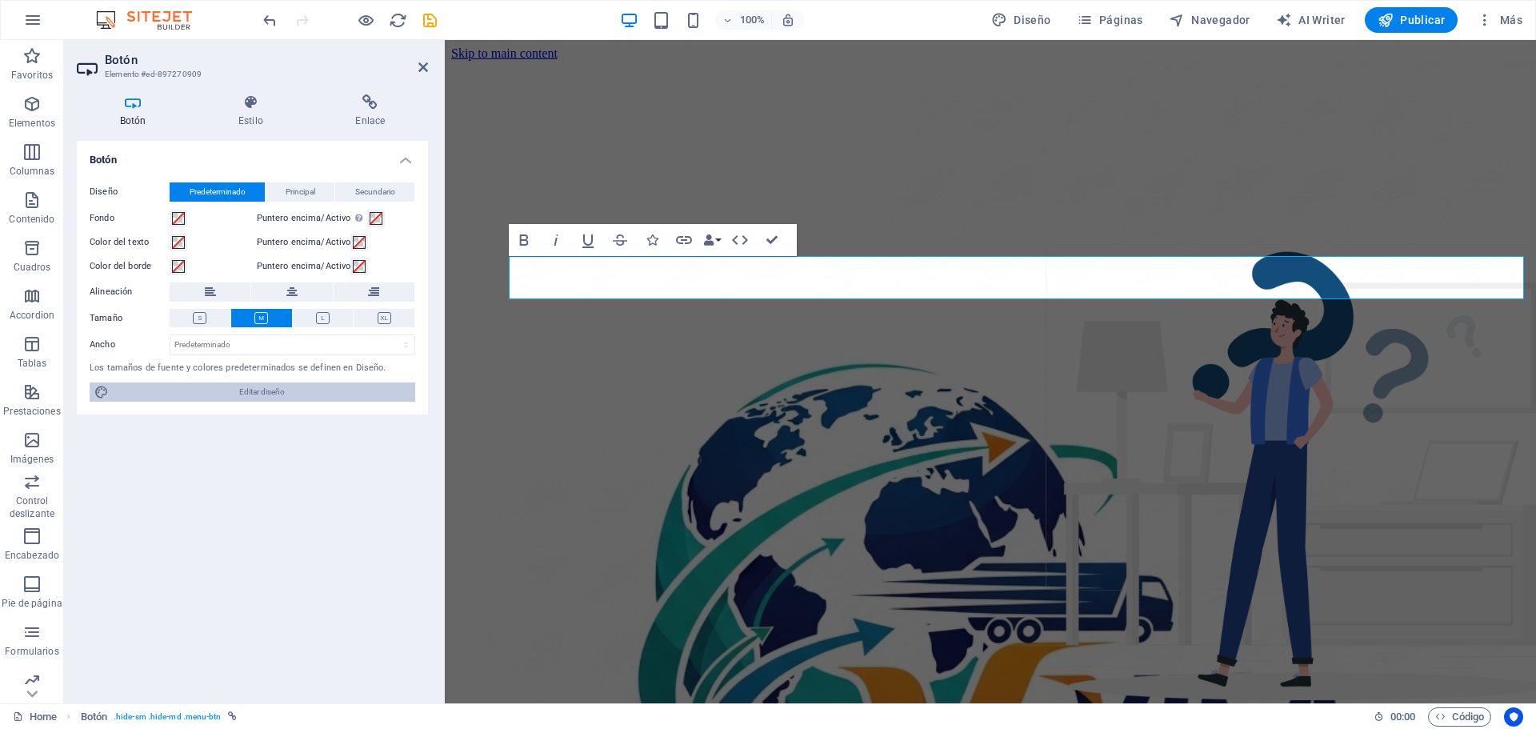
click at [259, 388] on span "Editar diseño" at bounding box center [262, 392] width 297 height 19
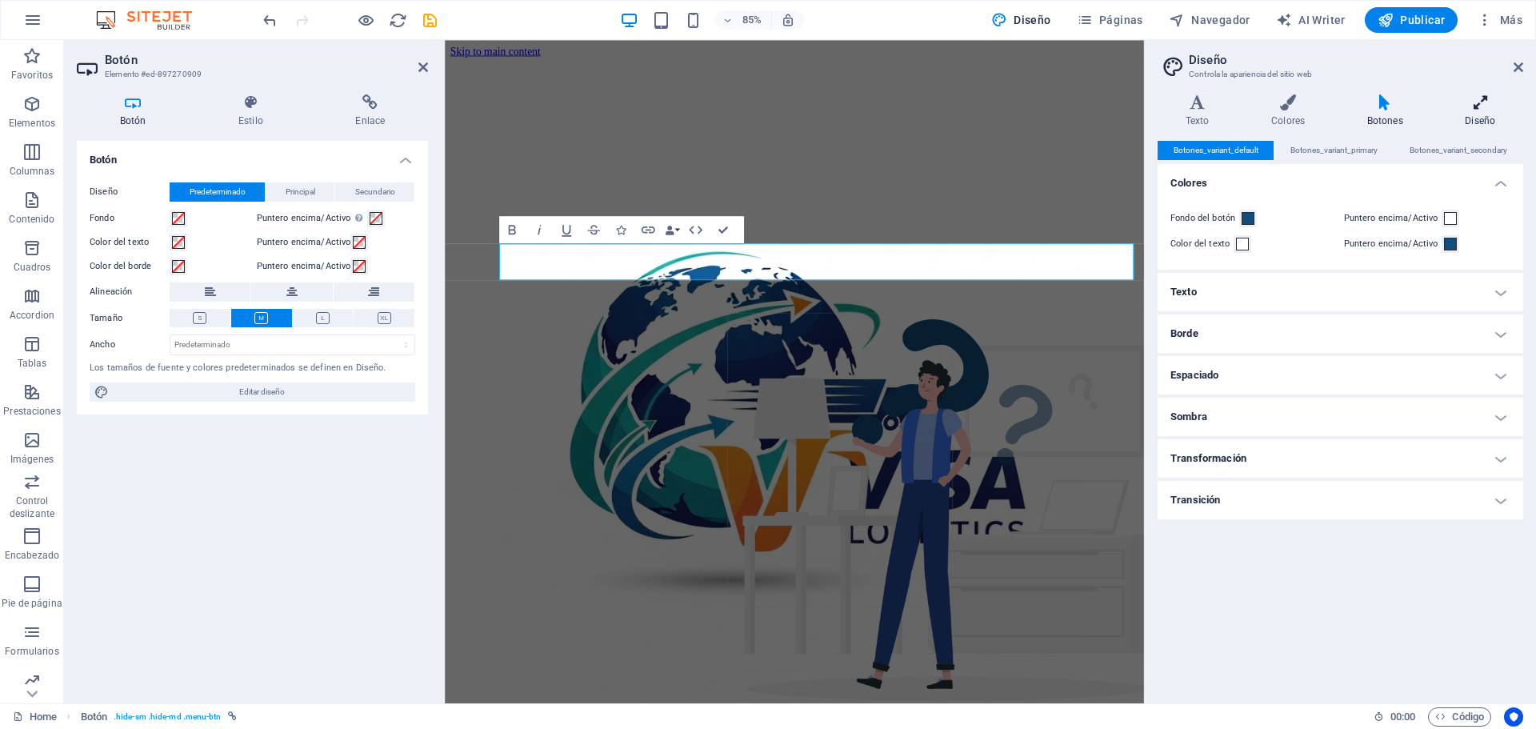
click at [1468, 117] on h4 "Diseño" at bounding box center [1481, 111] width 86 height 34
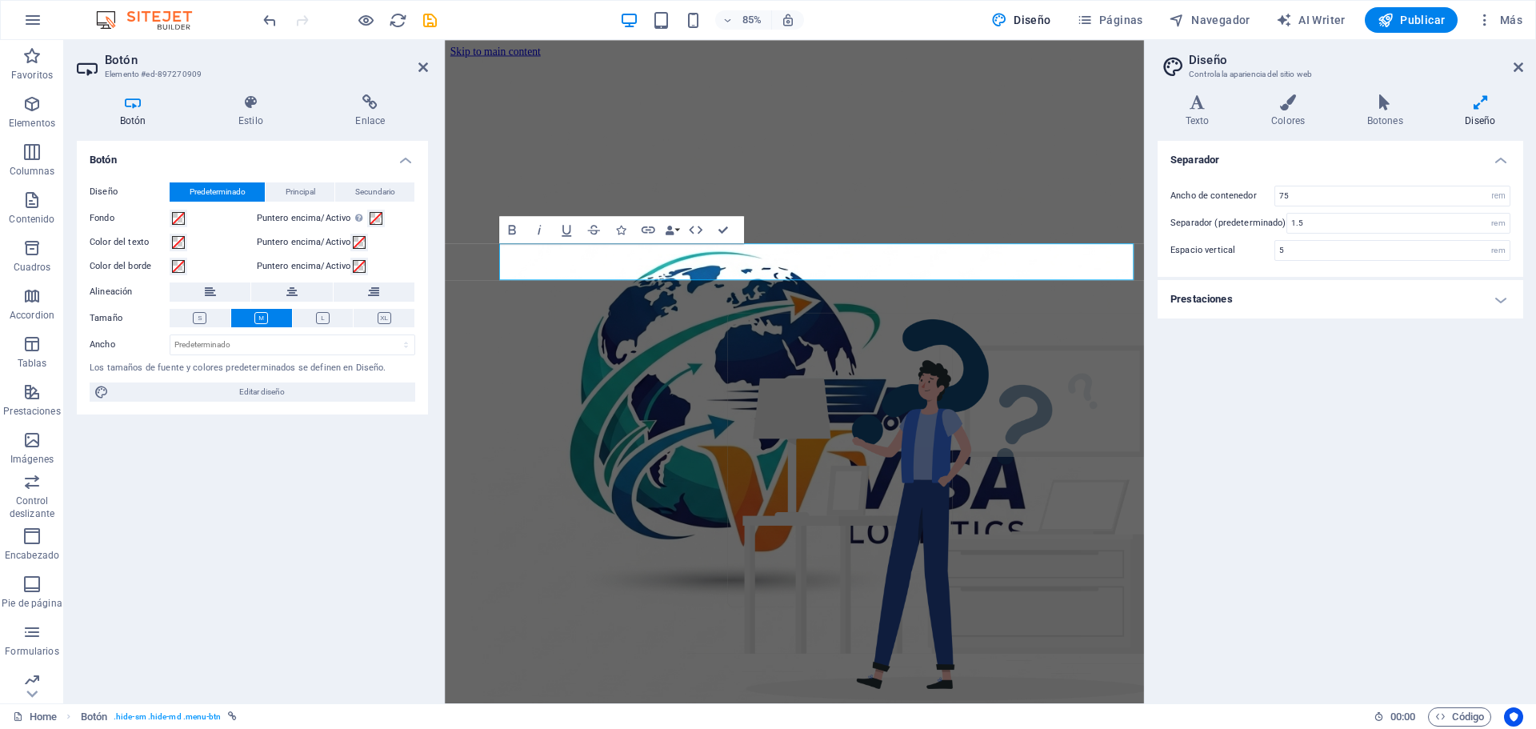
click at [1504, 297] on h4 "Prestaciones" at bounding box center [1341, 299] width 366 height 38
click at [1516, 70] on icon at bounding box center [1519, 67] width 10 height 13
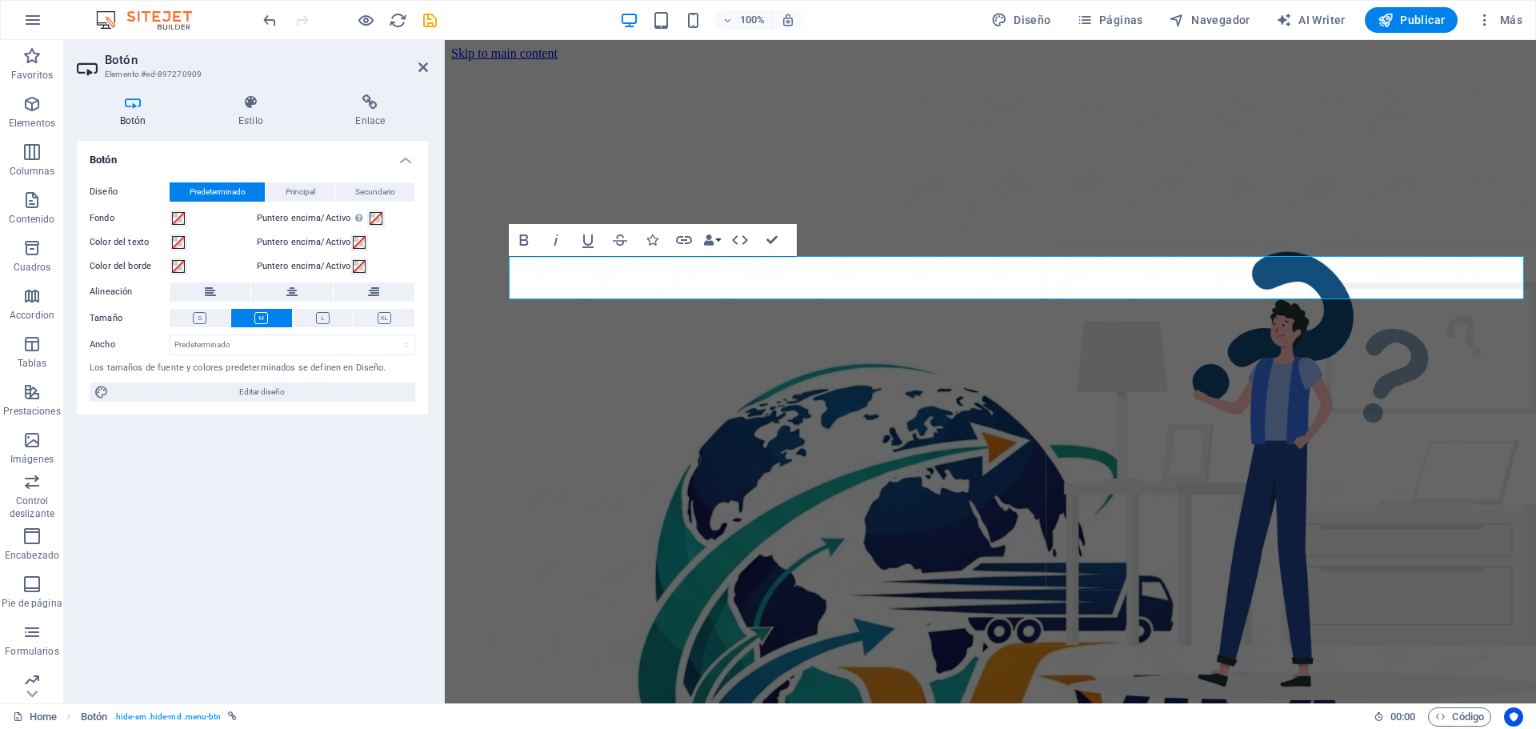
drag, startPoint x: 1523, startPoint y: 274, endPoint x: 725, endPoint y: 273, distance: 797.8
click at [241, 111] on h4 "Estilo" at bounding box center [253, 111] width 117 height 34
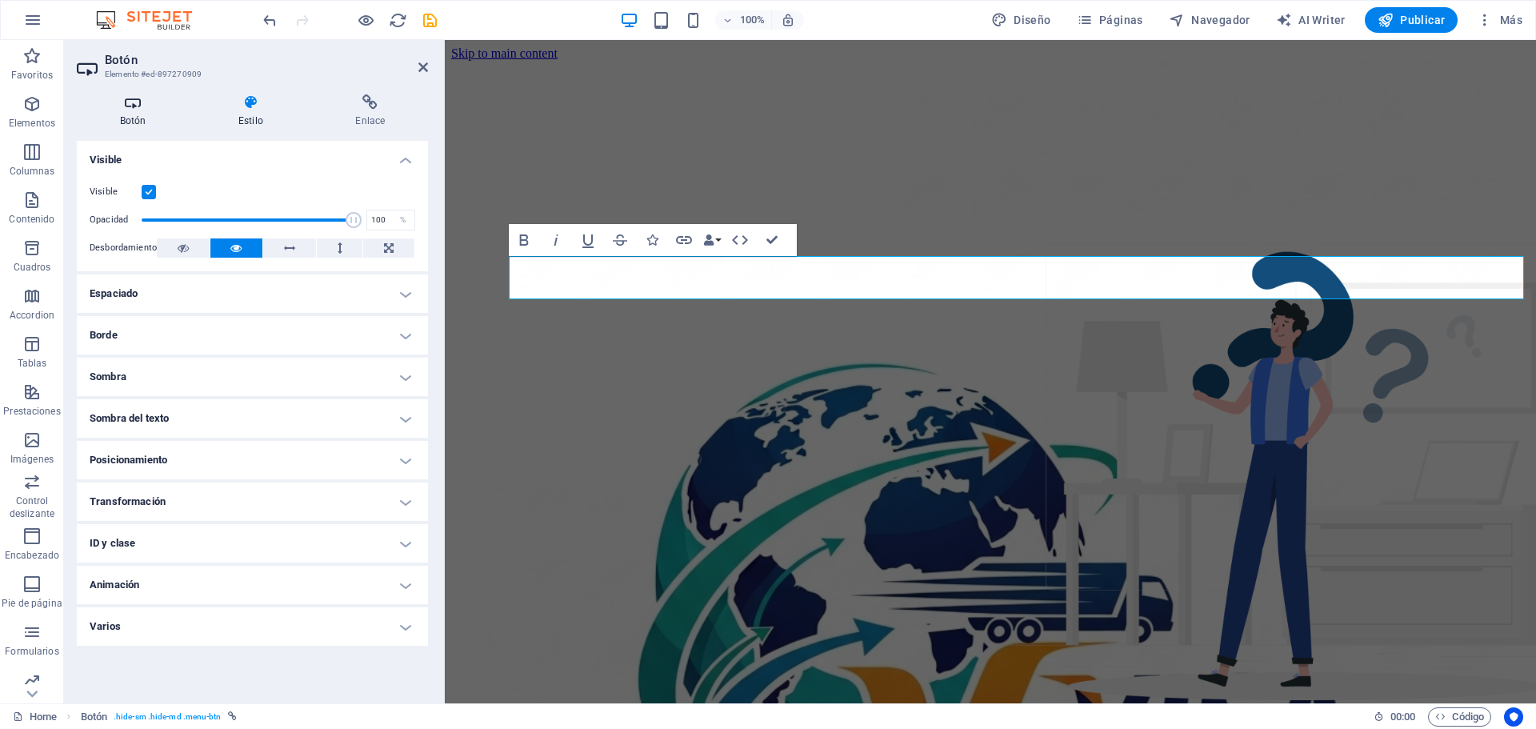
click at [135, 105] on icon at bounding box center [133, 102] width 112 height 16
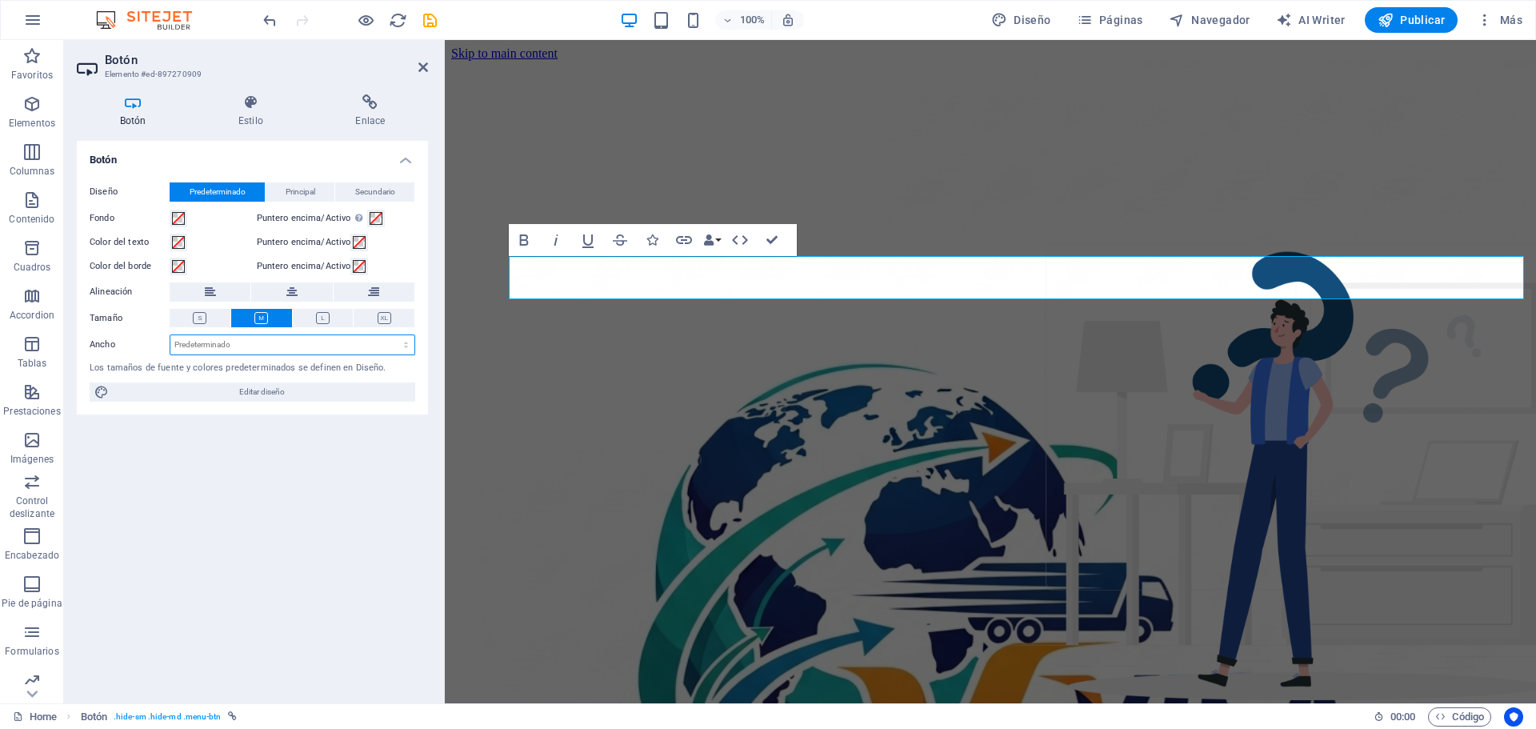
click at [324, 346] on select "Predeterminado px rem % em vh vw" at bounding box center [292, 344] width 244 height 19
click at [130, 550] on div "Botón Diseño Predeterminado Principal Secundario Fondo Puntero encima/Activo [M…" at bounding box center [252, 416] width 351 height 550
click at [417, 65] on h2 "Botón" at bounding box center [266, 60] width 323 height 14
click at [424, 67] on icon at bounding box center [424, 67] width 10 height 13
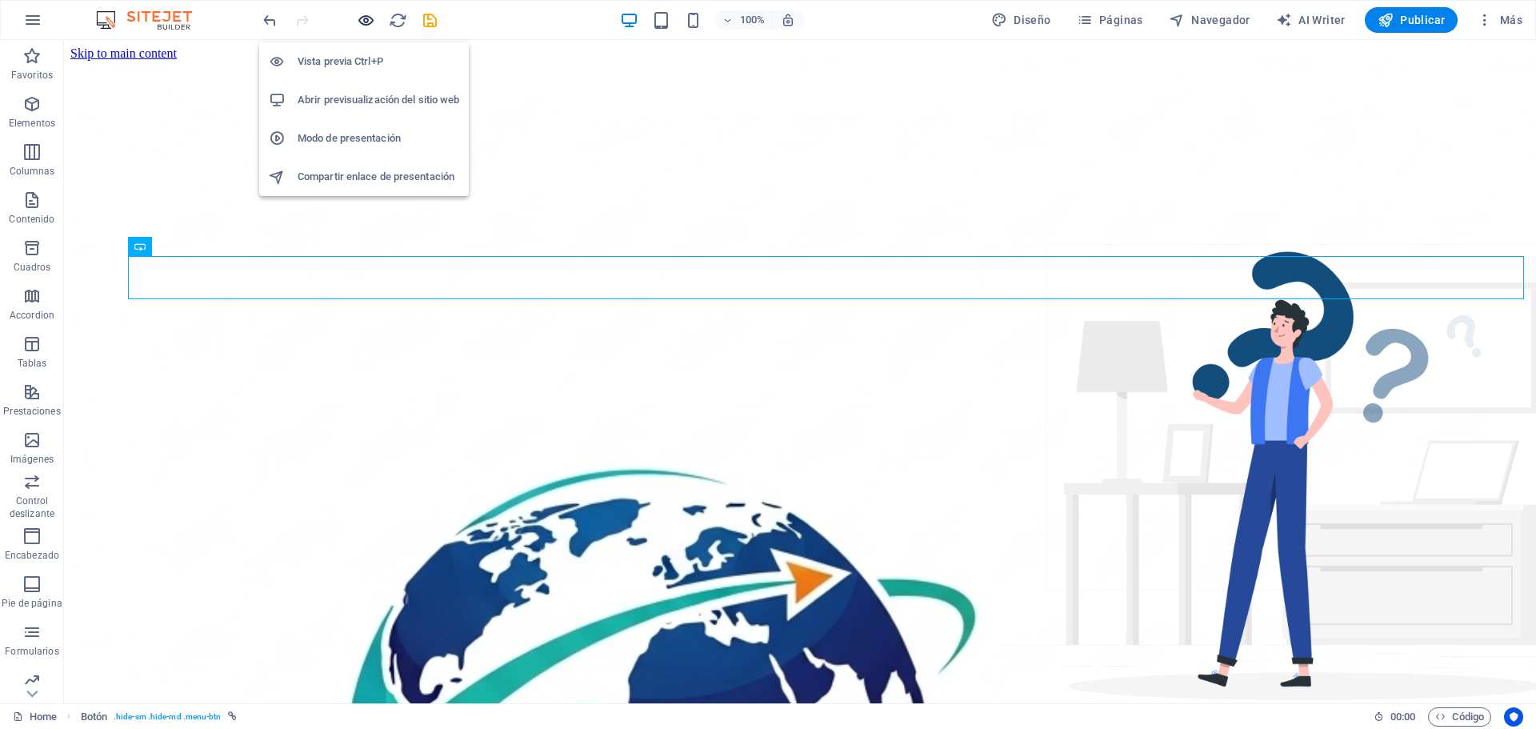
click at [367, 26] on icon "button" at bounding box center [366, 20] width 18 height 18
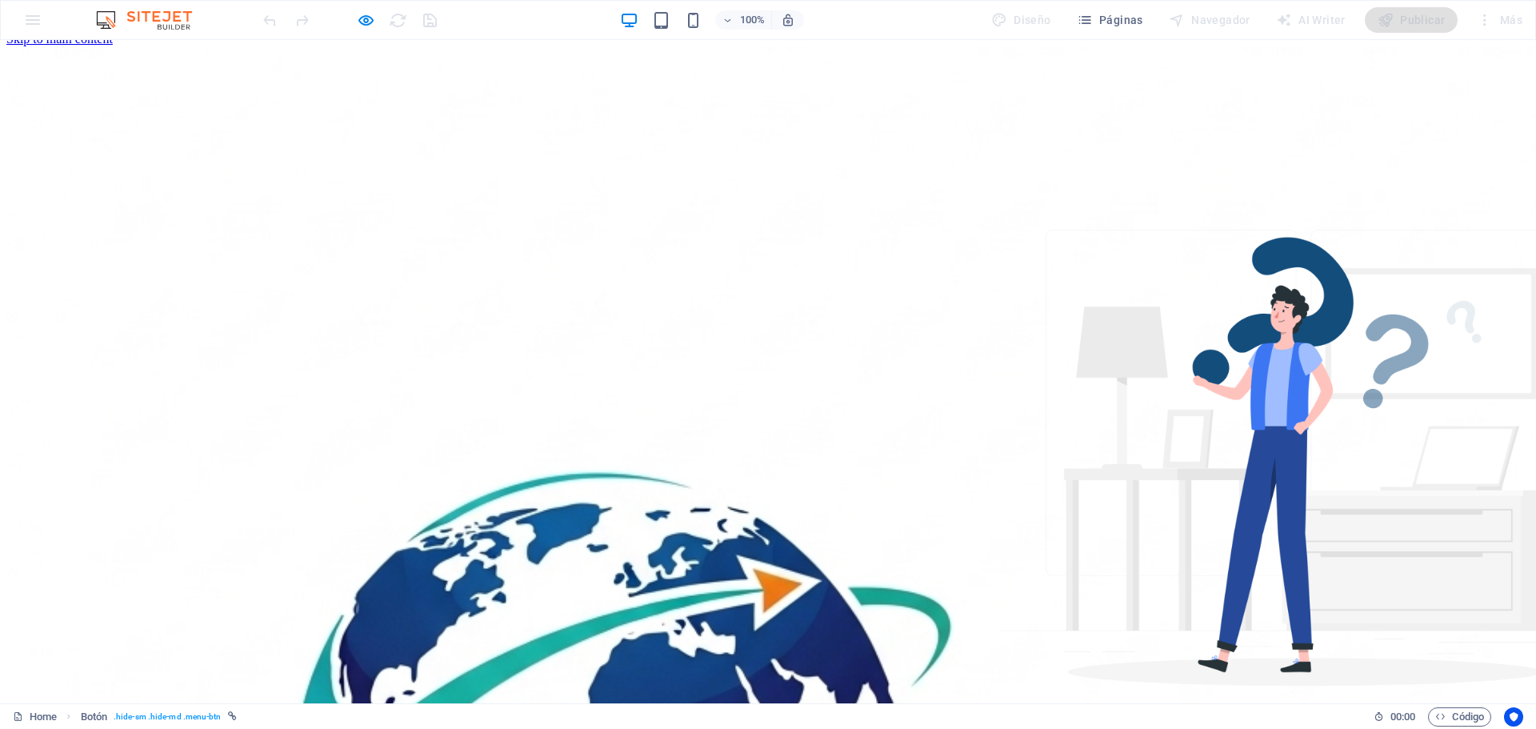
scroll to position [0, 0]
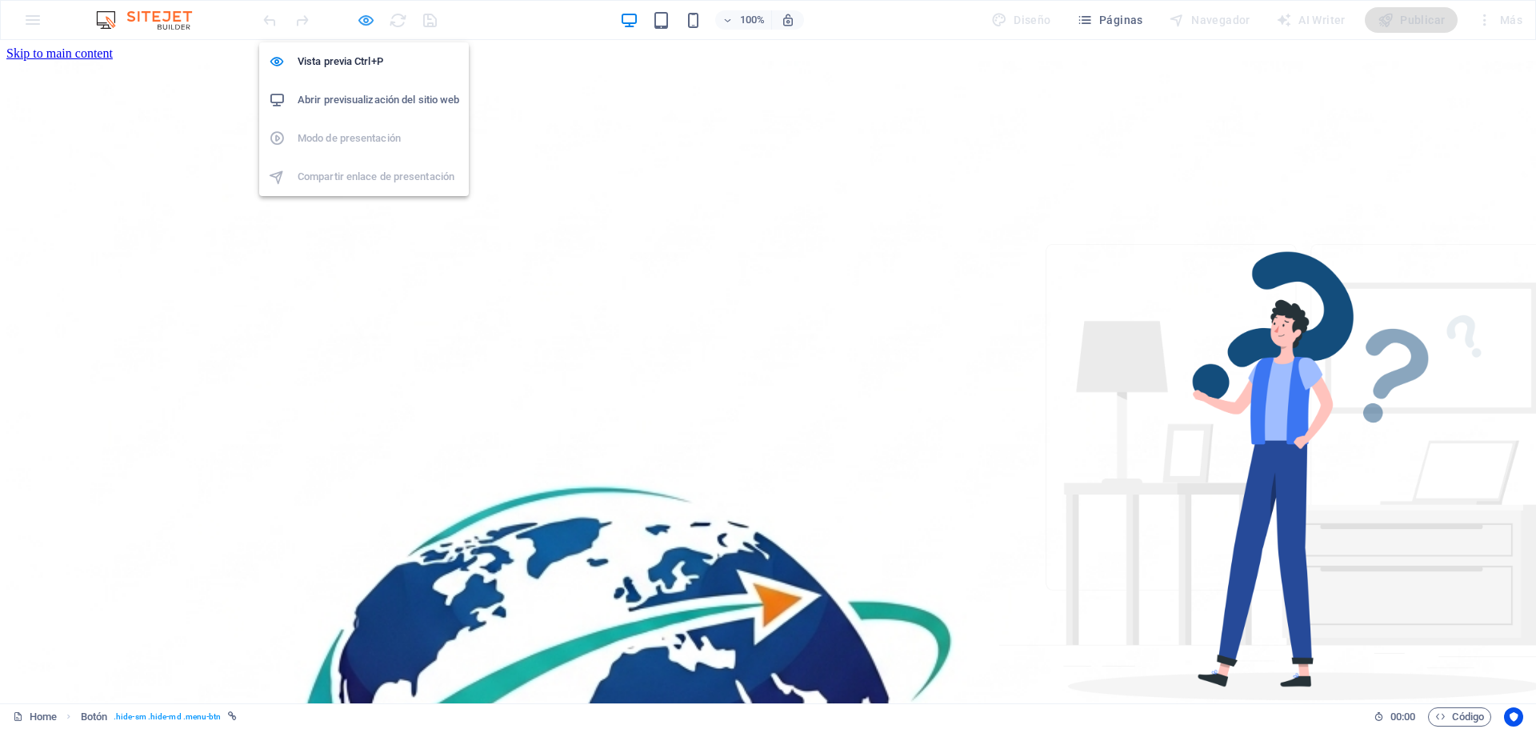
click at [365, 20] on icon "button" at bounding box center [366, 20] width 18 height 18
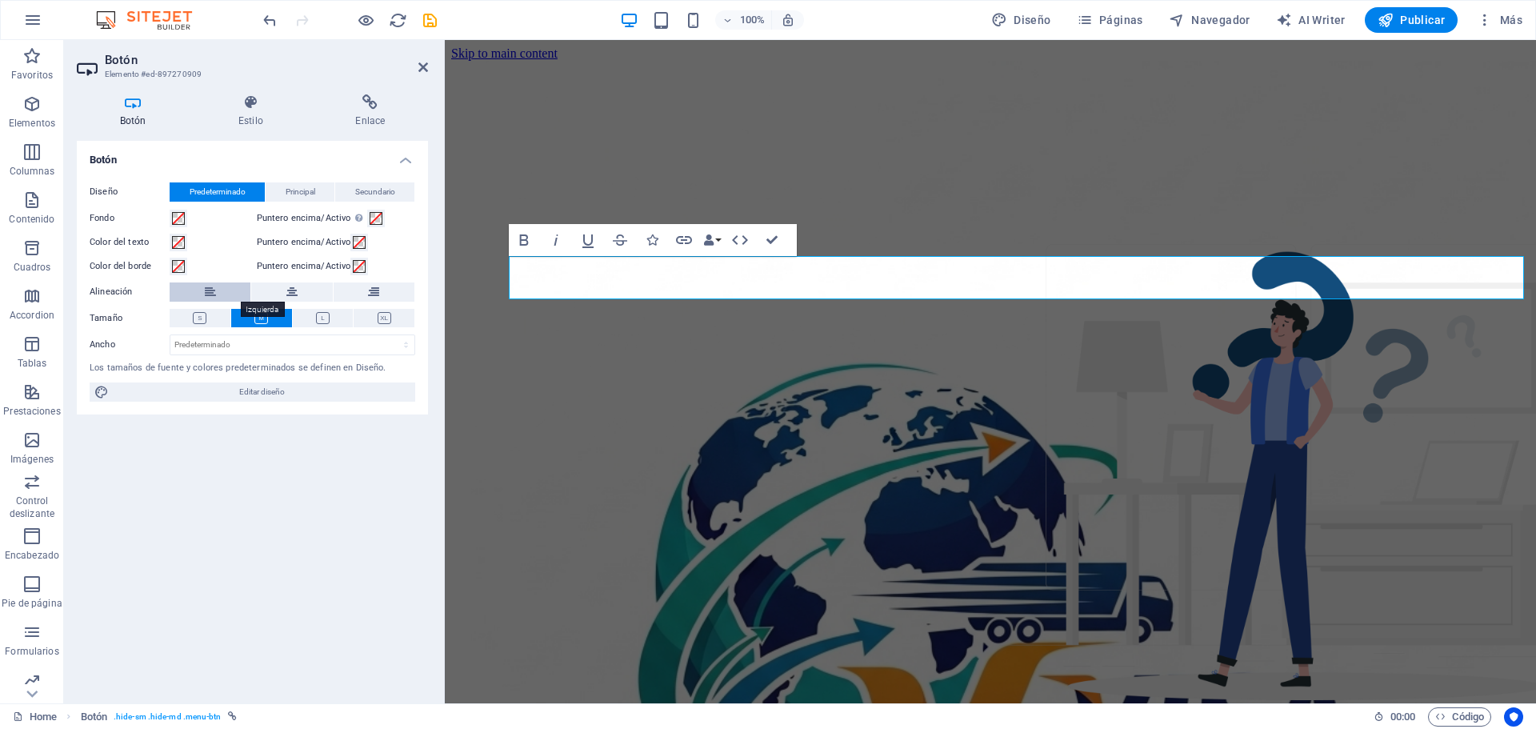
click at [217, 290] on button at bounding box center [210, 291] width 81 height 19
click at [305, 294] on button at bounding box center [291, 291] width 81 height 19
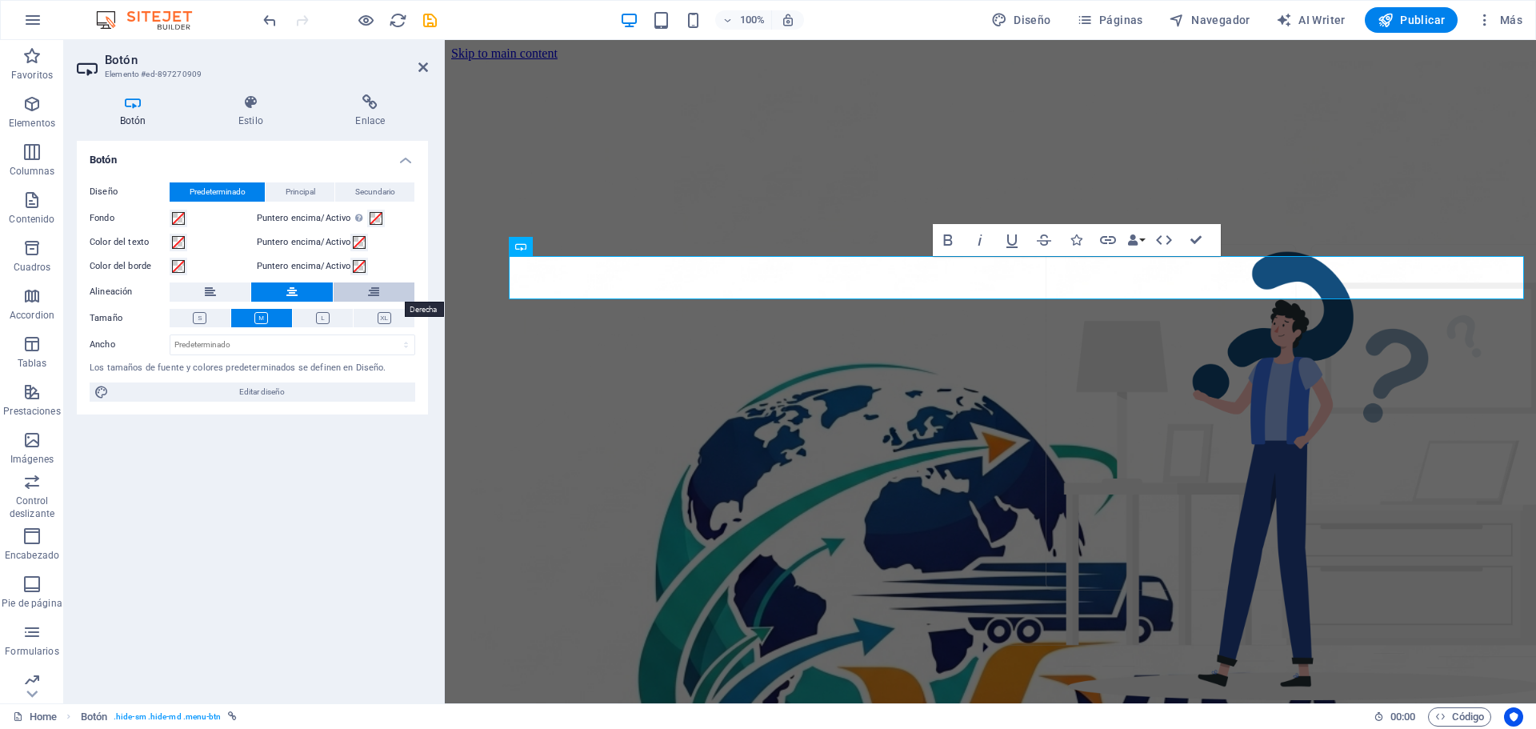
click at [381, 293] on button at bounding box center [374, 291] width 81 height 19
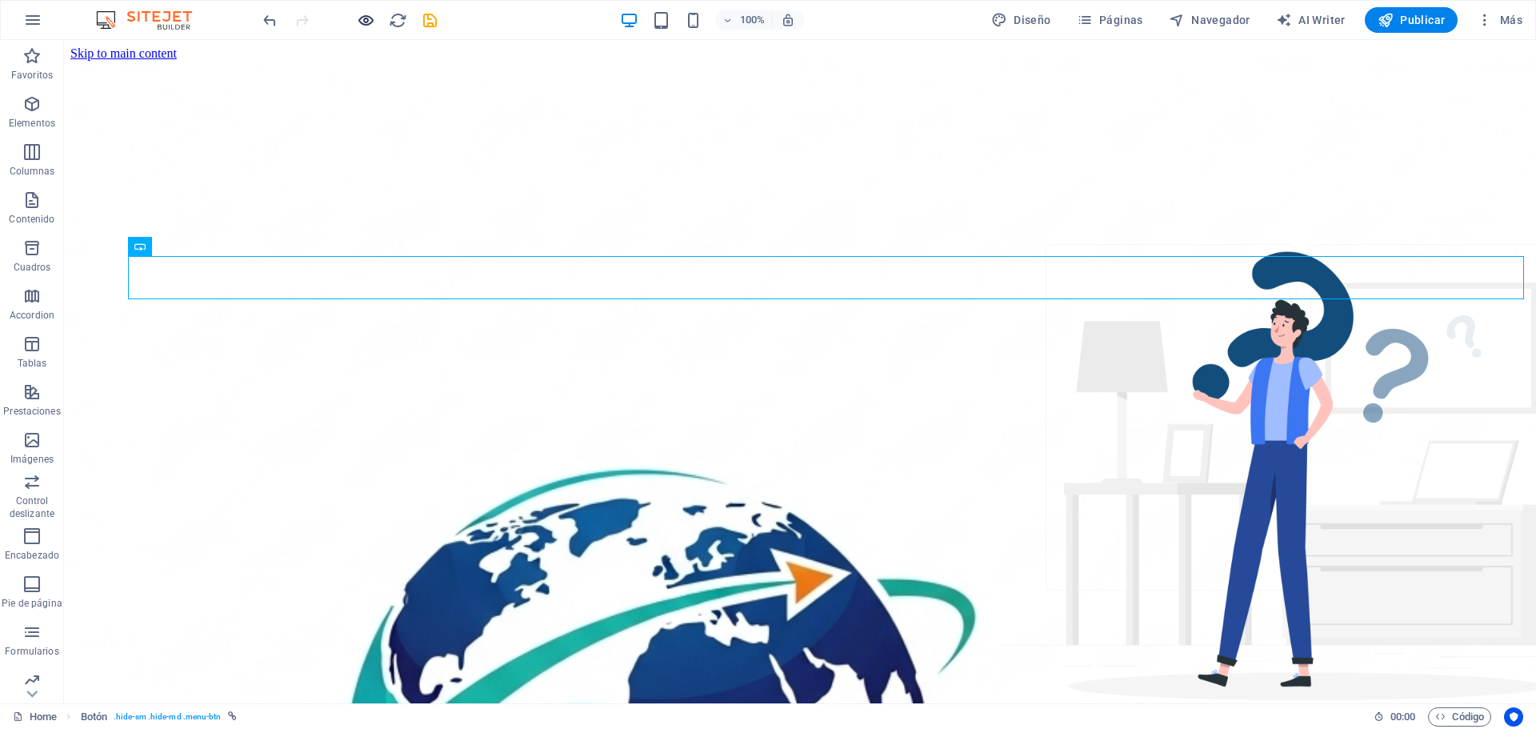
click at [375, 22] on icon "button" at bounding box center [366, 20] width 18 height 18
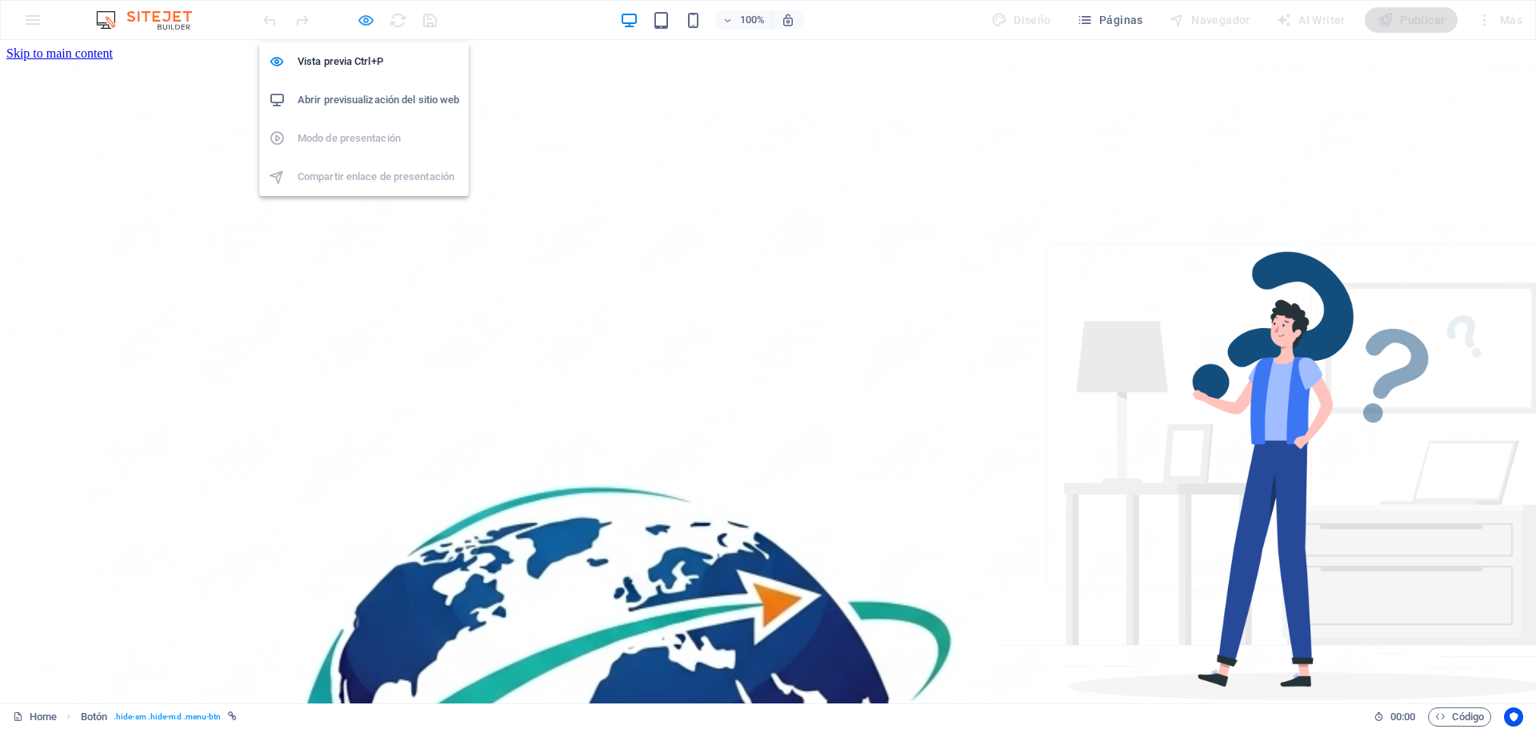
click at [364, 17] on icon "button" at bounding box center [366, 20] width 18 height 18
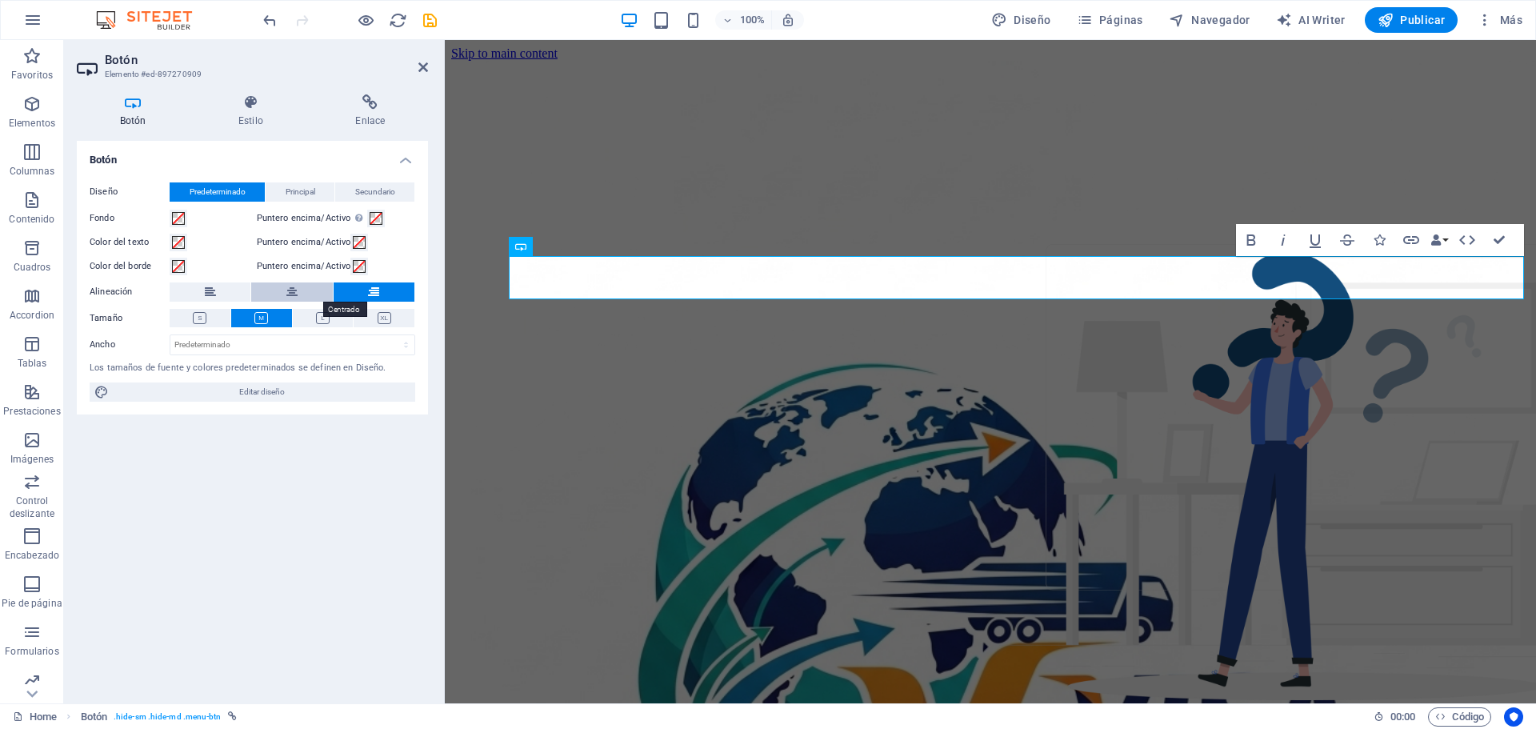
click at [284, 293] on button at bounding box center [291, 291] width 81 height 19
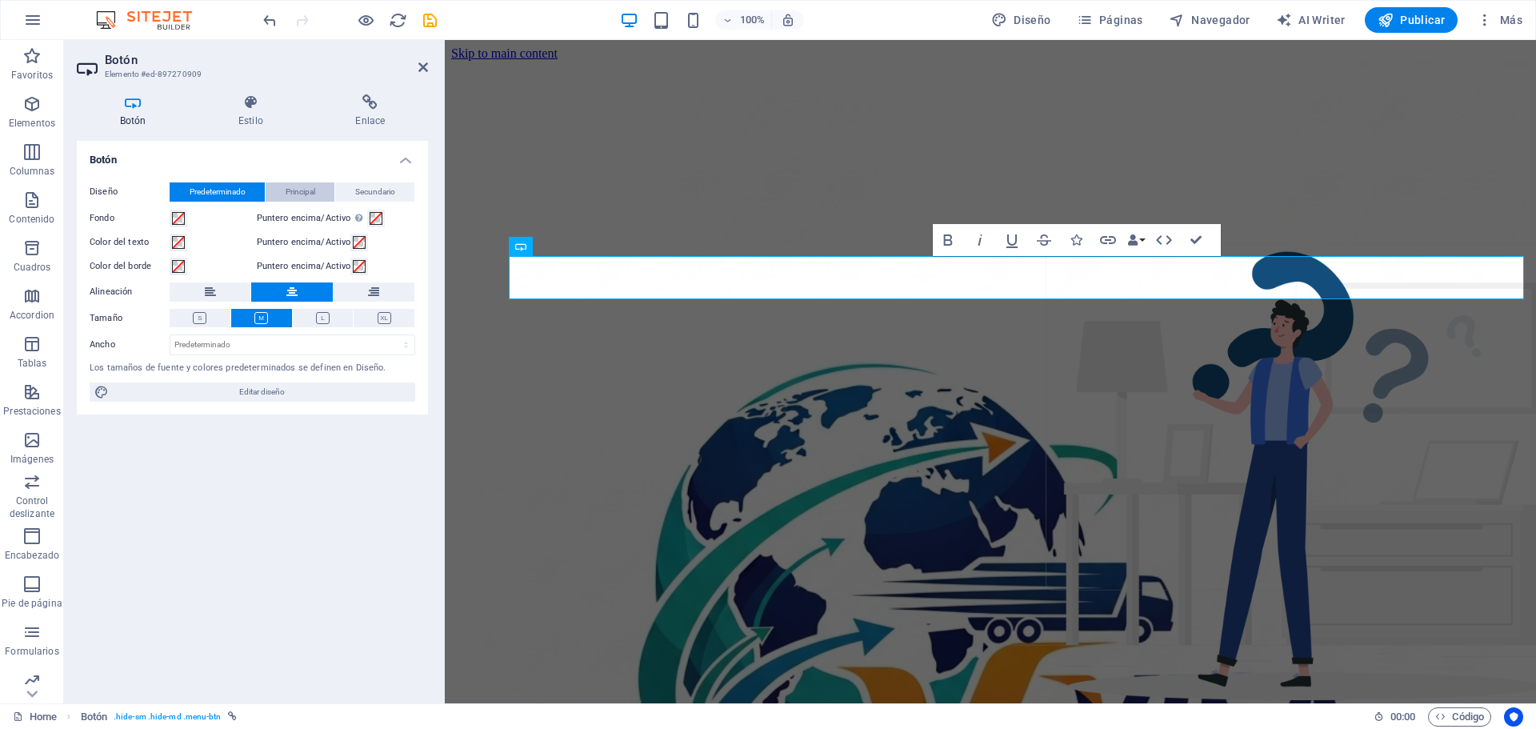
click at [297, 187] on span "Principal" at bounding box center [301, 191] width 30 height 19
click at [387, 194] on span "Secundario" at bounding box center [375, 191] width 40 height 19
drag, startPoint x: 315, startPoint y: 192, endPoint x: 270, endPoint y: 187, distance: 45.9
click at [306, 192] on span "Principal" at bounding box center [301, 191] width 30 height 19
click at [238, 188] on span "Predeterminado" at bounding box center [218, 191] width 56 height 19
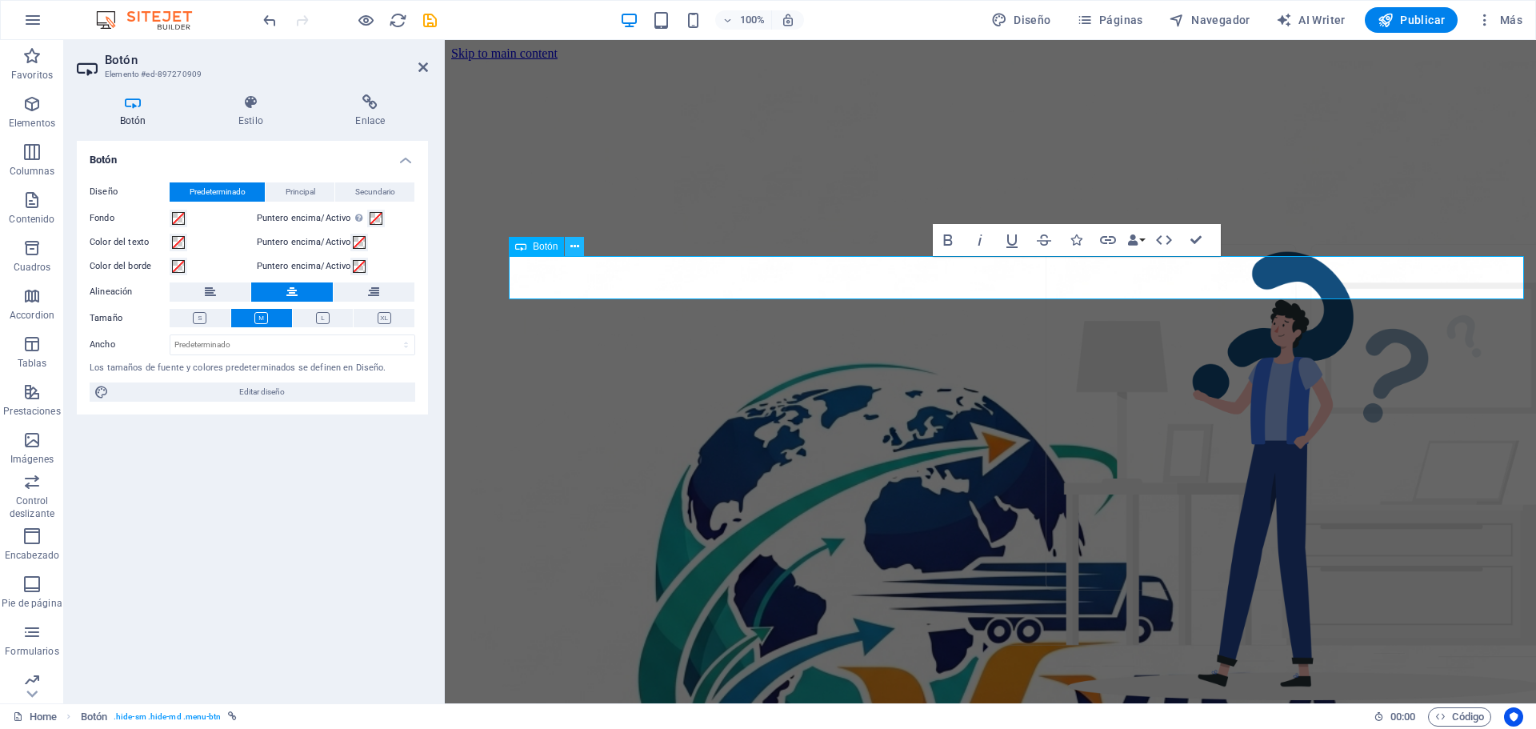
click at [579, 247] on icon at bounding box center [575, 246] width 9 height 17
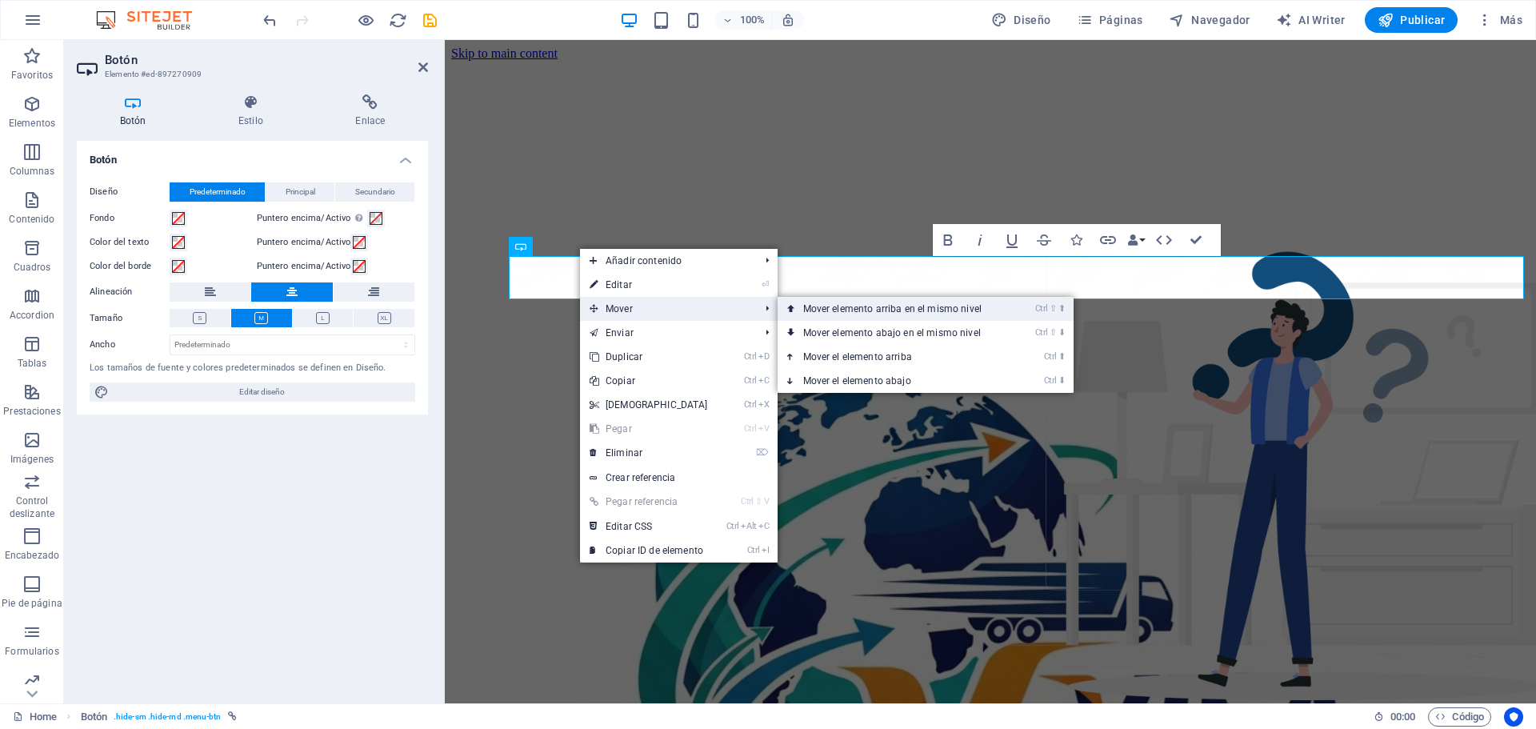
click at [861, 306] on link "Ctrl ⇧ ⬆ Mover elemento arriba en el mismo nivel" at bounding box center [896, 309] width 236 height 24
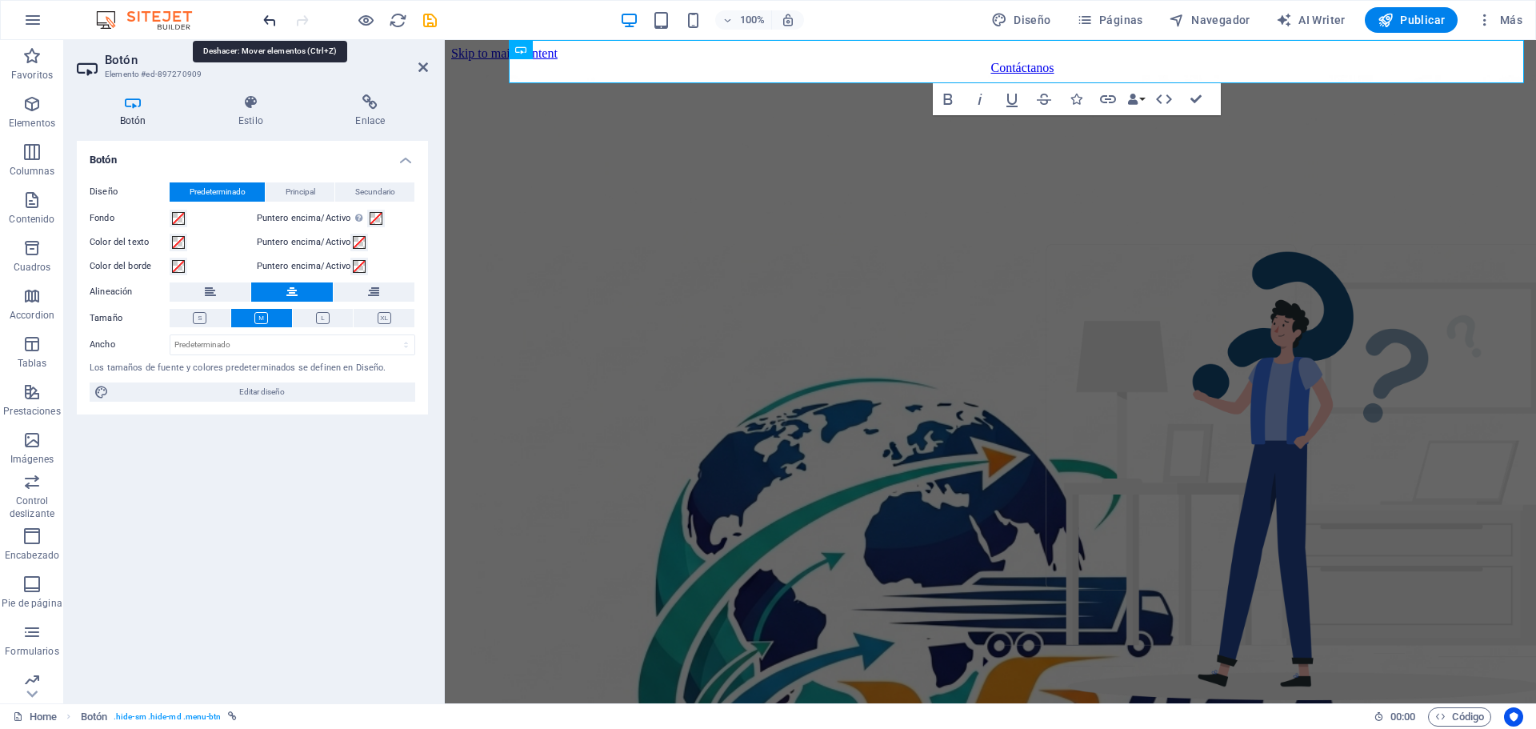
click at [271, 21] on icon "undo" at bounding box center [270, 20] width 18 height 18
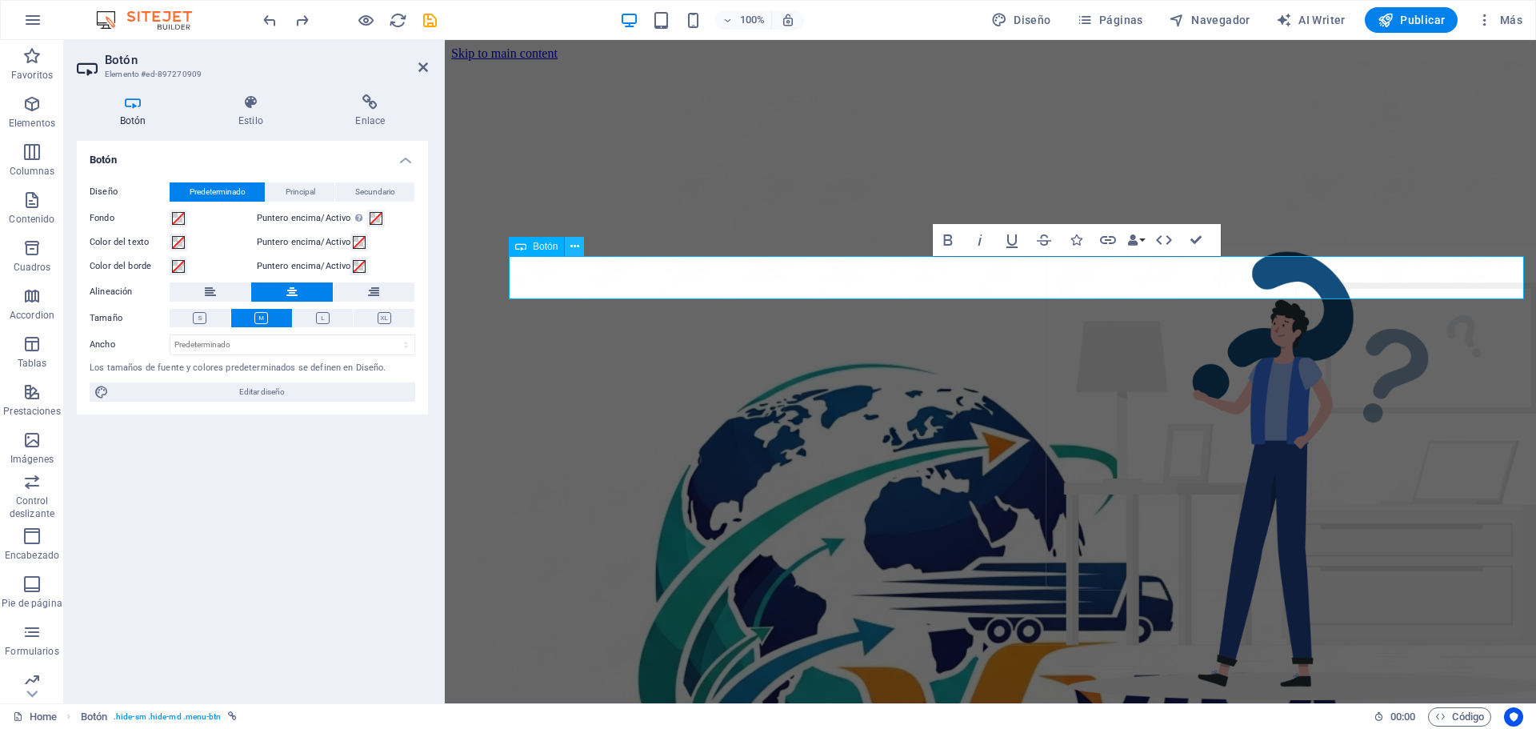
click at [575, 250] on icon at bounding box center [575, 246] width 9 height 17
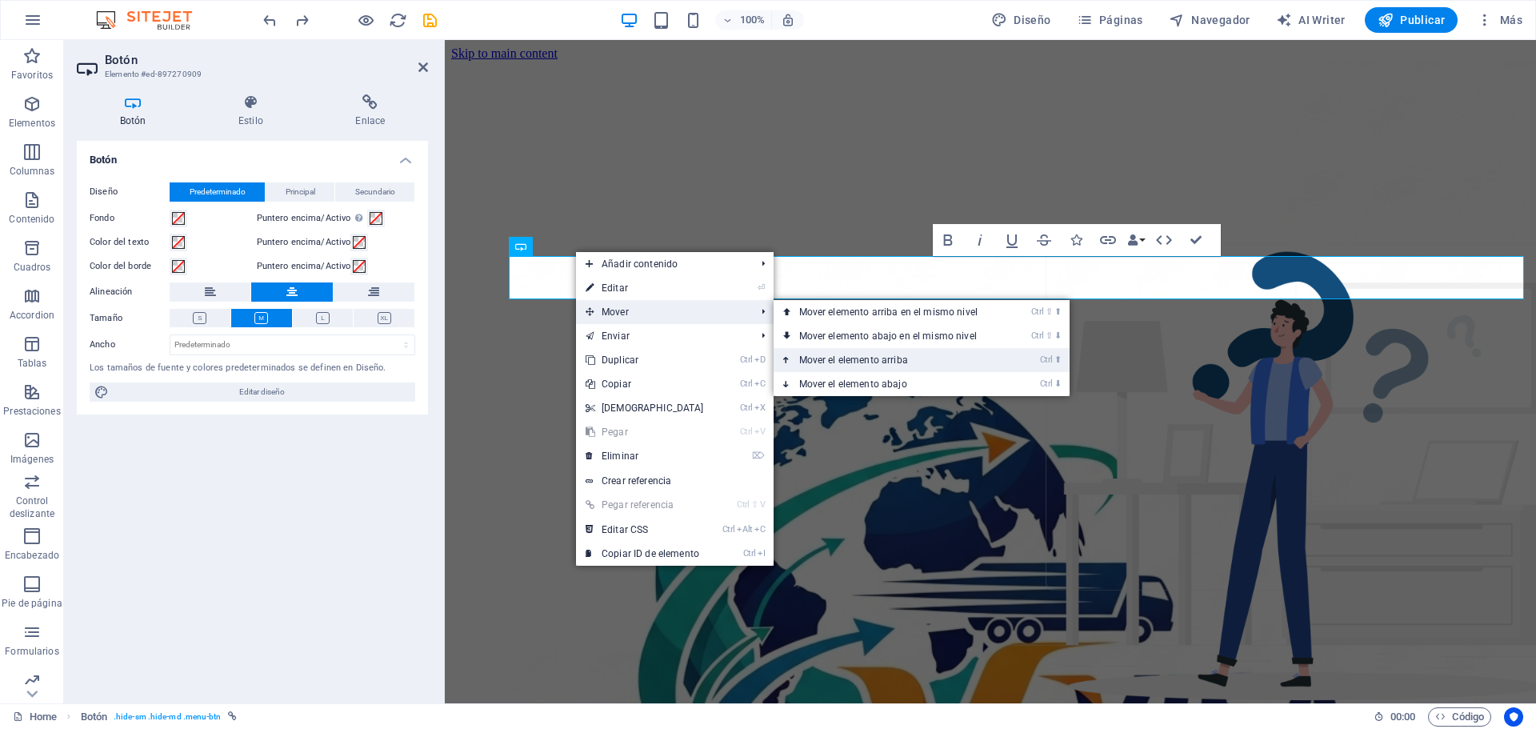
click at [839, 363] on link "Ctrl ⬆ Mover el elemento arriba" at bounding box center [892, 360] width 236 height 24
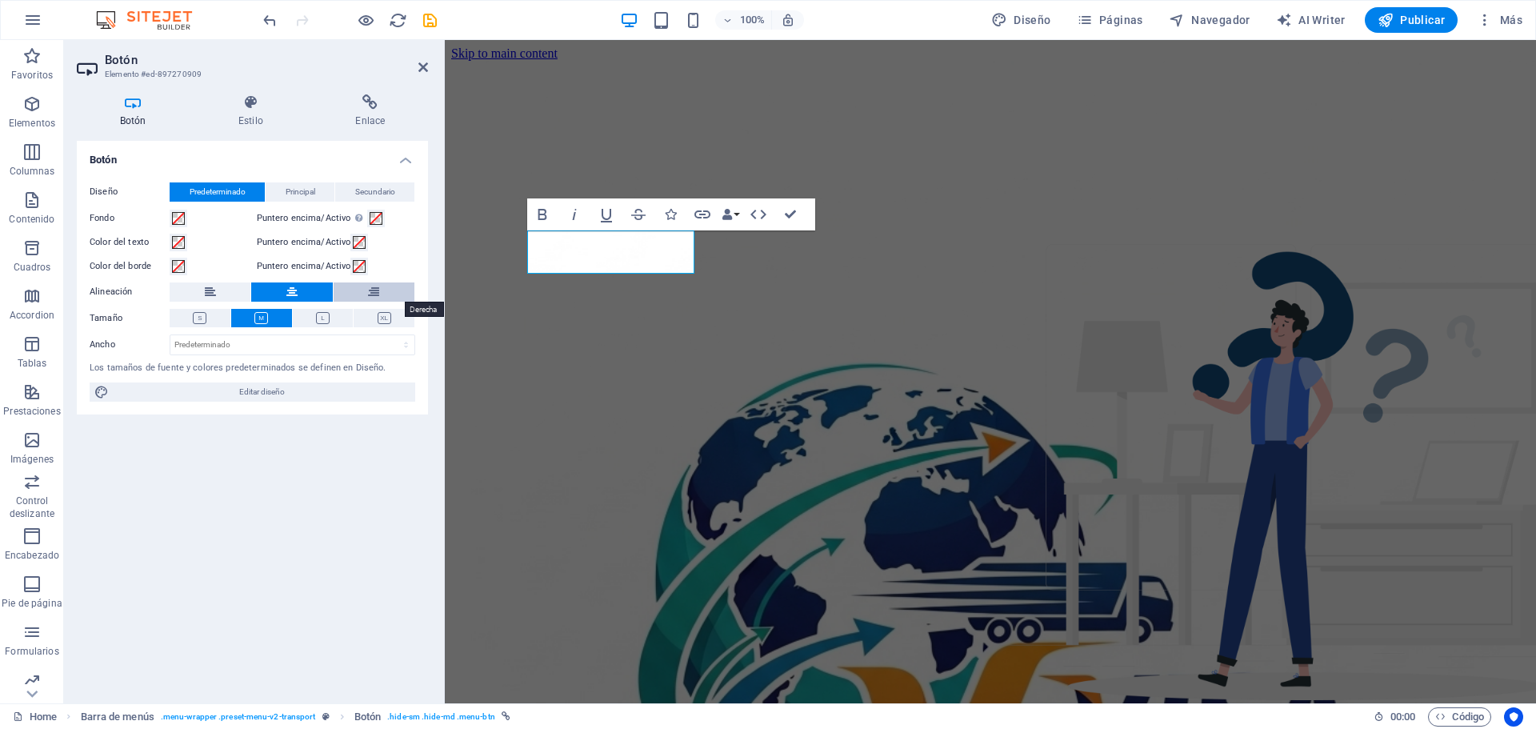
click at [368, 292] on icon at bounding box center [373, 291] width 11 height 19
click at [371, 293] on icon at bounding box center [373, 291] width 11 height 19
click at [290, 290] on icon at bounding box center [291, 291] width 11 height 19
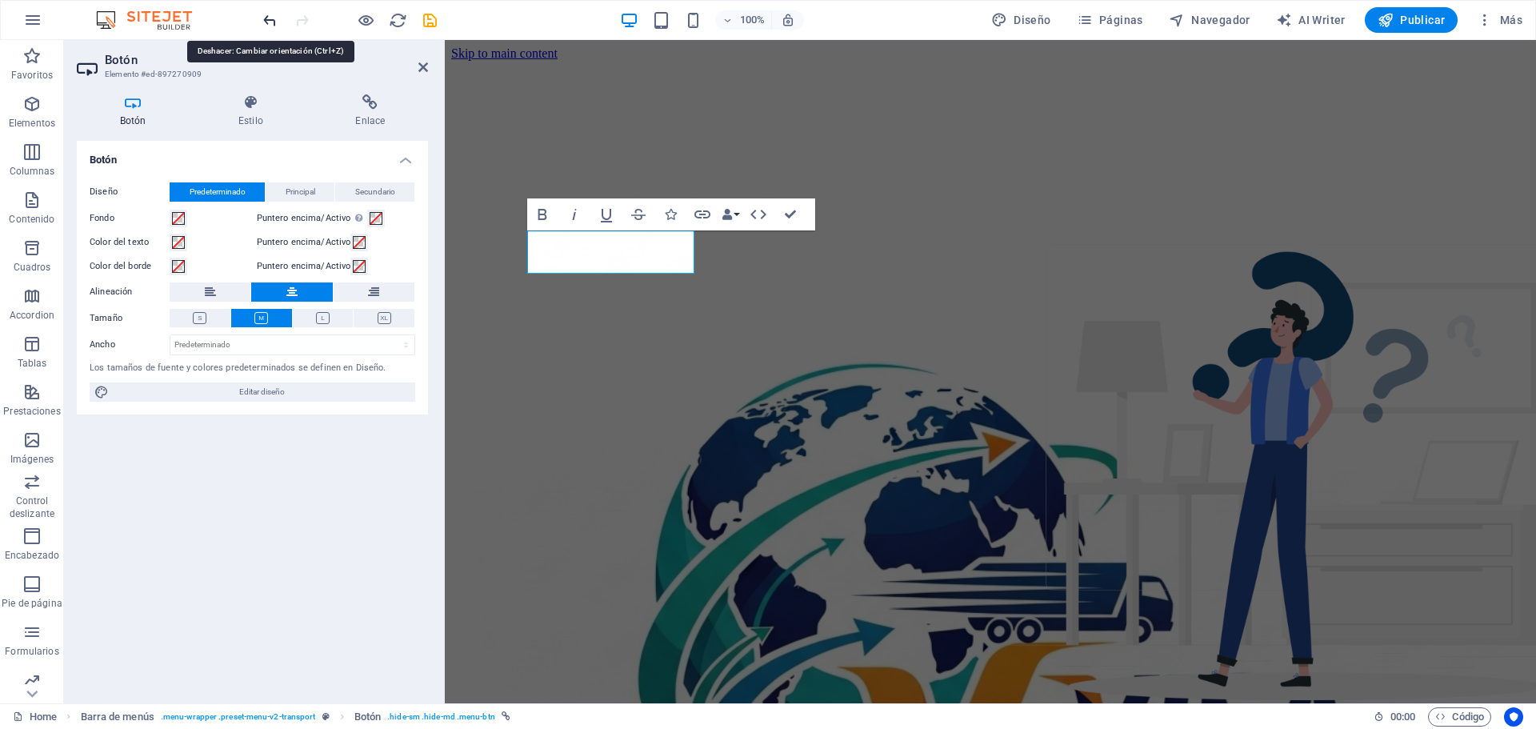
click at [273, 20] on icon "undo" at bounding box center [270, 20] width 18 height 18
click at [270, 18] on icon "undo" at bounding box center [270, 20] width 18 height 18
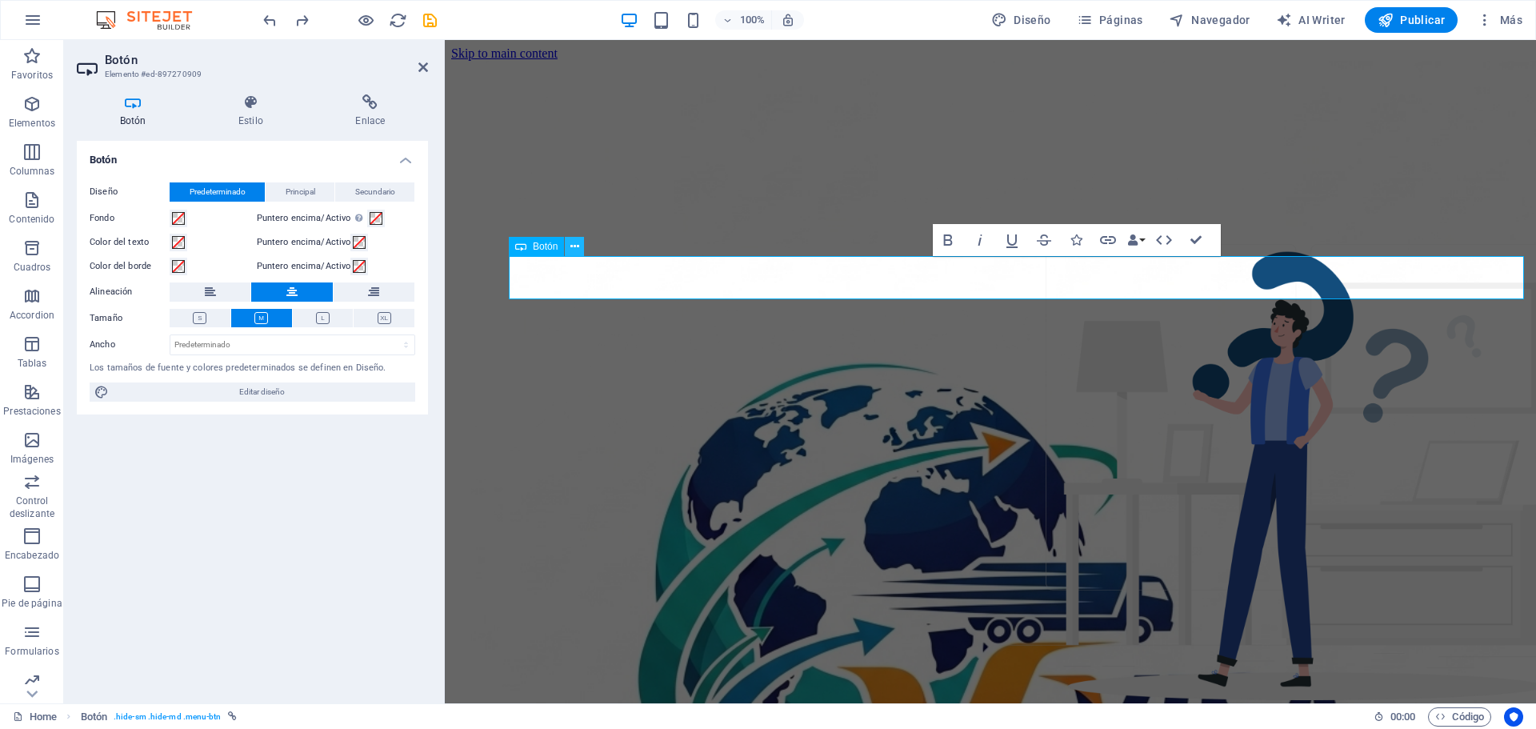
click at [577, 246] on icon at bounding box center [575, 246] width 9 height 17
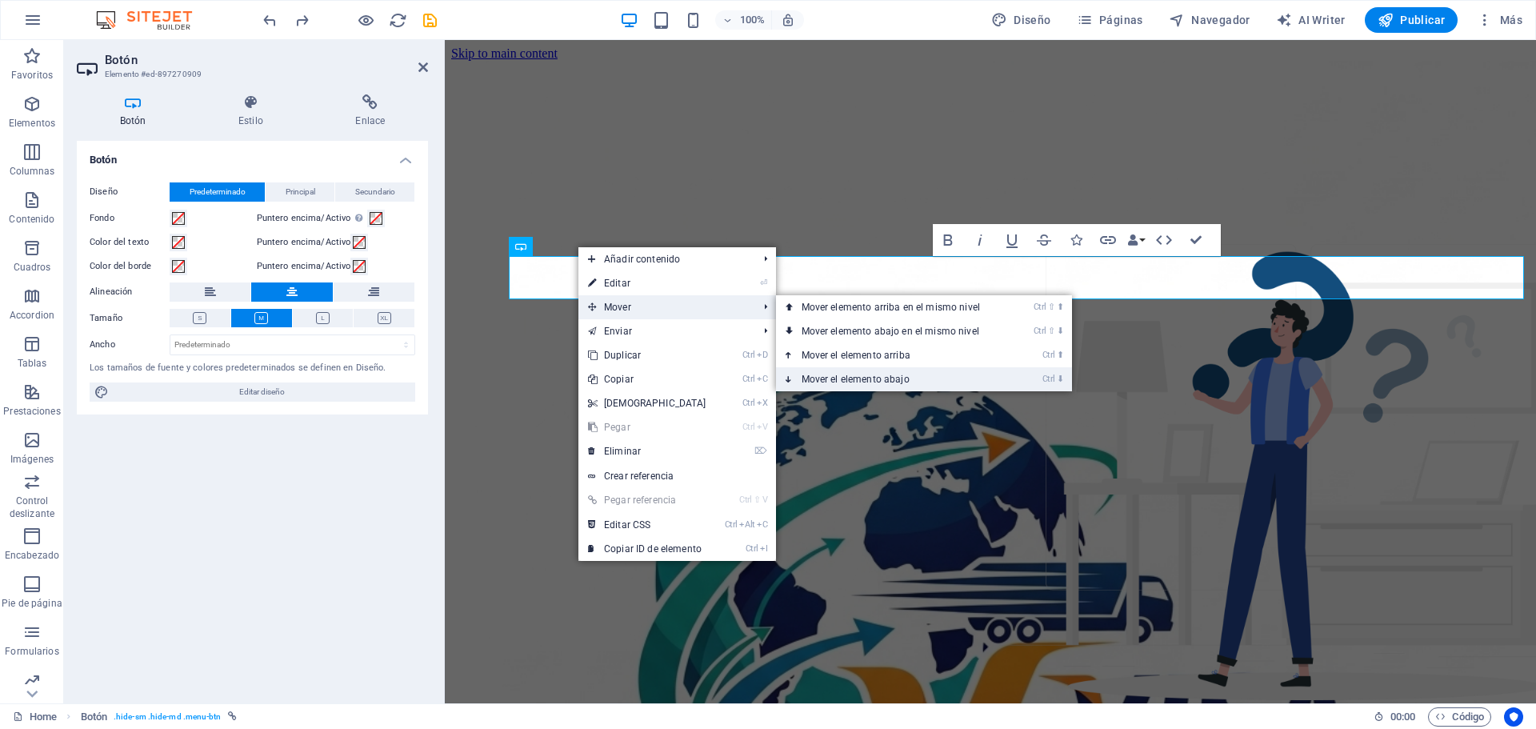
click at [847, 380] on link "Ctrl ⬇ Mover el elemento abajo" at bounding box center [894, 379] width 236 height 24
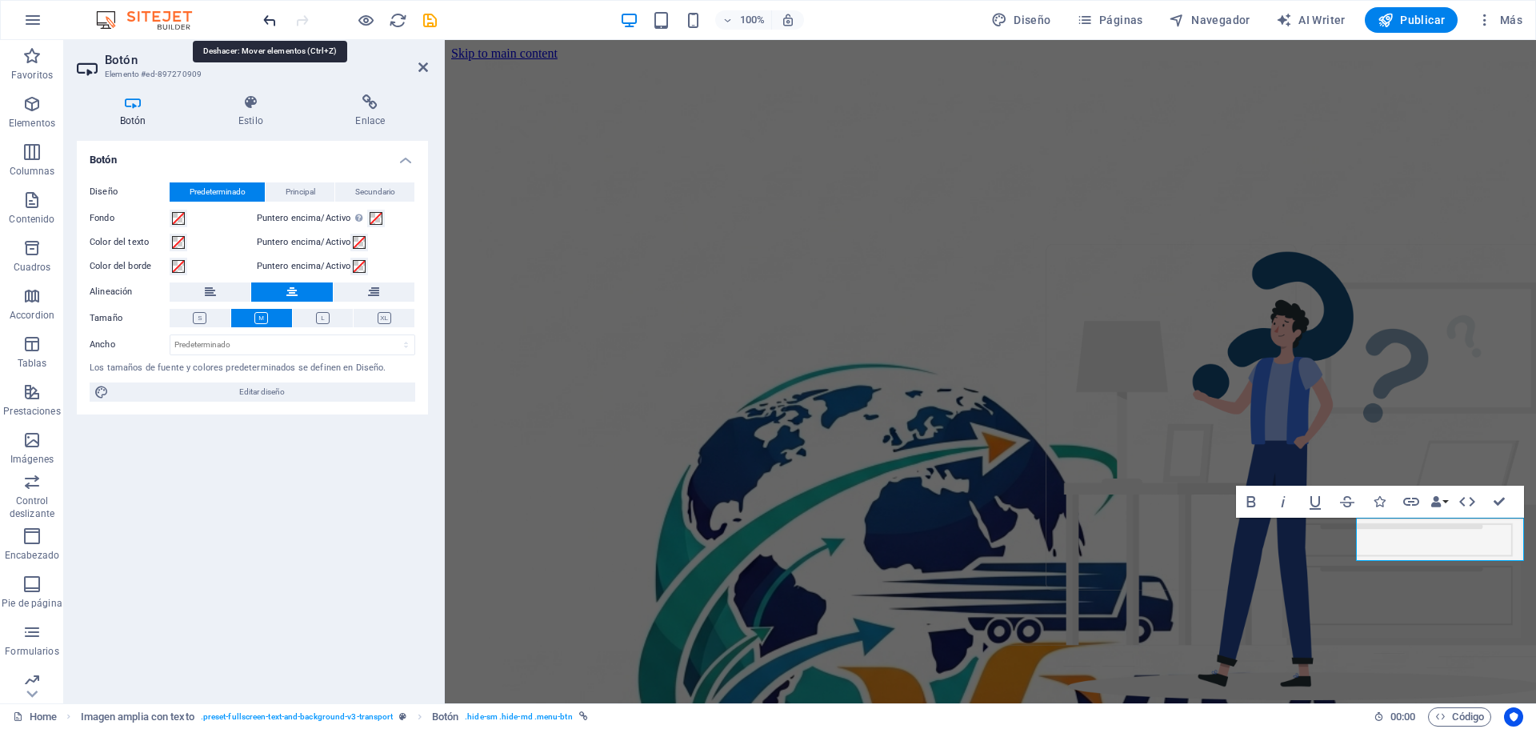
click at [263, 21] on icon "undo" at bounding box center [270, 20] width 18 height 18
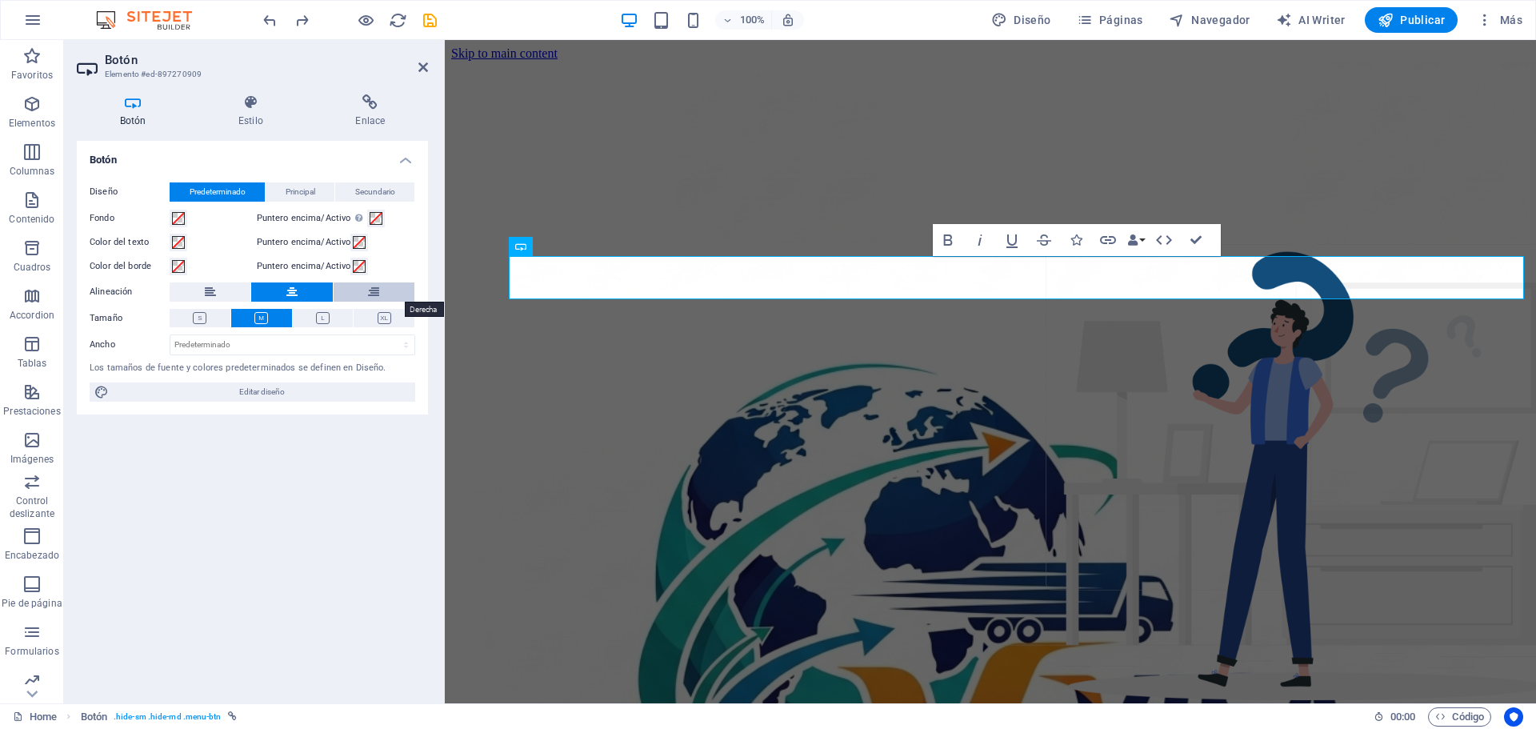
click at [383, 294] on button at bounding box center [374, 291] width 81 height 19
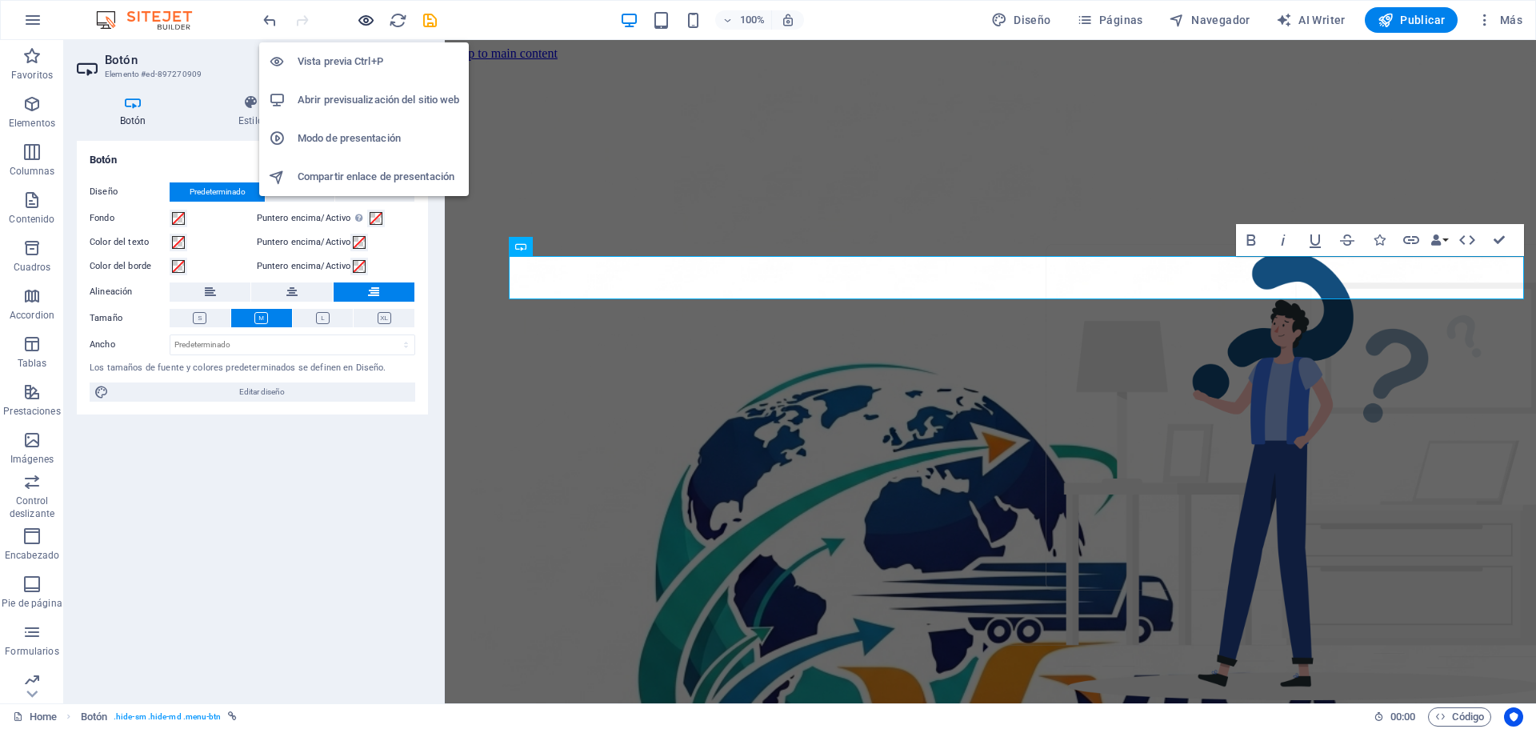
click at [359, 20] on icon "button" at bounding box center [366, 20] width 18 height 18
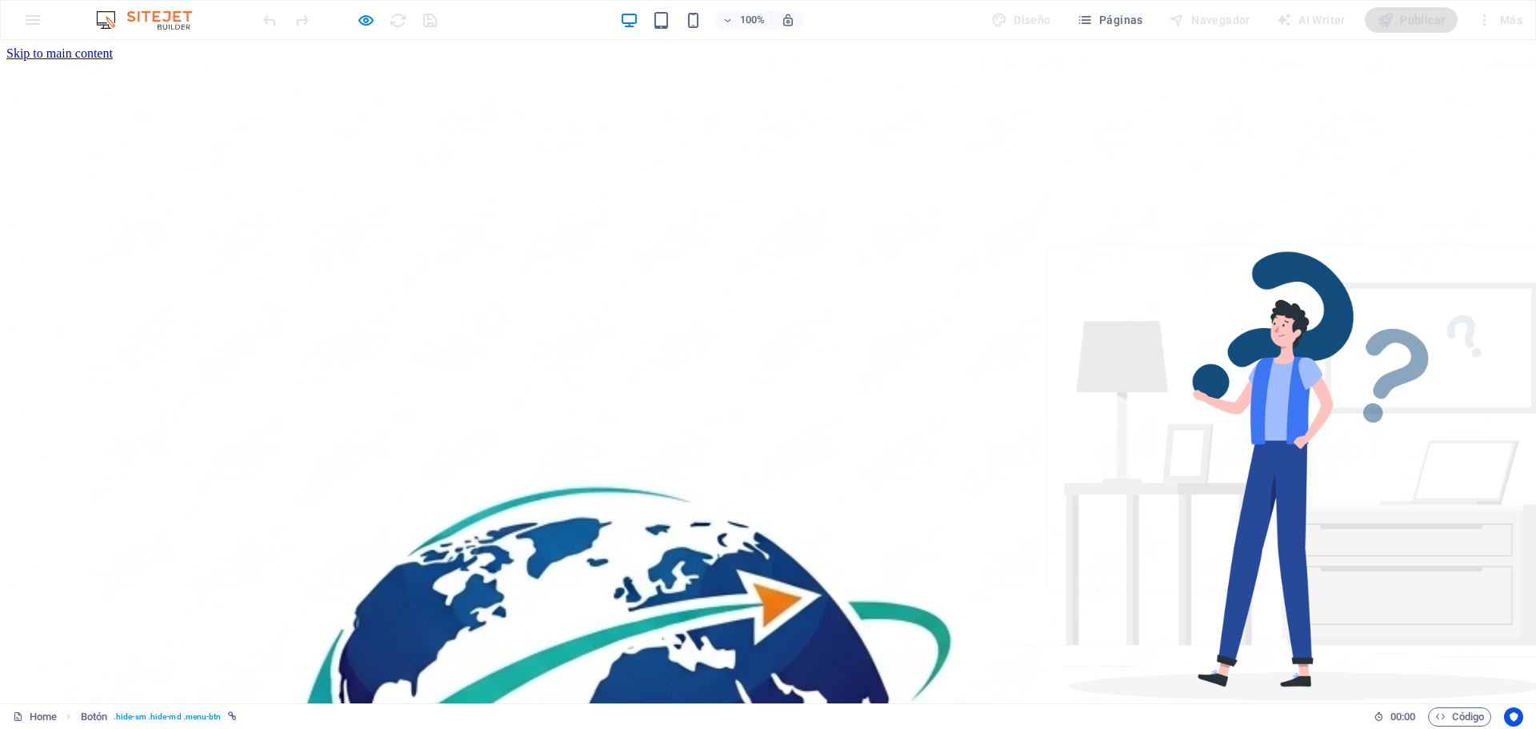
click at [367, 10] on div at bounding box center [349, 20] width 179 height 26
click at [367, 18] on icon "button" at bounding box center [366, 20] width 18 height 18
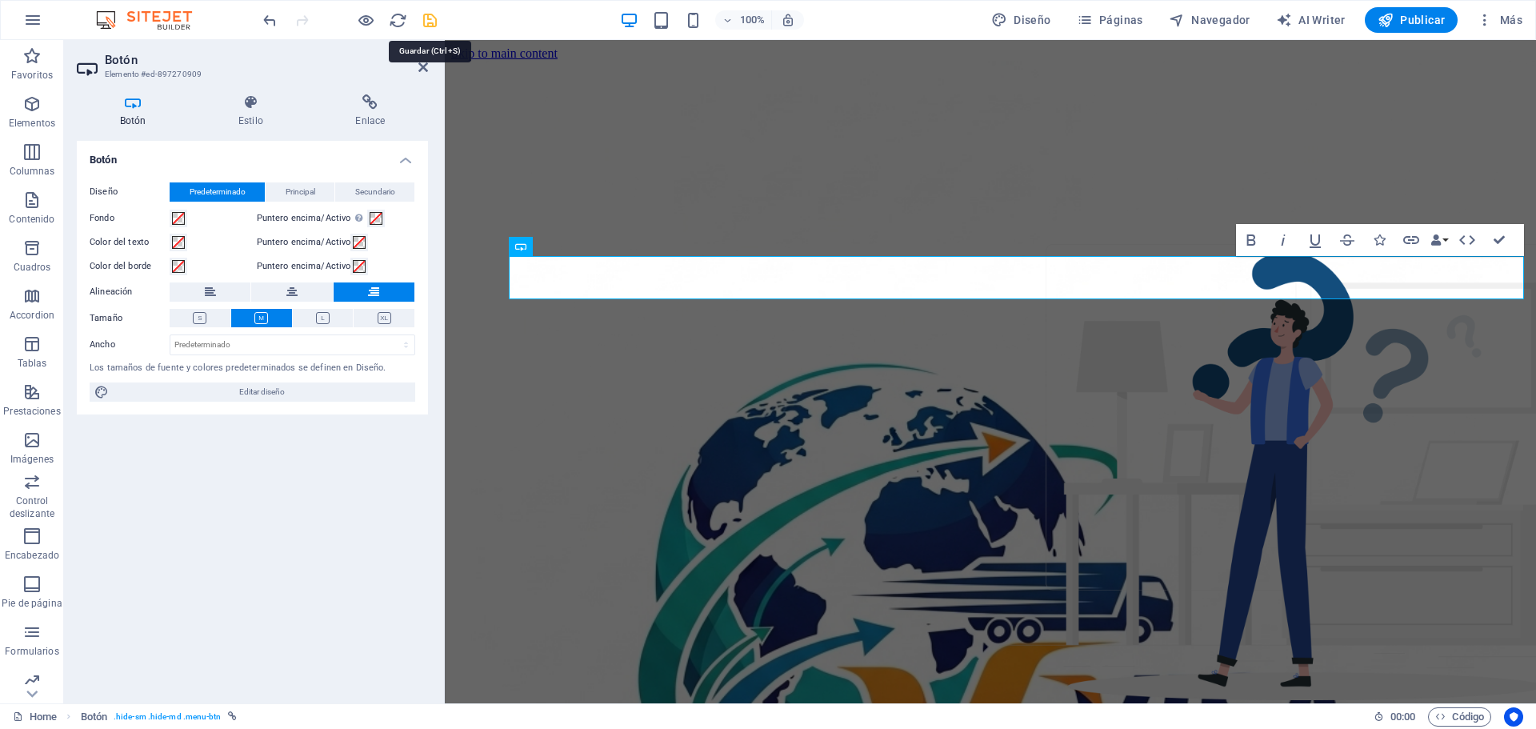
click at [430, 20] on icon "save" at bounding box center [430, 20] width 18 height 18
click at [430, 20] on div at bounding box center [349, 20] width 179 height 26
